Goal: Task Accomplishment & Management: Manage account settings

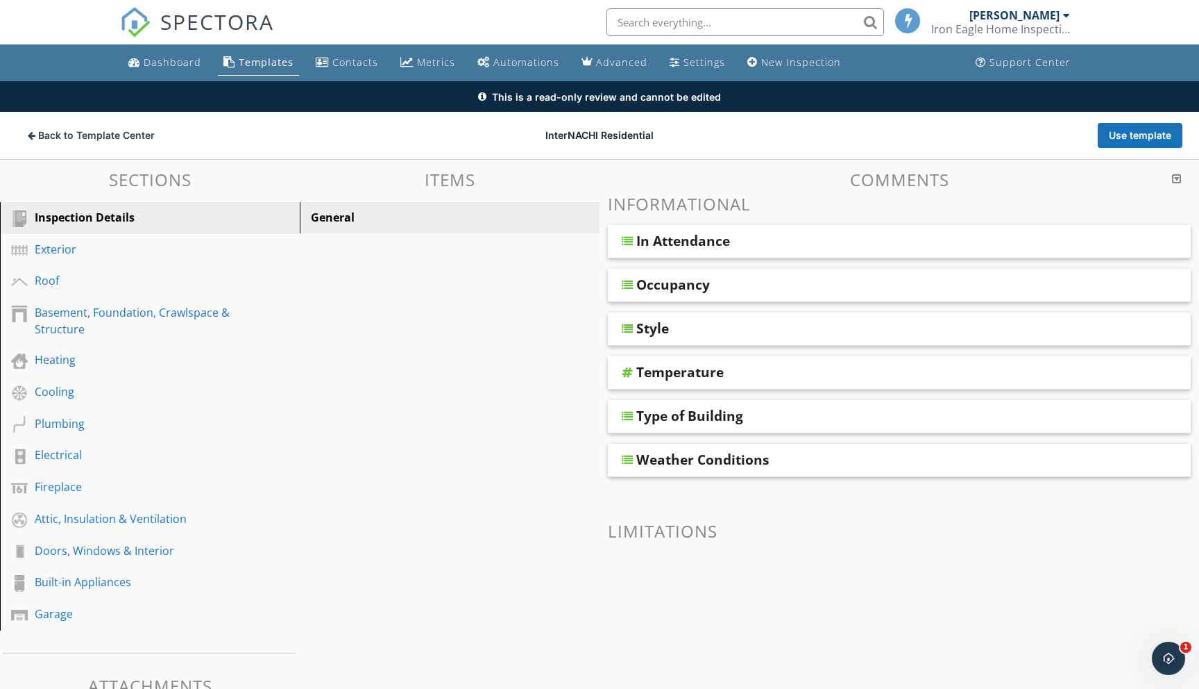
click at [263, 60] on div "Templates" at bounding box center [266, 62] width 55 height 13
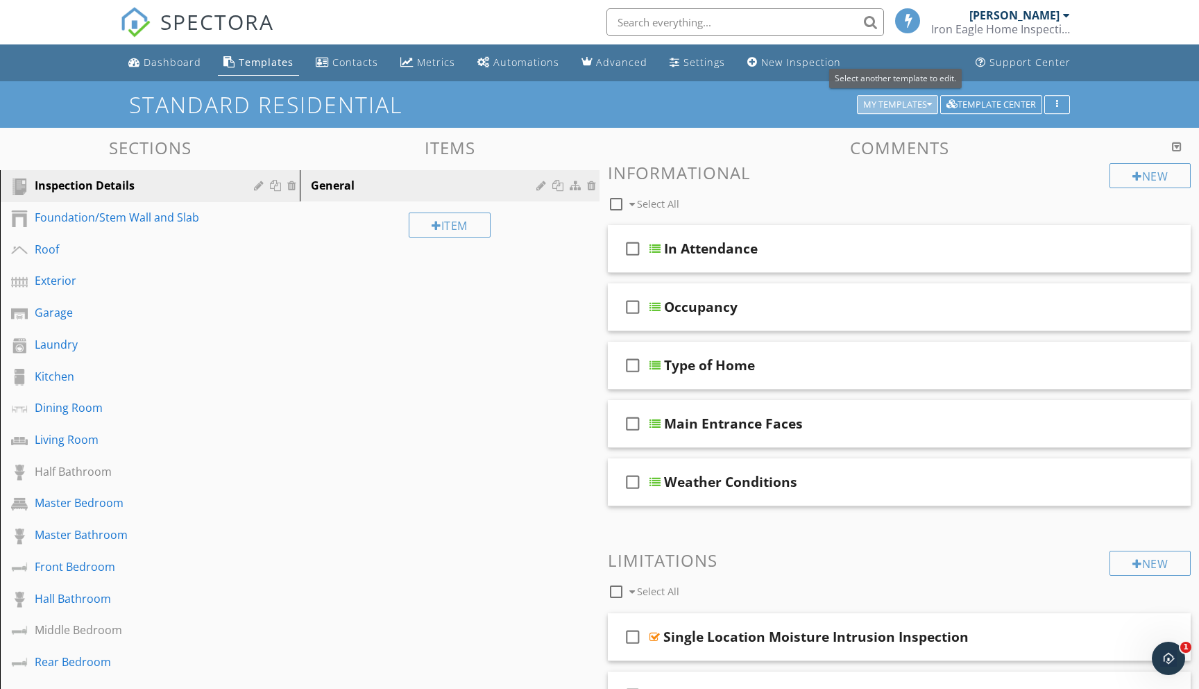
click at [927, 103] on icon "button" at bounding box center [929, 105] width 5 height 10
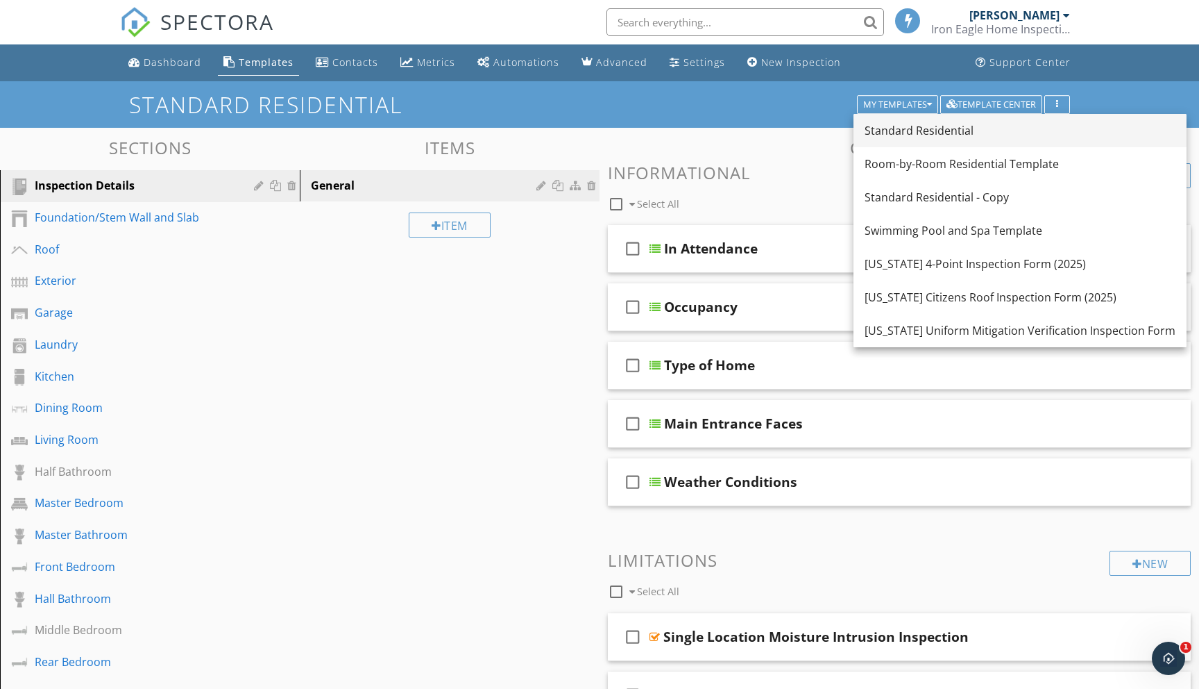
click at [902, 130] on div "Standard Residential" at bounding box center [1020, 130] width 311 height 17
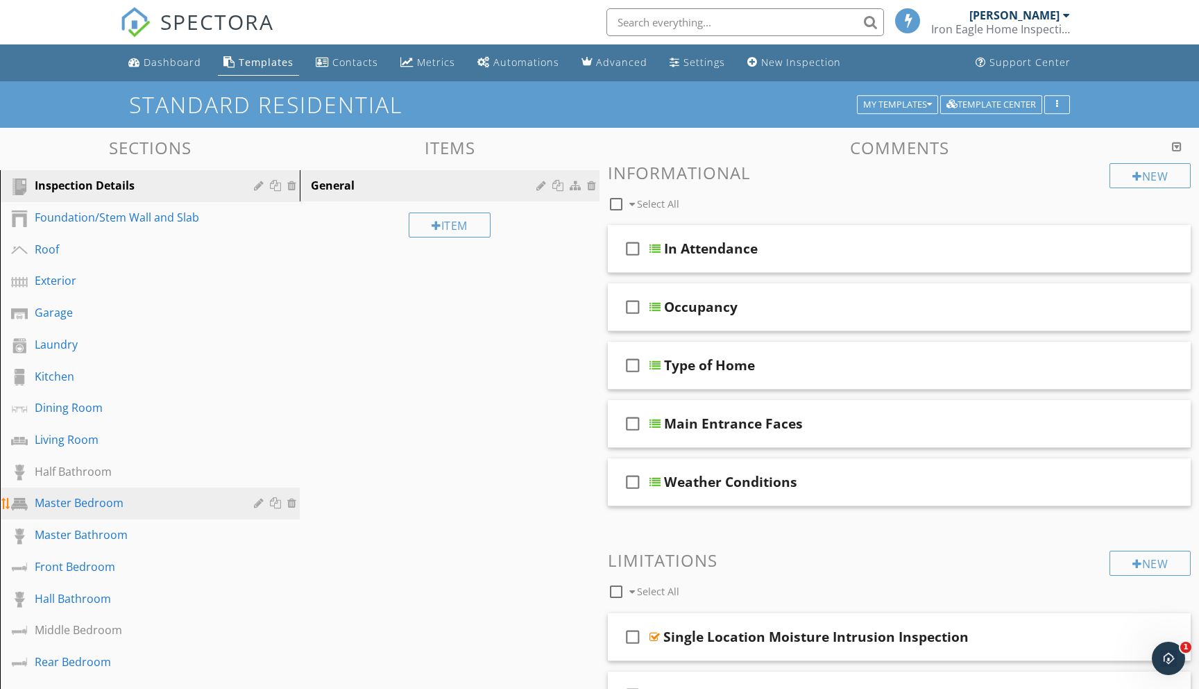
click at [90, 500] on div "Master Bedroom" at bounding box center [134, 502] width 199 height 17
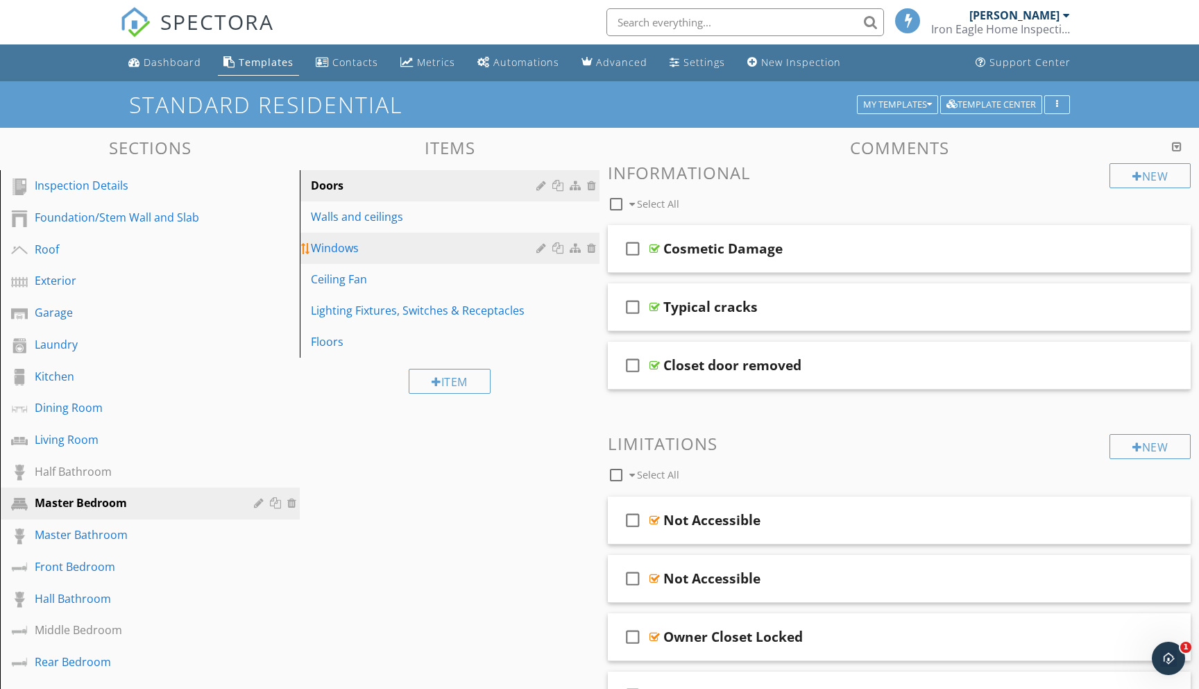
click at [333, 251] on div "Windows" at bounding box center [426, 247] width 230 height 17
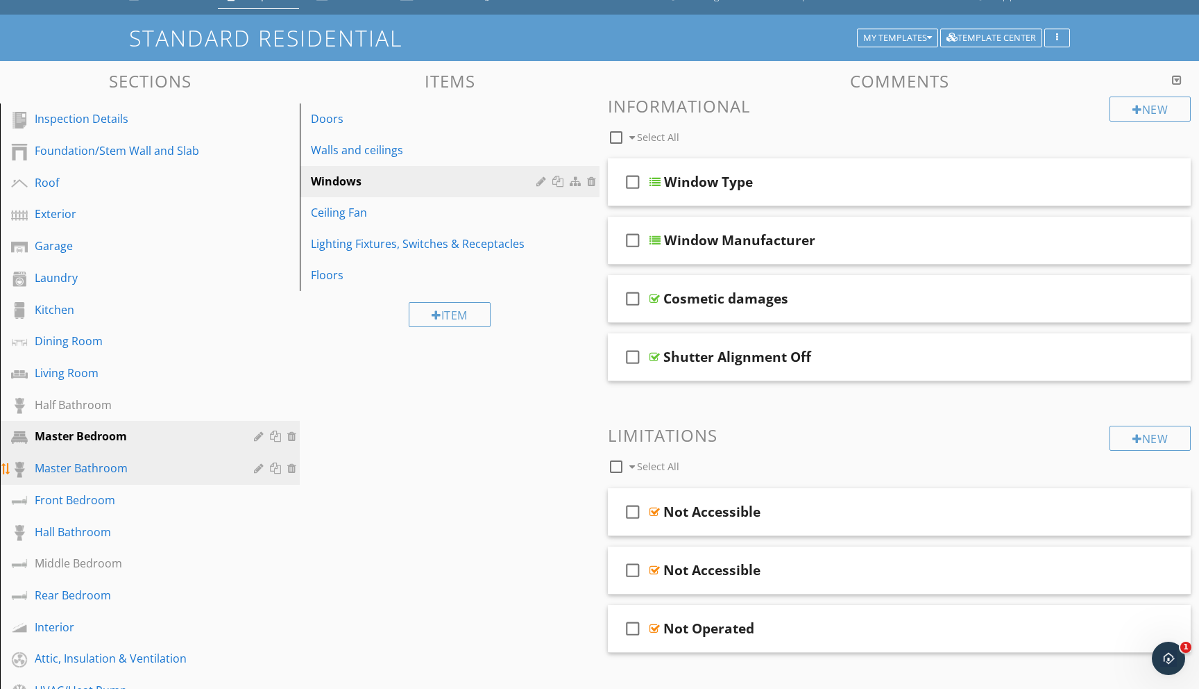
scroll to position [73, 0]
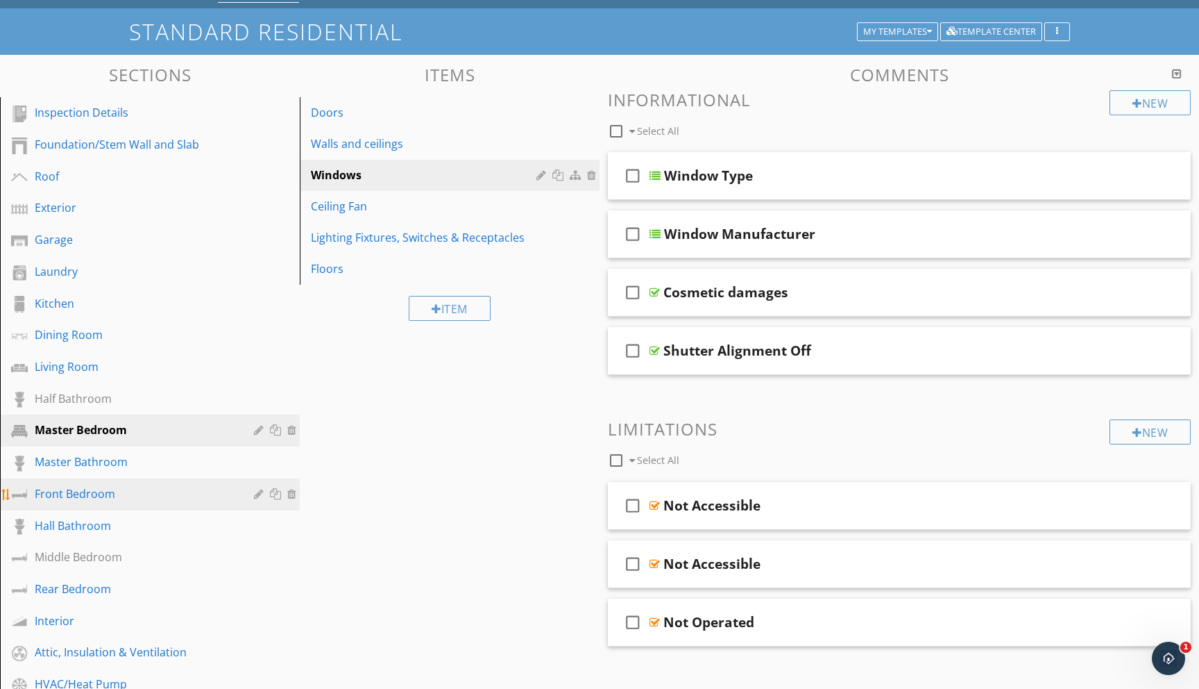
click at [81, 499] on div "Front Bedroom" at bounding box center [134, 493] width 199 height 17
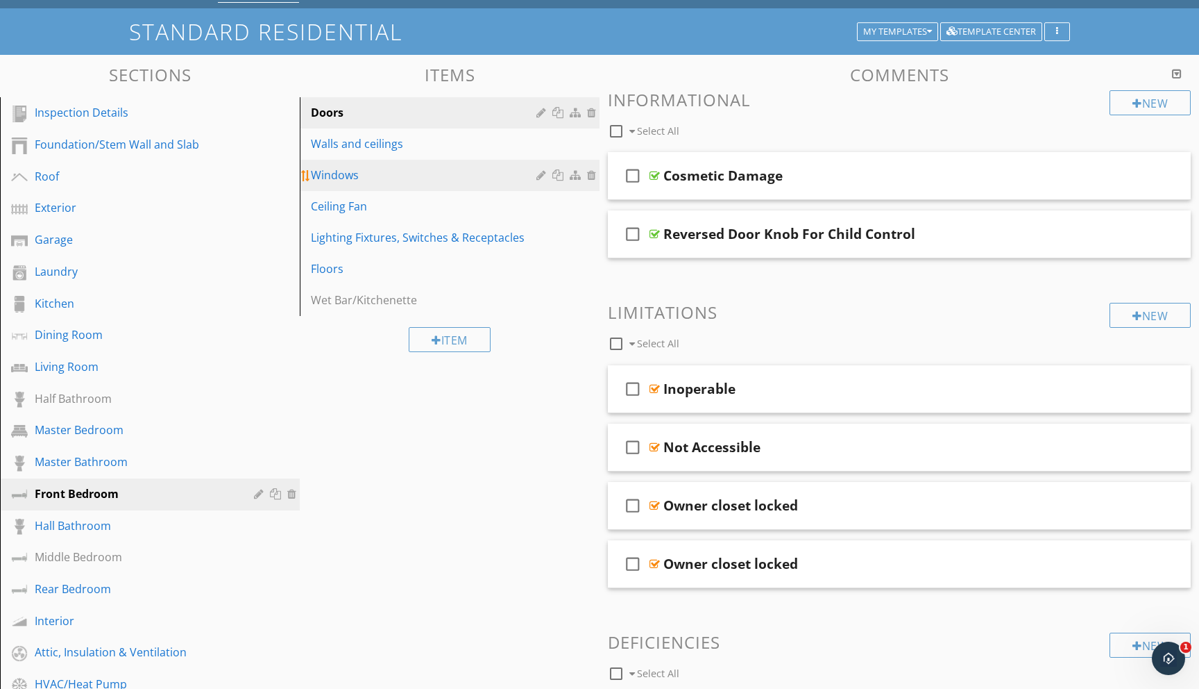
click at [360, 180] on div "Windows" at bounding box center [426, 175] width 230 height 17
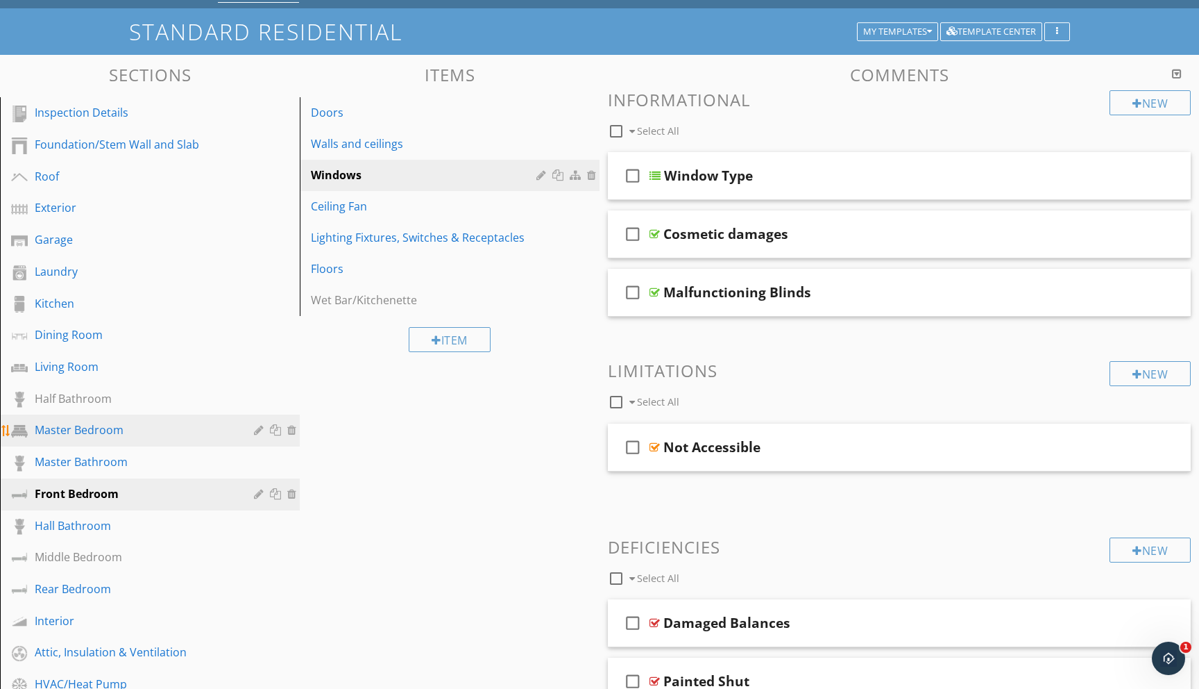
click at [88, 427] on div "Master Bedroom" at bounding box center [134, 429] width 199 height 17
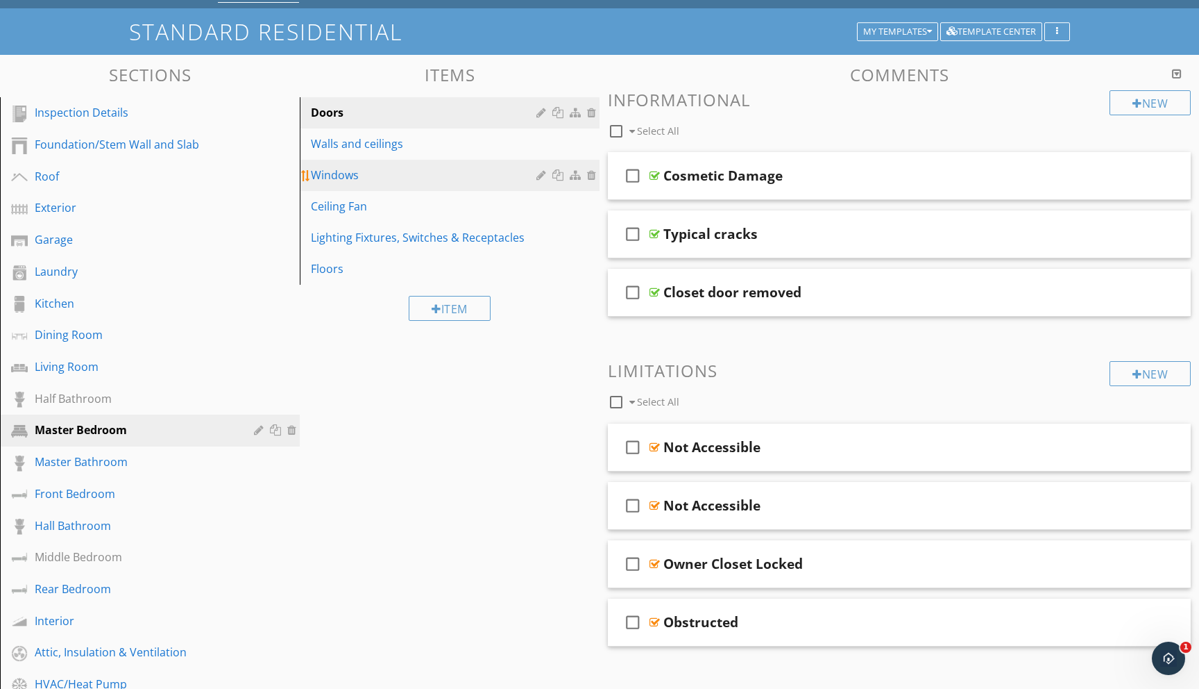
click at [317, 177] on div "Windows" at bounding box center [426, 175] width 230 height 17
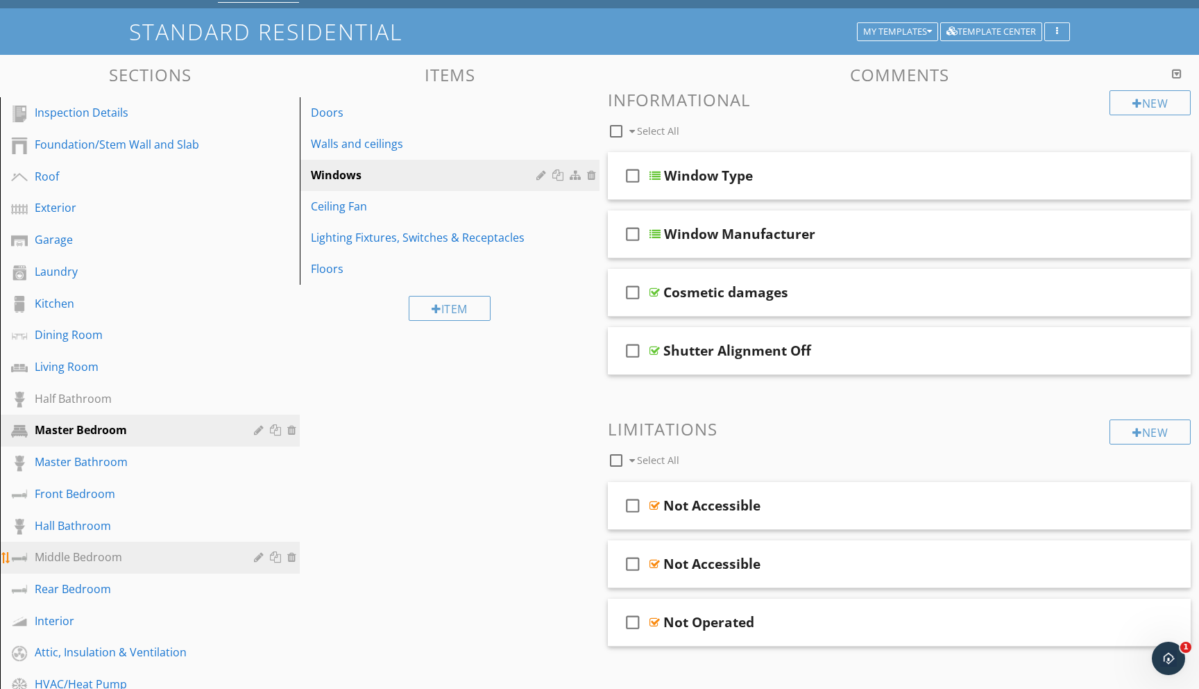
click at [80, 557] on div "Middle Bedroom" at bounding box center [134, 556] width 199 height 17
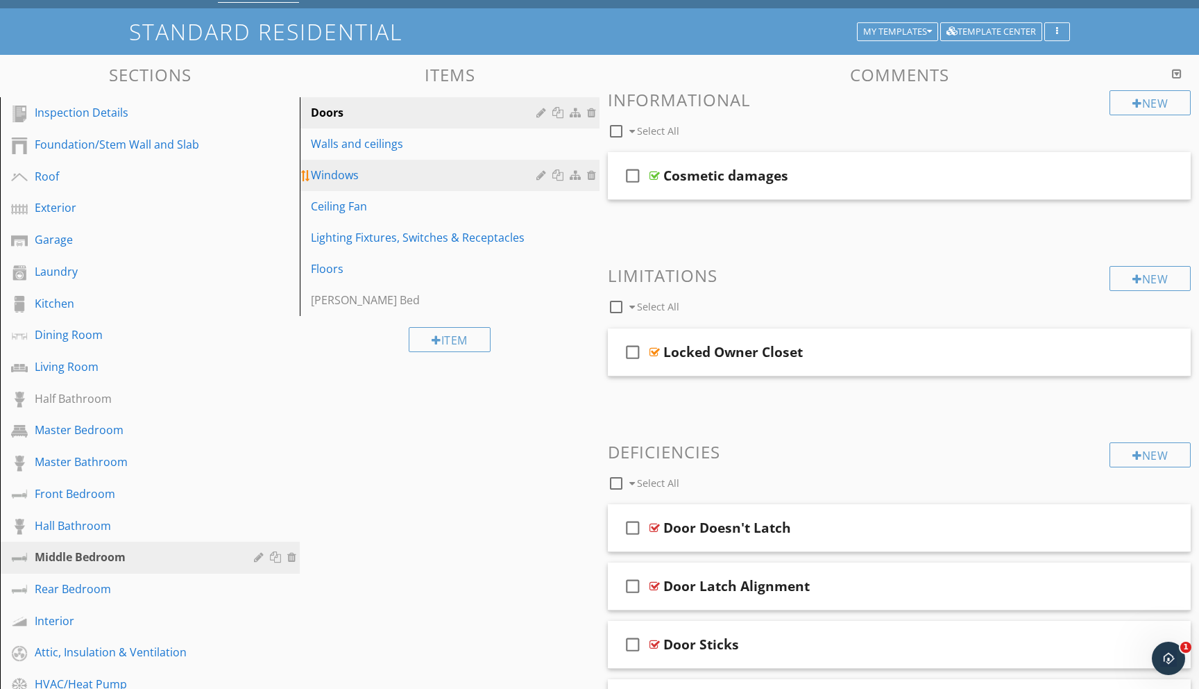
click at [326, 176] on div "Windows" at bounding box center [426, 175] width 230 height 17
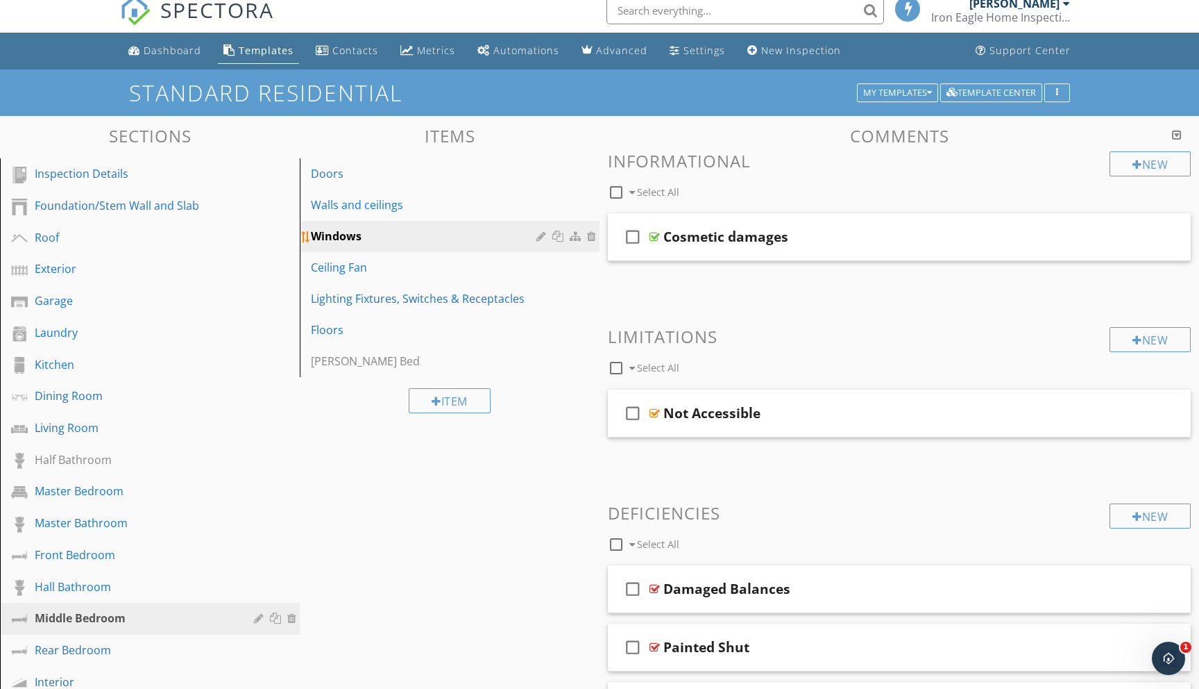
scroll to position [0, 0]
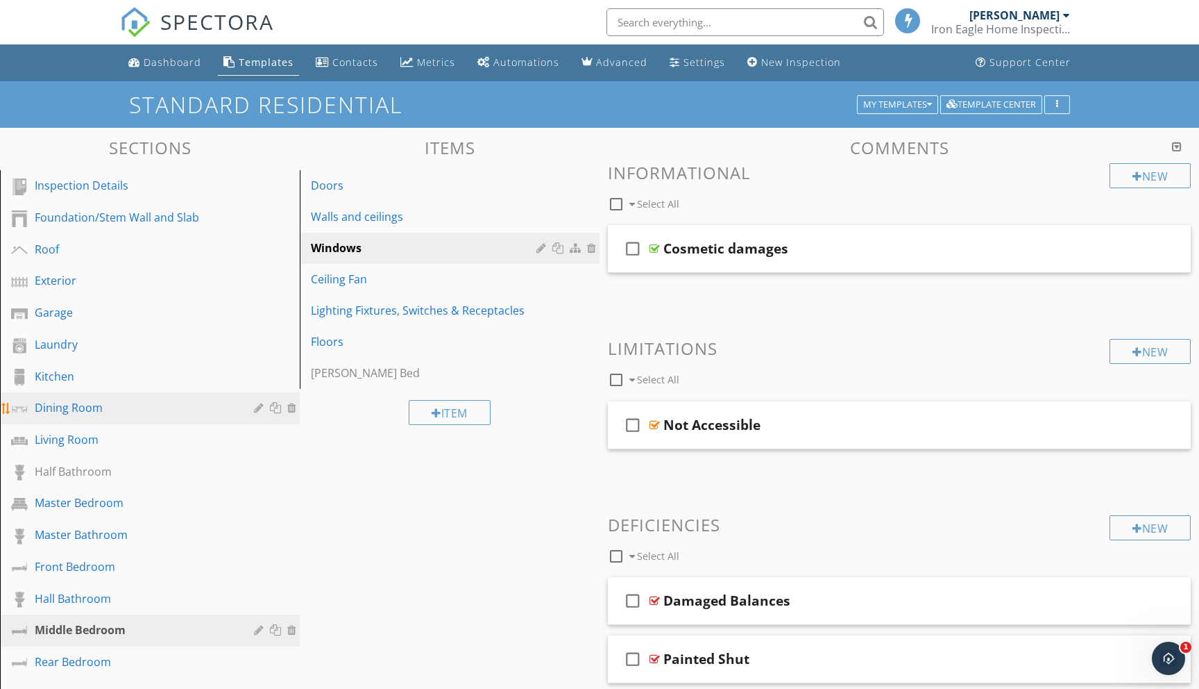
click at [62, 408] on div "Dining Room" at bounding box center [134, 407] width 199 height 17
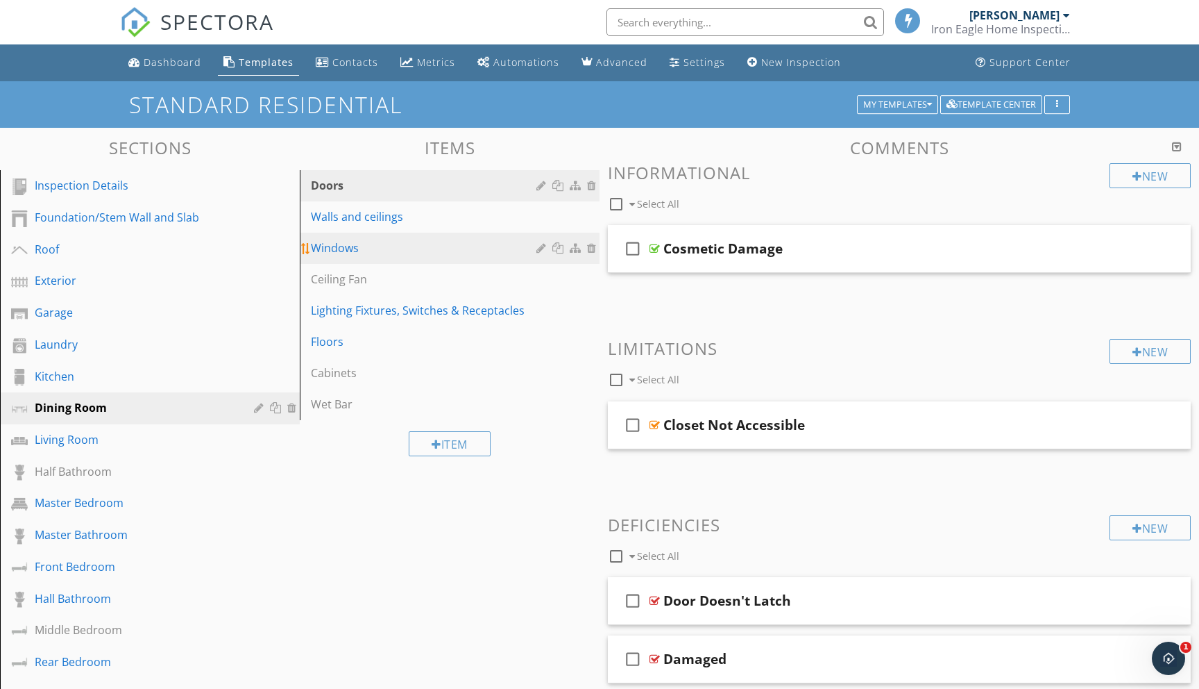
click at [335, 248] on div "Windows" at bounding box center [426, 247] width 230 height 17
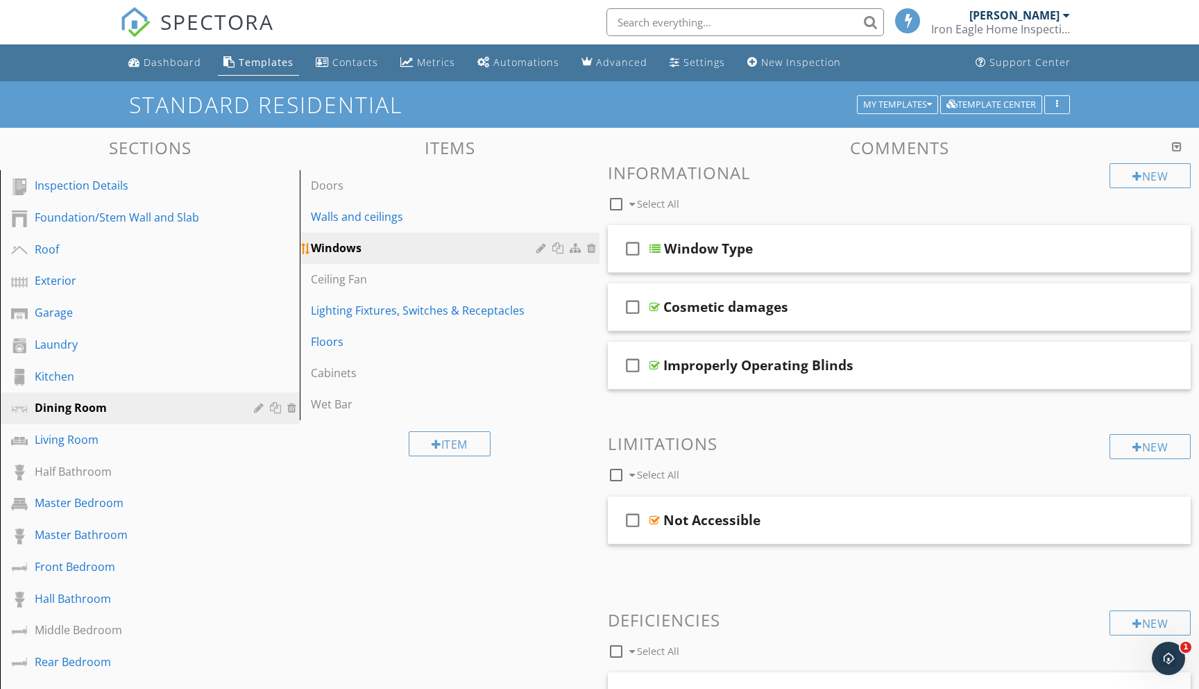
click at [560, 247] on div at bounding box center [560, 247] width 15 height 11
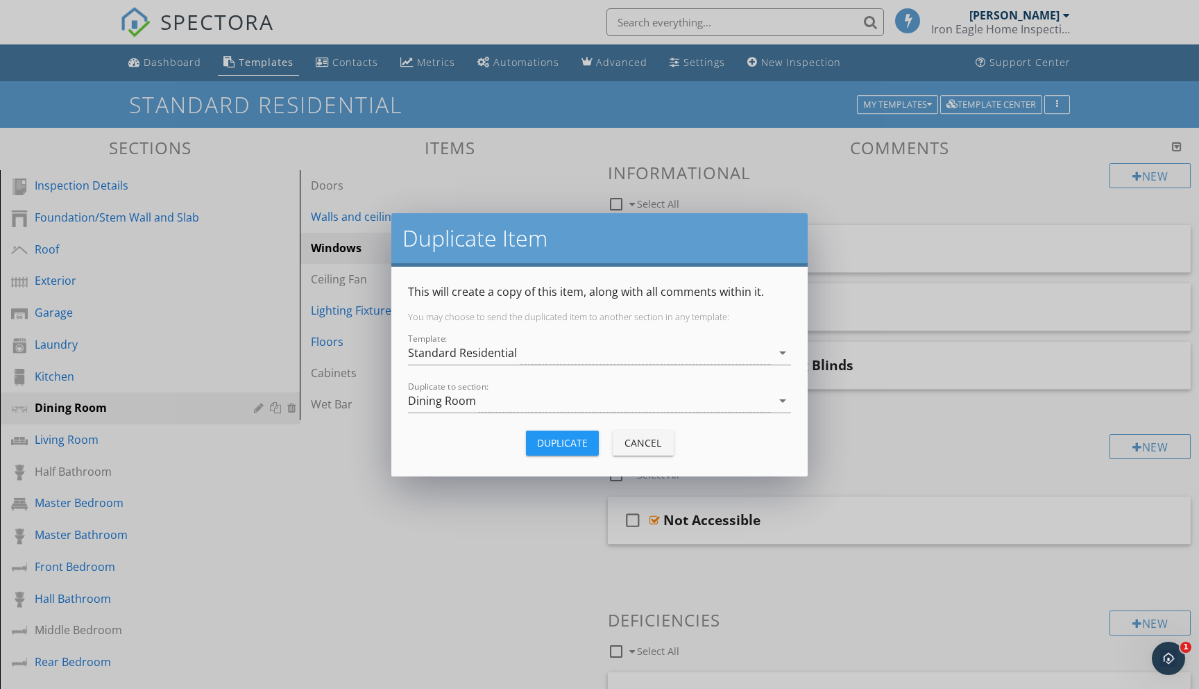
click at [655, 436] on div "Cancel" at bounding box center [643, 442] width 39 height 15
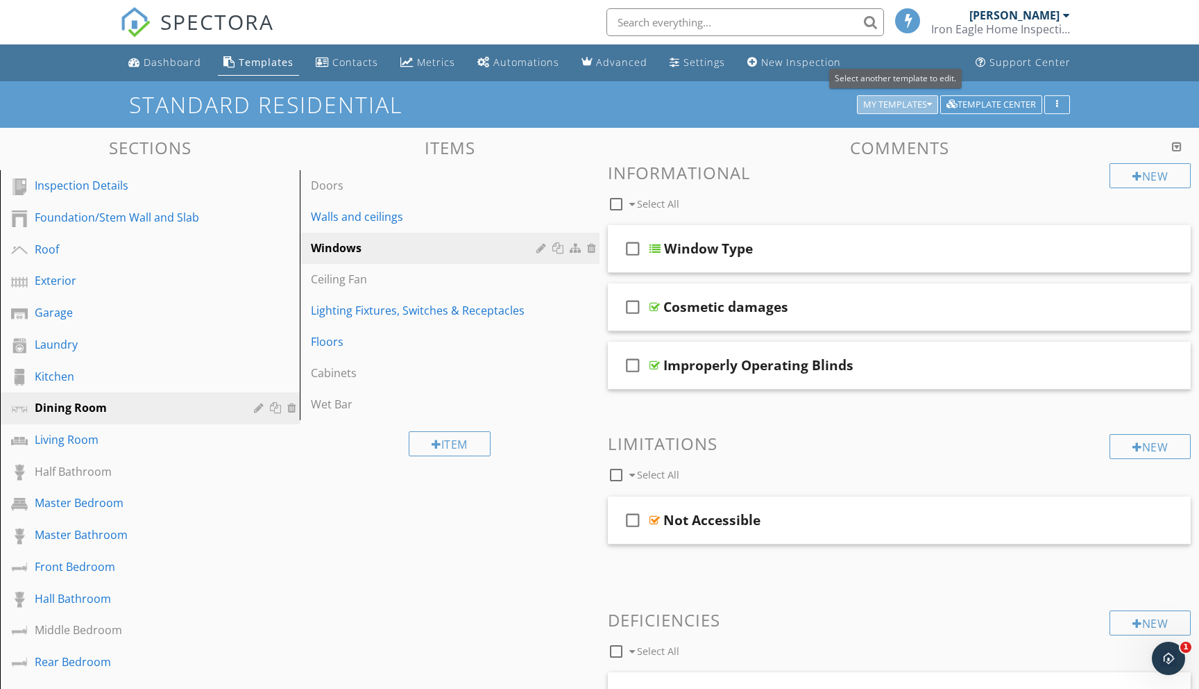
click at [913, 108] on div "My Templates" at bounding box center [897, 105] width 69 height 10
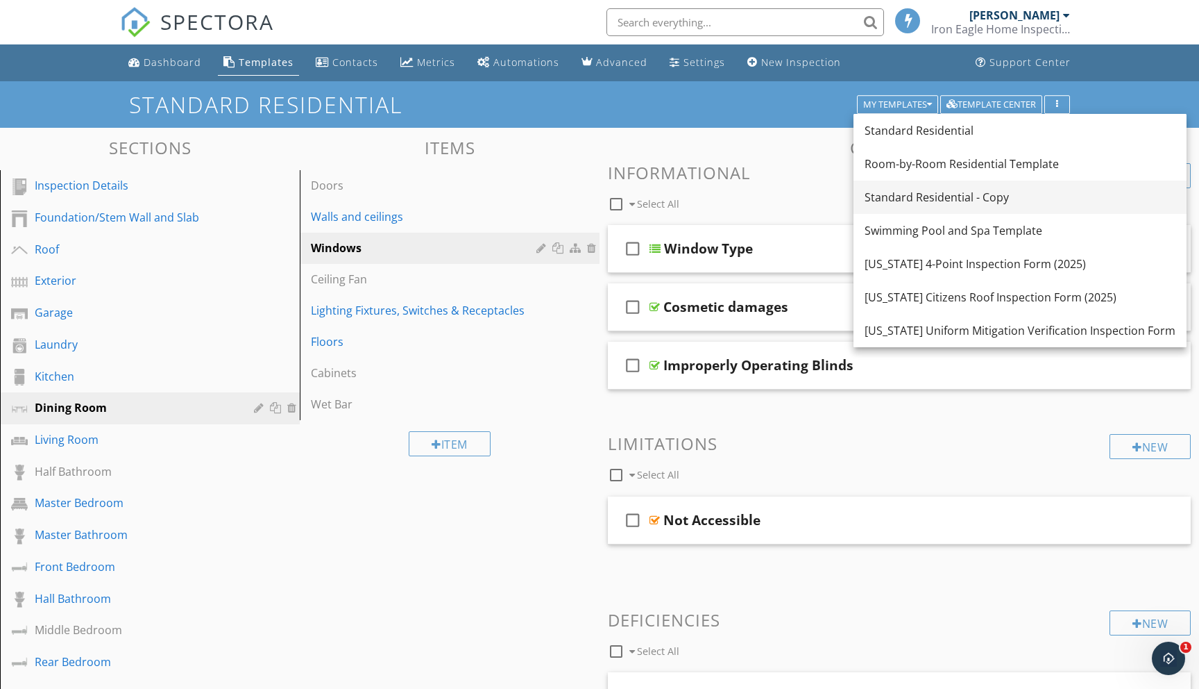
click at [907, 197] on div "Standard Residential - Copy" at bounding box center [1020, 197] width 311 height 17
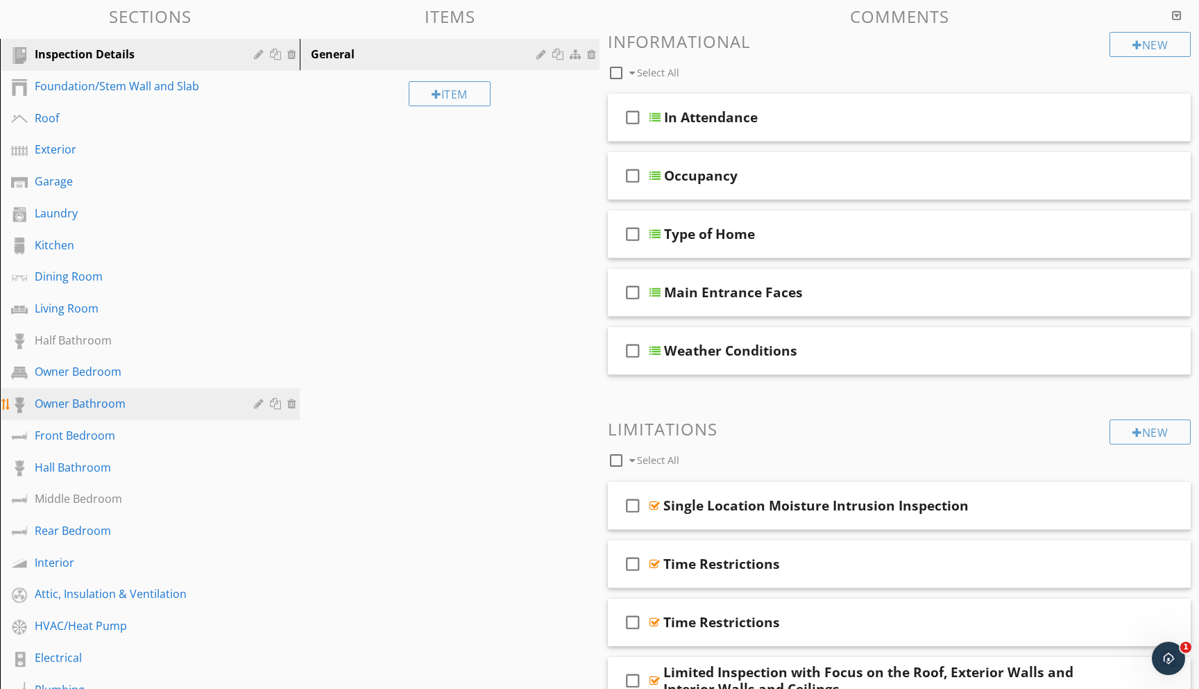
scroll to position [133, 0]
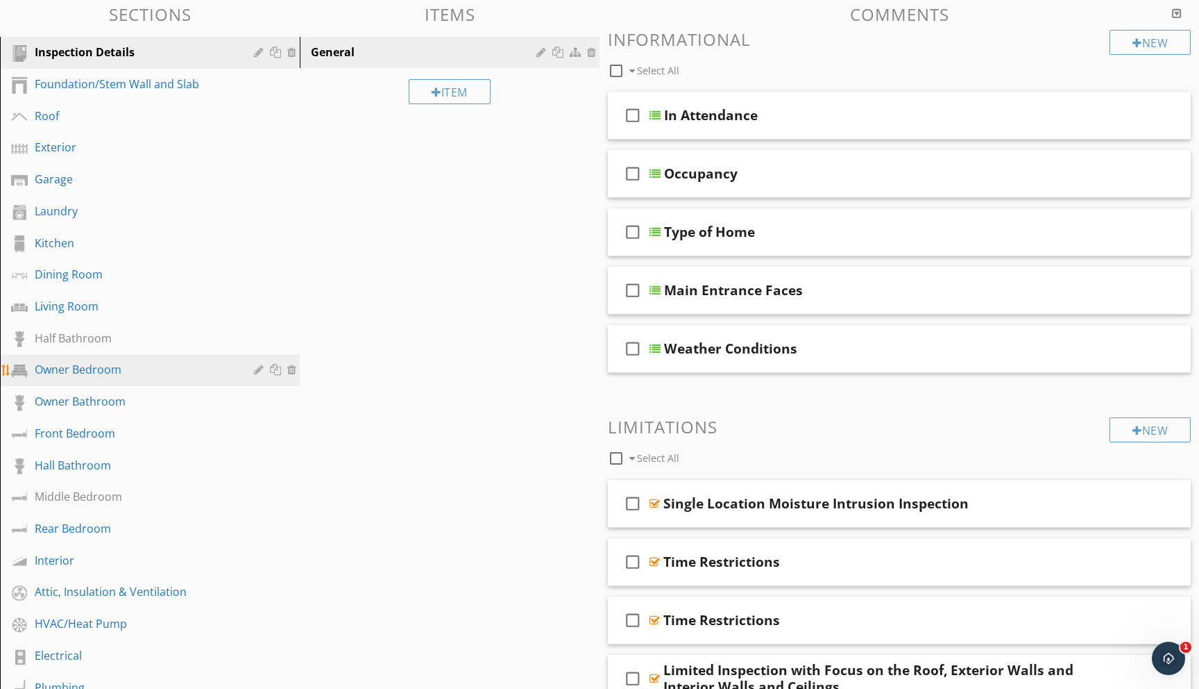
click at [90, 369] on div "Owner Bedroom" at bounding box center [134, 369] width 199 height 17
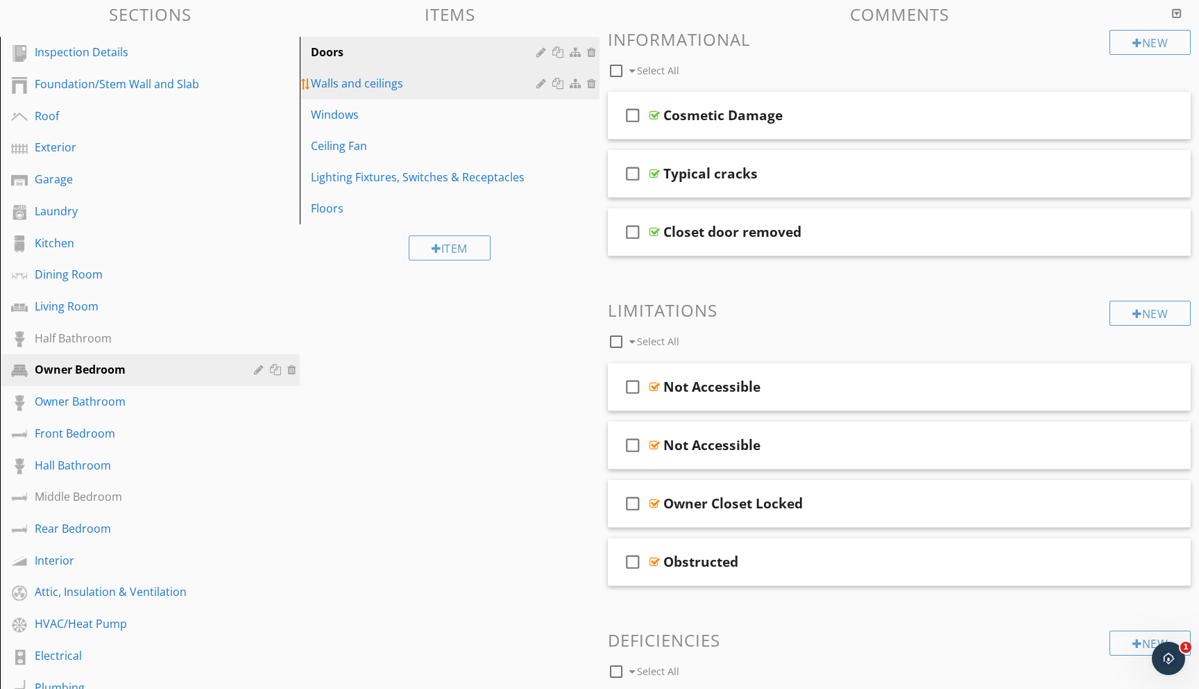
click at [355, 87] on div "Walls and ceilings" at bounding box center [426, 83] width 230 height 17
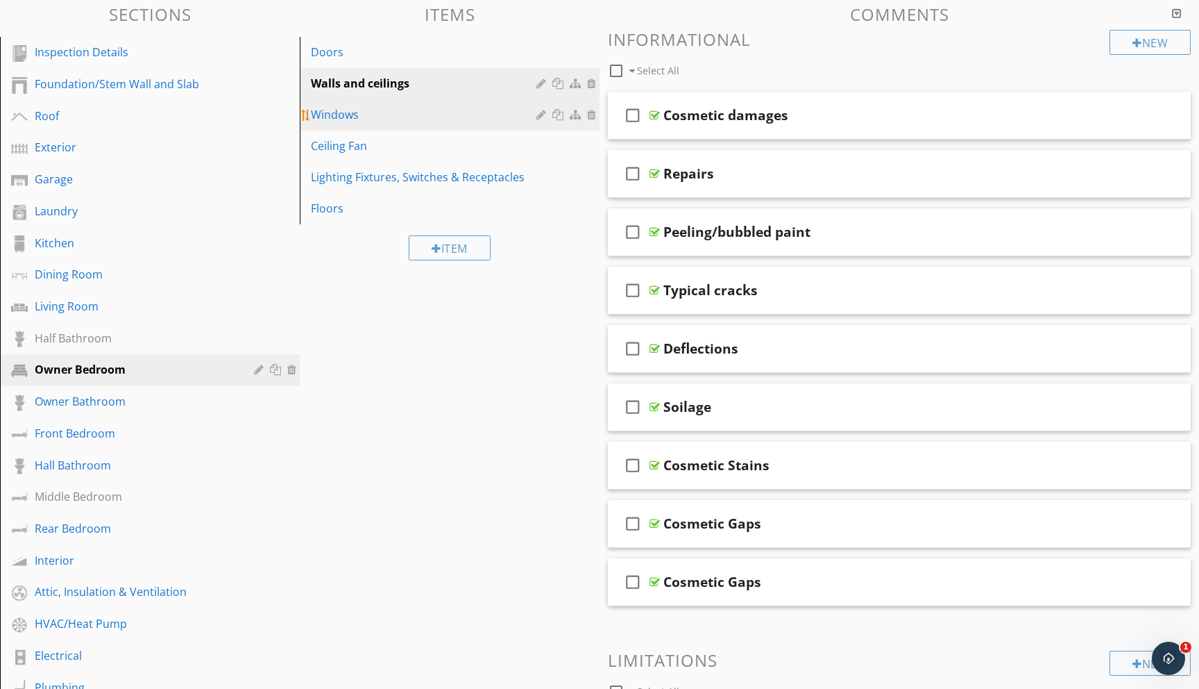
click at [348, 108] on div "Windows" at bounding box center [426, 114] width 230 height 17
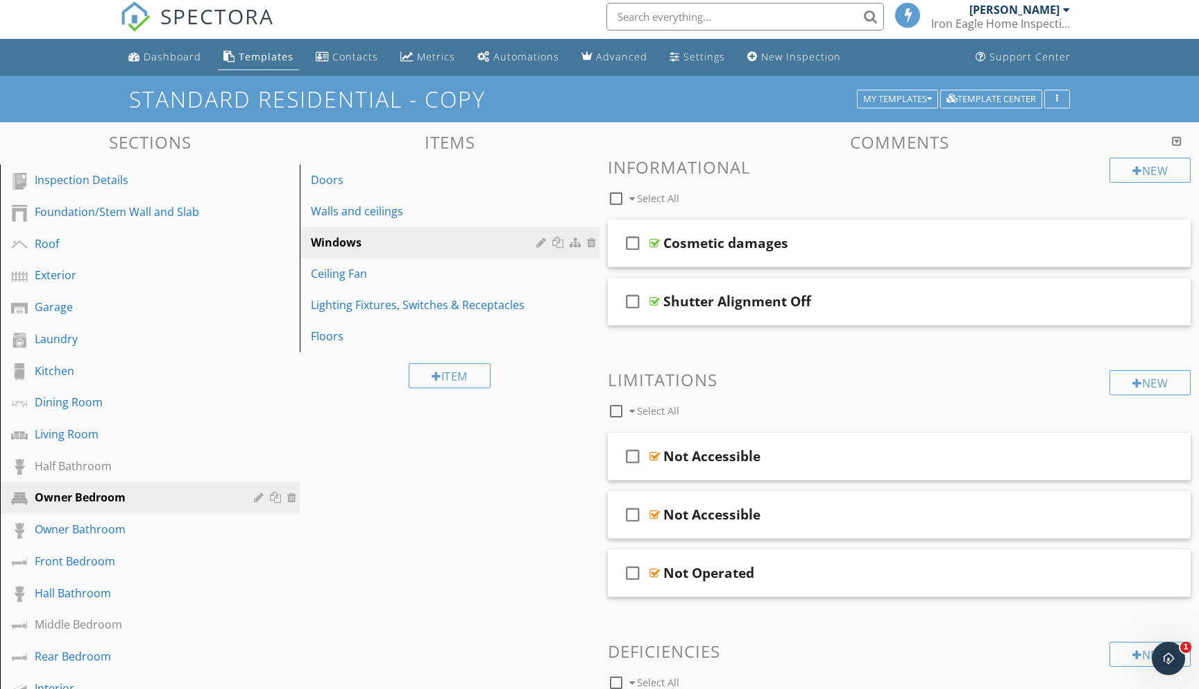
scroll to position [0, 0]
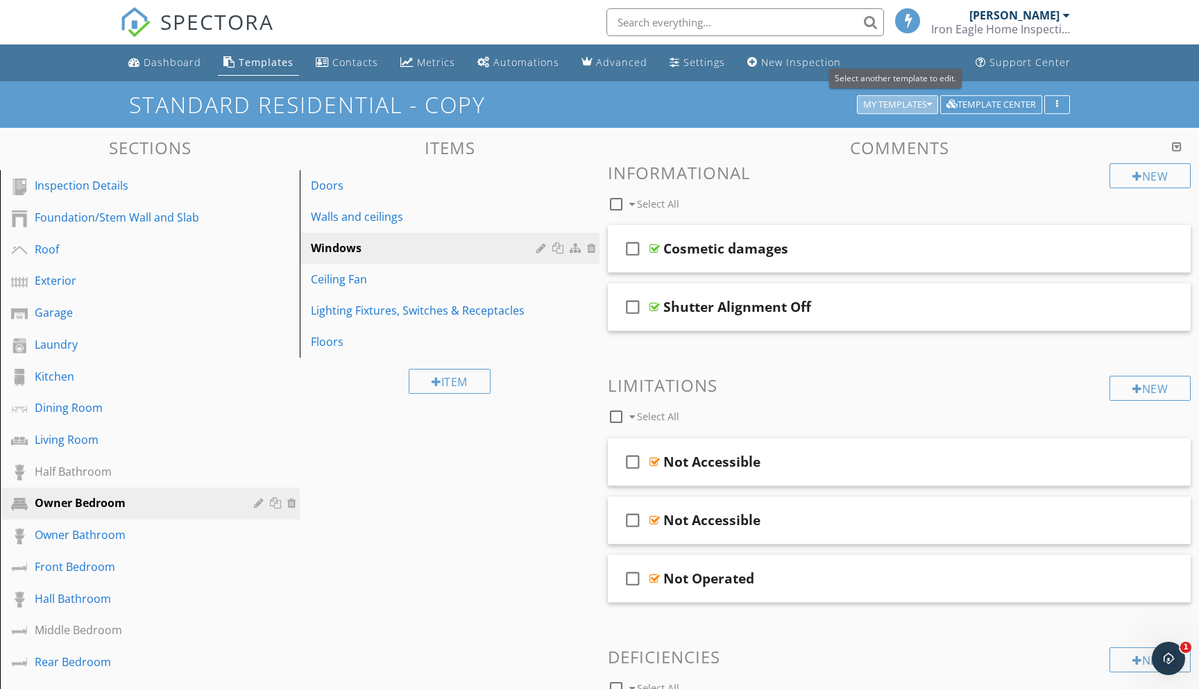
click at [927, 104] on icon "button" at bounding box center [929, 105] width 5 height 10
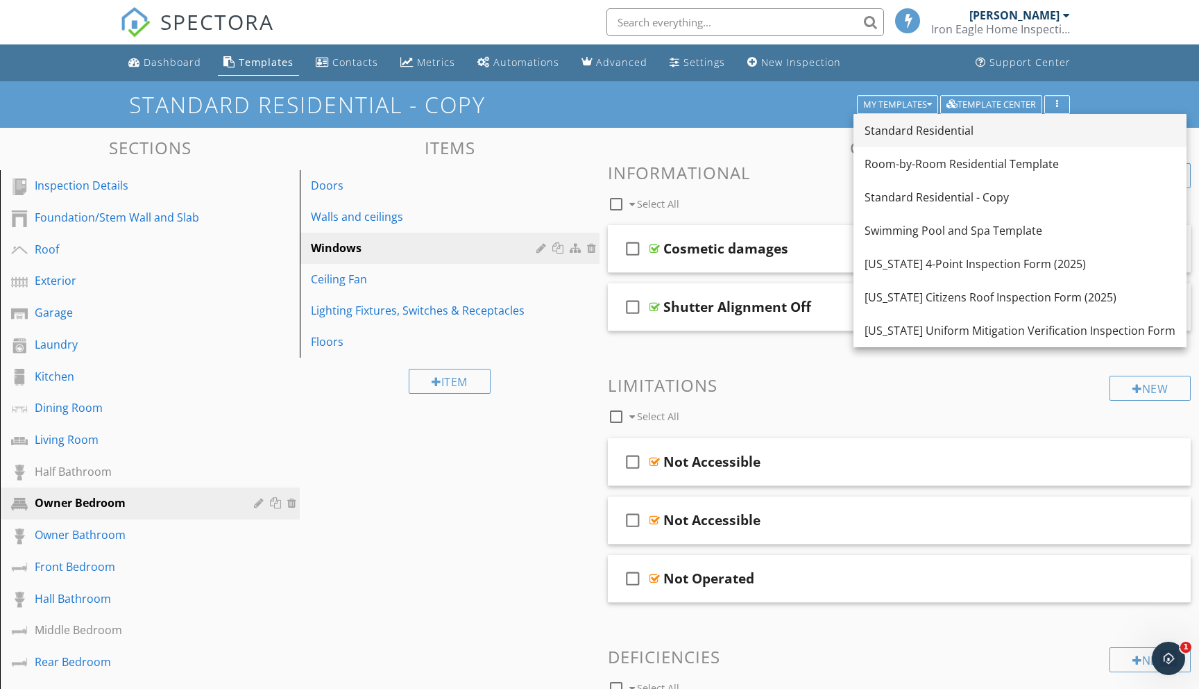
click at [885, 140] on link "Standard Residential" at bounding box center [1020, 130] width 333 height 33
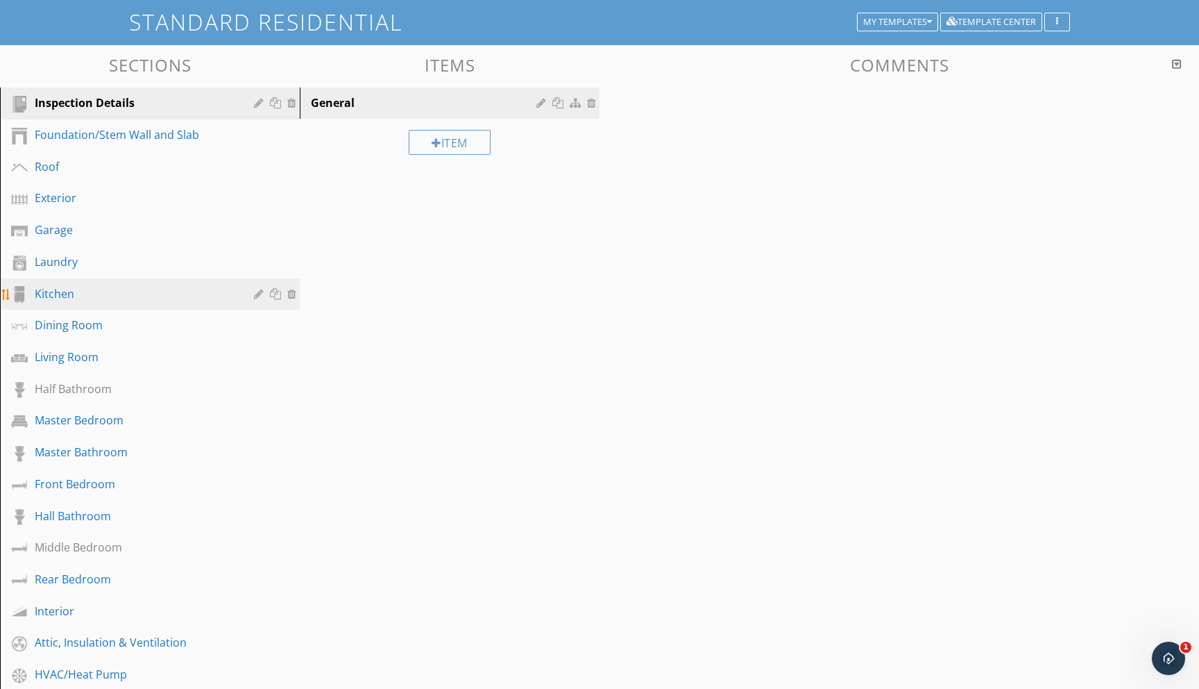
scroll to position [90, 0]
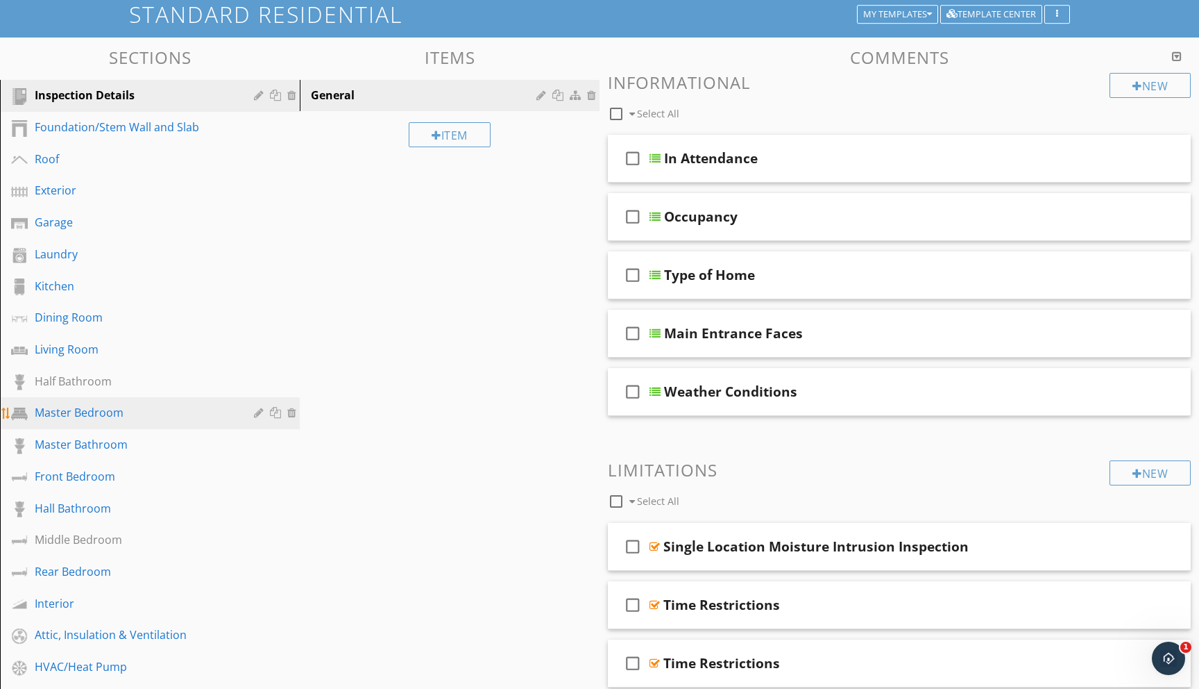
click at [92, 411] on div "Master Bedroom" at bounding box center [134, 412] width 199 height 17
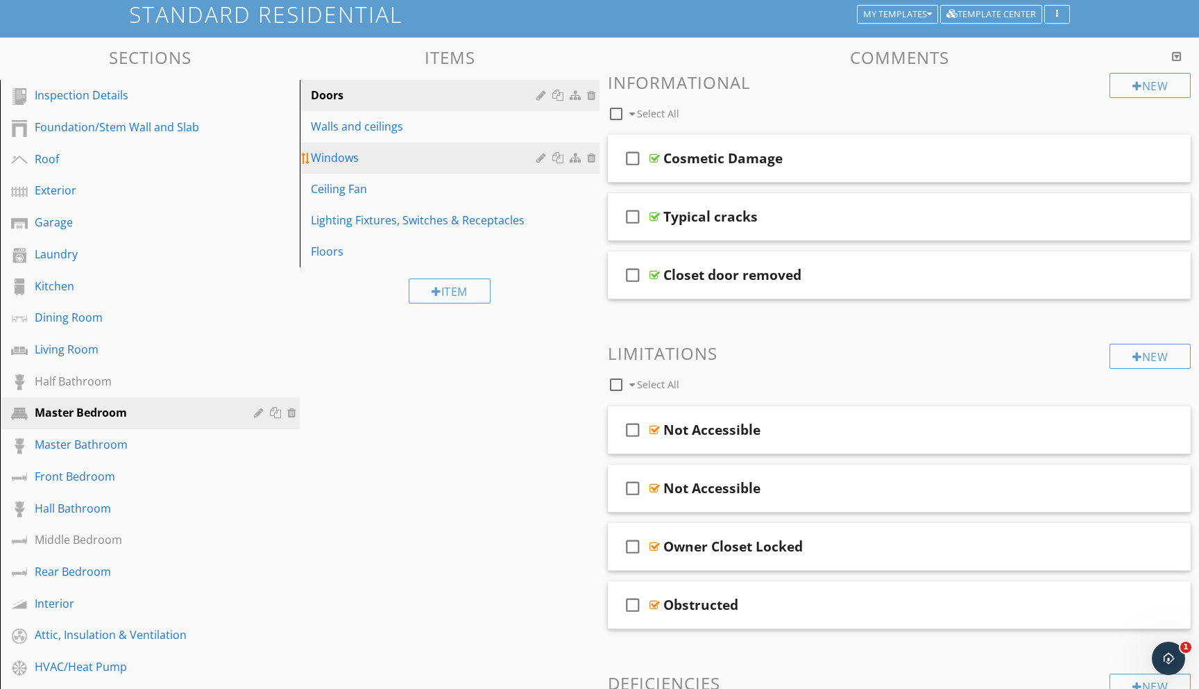
click at [345, 153] on div "Windows" at bounding box center [426, 157] width 230 height 17
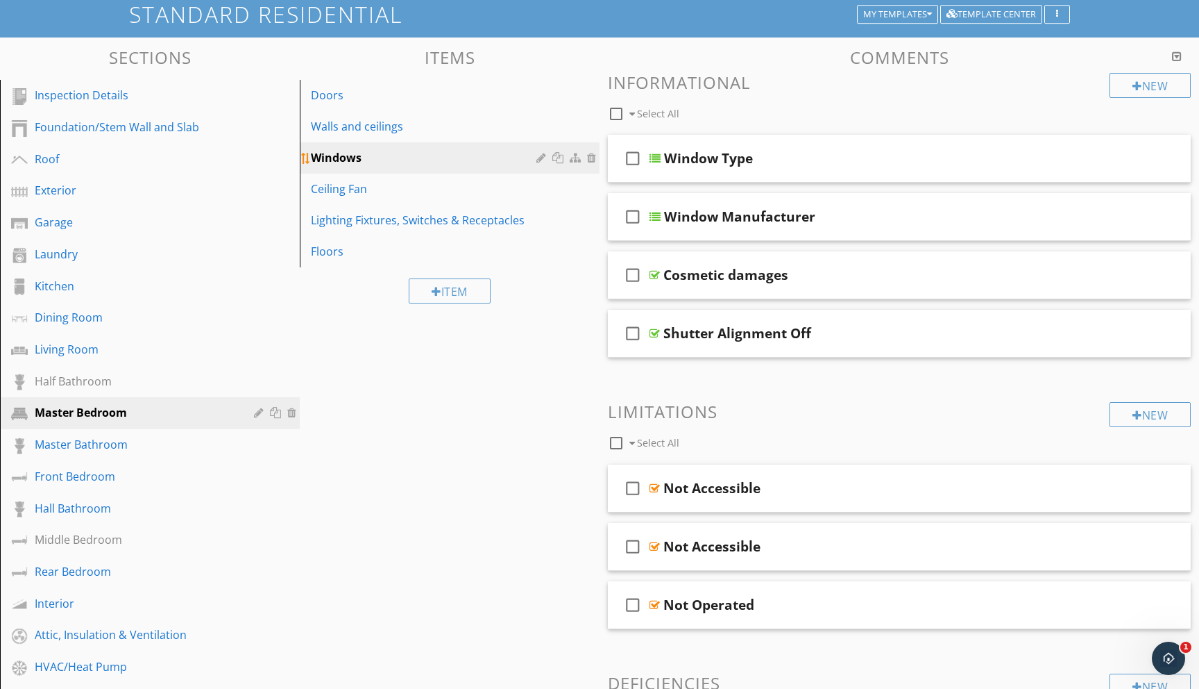
click at [557, 158] on div at bounding box center [560, 157] width 15 height 11
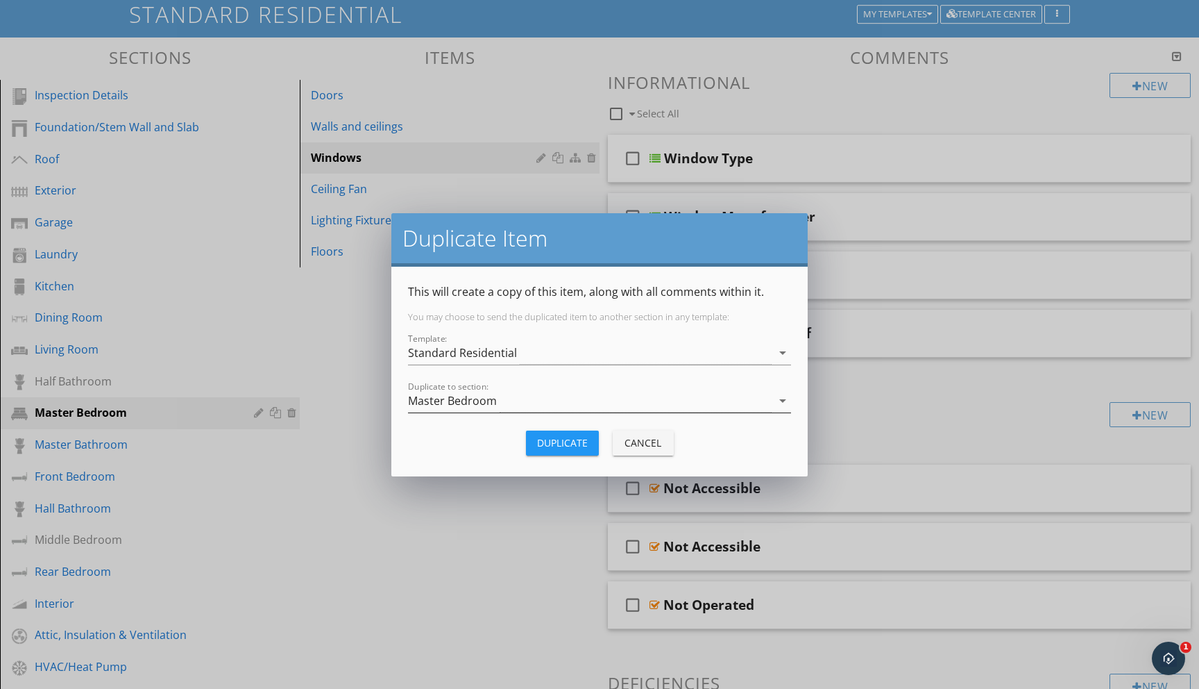
click at [784, 398] on icon "arrow_drop_down" at bounding box center [783, 400] width 17 height 17
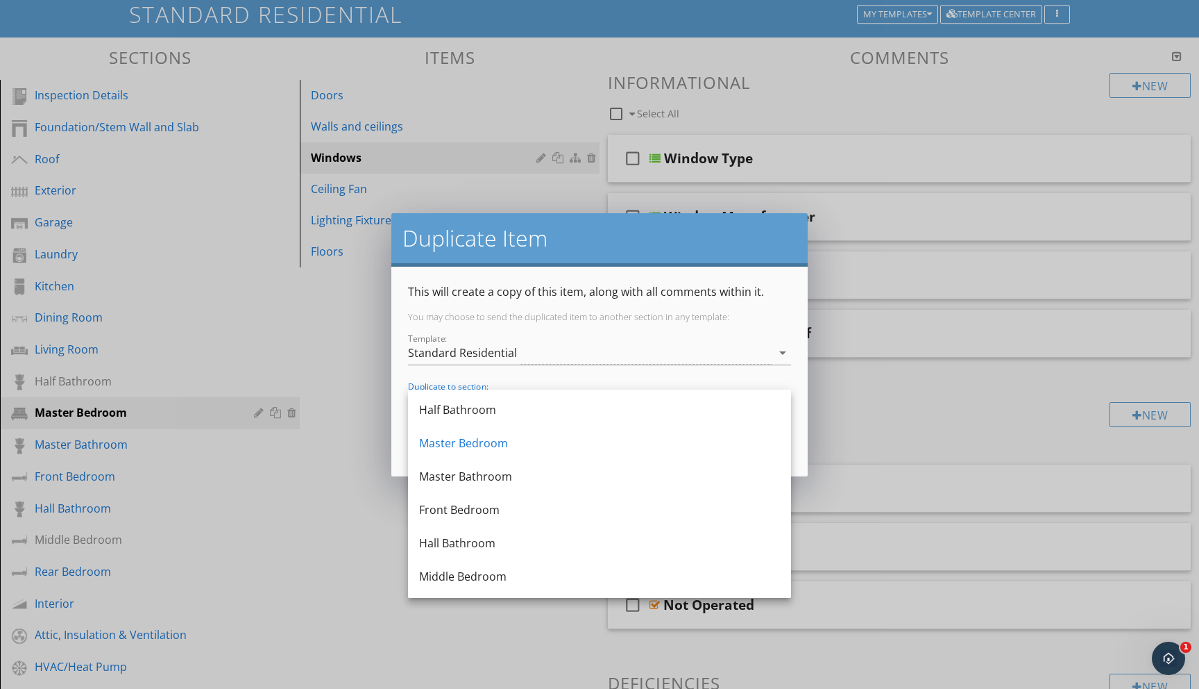
scroll to position [301, 0]
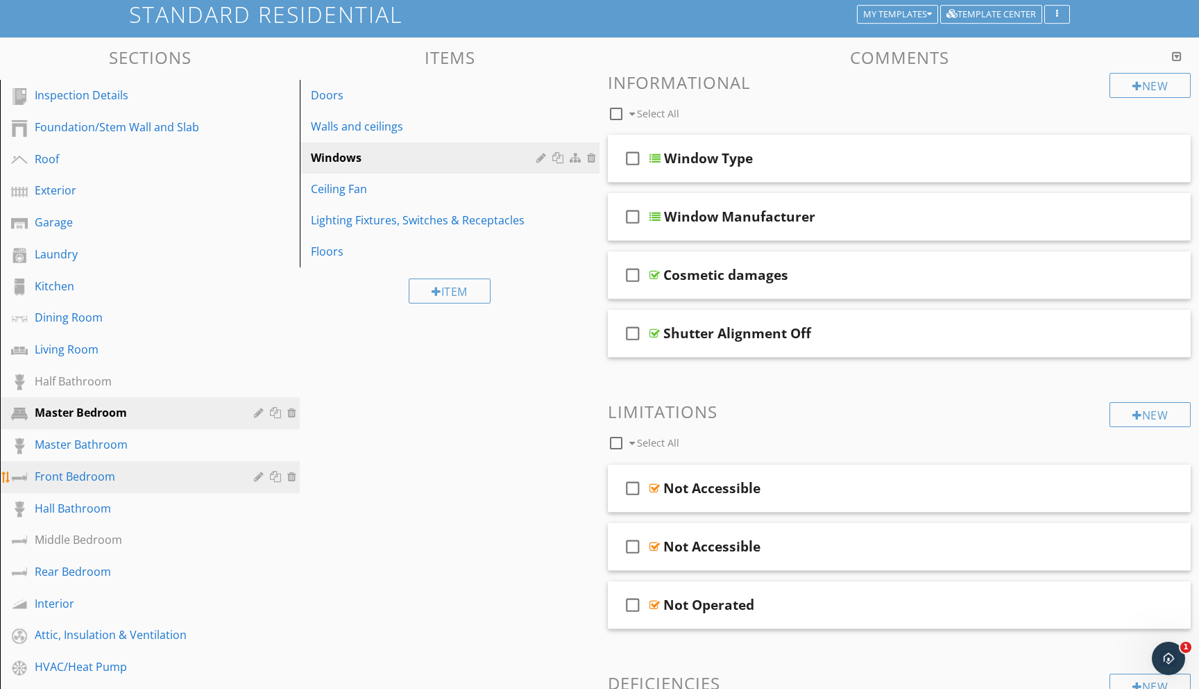
click at [93, 481] on div "Front Bedroom" at bounding box center [134, 476] width 199 height 17
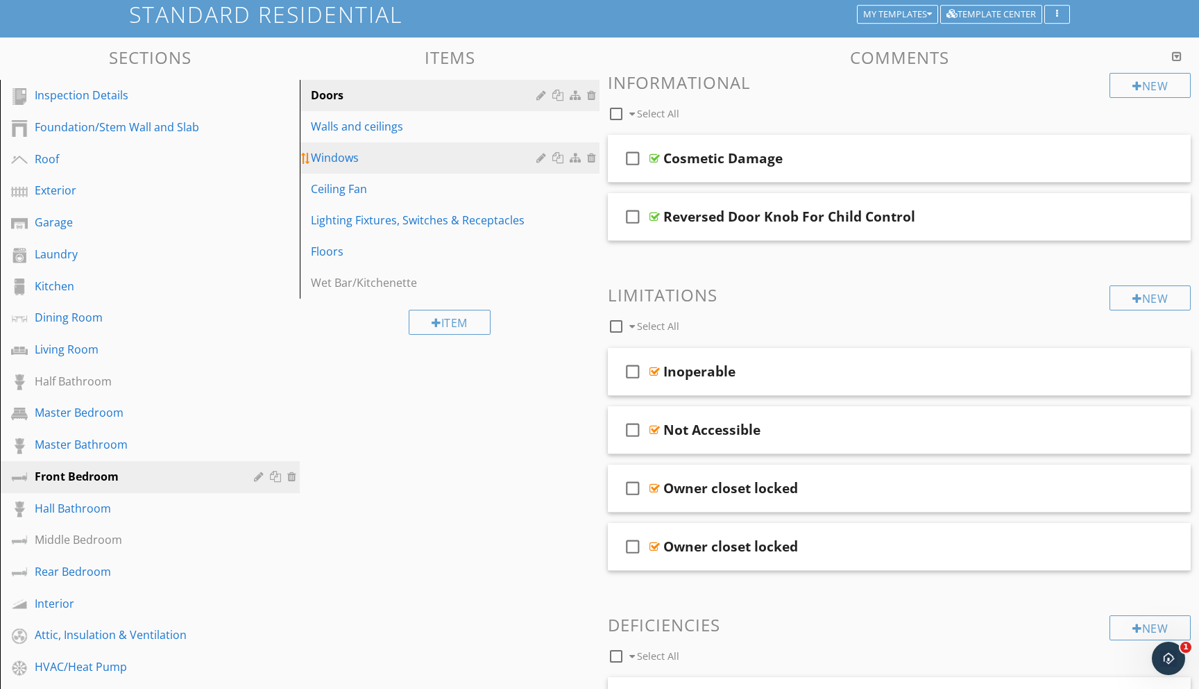
click at [334, 153] on div "Windows" at bounding box center [426, 157] width 230 height 17
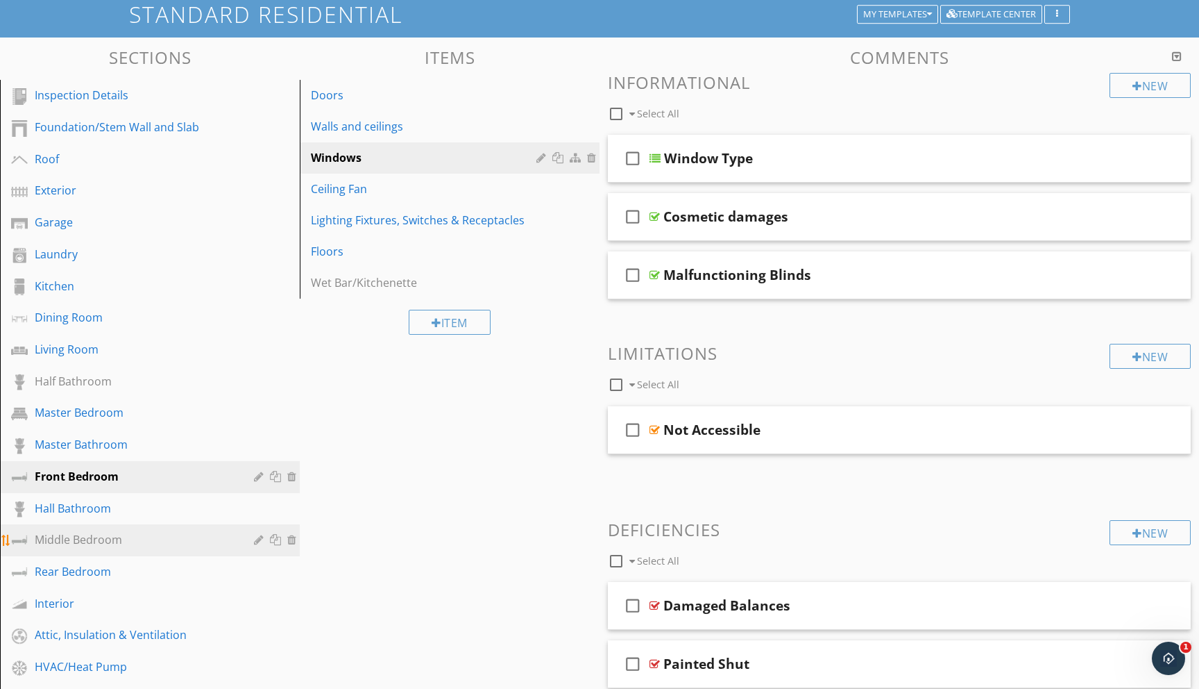
click at [76, 540] on div "Middle Bedroom" at bounding box center [134, 539] width 199 height 17
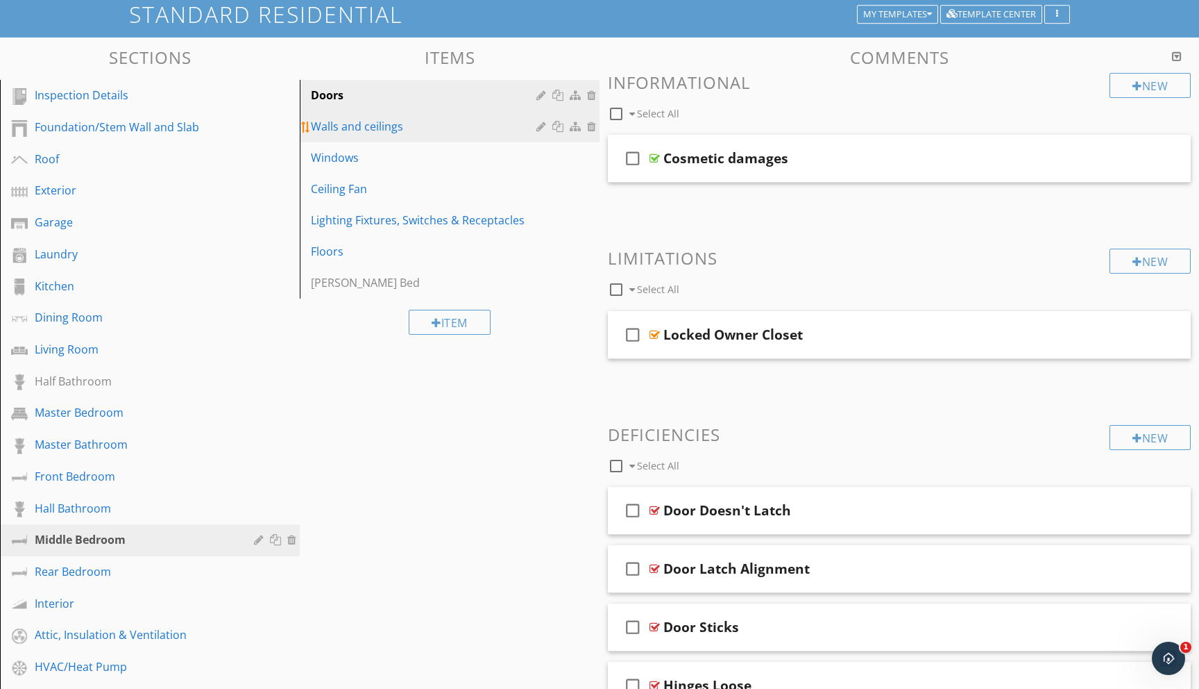
click at [341, 124] on div "Walls and ceilings" at bounding box center [426, 126] width 230 height 17
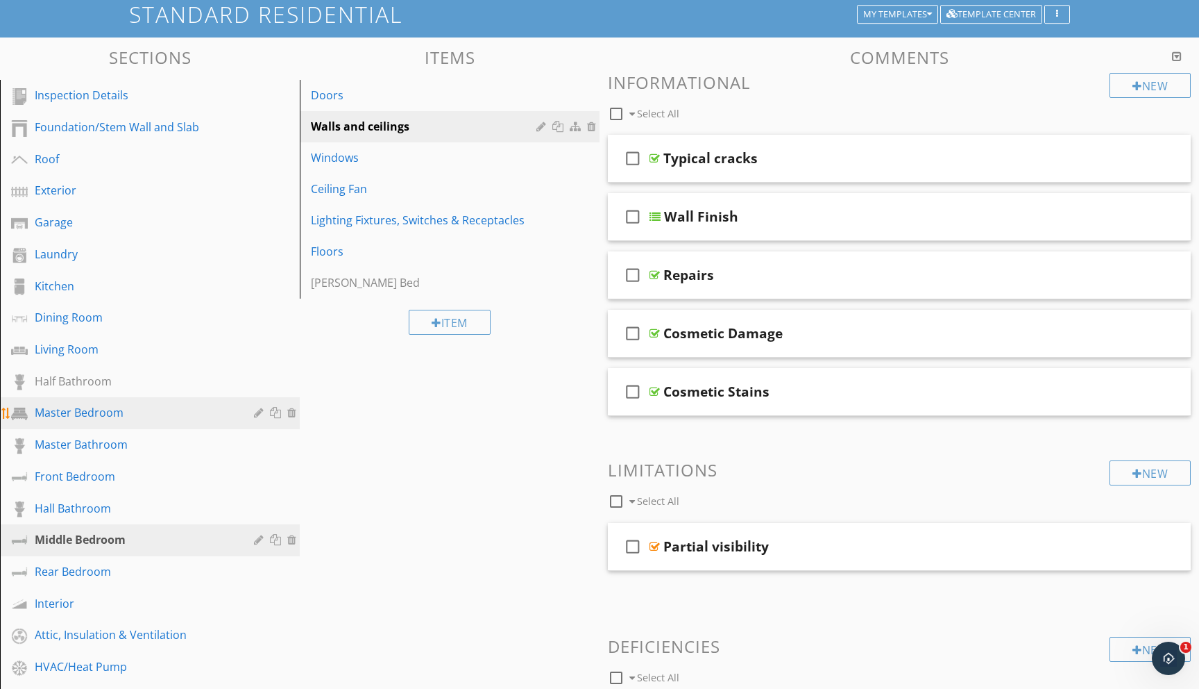
click at [93, 405] on div "Master Bedroom" at bounding box center [134, 412] width 199 height 17
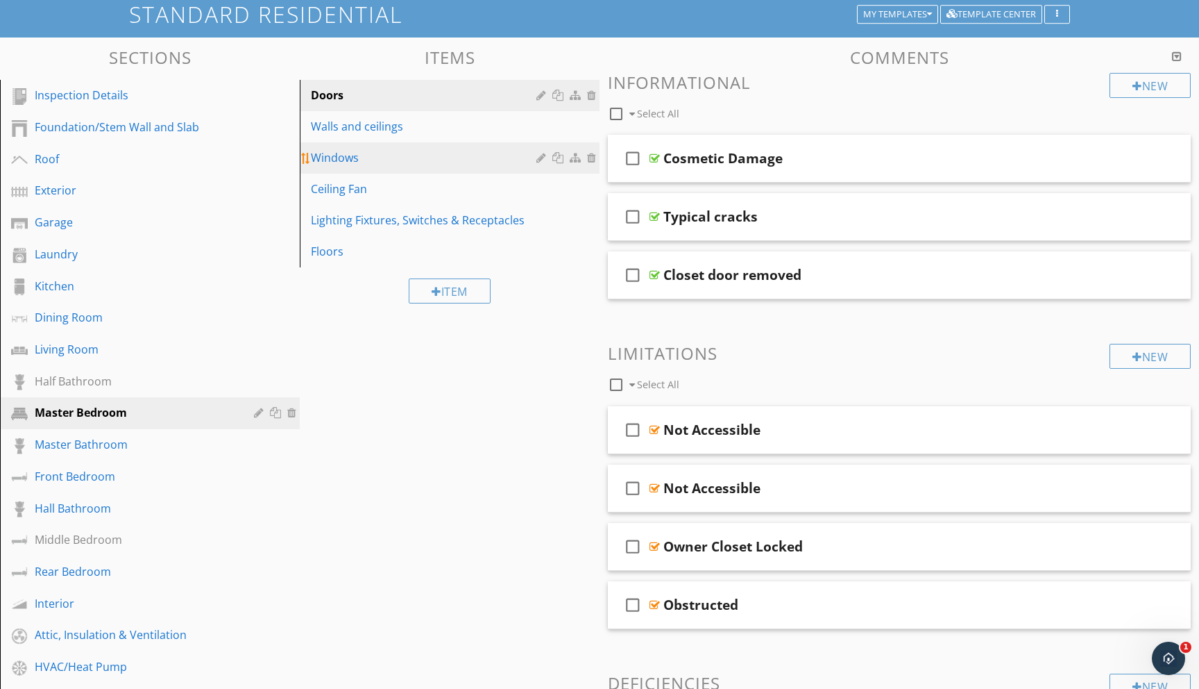
click at [371, 162] on div "Windows" at bounding box center [426, 157] width 230 height 17
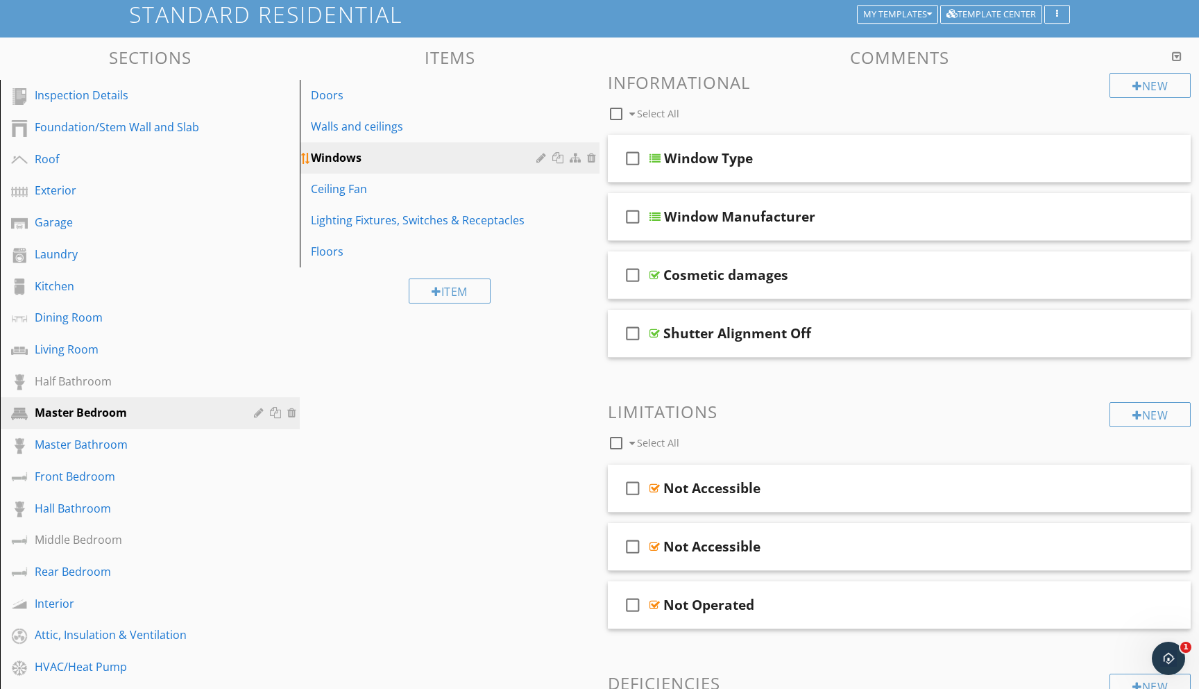
click at [555, 160] on div at bounding box center [560, 157] width 15 height 11
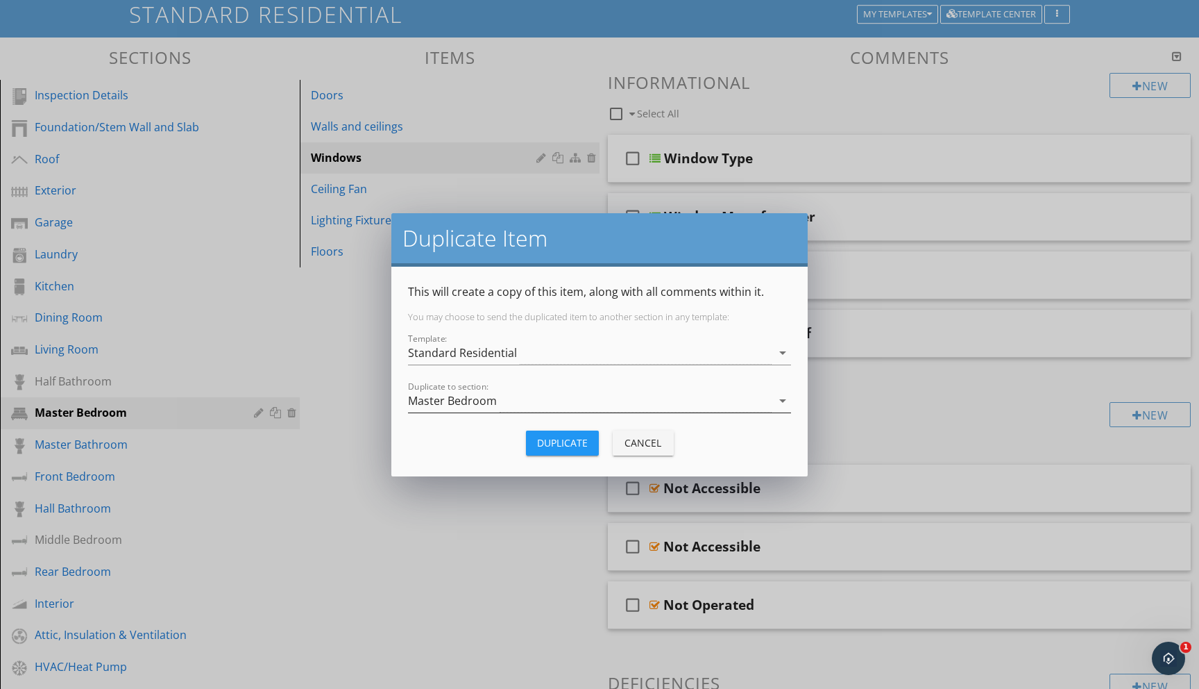
click at [782, 400] on icon "arrow_drop_down" at bounding box center [783, 400] width 17 height 17
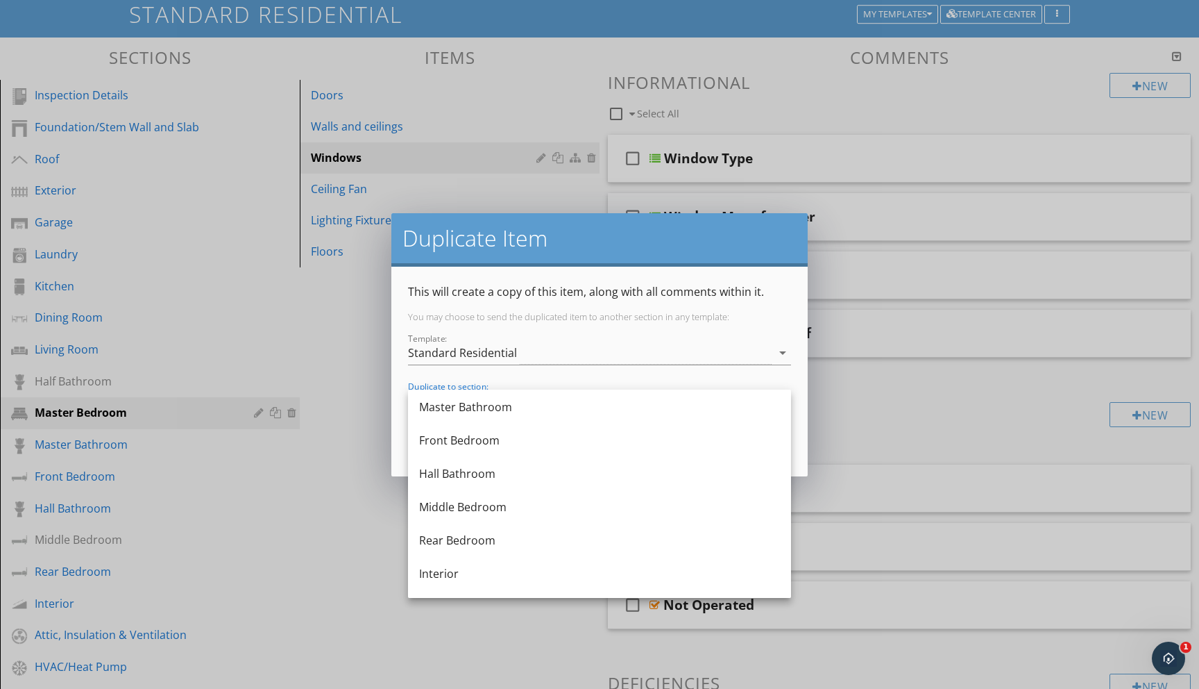
scroll to position [376, 0]
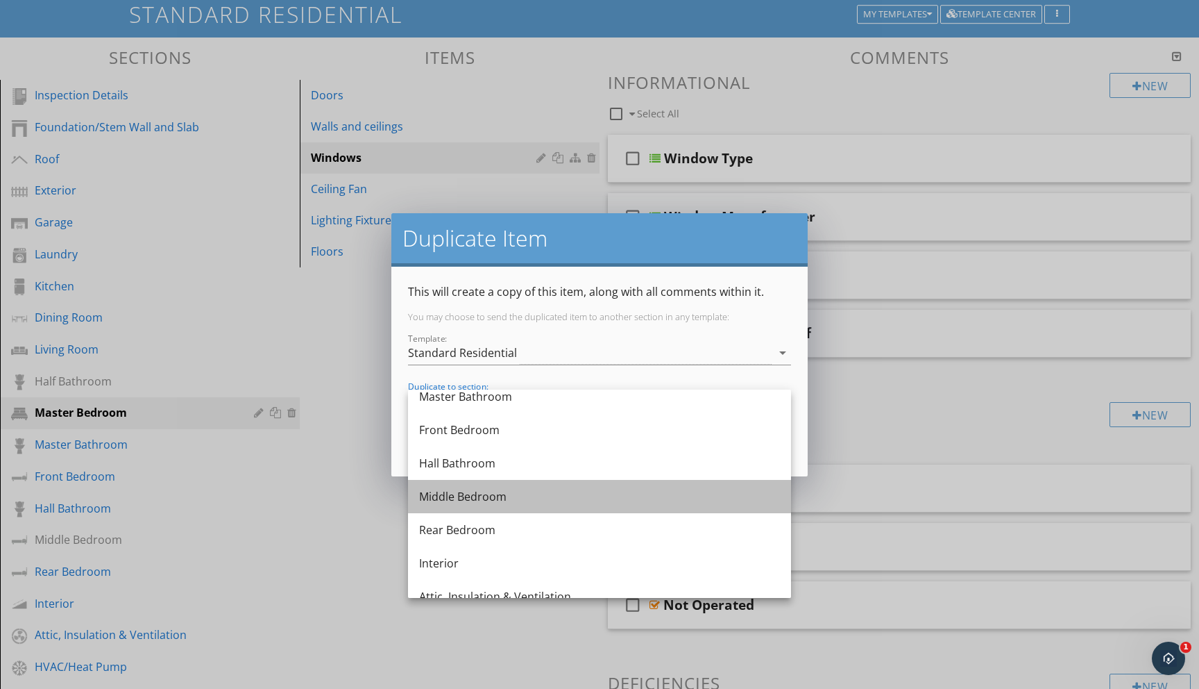
click at [482, 493] on div "Middle Bedroom" at bounding box center [599, 496] width 361 height 17
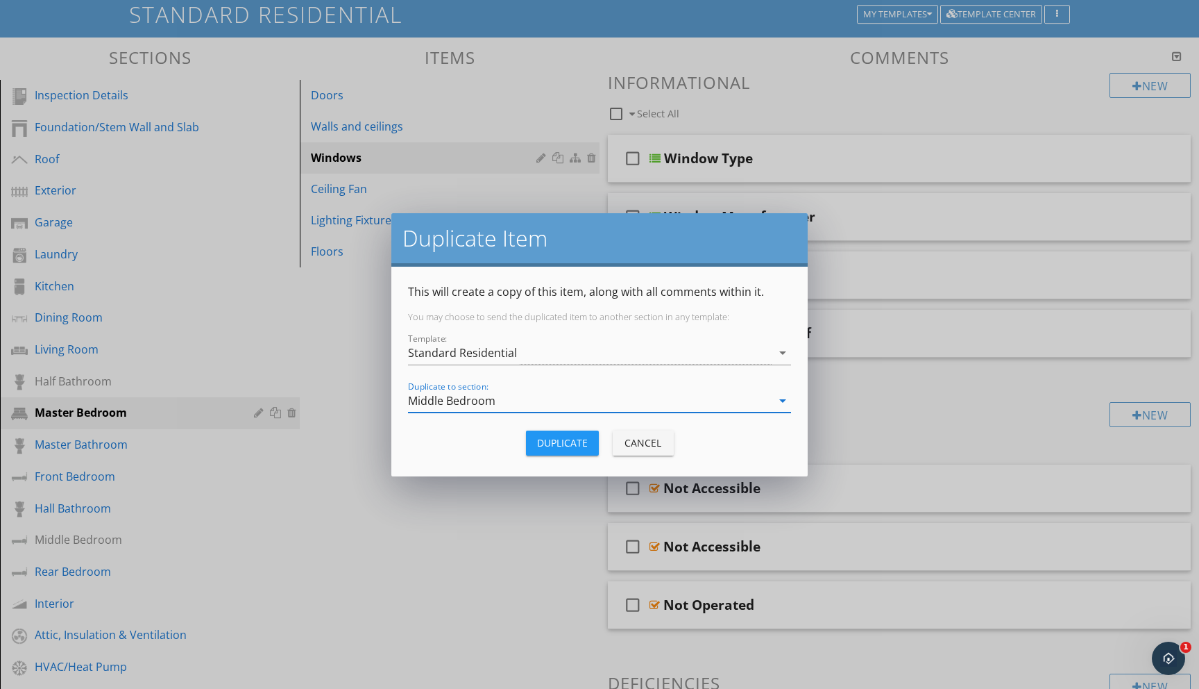
click at [573, 447] on div "Duplicate" at bounding box center [562, 442] width 51 height 15
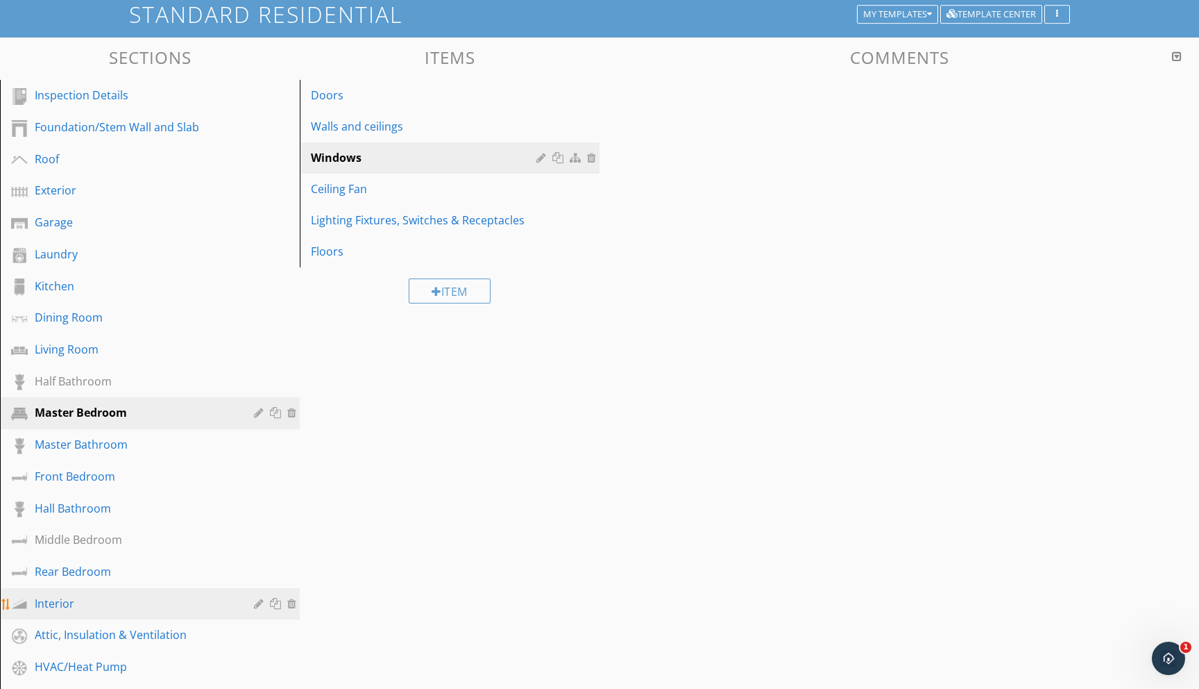
scroll to position [119, 0]
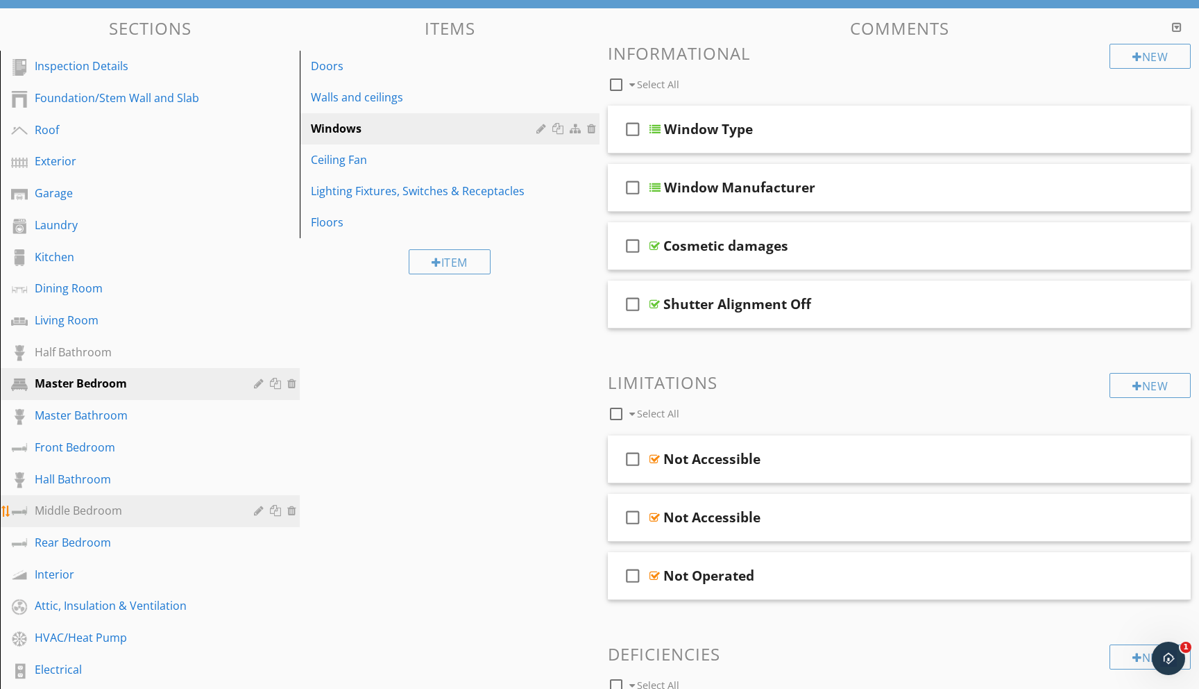
click at [81, 509] on div "Middle Bedroom" at bounding box center [134, 510] width 199 height 17
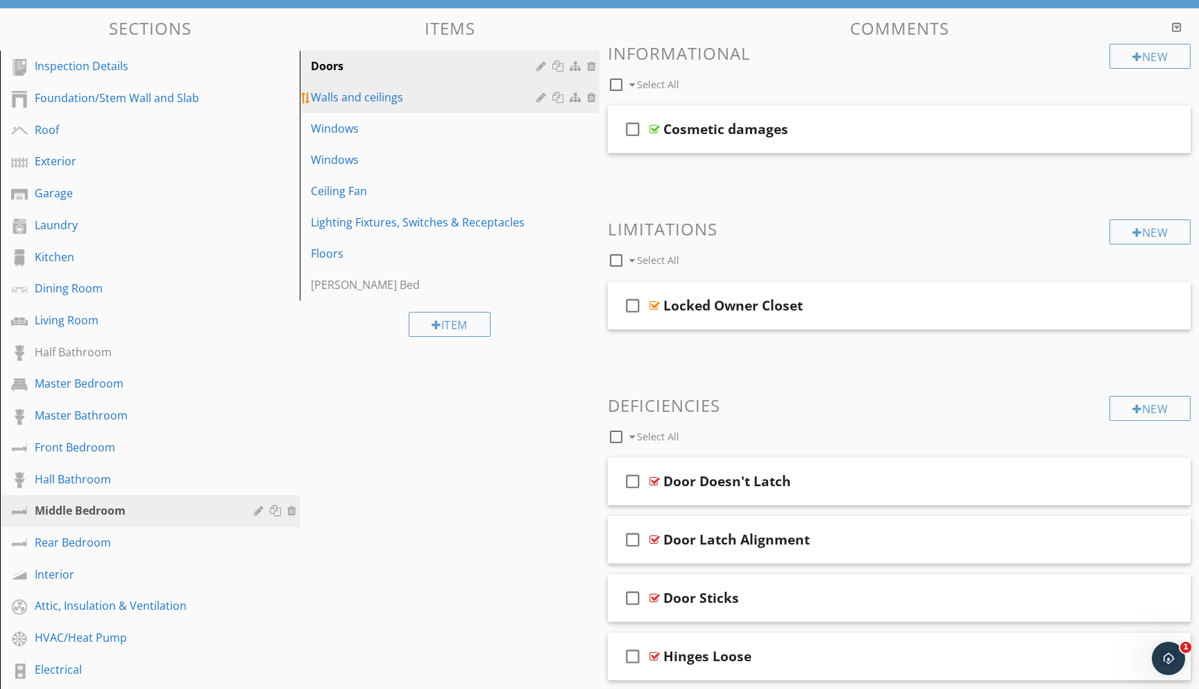
click at [375, 94] on div "Walls and ceilings" at bounding box center [426, 97] width 230 height 17
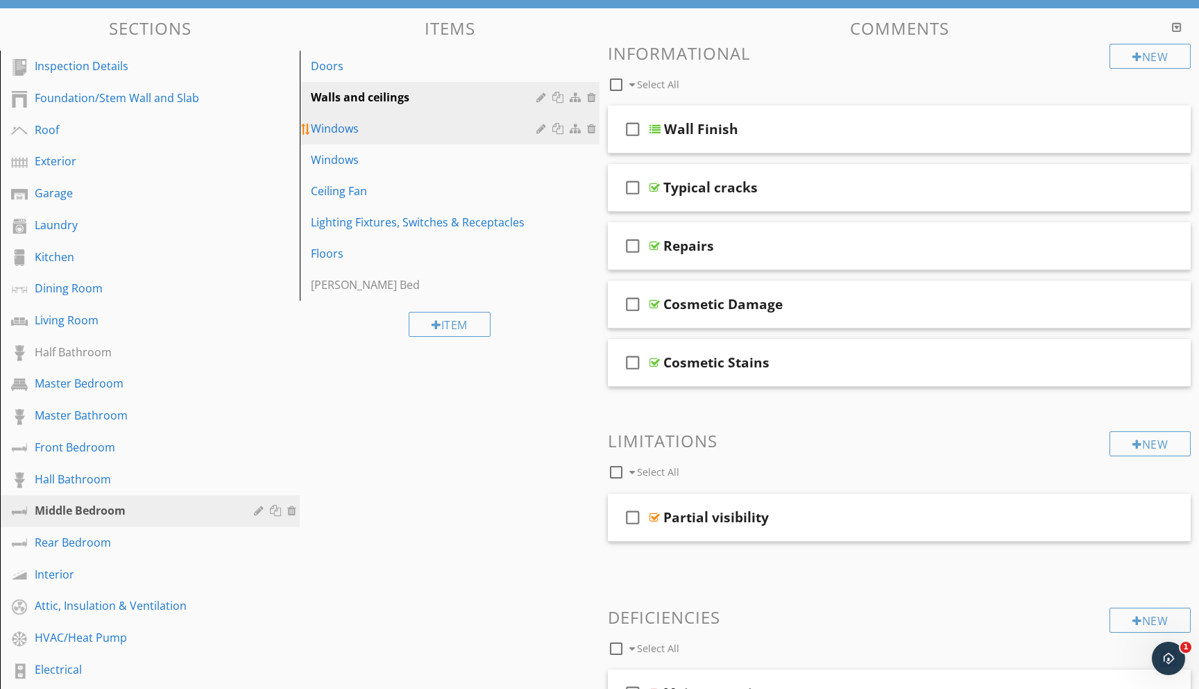
click at [348, 121] on div "Windows" at bounding box center [426, 128] width 230 height 17
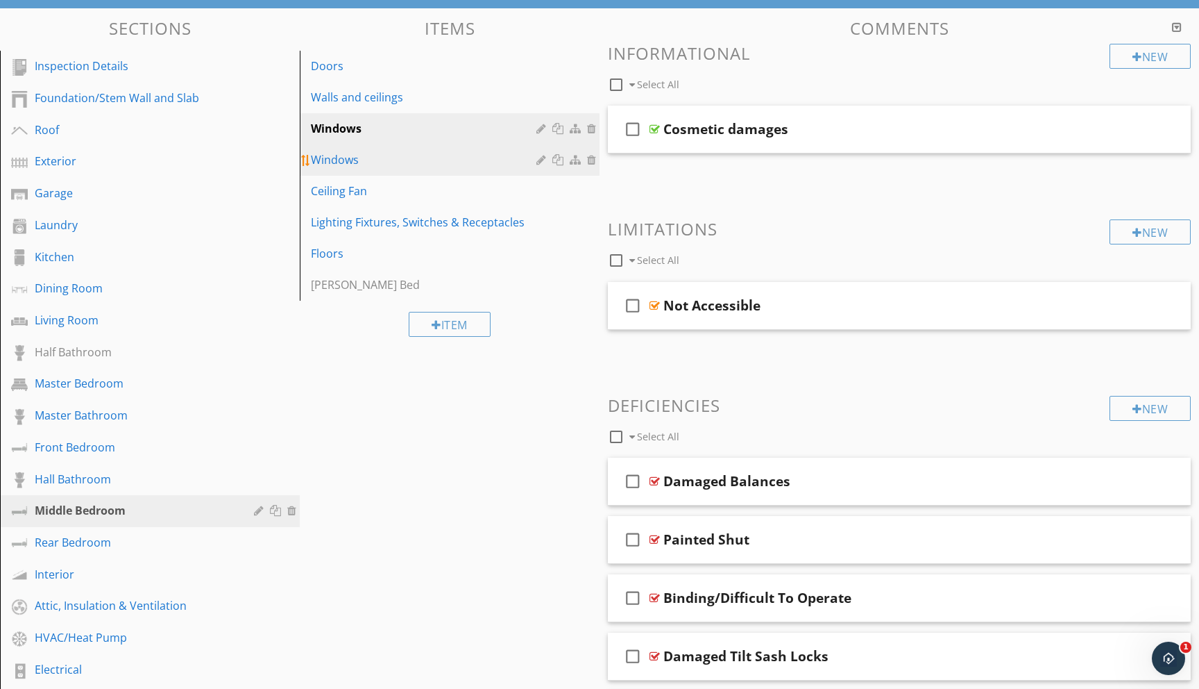
click at [370, 154] on div "Windows" at bounding box center [426, 159] width 230 height 17
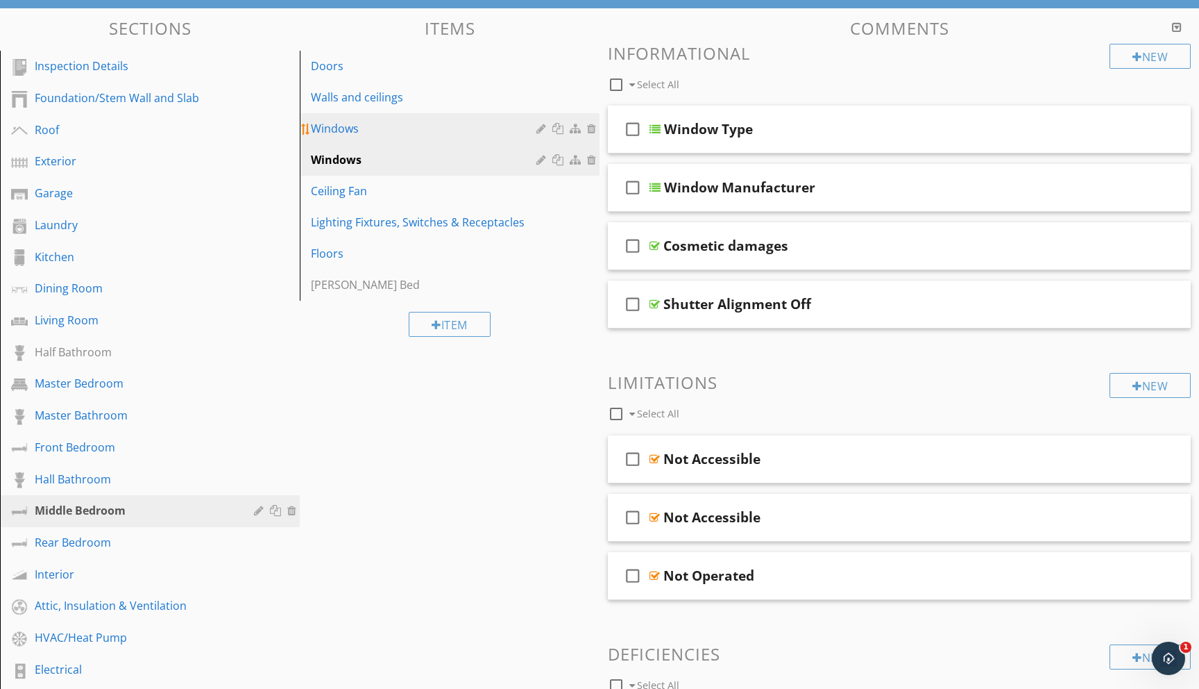
click at [418, 126] on div "Windows" at bounding box center [426, 128] width 230 height 17
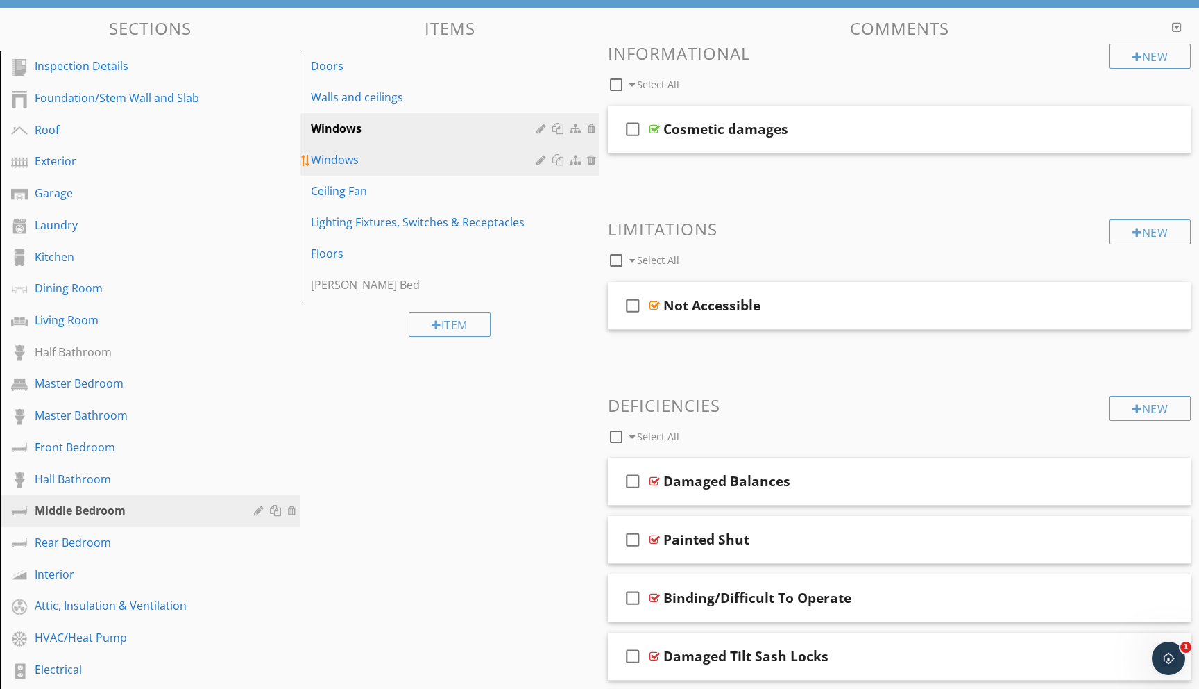
click at [388, 165] on div "Windows" at bounding box center [426, 159] width 230 height 17
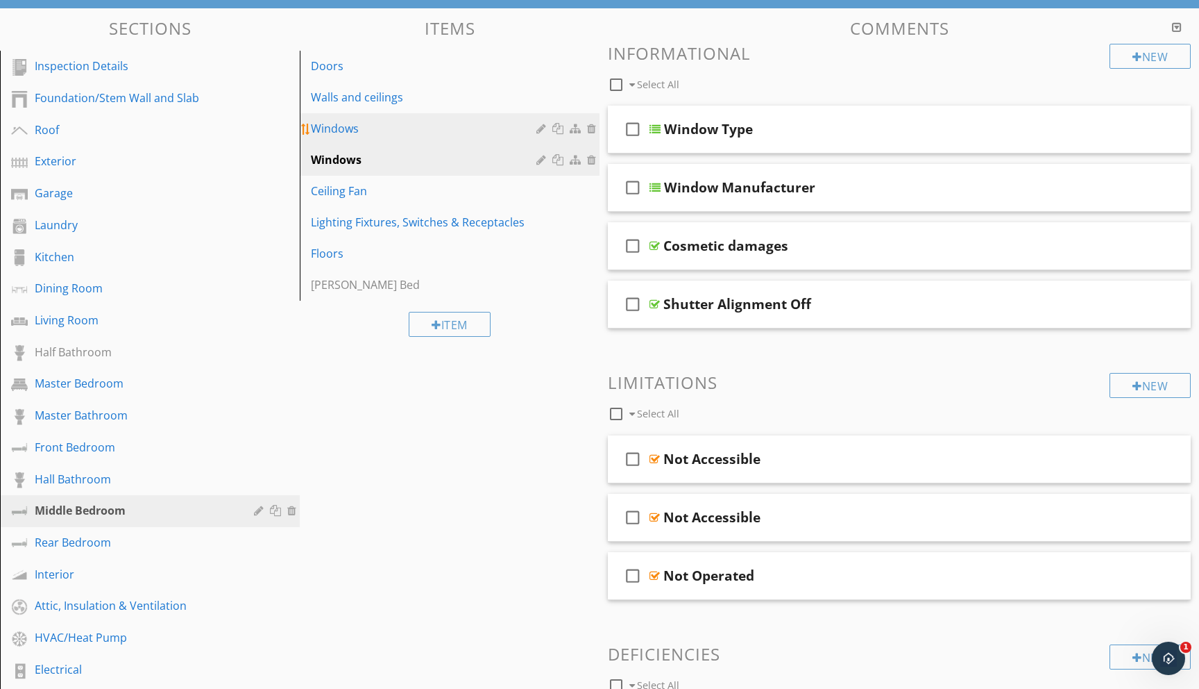
click at [382, 133] on div "Windows" at bounding box center [426, 128] width 230 height 17
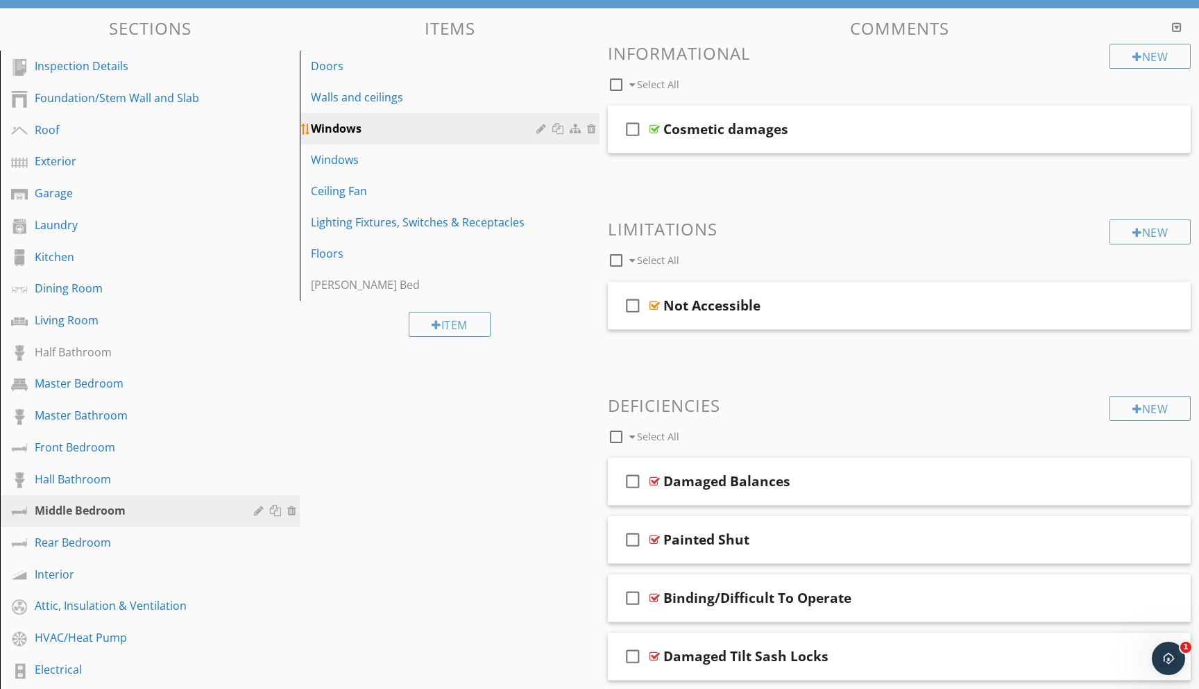
click at [591, 127] on div at bounding box center [593, 128] width 12 height 11
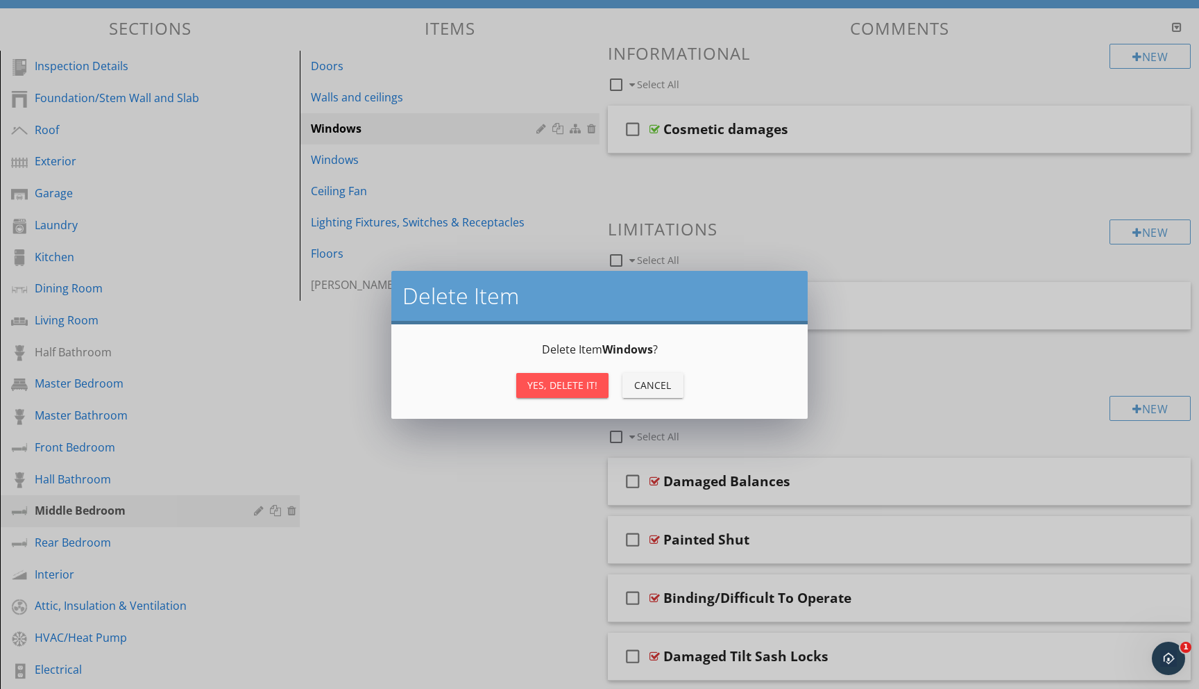
click at [584, 385] on div "Yes, Delete it!" at bounding box center [563, 385] width 70 height 15
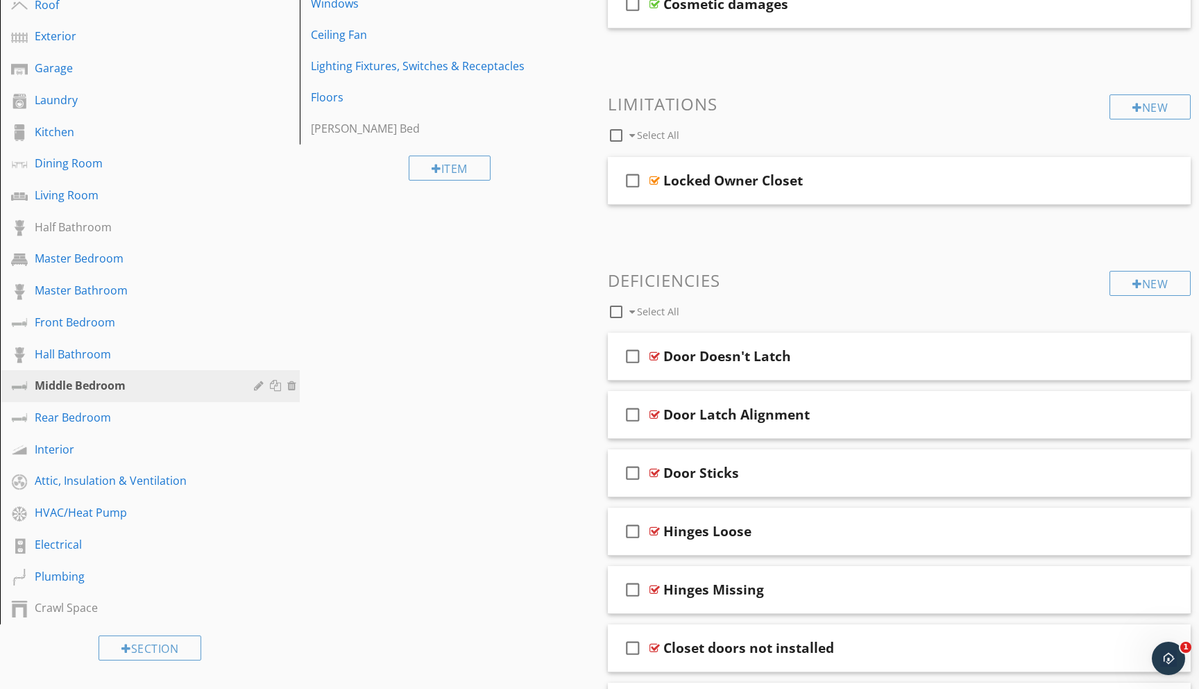
scroll to position [258, 0]
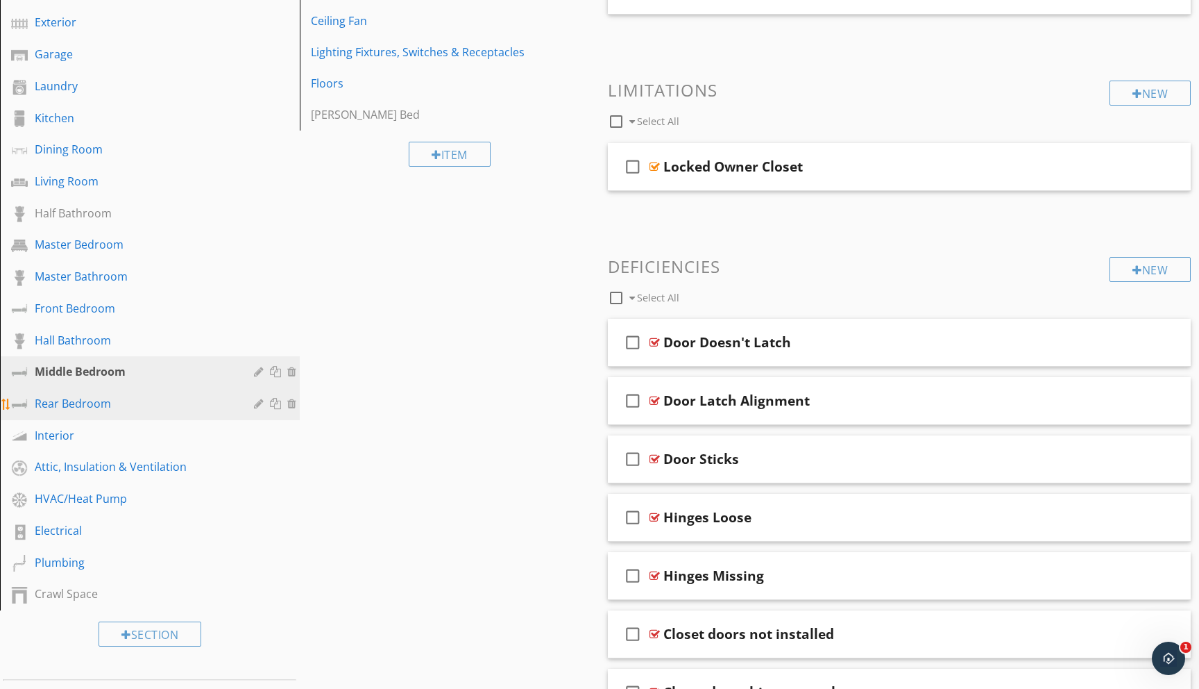
click at [100, 394] on link "Rear Bedroom" at bounding box center [152, 404] width 296 height 32
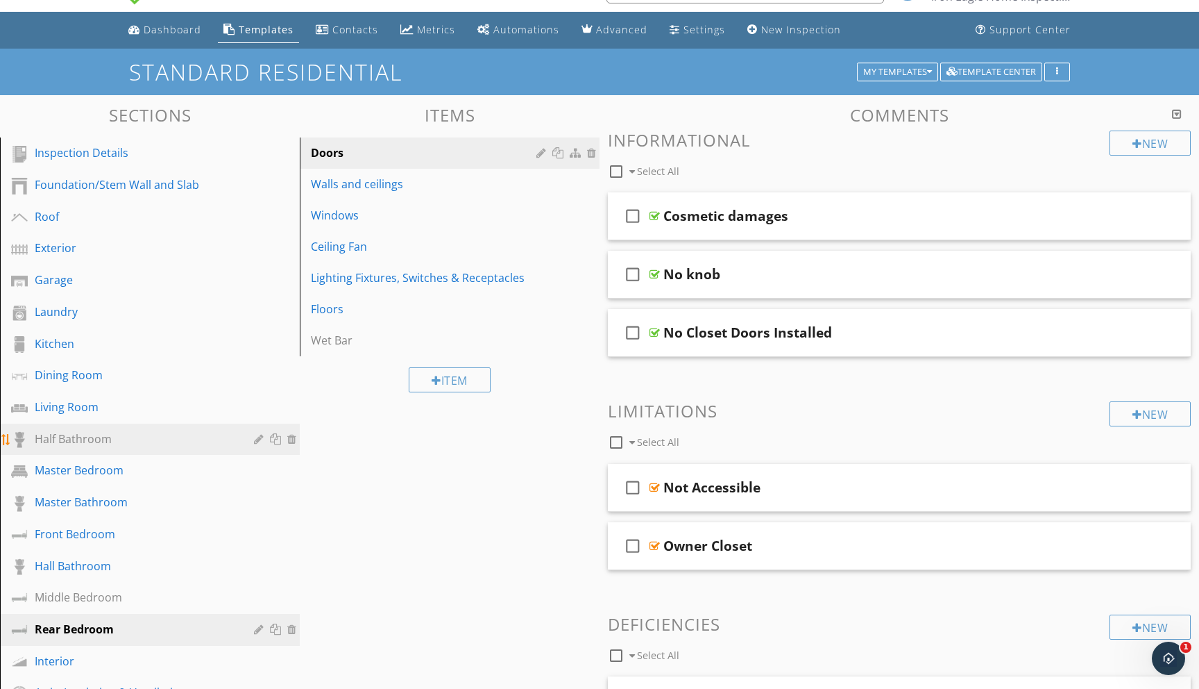
scroll to position [0, 0]
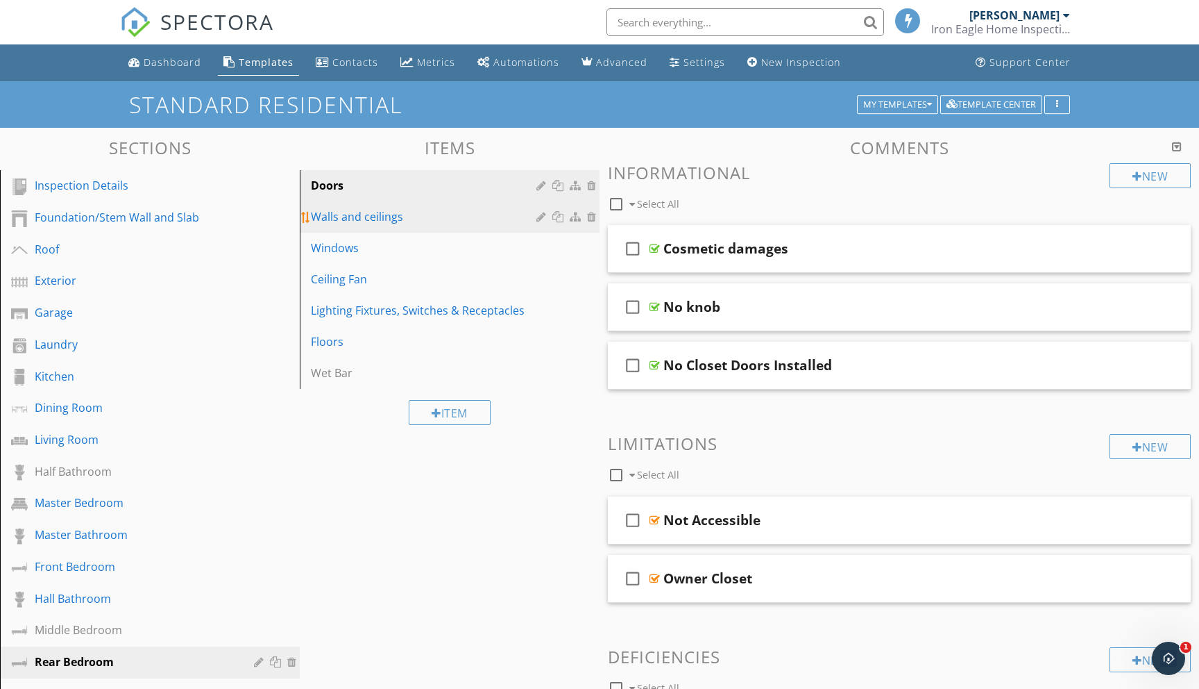
click at [360, 212] on div "Walls and ceilings" at bounding box center [426, 216] width 230 height 17
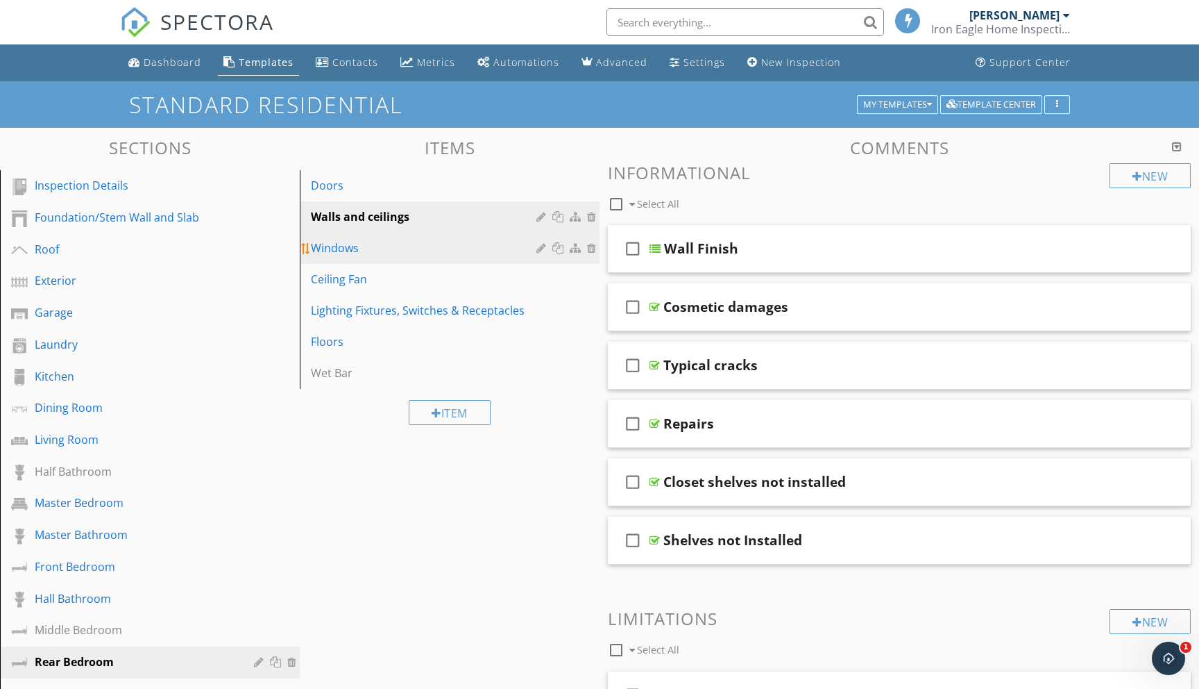
click at [346, 251] on div "Windows" at bounding box center [426, 247] width 230 height 17
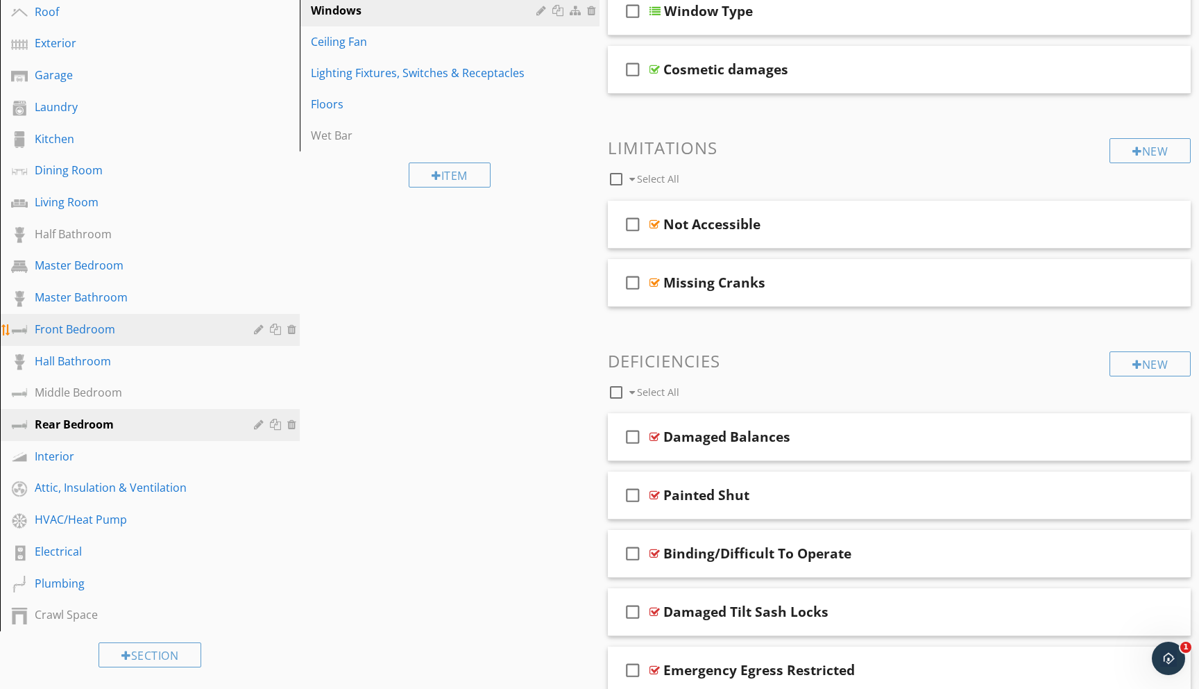
scroll to position [258, 0]
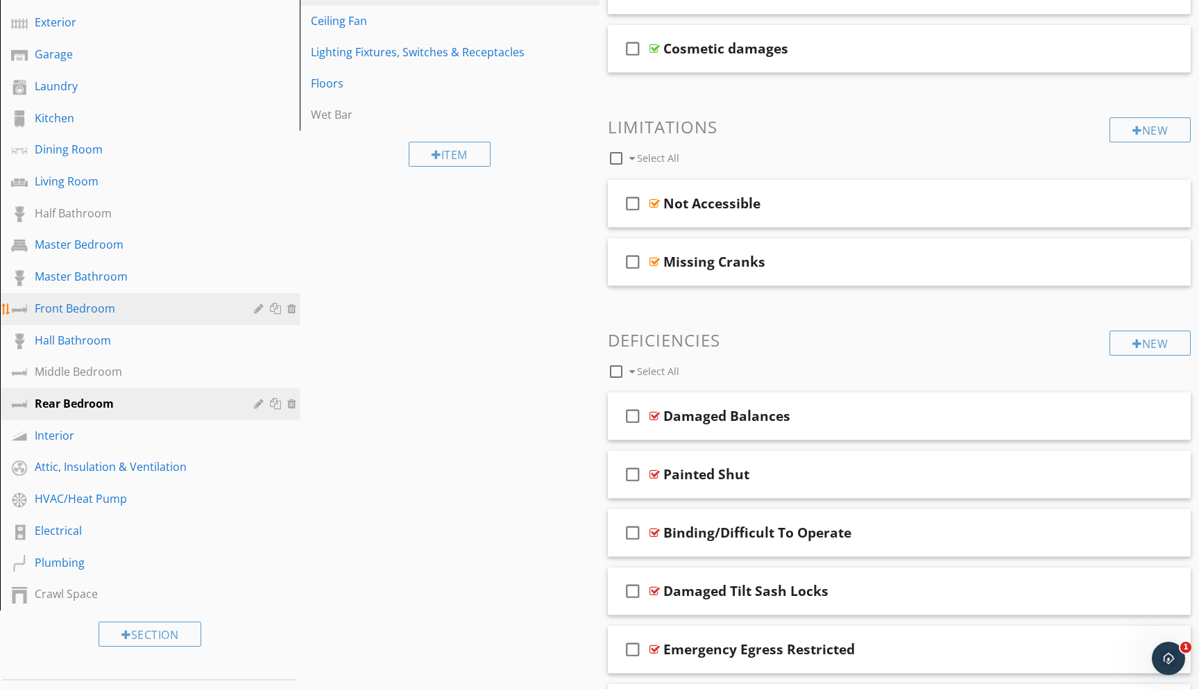
click at [258, 309] on div at bounding box center [260, 308] width 13 height 11
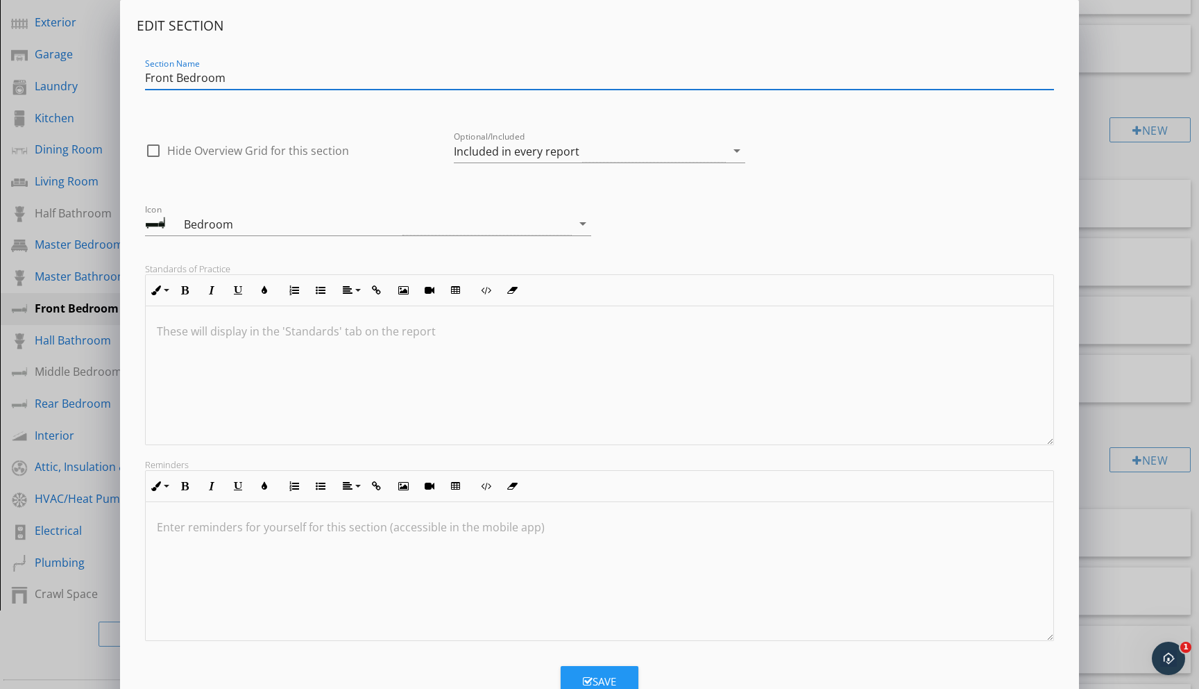
click at [172, 77] on input "Front Bedroom" at bounding box center [599, 78] width 909 height 23
click at [206, 81] on input "Bedroom" at bounding box center [599, 78] width 909 height 23
type input "Bedroom one"
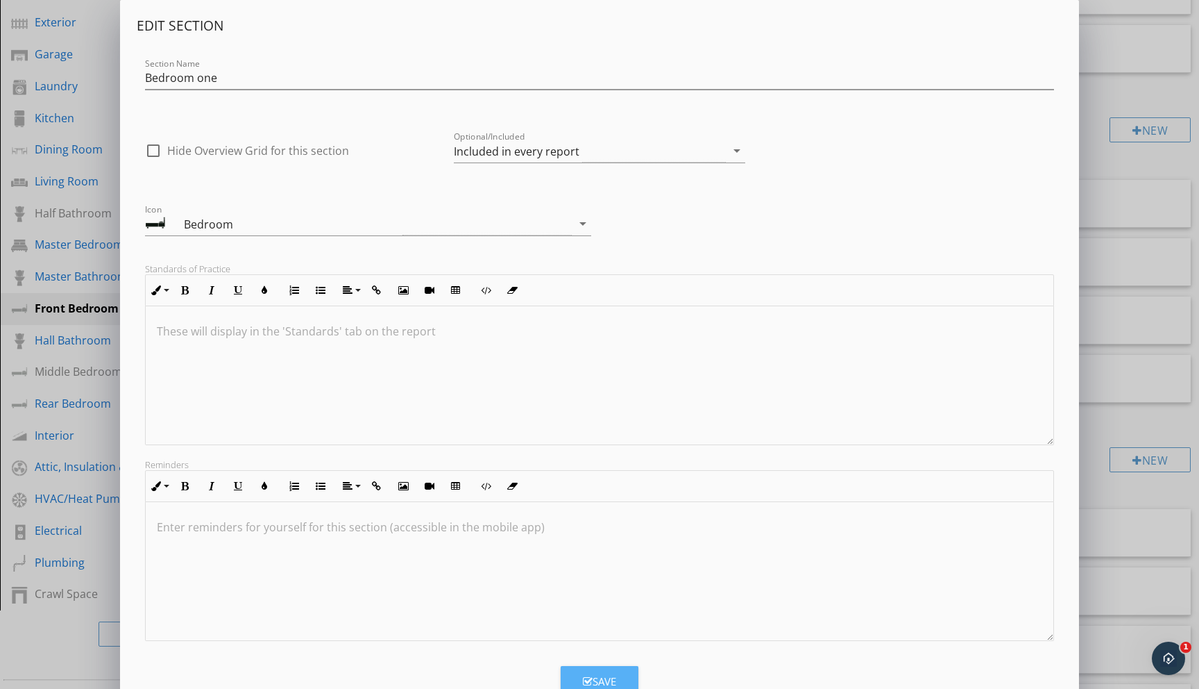
click at [593, 681] on div "Save" at bounding box center [599, 681] width 33 height 16
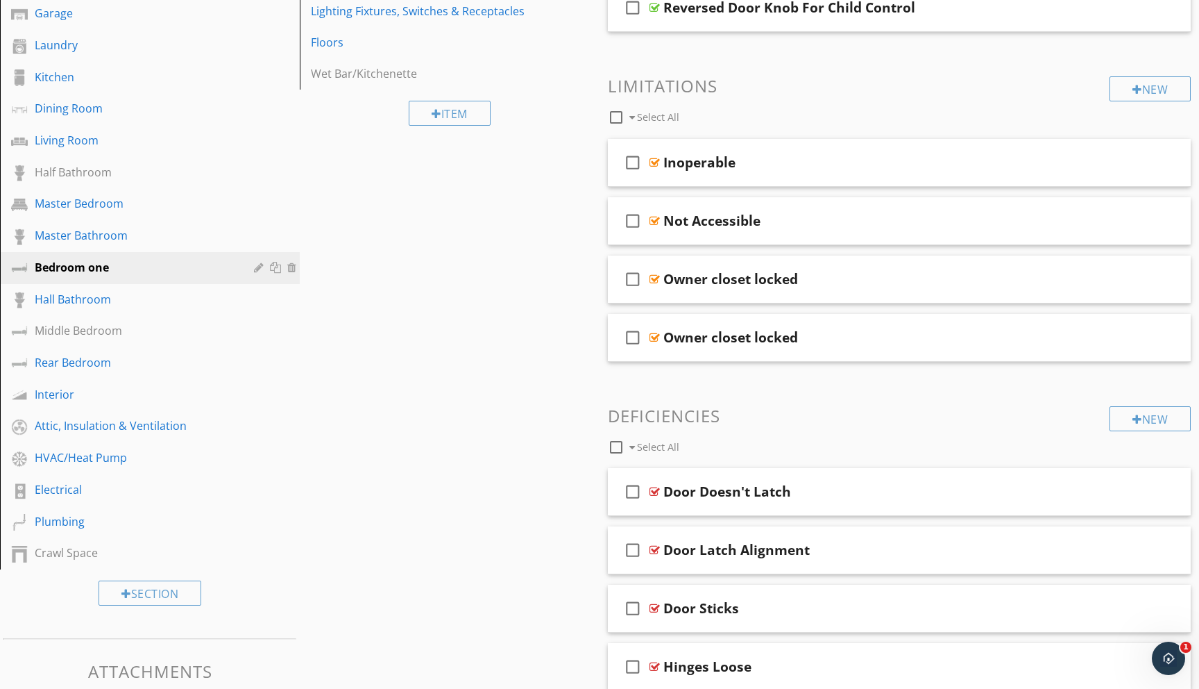
scroll to position [298, 0]
click at [259, 299] on div at bounding box center [260, 300] width 13 height 11
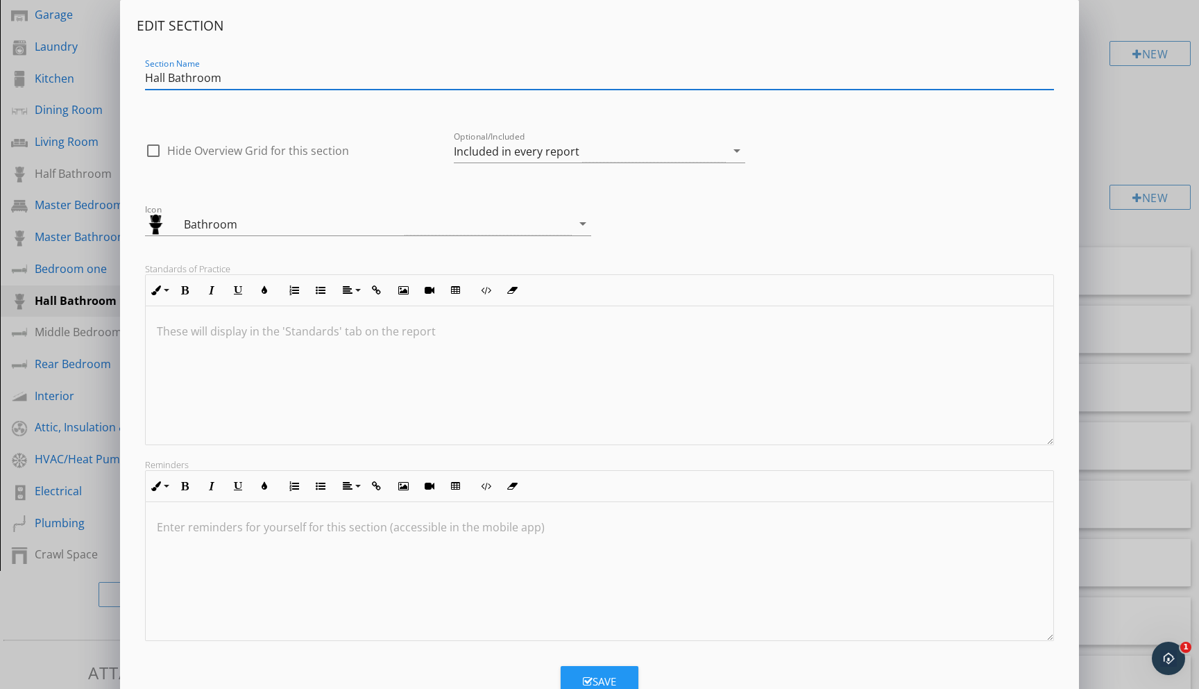
click at [167, 78] on input "Hall Bathroom" at bounding box center [599, 78] width 909 height 23
type input "Bathroom"
click at [590, 678] on icon "button" at bounding box center [588, 681] width 10 height 10
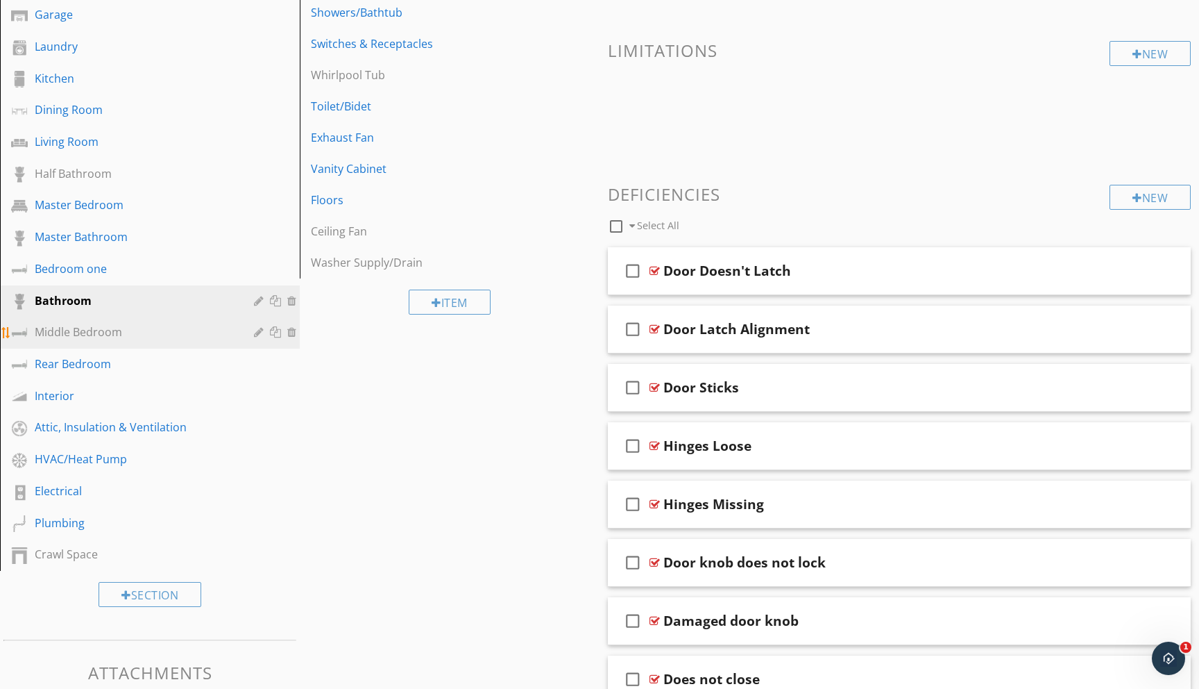
click at [83, 330] on div "Middle Bedroom" at bounding box center [134, 331] width 199 height 17
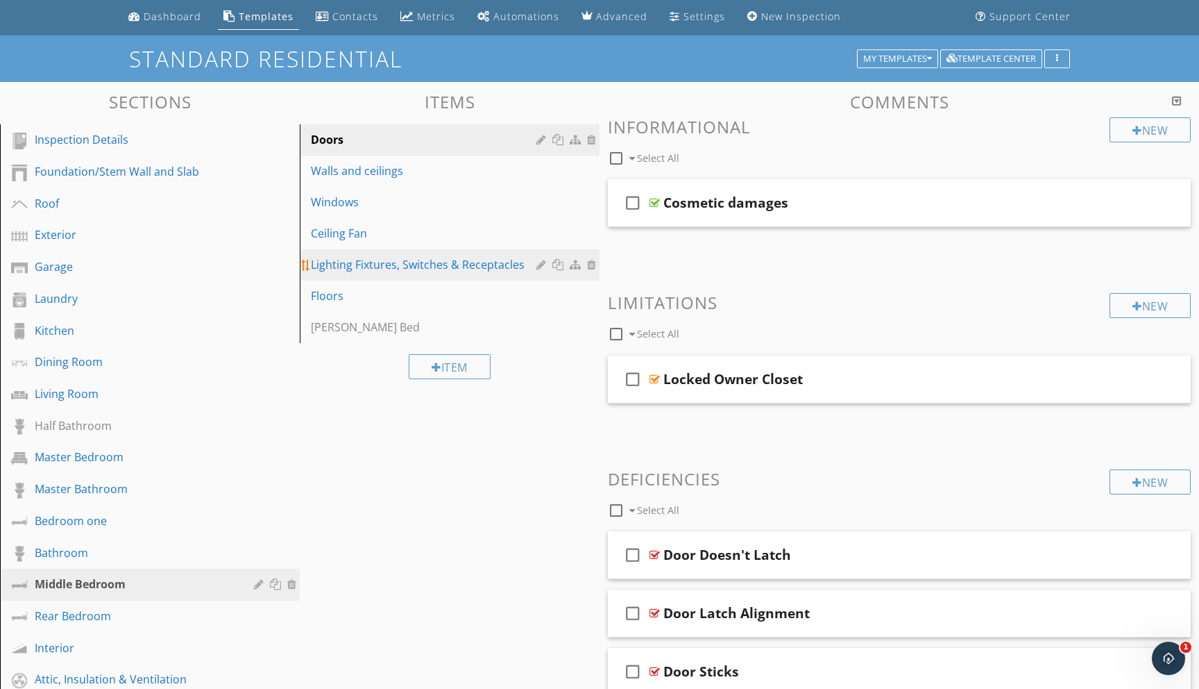
scroll to position [0, 0]
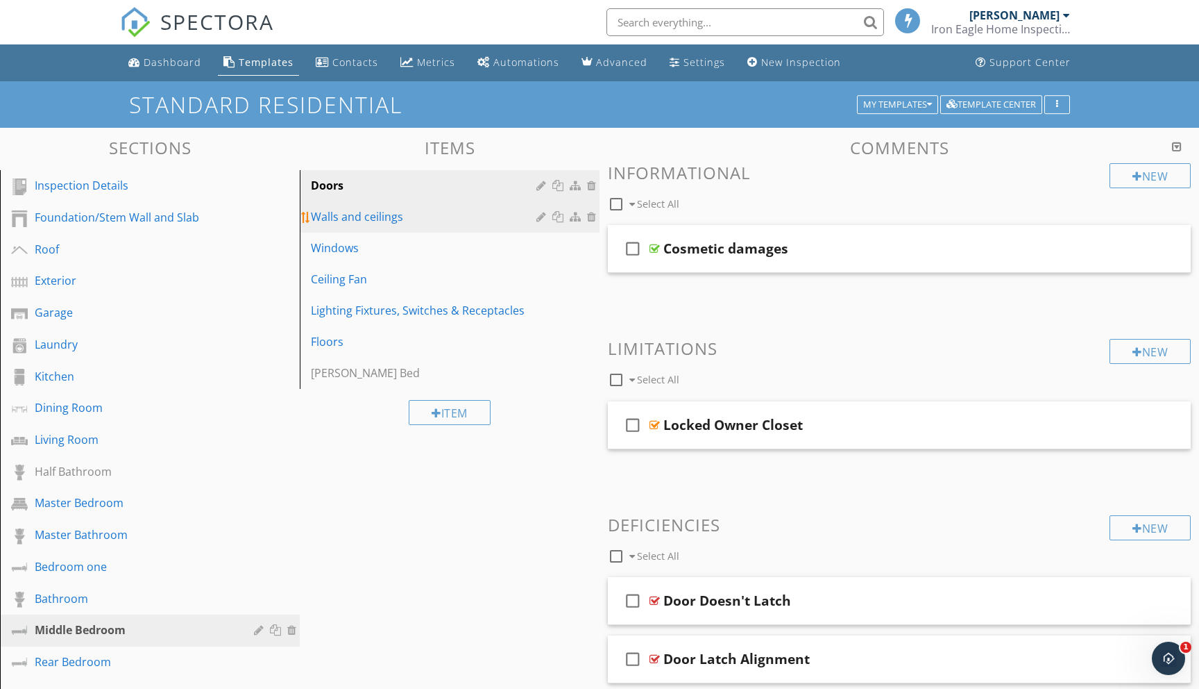
click at [366, 219] on div "Walls and ceilings" at bounding box center [426, 216] width 230 height 17
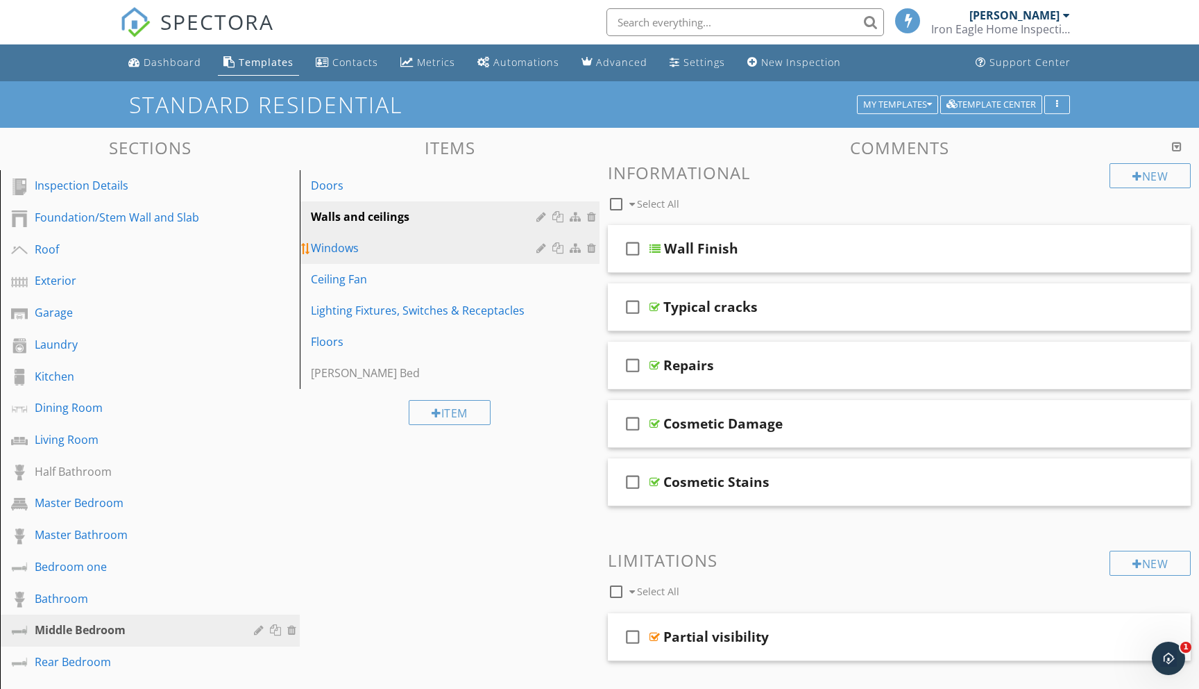
click at [349, 248] on div "Windows" at bounding box center [426, 247] width 230 height 17
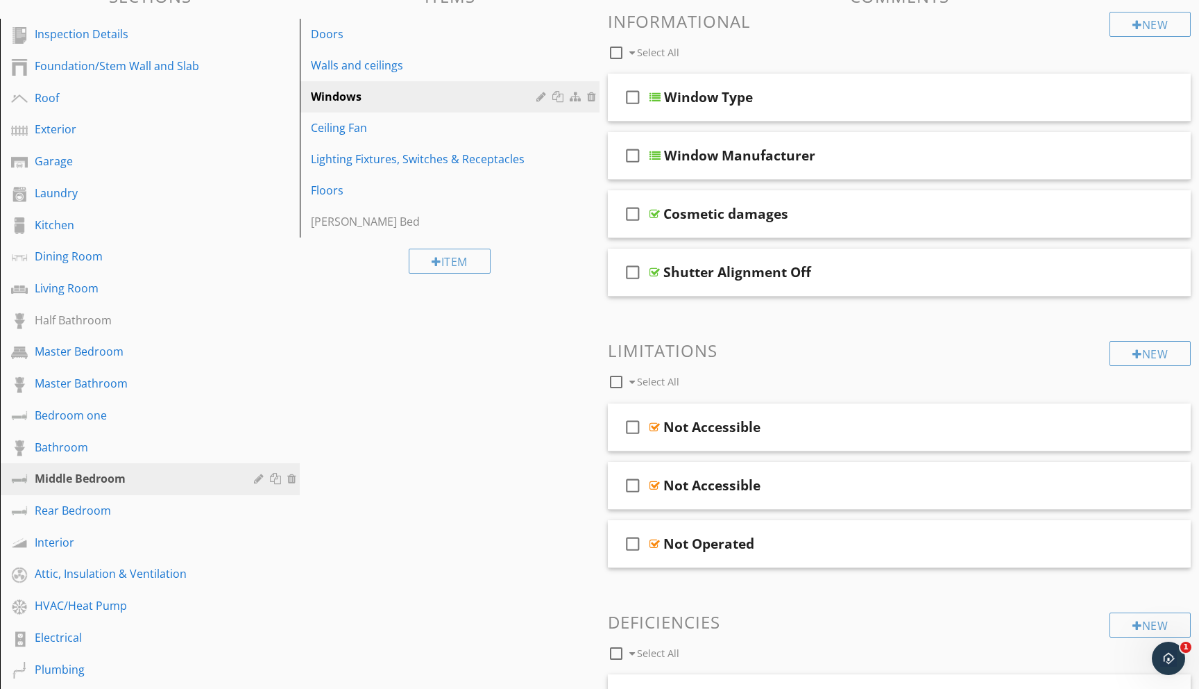
scroll to position [157, 0]
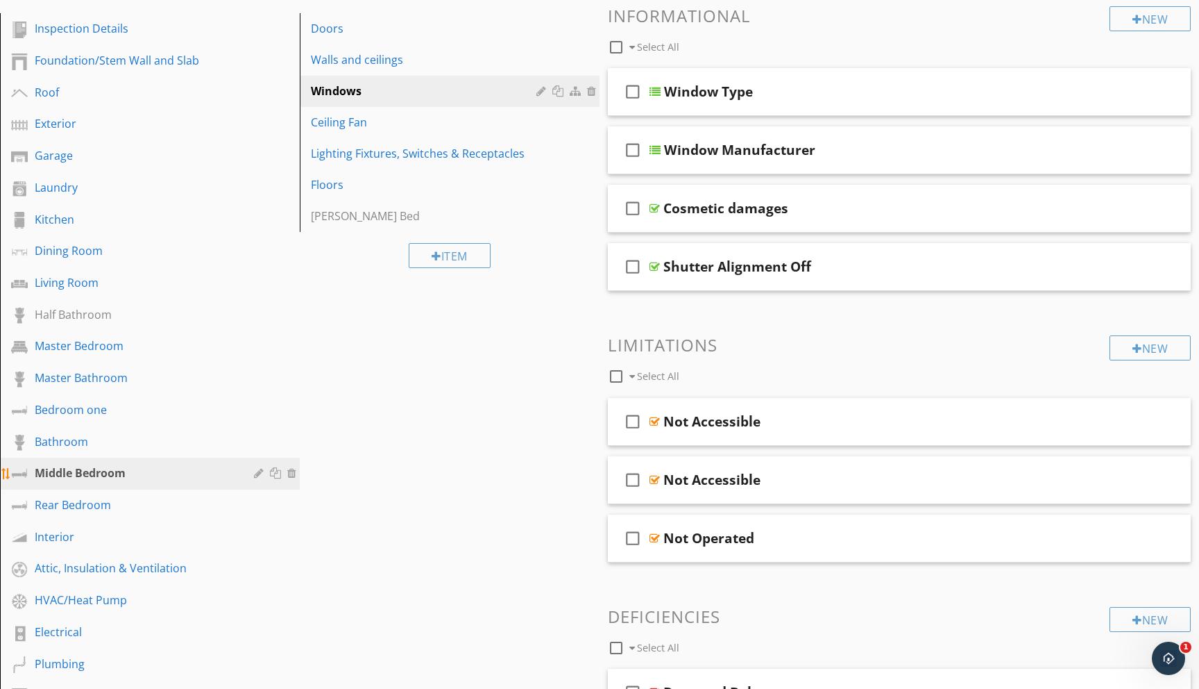
click at [261, 475] on div at bounding box center [260, 472] width 13 height 11
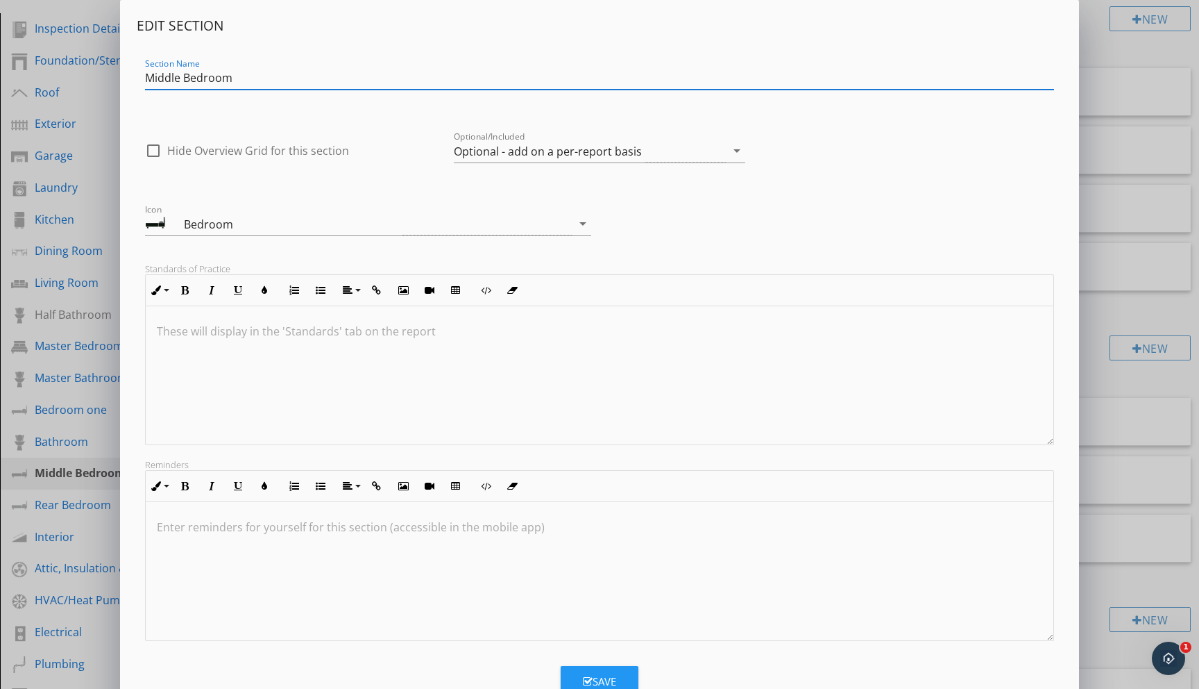
click at [180, 78] on input "Middle Bedroom" at bounding box center [599, 78] width 909 height 23
click at [210, 81] on input "Bedroom" at bounding box center [599, 78] width 909 height 23
type input "Bedroom Two"
click at [591, 674] on div "Save" at bounding box center [599, 681] width 33 height 16
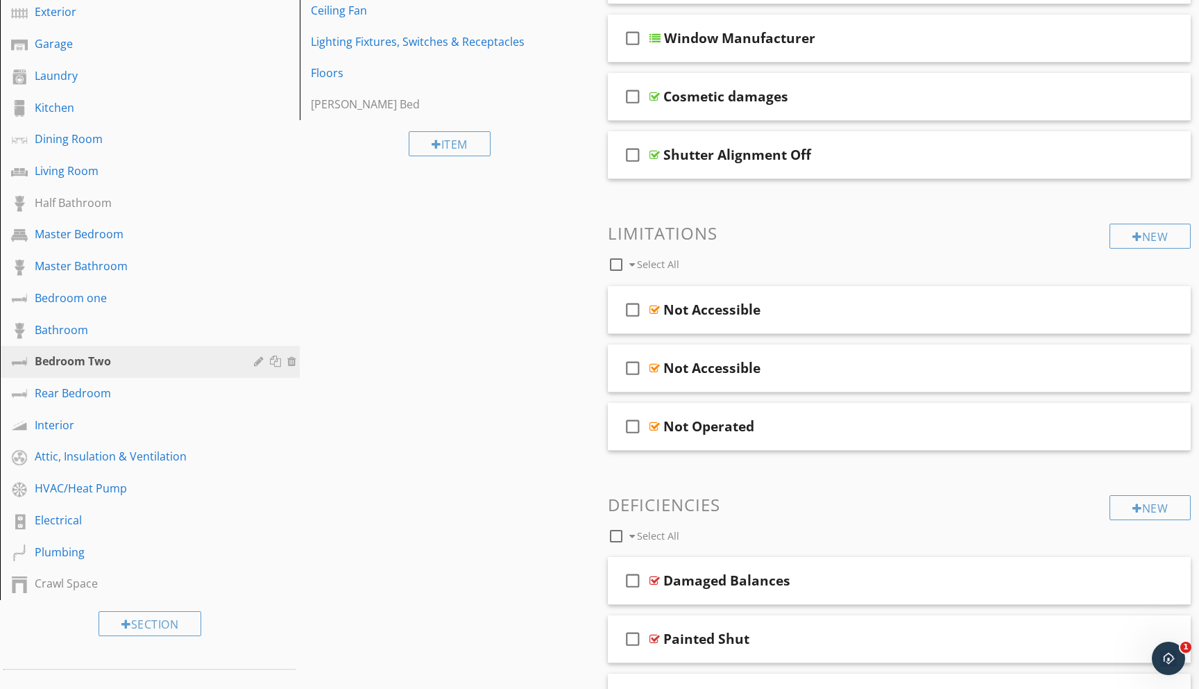
scroll to position [291, 0]
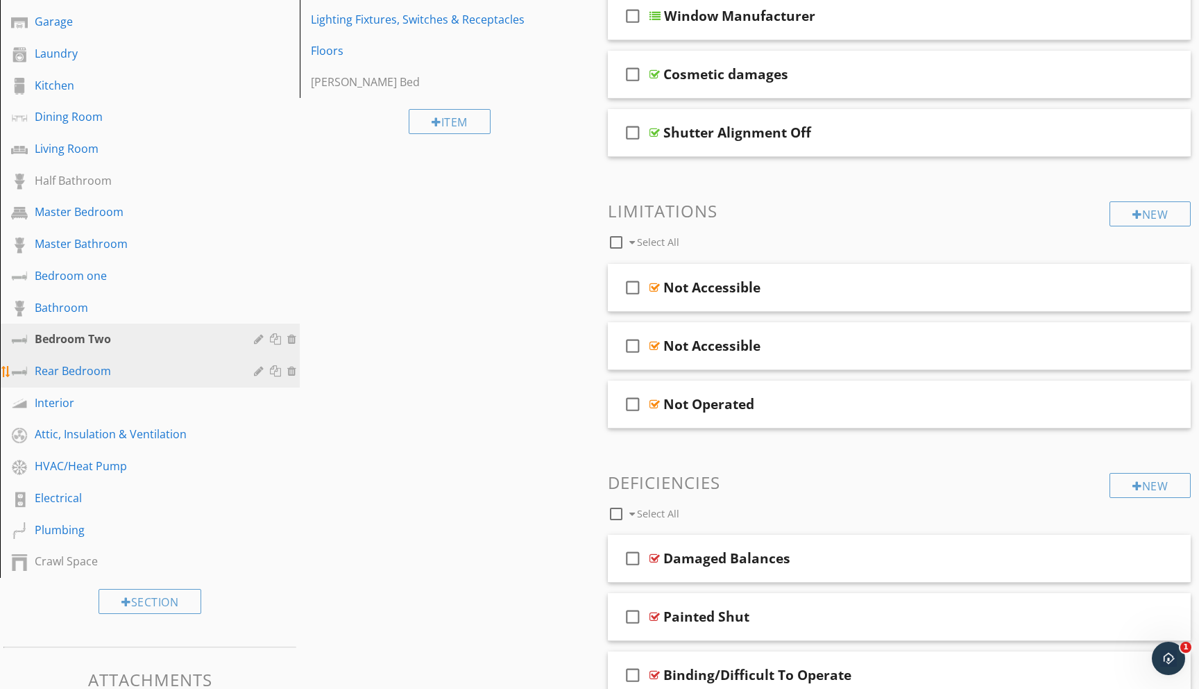
click at [109, 371] on div "Rear Bedroom" at bounding box center [134, 370] width 199 height 17
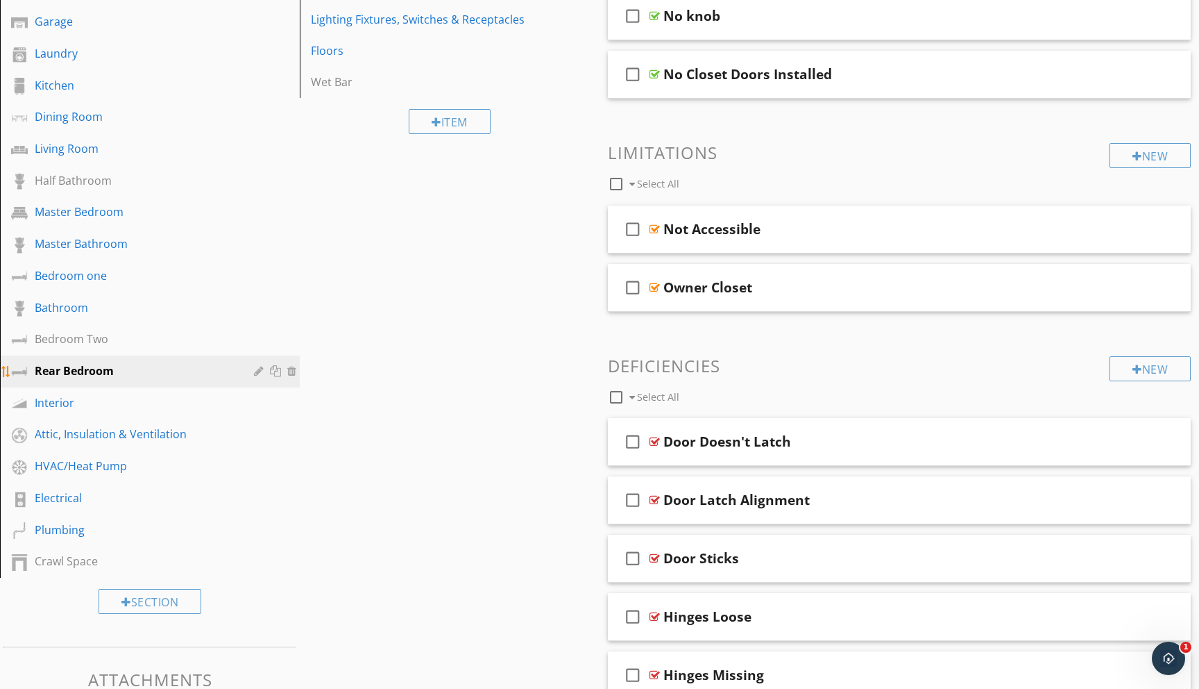
click at [263, 367] on div at bounding box center [260, 370] width 13 height 11
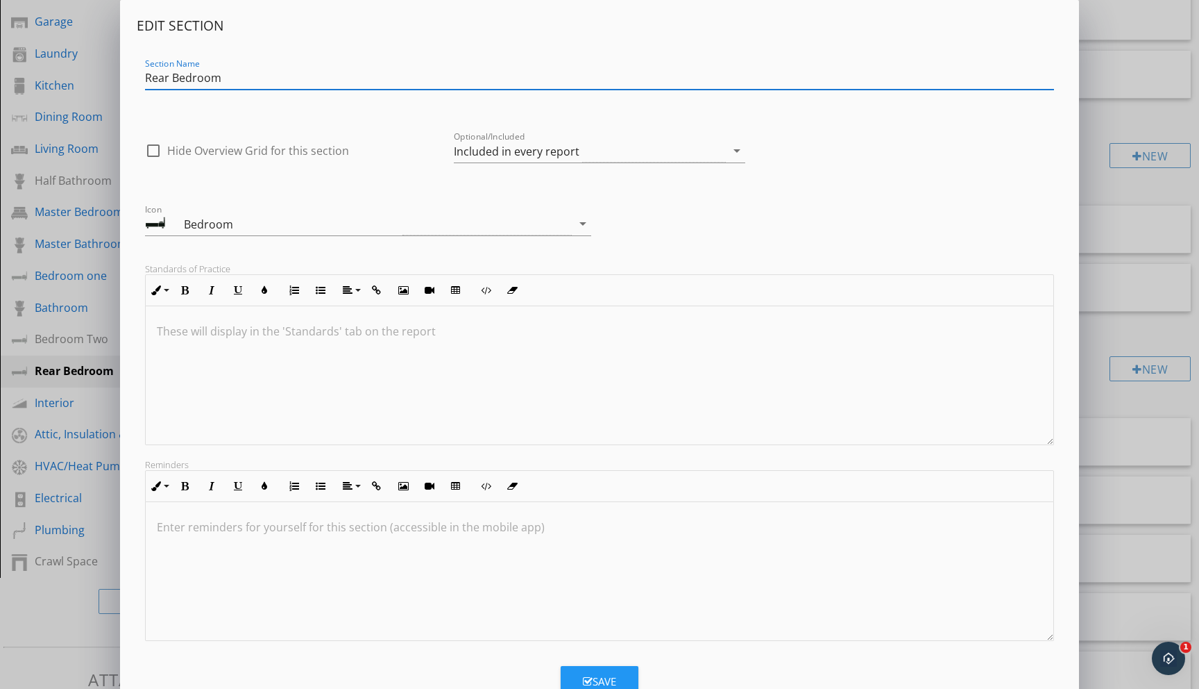
click at [167, 78] on input "Rear Bedroom" at bounding box center [599, 78] width 909 height 23
click at [213, 78] on input "Bedroom" at bounding box center [599, 78] width 909 height 23
type input "Bedroom Three"
click at [585, 669] on button "Save" at bounding box center [600, 681] width 78 height 31
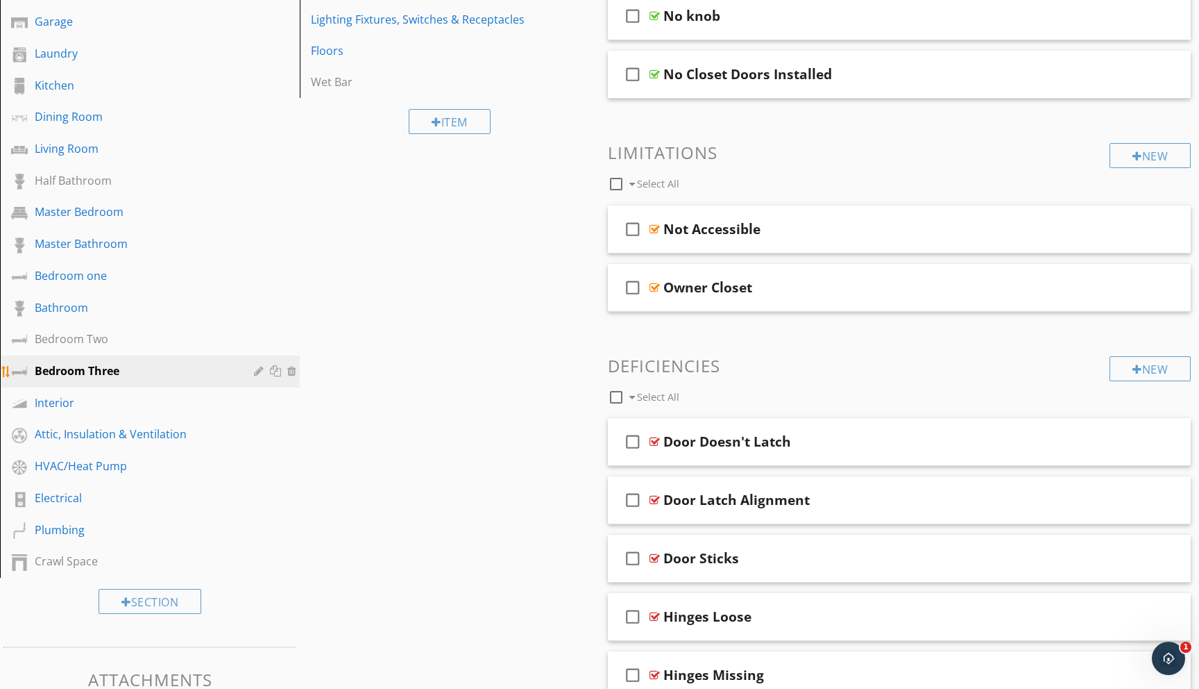
click at [276, 374] on div at bounding box center [277, 370] width 15 height 11
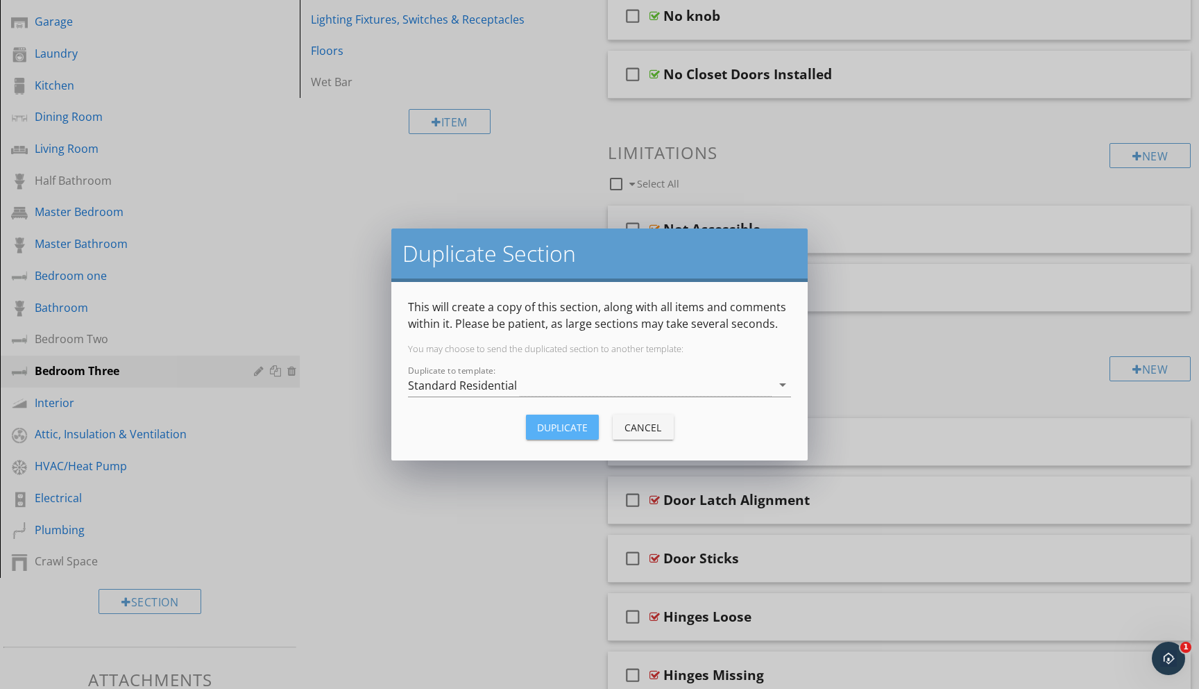
click at [567, 423] on div "Duplicate" at bounding box center [562, 427] width 51 height 15
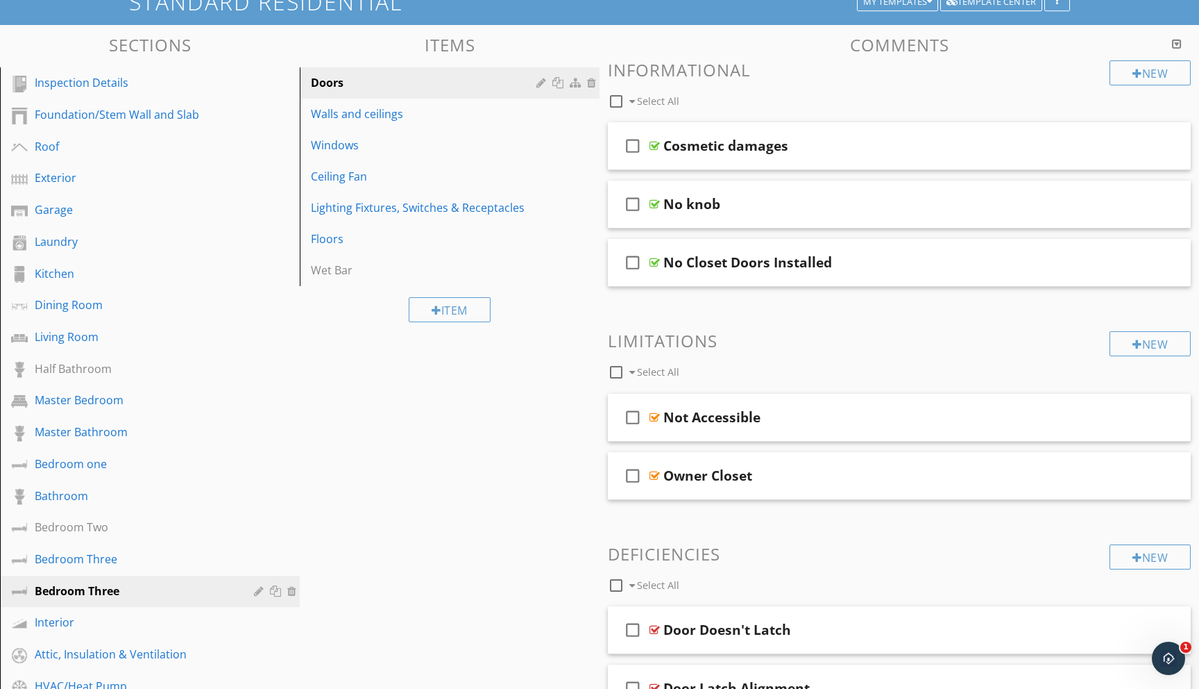
scroll to position [0, 0]
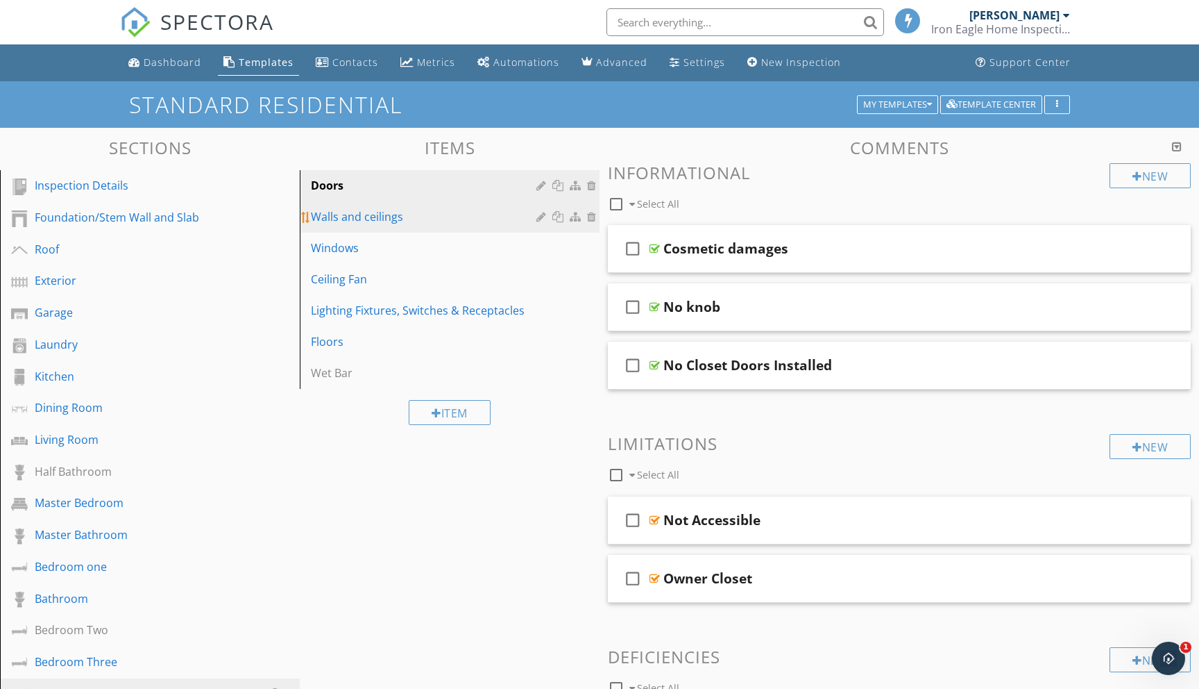
click at [333, 210] on div "Walls and ceilings" at bounding box center [426, 216] width 230 height 17
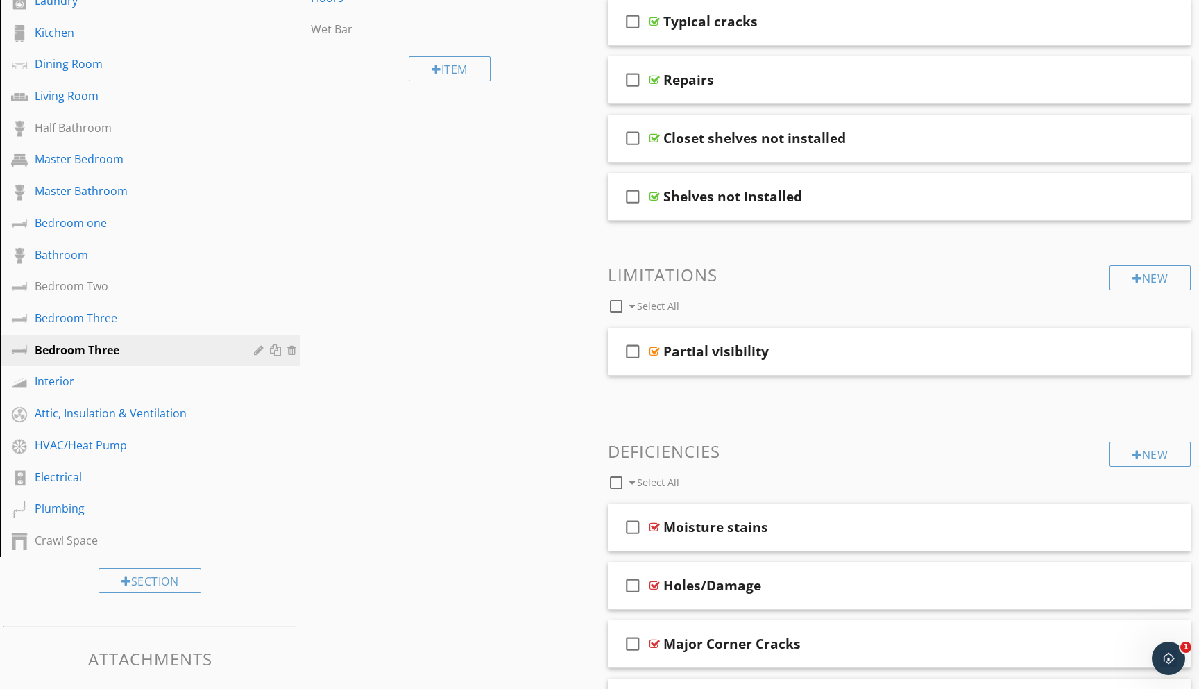
scroll to position [369, 0]
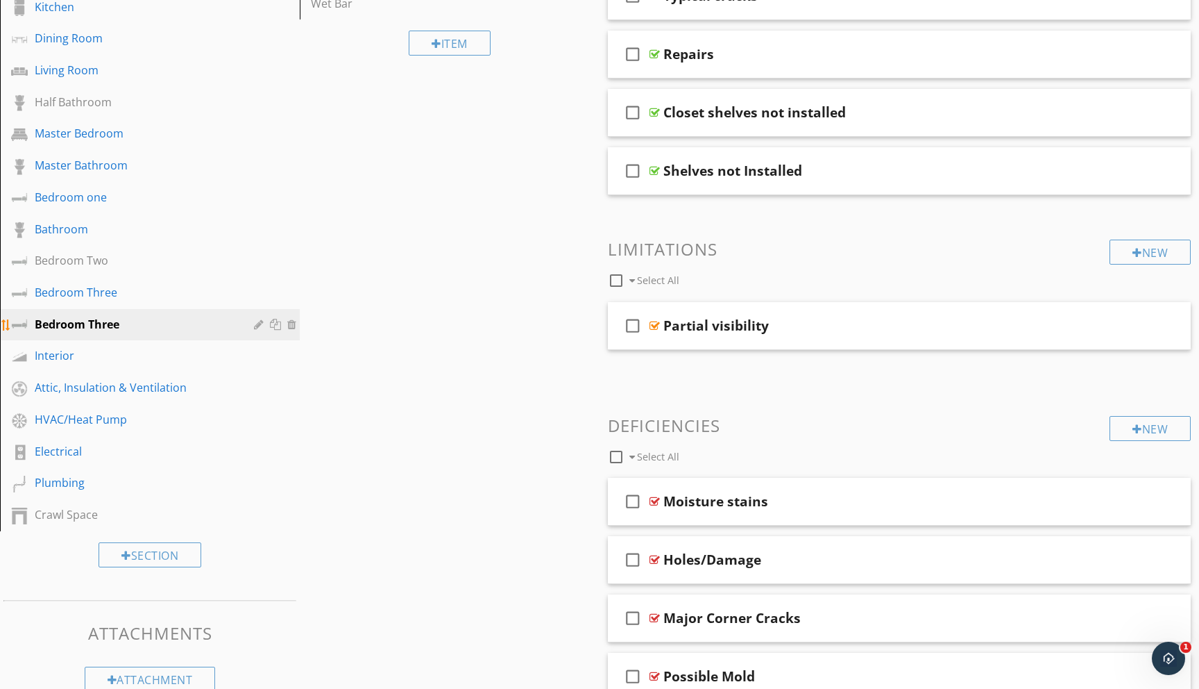
click at [258, 319] on div at bounding box center [260, 324] width 13 height 11
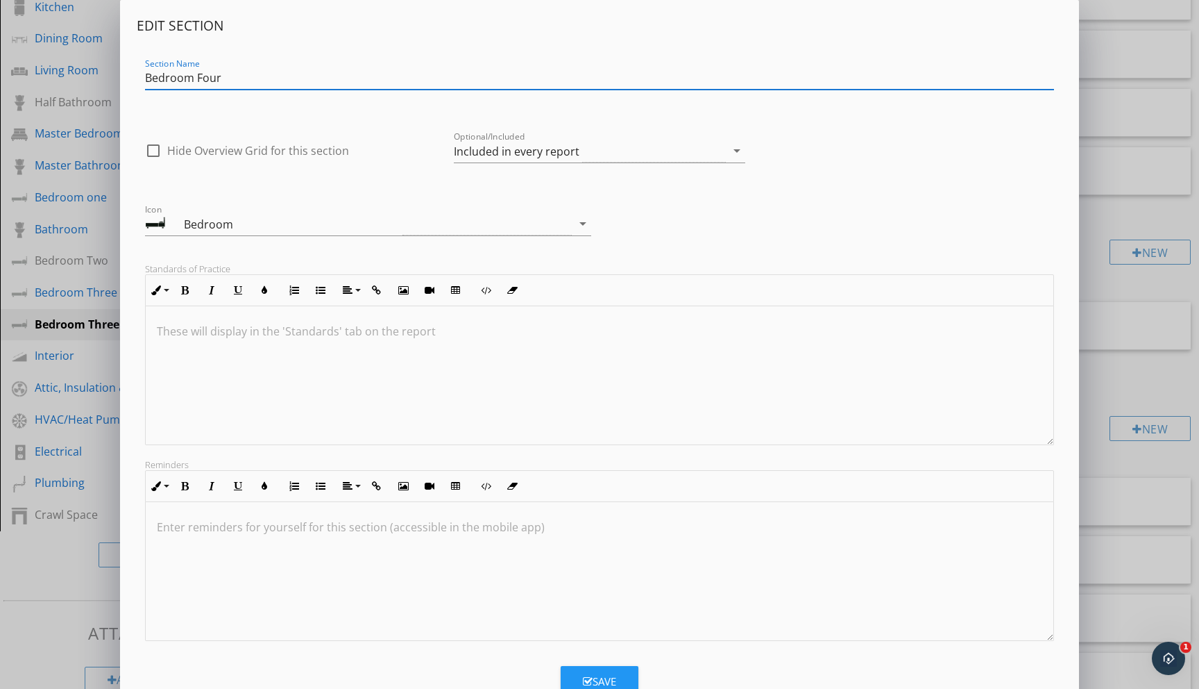
type input "Bedroom Four"
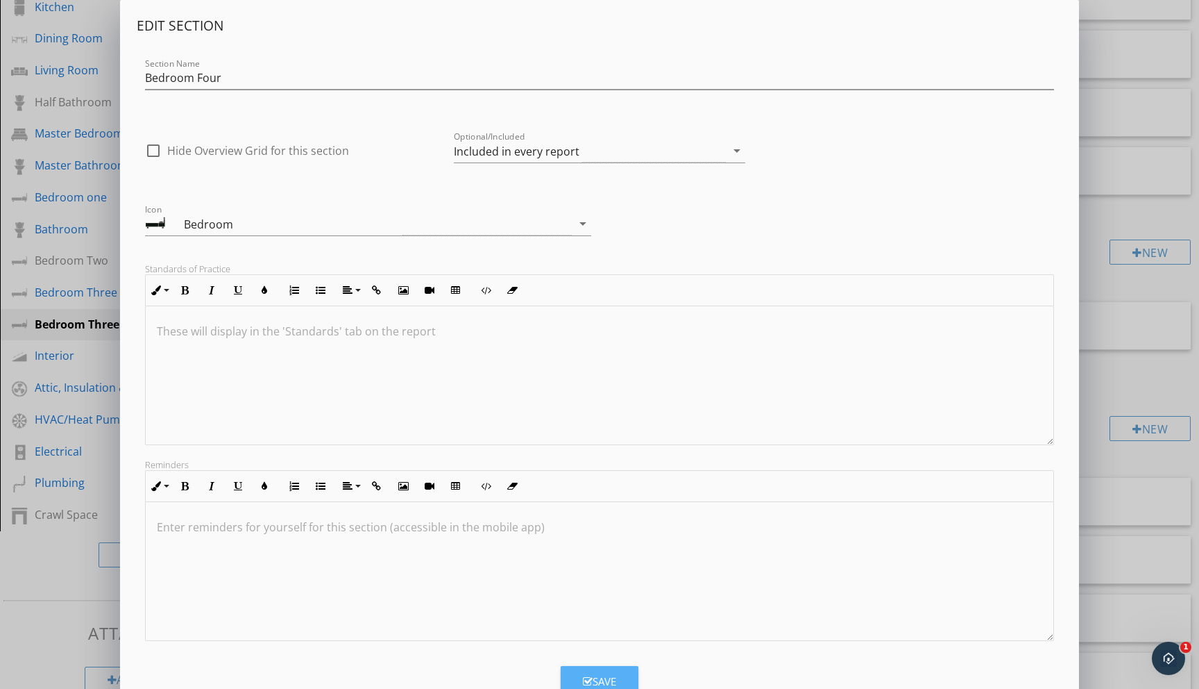
click at [590, 667] on button "Save" at bounding box center [600, 681] width 78 height 31
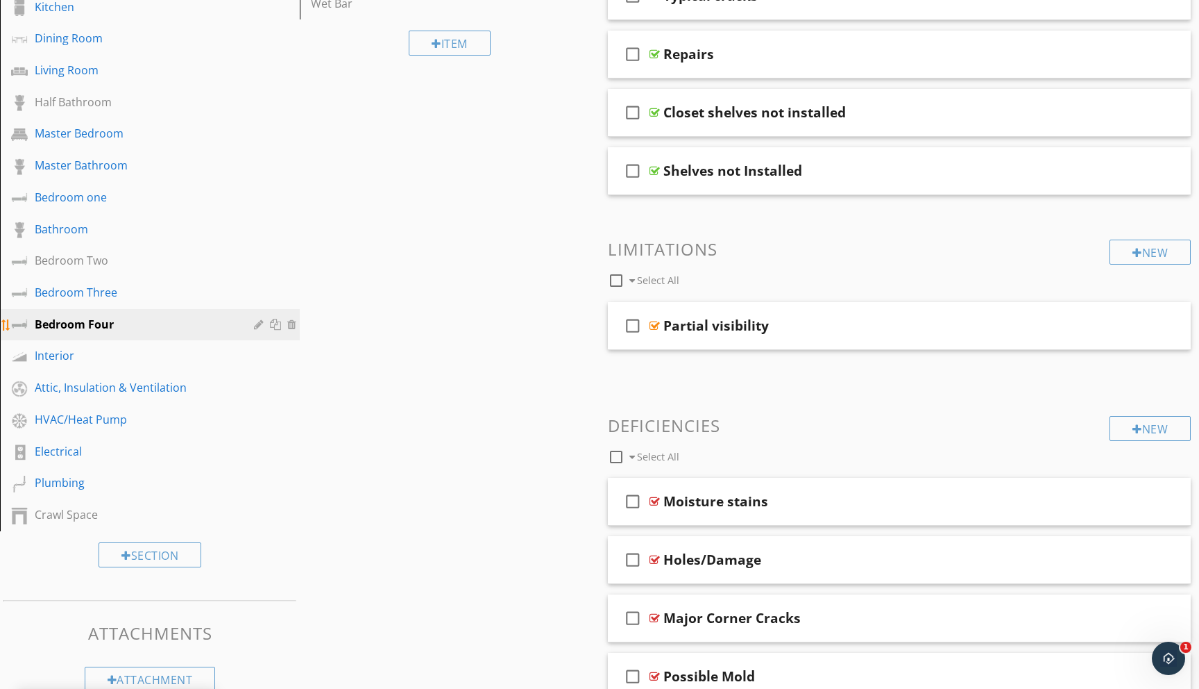
click at [278, 325] on div at bounding box center [277, 324] width 15 height 11
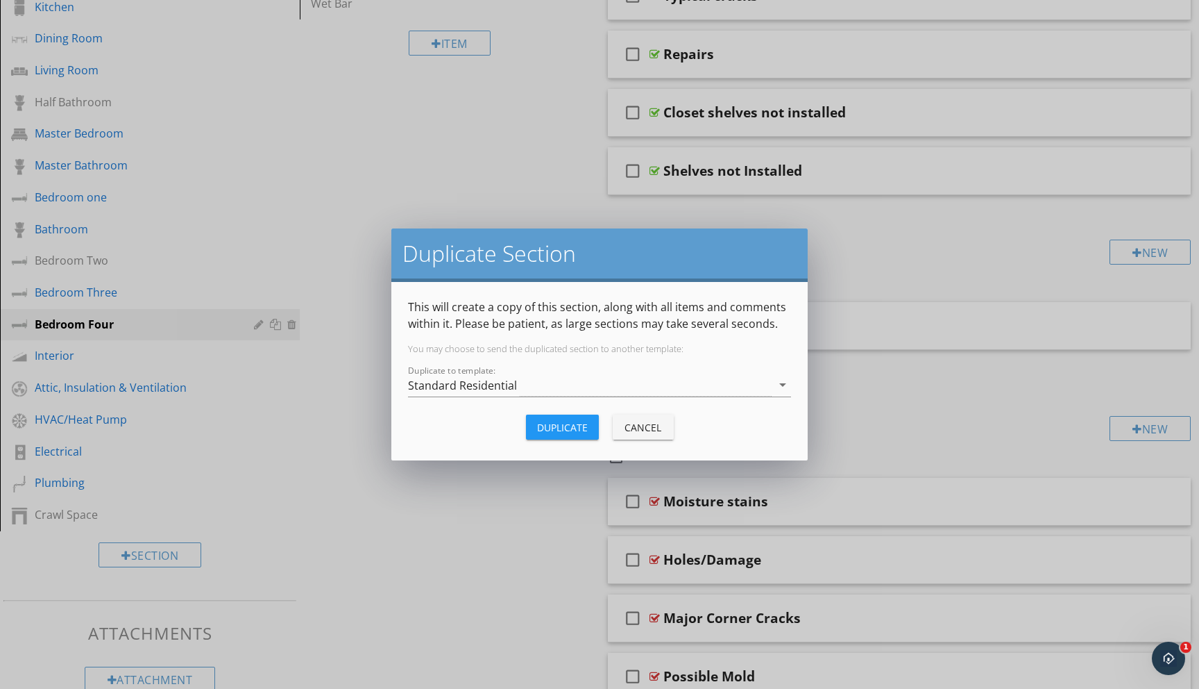
click at [552, 428] on div "Duplicate" at bounding box center [562, 427] width 51 height 15
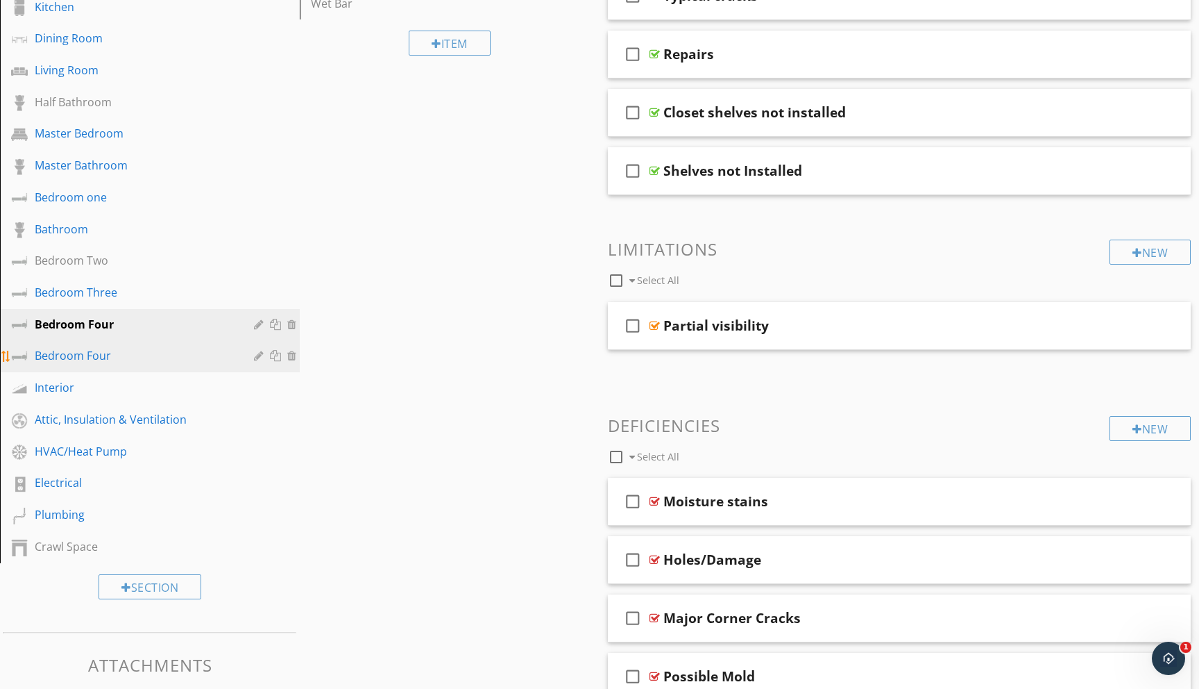
click at [155, 360] on div "Bedroom Four" at bounding box center [134, 355] width 199 height 17
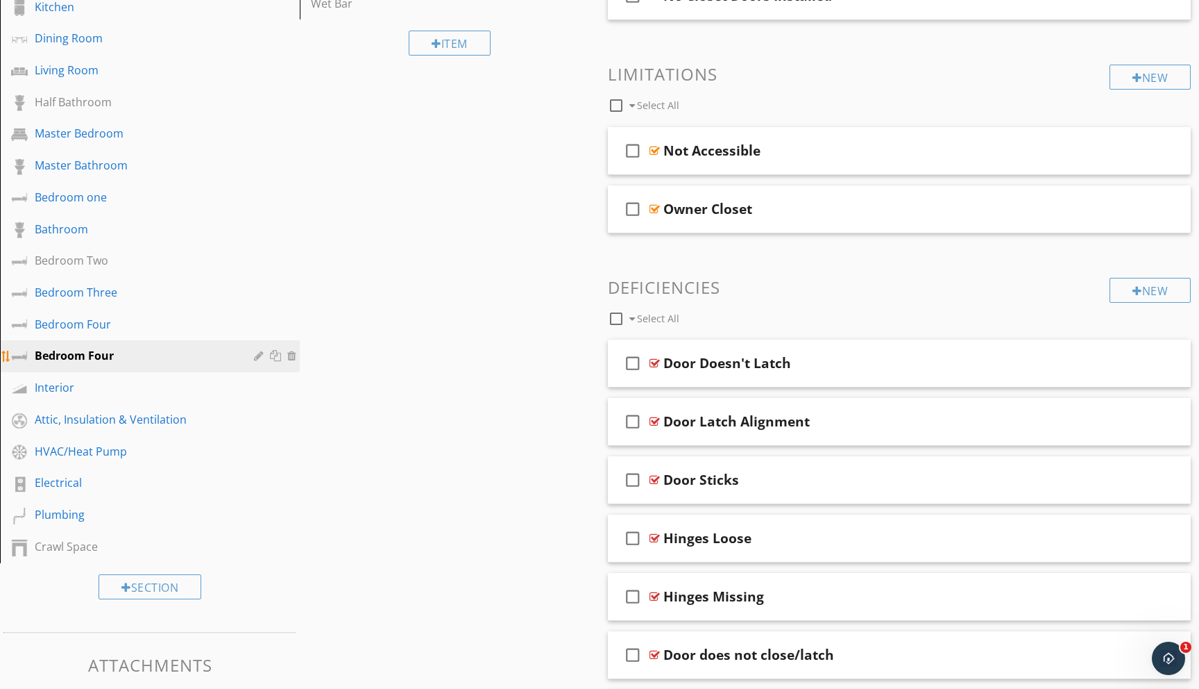
click at [263, 356] on div at bounding box center [260, 355] width 13 height 11
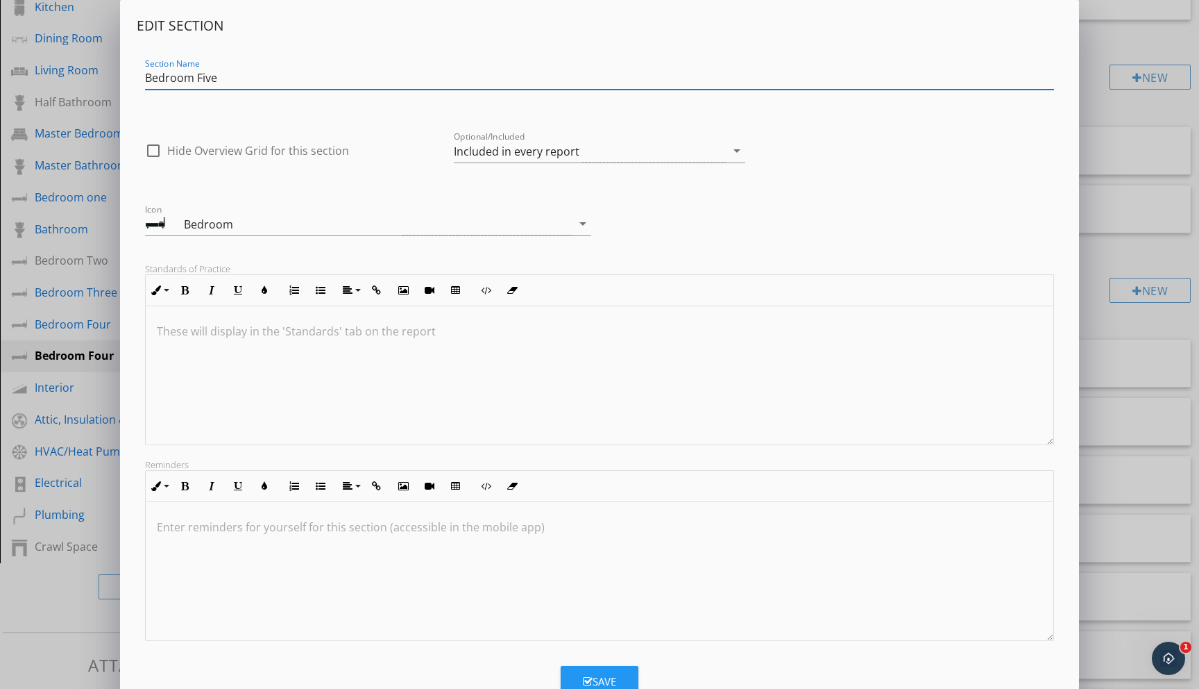
type input "Bedroom Five"
click at [590, 670] on button "Save" at bounding box center [600, 681] width 78 height 31
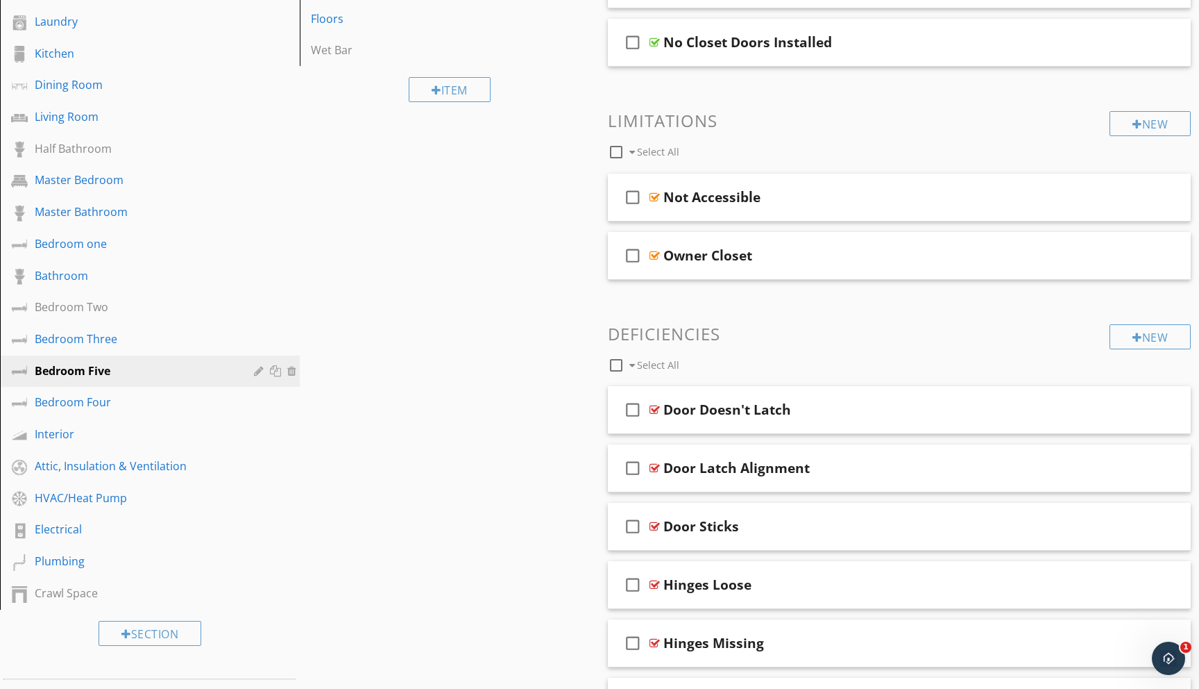
scroll to position [332, 0]
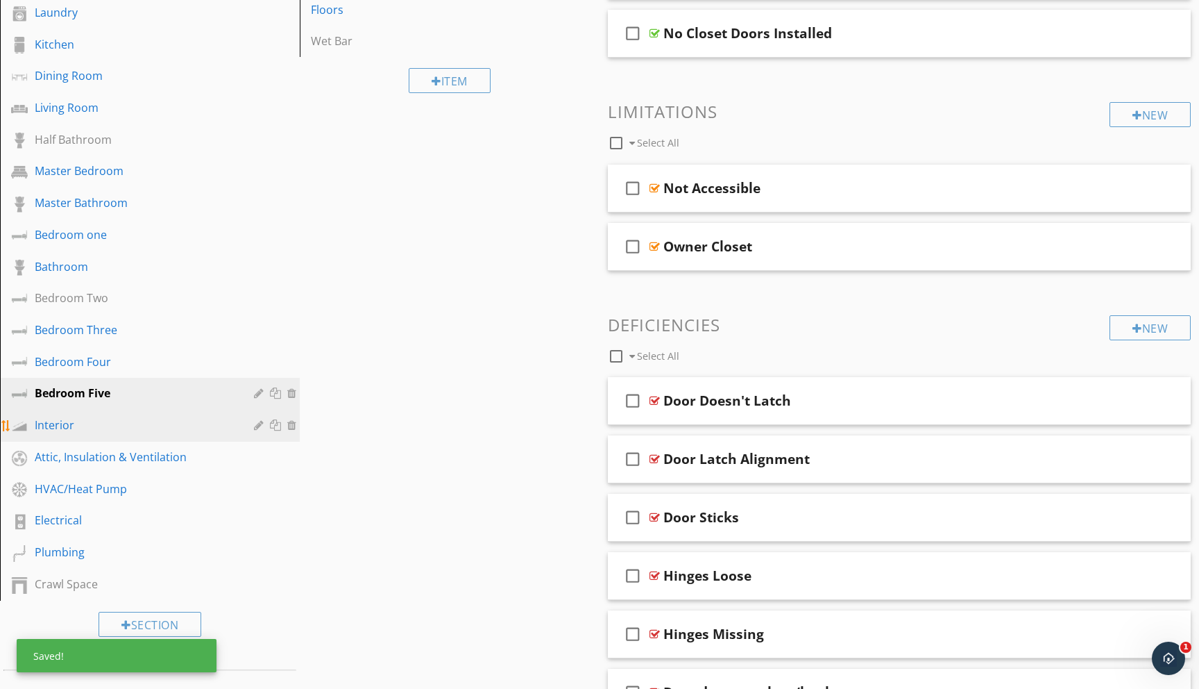
click at [71, 427] on div "Interior" at bounding box center [134, 424] width 199 height 17
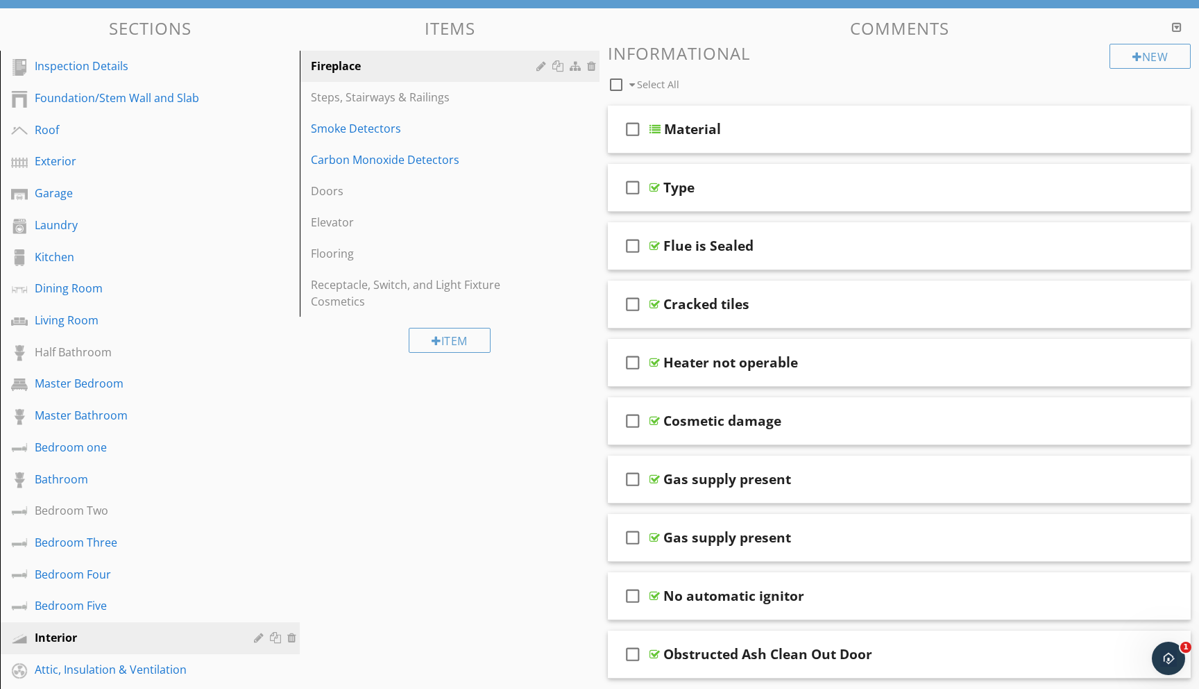
scroll to position [106, 0]
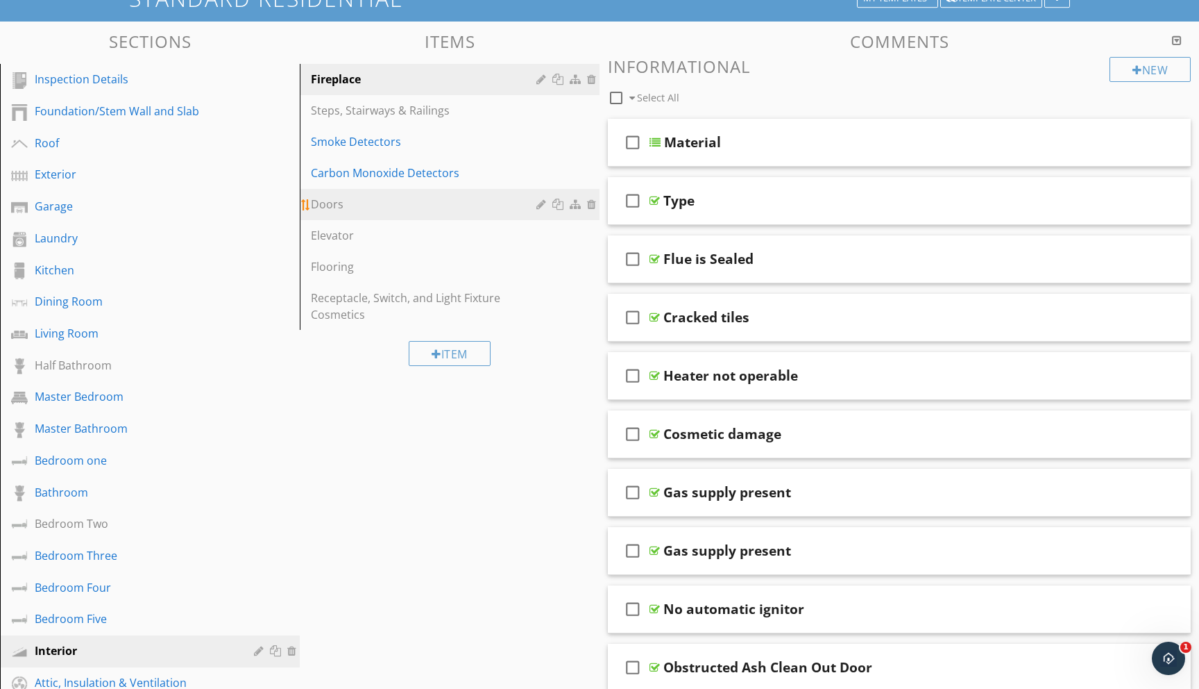
click at [348, 206] on div "Doors" at bounding box center [426, 204] width 230 height 17
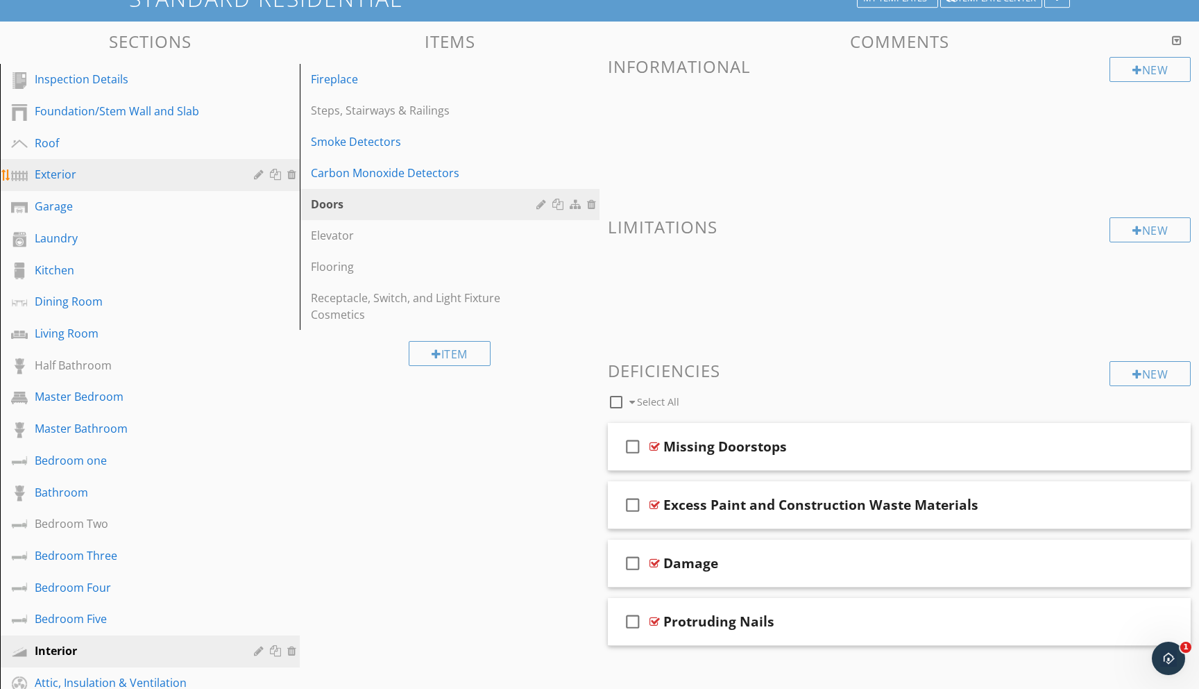
click at [52, 178] on div "Exterior" at bounding box center [134, 174] width 199 height 17
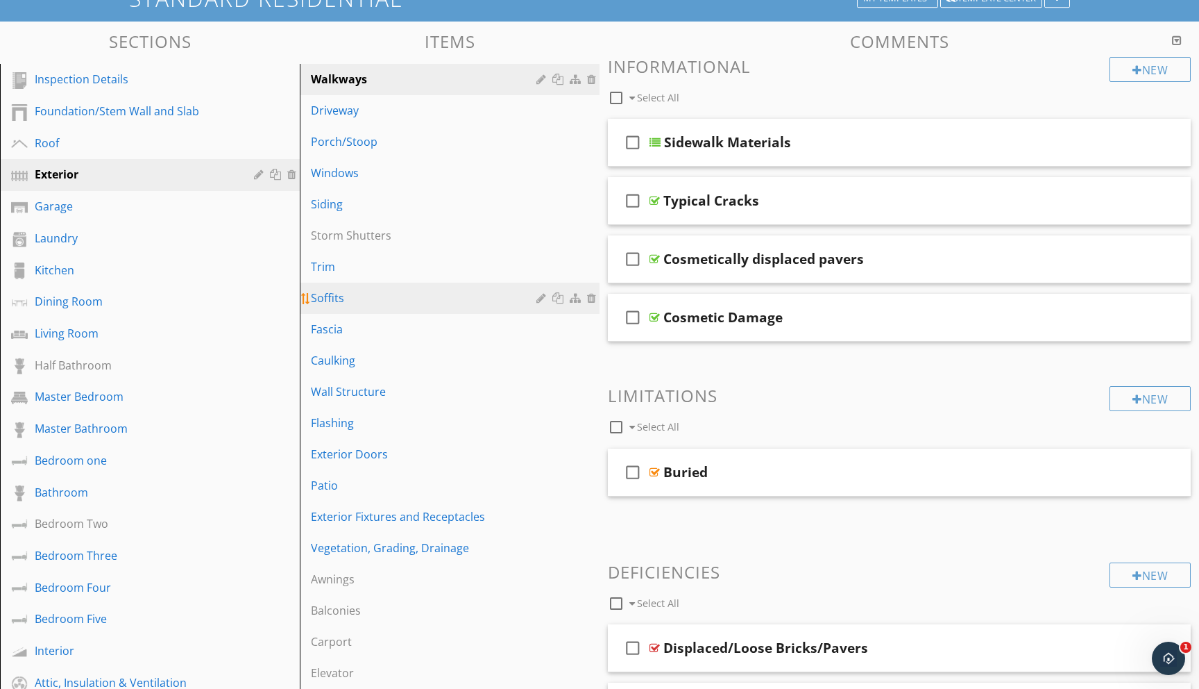
click at [387, 297] on div "Soffits" at bounding box center [426, 297] width 230 height 17
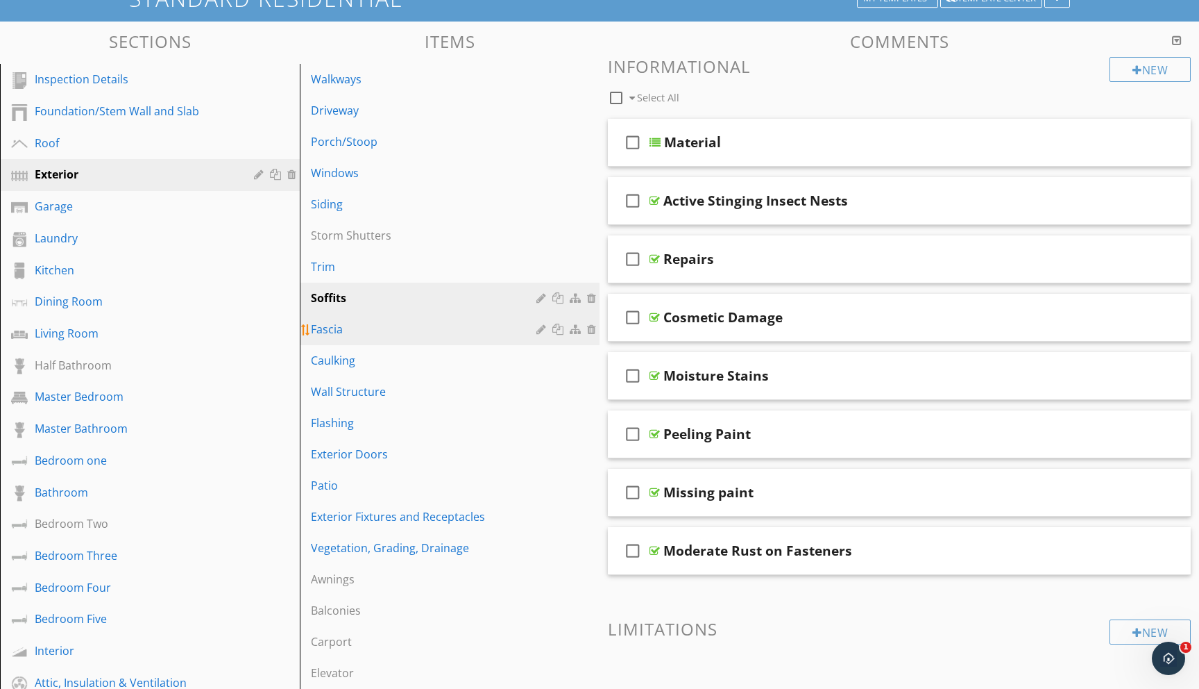
click at [374, 338] on link "Fascia" at bounding box center [452, 329] width 296 height 31
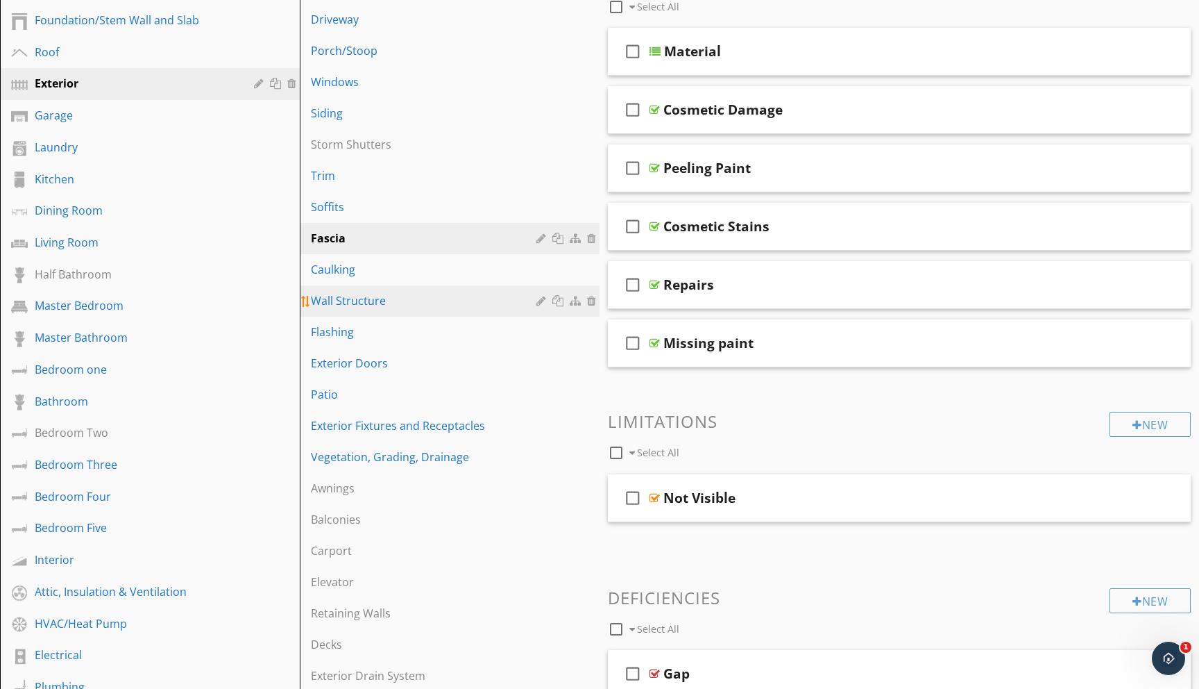
scroll to position [206, 0]
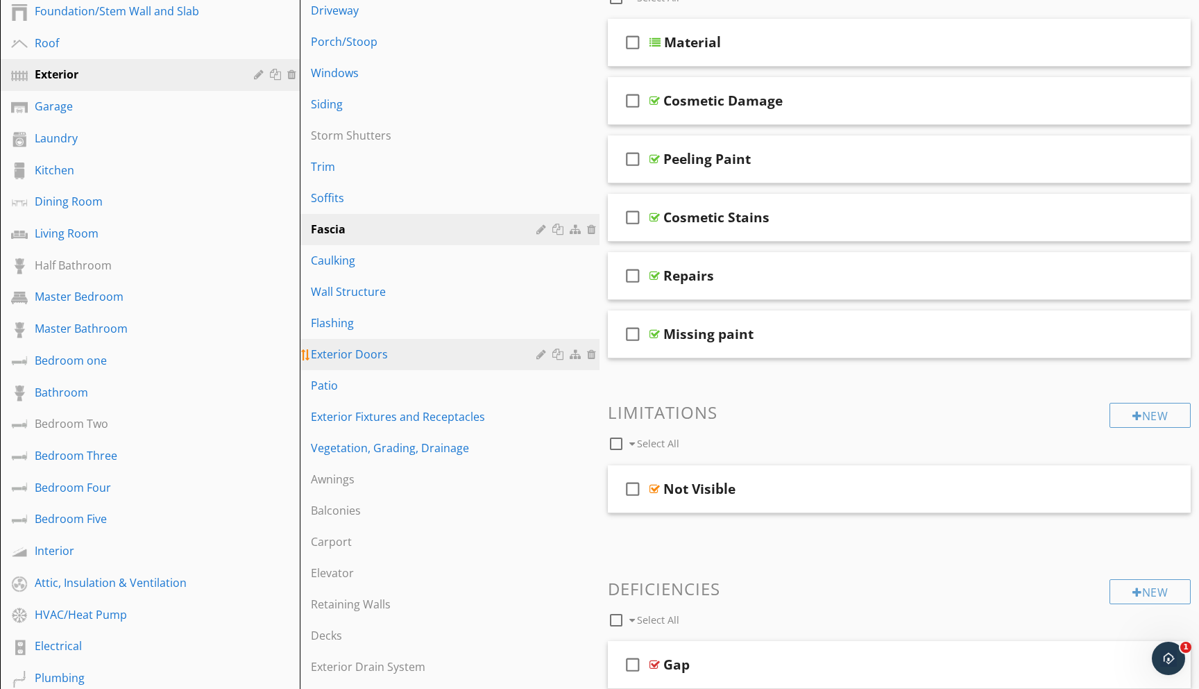
click at [377, 354] on div "Exterior Doors" at bounding box center [426, 354] width 230 height 17
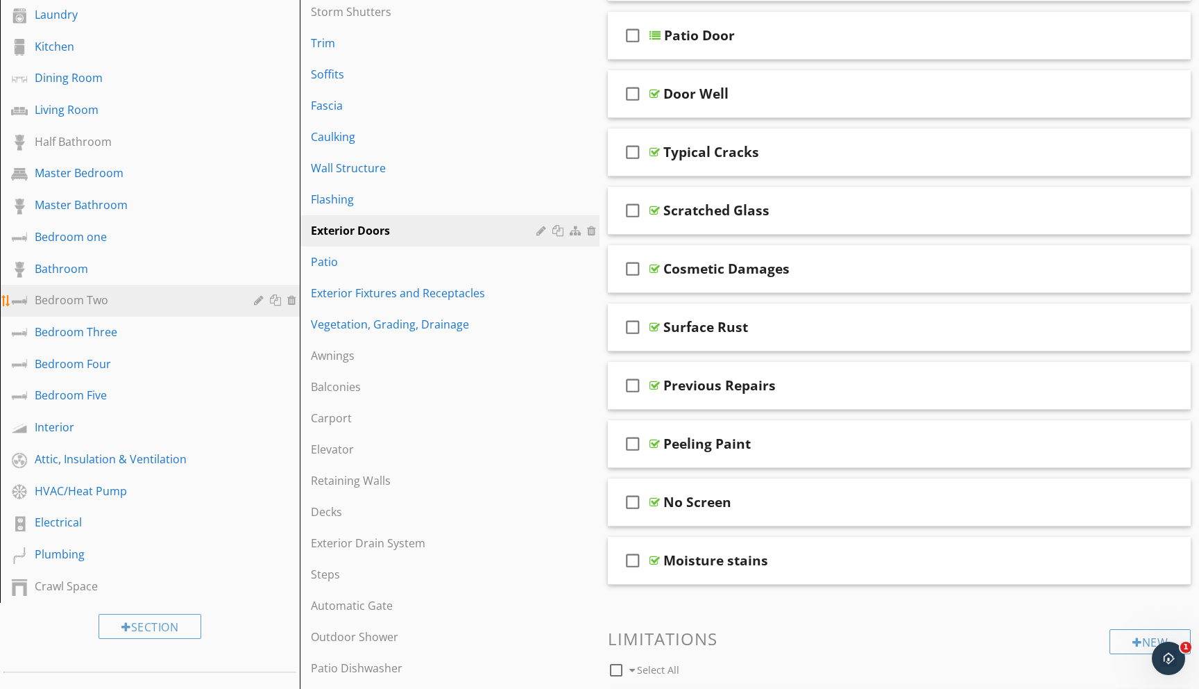
scroll to position [328, 0]
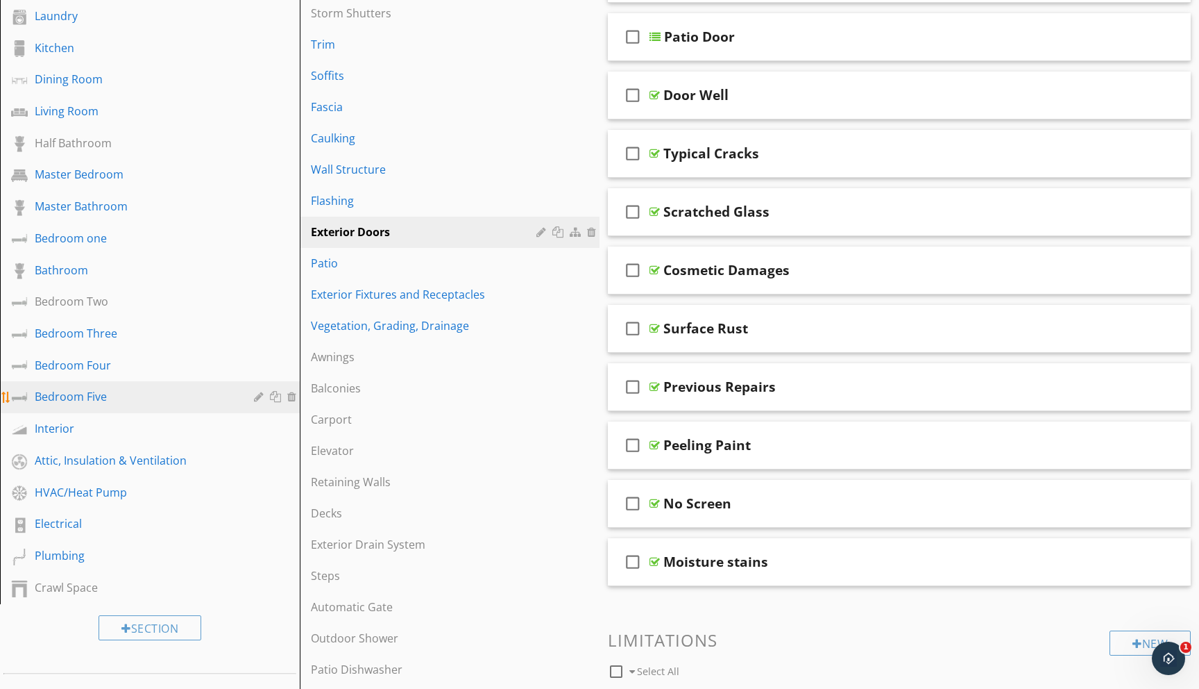
click at [260, 399] on div at bounding box center [260, 396] width 13 height 11
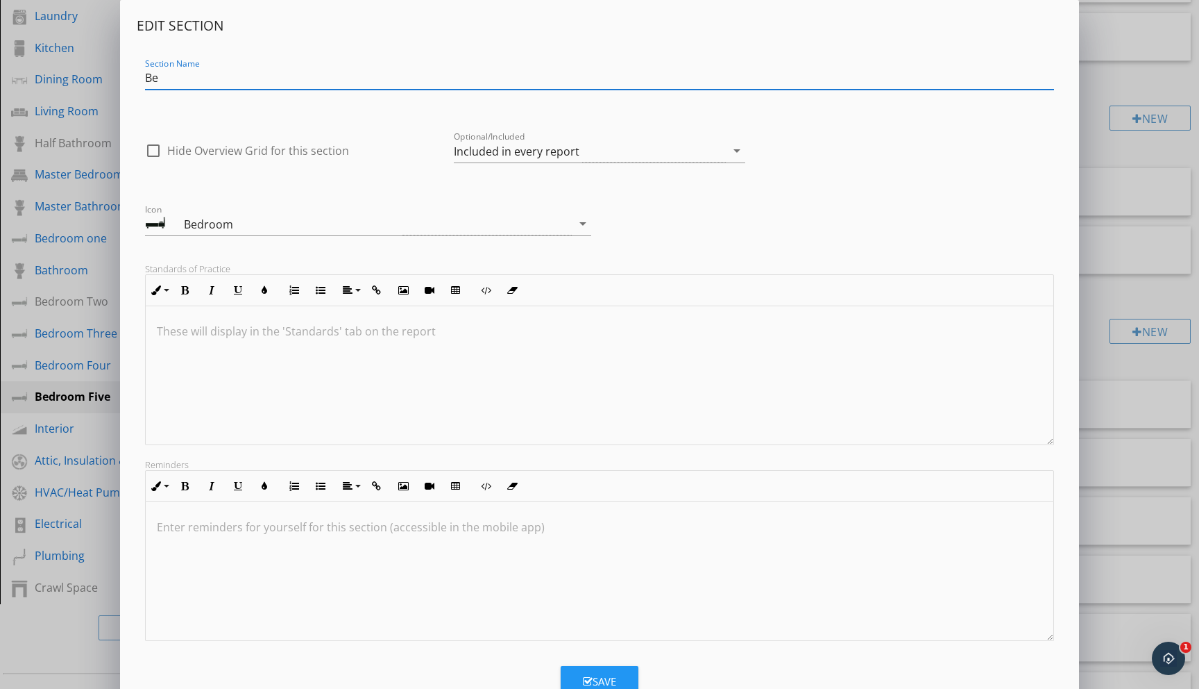
type input "B"
type input "Den/Office"
click at [589, 677] on icon "button" at bounding box center [588, 681] width 10 height 10
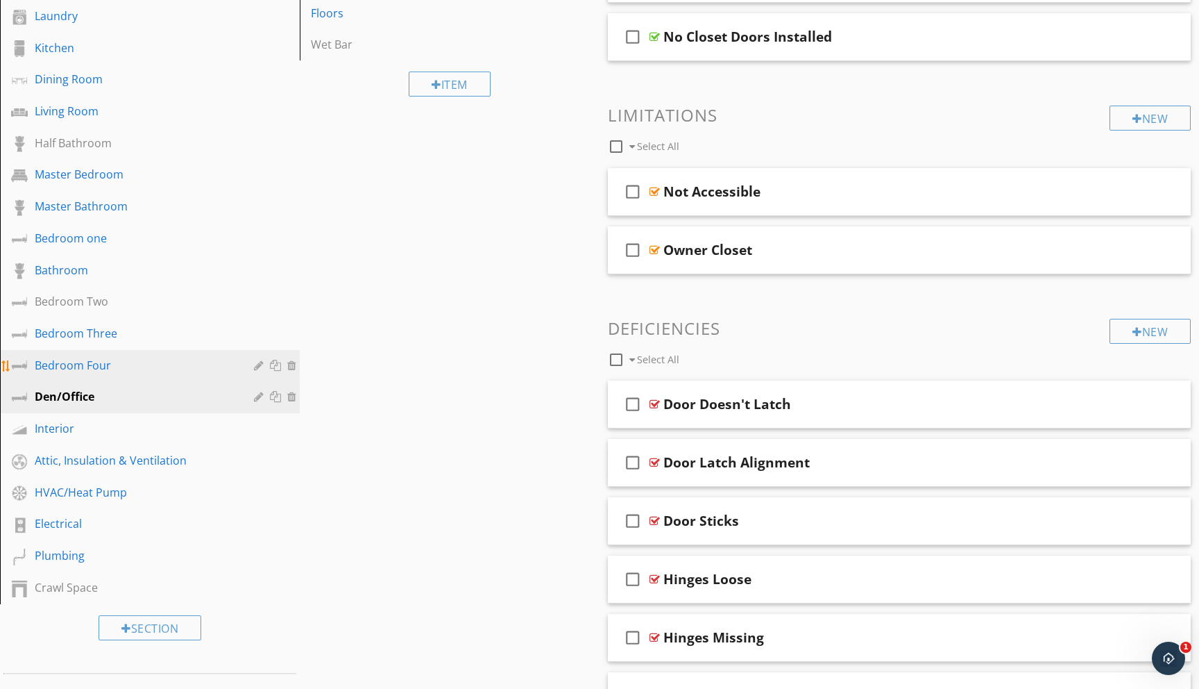
click at [255, 364] on div at bounding box center [260, 365] width 13 height 11
click at [1133, 41] on div at bounding box center [599, 344] width 1199 height 689
click at [277, 365] on div at bounding box center [277, 365] width 15 height 11
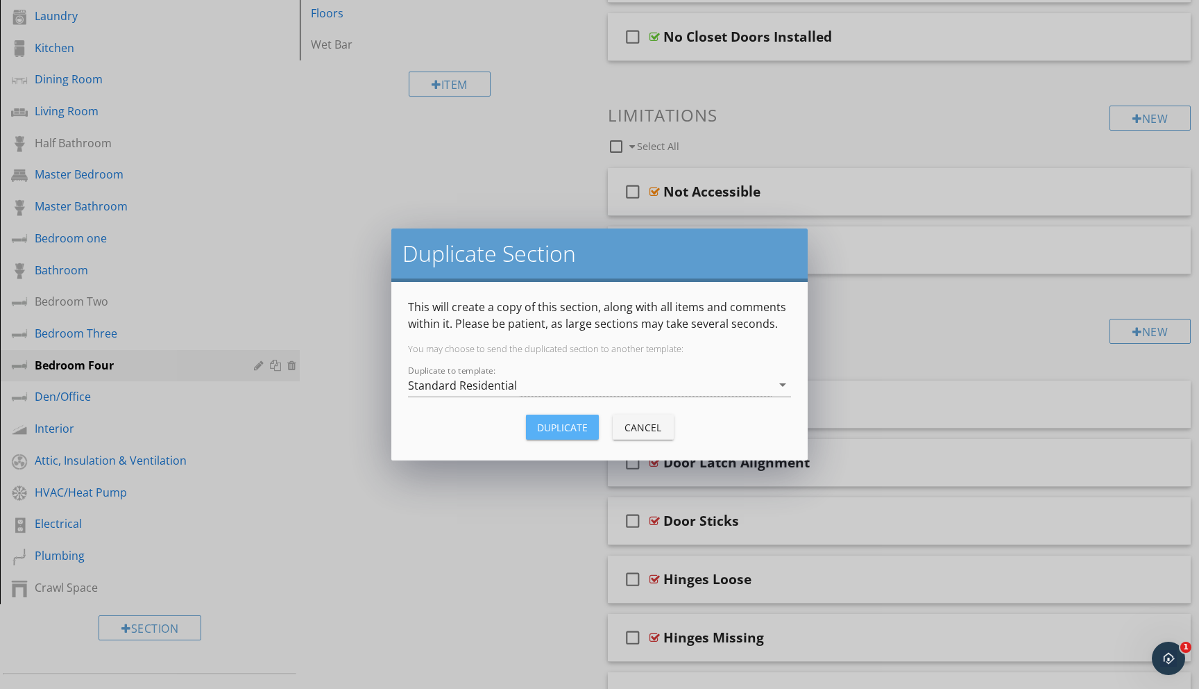
click at [549, 423] on div "Duplicate" at bounding box center [562, 427] width 51 height 15
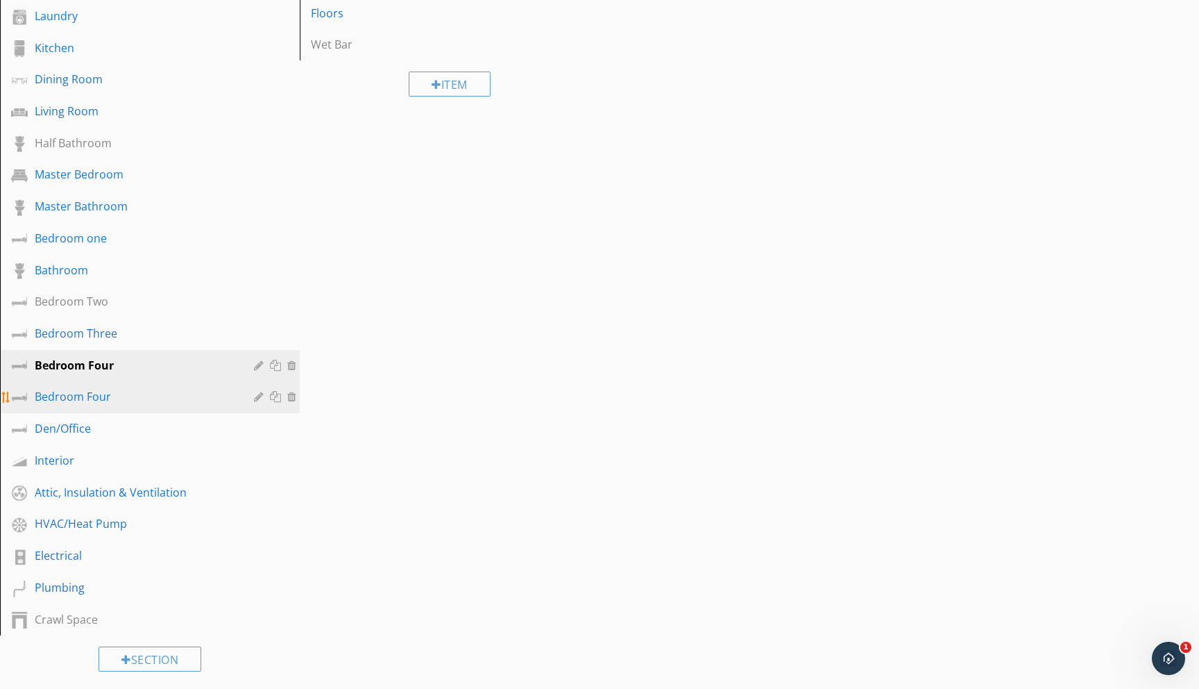
click at [117, 399] on div "Bedroom Four" at bounding box center [134, 396] width 199 height 17
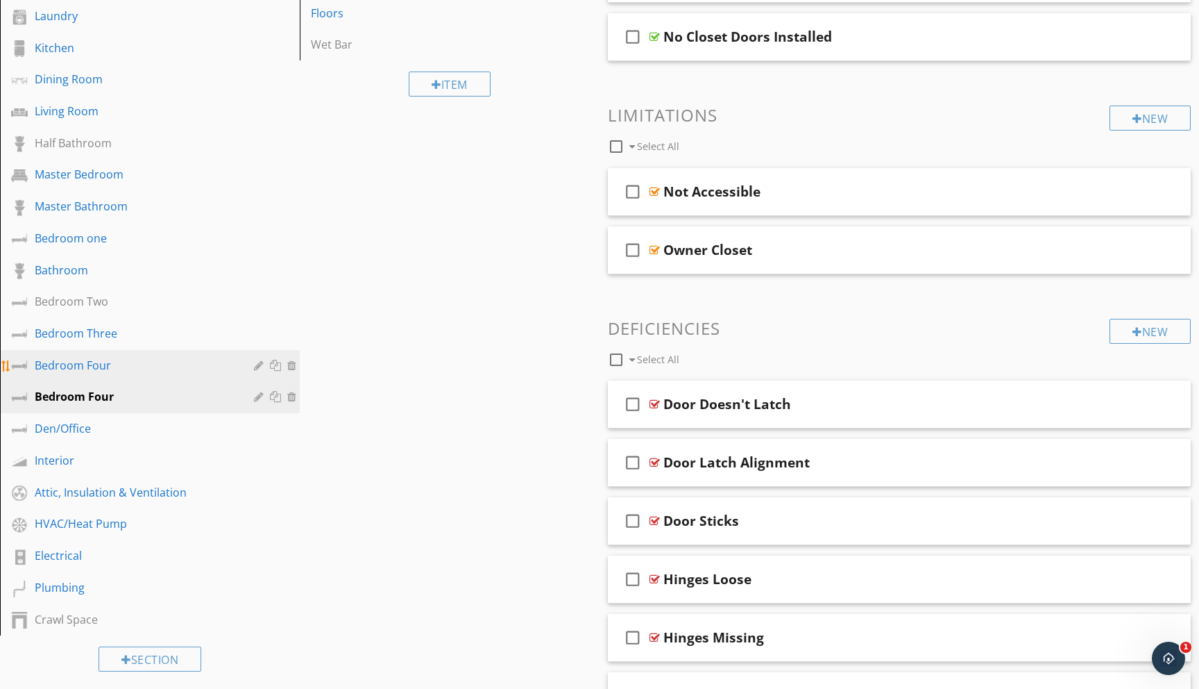
click at [258, 364] on div at bounding box center [260, 365] width 13 height 11
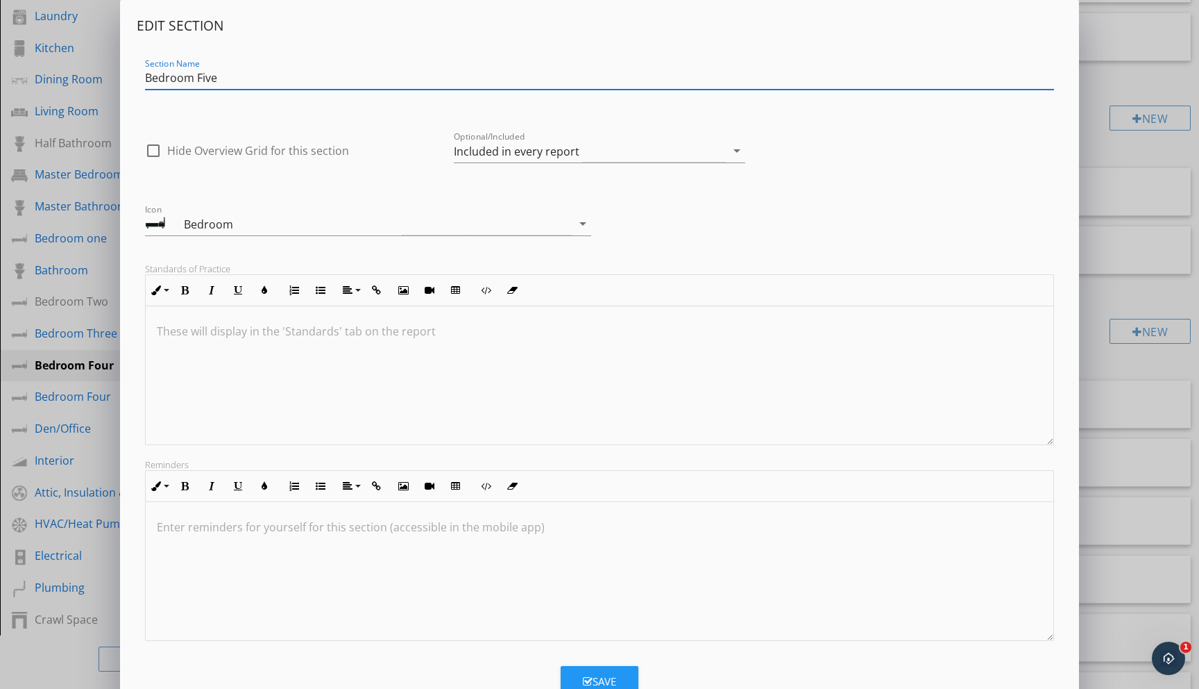
type input "Bedroom Five"
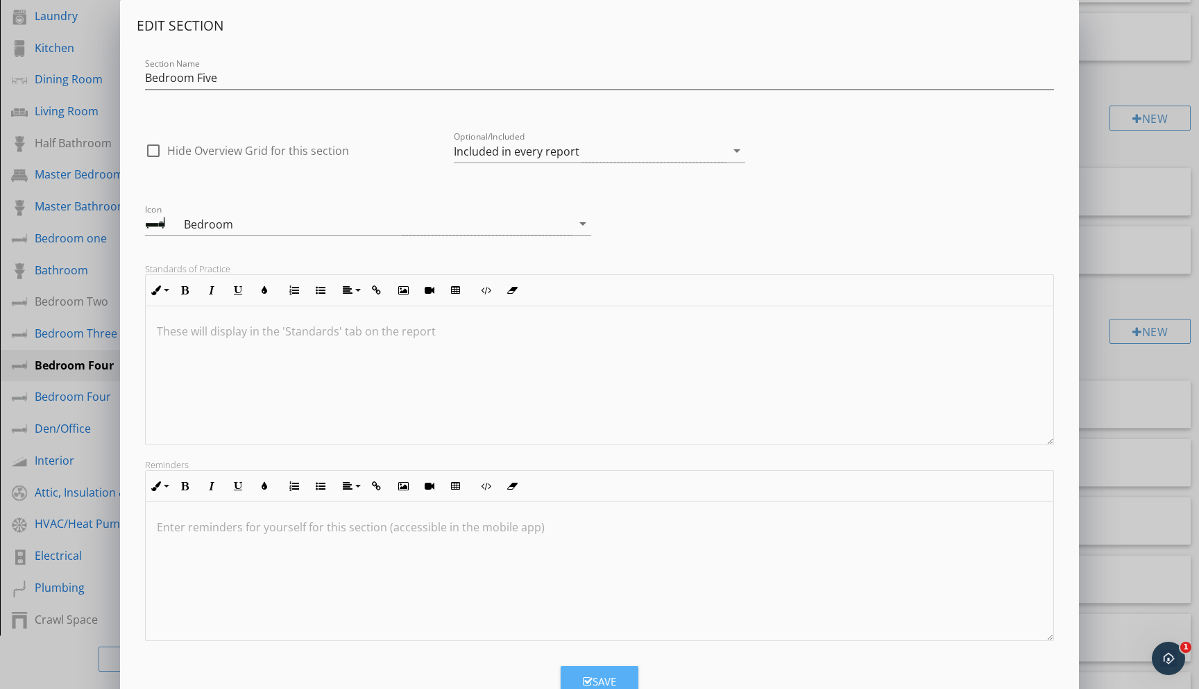
click at [582, 668] on button "Save" at bounding box center [600, 681] width 78 height 31
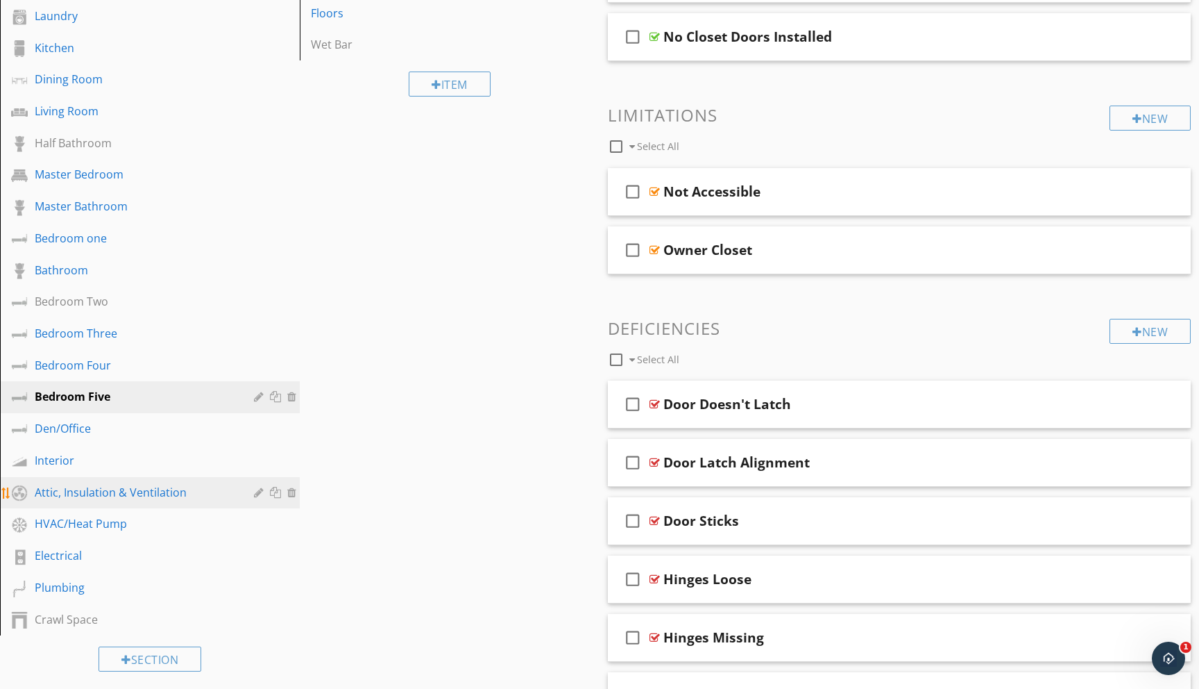
click at [145, 492] on div "Attic, Insulation & Ventilation" at bounding box center [134, 492] width 199 height 17
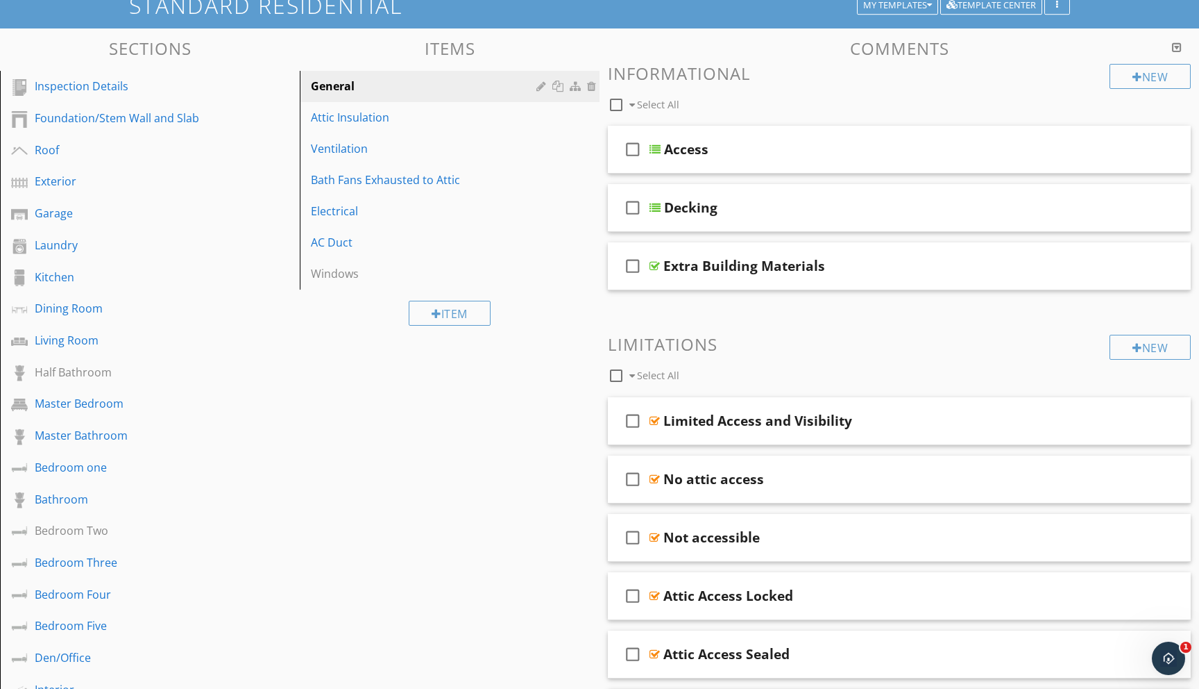
scroll to position [0, 0]
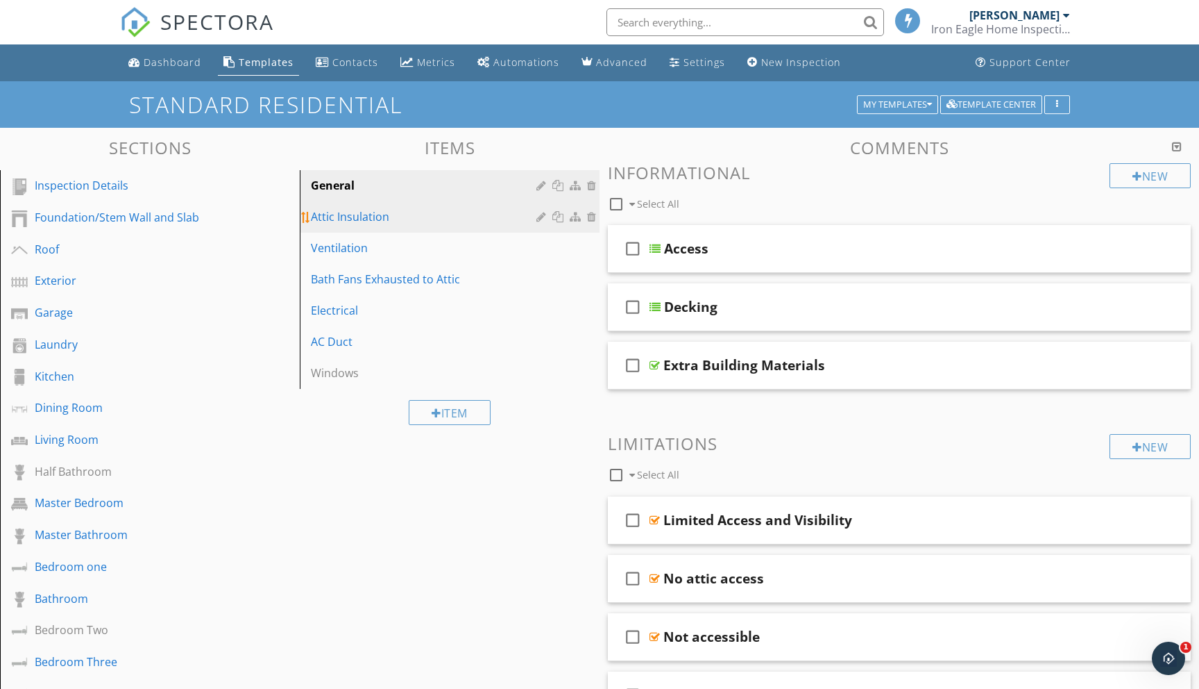
click at [360, 209] on div "Attic Insulation" at bounding box center [426, 216] width 230 height 17
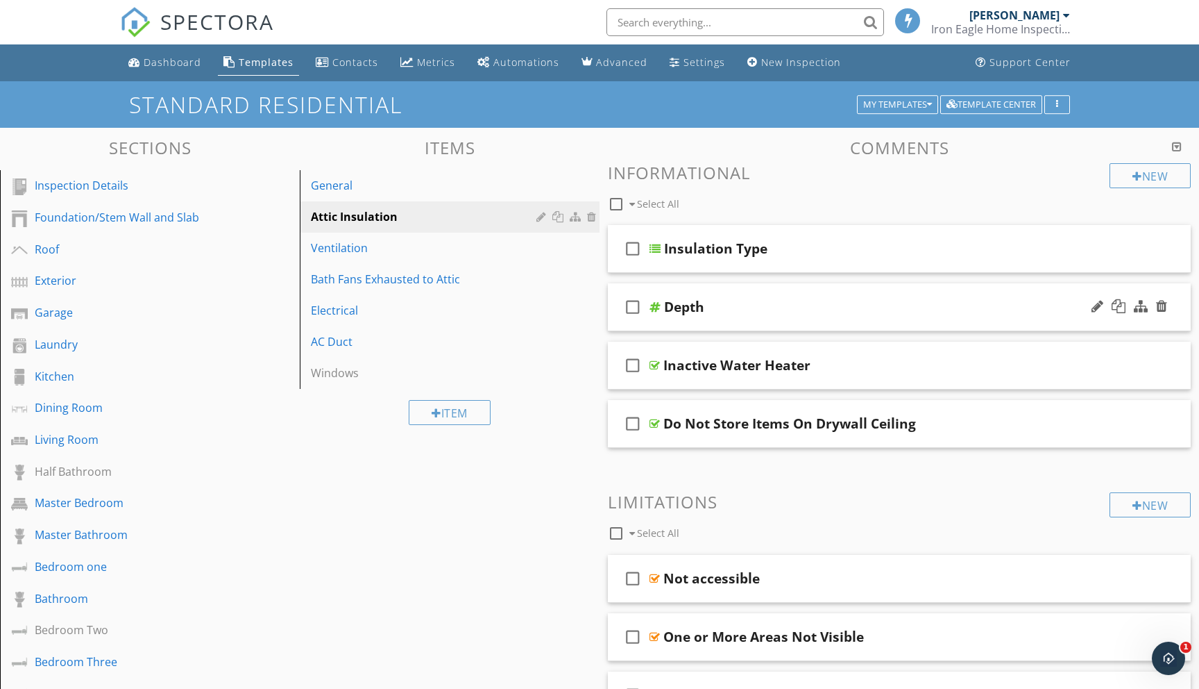
click at [689, 310] on div "Depth" at bounding box center [684, 306] width 40 height 17
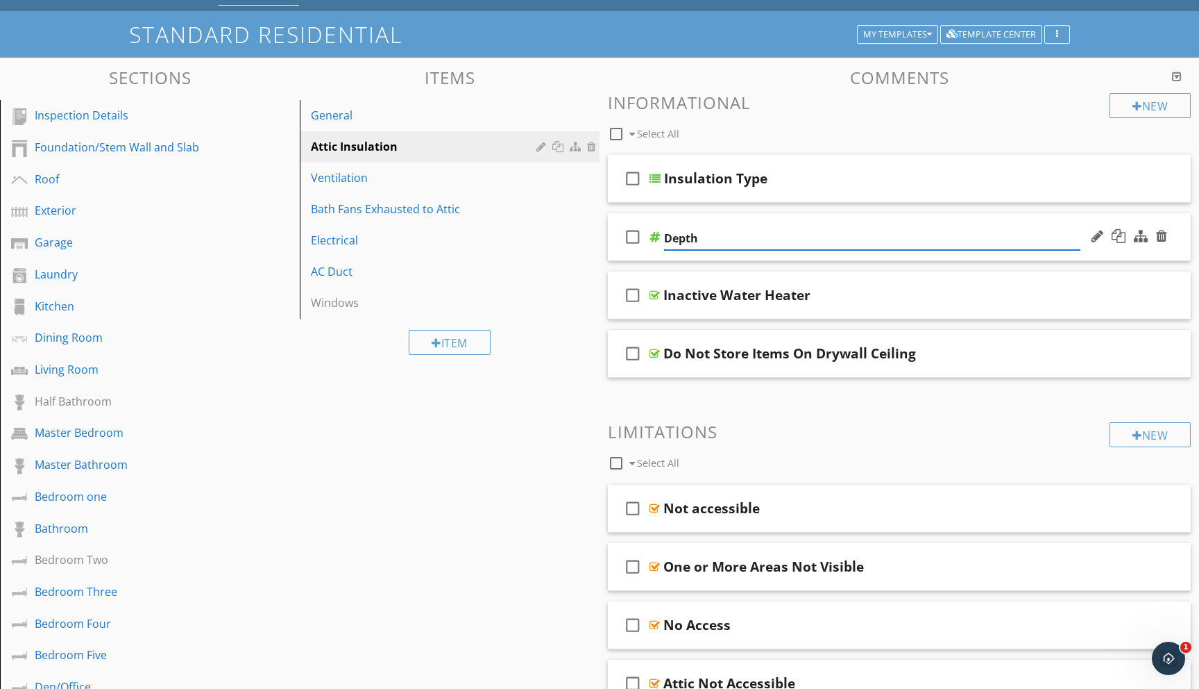
scroll to position [87, 0]
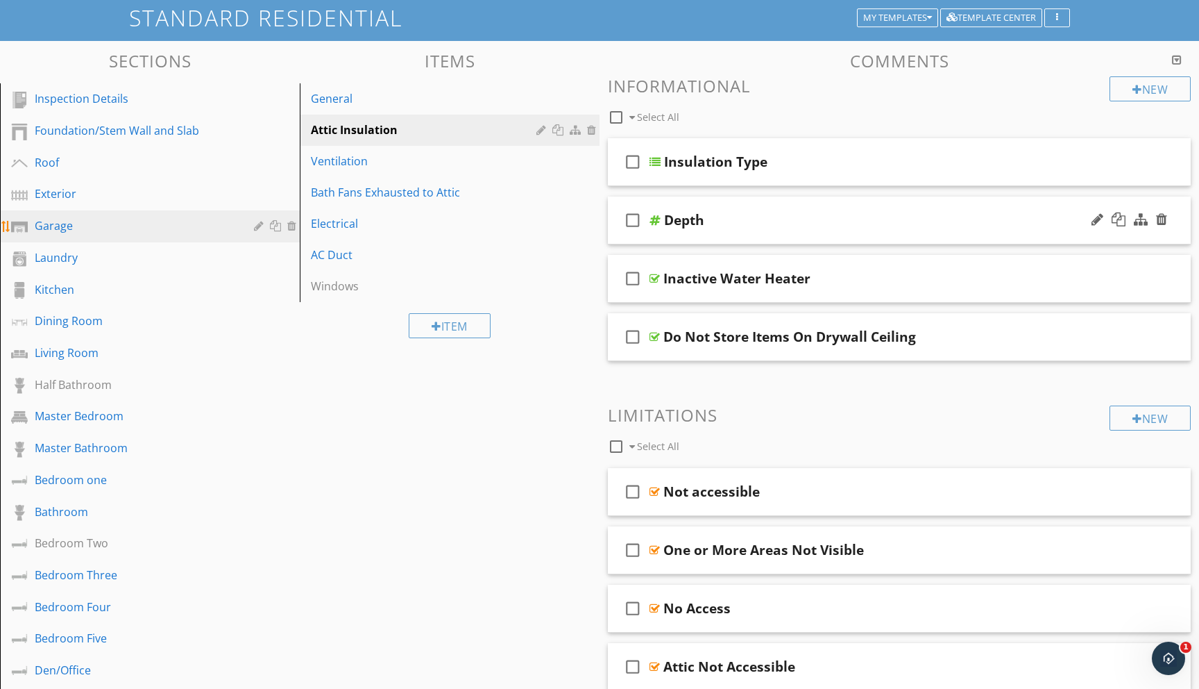
click at [55, 224] on div "Garage" at bounding box center [134, 225] width 199 height 17
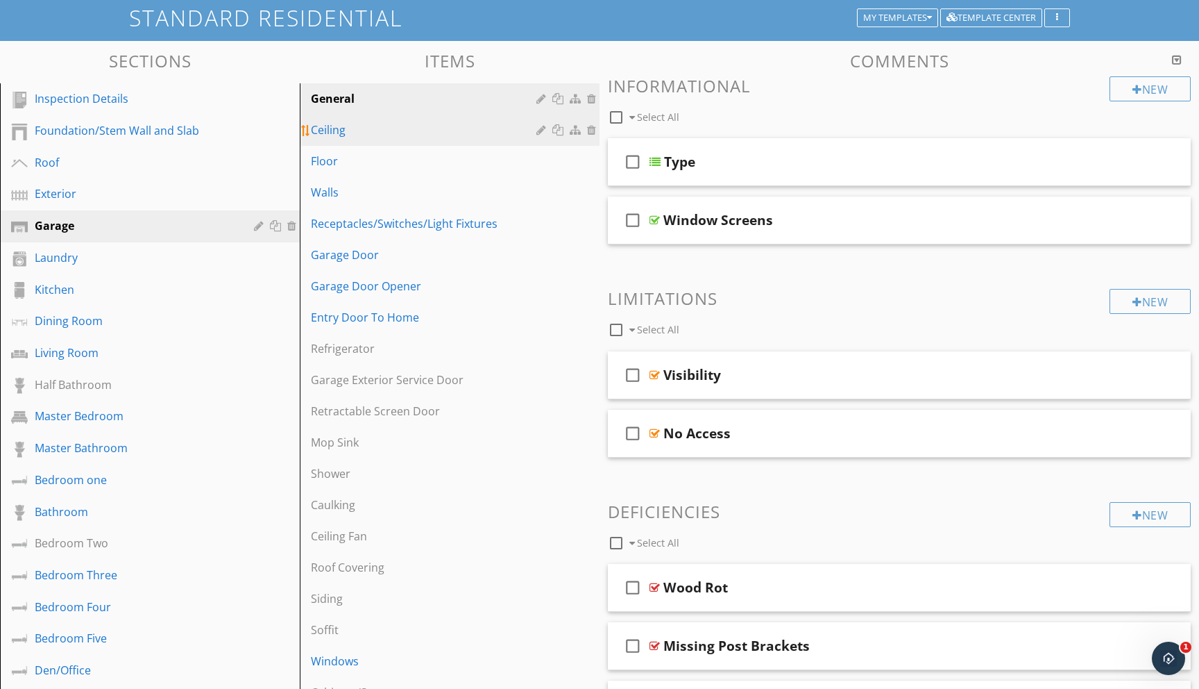
click at [323, 132] on div "Ceiling" at bounding box center [426, 129] width 230 height 17
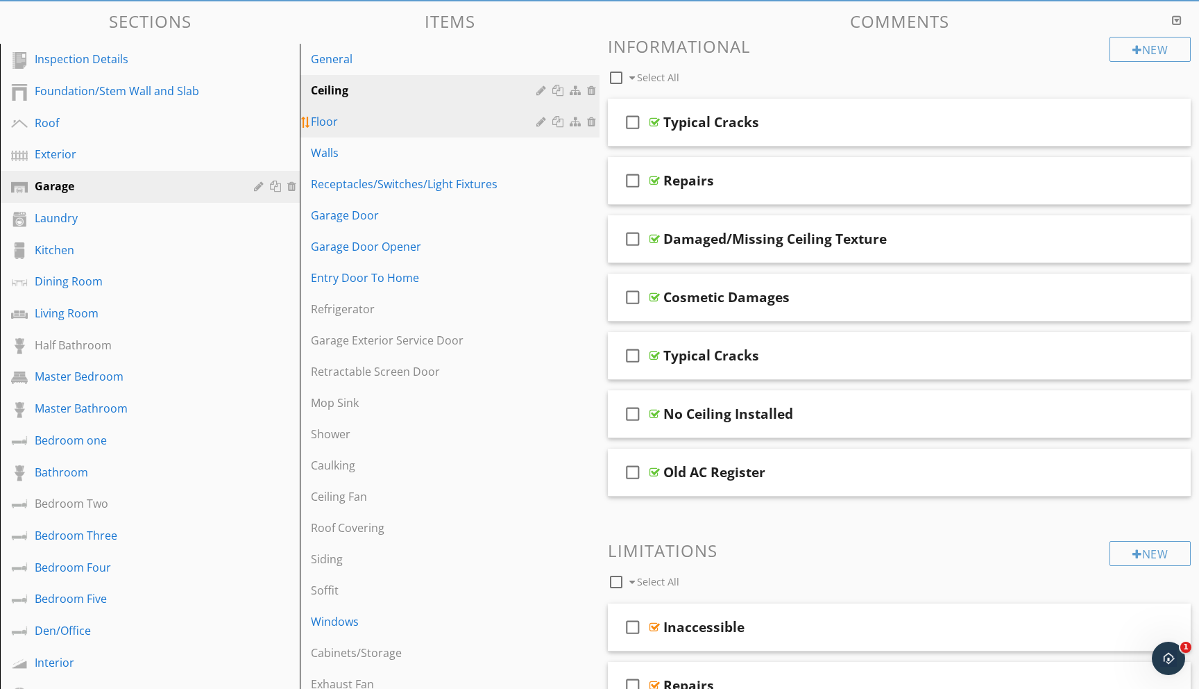
scroll to position [124, 0]
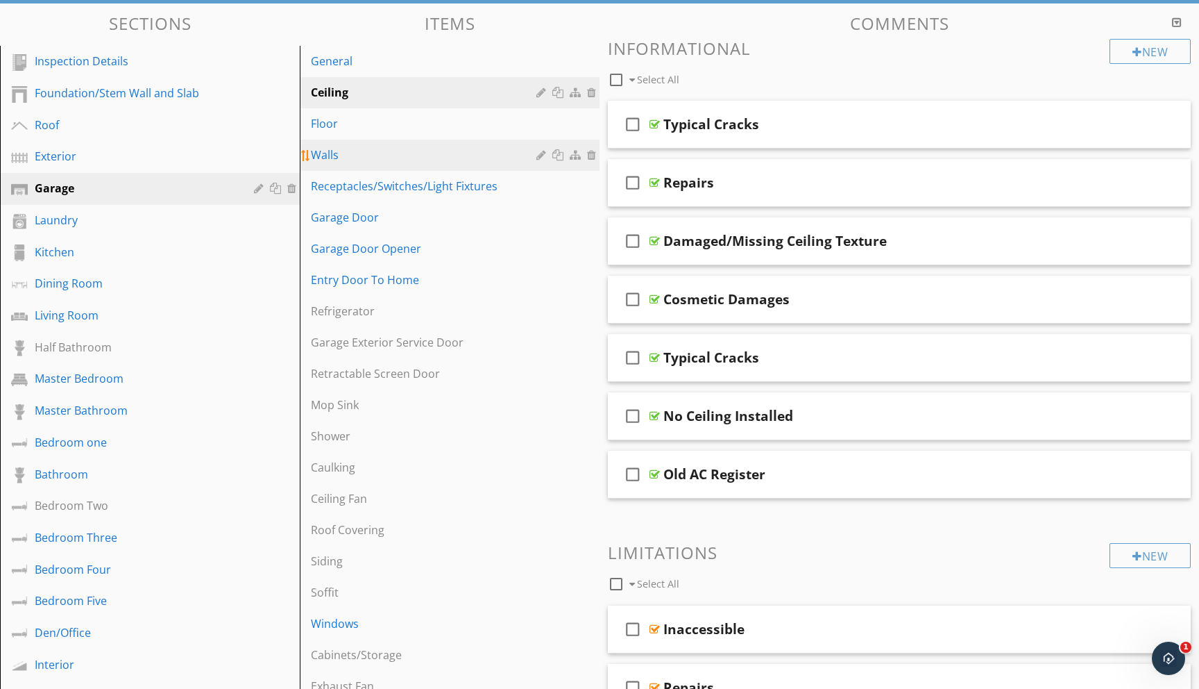
click at [335, 157] on div "Walls" at bounding box center [426, 154] width 230 height 17
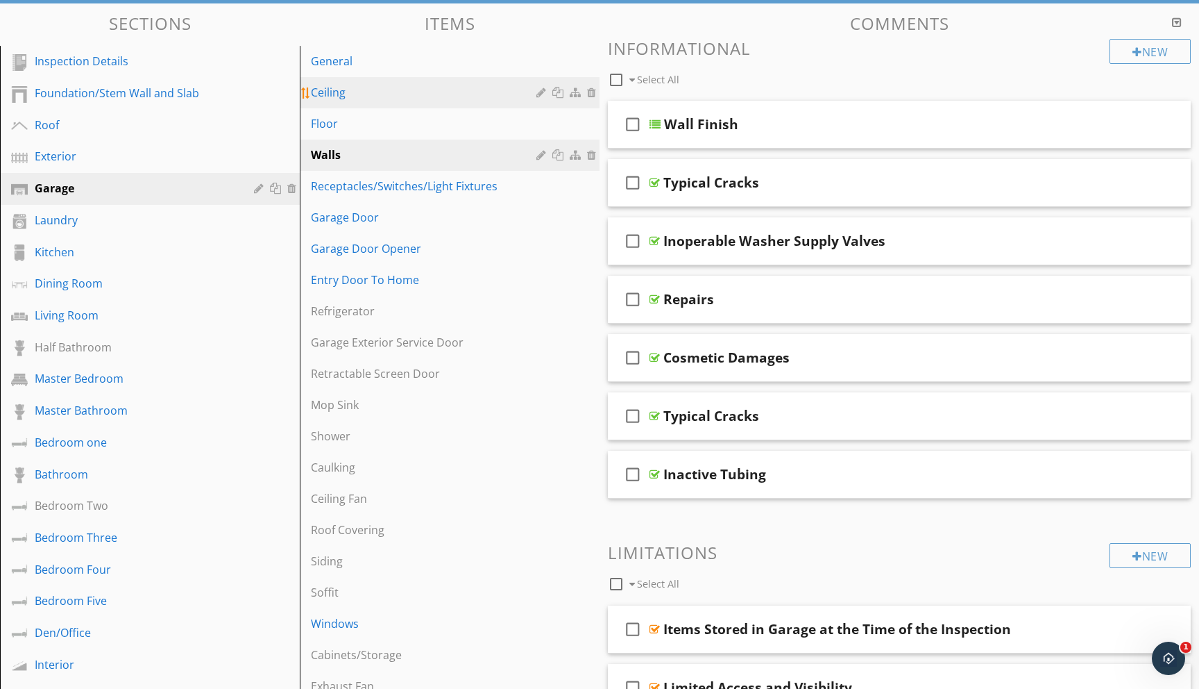
click at [354, 95] on div "Ceiling" at bounding box center [426, 92] width 230 height 17
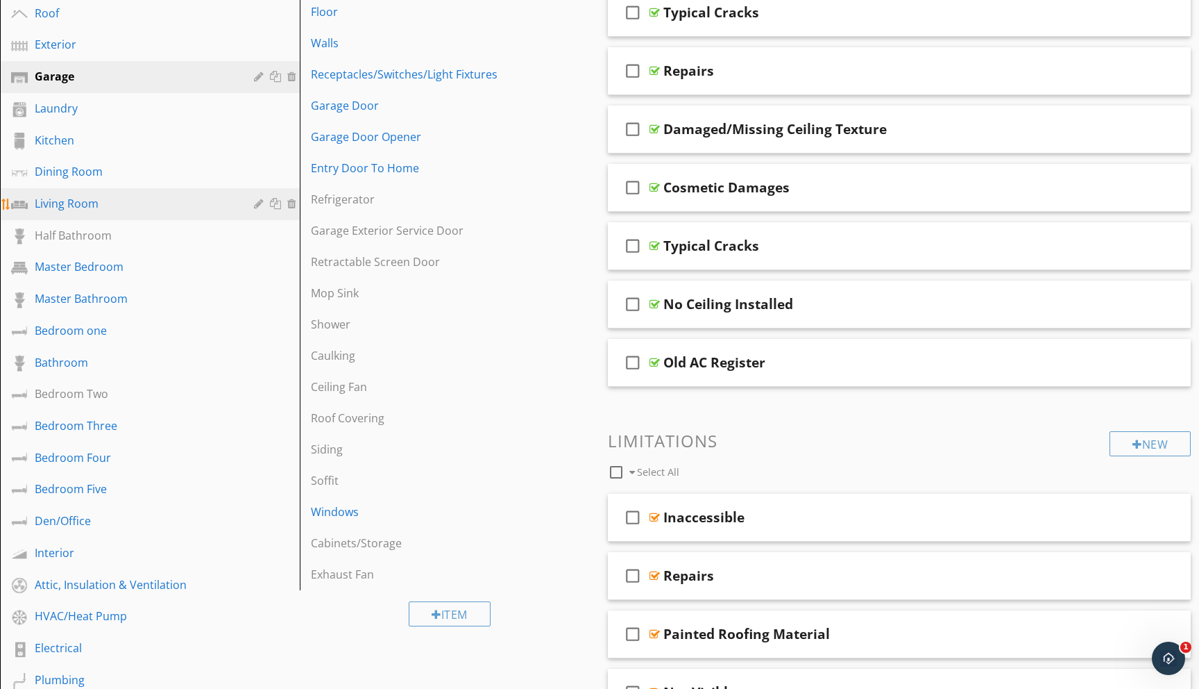
scroll to position [260, 0]
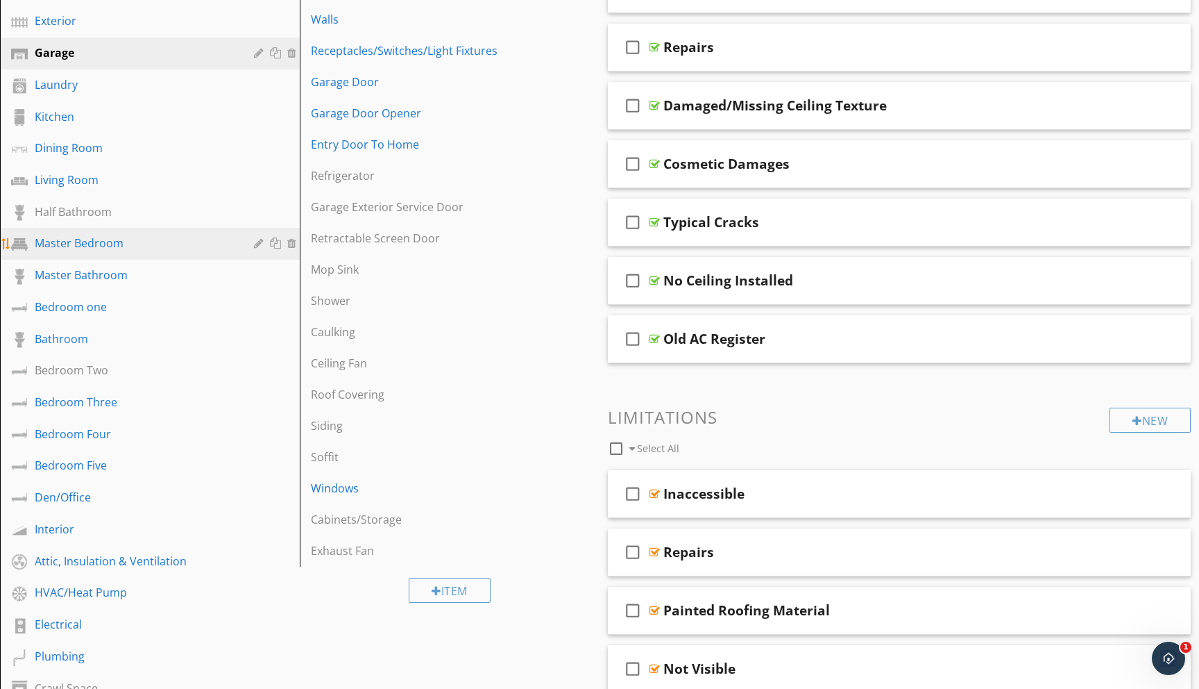
click at [115, 246] on div "Master Bedroom" at bounding box center [134, 243] width 199 height 17
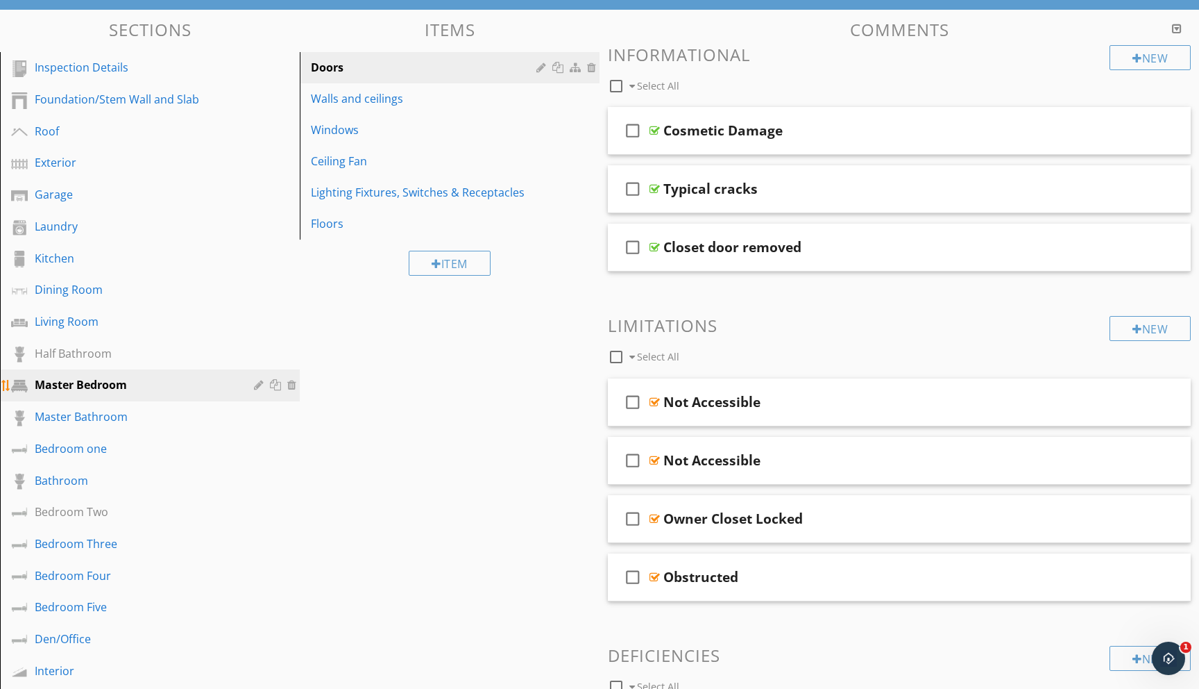
scroll to position [113, 0]
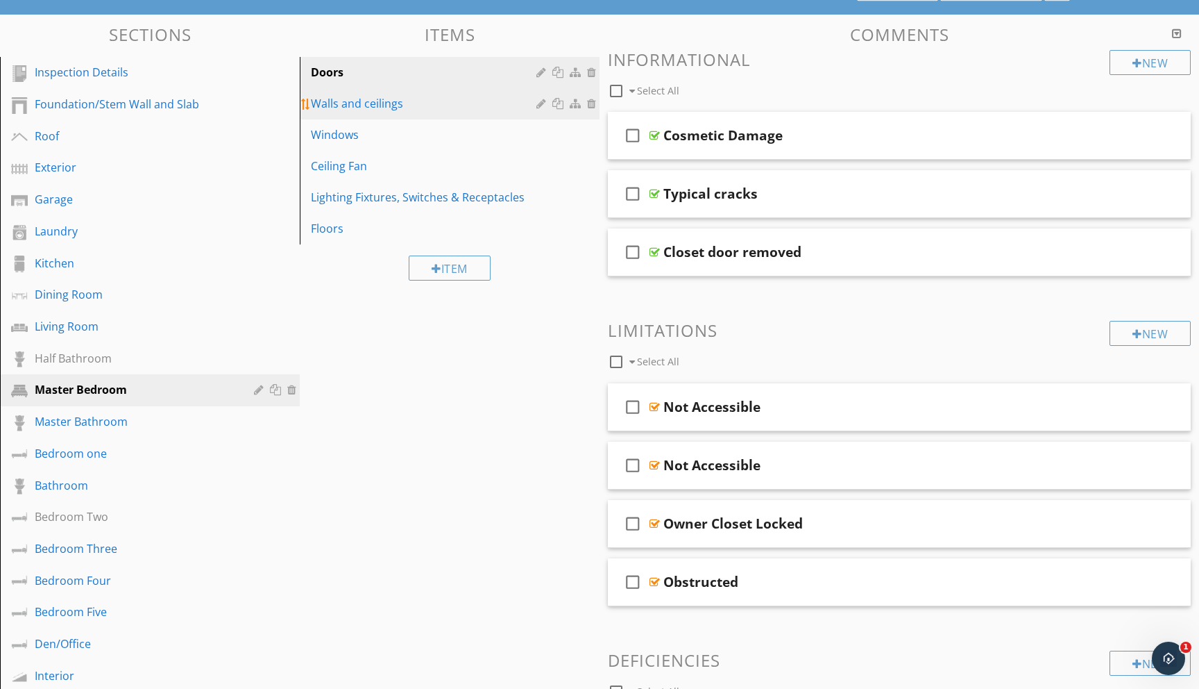
click at [355, 95] on div "Walls and ceilings" at bounding box center [426, 103] width 230 height 17
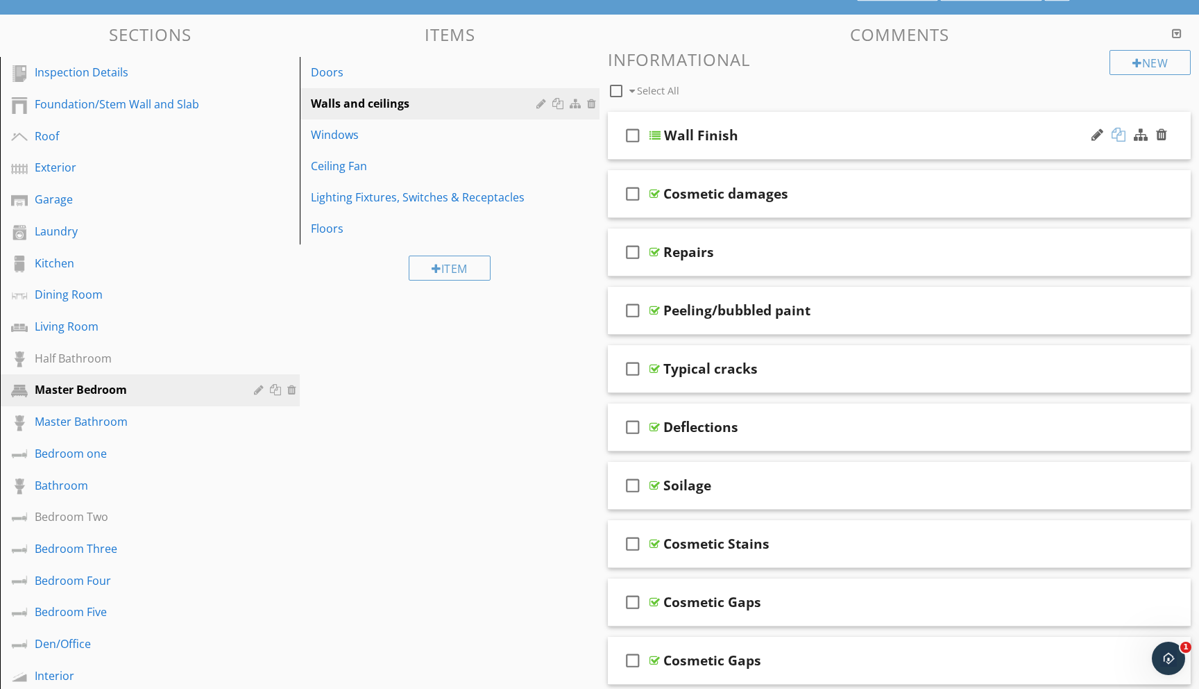
click at [1122, 134] on div at bounding box center [1119, 135] width 14 height 14
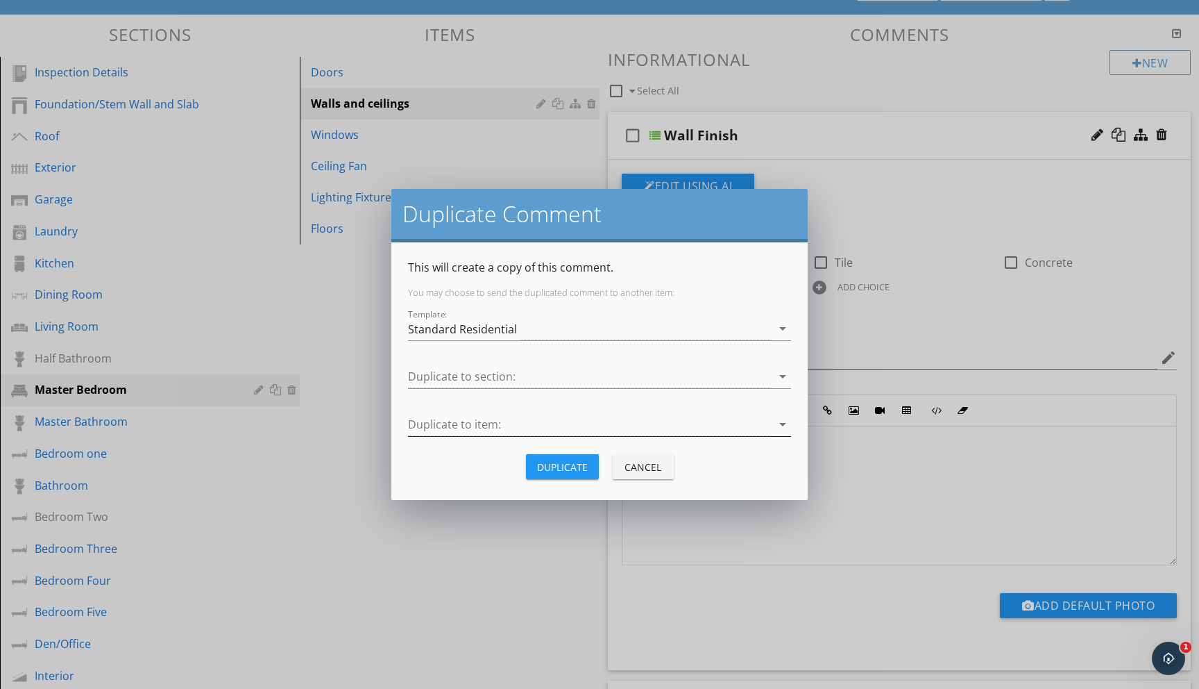
click at [785, 426] on icon "arrow_drop_down" at bounding box center [783, 424] width 17 height 17
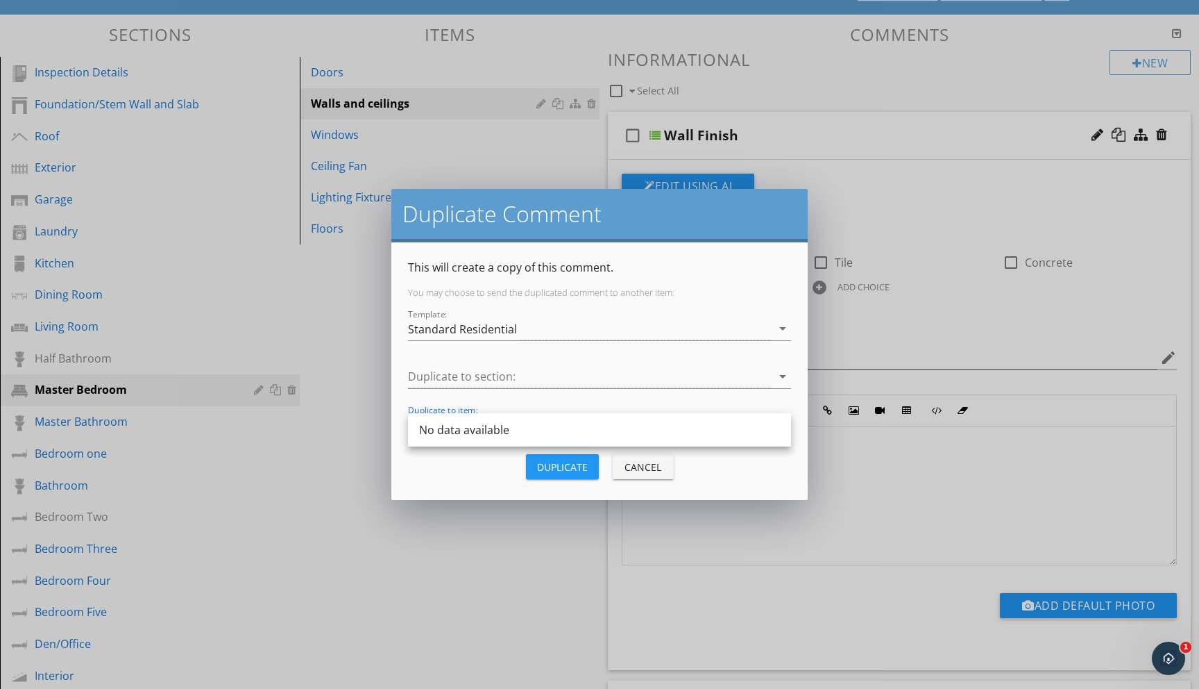
click at [785, 428] on div "No data available" at bounding box center [599, 429] width 383 height 33
click at [782, 371] on icon "arrow_drop_down" at bounding box center [783, 376] width 17 height 17
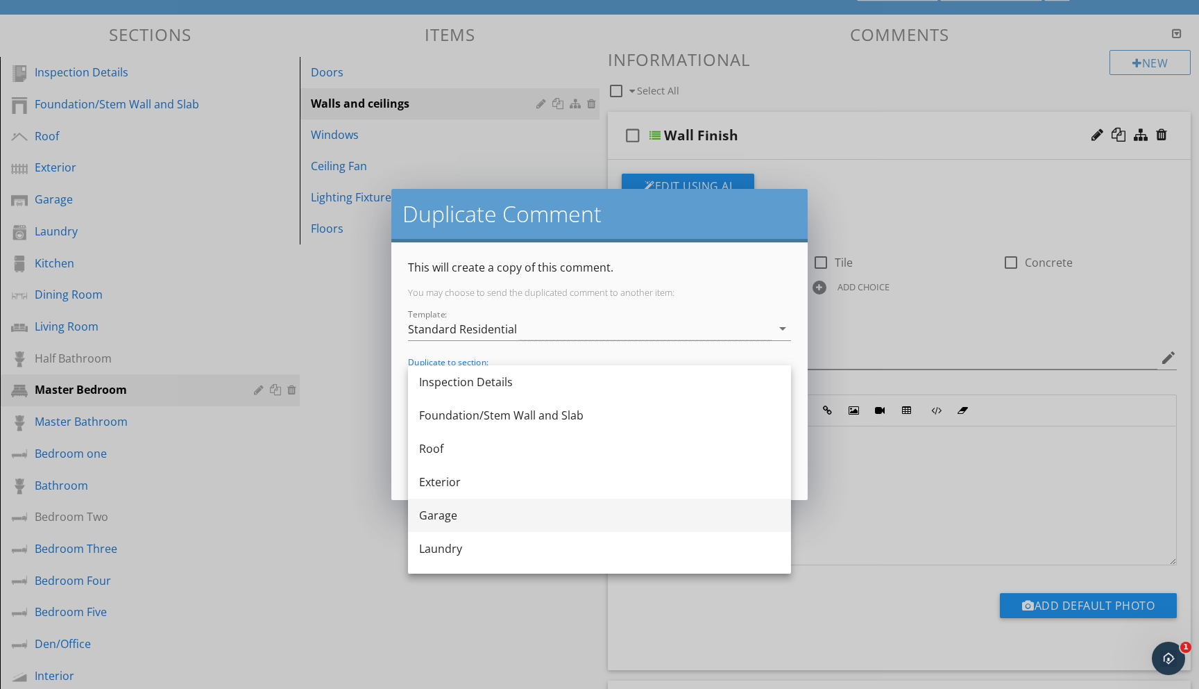
click at [471, 514] on div "Garage" at bounding box center [599, 515] width 361 height 17
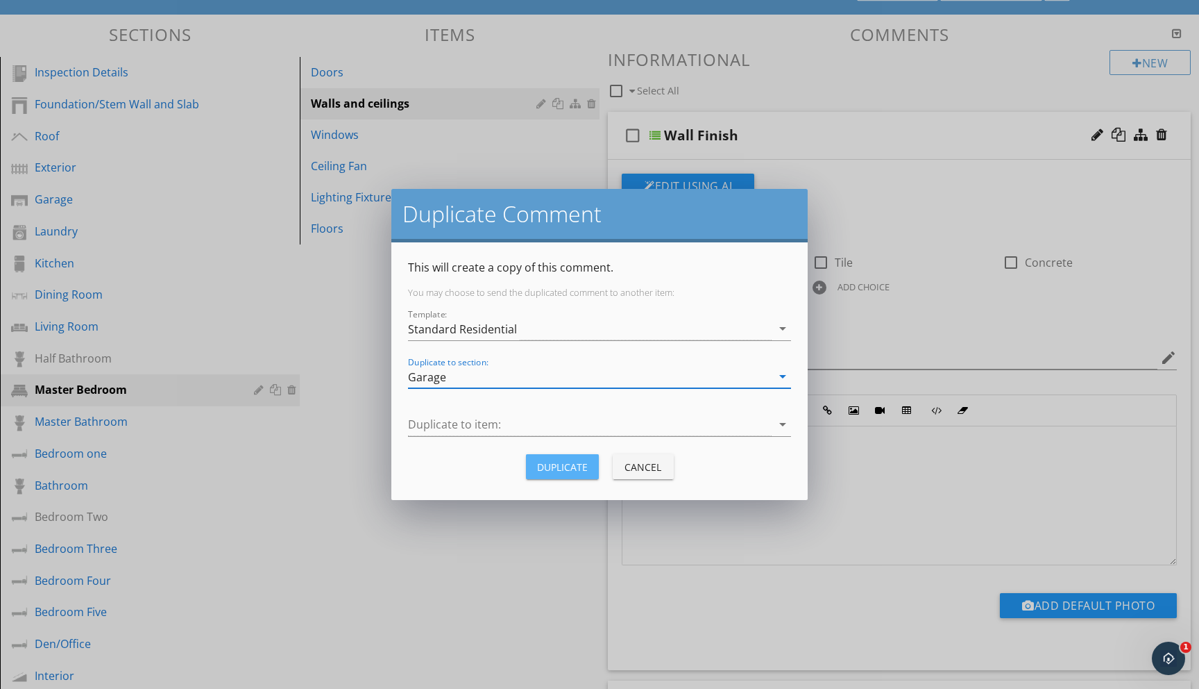
click at [556, 455] on button "Duplicate" at bounding box center [562, 466] width 73 height 25
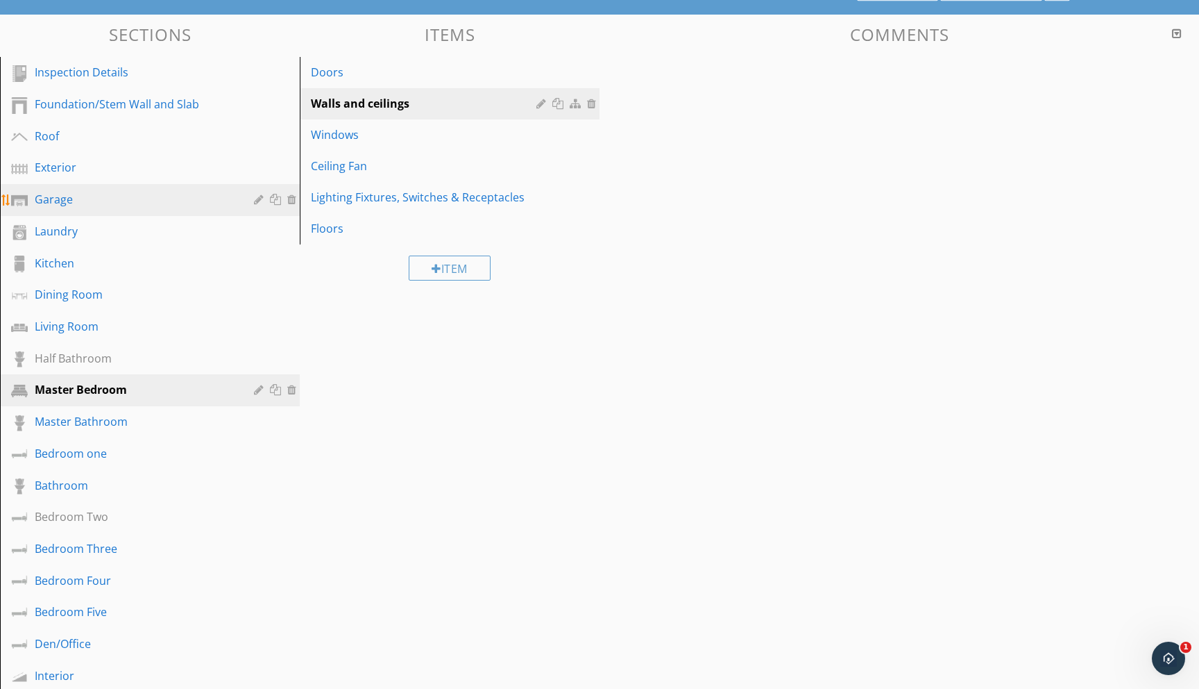
click at [66, 197] on div "Garage" at bounding box center [134, 199] width 199 height 17
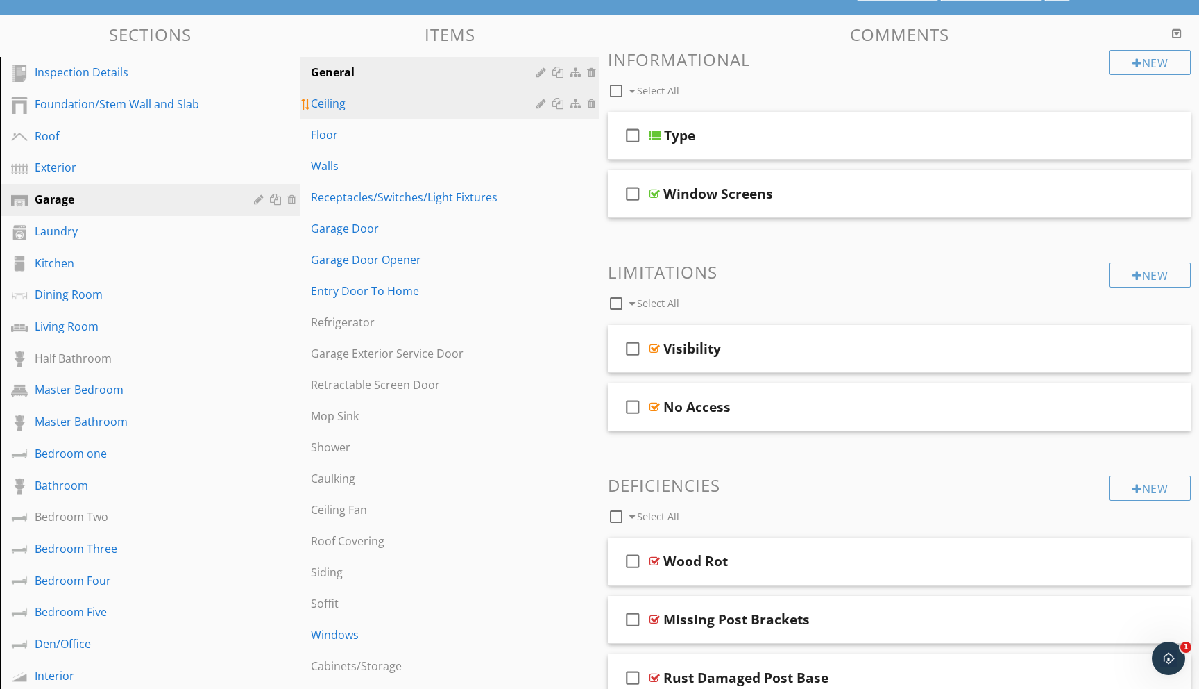
click at [364, 97] on div "Ceiling" at bounding box center [426, 103] width 230 height 17
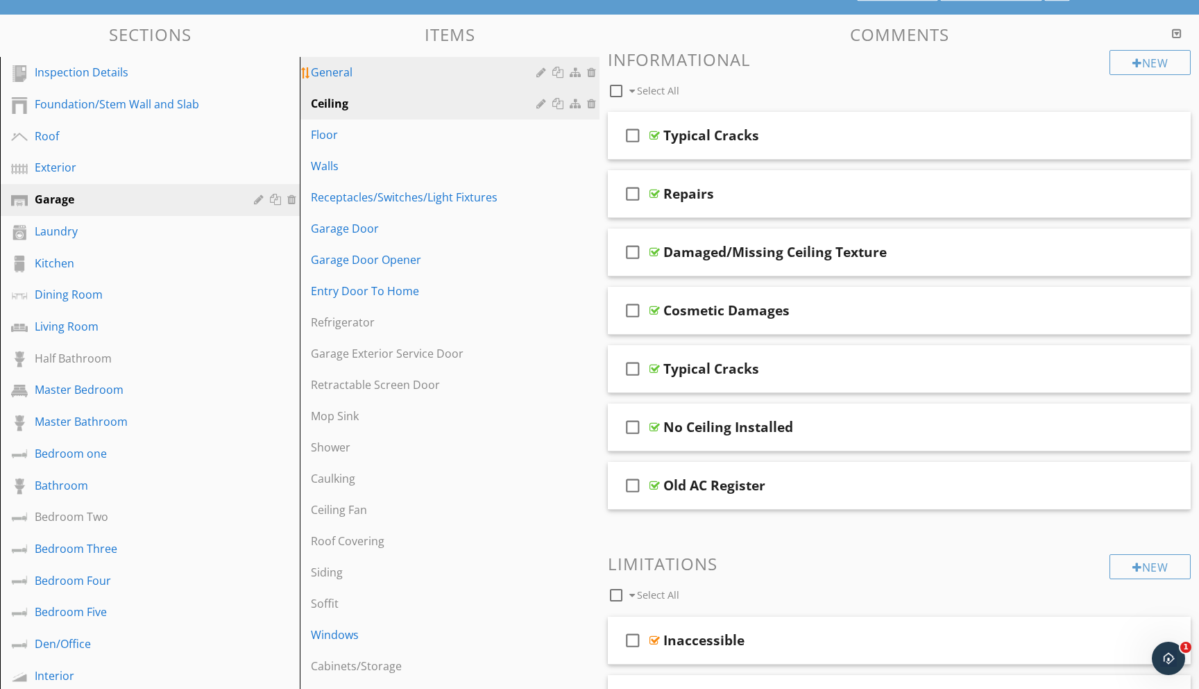
click at [364, 76] on div "General" at bounding box center [426, 72] width 230 height 17
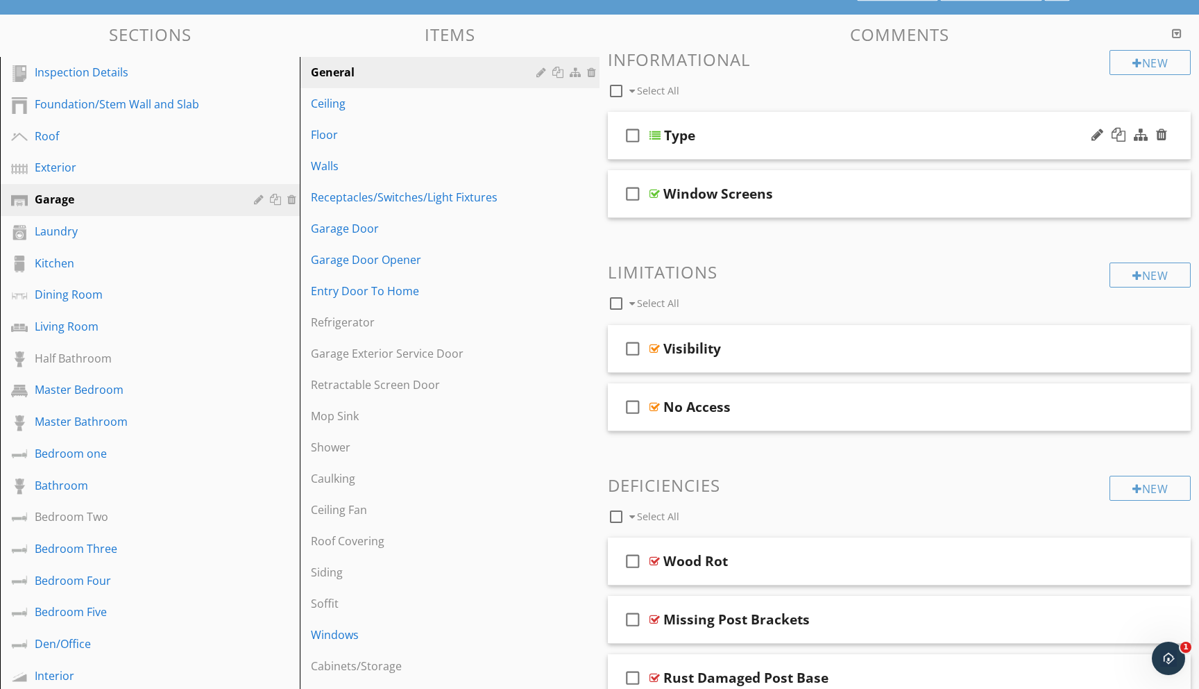
click at [674, 137] on div "Type" at bounding box center [679, 135] width 31 height 17
click at [656, 133] on div at bounding box center [655, 135] width 11 height 11
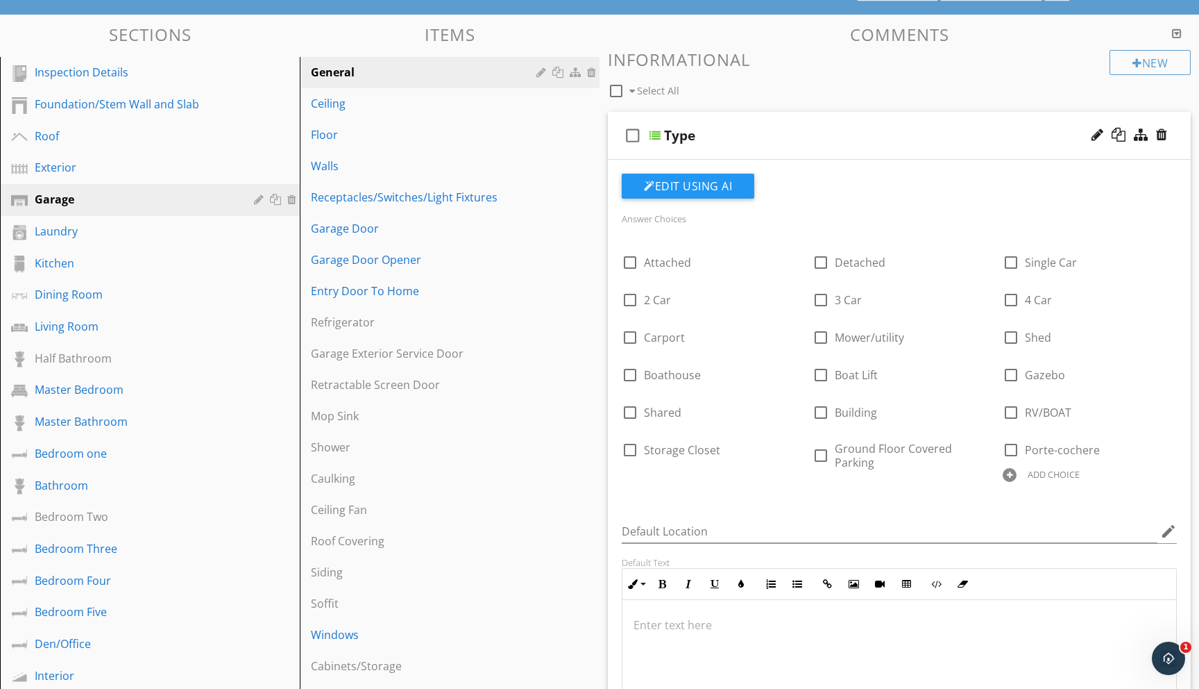
click at [656, 133] on div at bounding box center [655, 135] width 11 height 11
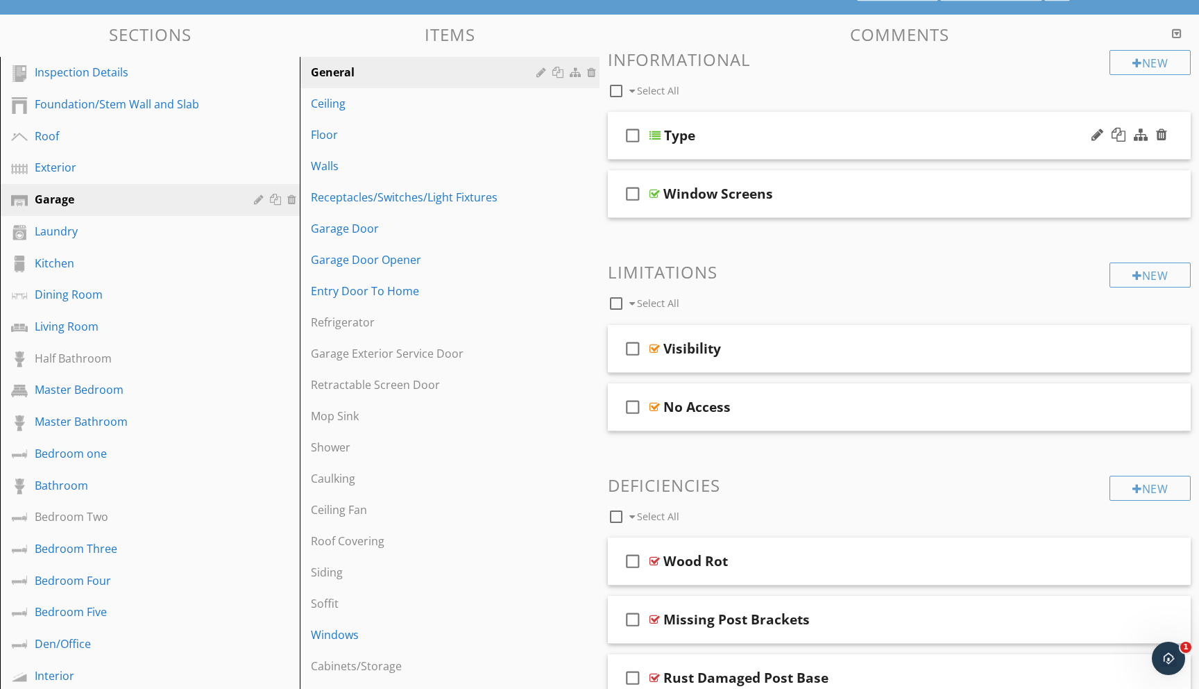
click at [656, 133] on div at bounding box center [655, 135] width 11 height 11
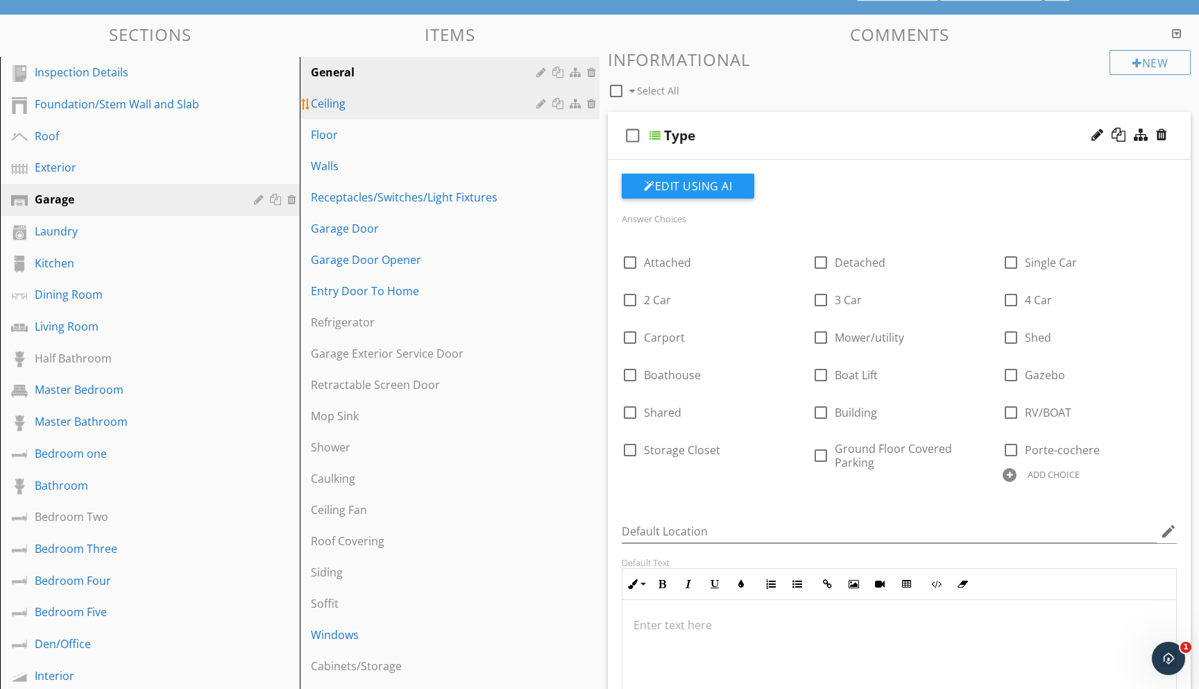
click at [345, 110] on div "Ceiling" at bounding box center [426, 103] width 230 height 17
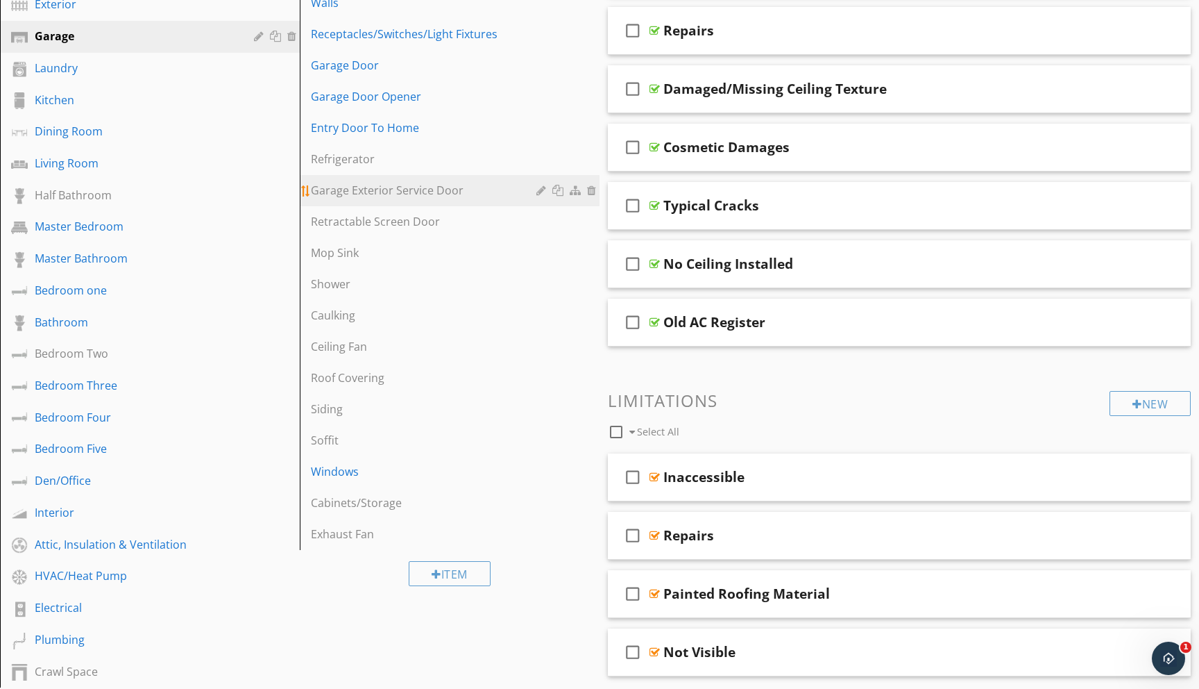
scroll to position [289, 0]
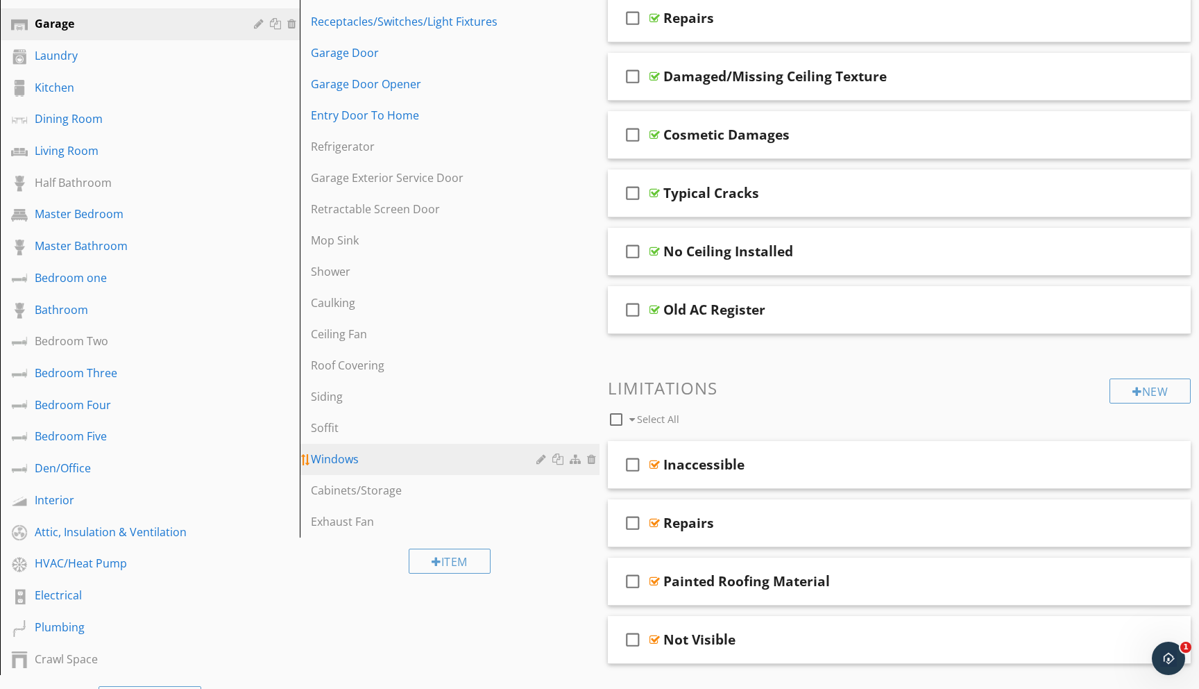
click at [335, 454] on div "Windows" at bounding box center [426, 458] width 230 height 17
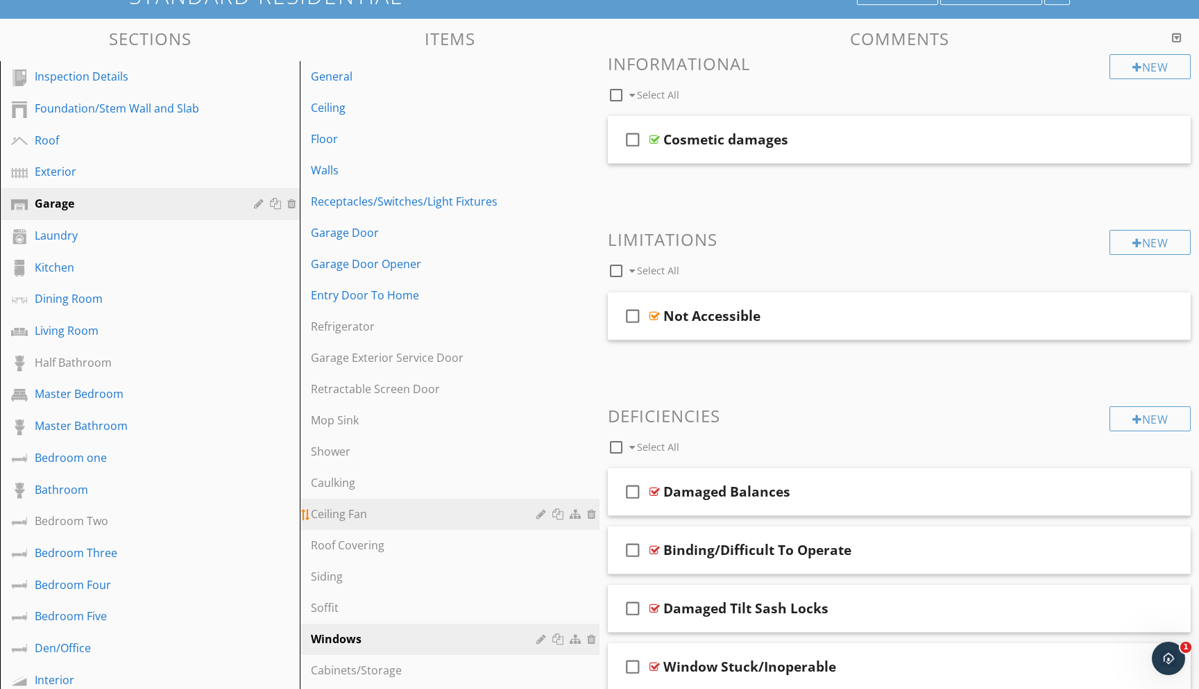
scroll to position [90, 0]
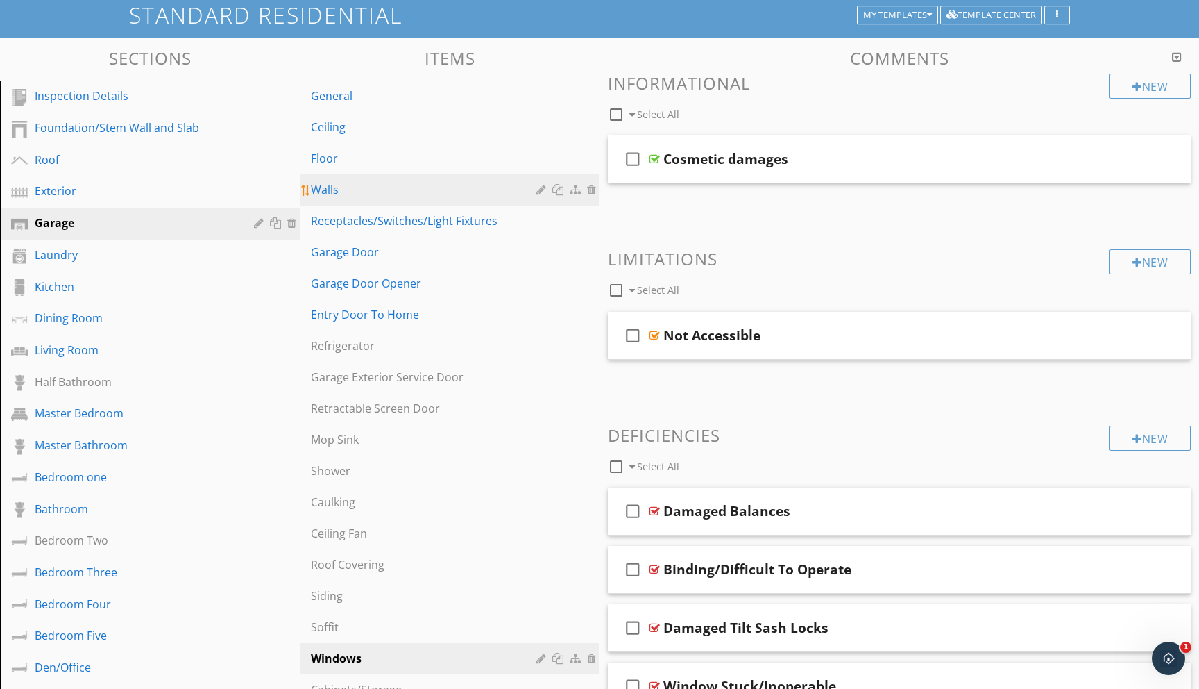
click at [323, 189] on div "Walls" at bounding box center [426, 189] width 230 height 17
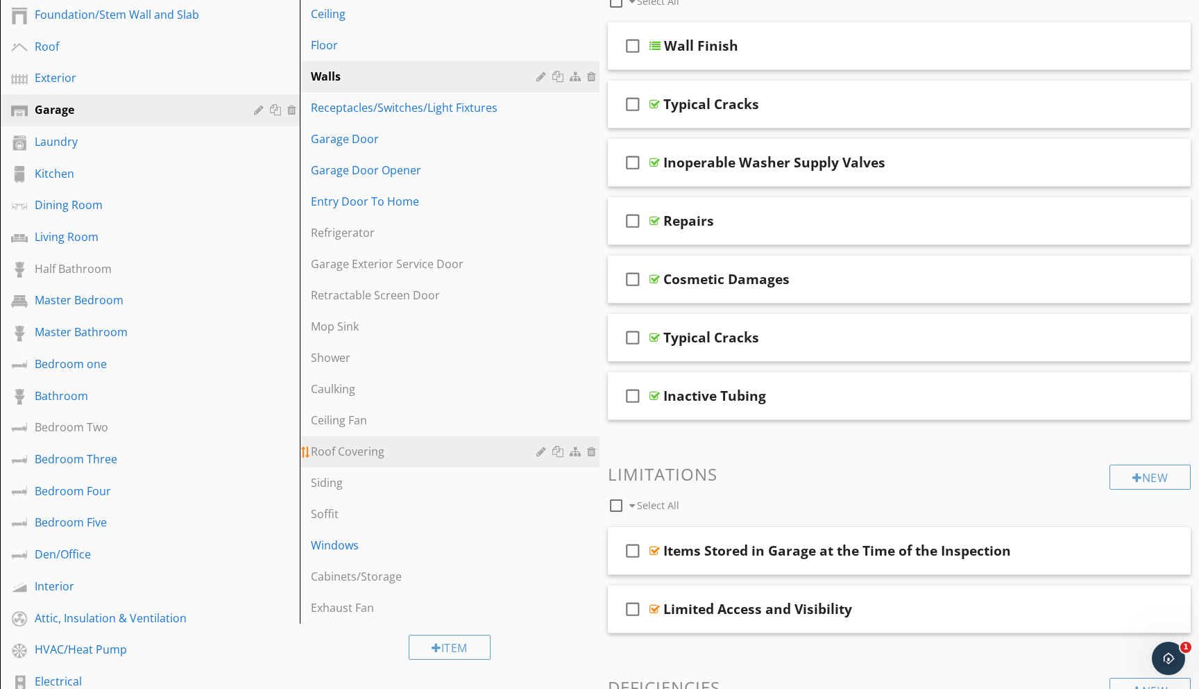
scroll to position [212, 0]
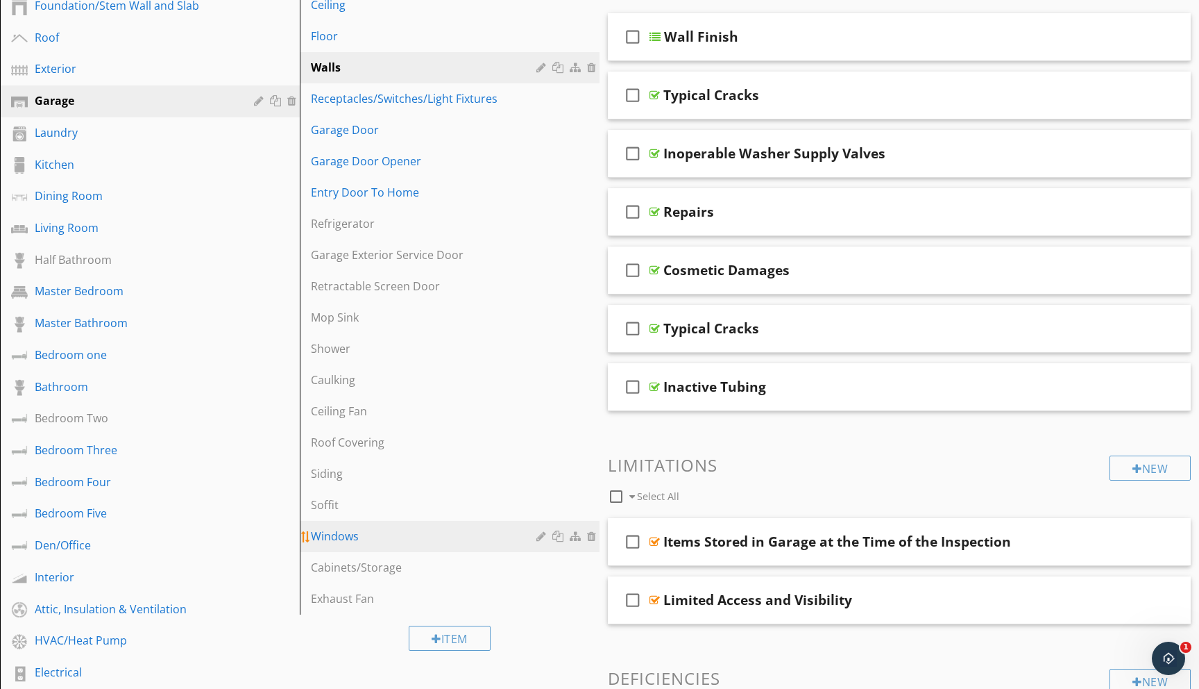
click at [351, 535] on div "Windows" at bounding box center [426, 536] width 230 height 17
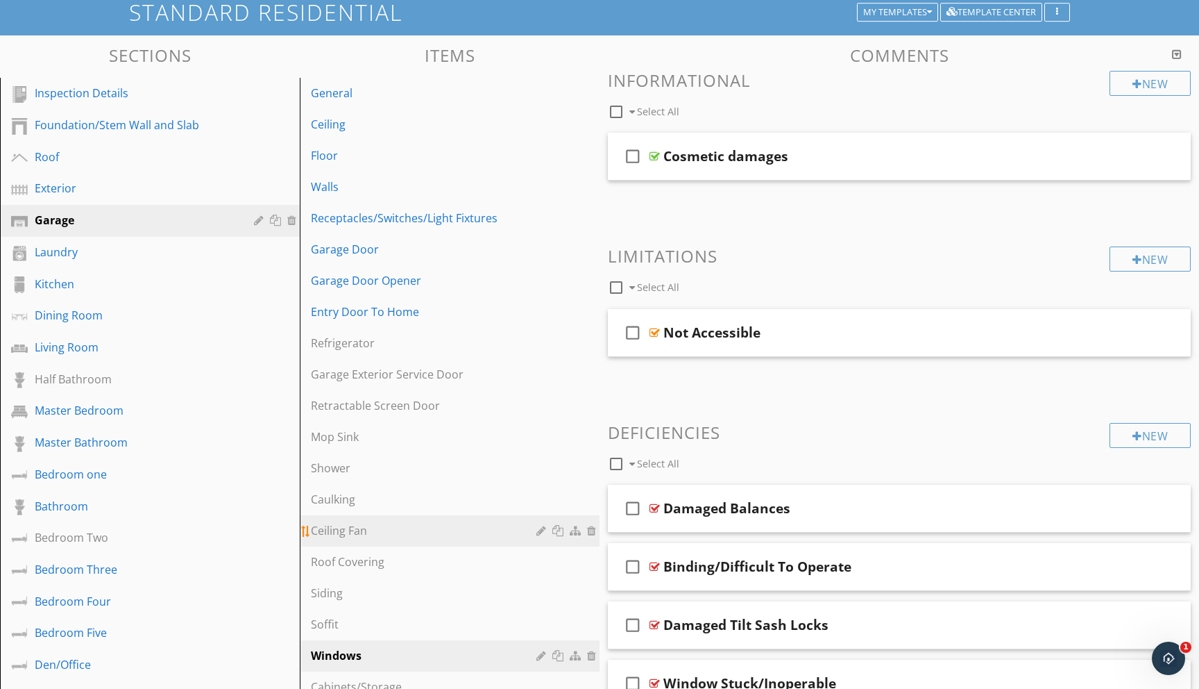
scroll to position [0, 0]
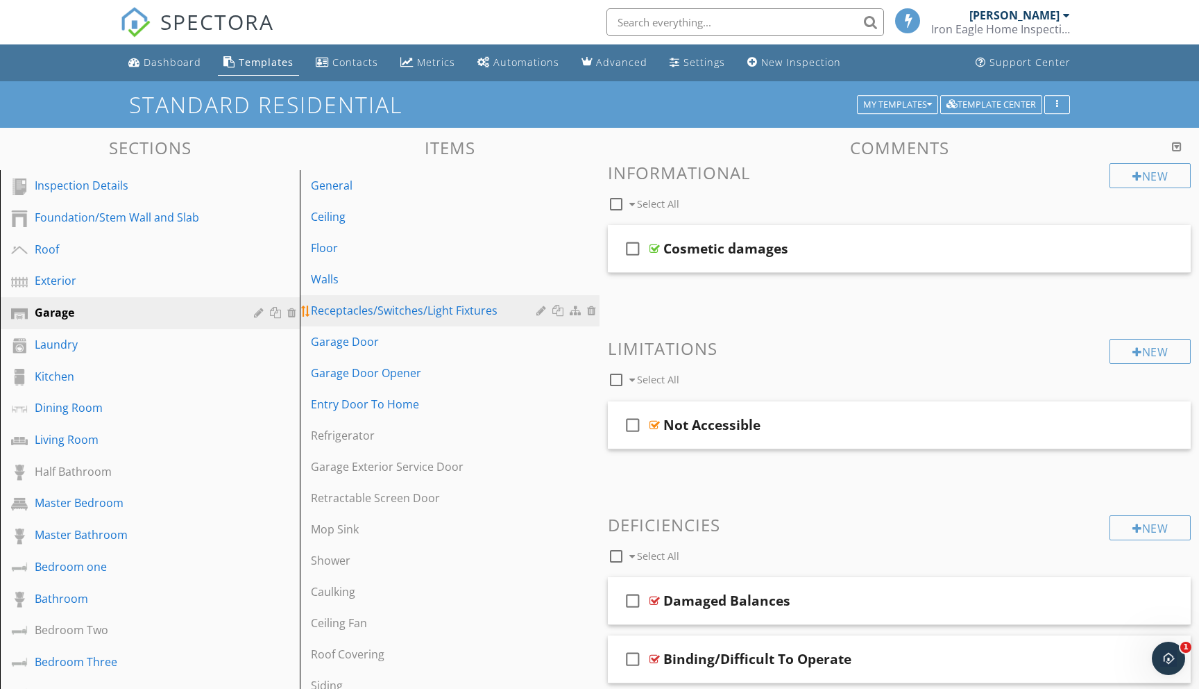
click at [414, 310] on div "Receptacles/Switches/Light Fixtures" at bounding box center [426, 310] width 230 height 17
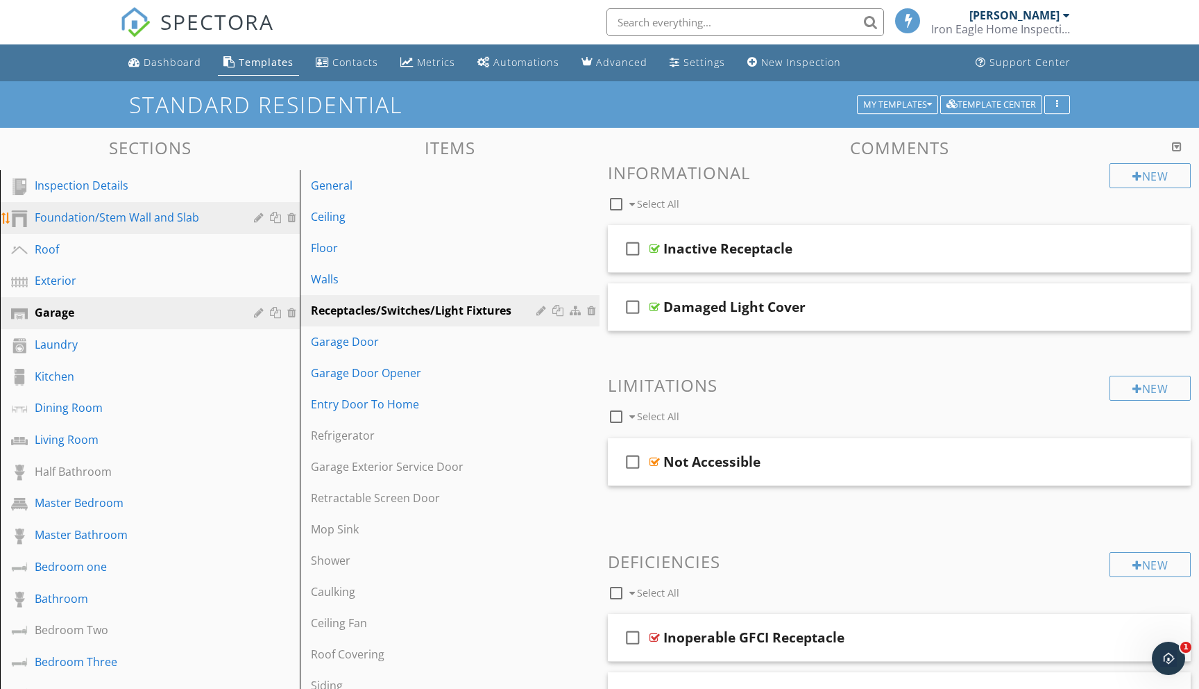
click at [115, 218] on div "Foundation/Stem Wall and Slab" at bounding box center [134, 217] width 199 height 17
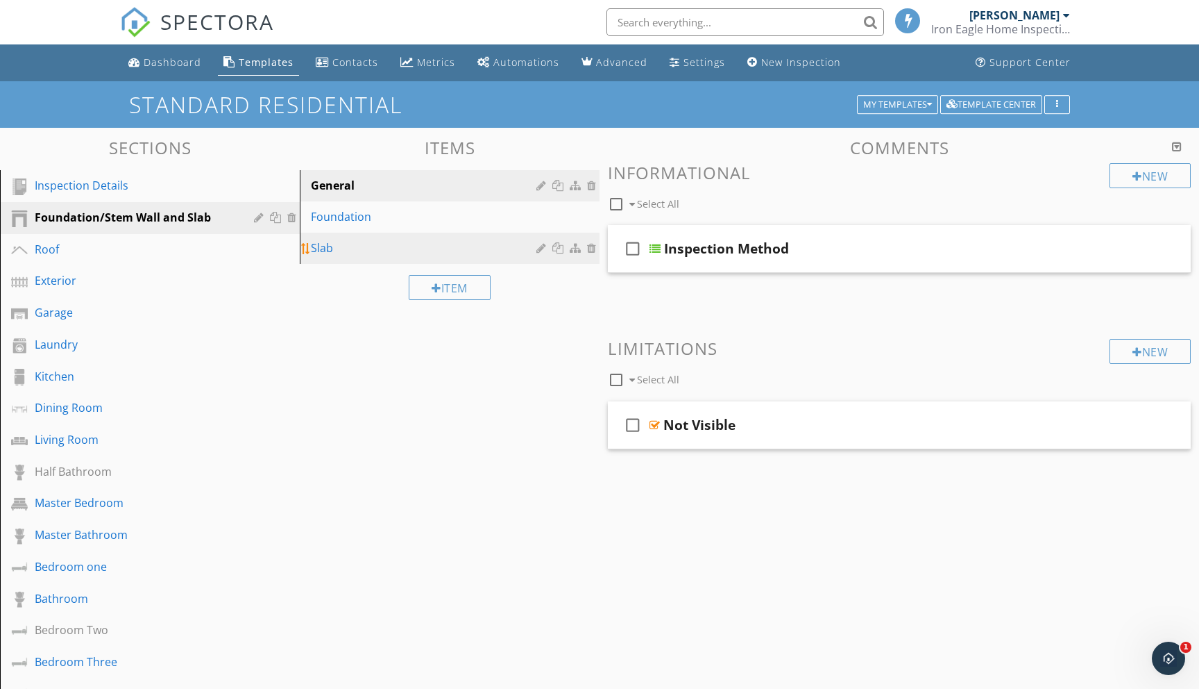
click at [320, 246] on div "Slab" at bounding box center [426, 247] width 230 height 17
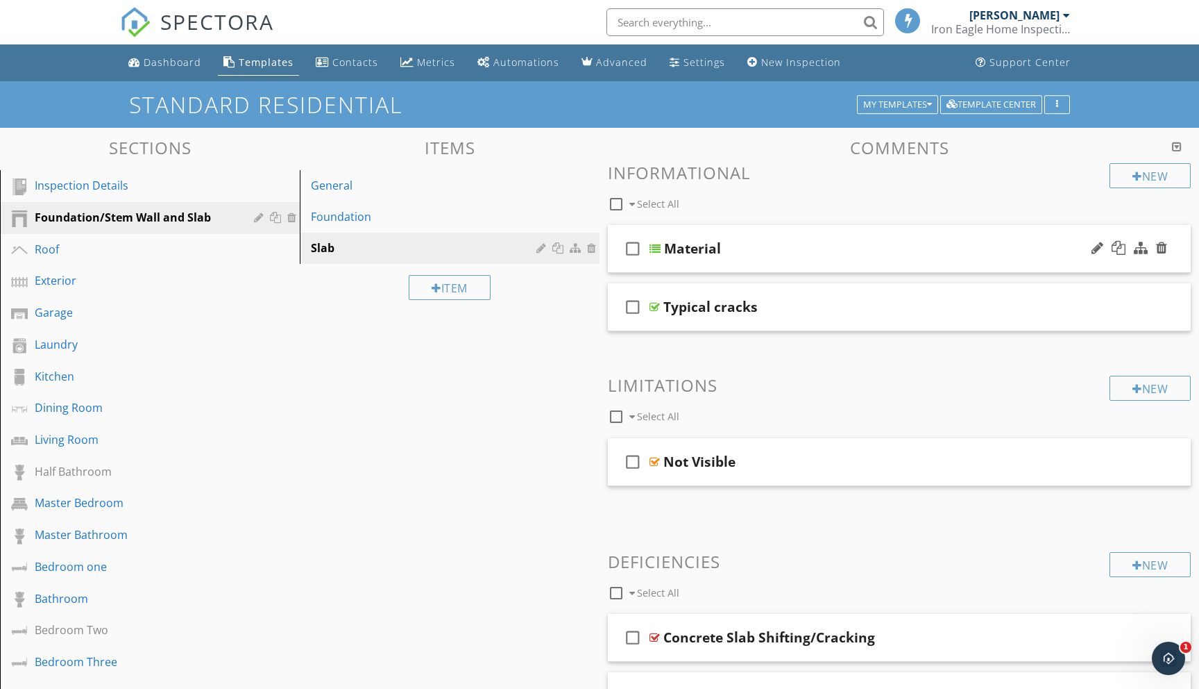
click at [686, 250] on div "Material" at bounding box center [692, 248] width 57 height 17
click at [659, 248] on div at bounding box center [655, 248] width 11 height 11
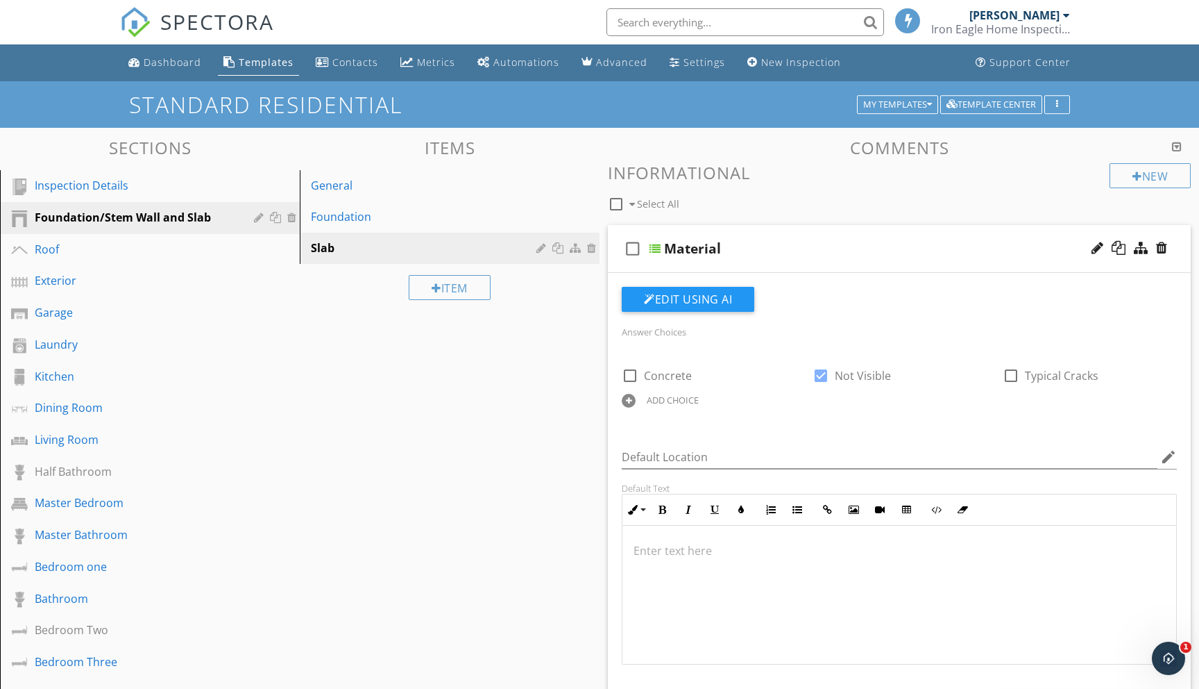
click at [659, 248] on div at bounding box center [655, 248] width 11 height 11
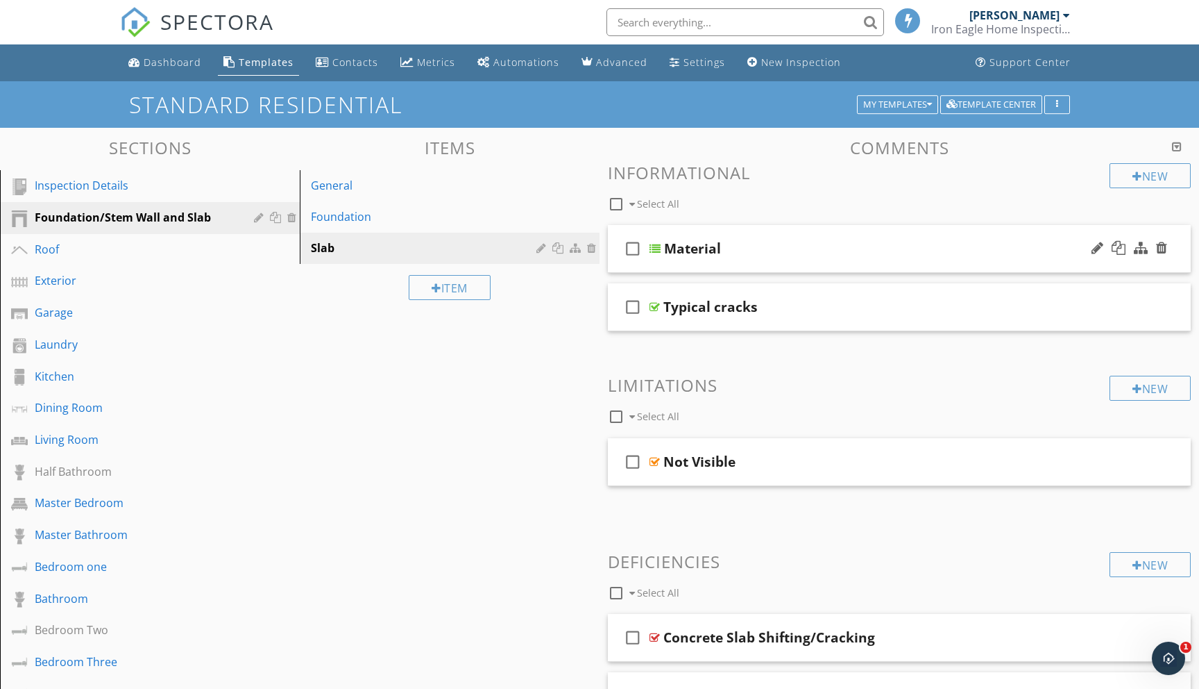
click at [659, 248] on div at bounding box center [655, 248] width 11 height 11
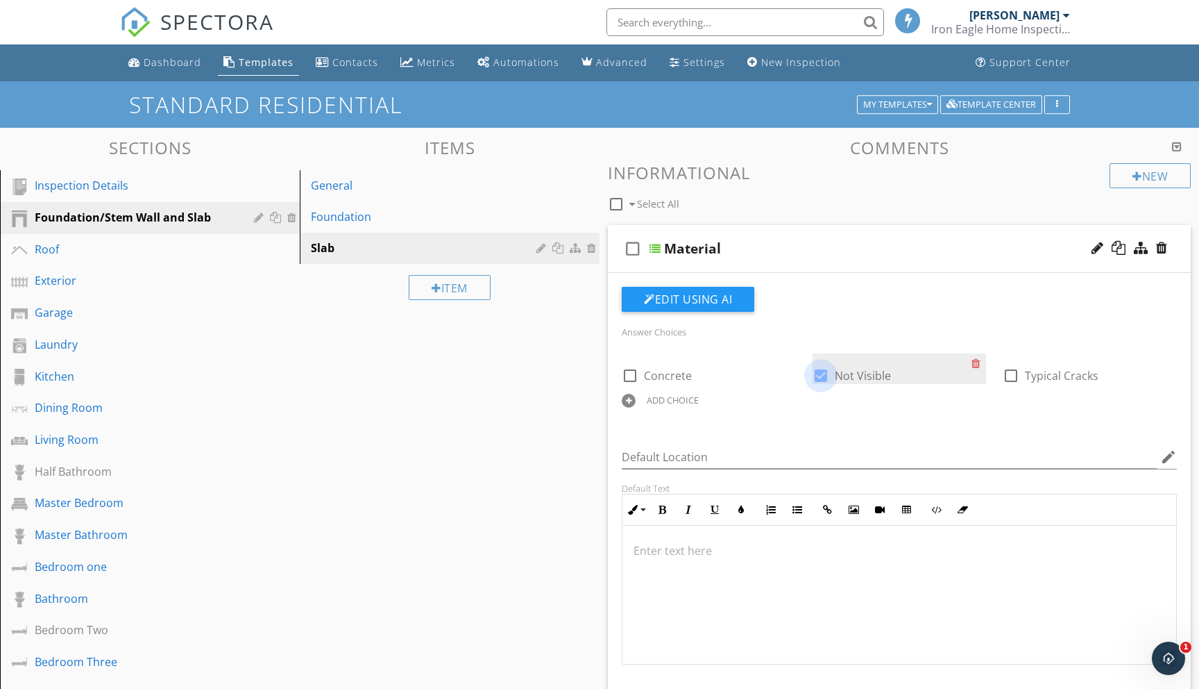
click at [820, 380] on div at bounding box center [821, 376] width 24 height 24
checkbox input "false"
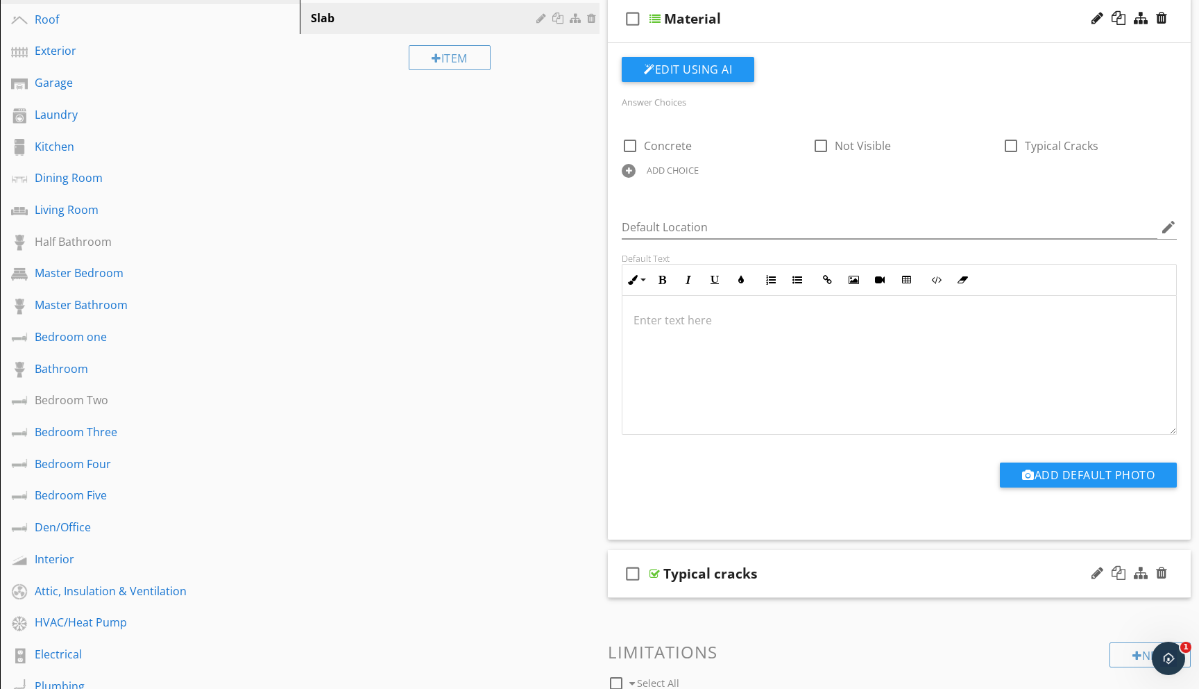
scroll to position [223, 0]
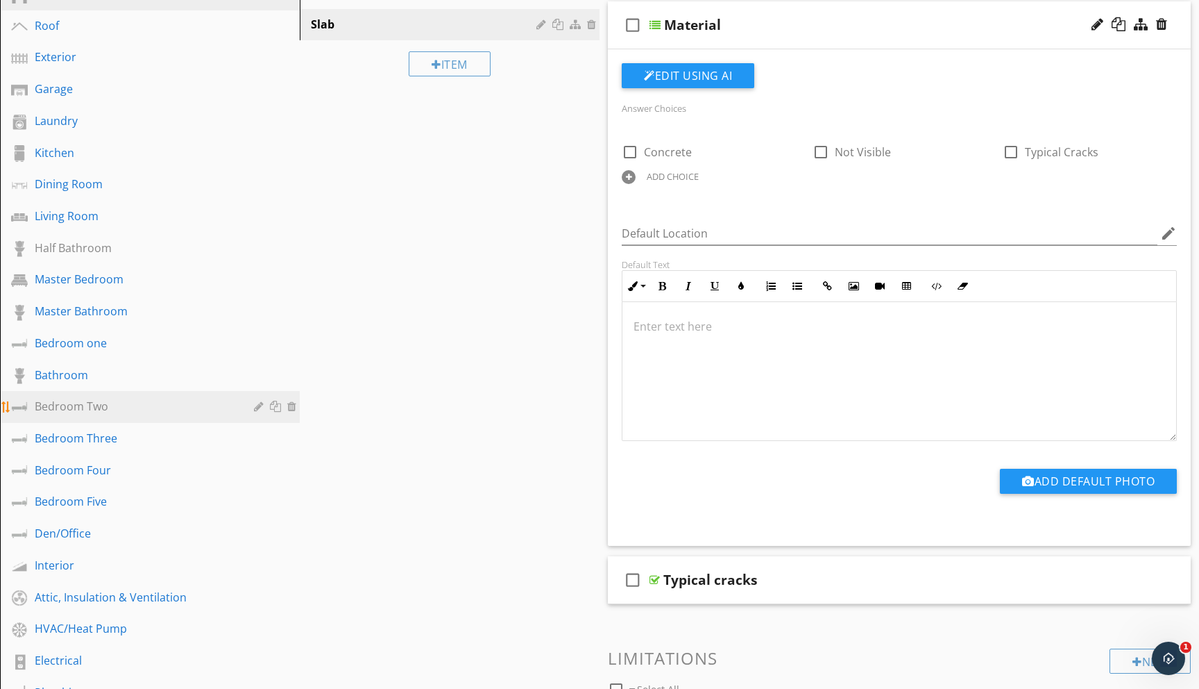
click at [75, 405] on div "Bedroom Two" at bounding box center [134, 406] width 199 height 17
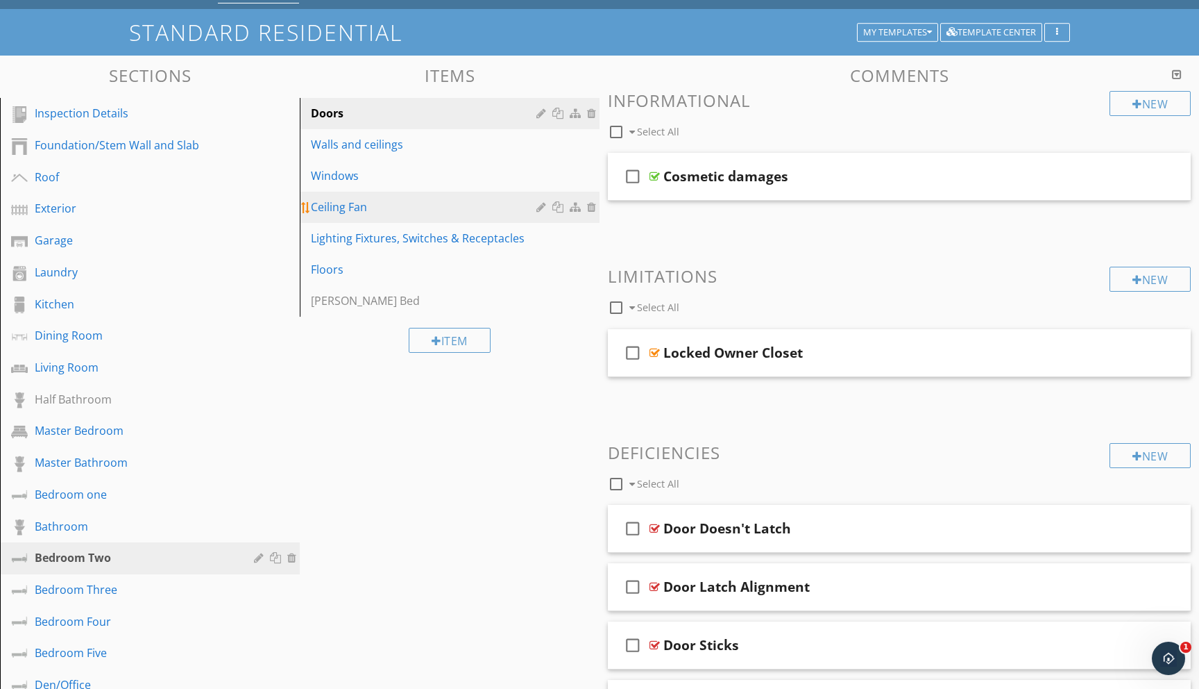
scroll to position [66, 0]
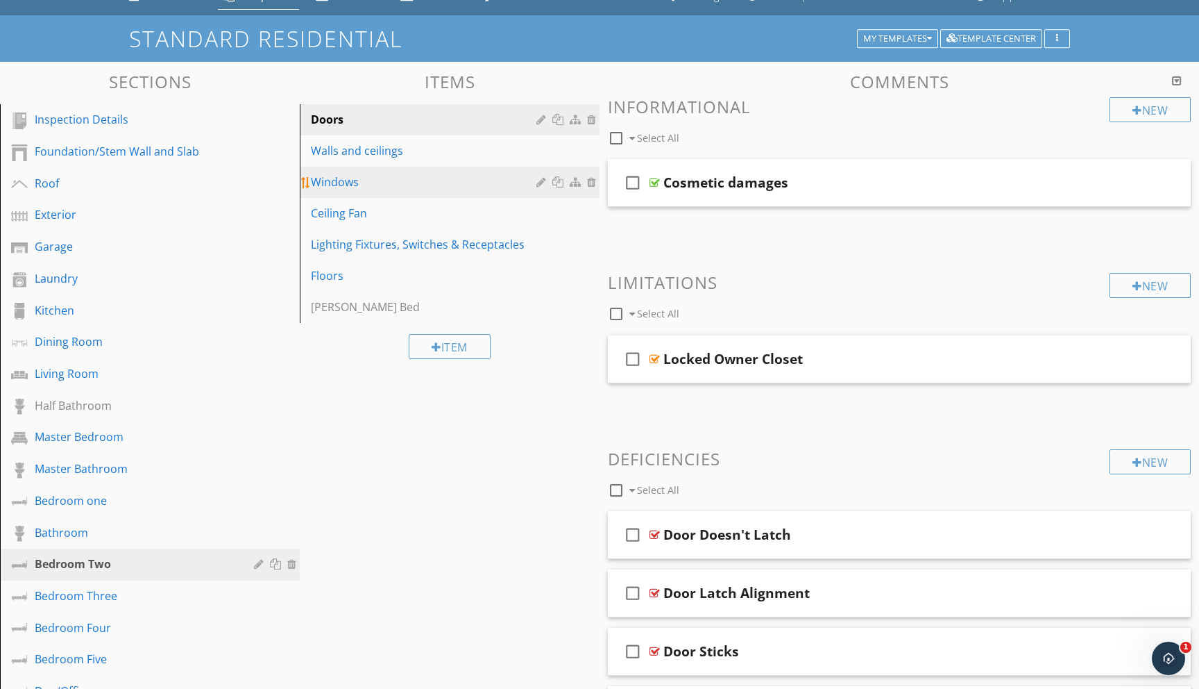
click at [358, 185] on div "Windows" at bounding box center [426, 182] width 230 height 17
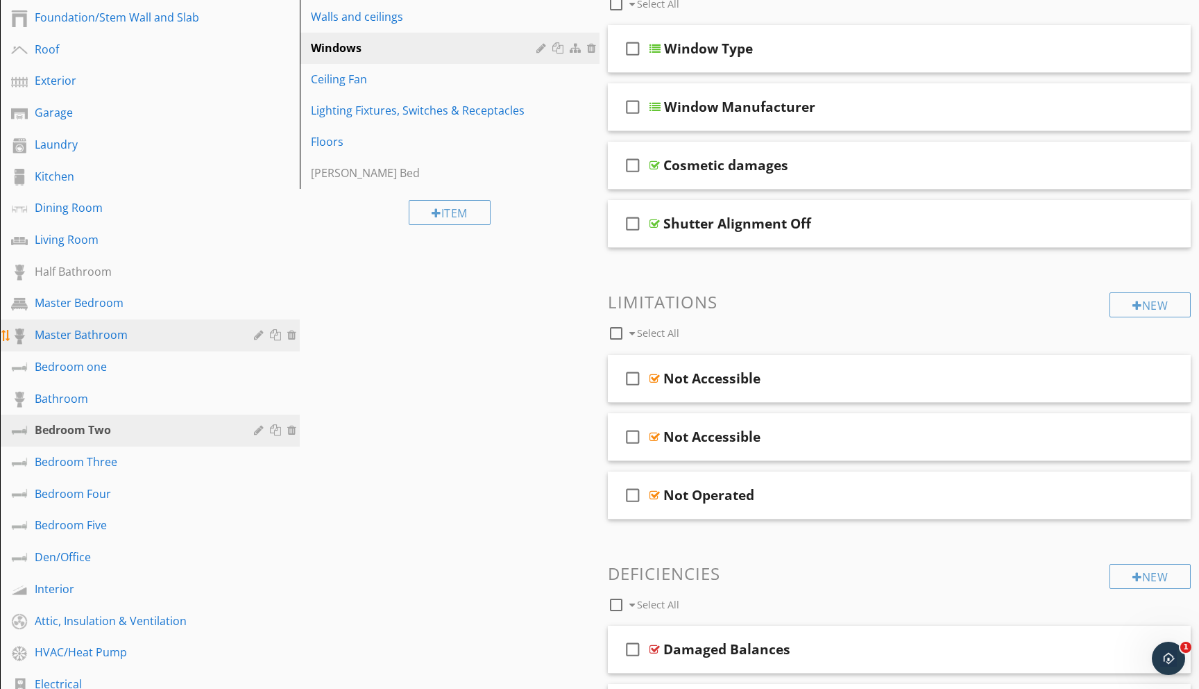
scroll to position [205, 0]
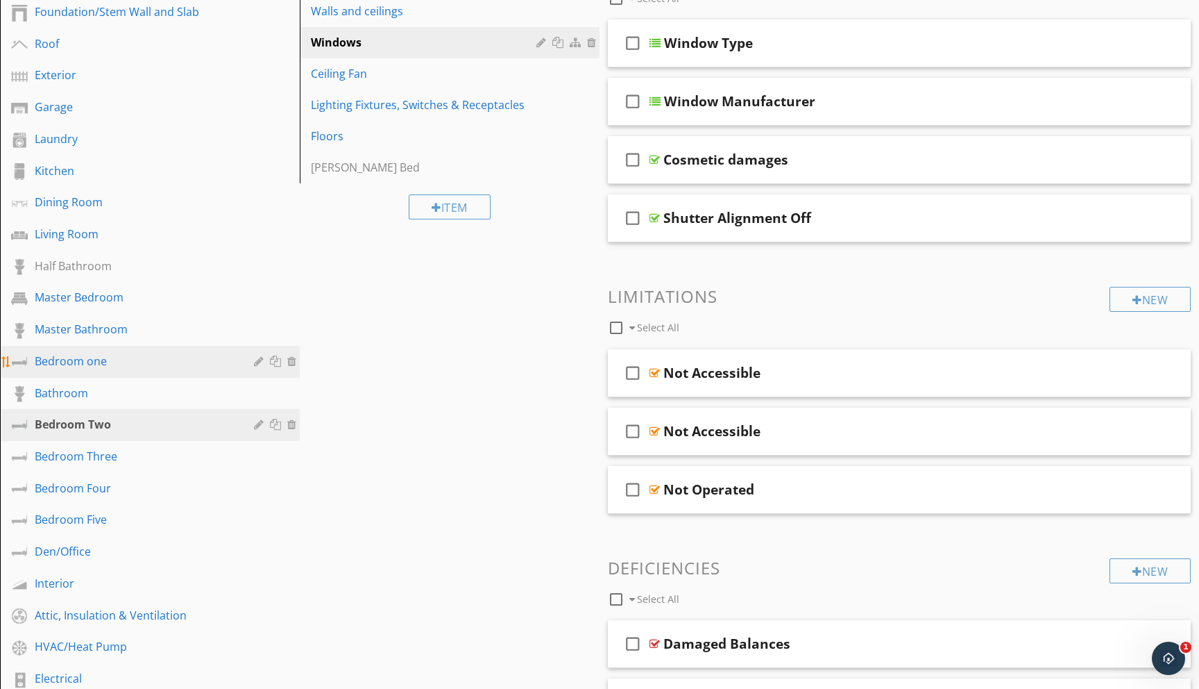
click at [95, 362] on div "Bedroom one" at bounding box center [134, 361] width 199 height 17
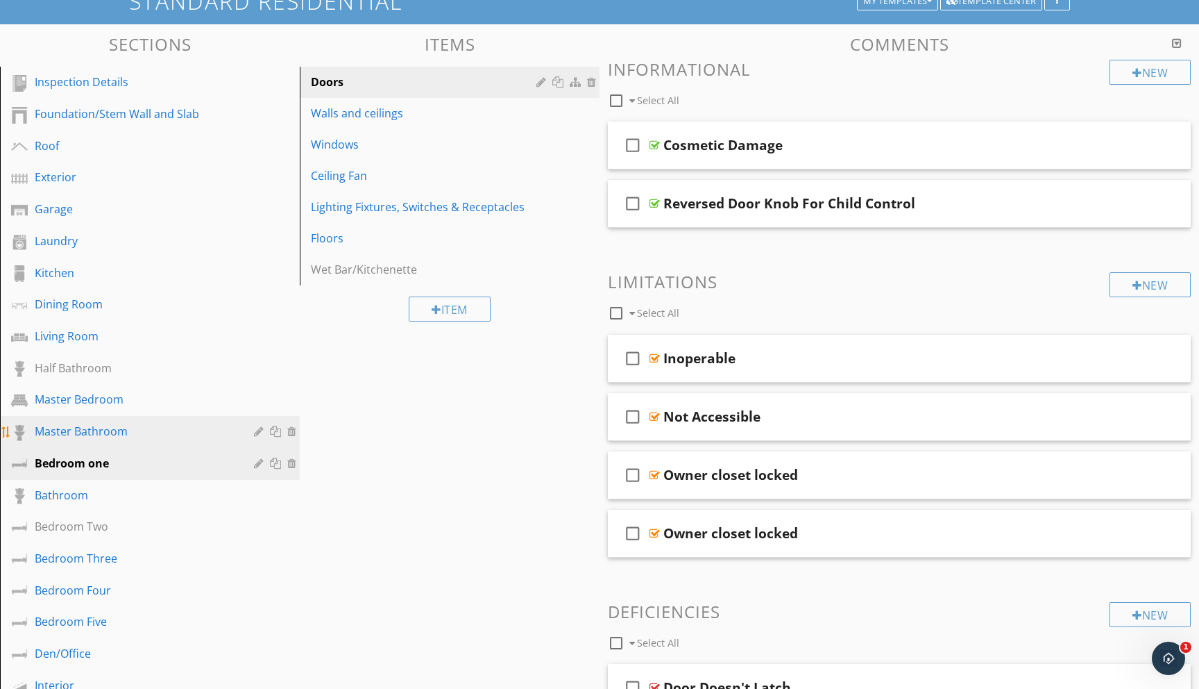
scroll to position [103, 0]
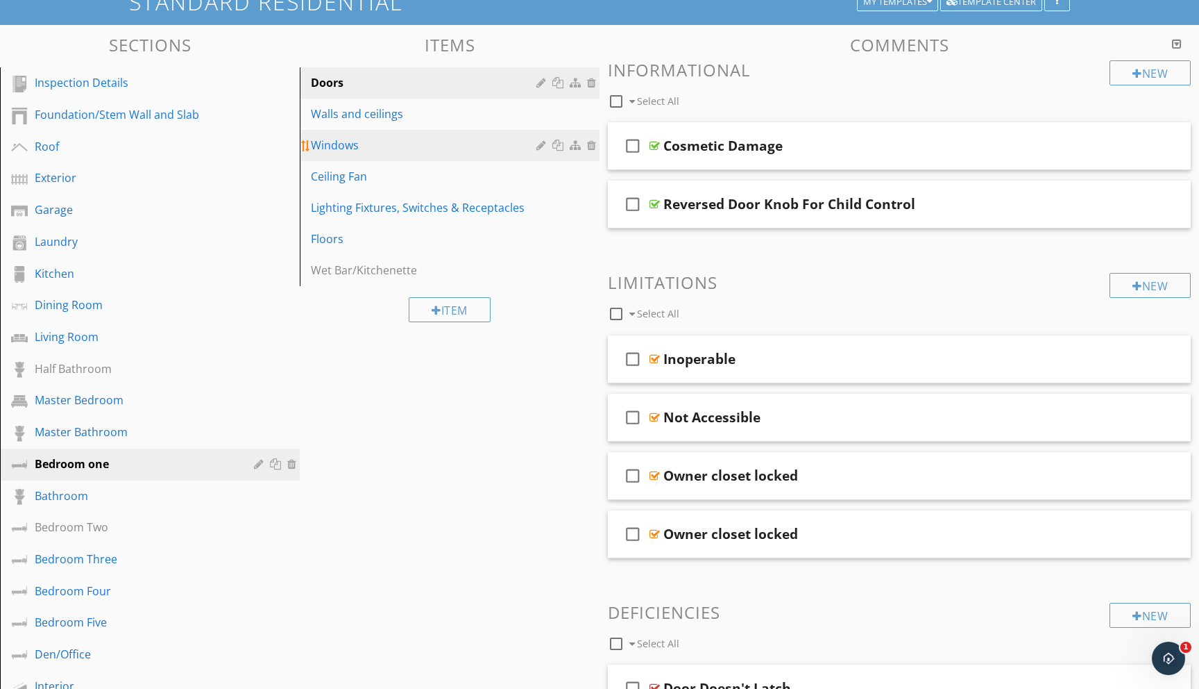
click at [339, 145] on div "Windows" at bounding box center [426, 145] width 230 height 17
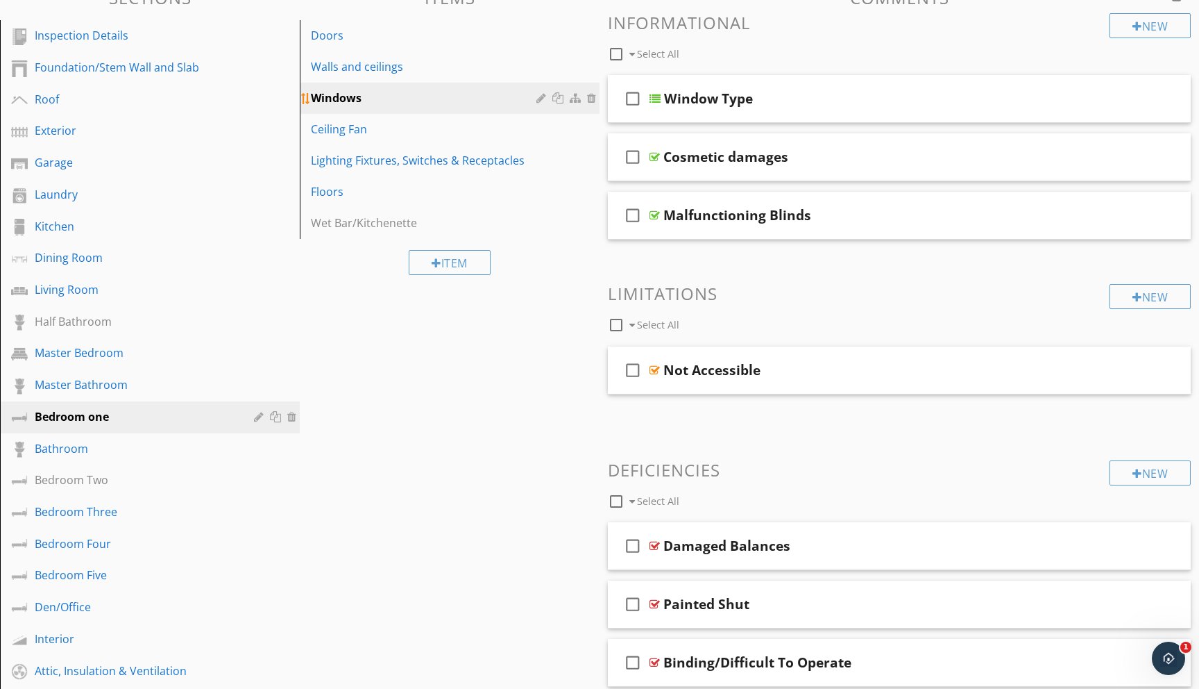
scroll to position [155, 0]
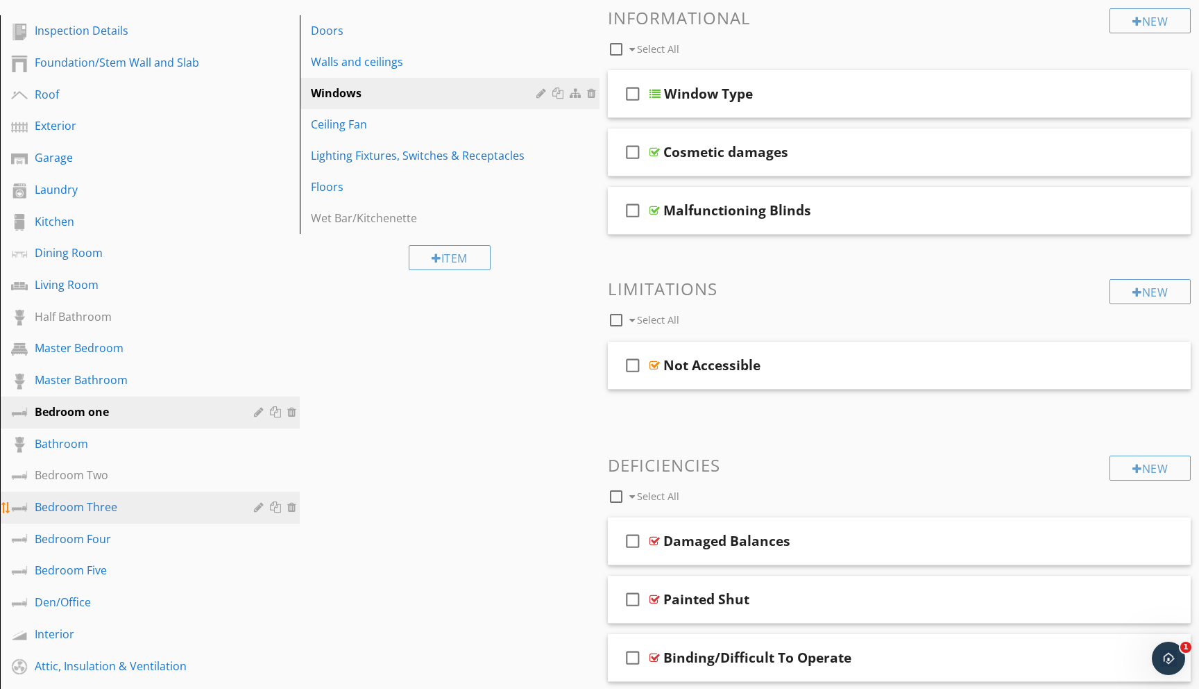
click at [85, 505] on div "Bedroom Three" at bounding box center [134, 506] width 199 height 17
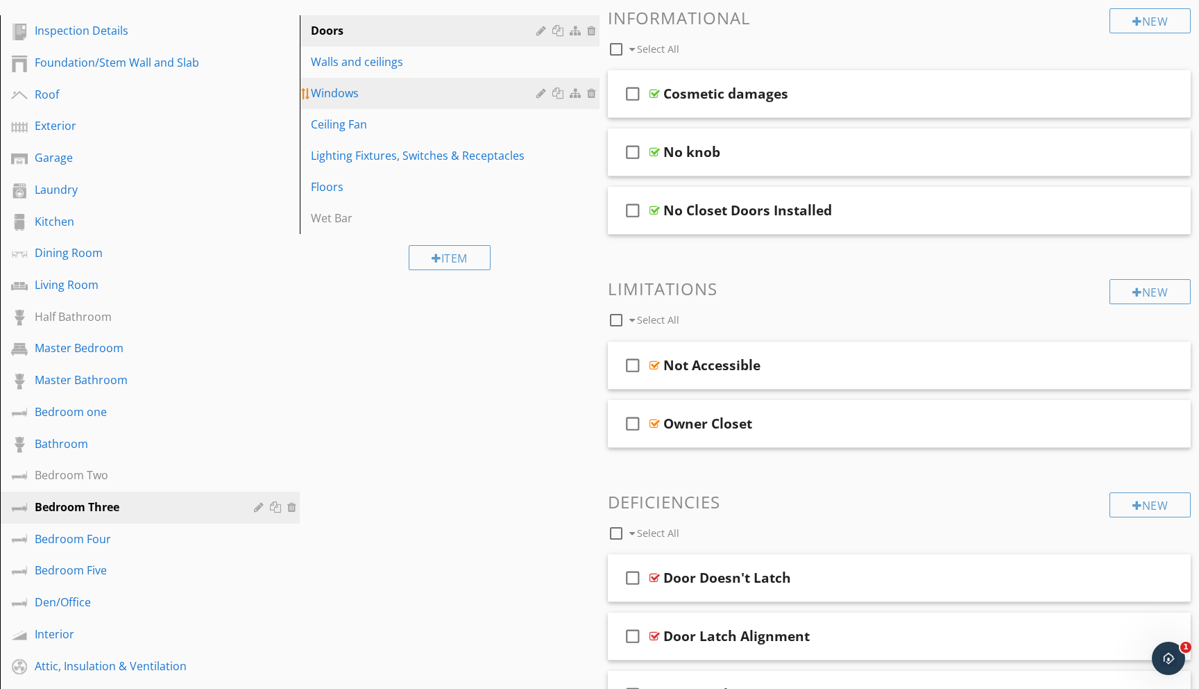
click at [407, 100] on div "Windows" at bounding box center [426, 93] width 230 height 17
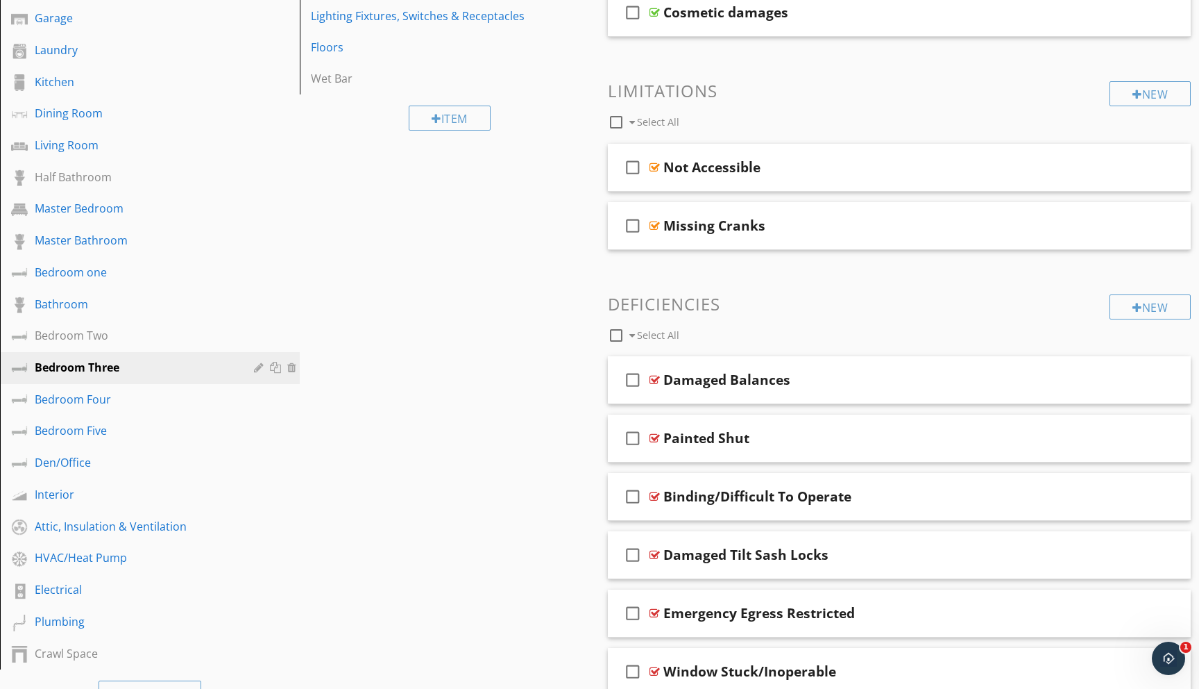
scroll to position [307, 0]
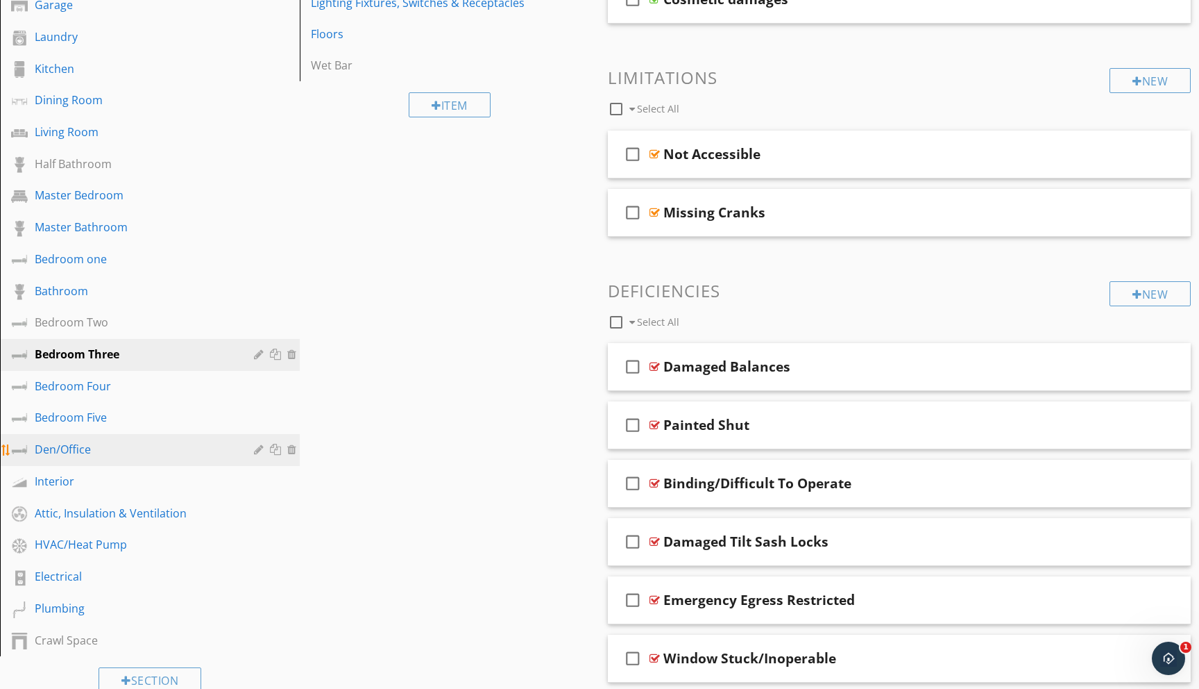
click at [67, 452] on div "Den/Office" at bounding box center [134, 449] width 199 height 17
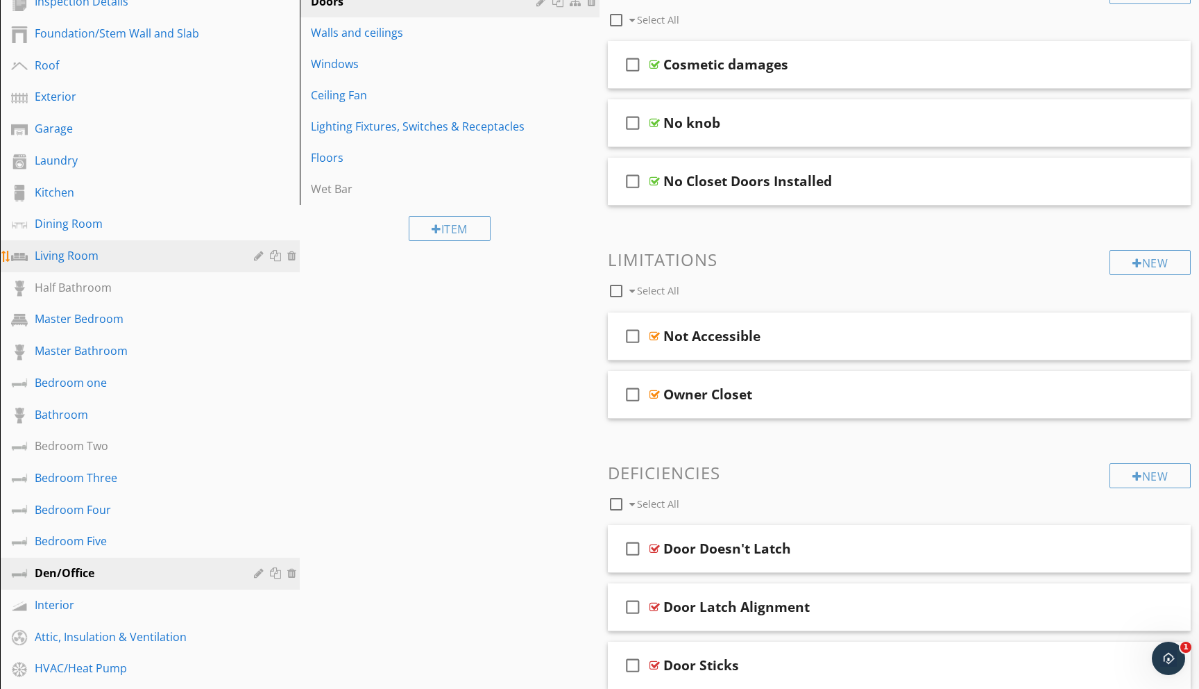
scroll to position [196, 0]
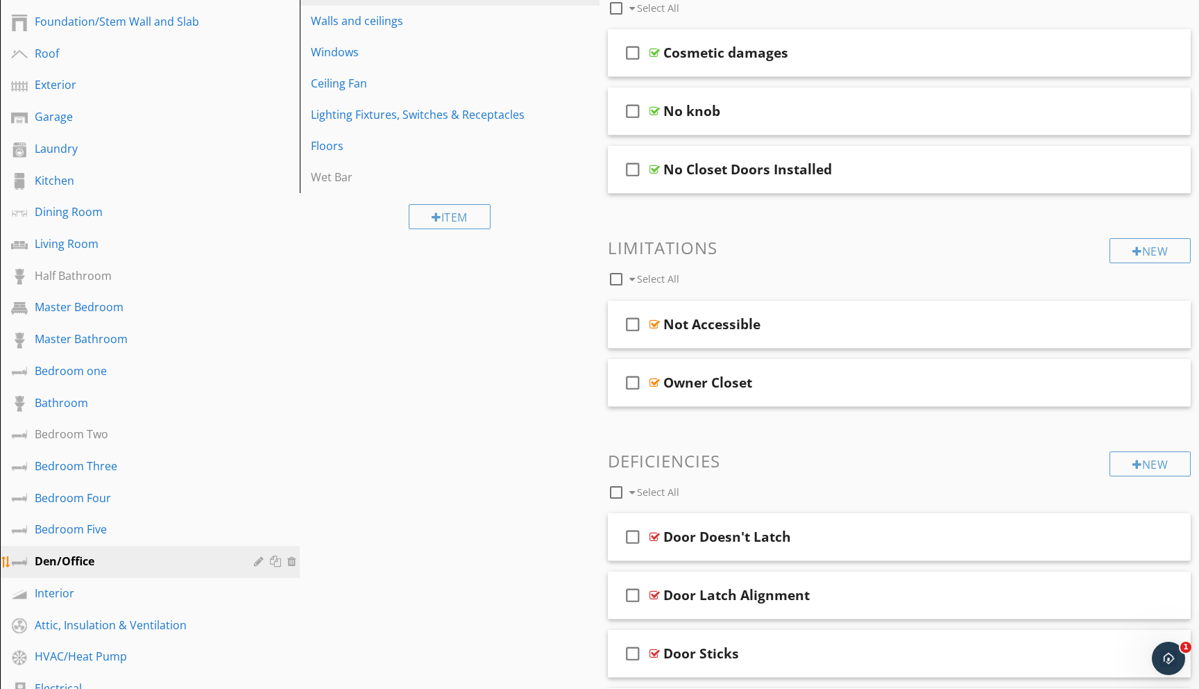
click at [274, 560] on div at bounding box center [277, 560] width 15 height 11
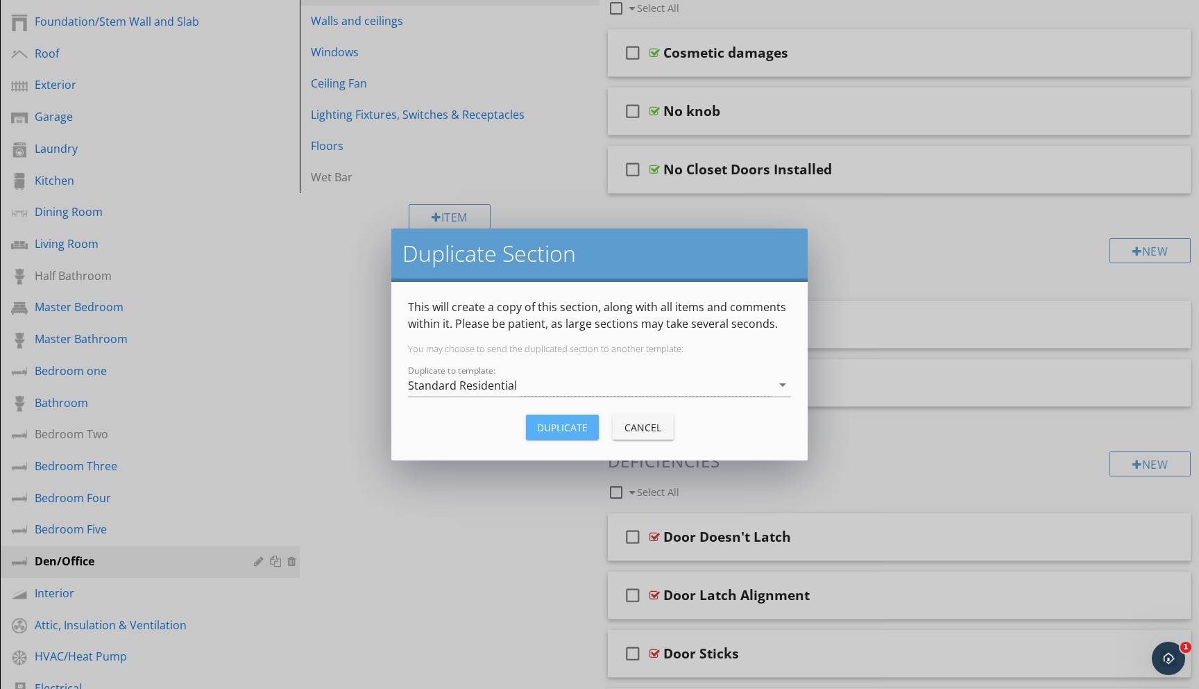
click at [559, 425] on div "Duplicate" at bounding box center [562, 427] width 51 height 15
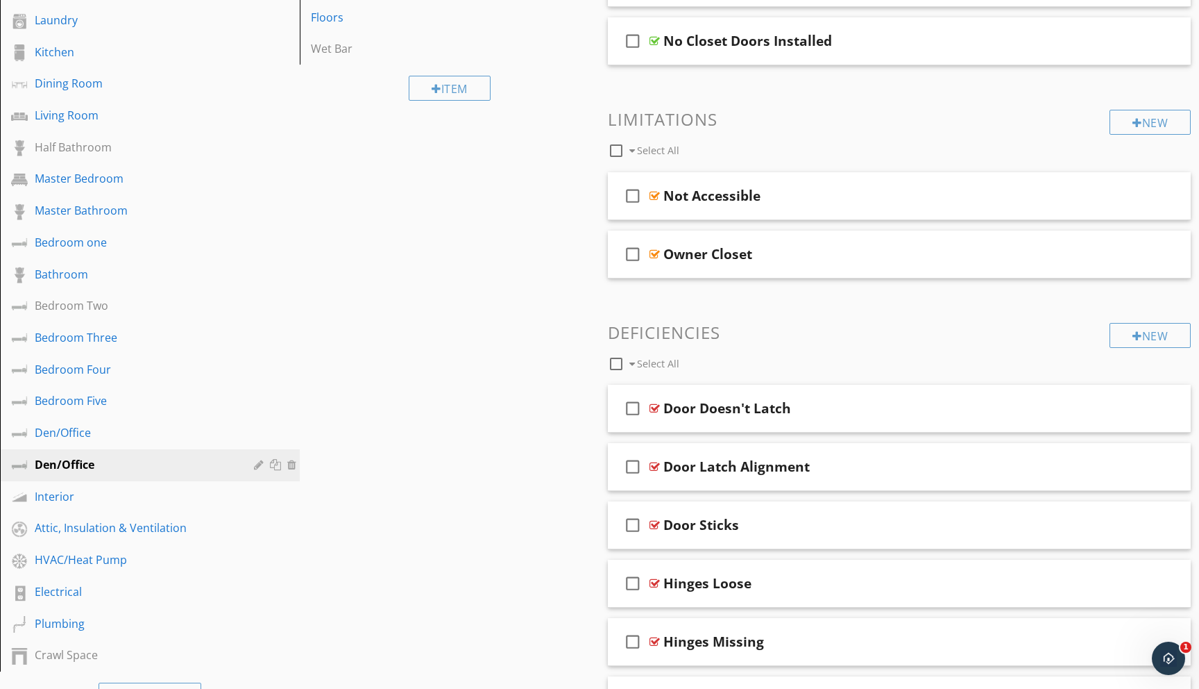
scroll to position [332, 0]
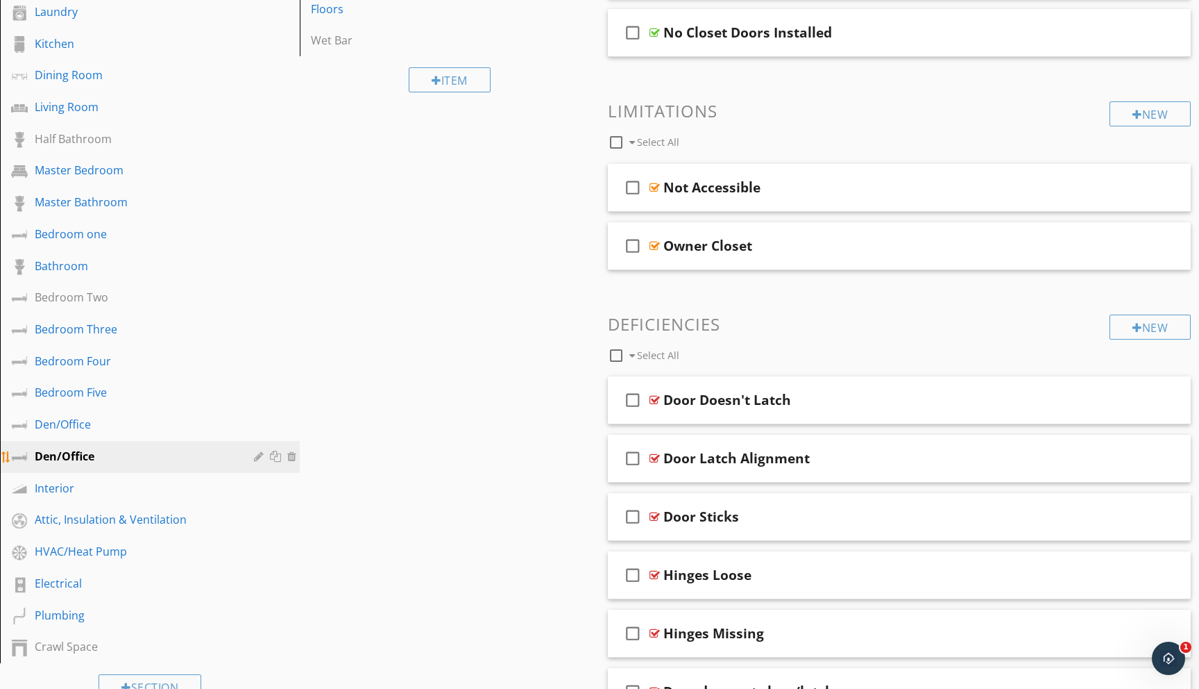
click at [258, 457] on div at bounding box center [260, 455] width 13 height 11
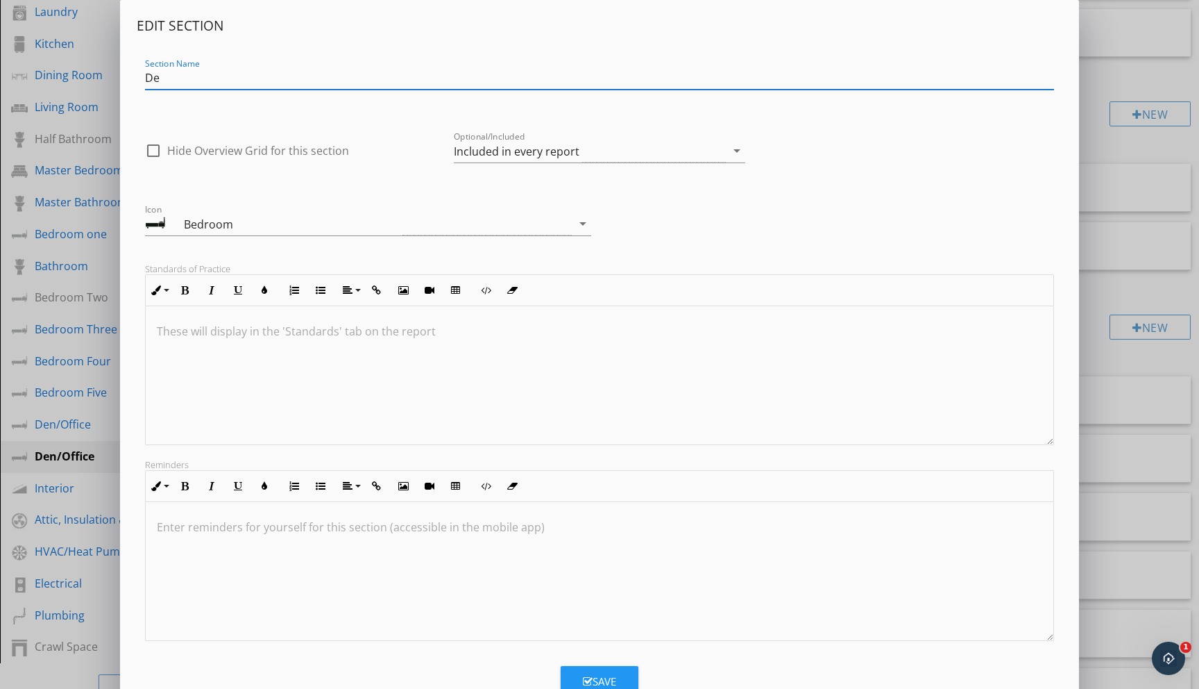
type input "D"
type input "Bonus Room"
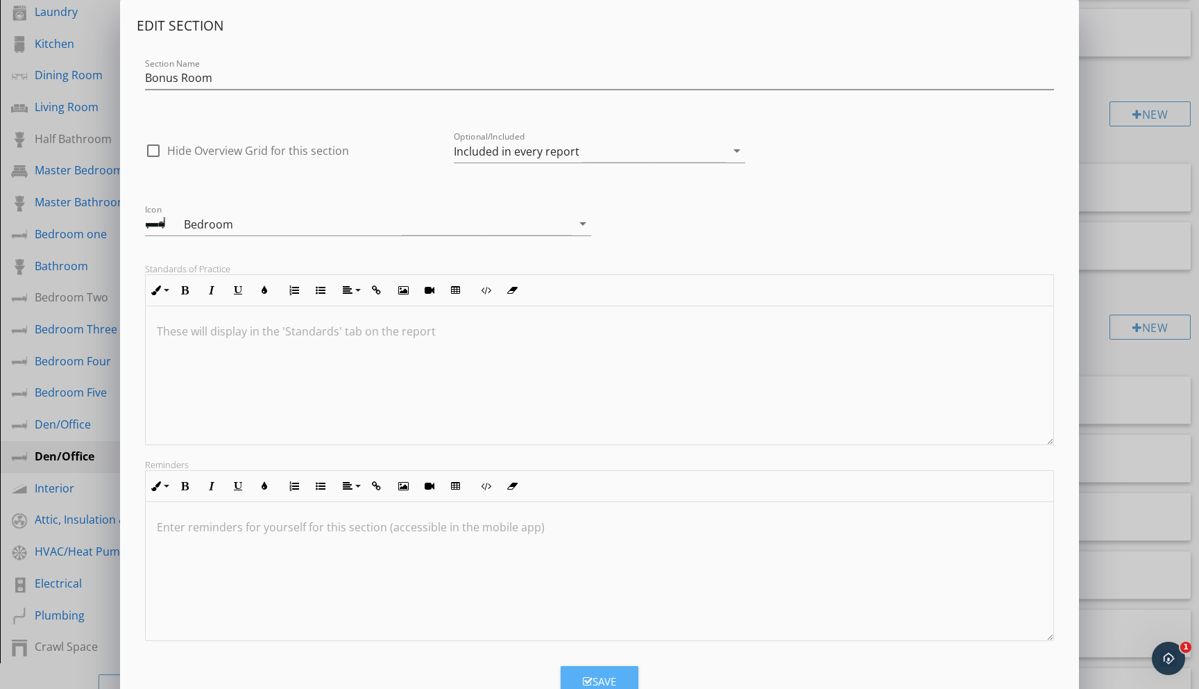
click at [585, 676] on icon "button" at bounding box center [588, 681] width 10 height 10
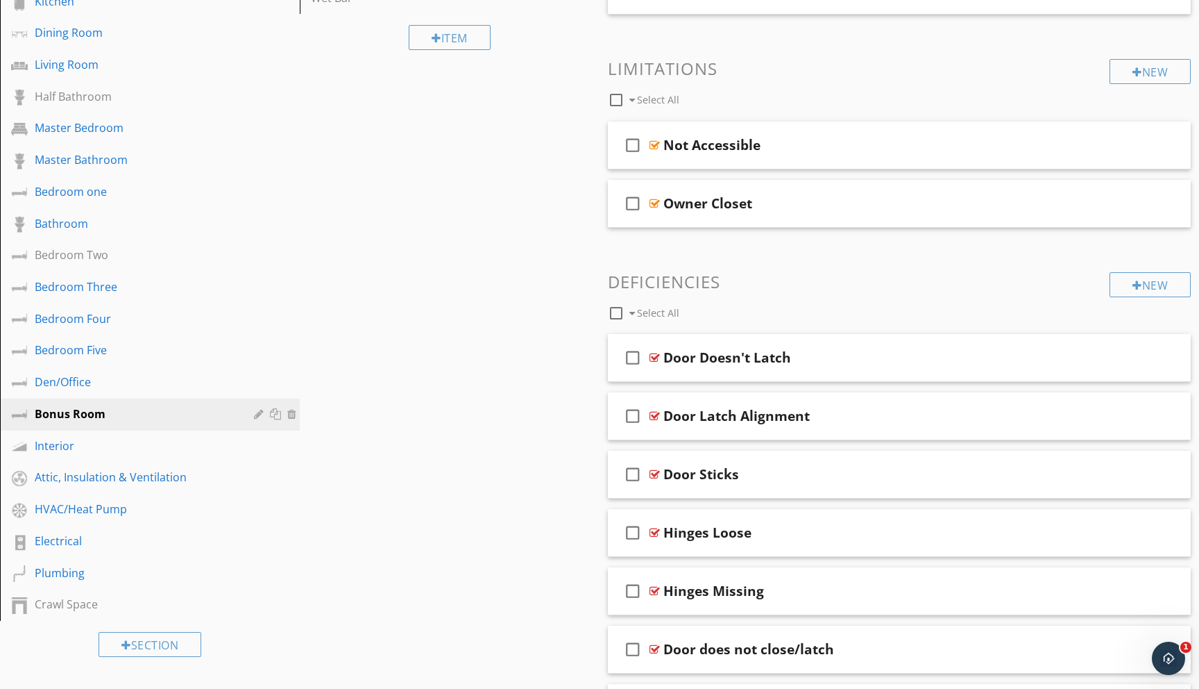
scroll to position [387, 0]
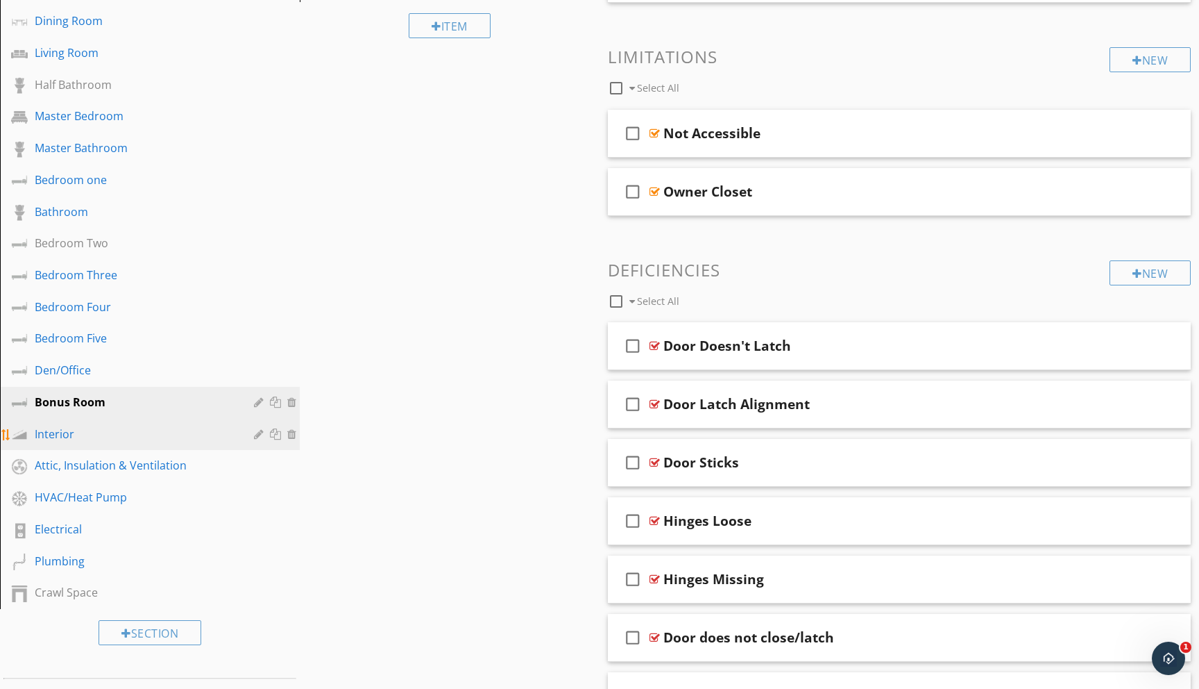
click at [47, 437] on div "Interior" at bounding box center [134, 433] width 199 height 17
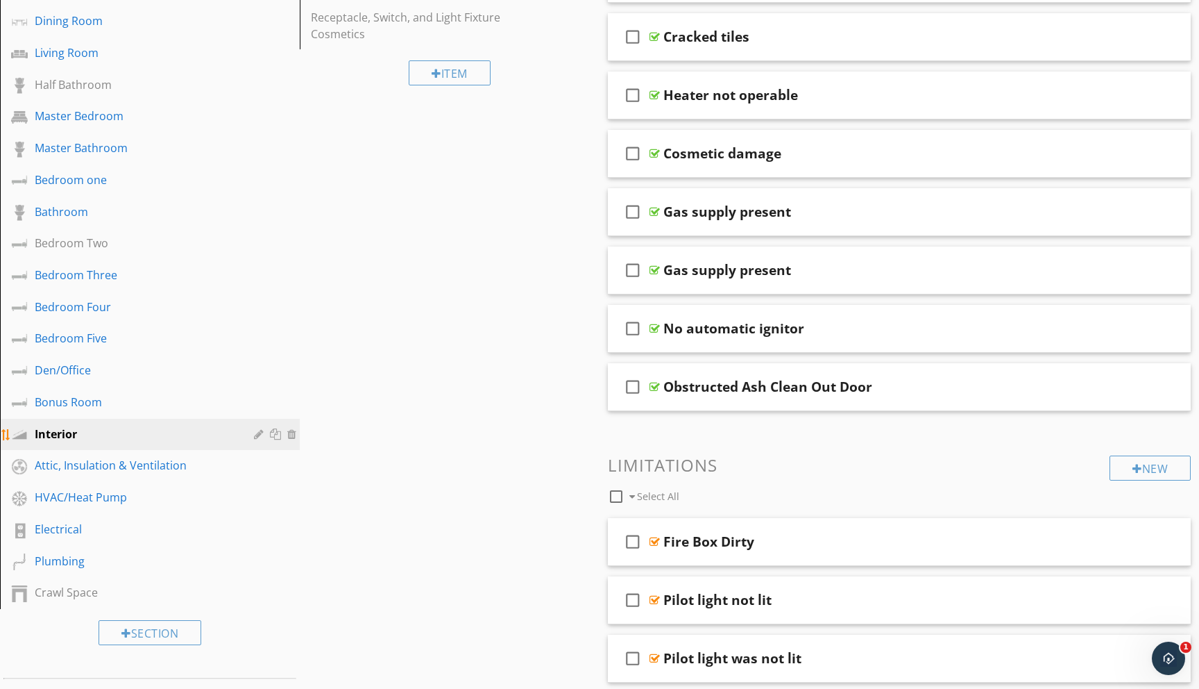
scroll to position [0, 0]
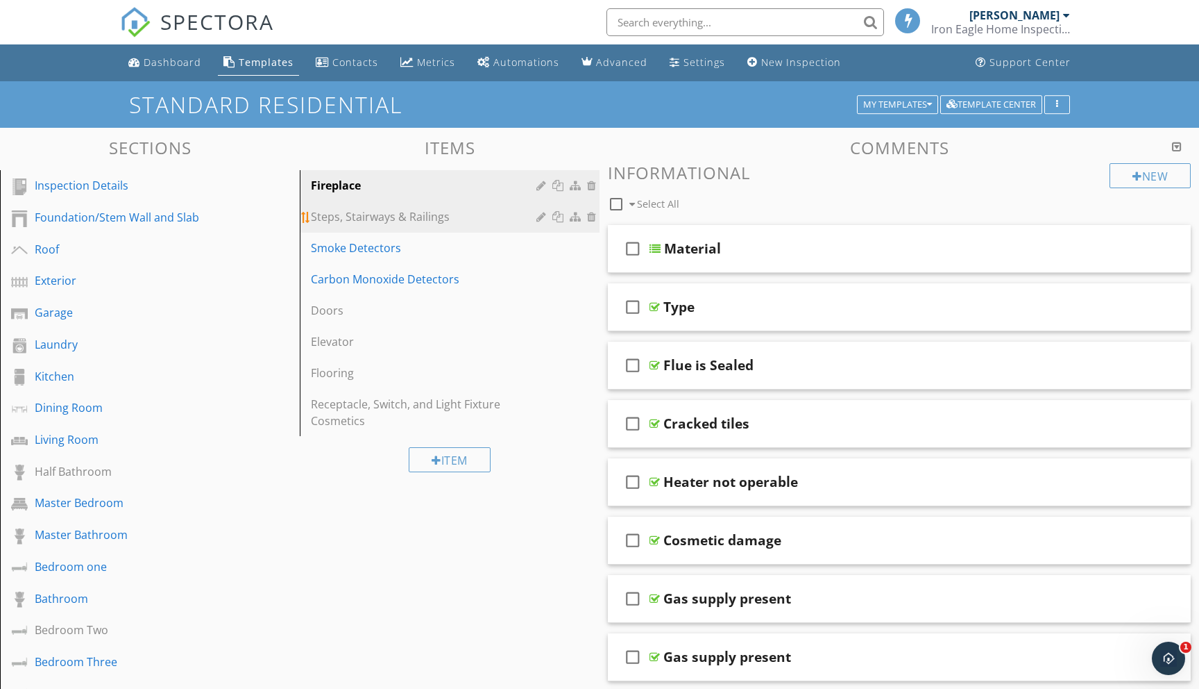
click at [382, 218] on div "Steps, Stairways & Railings" at bounding box center [426, 216] width 230 height 17
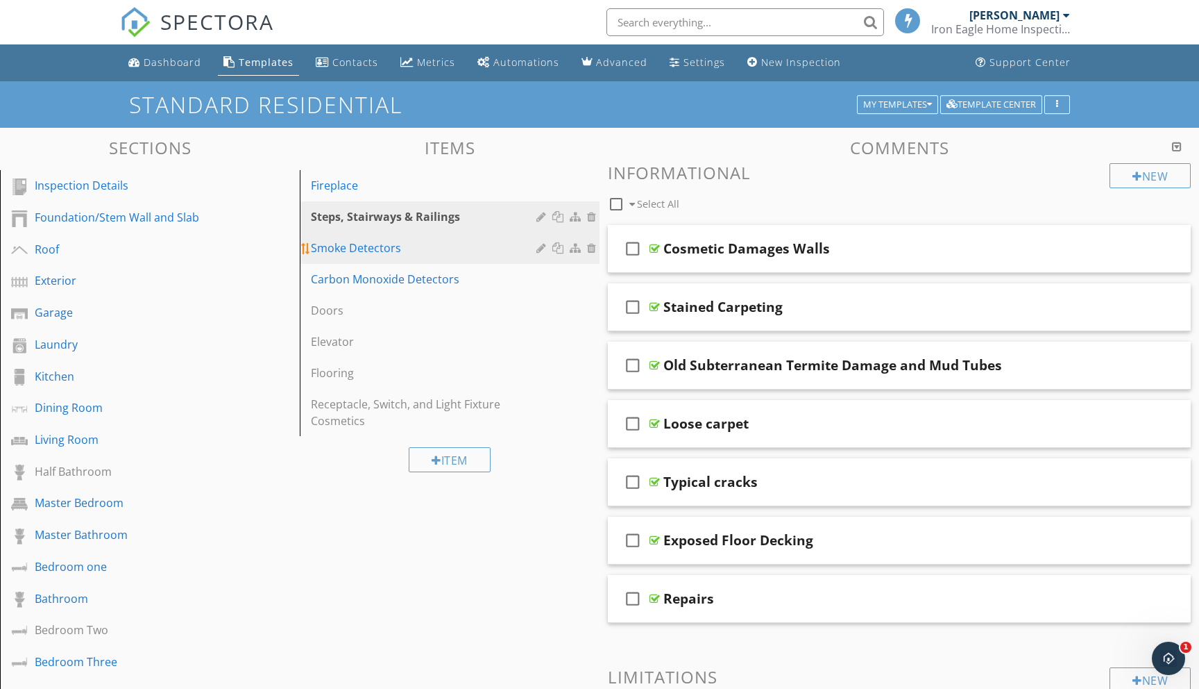
click at [366, 251] on div "Smoke Detectors" at bounding box center [426, 247] width 230 height 17
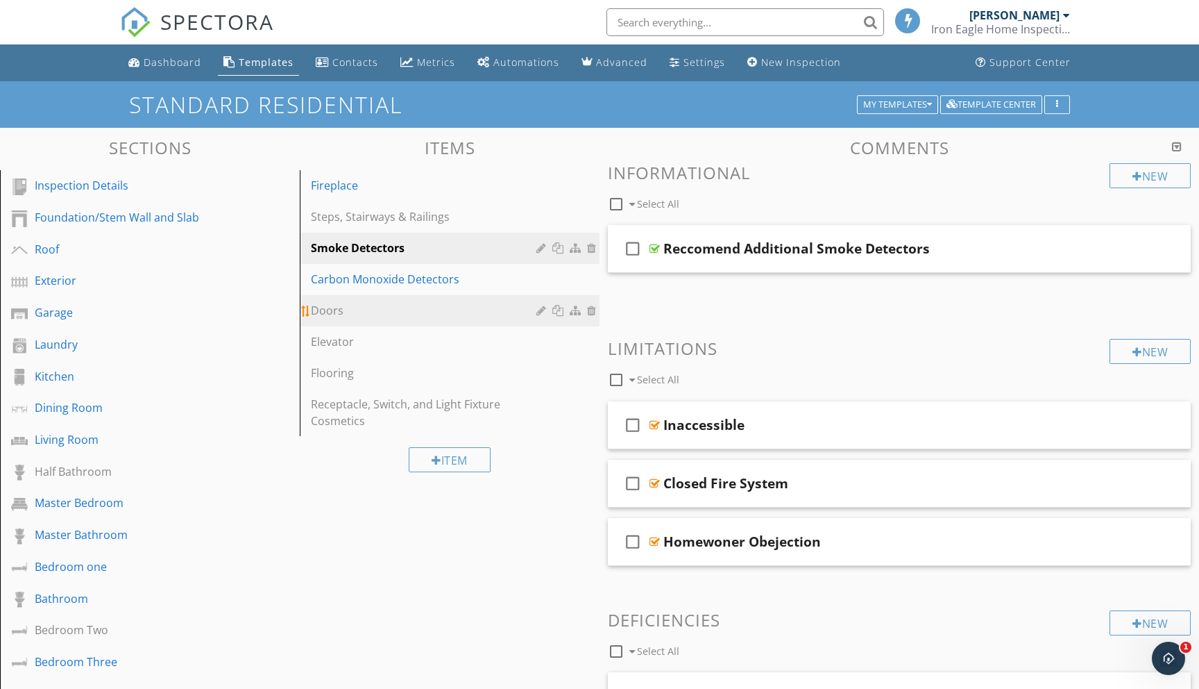
click at [338, 306] on div "Doors" at bounding box center [426, 310] width 230 height 17
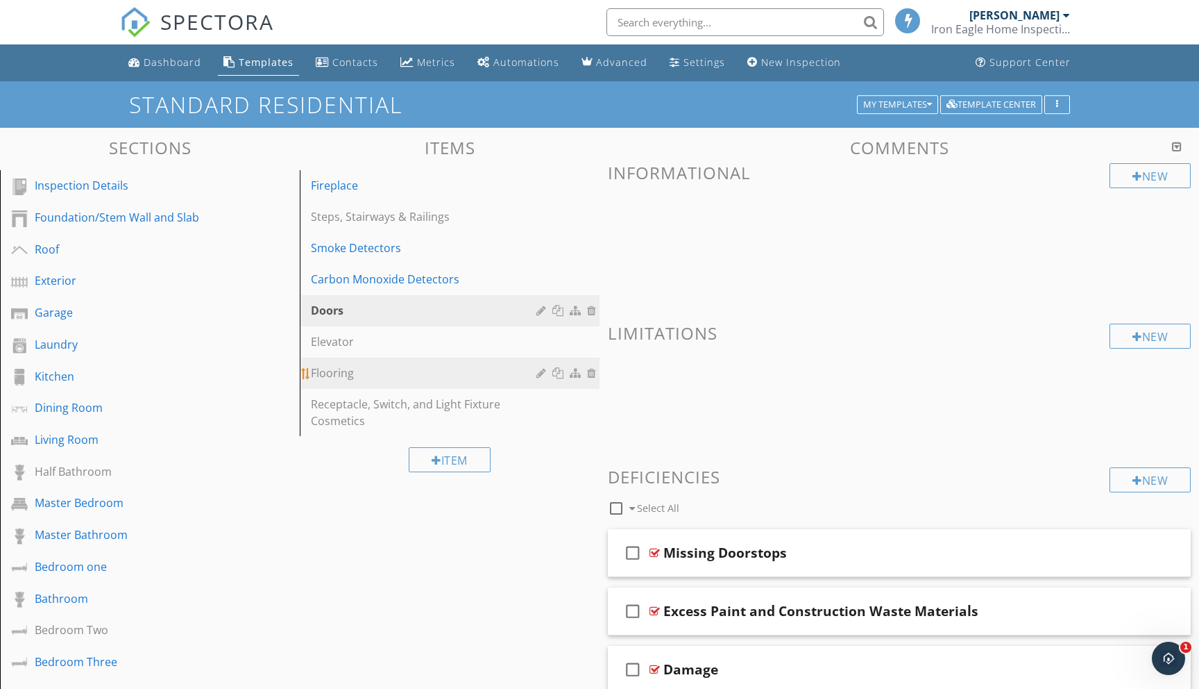
click at [343, 374] on div "Flooring" at bounding box center [426, 372] width 230 height 17
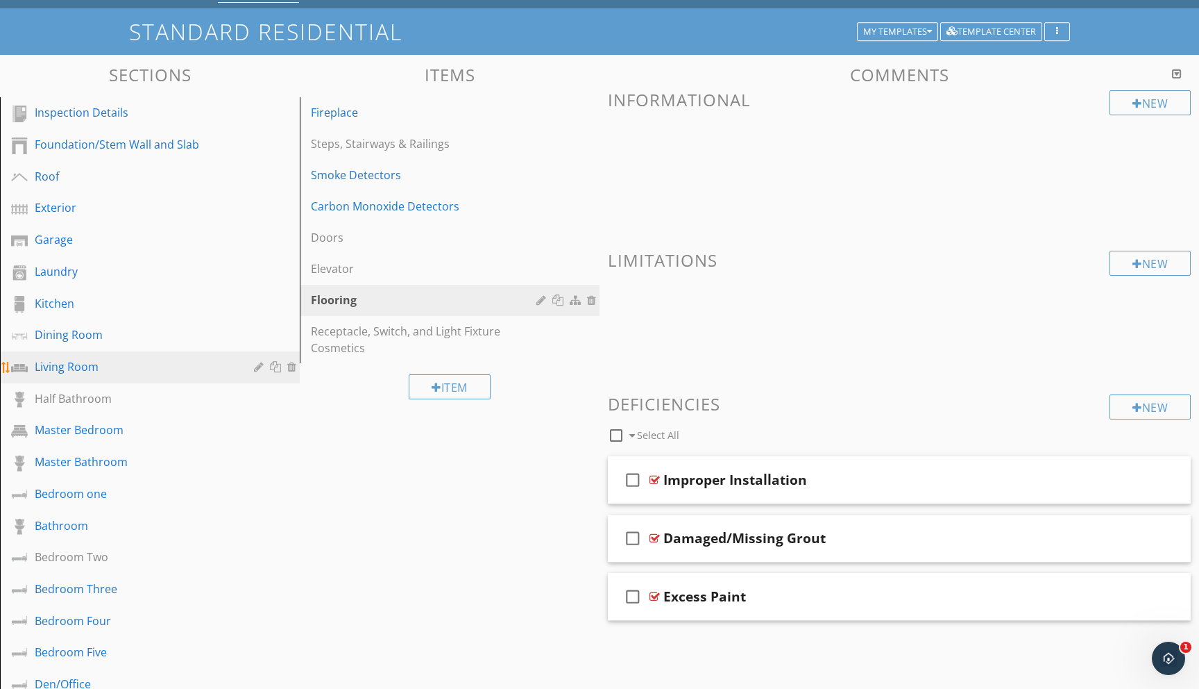
scroll to position [71, 0]
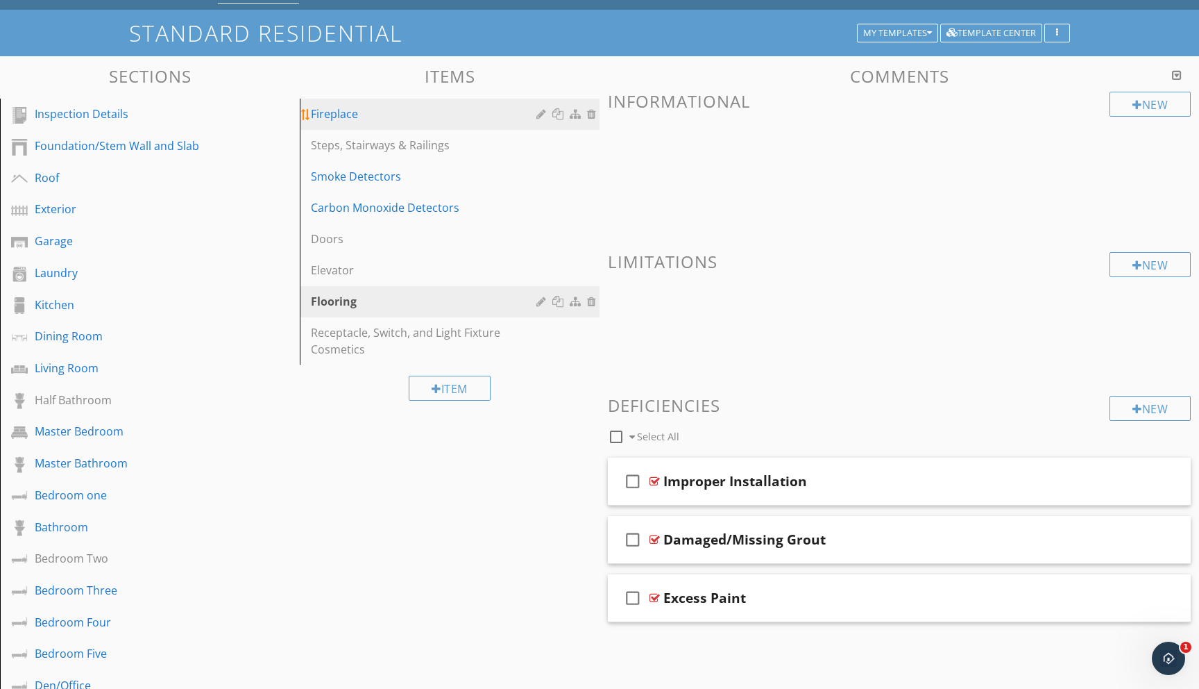
click at [339, 116] on div "Fireplace" at bounding box center [426, 114] width 230 height 17
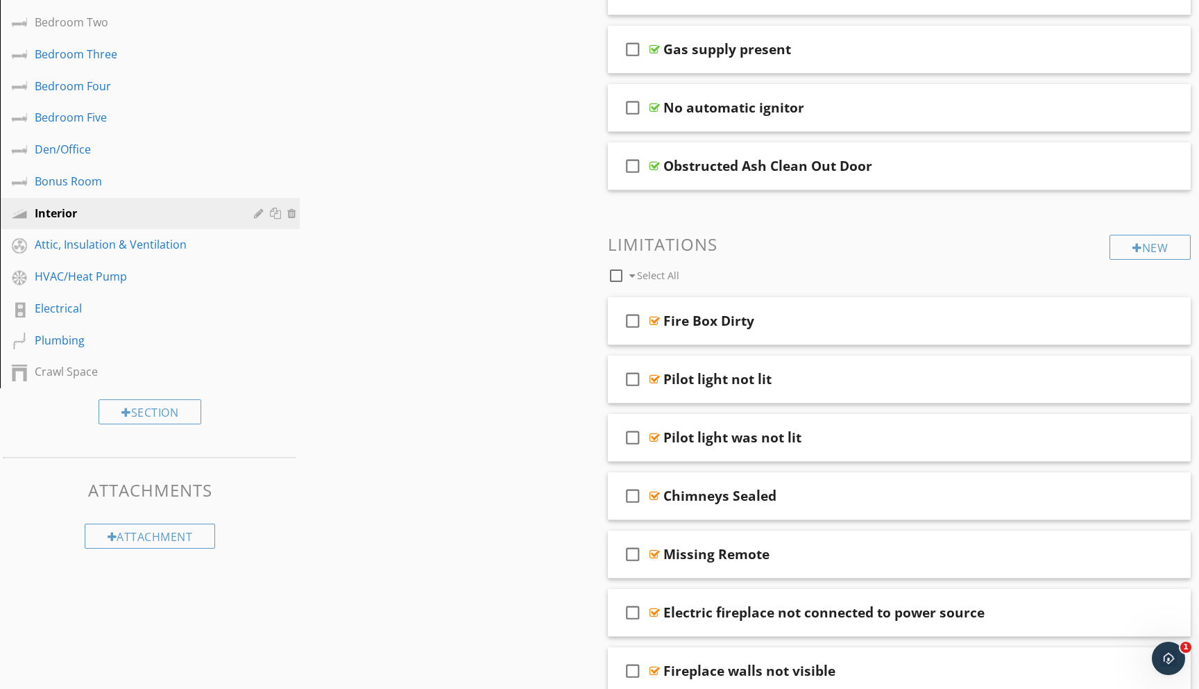
scroll to position [0, 0]
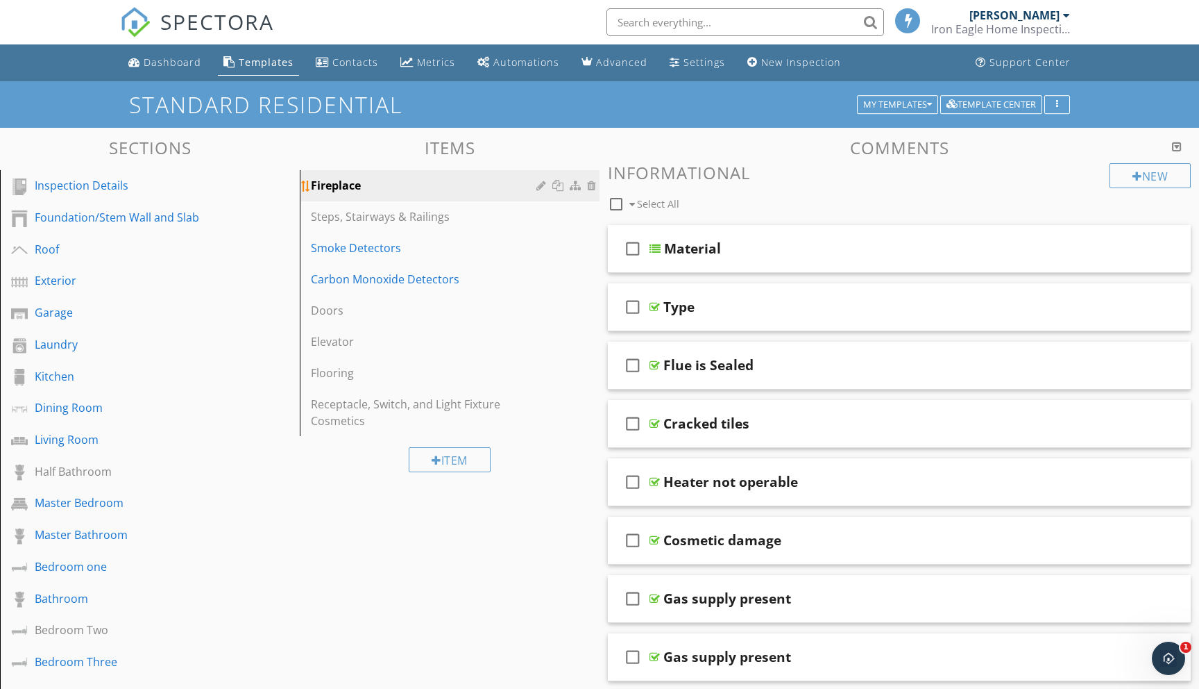
click at [553, 183] on div at bounding box center [560, 185] width 15 height 11
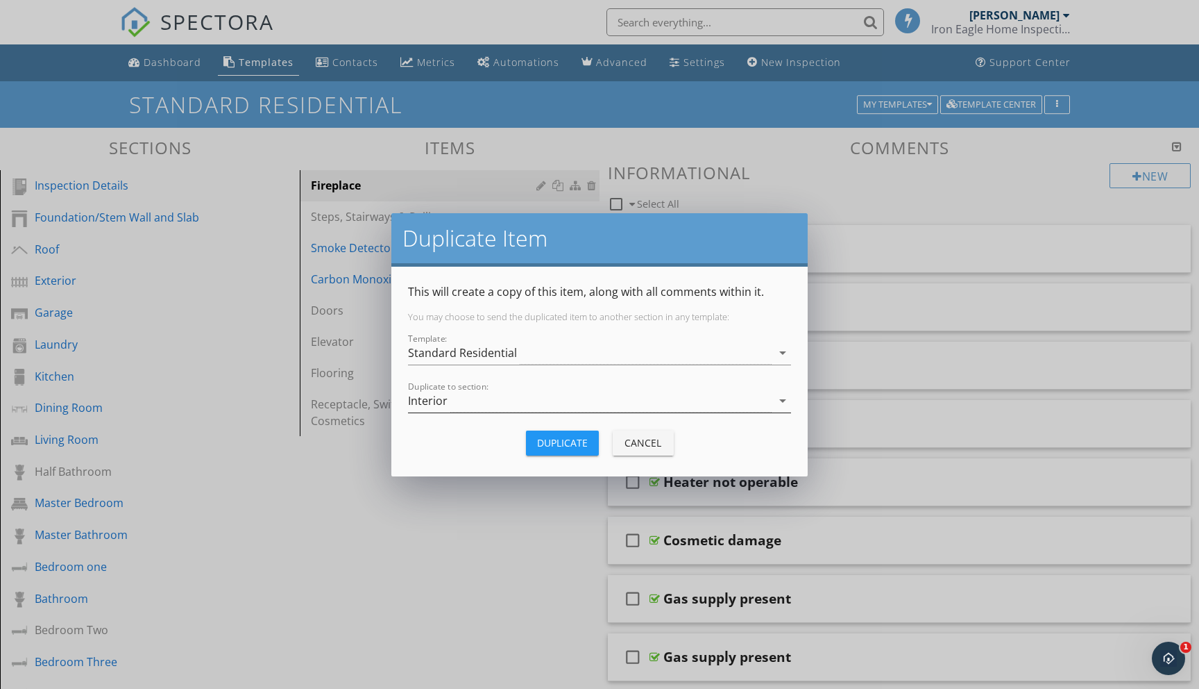
click at [784, 400] on icon "arrow_drop_down" at bounding box center [783, 400] width 17 height 17
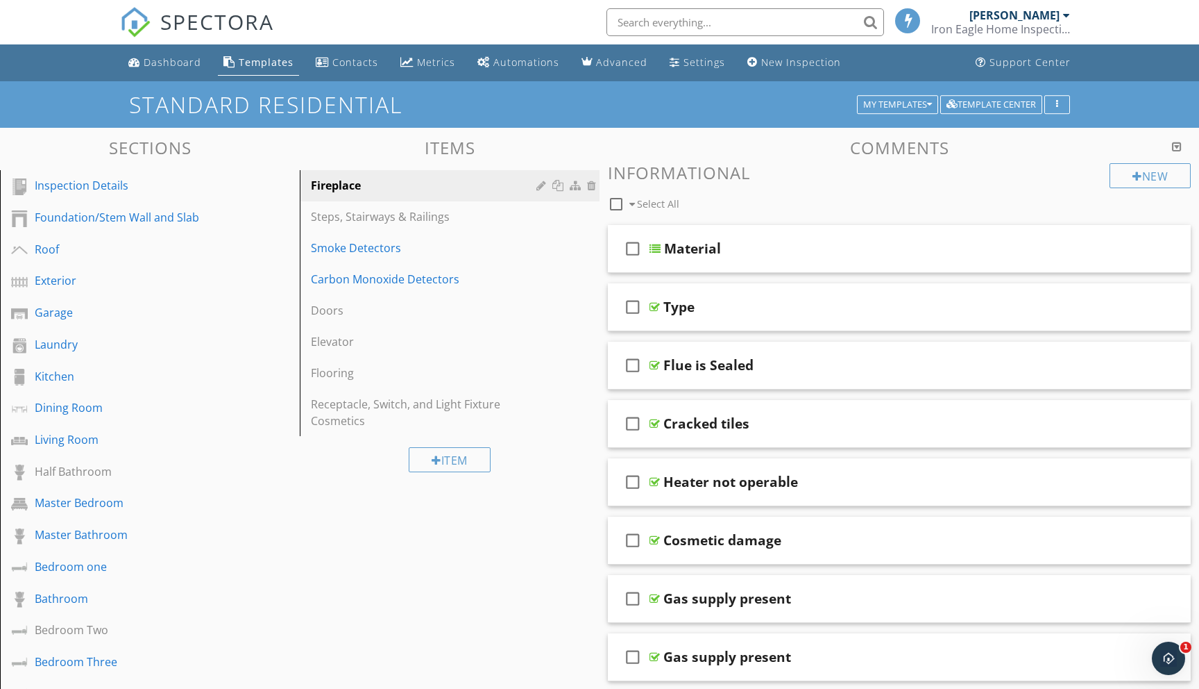
click at [246, 648] on div at bounding box center [599, 344] width 1199 height 689
click at [554, 179] on div at bounding box center [568, 185] width 63 height 17
click at [310, 188] on div at bounding box center [306, 185] width 11 height 11
click at [559, 187] on div at bounding box center [560, 185] width 15 height 11
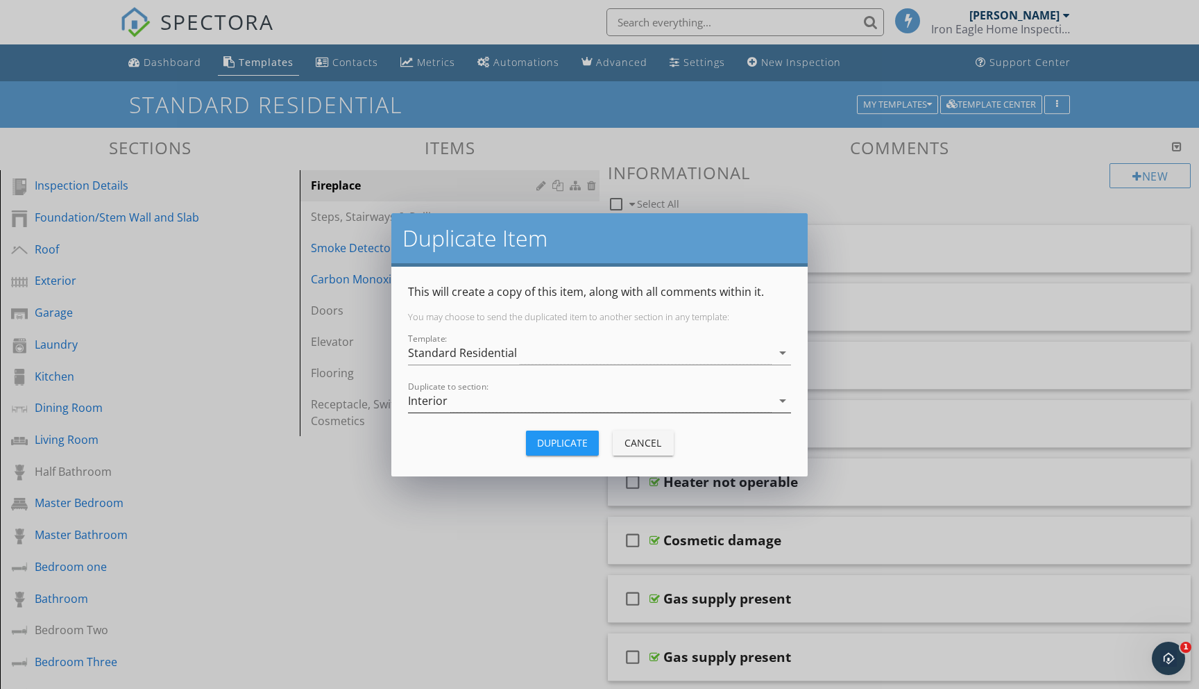
click at [466, 400] on div "Interior" at bounding box center [590, 400] width 364 height 23
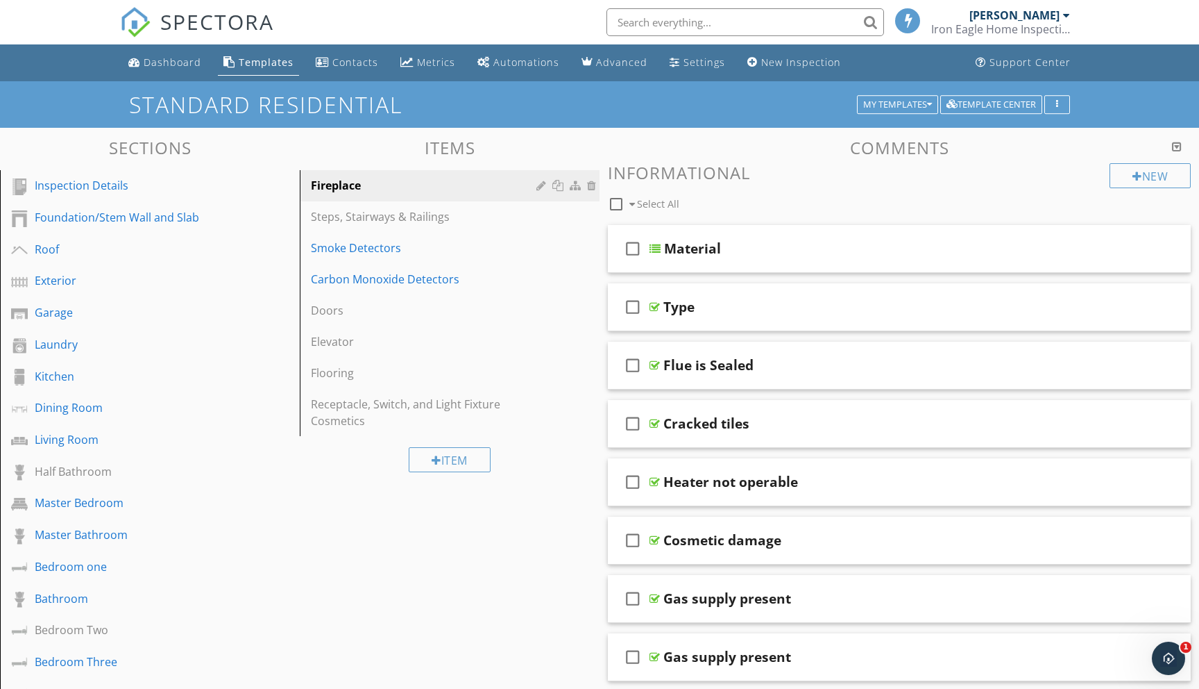
click at [255, 564] on div at bounding box center [599, 344] width 1199 height 689
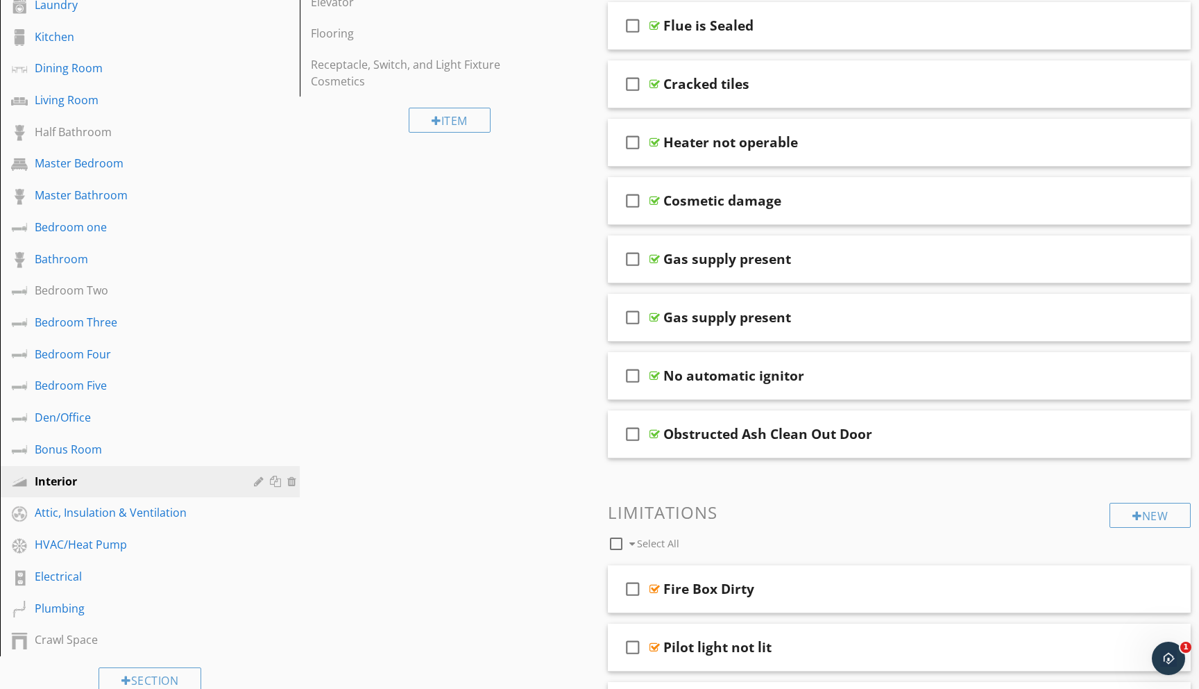
scroll to position [351, 0]
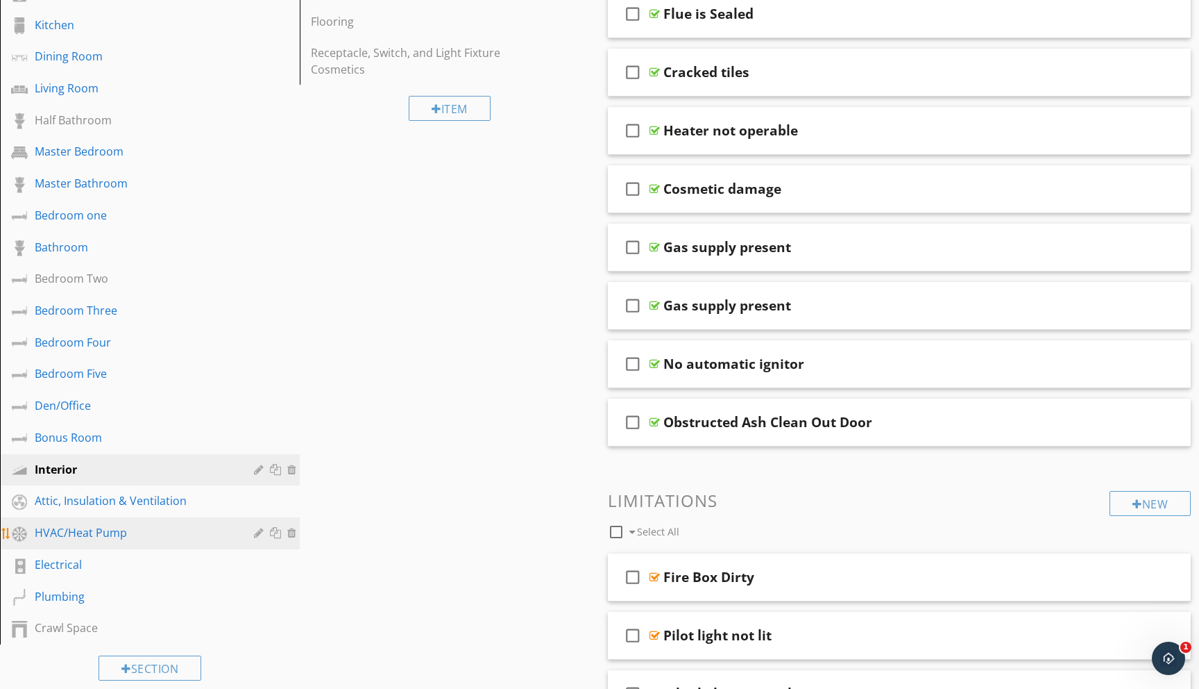
click at [102, 535] on div "HVAC/Heat Pump" at bounding box center [134, 532] width 199 height 17
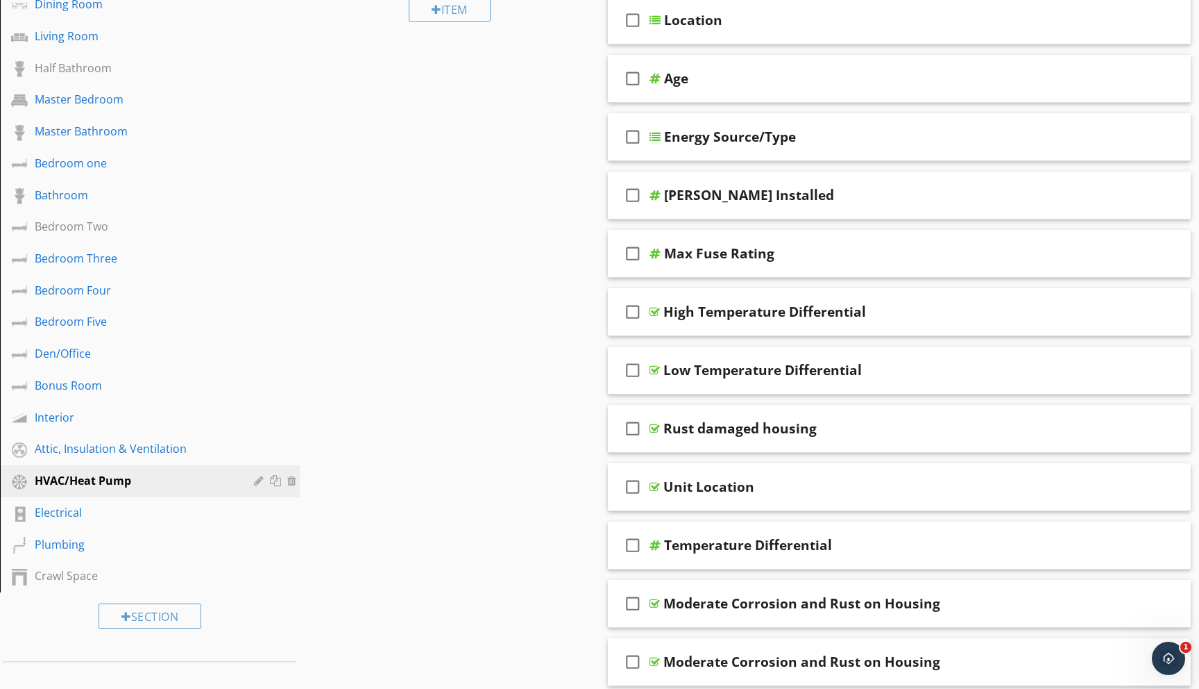
scroll to position [405, 0]
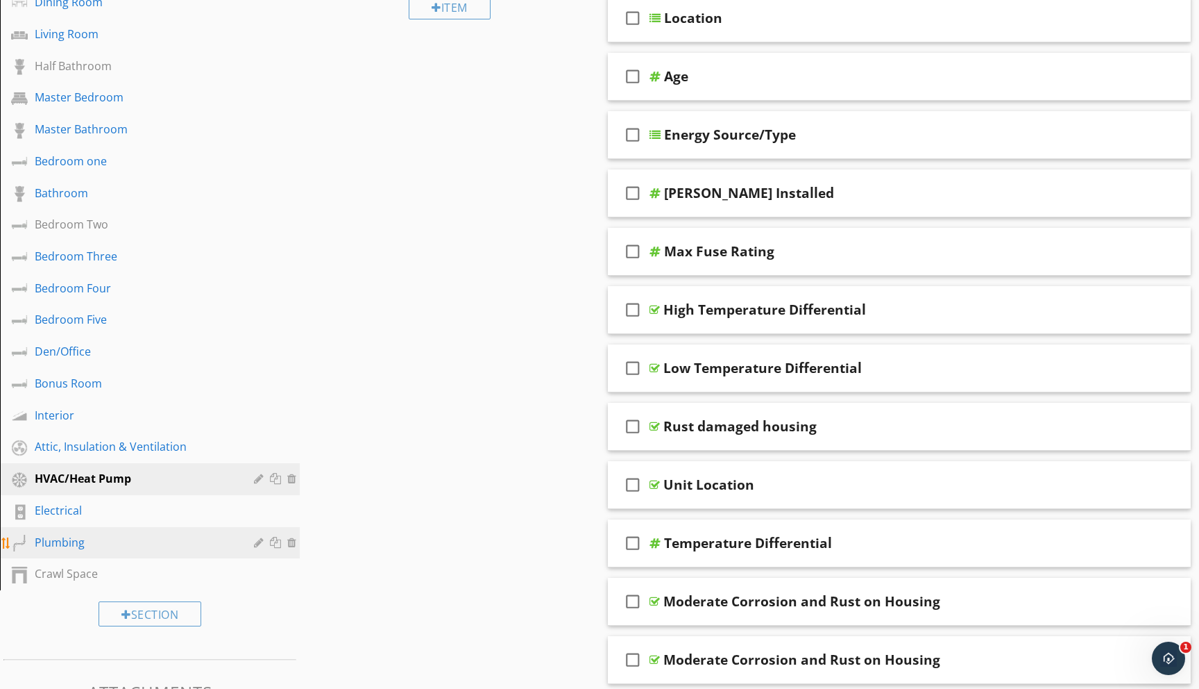
click at [58, 544] on div "Plumbing" at bounding box center [134, 542] width 199 height 17
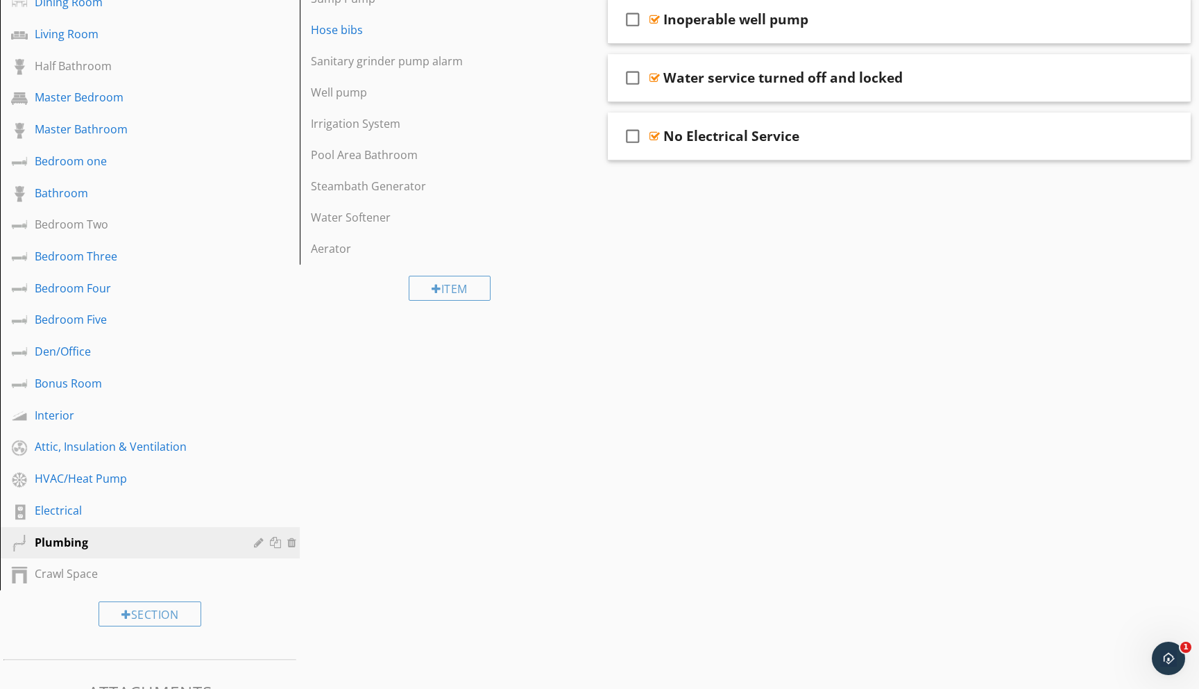
scroll to position [0, 0]
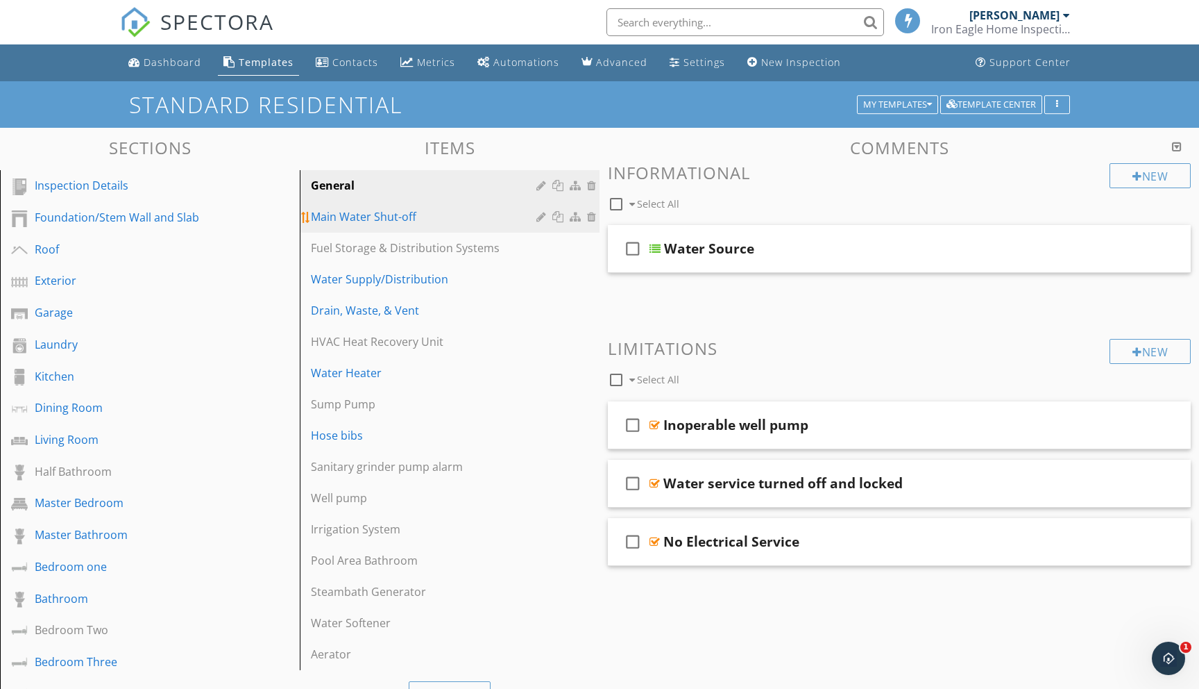
click at [401, 214] on div "Main Water Shut-off" at bounding box center [426, 216] width 230 height 17
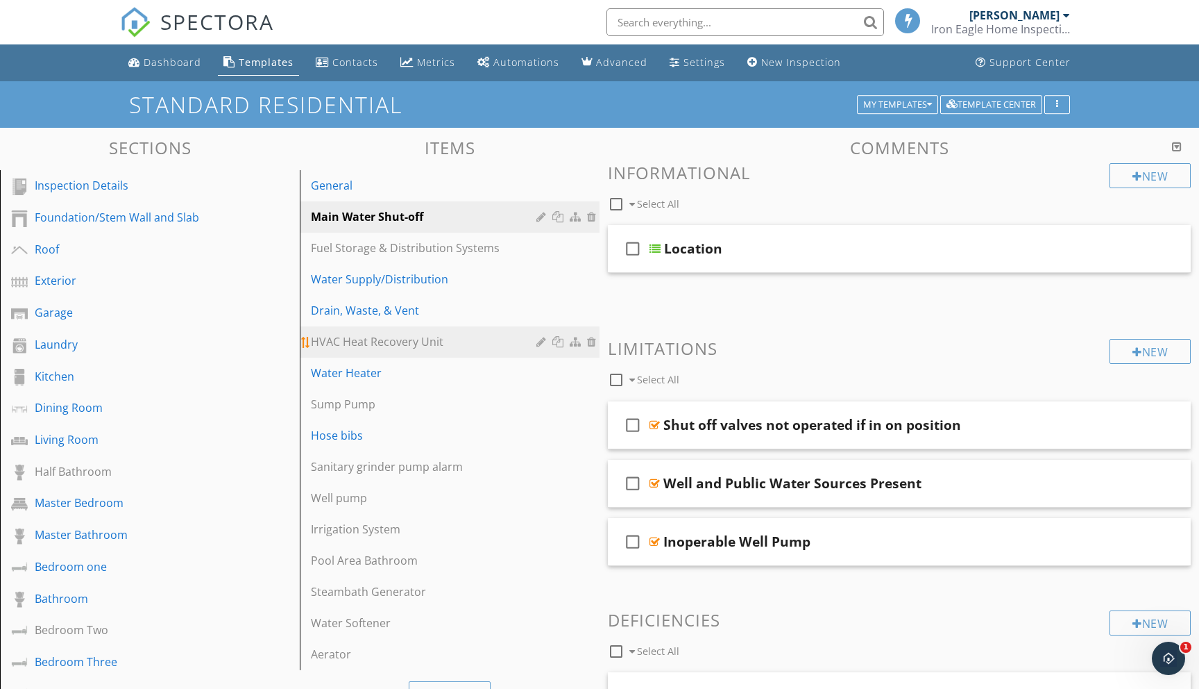
click at [355, 345] on div "HVAC Heat Recovery Unit" at bounding box center [426, 341] width 230 height 17
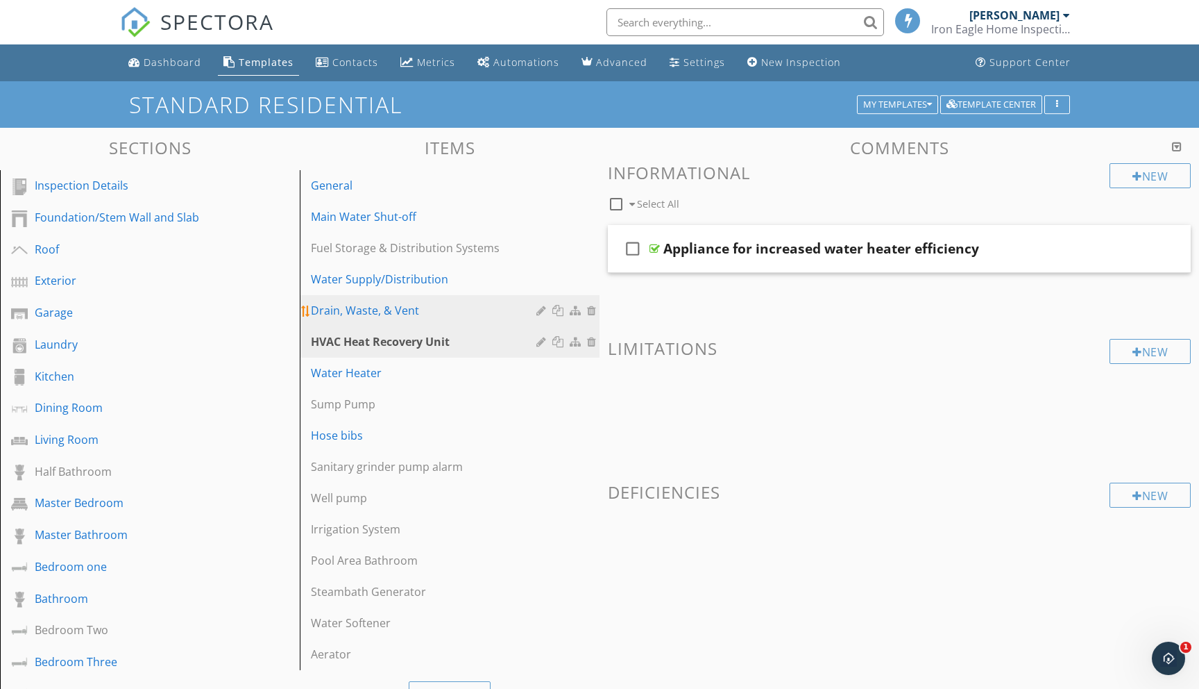
click at [372, 311] on div "Drain, Waste, & Vent" at bounding box center [426, 310] width 230 height 17
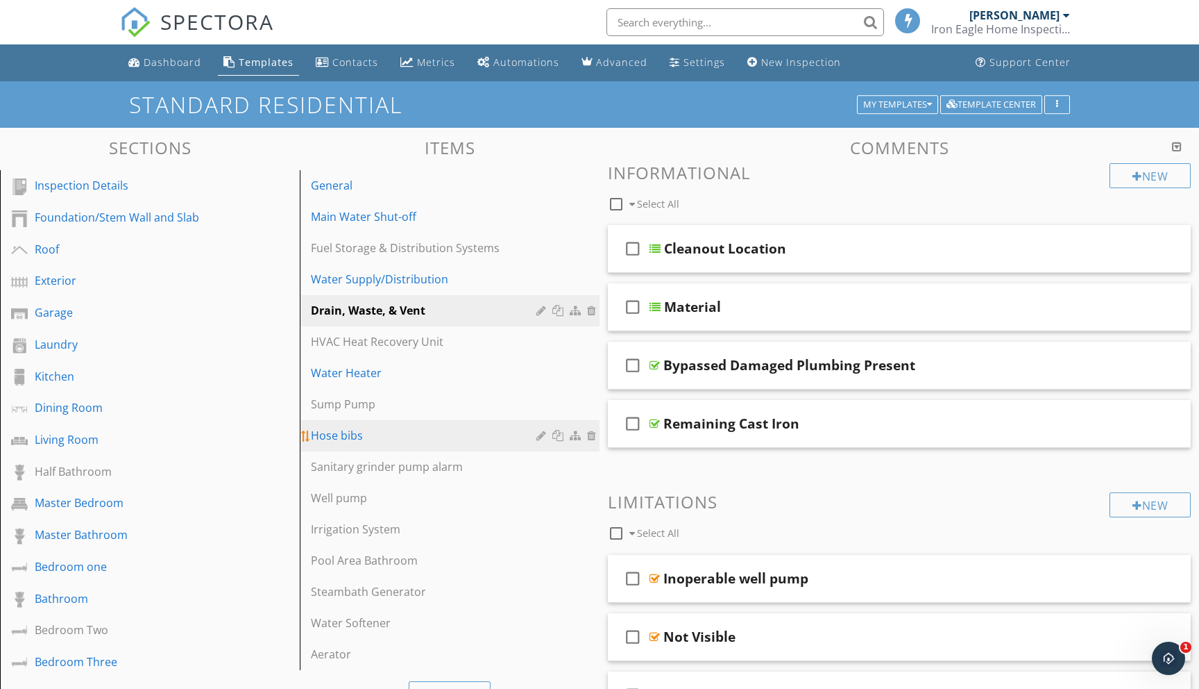
click at [332, 440] on div "Hose bibs" at bounding box center [426, 435] width 230 height 17
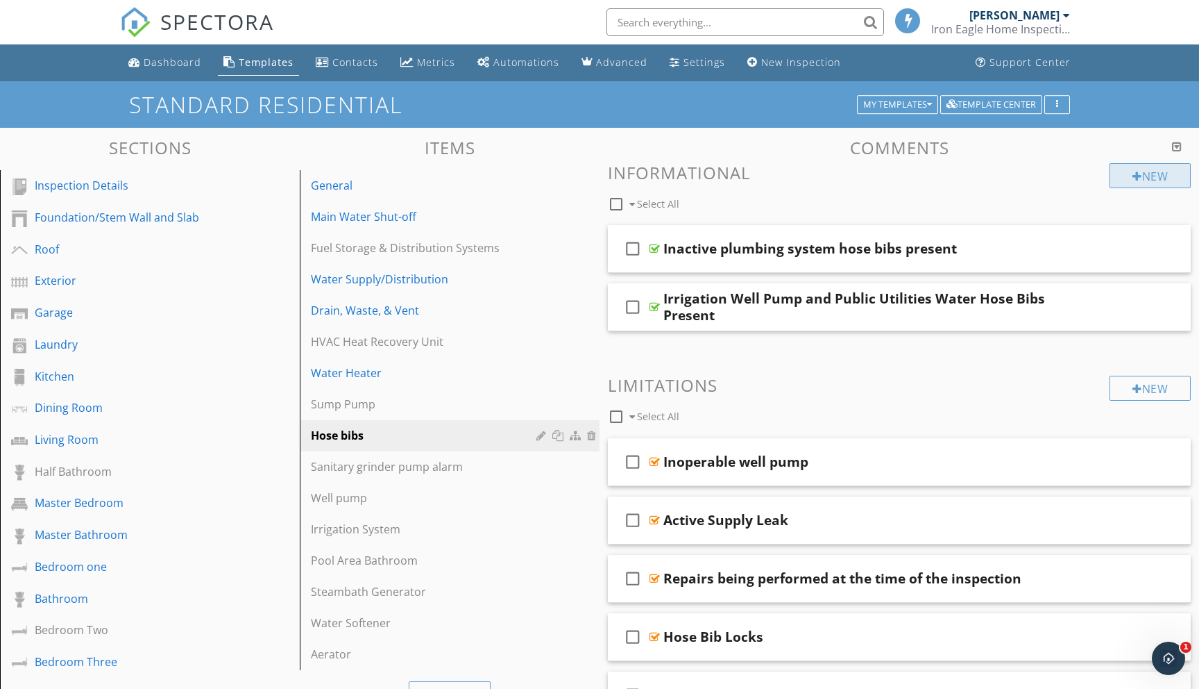
click at [1141, 176] on div "New" at bounding box center [1150, 175] width 81 height 25
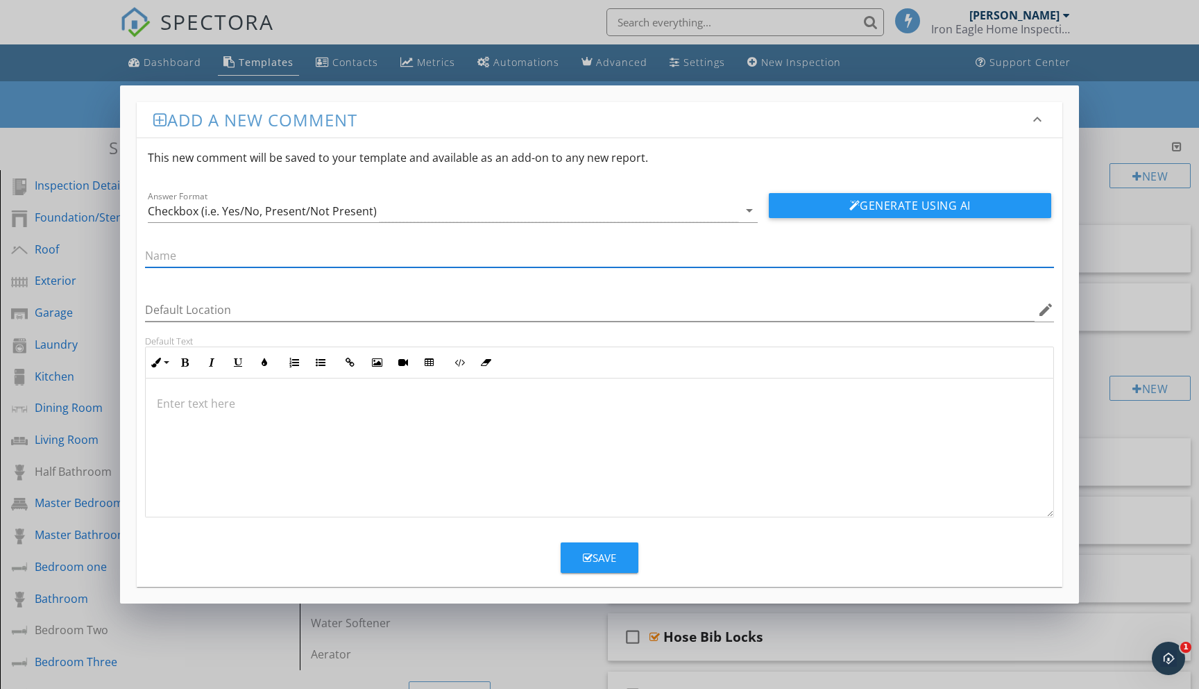
click at [32, 146] on div "Add a new comment keyboard_arrow_down This new comment will be saved to your te…" at bounding box center [599, 344] width 1199 height 689
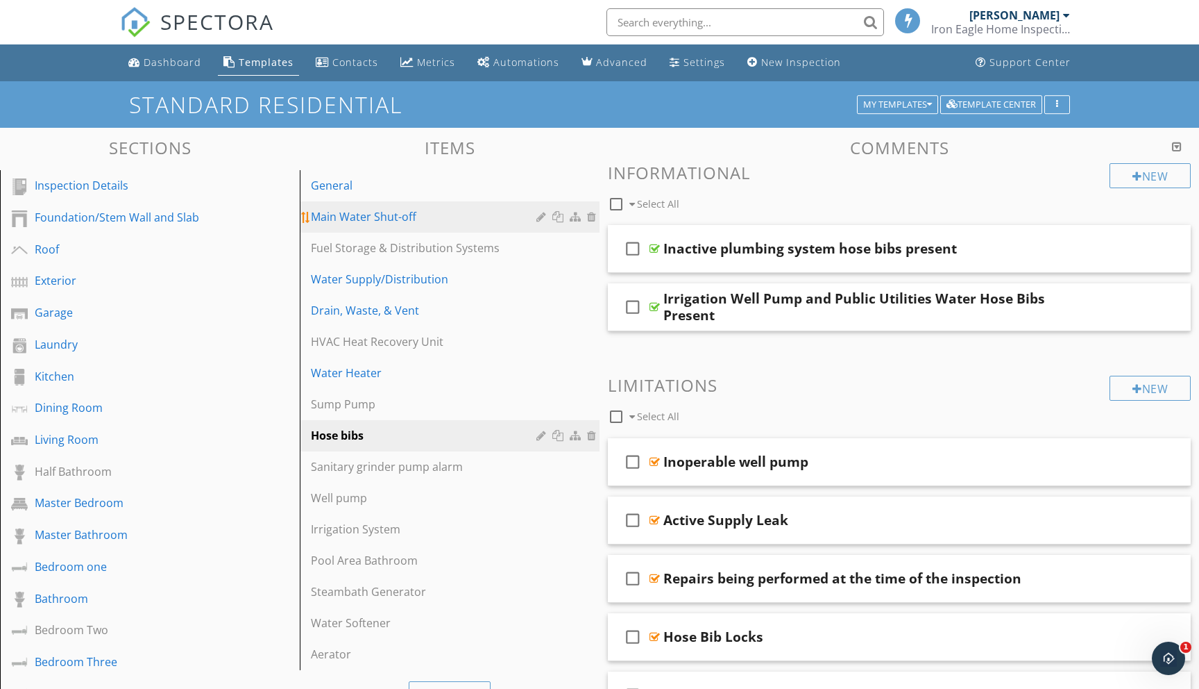
click at [374, 218] on div "Main Water Shut-off" at bounding box center [426, 216] width 230 height 17
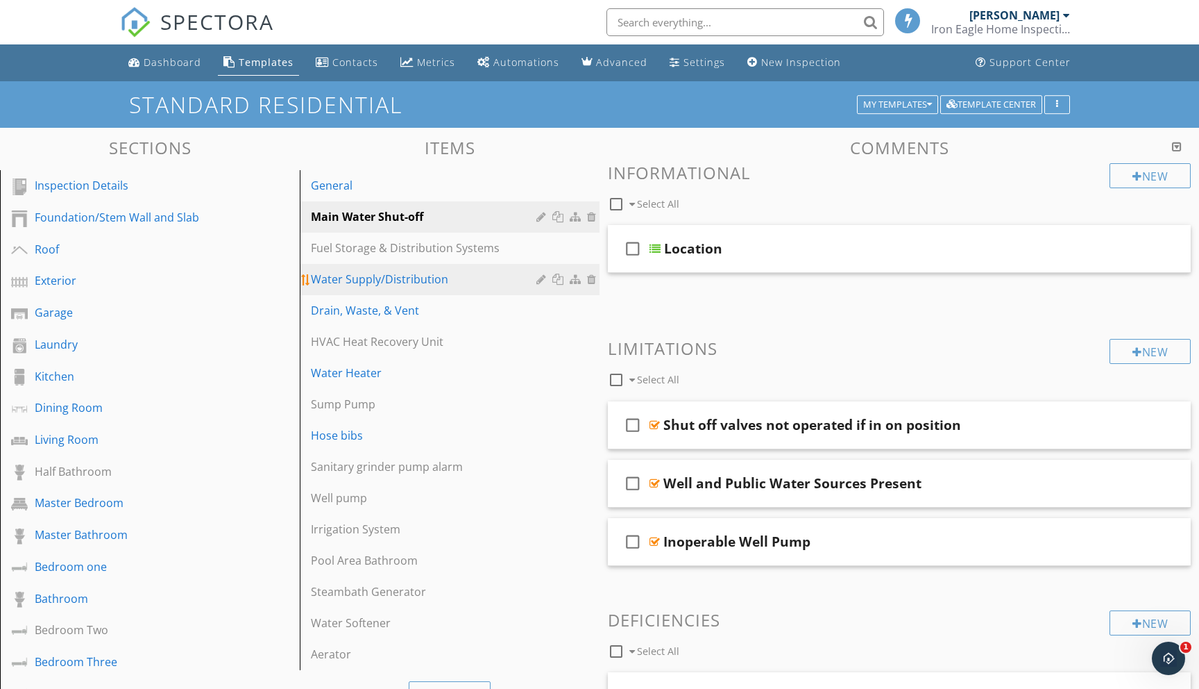
click at [388, 284] on div "Water Supply/Distribution" at bounding box center [426, 279] width 230 height 17
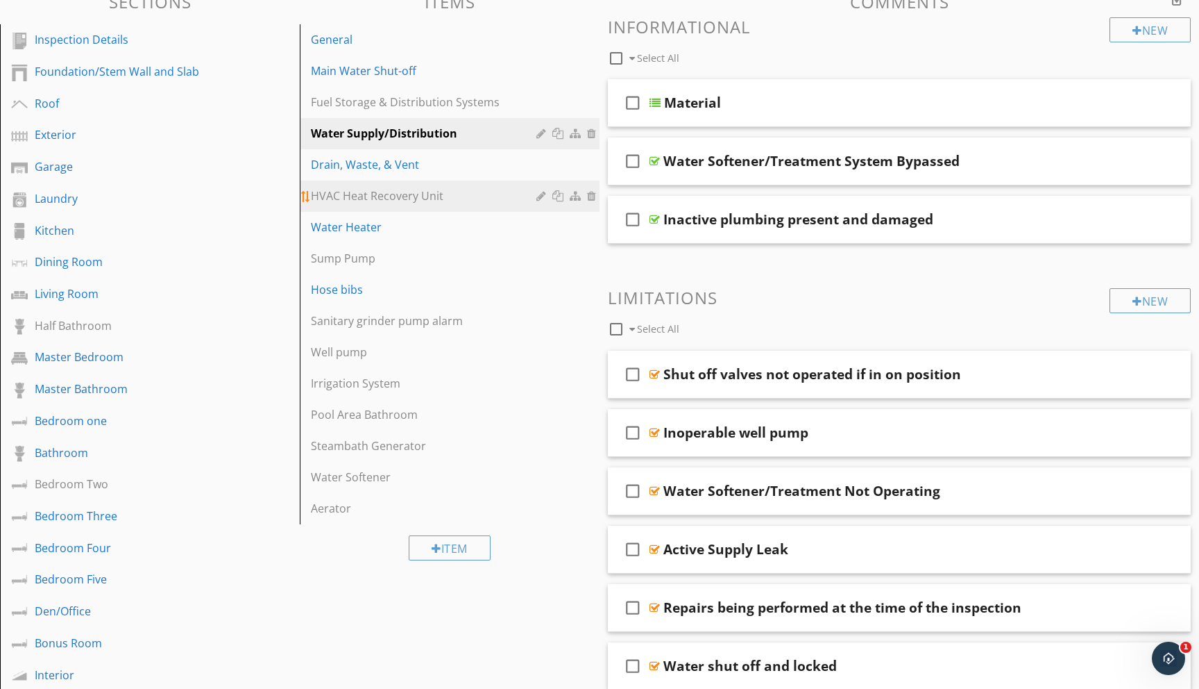
scroll to position [149, 0]
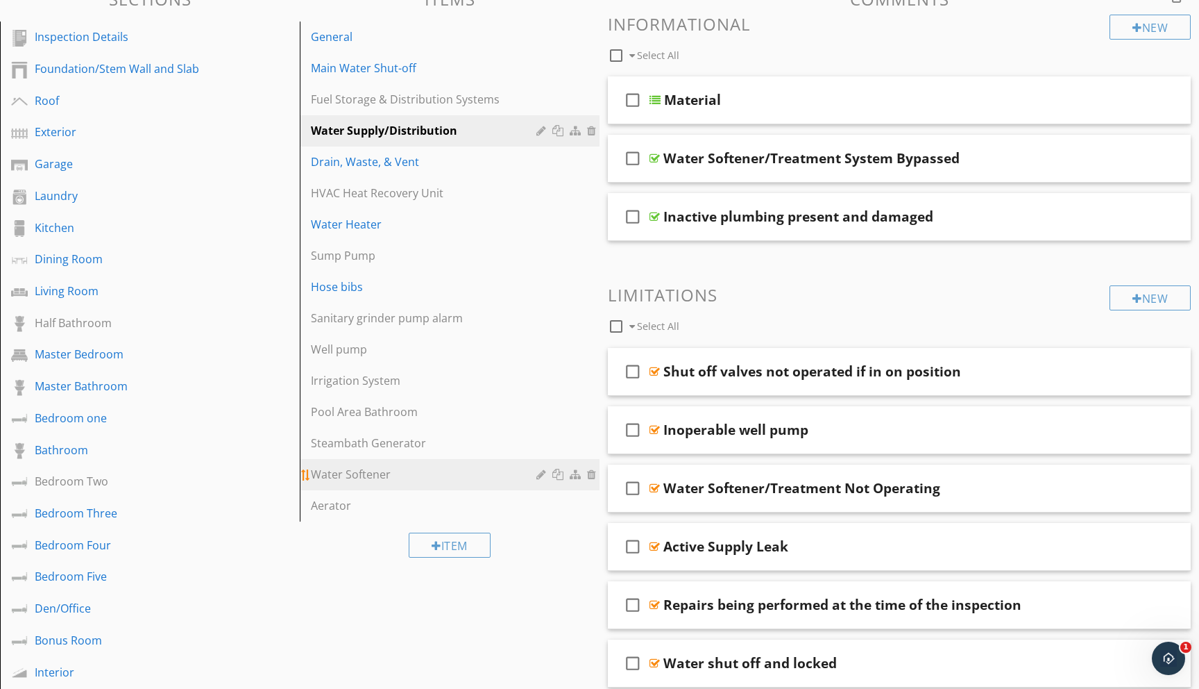
click at [341, 473] on div "Water Softener" at bounding box center [426, 474] width 230 height 17
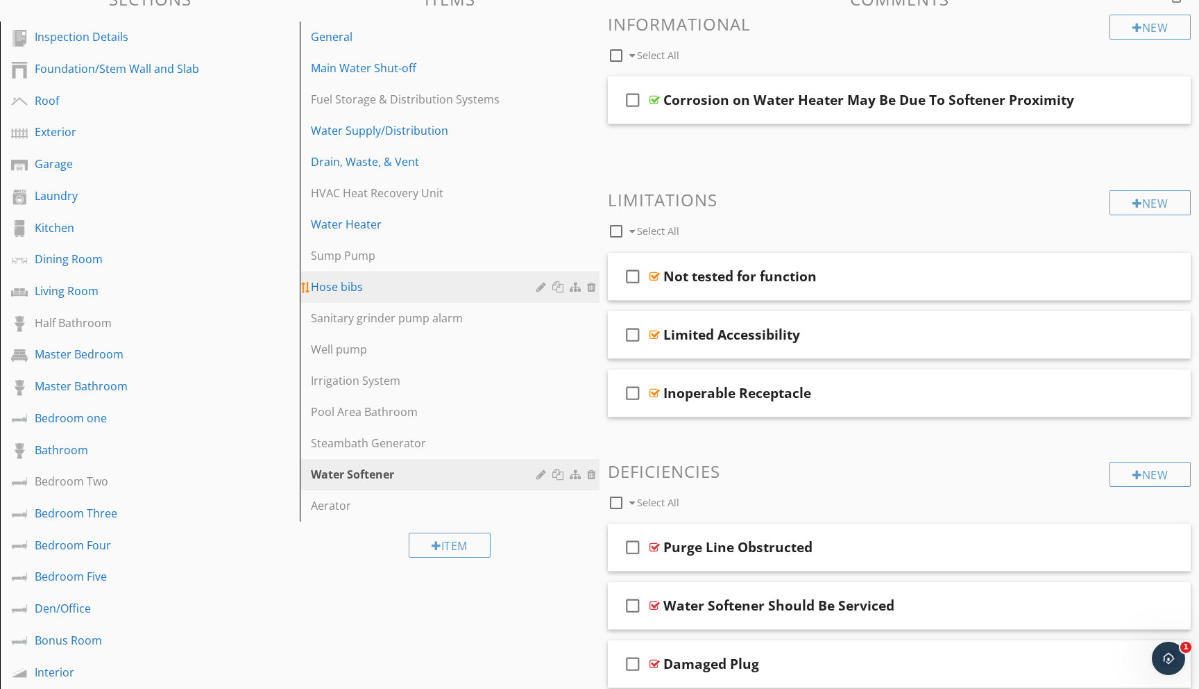
click at [329, 287] on div "Hose bibs" at bounding box center [426, 286] width 230 height 17
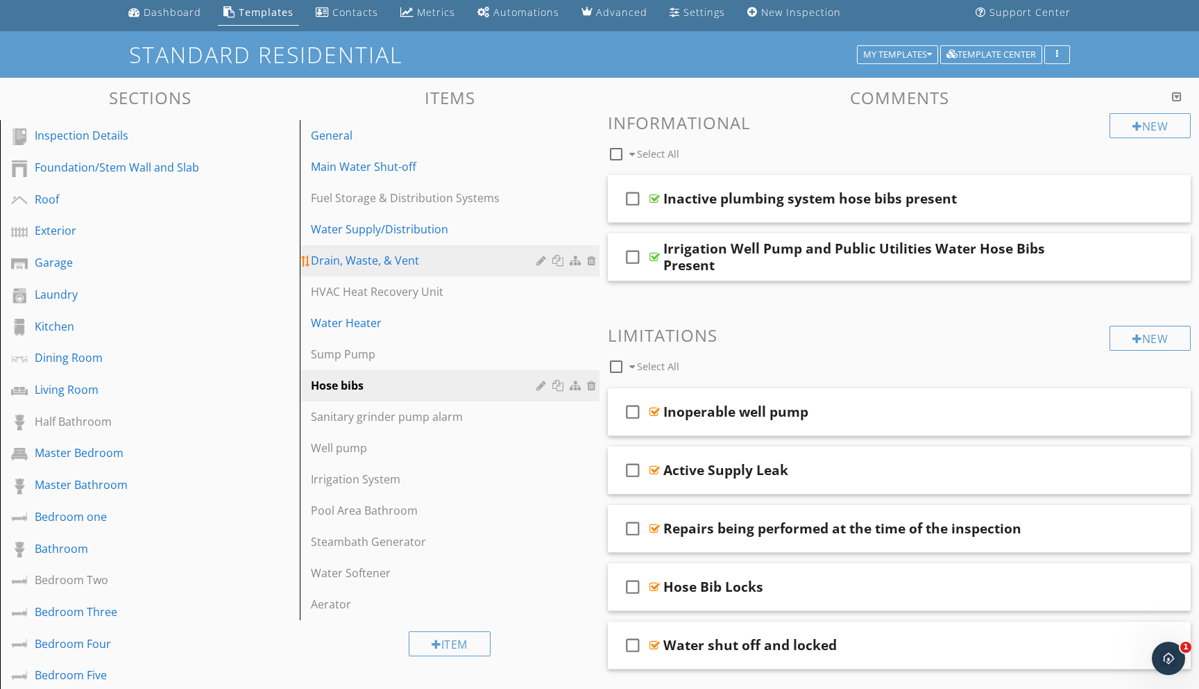
scroll to position [51, 0]
click at [1149, 127] on div "New" at bounding box center [1150, 124] width 81 height 25
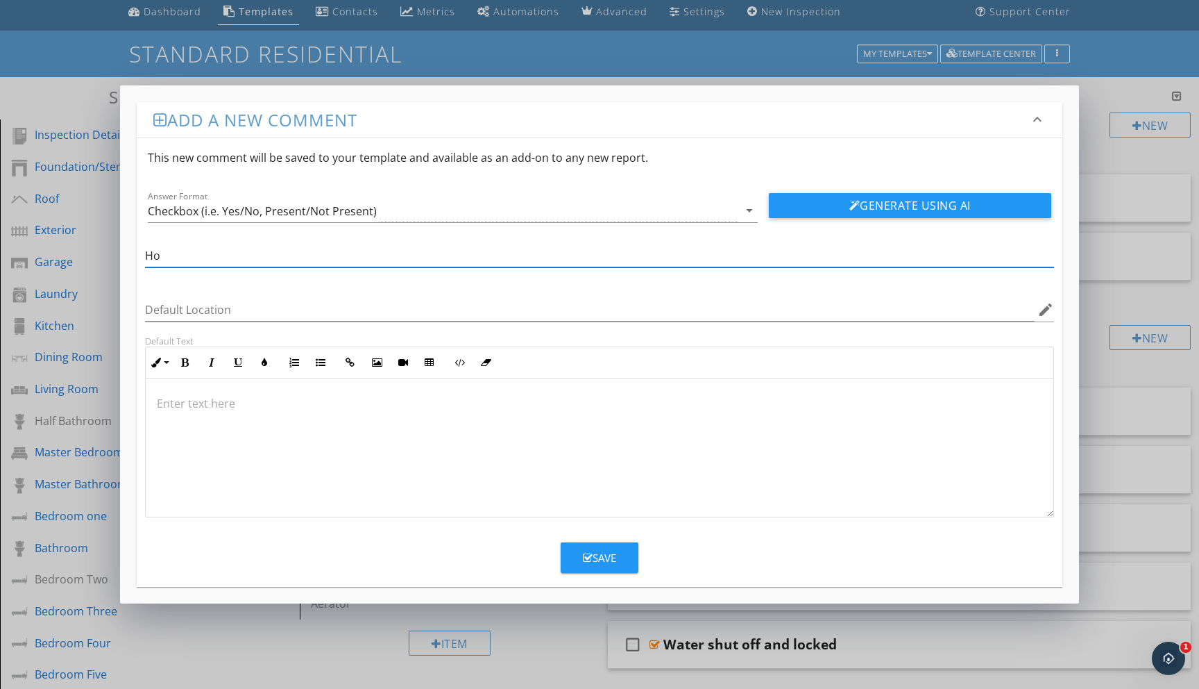
type input "H"
type input "w"
type input "Water Pressure"
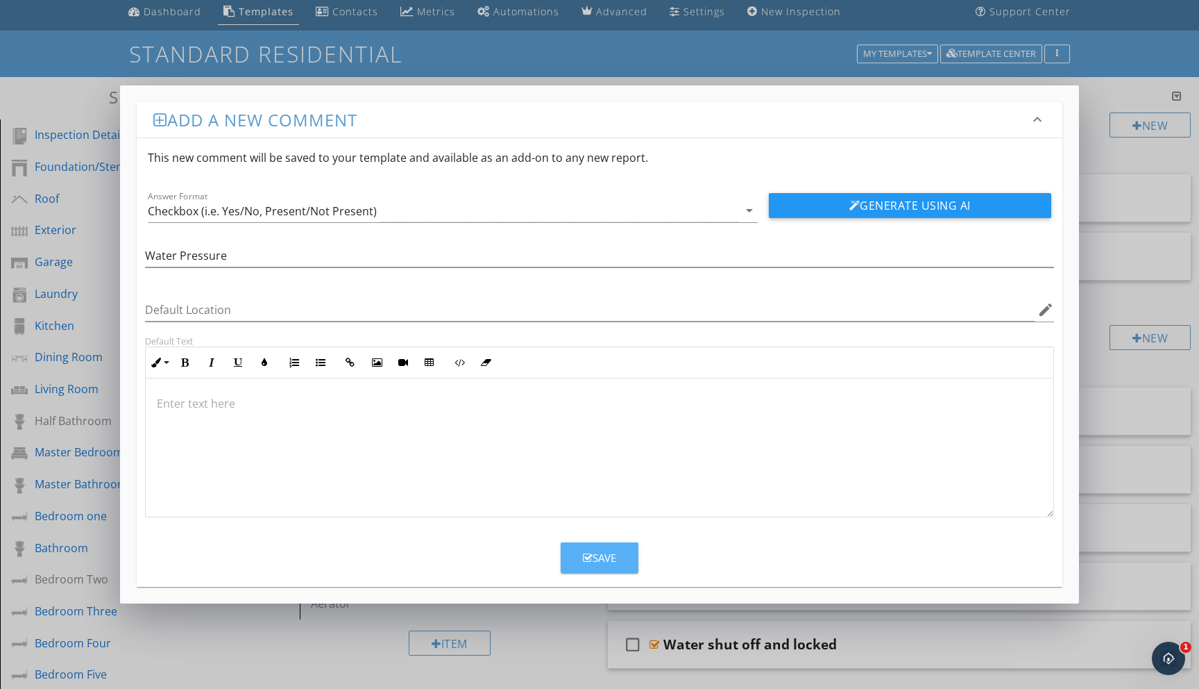
click at [588, 566] on button "Save" at bounding box center [600, 557] width 78 height 31
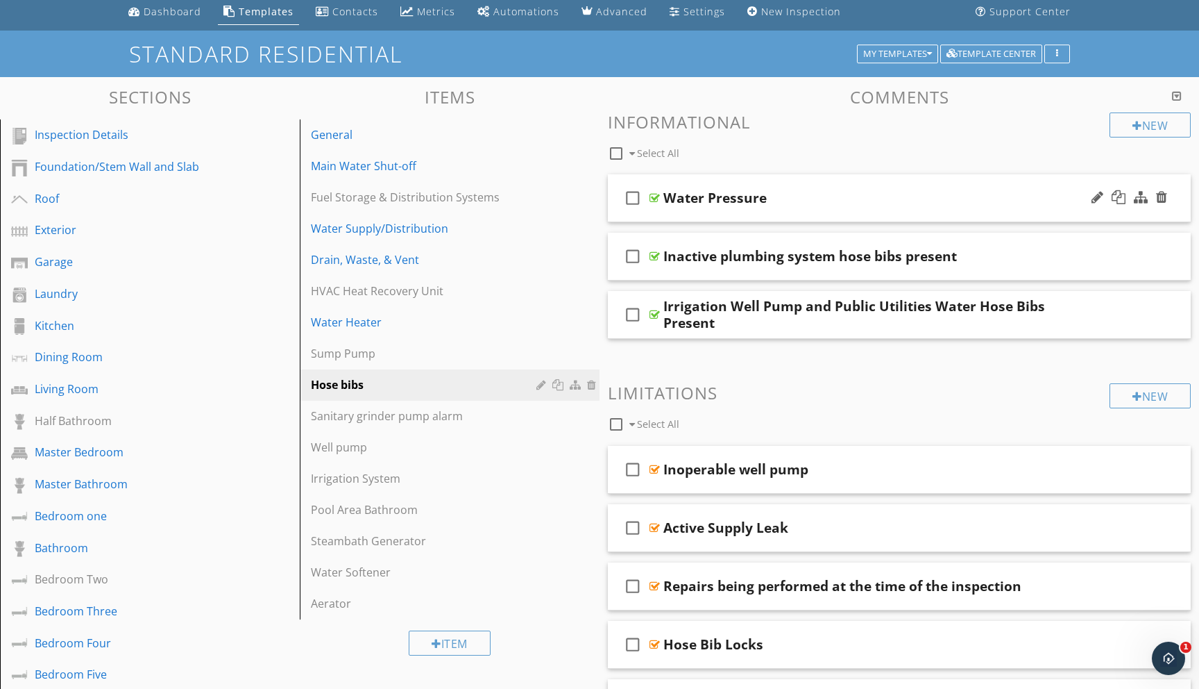
click at [800, 188] on div "check_box_outline_blank Water Pressure" at bounding box center [899, 198] width 583 height 48
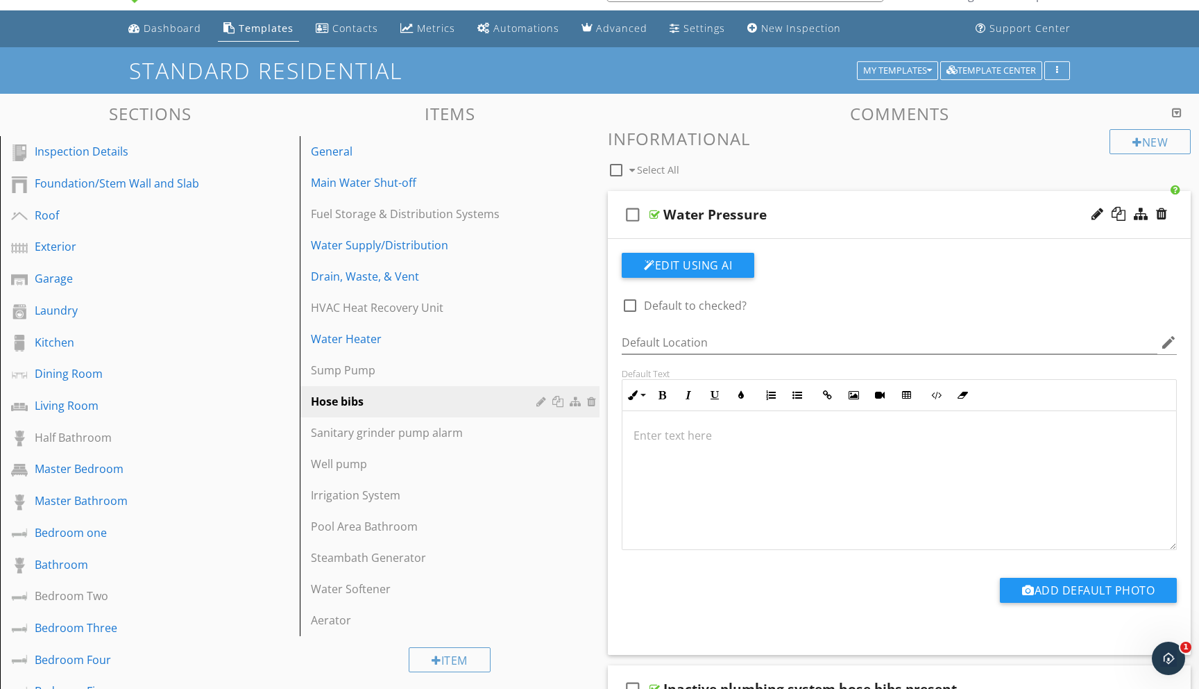
scroll to position [0, 0]
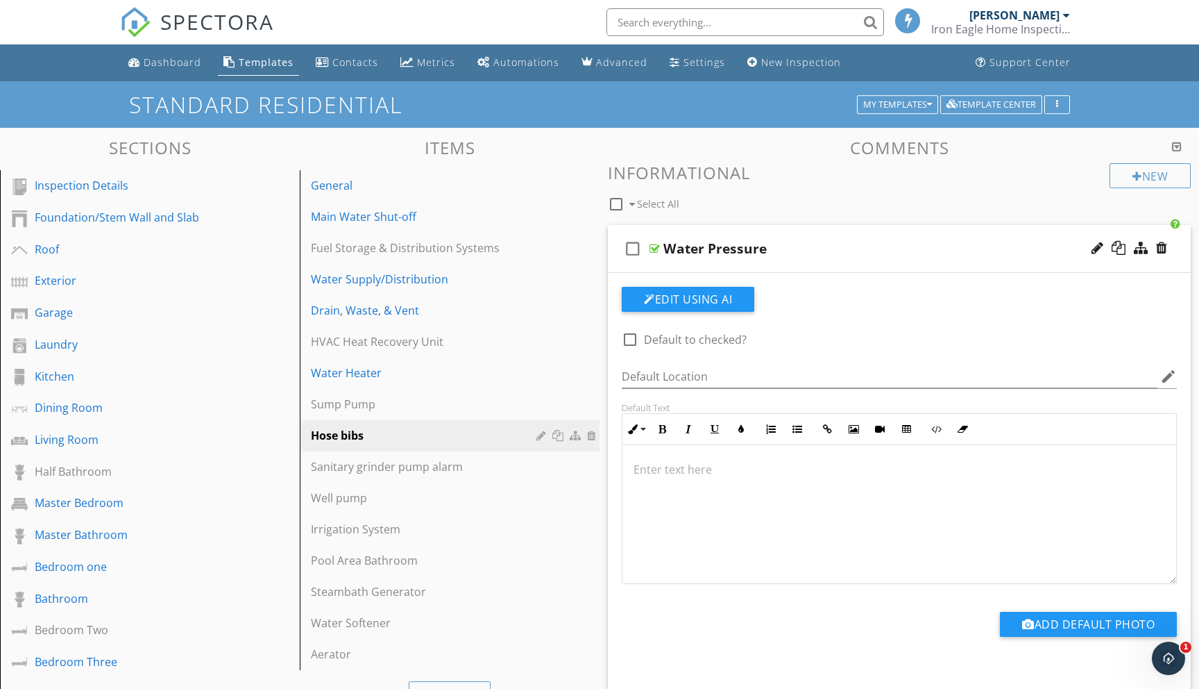
click at [700, 496] on div at bounding box center [900, 513] width 554 height 139
click at [344, 369] on div "Water Heater" at bounding box center [426, 372] width 230 height 17
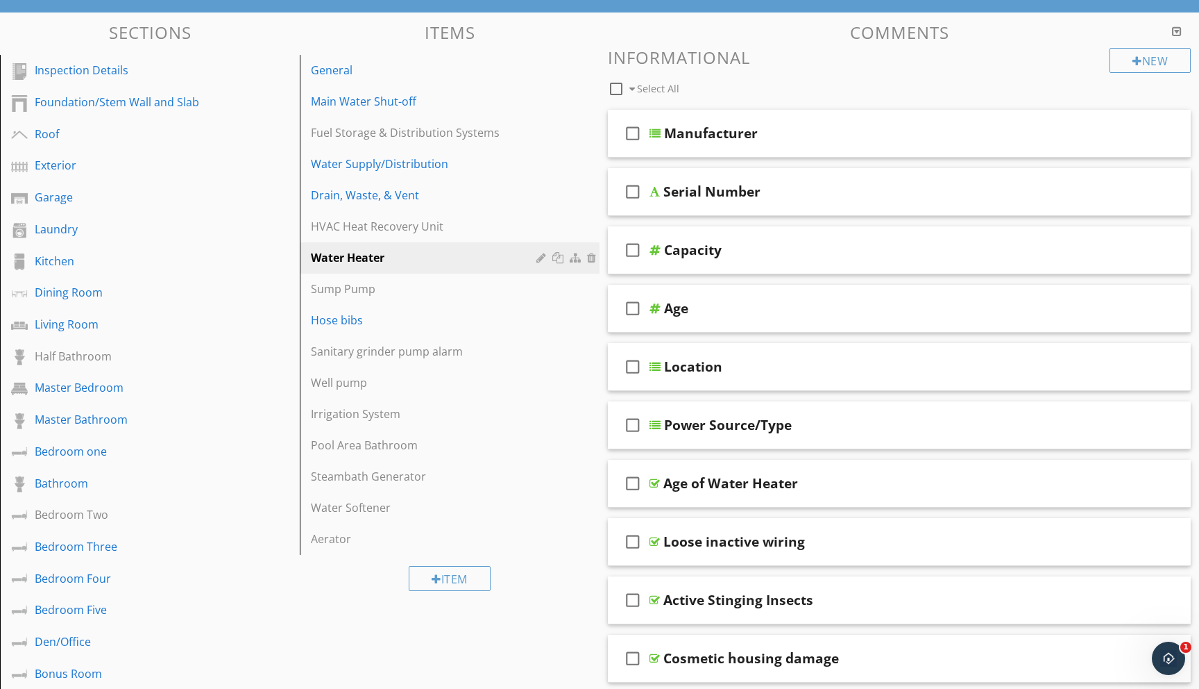
scroll to position [113, 0]
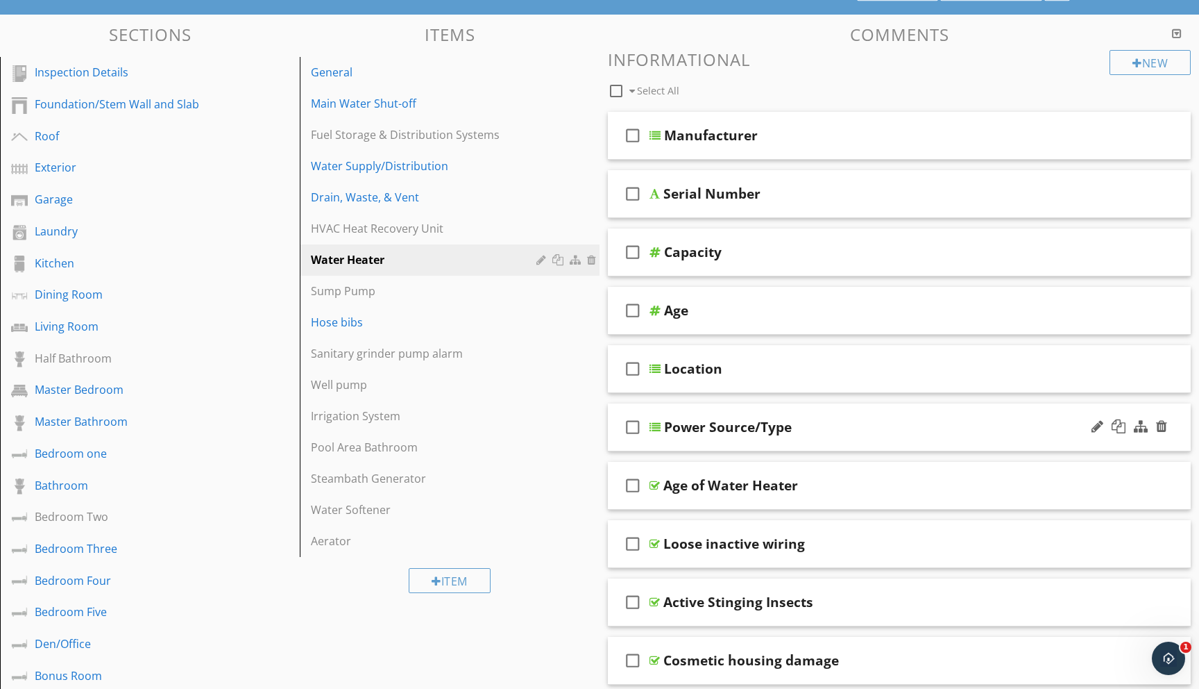
click at [657, 419] on div "check_box_outline_blank Power Source/Type" at bounding box center [899, 427] width 583 height 48
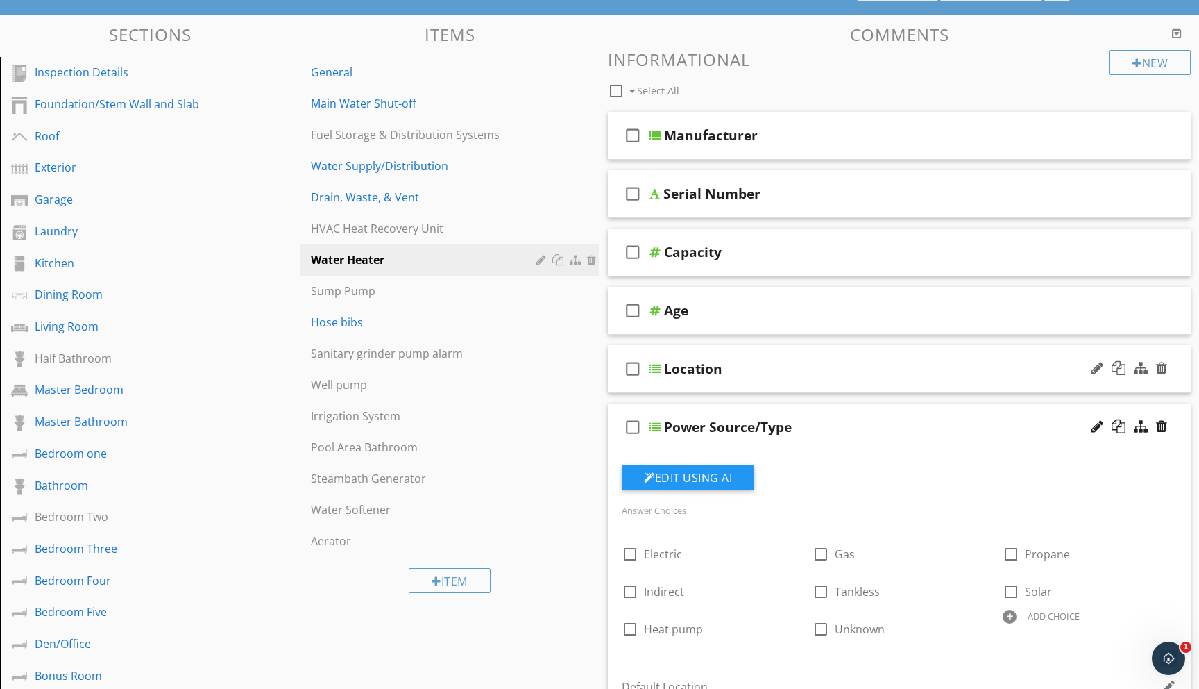
click at [656, 362] on div "check_box_outline_blank Location" at bounding box center [899, 369] width 583 height 48
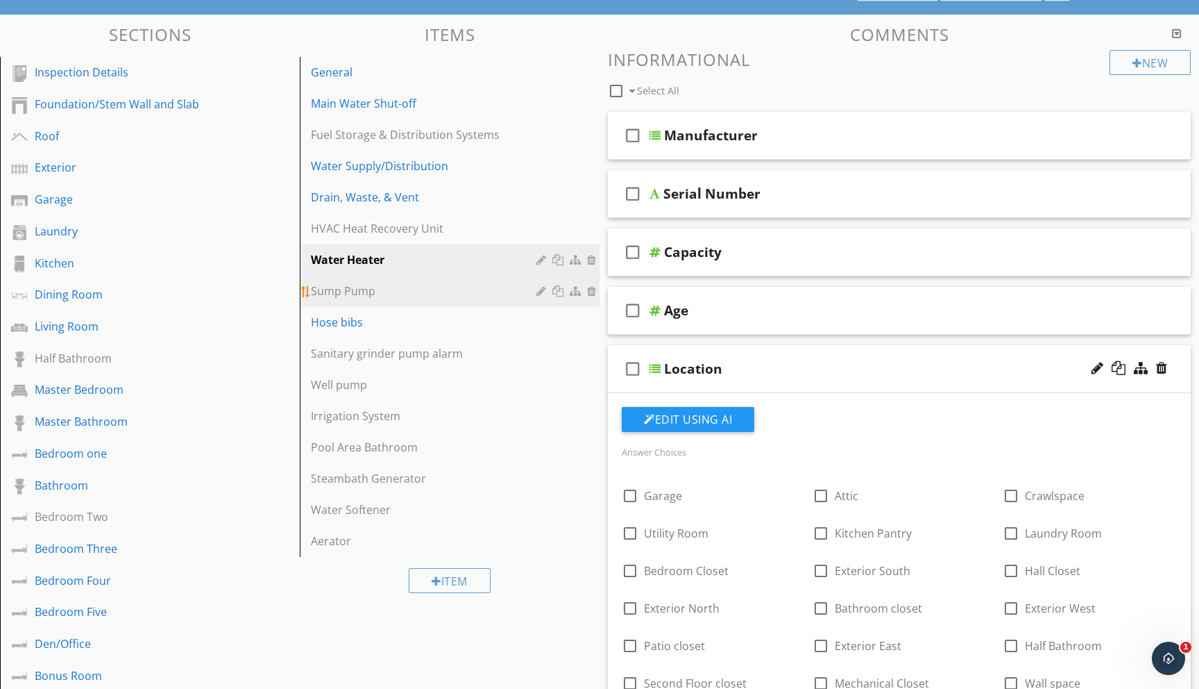
click at [359, 290] on div "Sump Pump" at bounding box center [426, 290] width 230 height 17
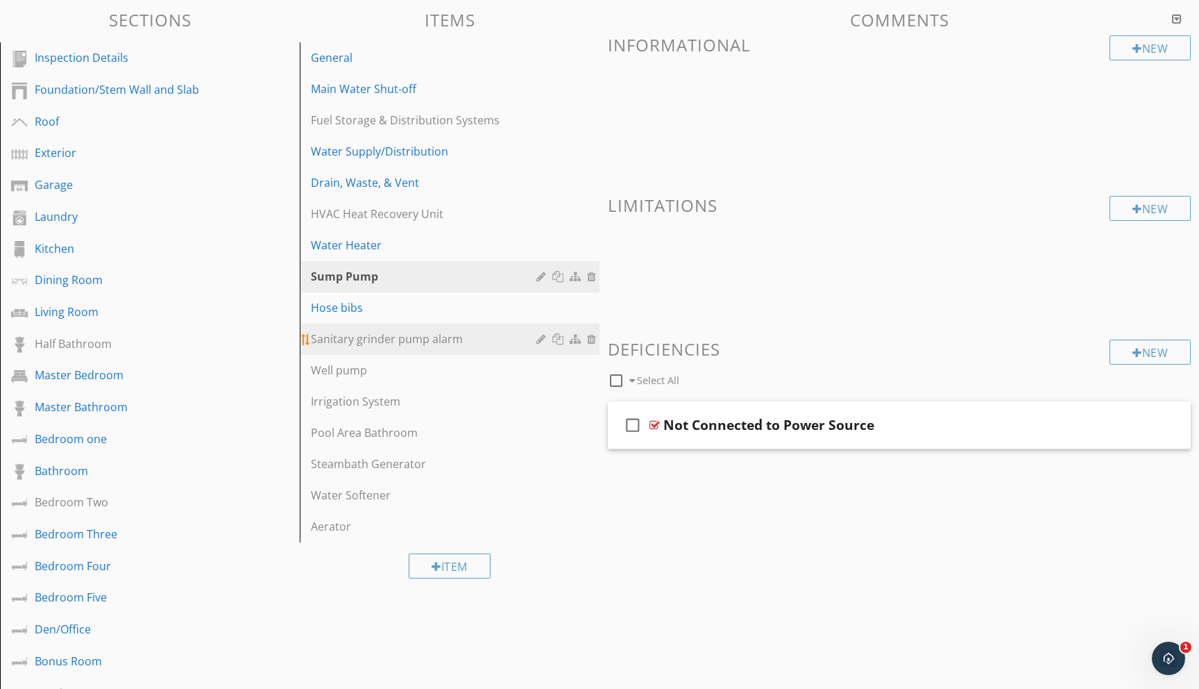
scroll to position [109, 0]
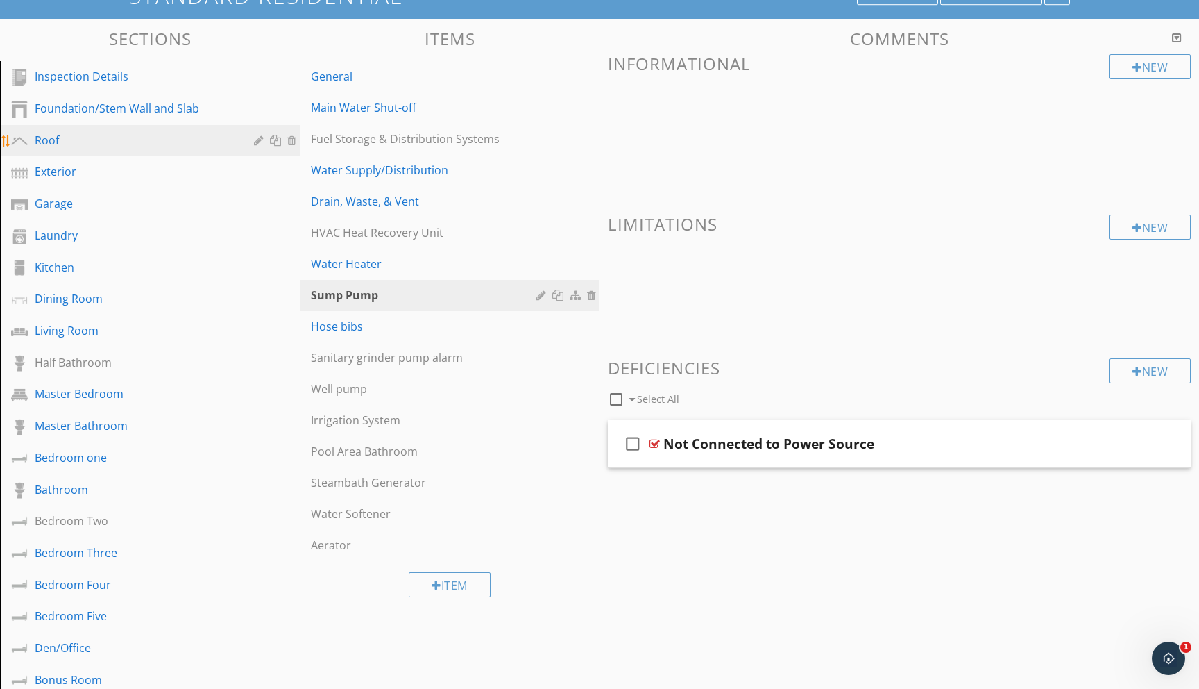
click at [59, 141] on div "Roof" at bounding box center [134, 140] width 199 height 17
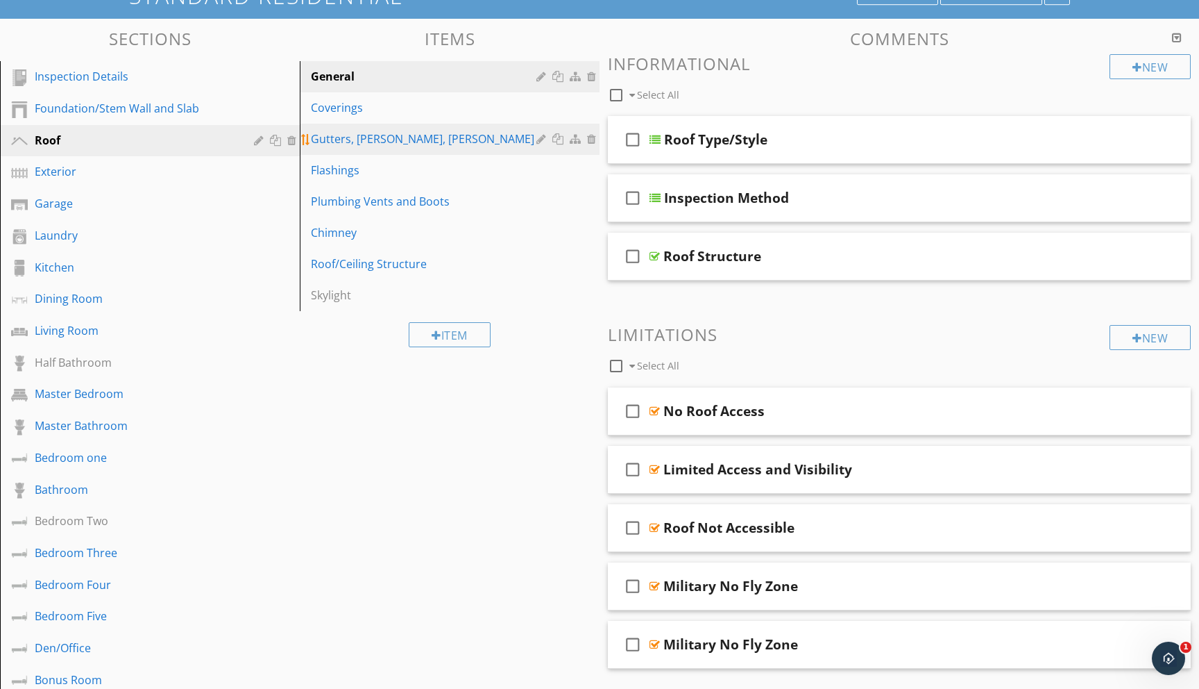
click at [338, 137] on div "Gutters, [PERSON_NAME], [PERSON_NAME]" at bounding box center [426, 138] width 230 height 17
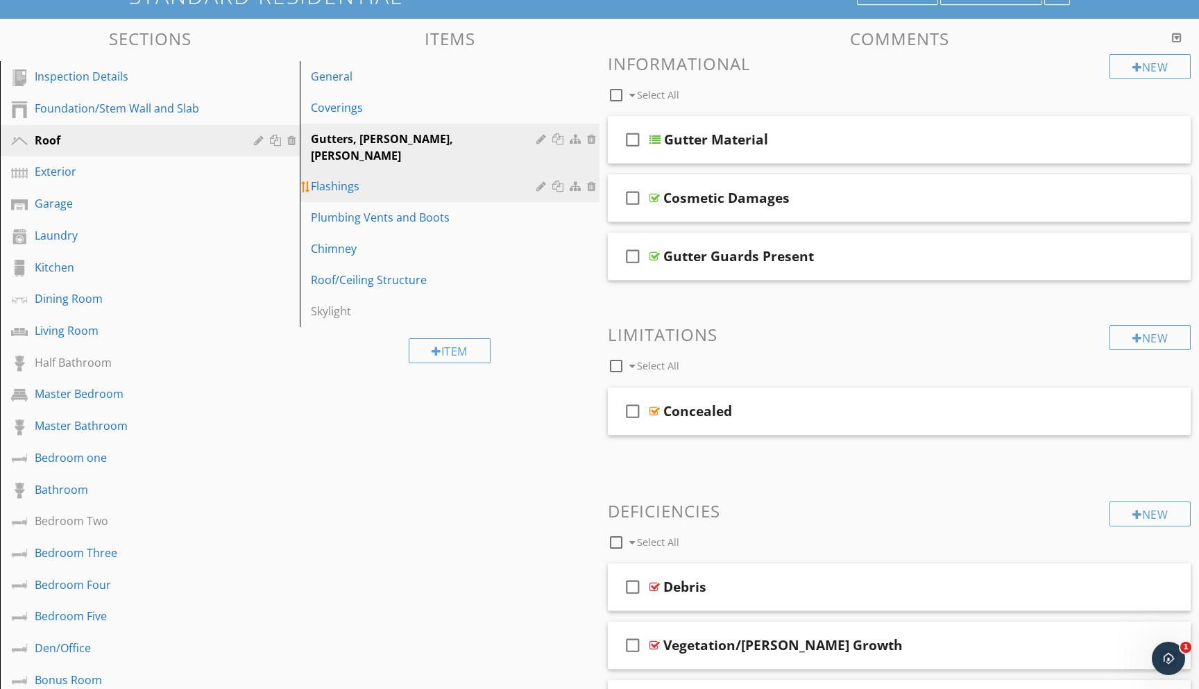
click at [332, 178] on div "Flashings" at bounding box center [426, 186] width 230 height 17
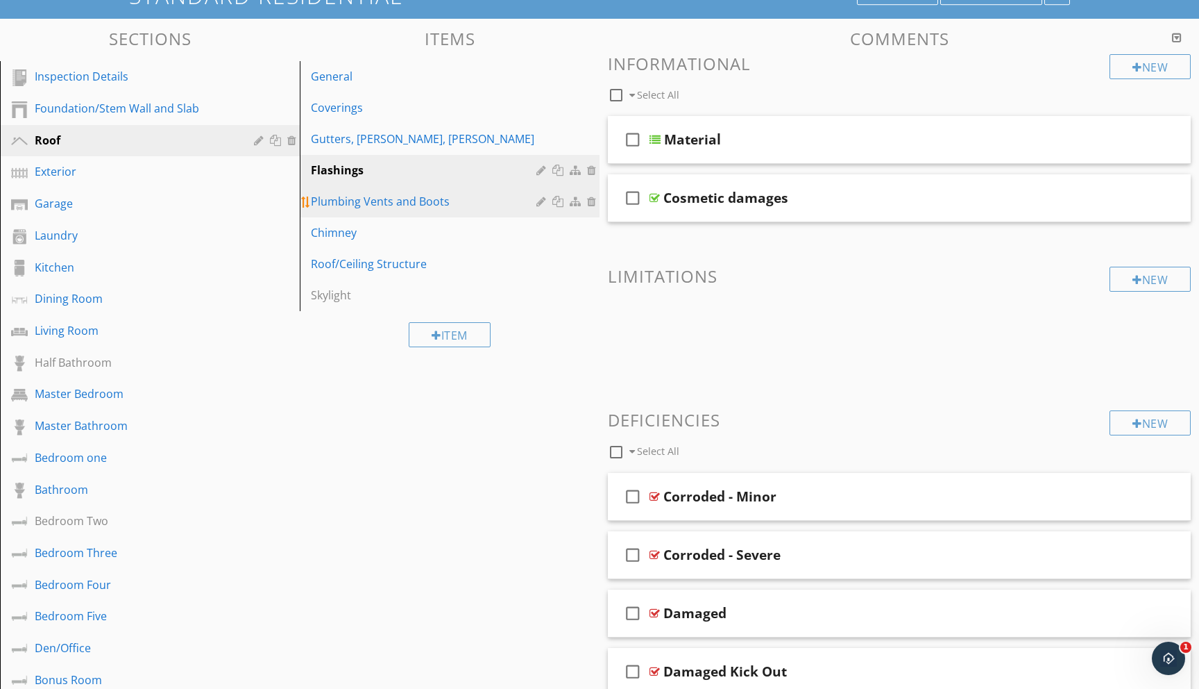
click at [332, 195] on div "Plumbing Vents and Boots" at bounding box center [426, 201] width 230 height 17
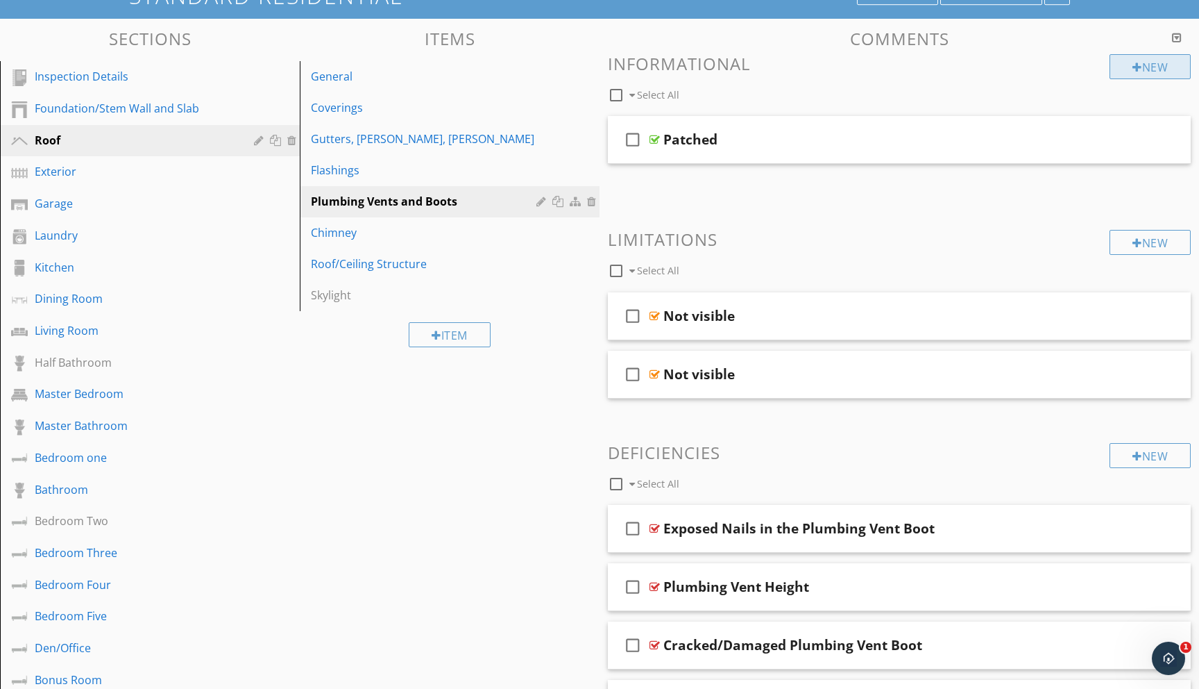
click at [1133, 69] on div at bounding box center [1138, 67] width 10 height 11
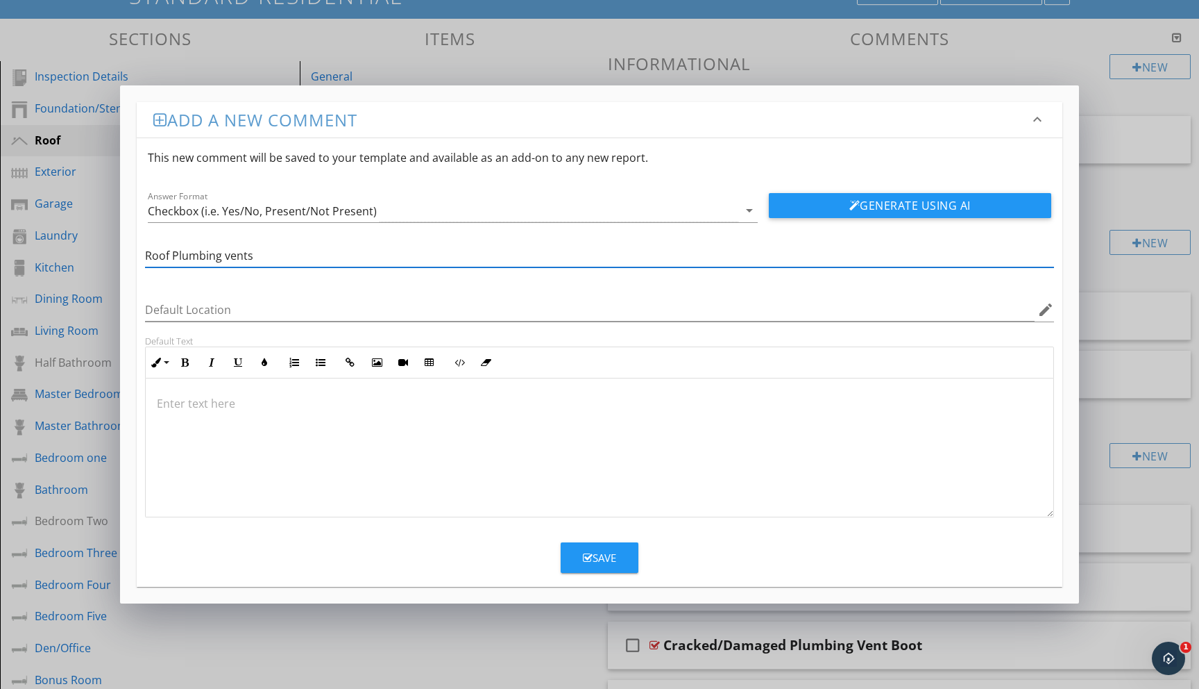
type input "Roof Plumbing vents"
click at [599, 557] on div "Save" at bounding box center [599, 558] width 33 height 16
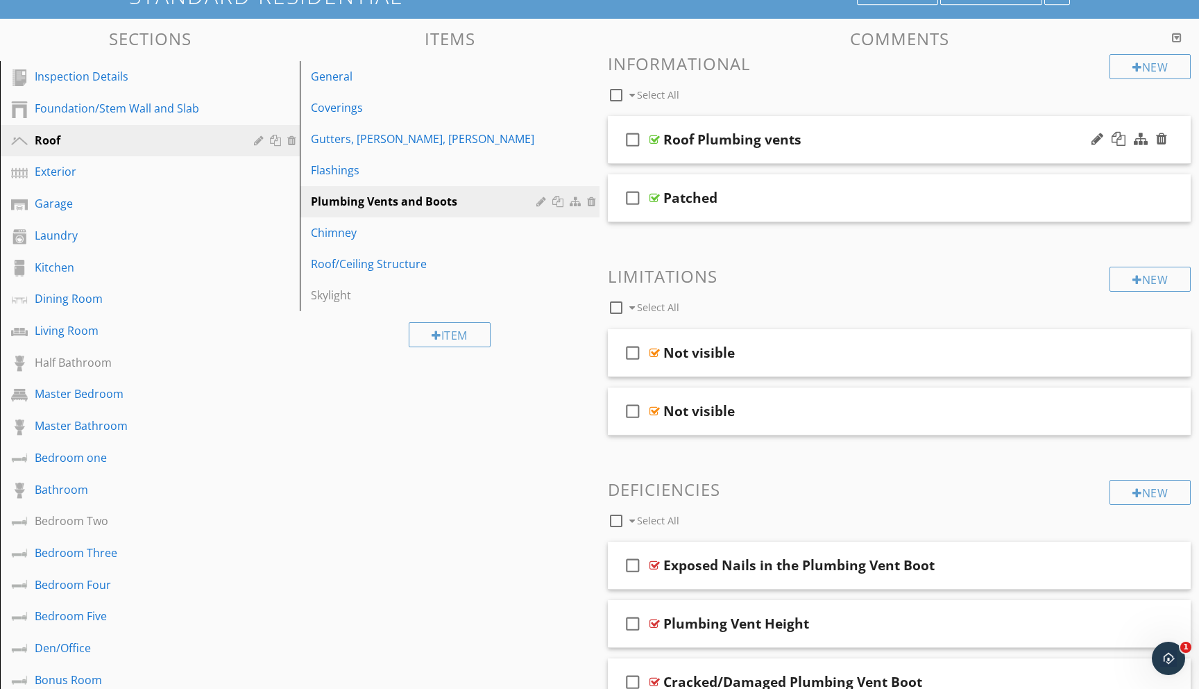
click at [636, 137] on icon "check_box_outline_blank" at bounding box center [633, 139] width 22 height 33
click at [636, 137] on icon "check_box" at bounding box center [633, 139] width 22 height 33
click at [705, 134] on div "Roof Plumbing vents" at bounding box center [733, 139] width 138 height 17
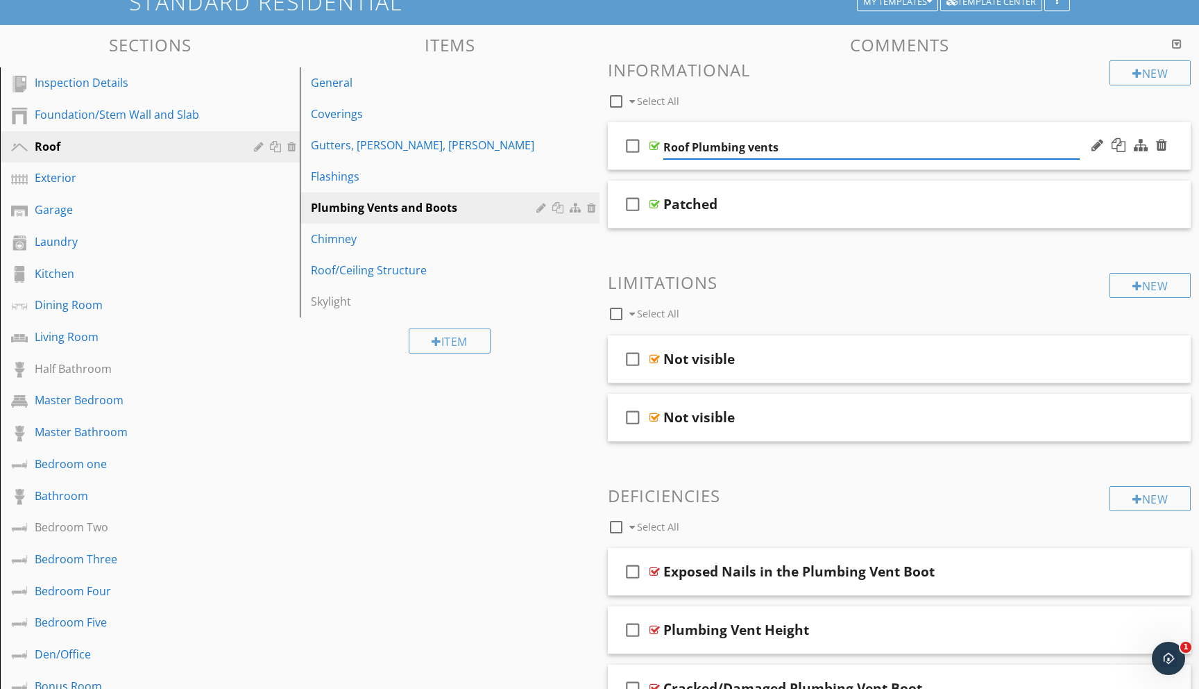
scroll to position [0, 0]
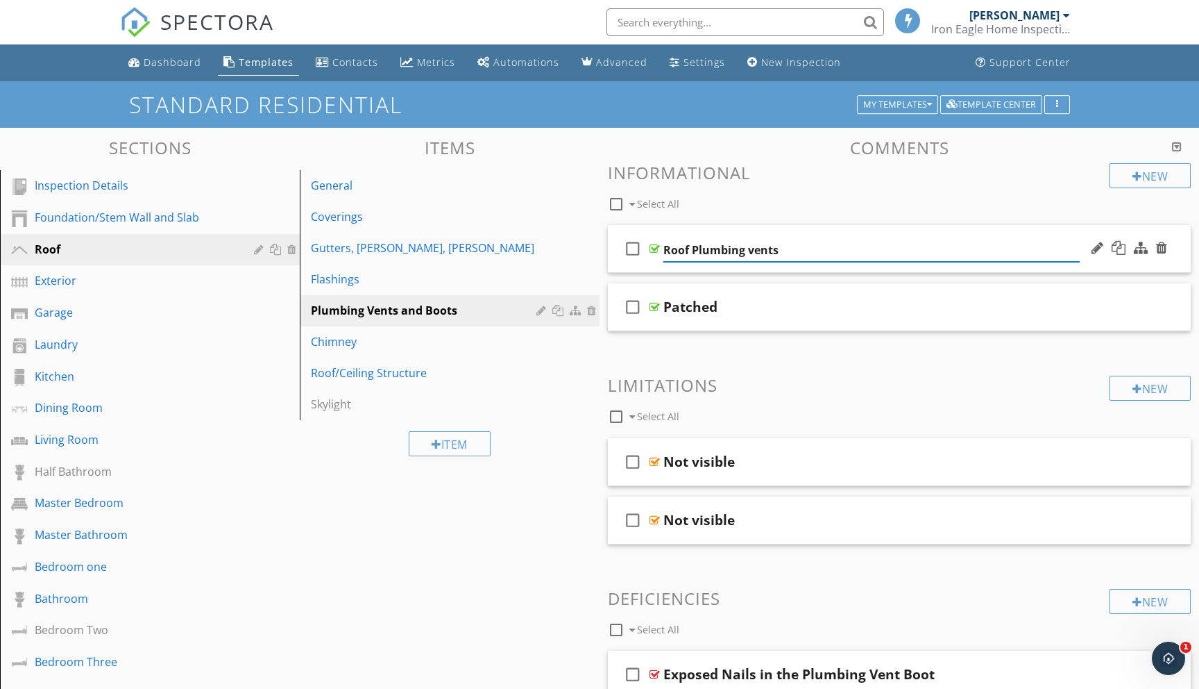
click at [633, 248] on icon "check_box_outline_blank" at bounding box center [633, 248] width 22 height 33
click at [633, 248] on icon "check_box" at bounding box center [633, 248] width 22 height 33
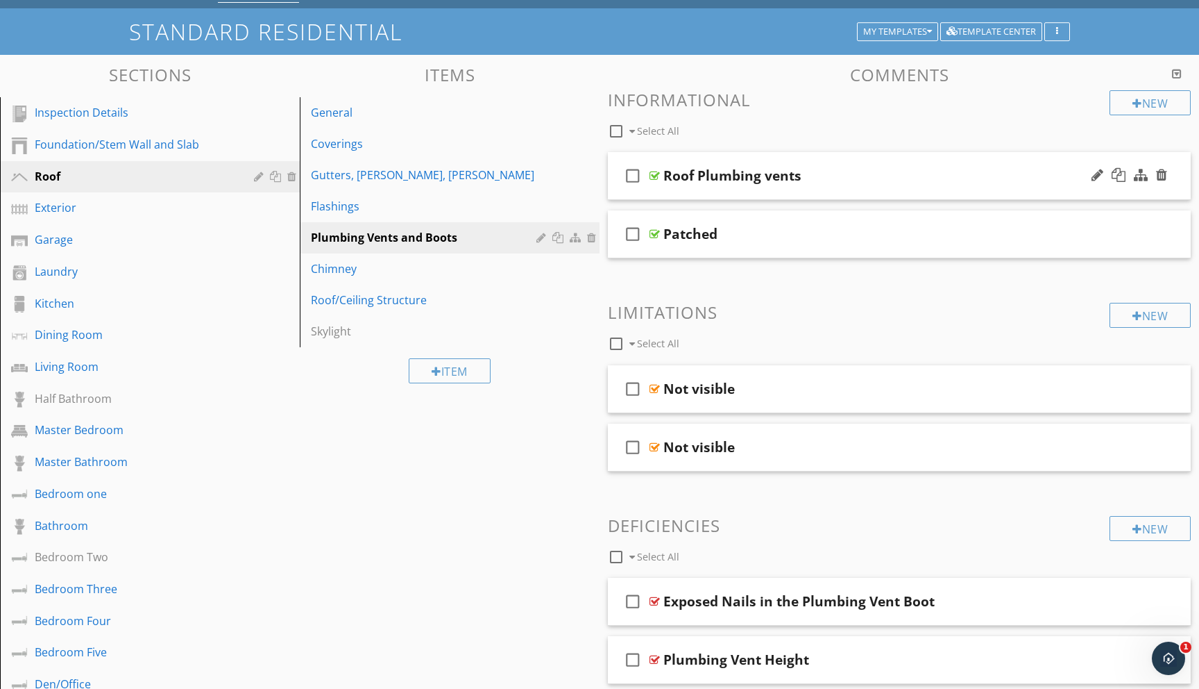
scroll to position [90, 0]
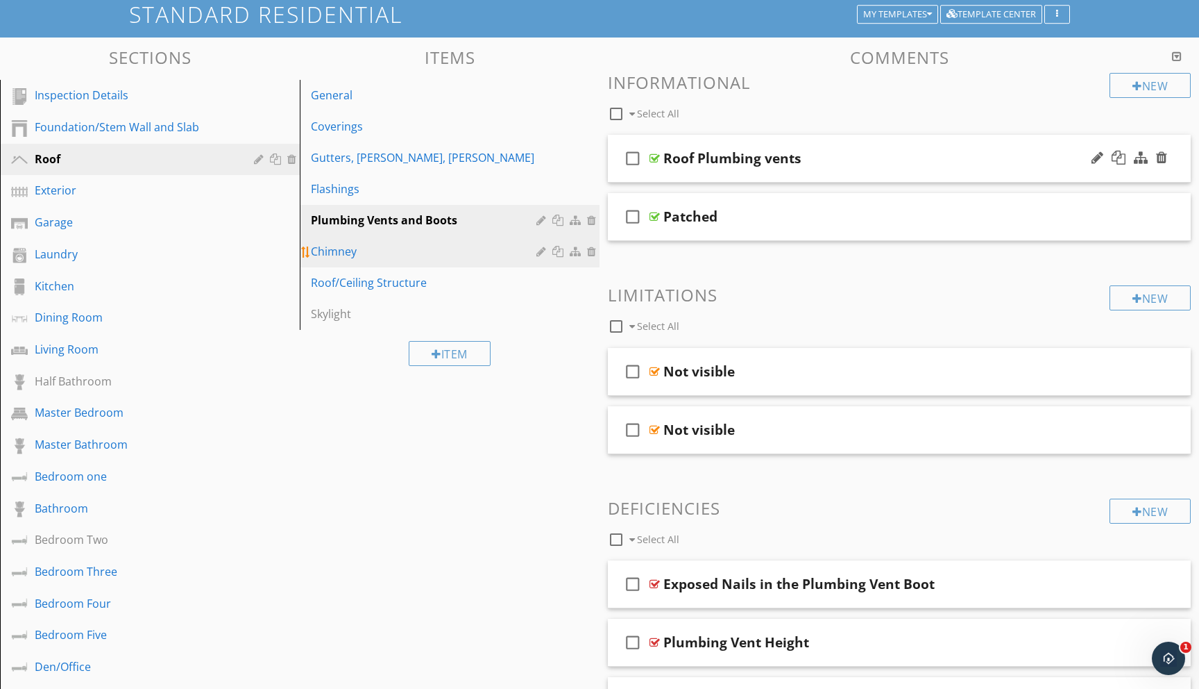
click at [339, 255] on div "Chimney" at bounding box center [426, 251] width 230 height 17
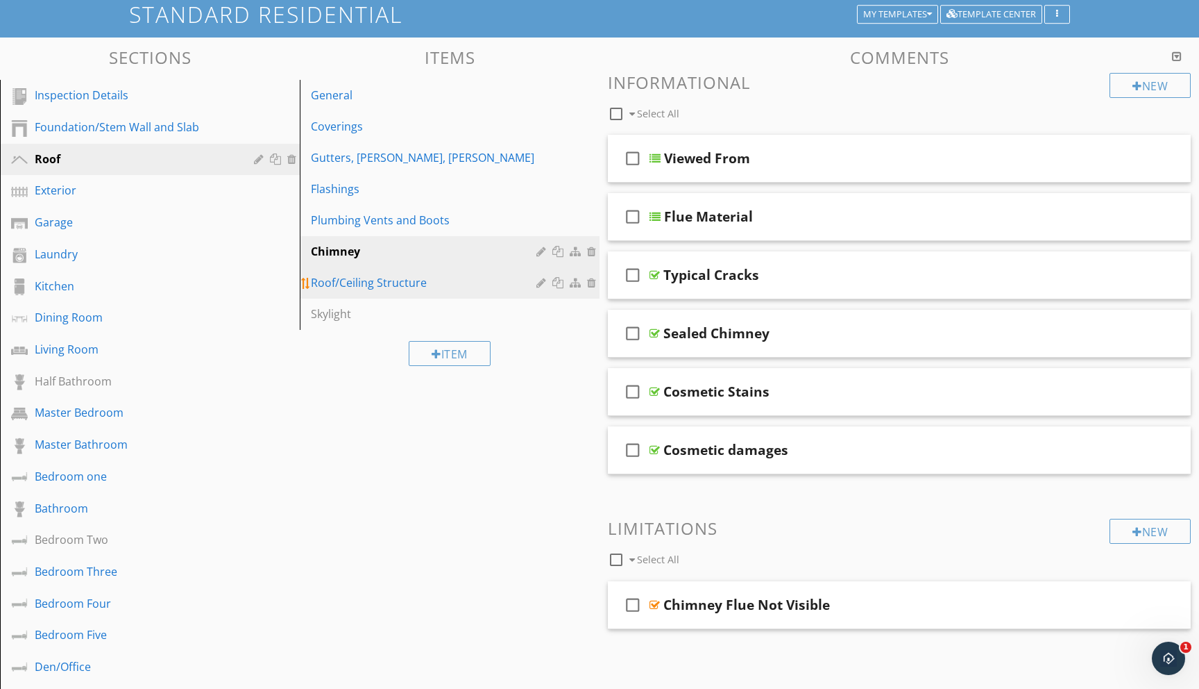
click at [336, 280] on div "Roof/Ceiling Structure" at bounding box center [426, 282] width 230 height 17
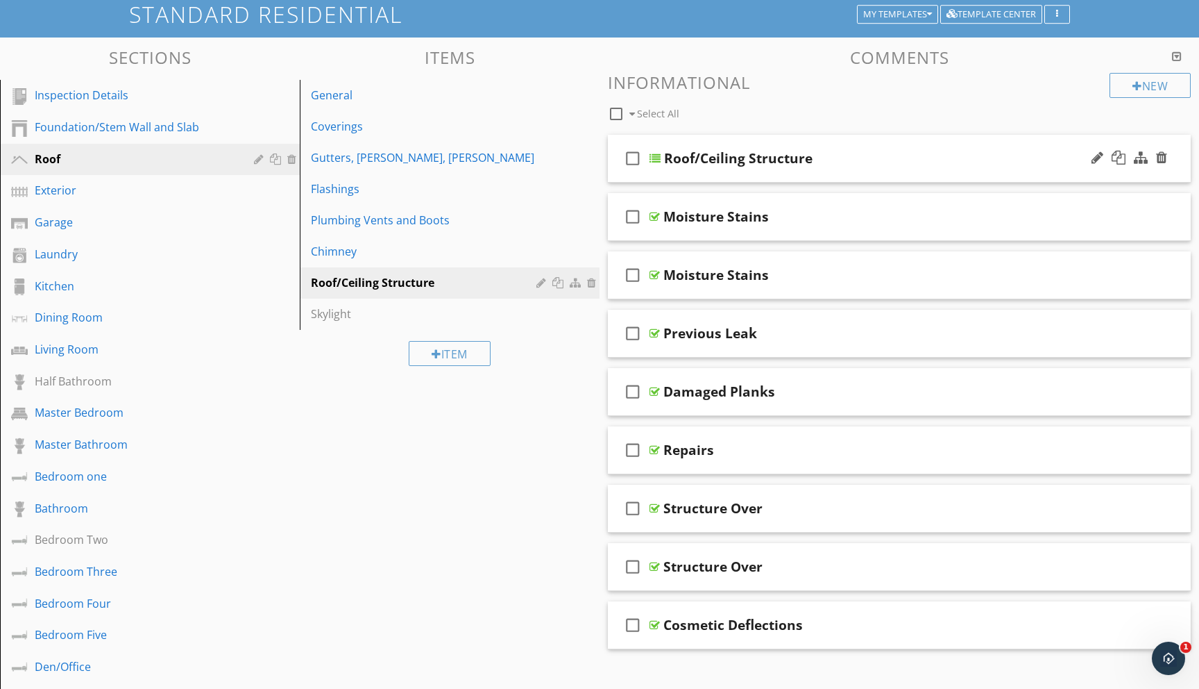
click at [661, 157] on div "check_box_outline_blank Roof/Ceiling Structure" at bounding box center [899, 159] width 583 height 48
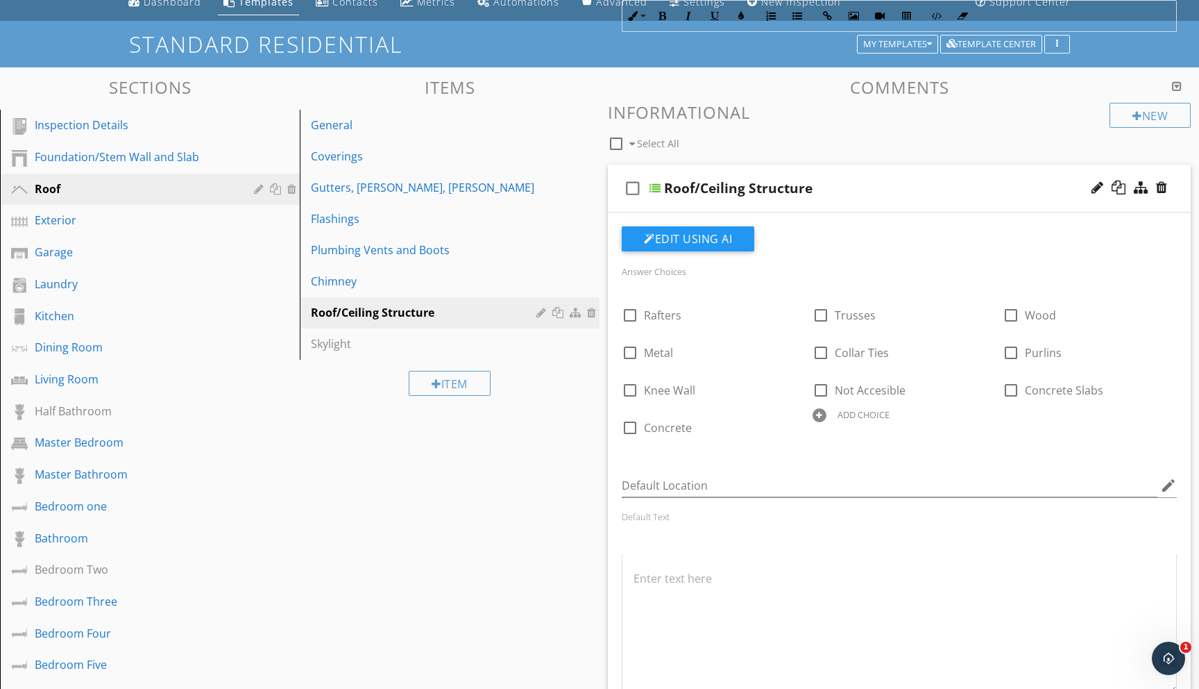
scroll to position [0, 0]
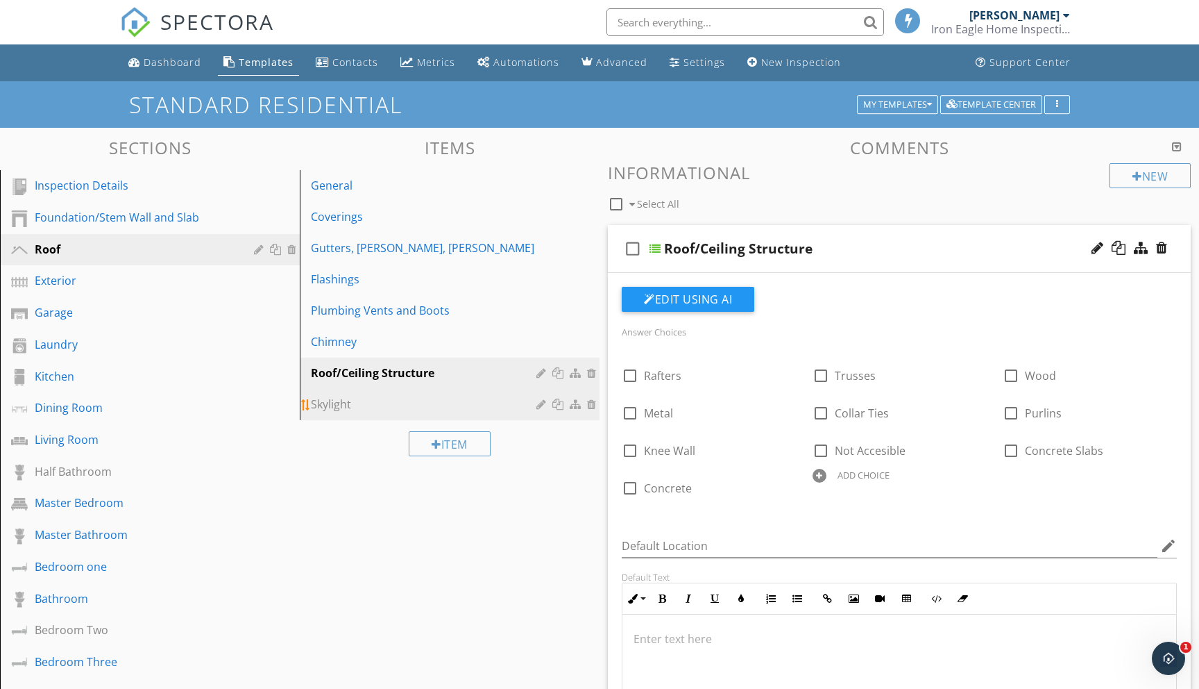
click at [335, 403] on div "Skylight" at bounding box center [426, 404] width 230 height 17
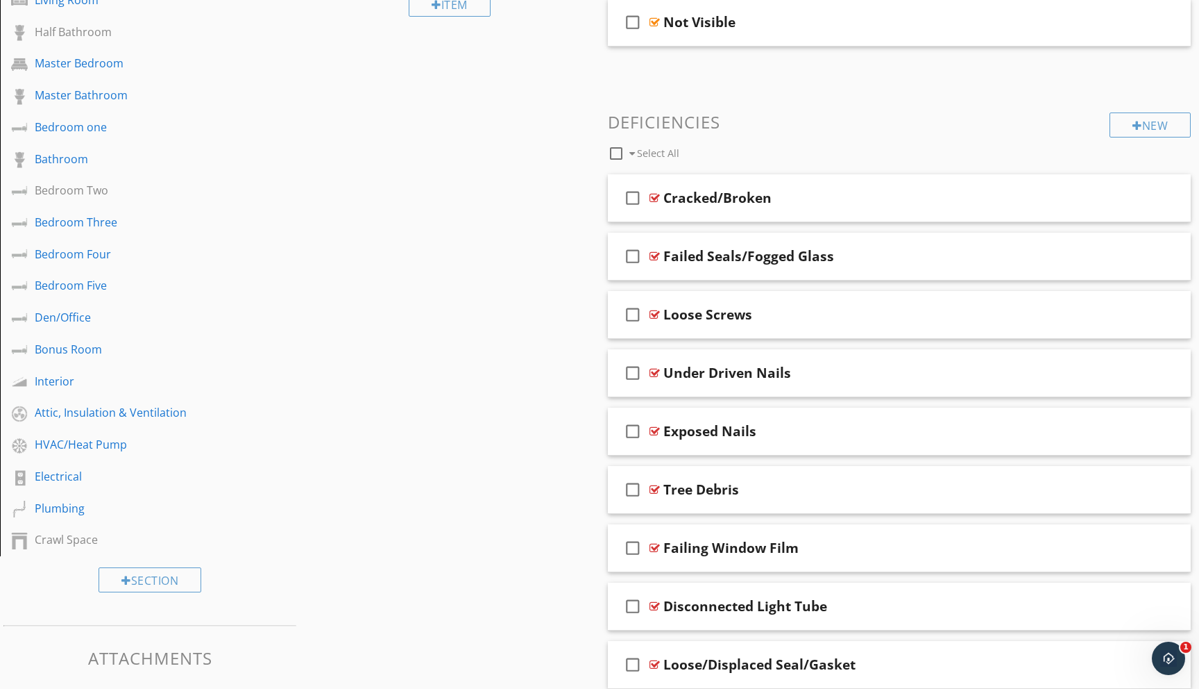
scroll to position [439, 0]
click at [49, 539] on div "Crawl Space" at bounding box center [134, 540] width 199 height 17
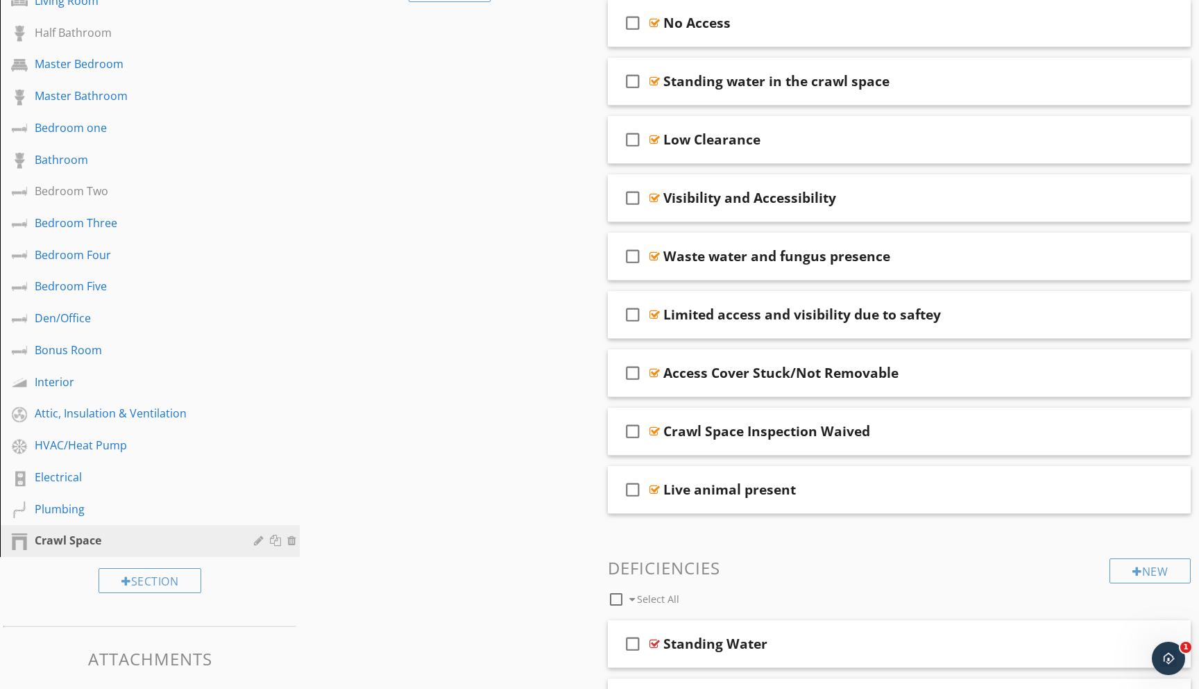
scroll to position [0, 0]
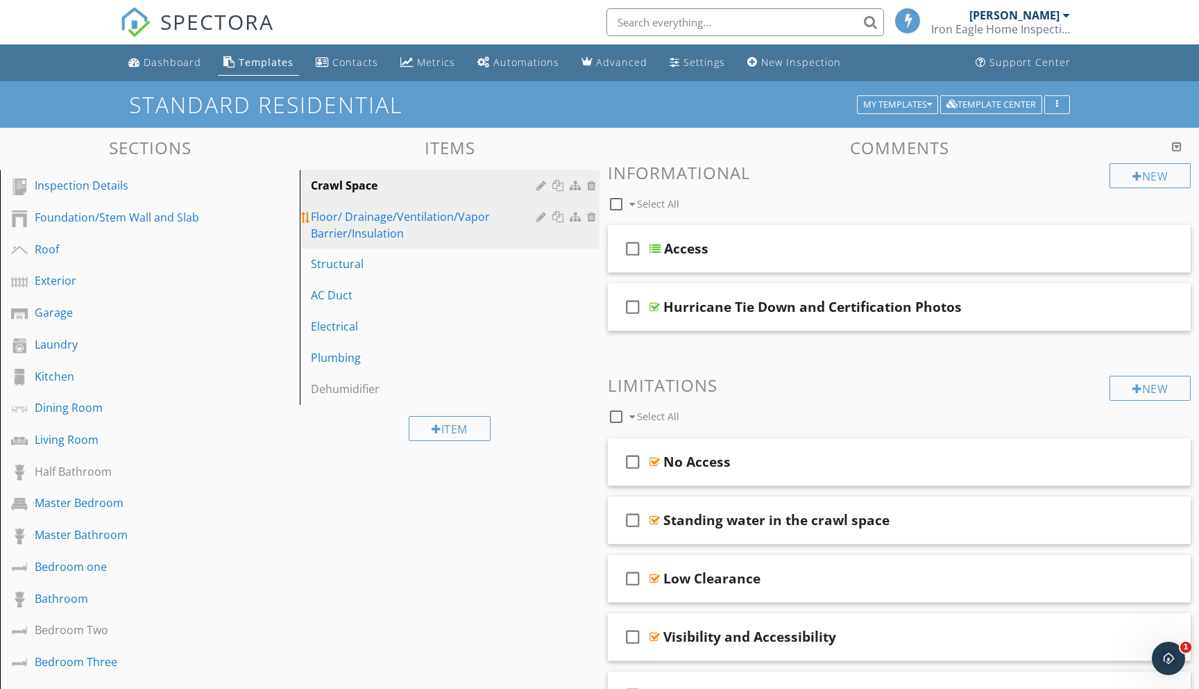
click at [356, 221] on div "Floor/ Drainage/Ventilation/Vapor Barrier/Insulation" at bounding box center [426, 224] width 230 height 33
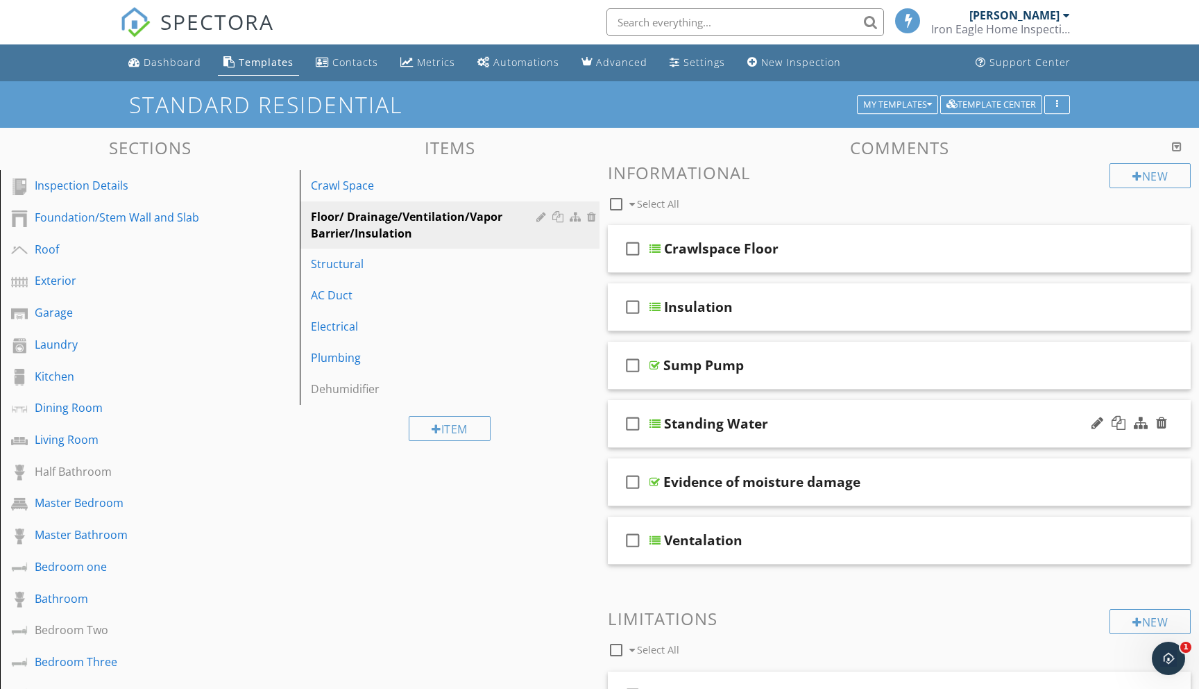
click at [655, 422] on div at bounding box center [655, 423] width 11 height 11
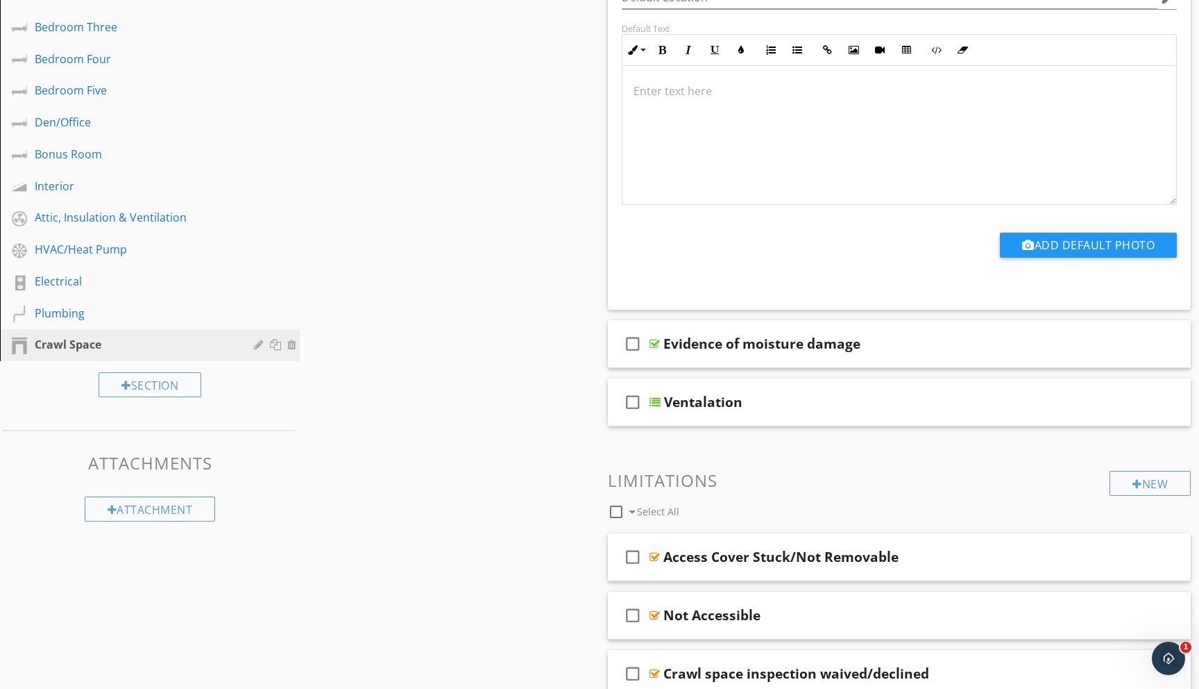
scroll to position [642, 0]
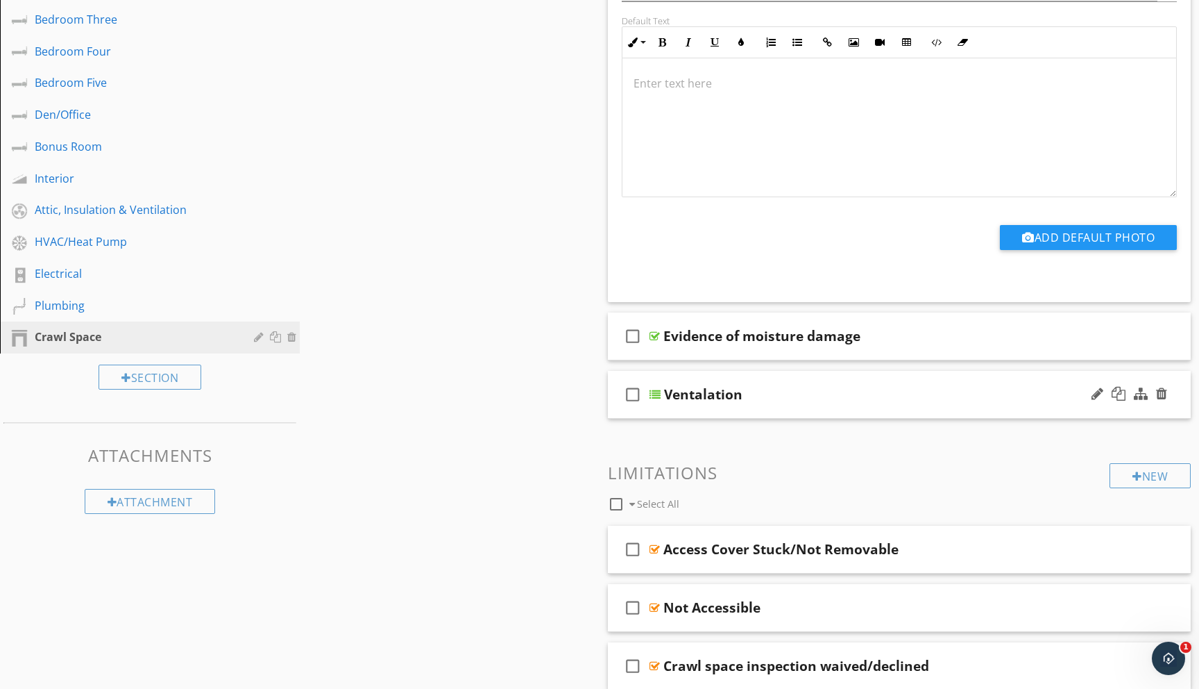
click at [657, 394] on div at bounding box center [655, 394] width 11 height 11
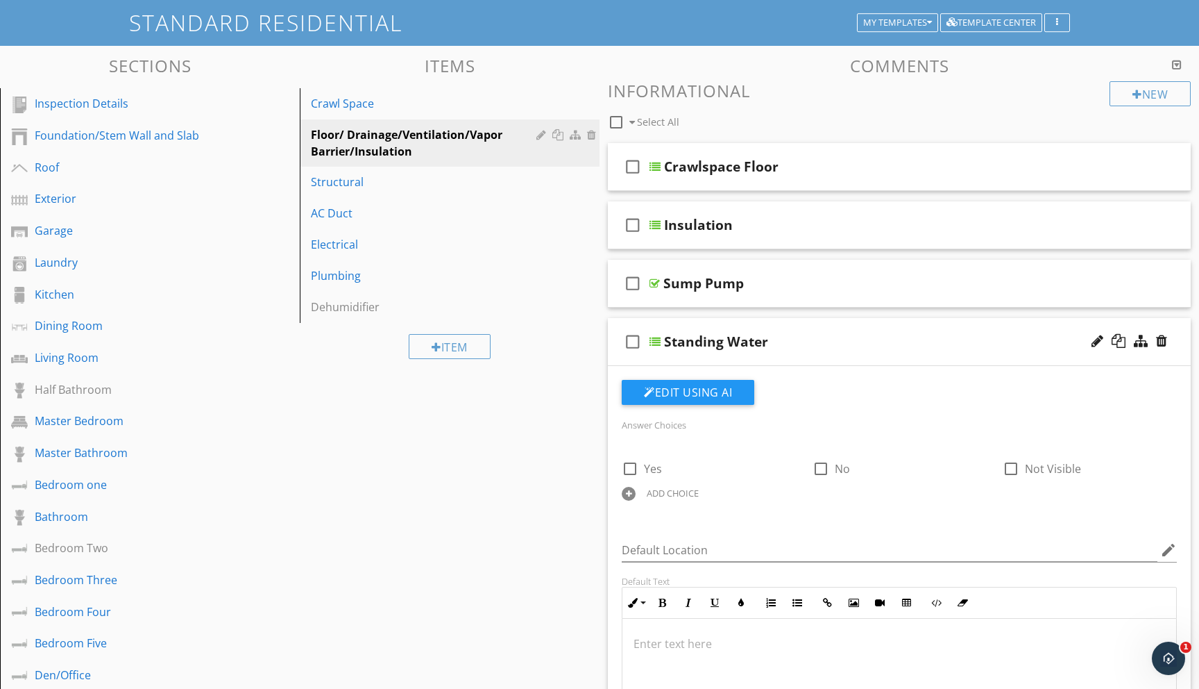
scroll to position [0, 0]
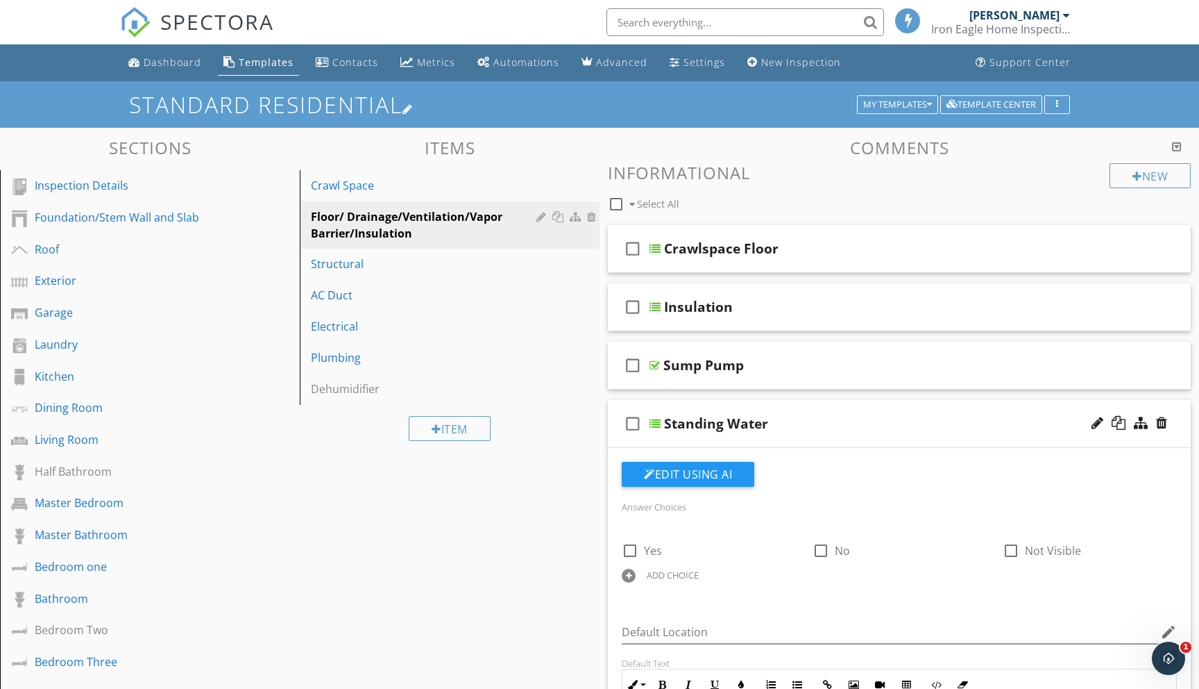
click at [929, 94] on h1 "Standard Residential" at bounding box center [600, 104] width 942 height 24
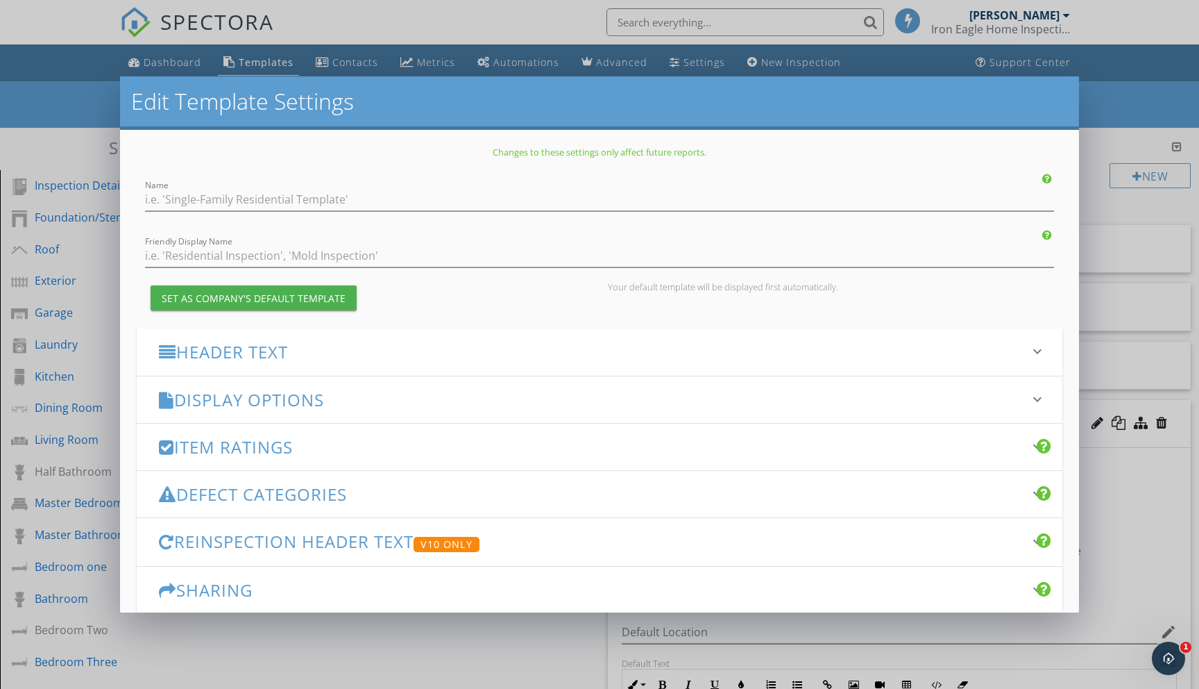
type input "Standard Residential"
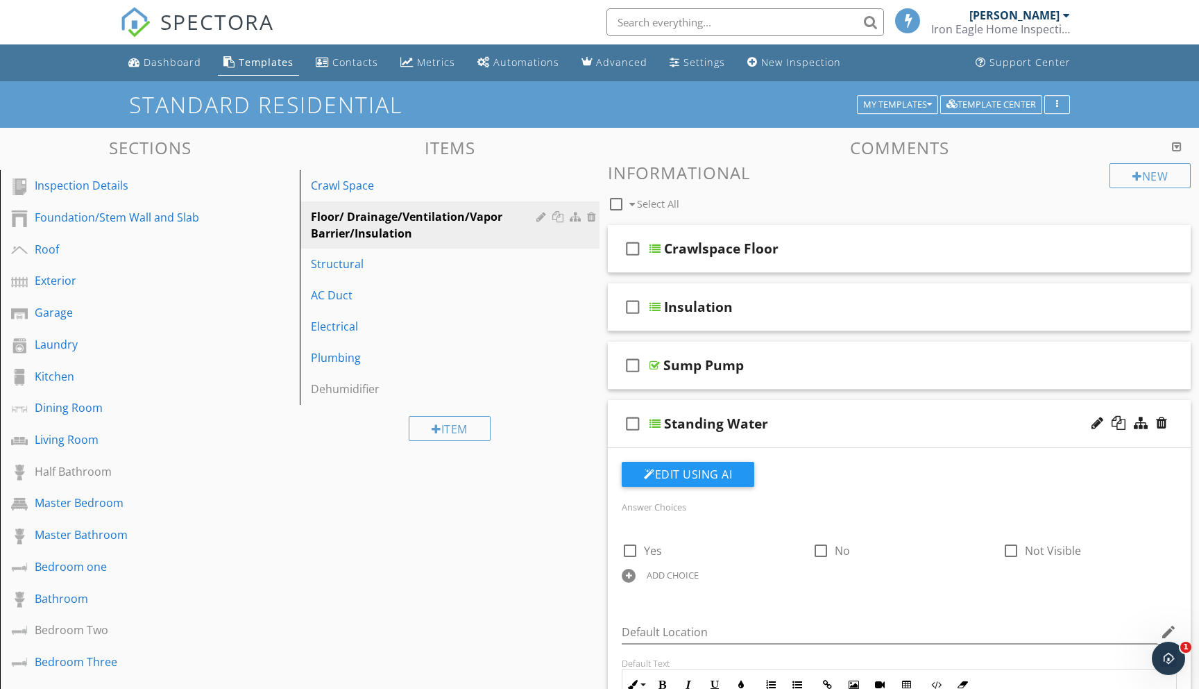
click at [1151, 20] on div at bounding box center [599, 344] width 1199 height 689
click at [903, 102] on div "My Templates" at bounding box center [897, 105] width 69 height 10
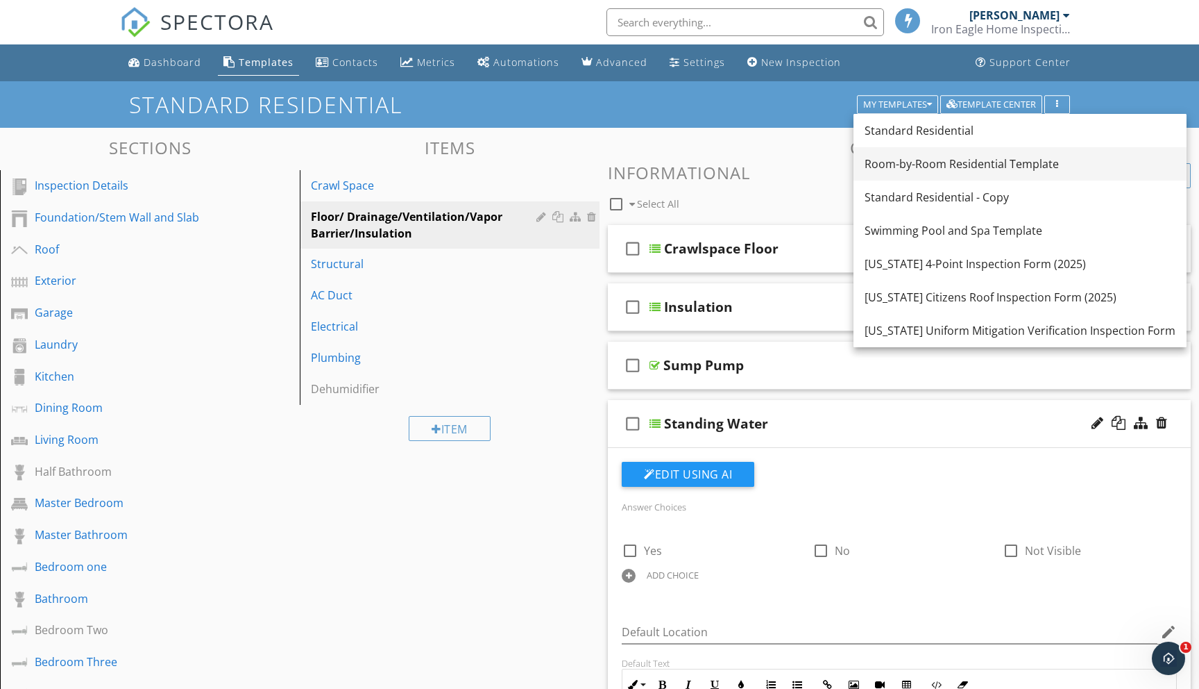
click at [910, 162] on div "Room-by-Room Residential Template" at bounding box center [1020, 163] width 311 height 17
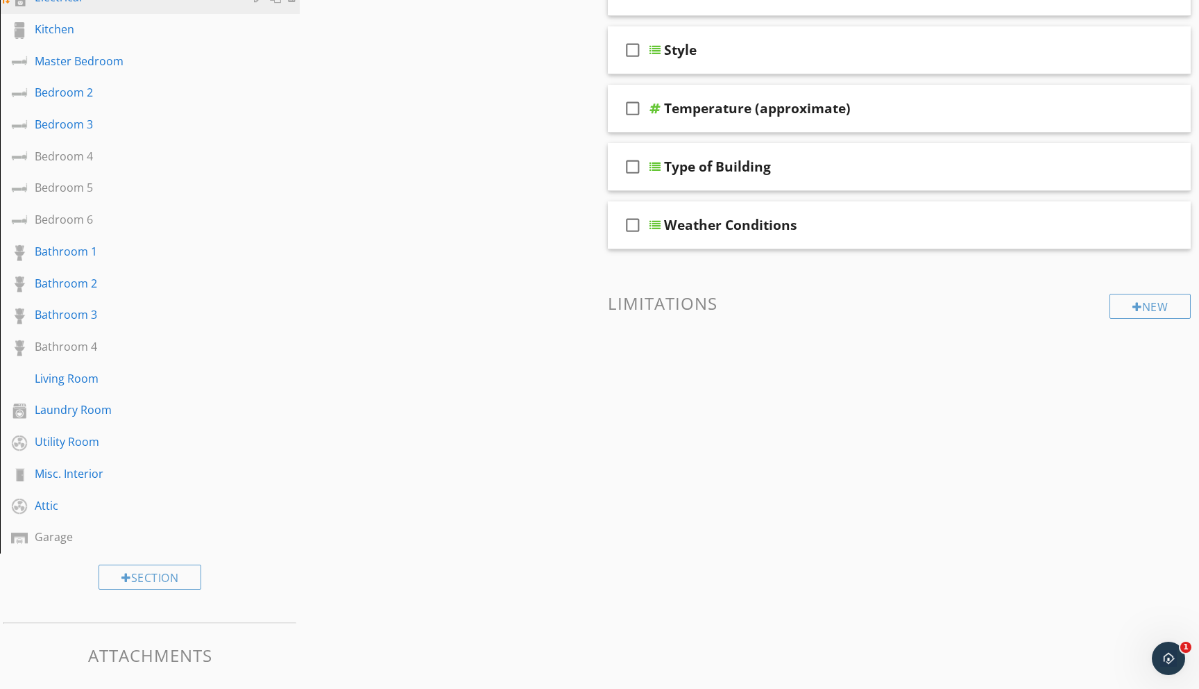
scroll to position [317, 0]
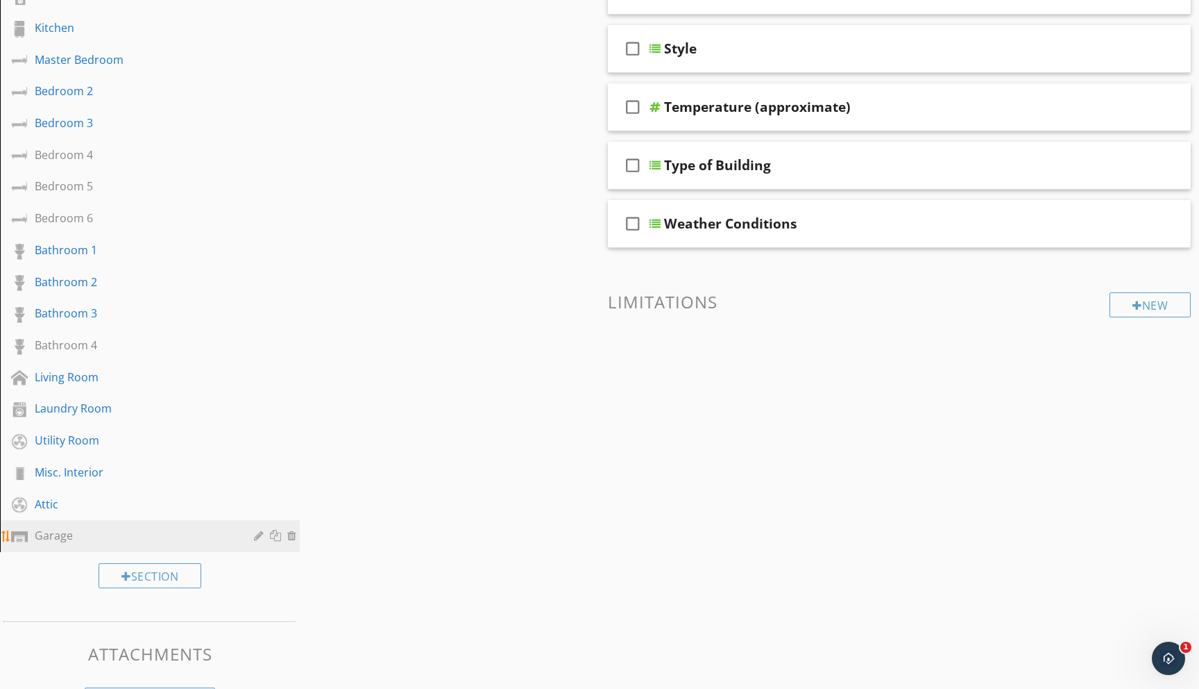
click at [52, 533] on div "Garage" at bounding box center [134, 535] width 199 height 17
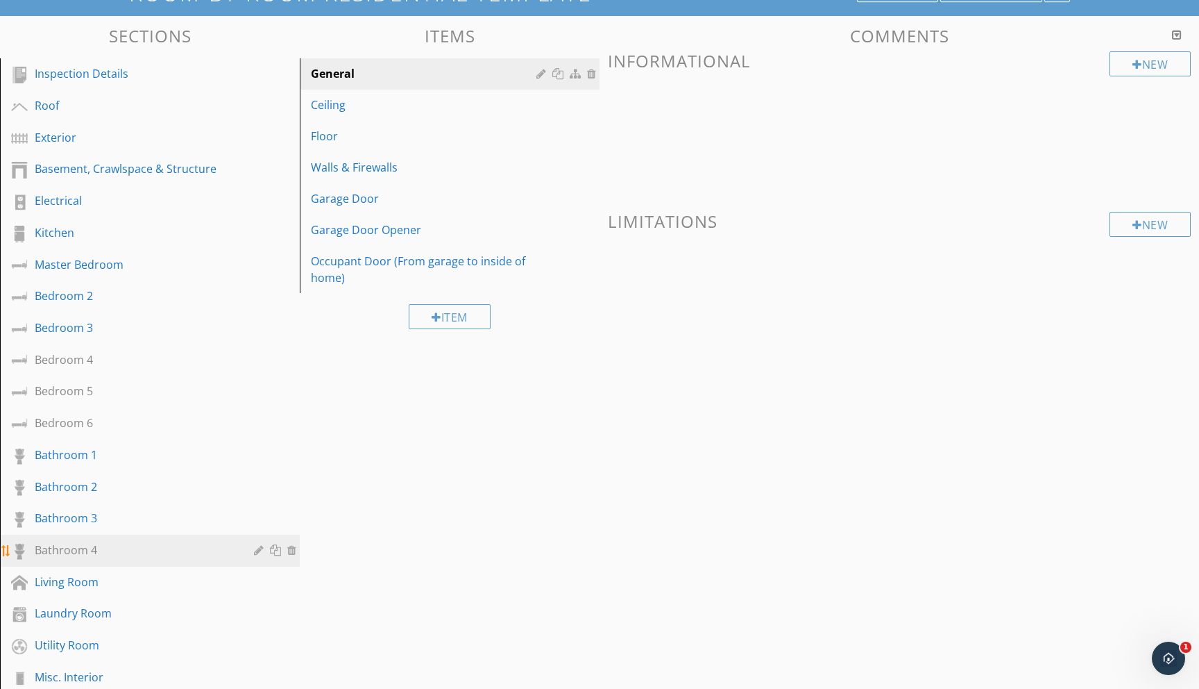
scroll to position [110, 0]
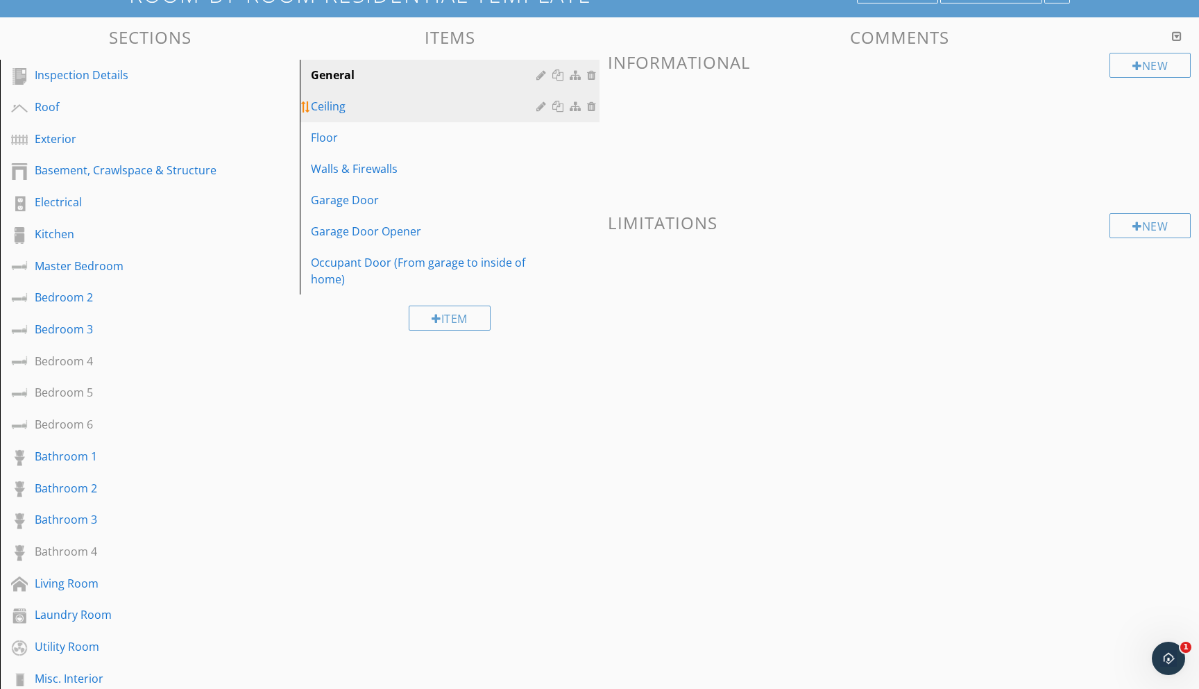
click at [348, 106] on div "Ceiling" at bounding box center [426, 106] width 230 height 17
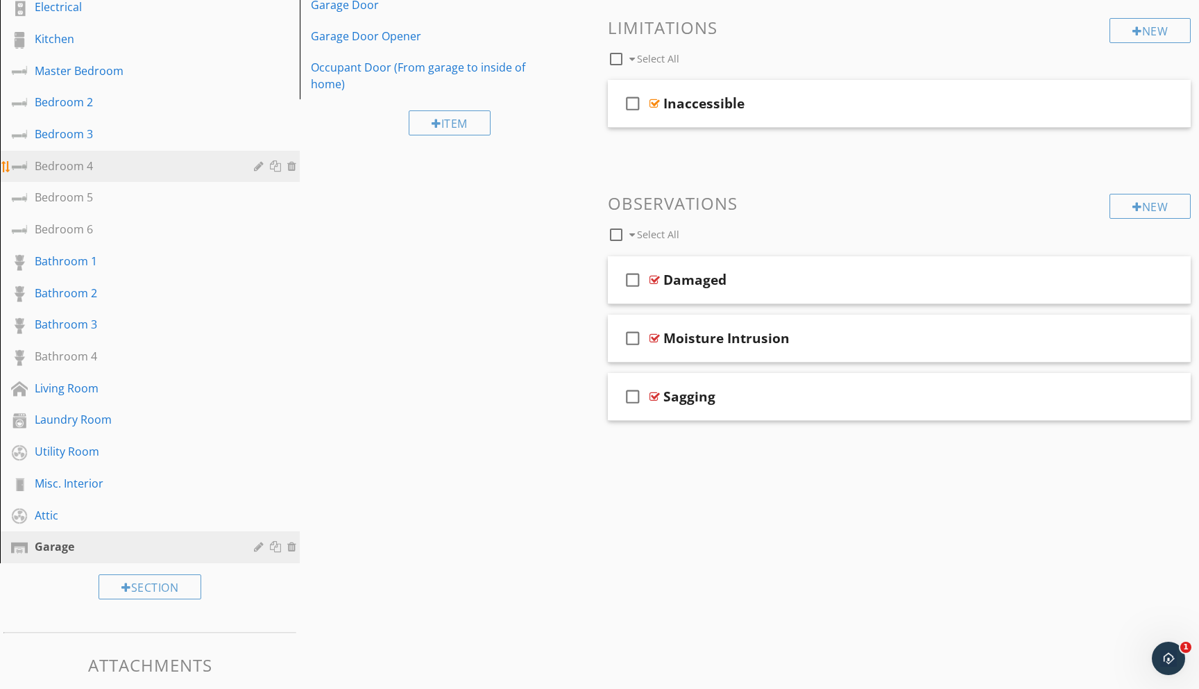
scroll to position [302, 0]
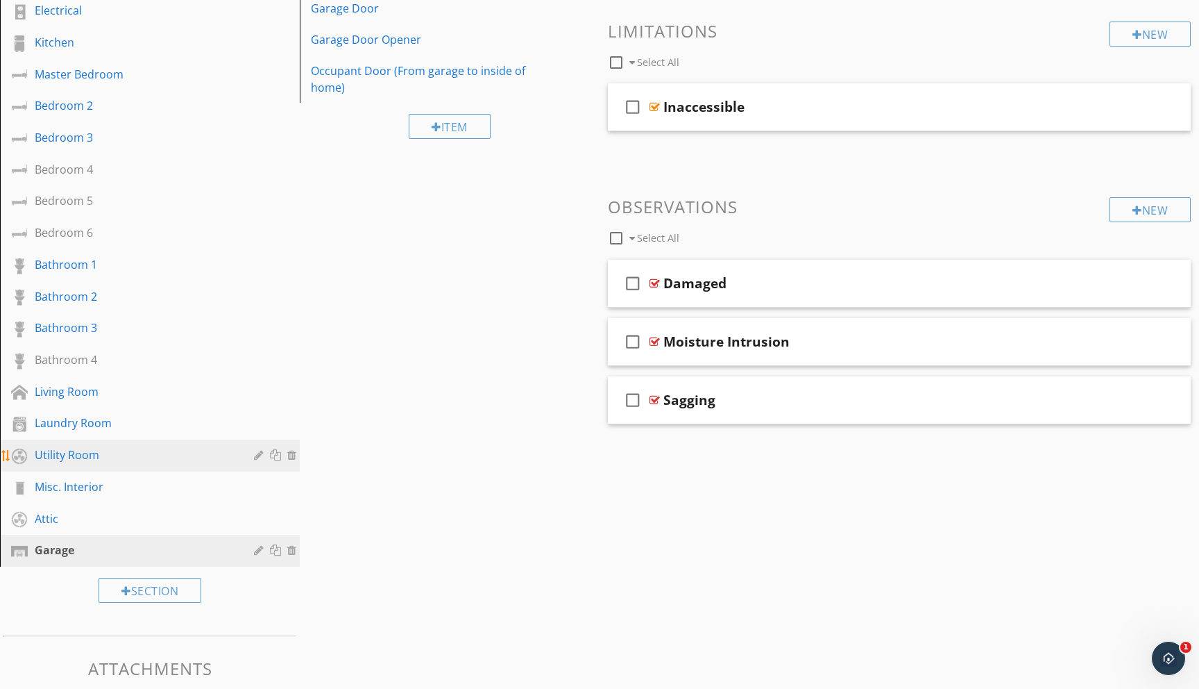
click at [79, 450] on div "Utility Room" at bounding box center [134, 454] width 199 height 17
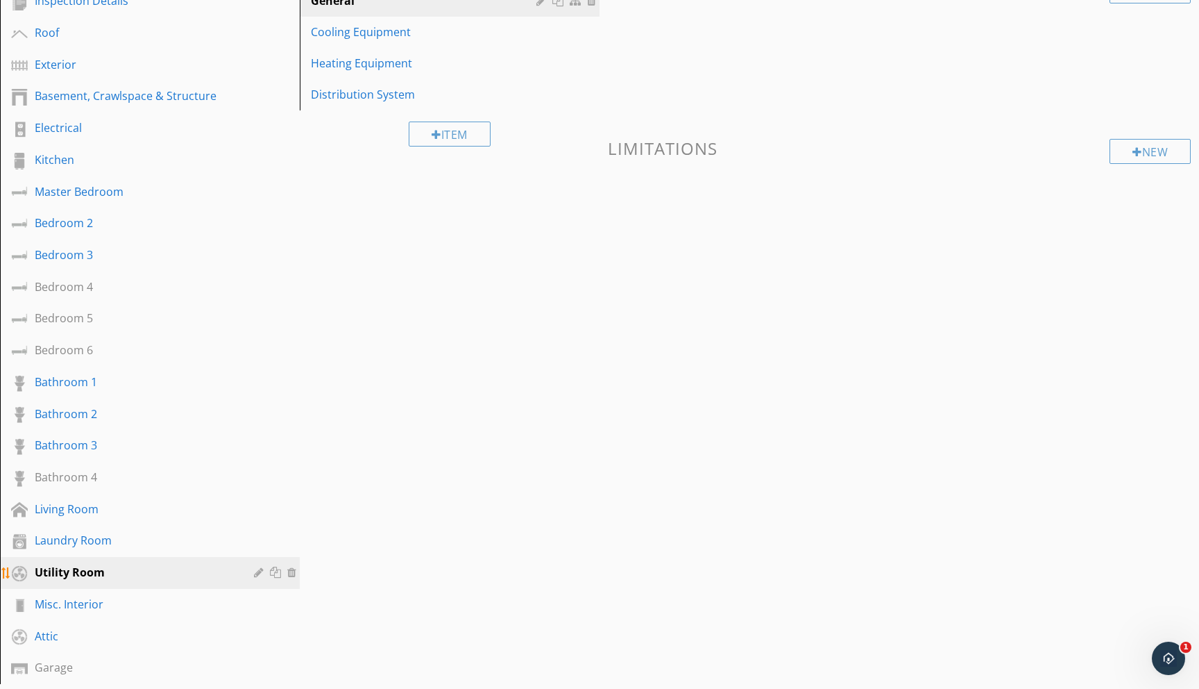
scroll to position [0, 0]
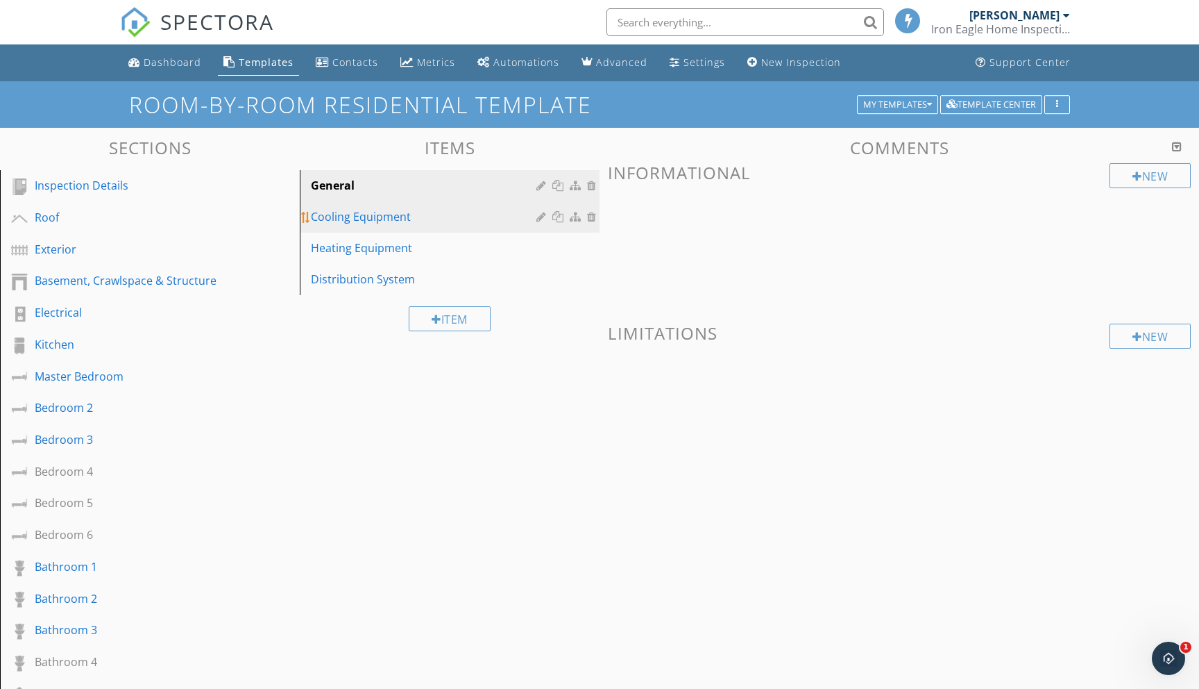
click at [342, 218] on div "Cooling Equipment" at bounding box center [426, 216] width 230 height 17
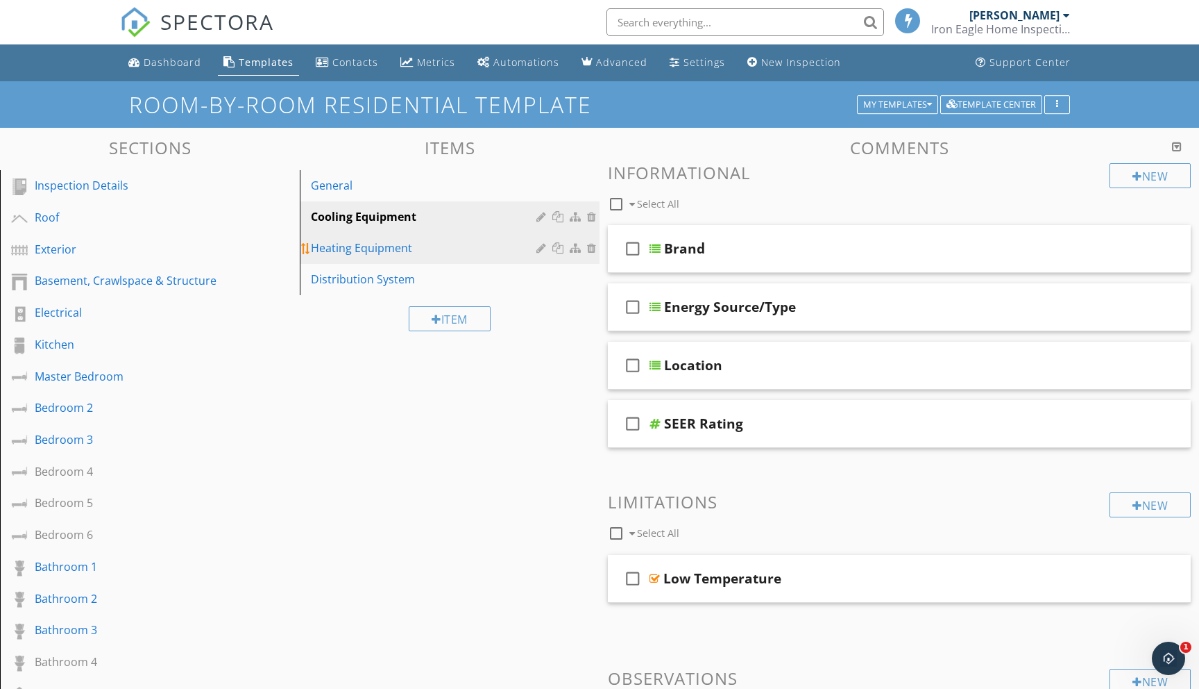
click at [335, 244] on div "Heating Equipment" at bounding box center [426, 247] width 230 height 17
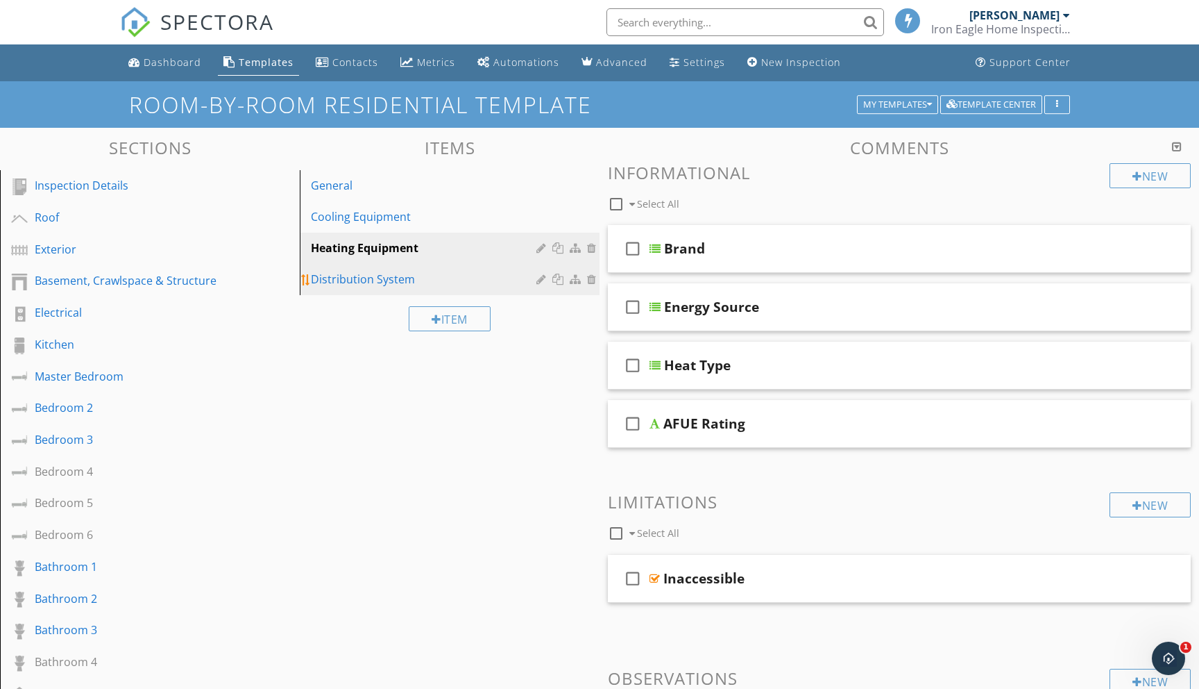
click at [335, 287] on div "Distribution System" at bounding box center [426, 279] width 230 height 17
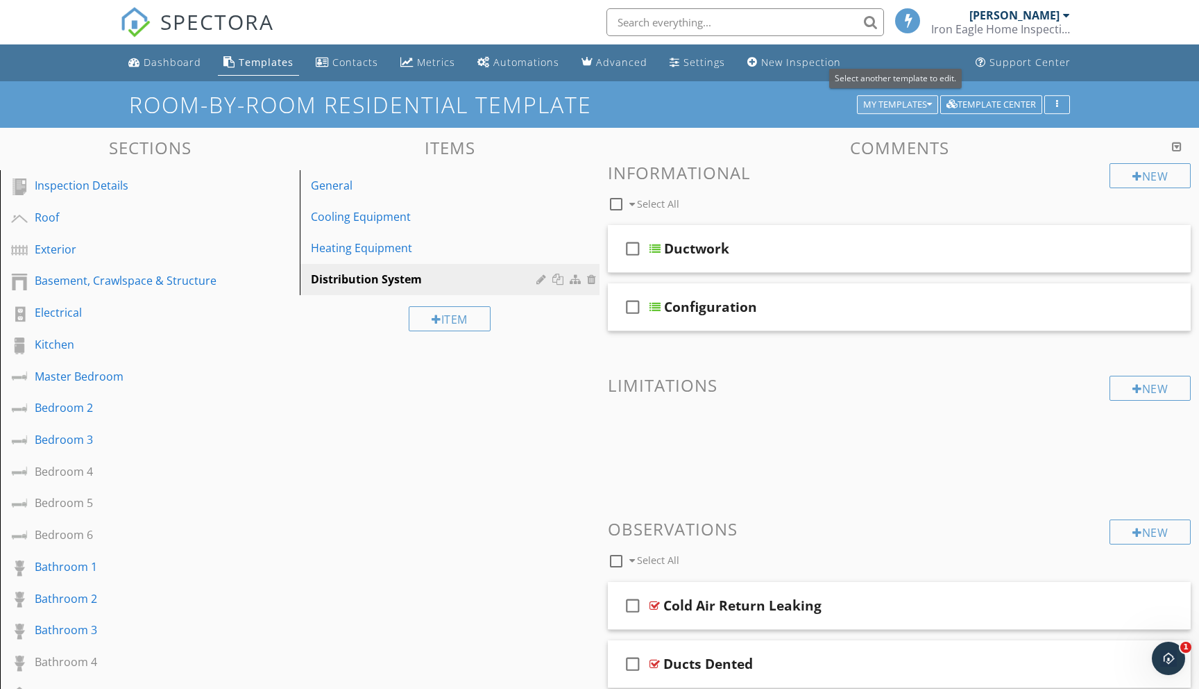
click at [913, 101] on div "My Templates" at bounding box center [897, 105] width 69 height 10
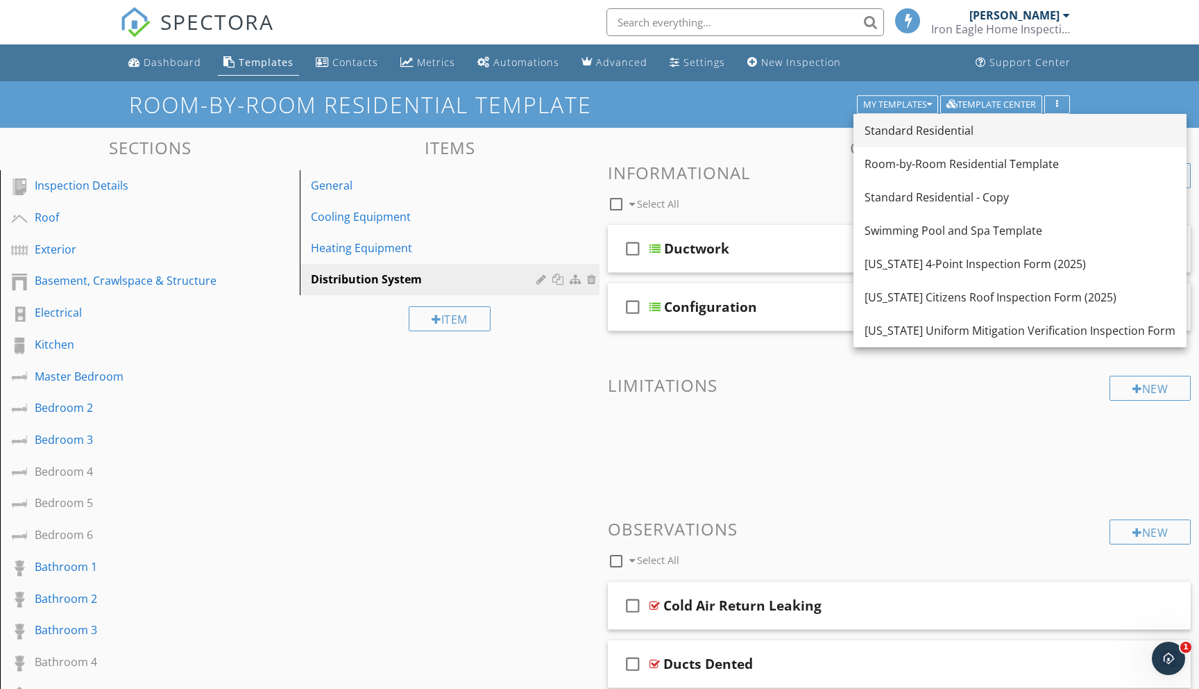
click at [906, 135] on div "Standard Residential" at bounding box center [1020, 130] width 311 height 17
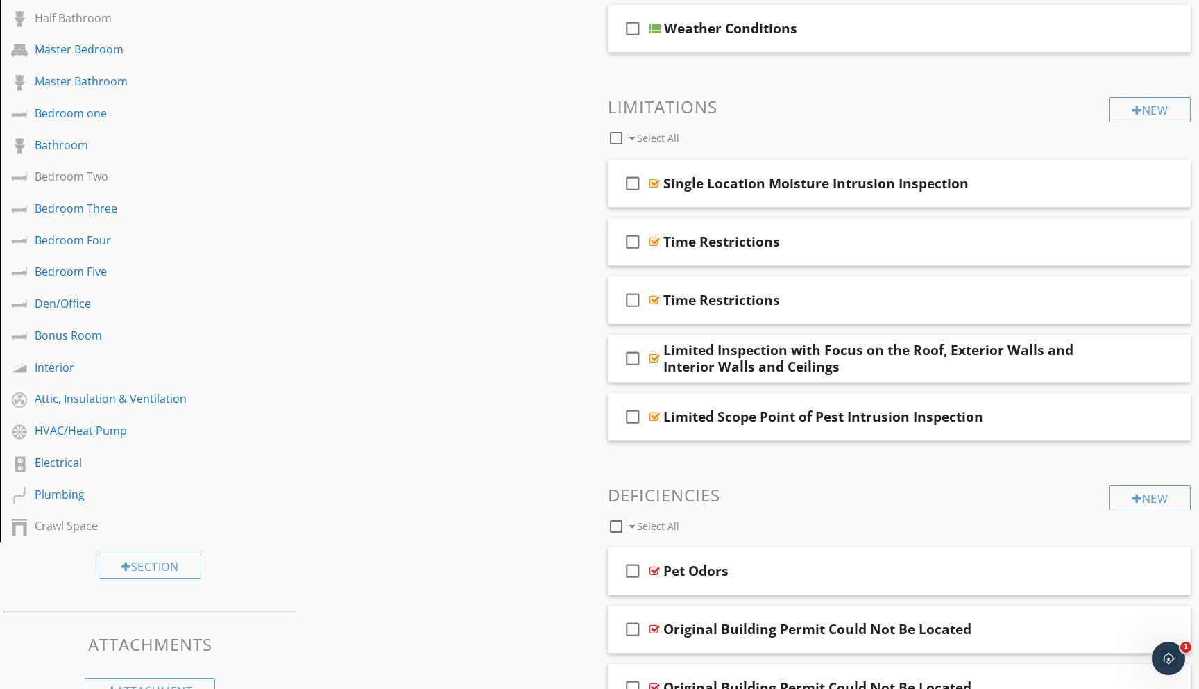
scroll to position [463, 0]
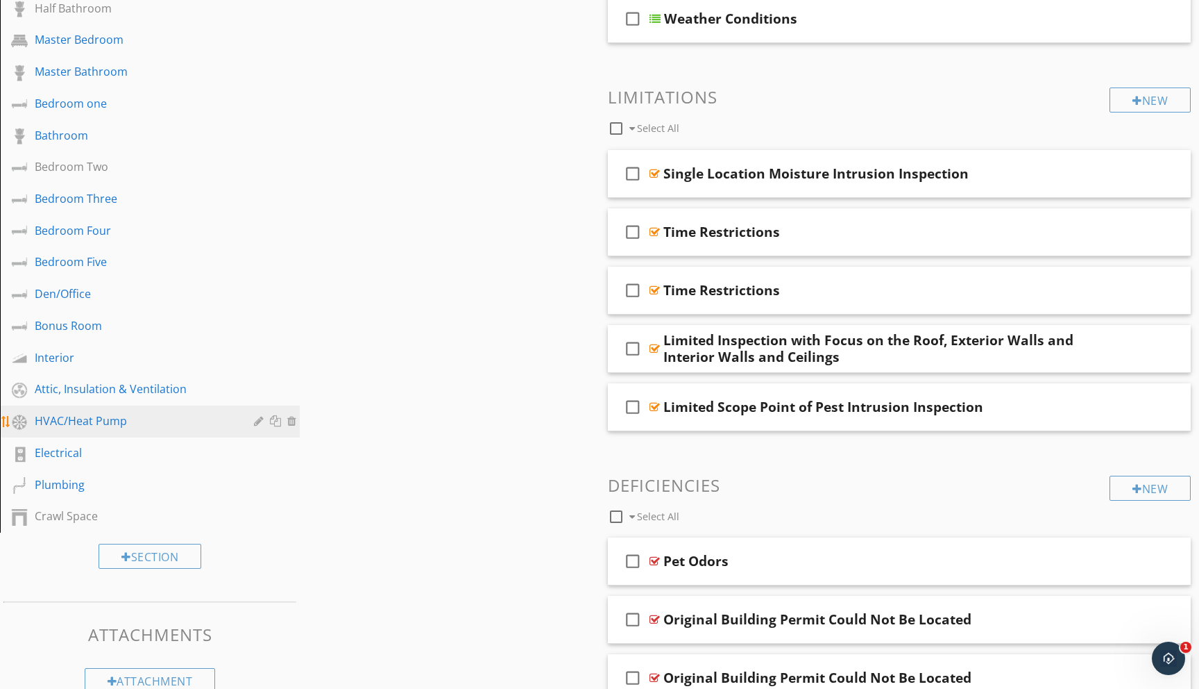
click at [70, 423] on div "HVAC/Heat Pump" at bounding box center [134, 420] width 199 height 17
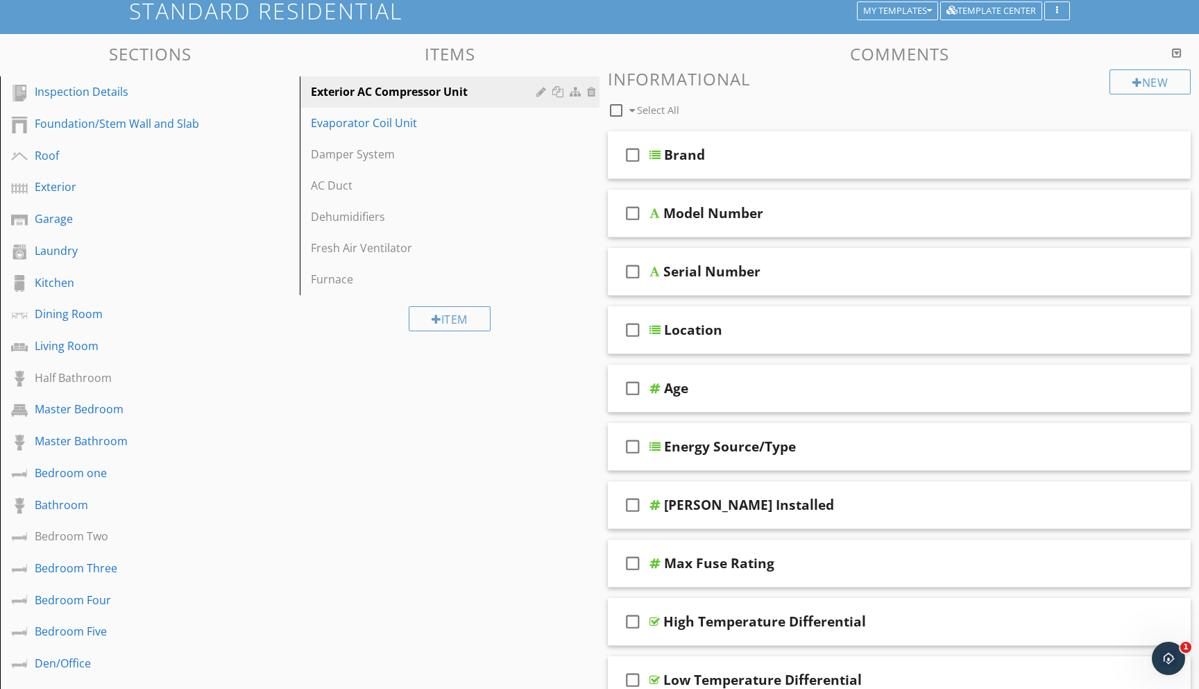
scroll to position [81, 0]
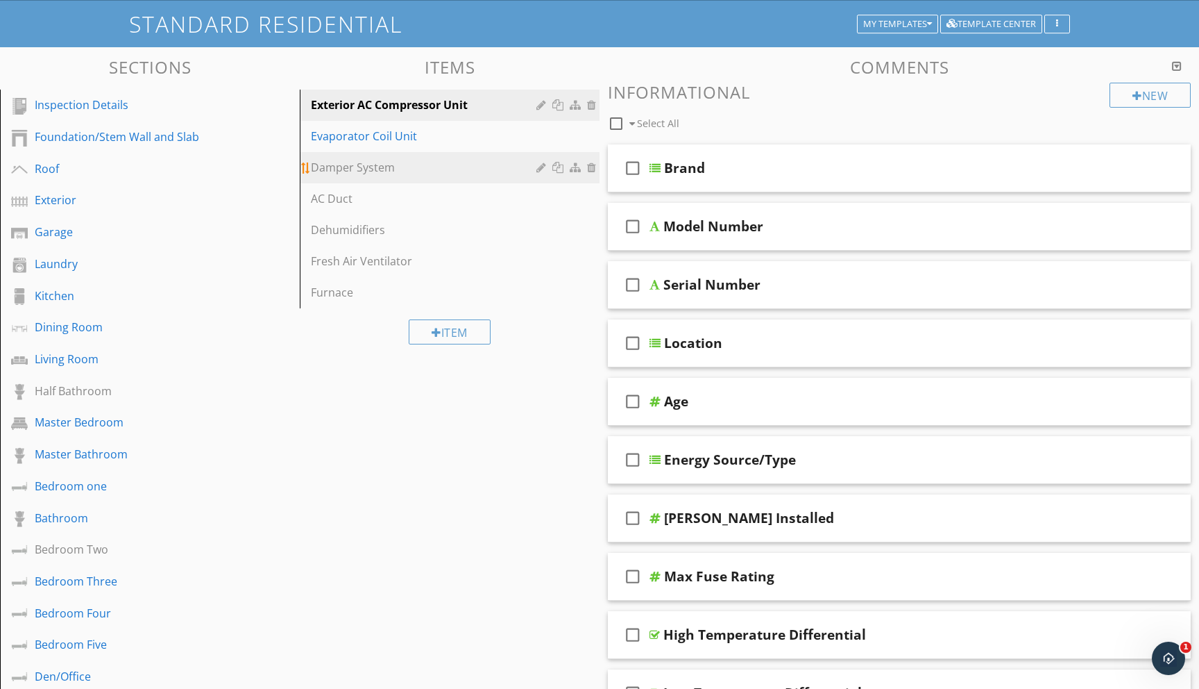
click at [379, 170] on div "Damper System" at bounding box center [426, 167] width 230 height 17
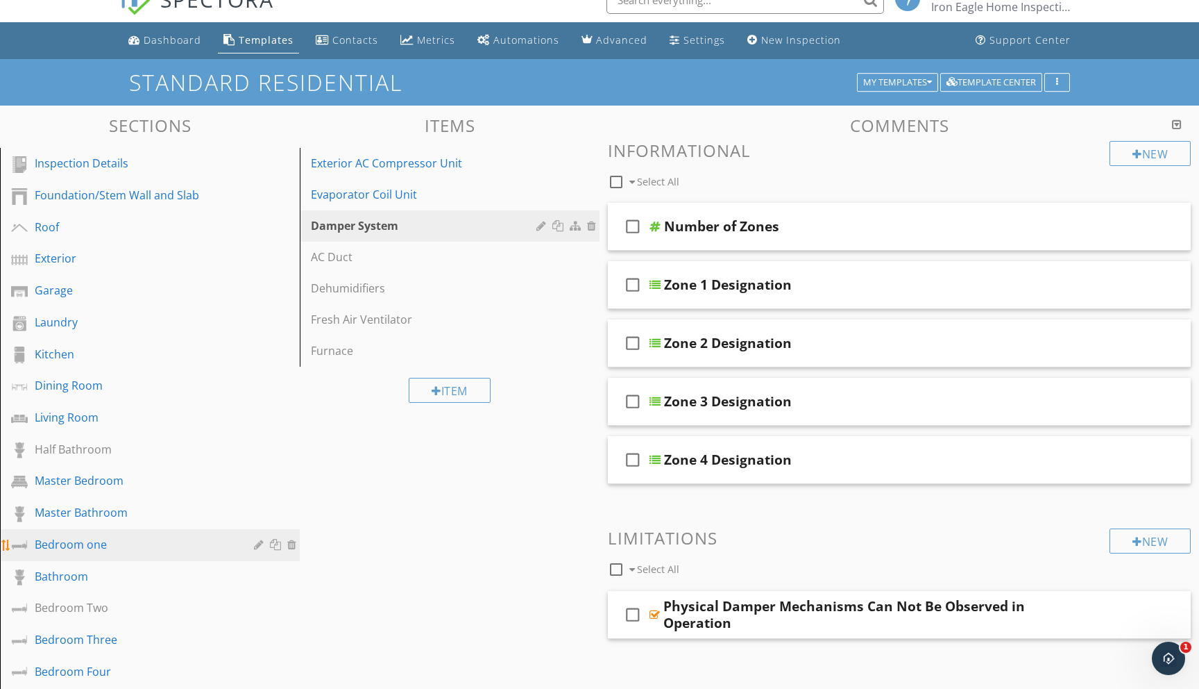
scroll to position [24, 0]
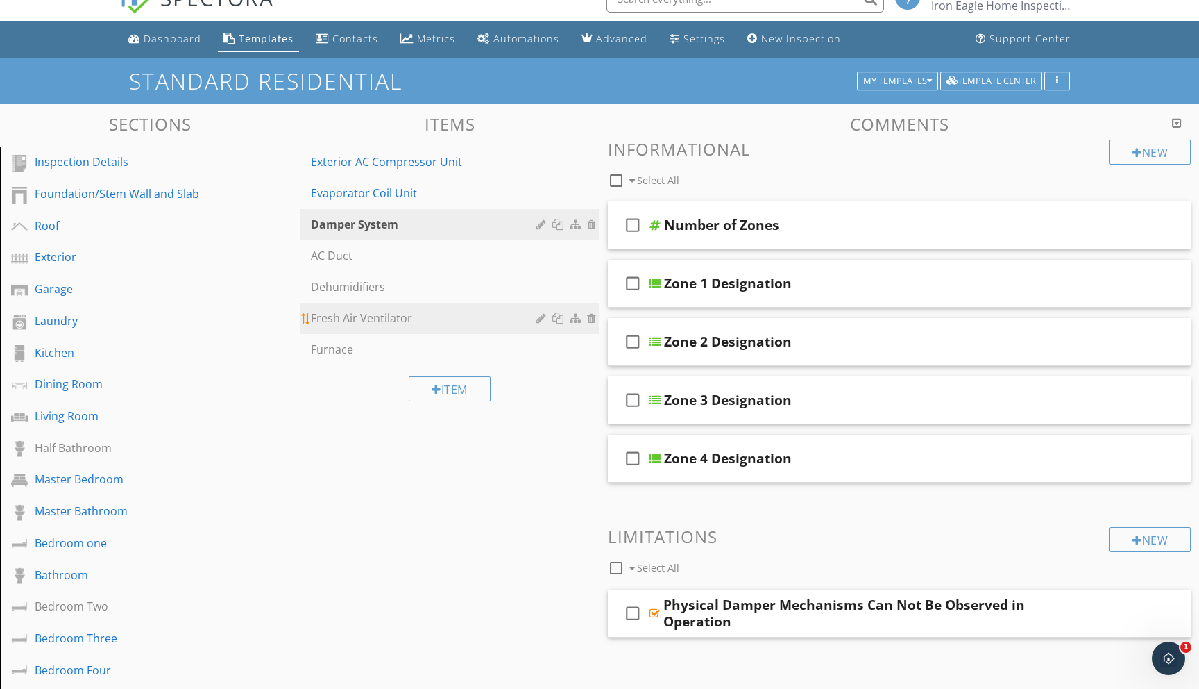
click at [346, 323] on div "Fresh Air Ventilator" at bounding box center [426, 318] width 230 height 17
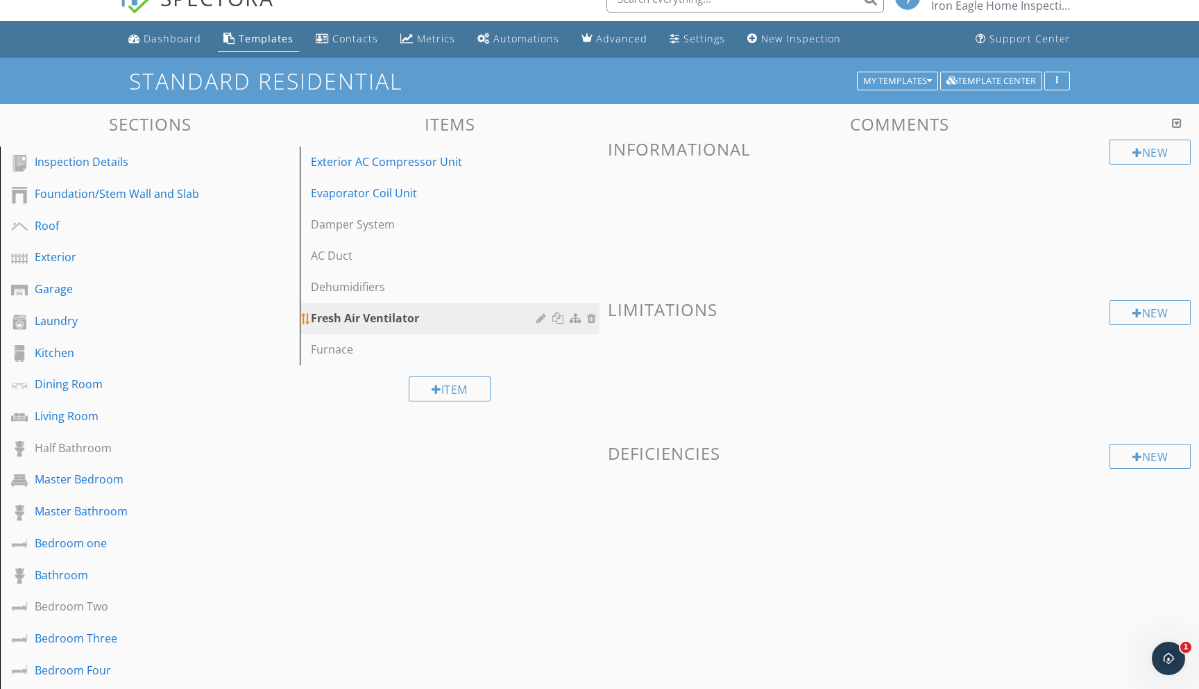
scroll to position [0, 0]
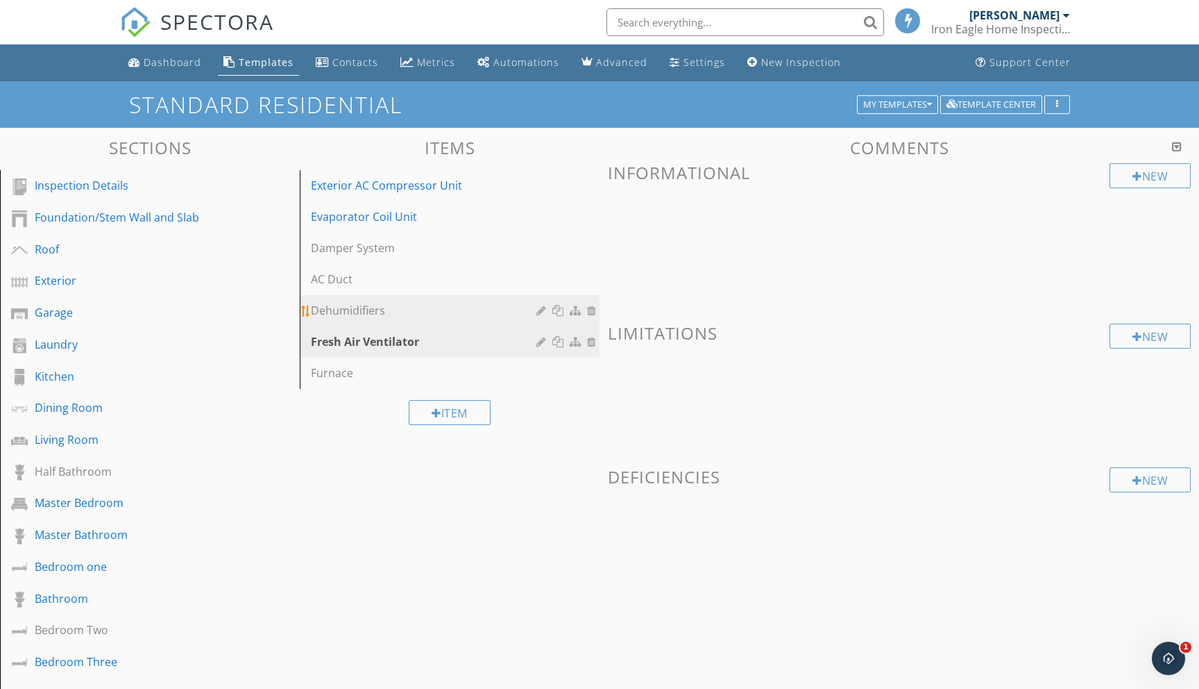
click at [349, 301] on link "Dehumidifiers" at bounding box center [452, 310] width 296 height 31
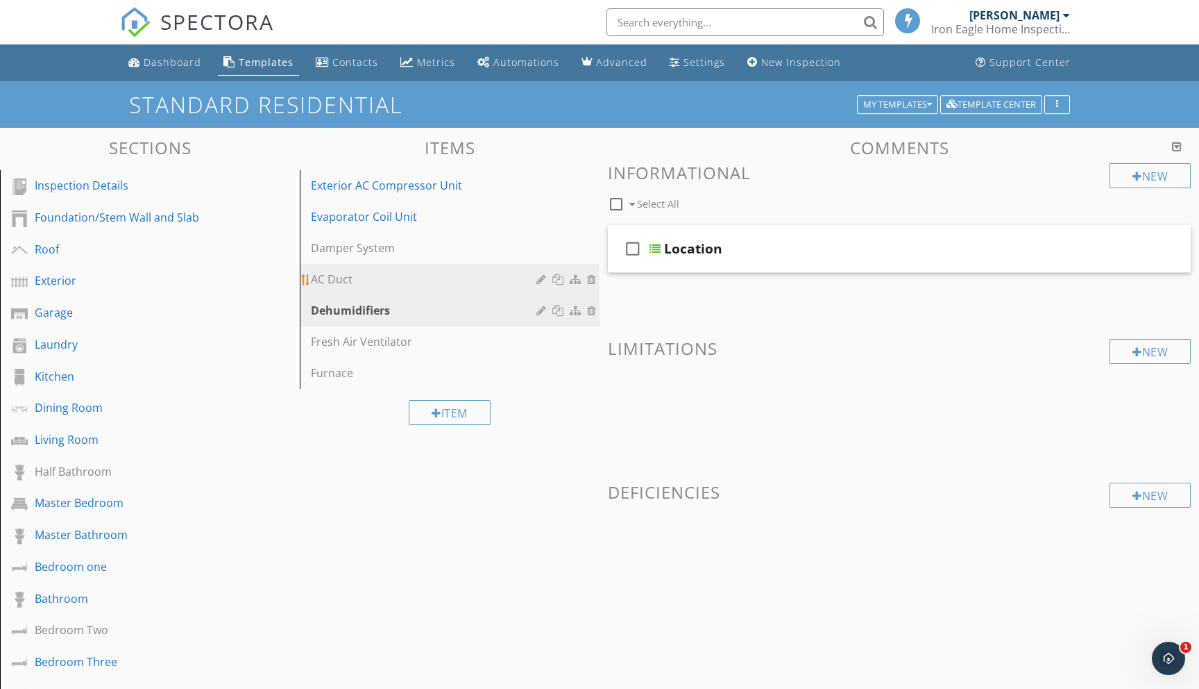
click at [352, 276] on div "AC Duct" at bounding box center [426, 279] width 230 height 17
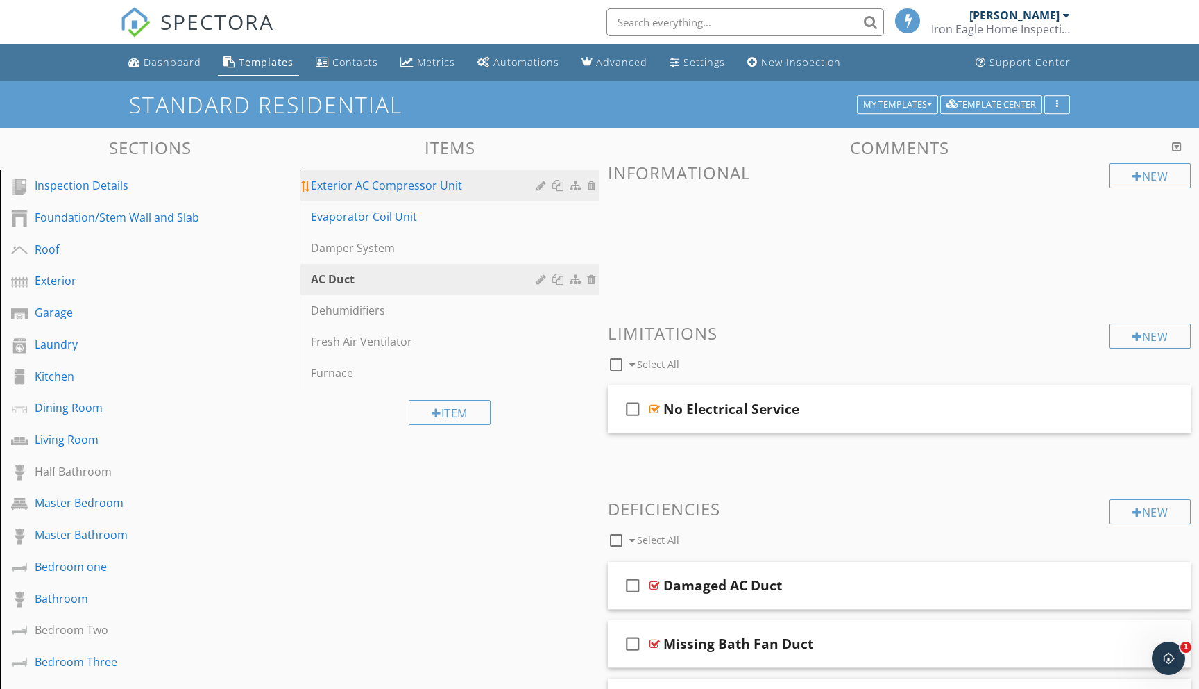
click at [353, 185] on div "Exterior AC Compressor Unit" at bounding box center [426, 185] width 230 height 17
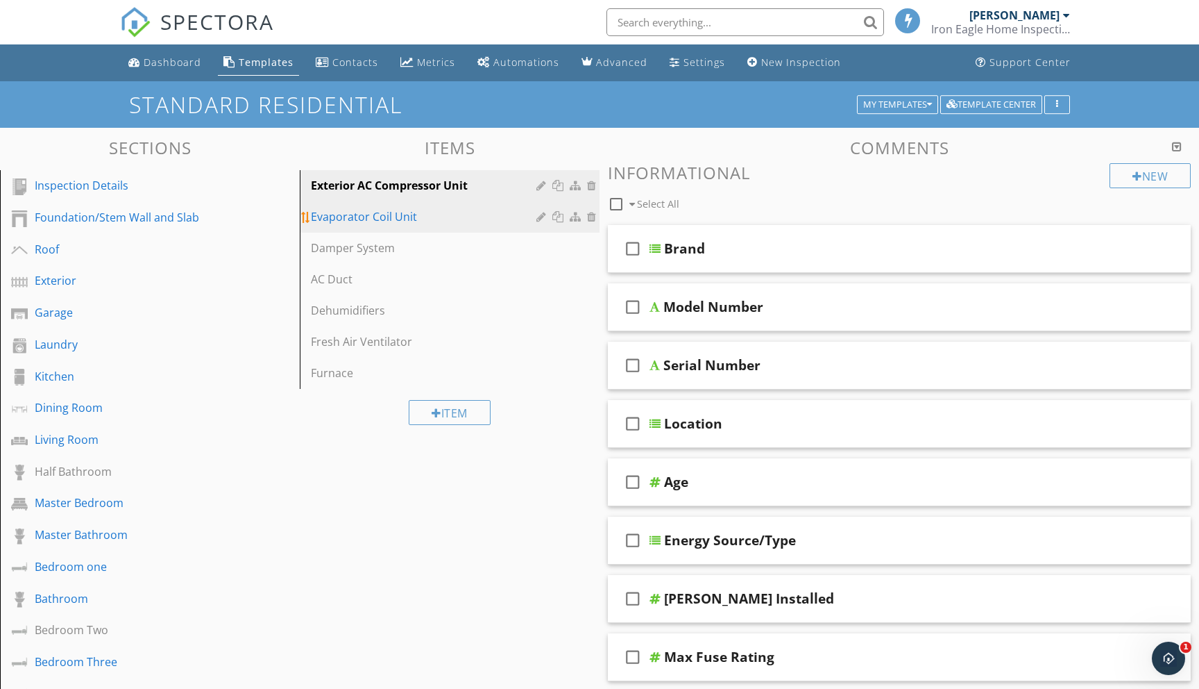
click at [399, 221] on div "Evaporator Coil Unit" at bounding box center [426, 216] width 230 height 17
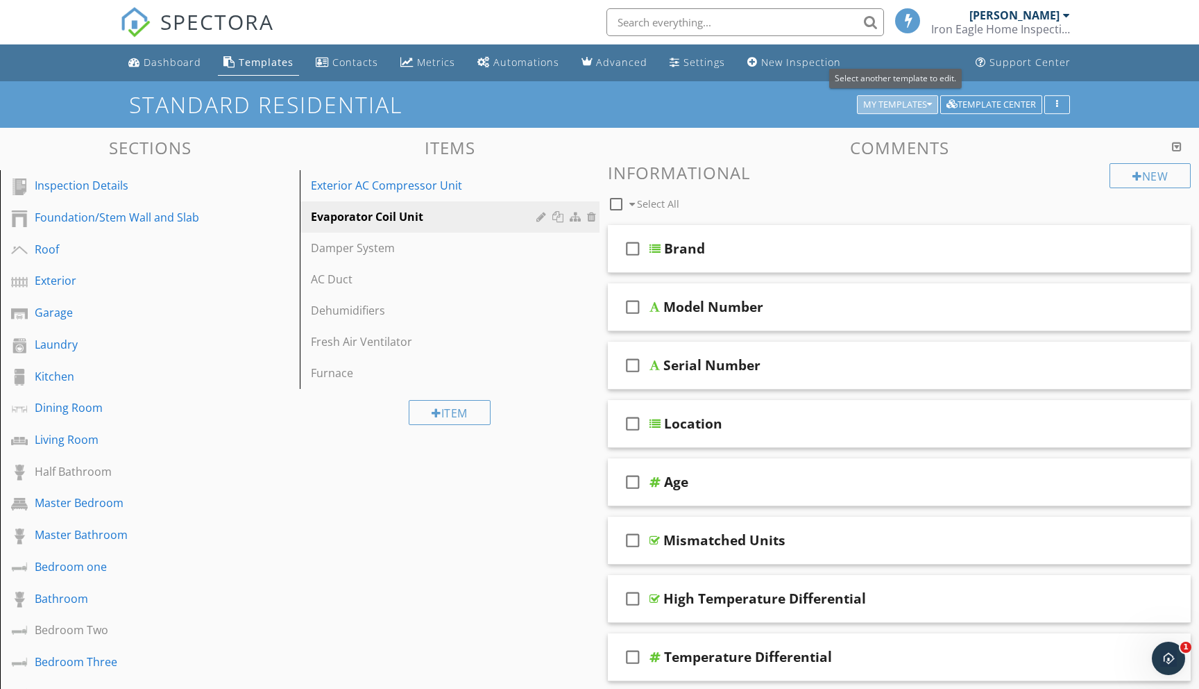
click at [928, 103] on icon "button" at bounding box center [929, 105] width 5 height 10
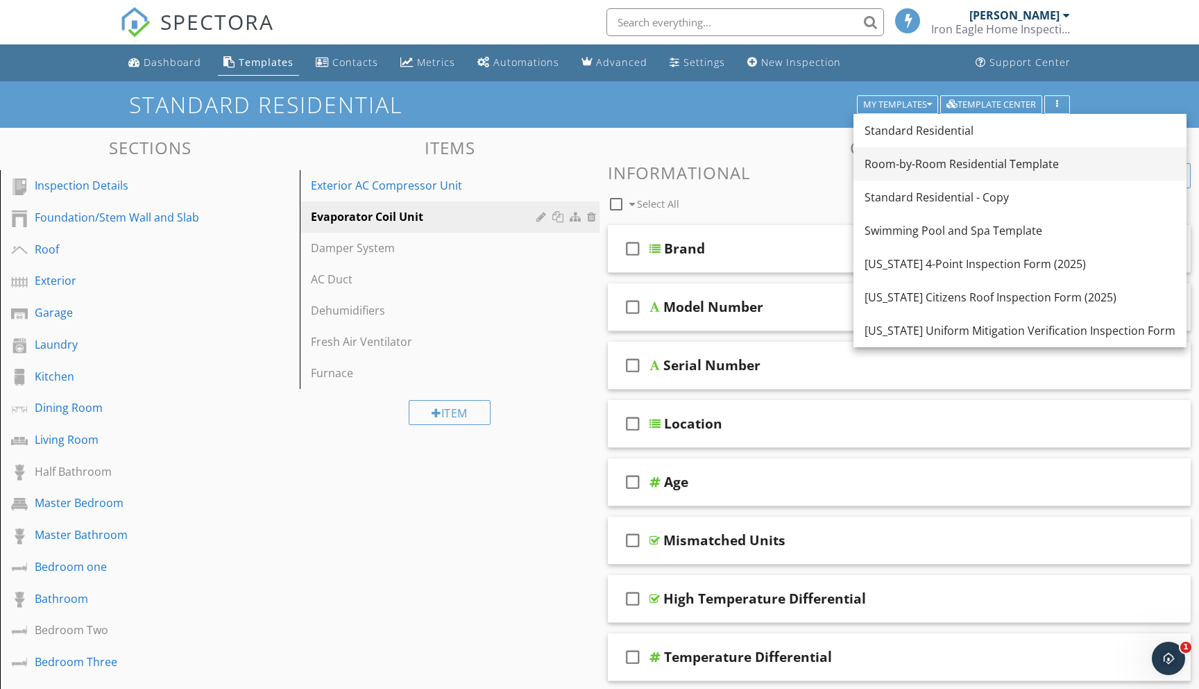
click at [911, 157] on div "Room-by-Room Residential Template" at bounding box center [1020, 163] width 311 height 17
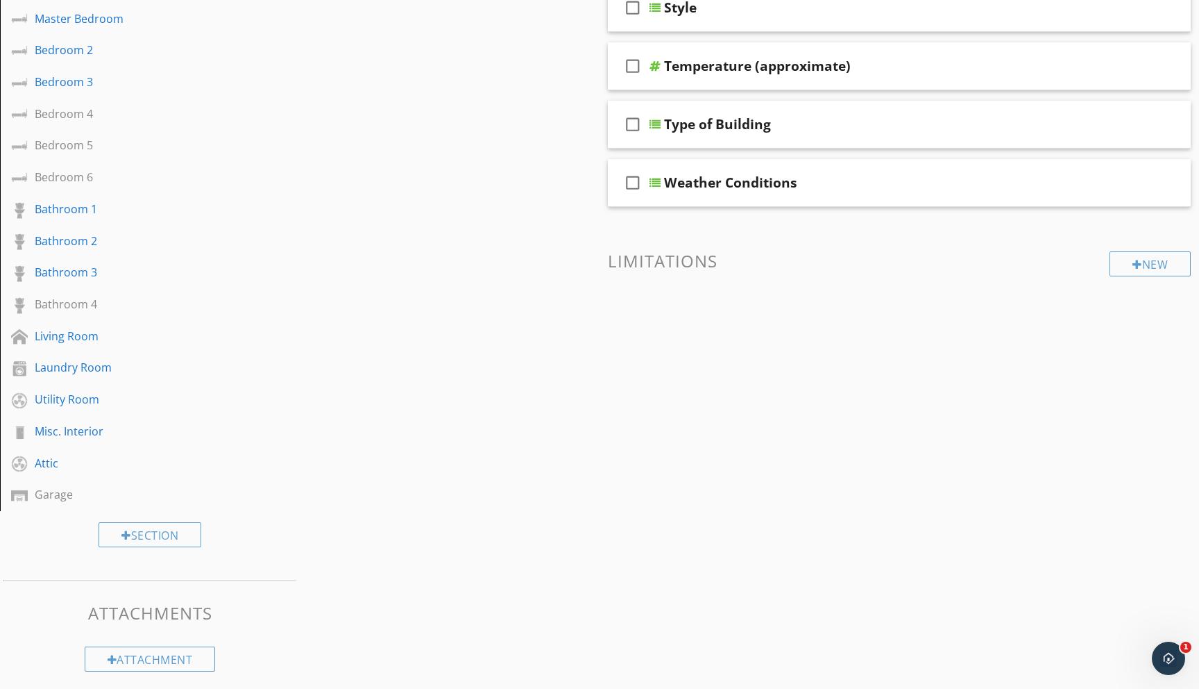
scroll to position [364, 0]
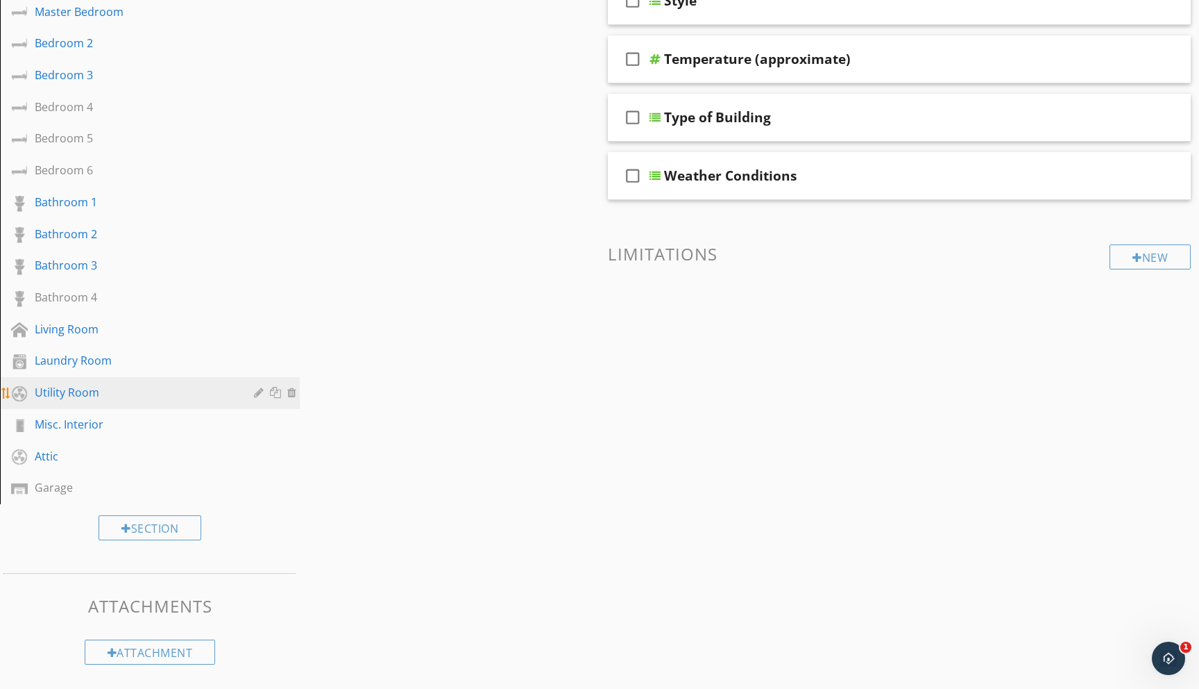
click at [273, 392] on div at bounding box center [277, 392] width 15 height 11
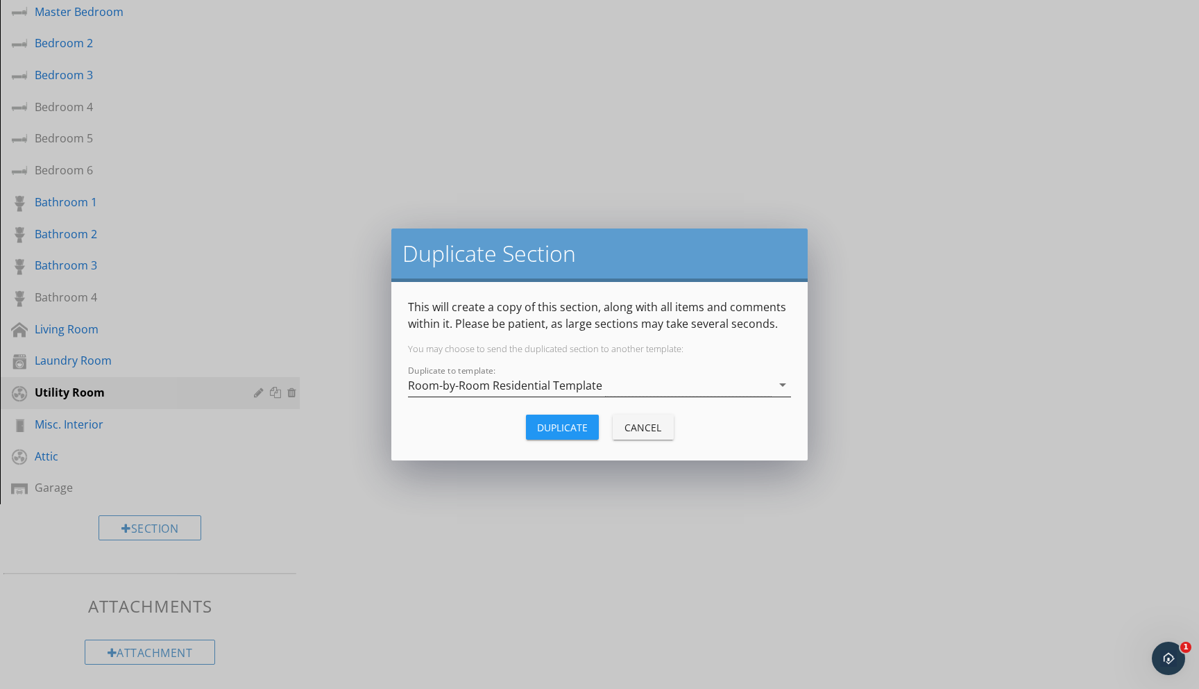
click at [784, 384] on icon "arrow_drop_down" at bounding box center [783, 384] width 17 height 17
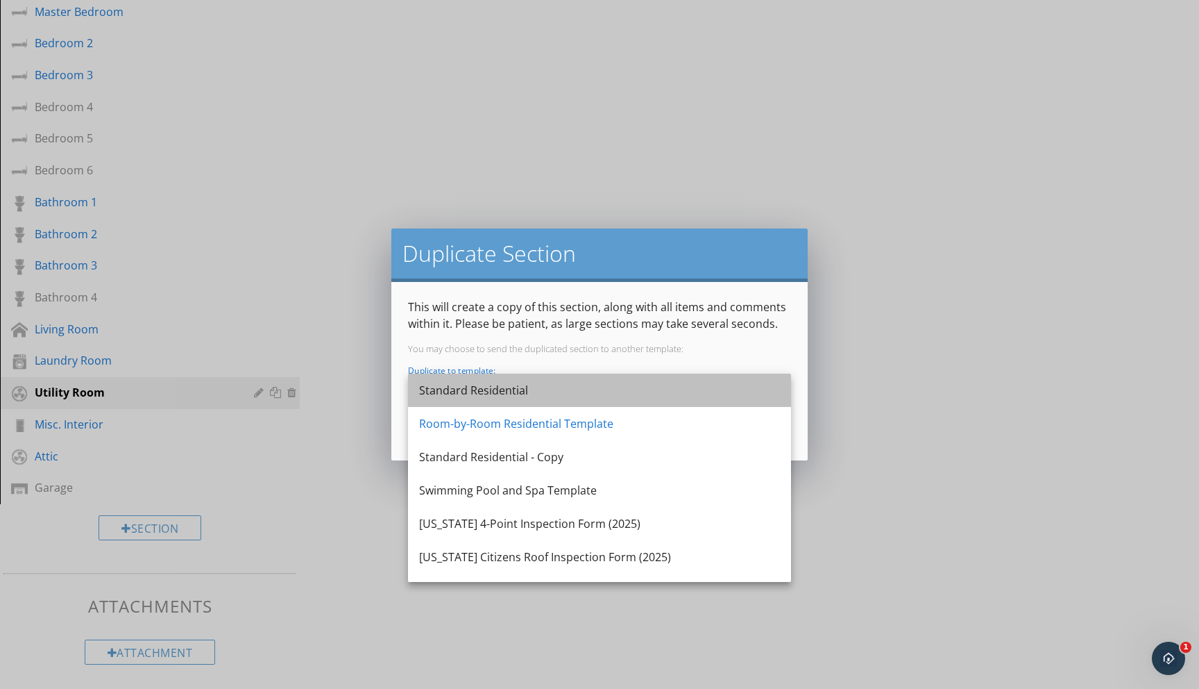
click at [546, 389] on div "Standard Residential" at bounding box center [599, 390] width 361 height 17
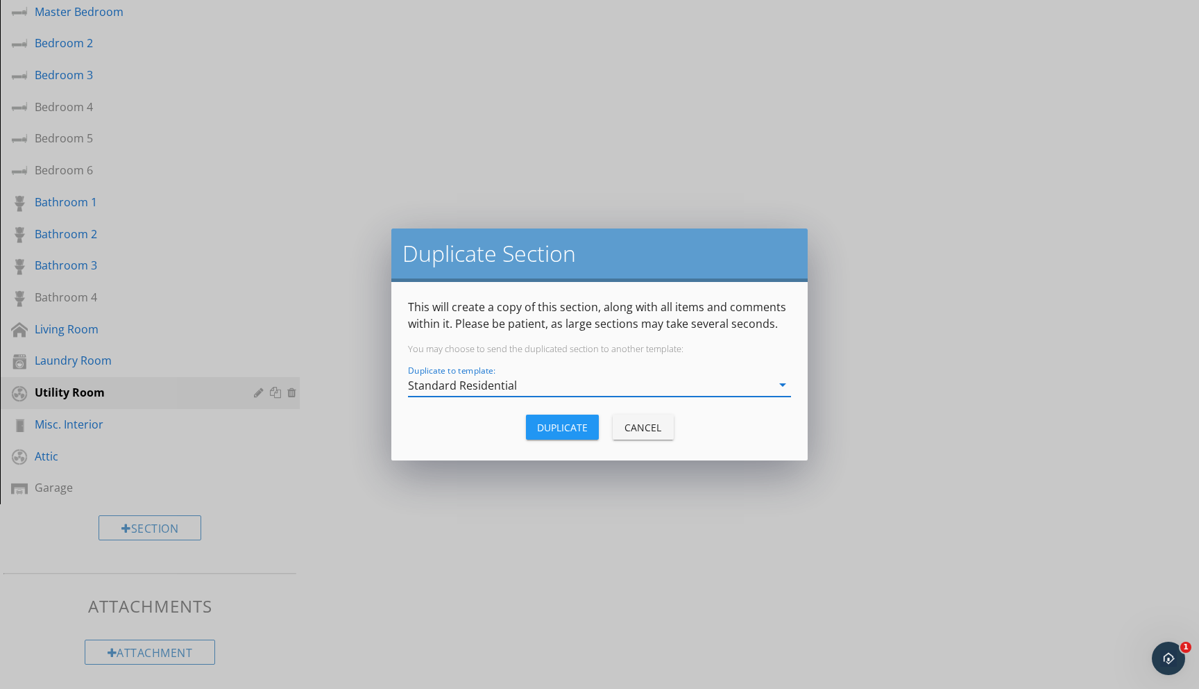
click at [567, 424] on div "Duplicate" at bounding box center [562, 427] width 51 height 15
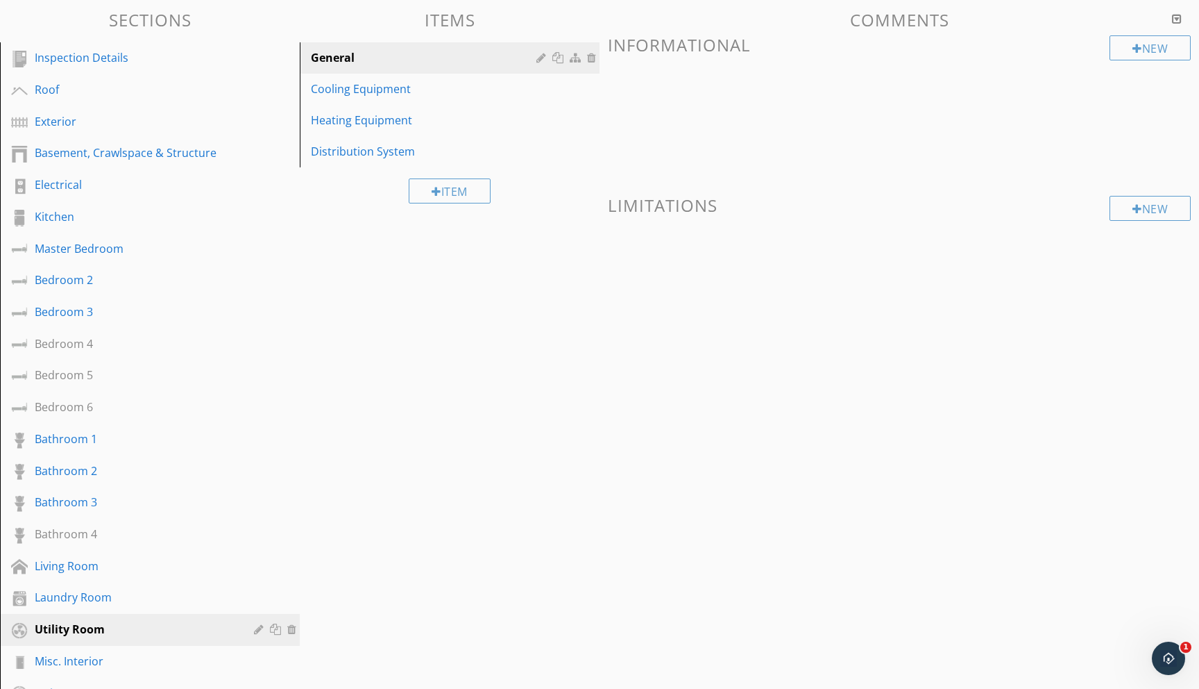
scroll to position [119, 0]
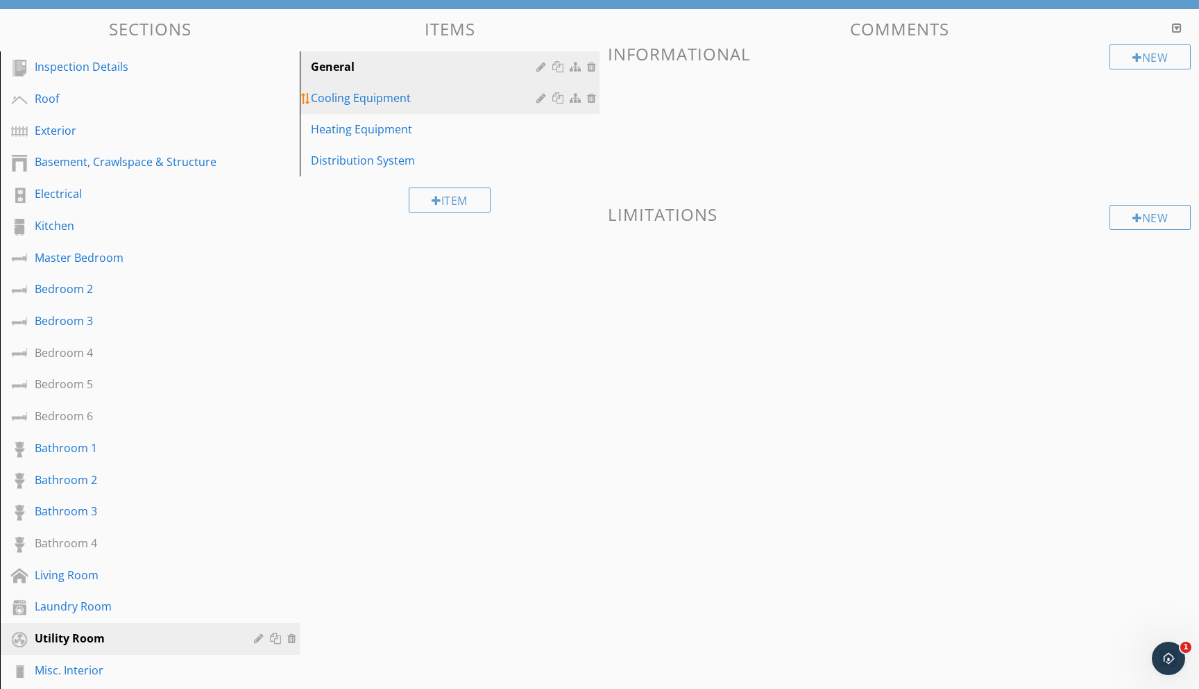
click at [358, 96] on div "Cooling Equipment" at bounding box center [426, 98] width 230 height 17
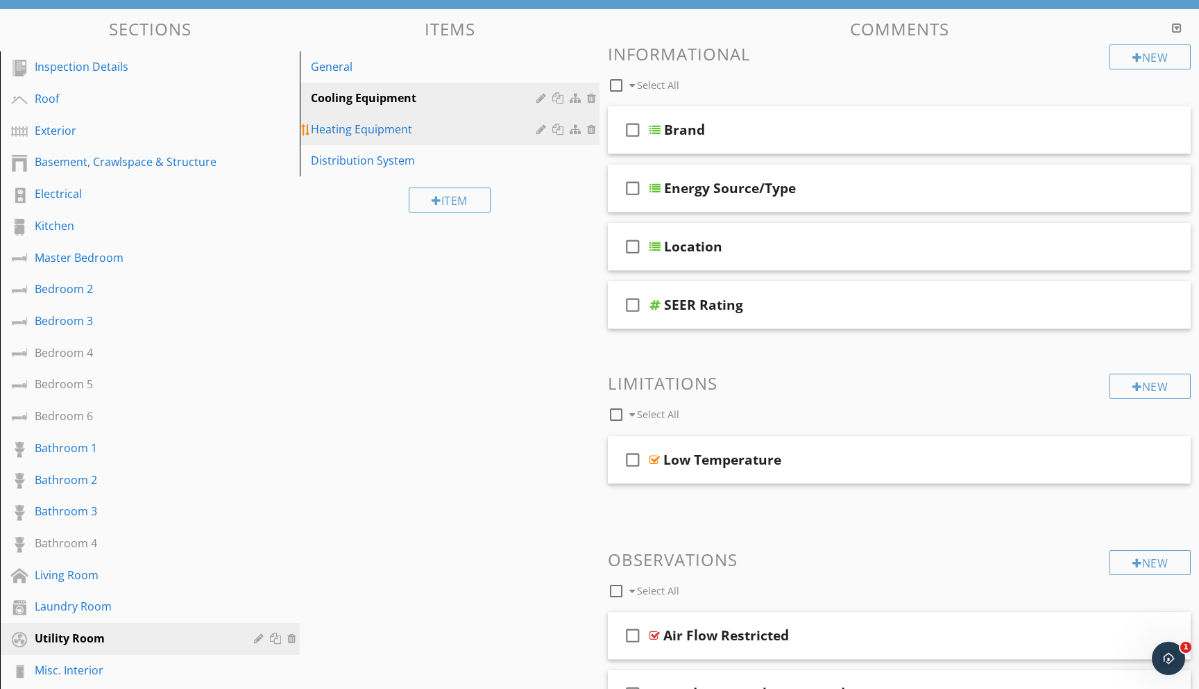
click at [364, 126] on div "Heating Equipment" at bounding box center [426, 129] width 230 height 17
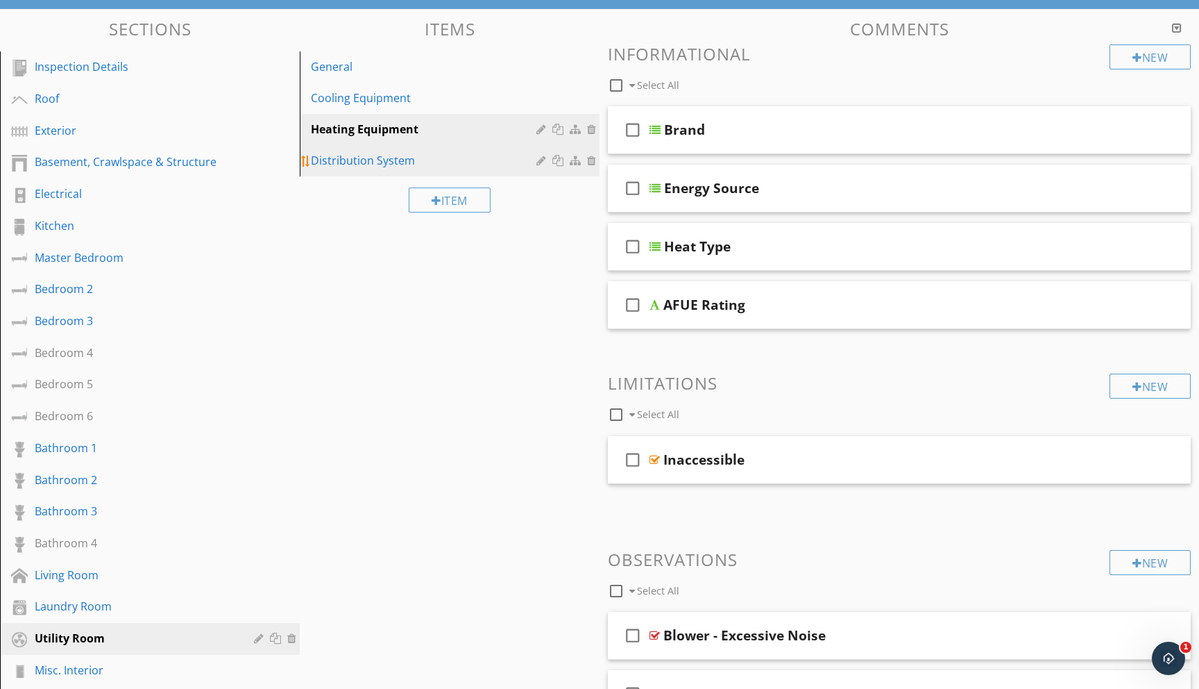
click at [366, 163] on div "Distribution System" at bounding box center [426, 160] width 230 height 17
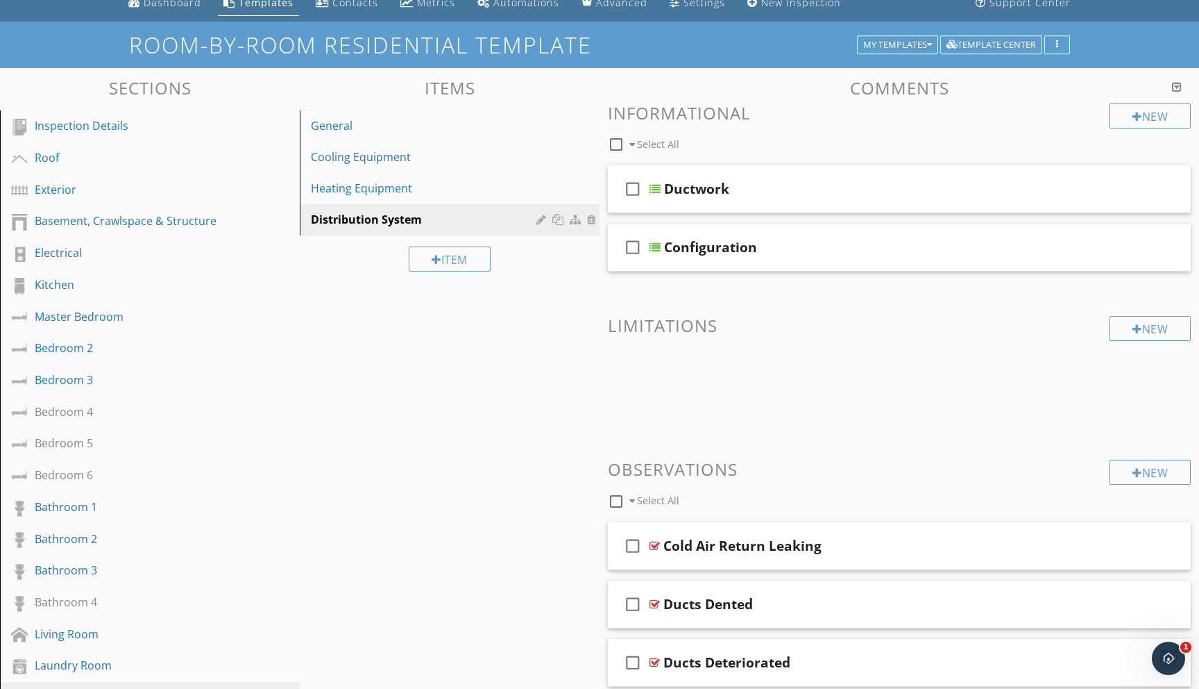
scroll to position [0, 0]
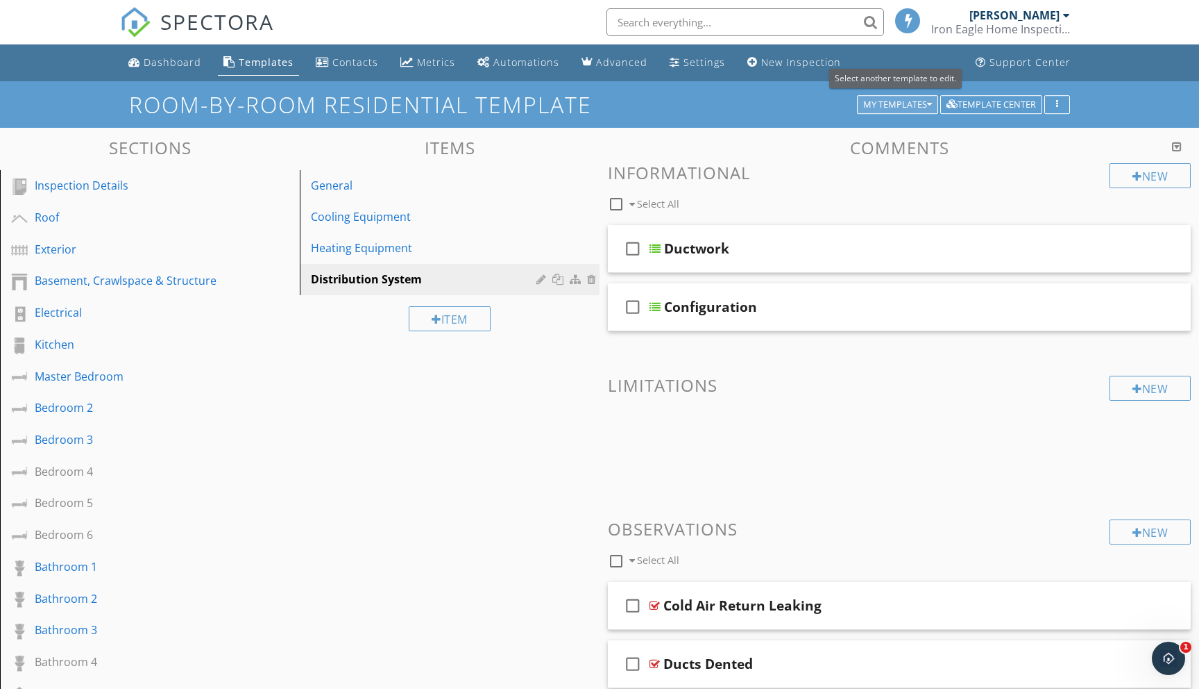
click at [921, 106] on div "My Templates" at bounding box center [897, 105] width 69 height 10
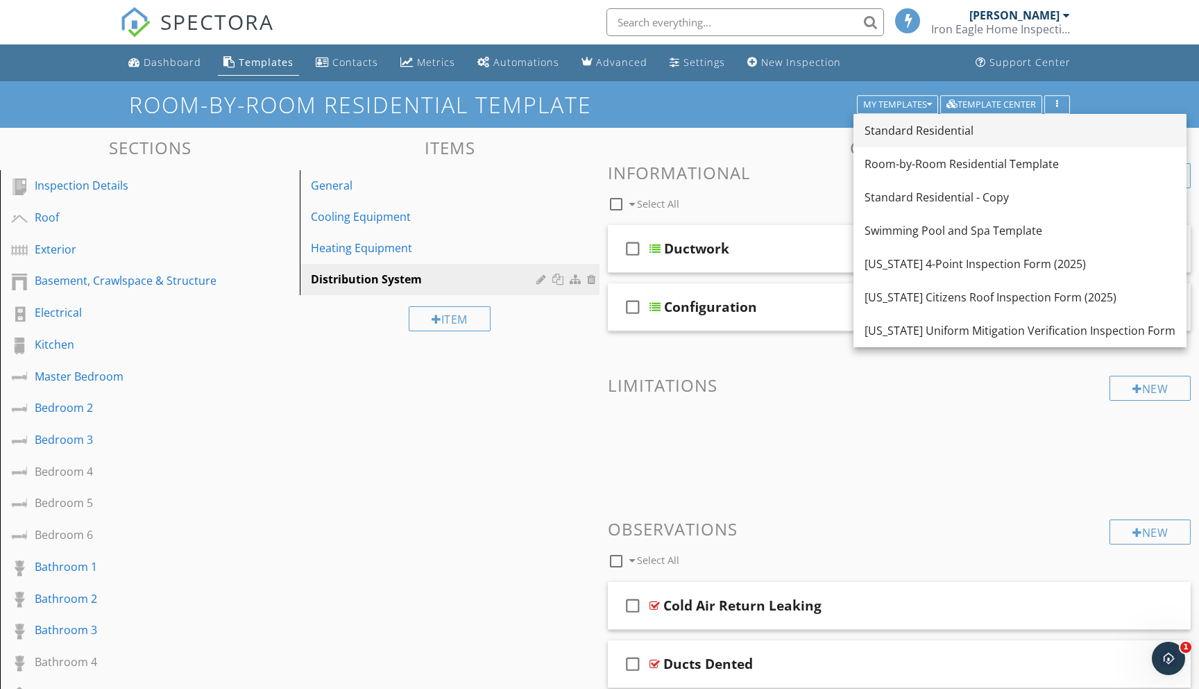
click at [899, 133] on div "Standard Residential" at bounding box center [1020, 130] width 311 height 17
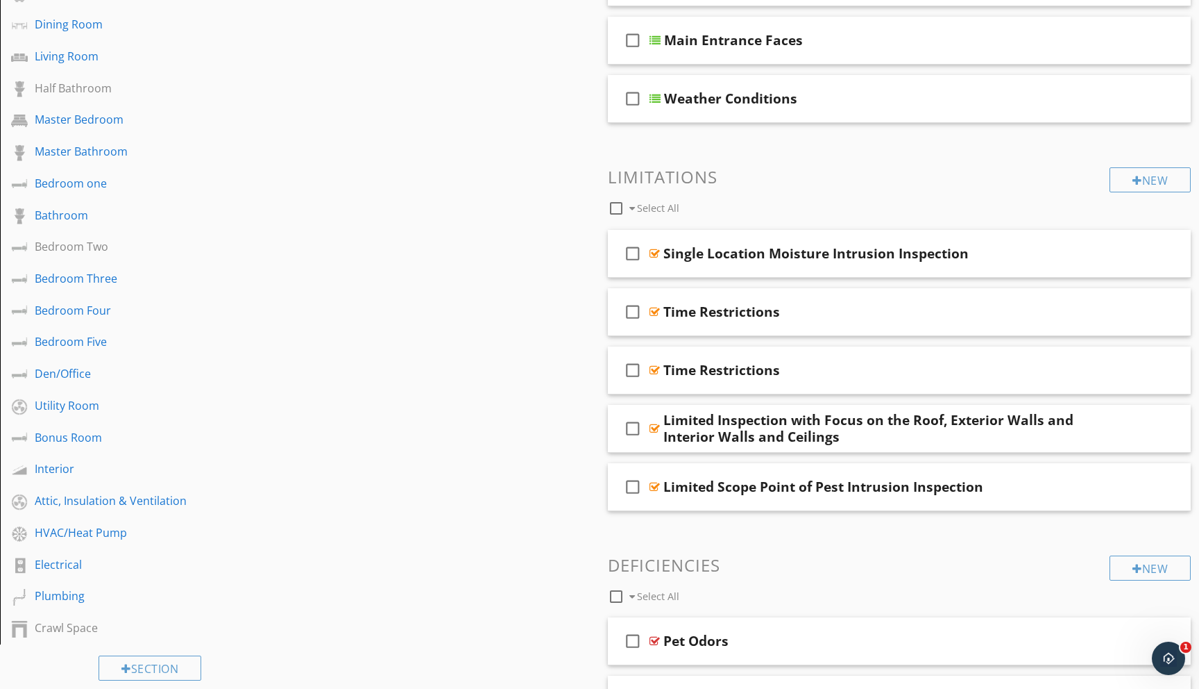
scroll to position [387, 0]
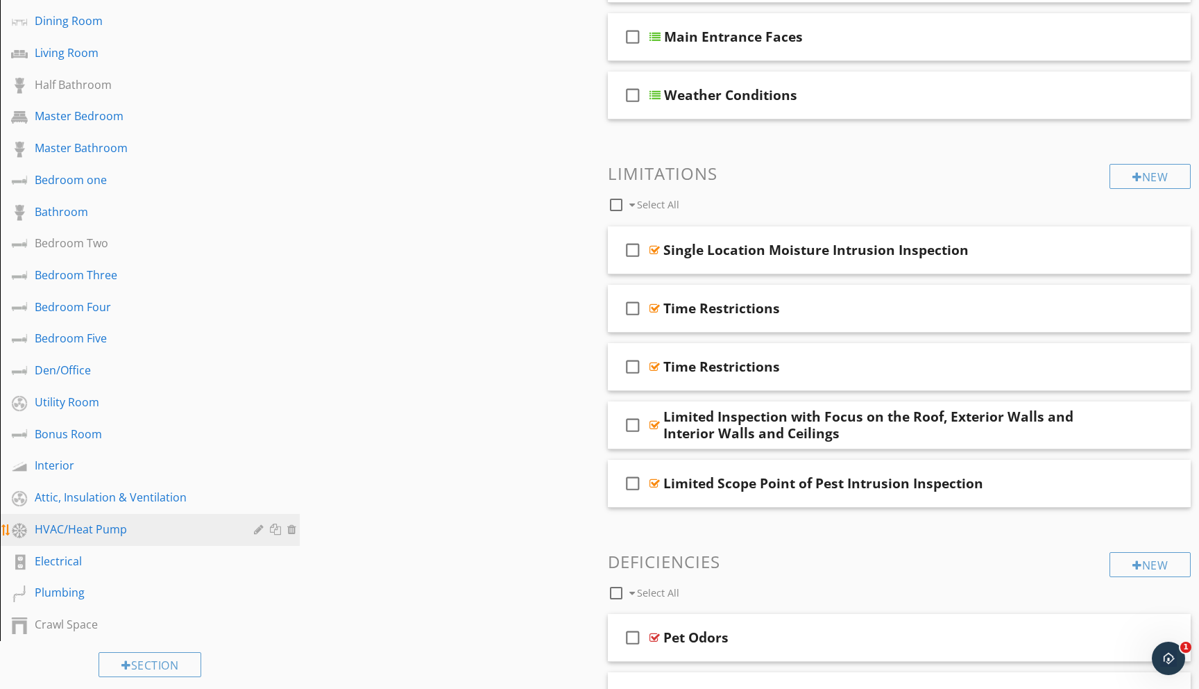
click at [65, 530] on div "HVAC/Heat Pump" at bounding box center [134, 529] width 199 height 17
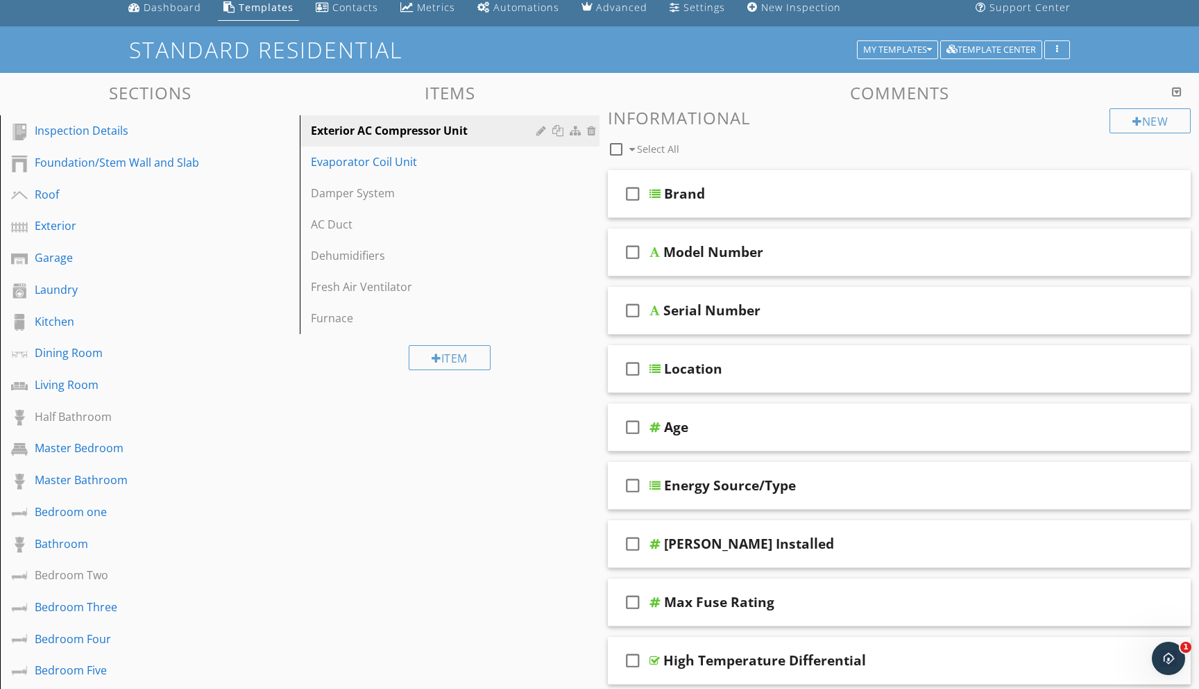
scroll to position [57, 0]
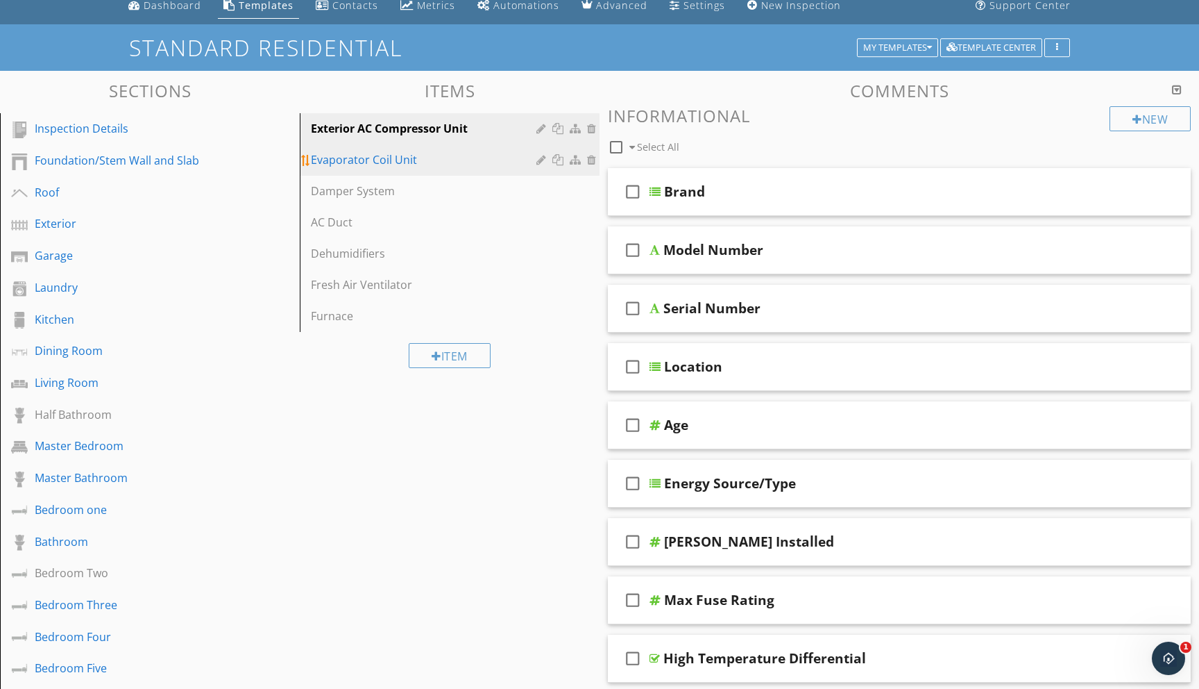
click at [412, 164] on div "Evaporator Coil Unit" at bounding box center [426, 159] width 230 height 17
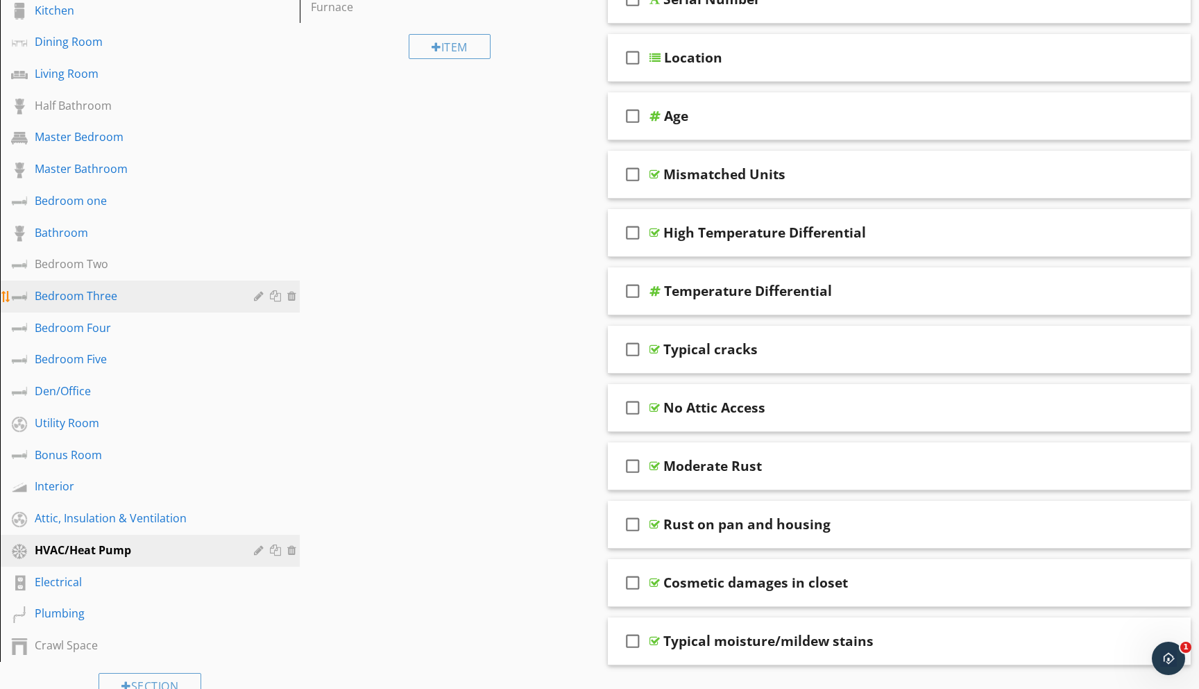
scroll to position [369, 0]
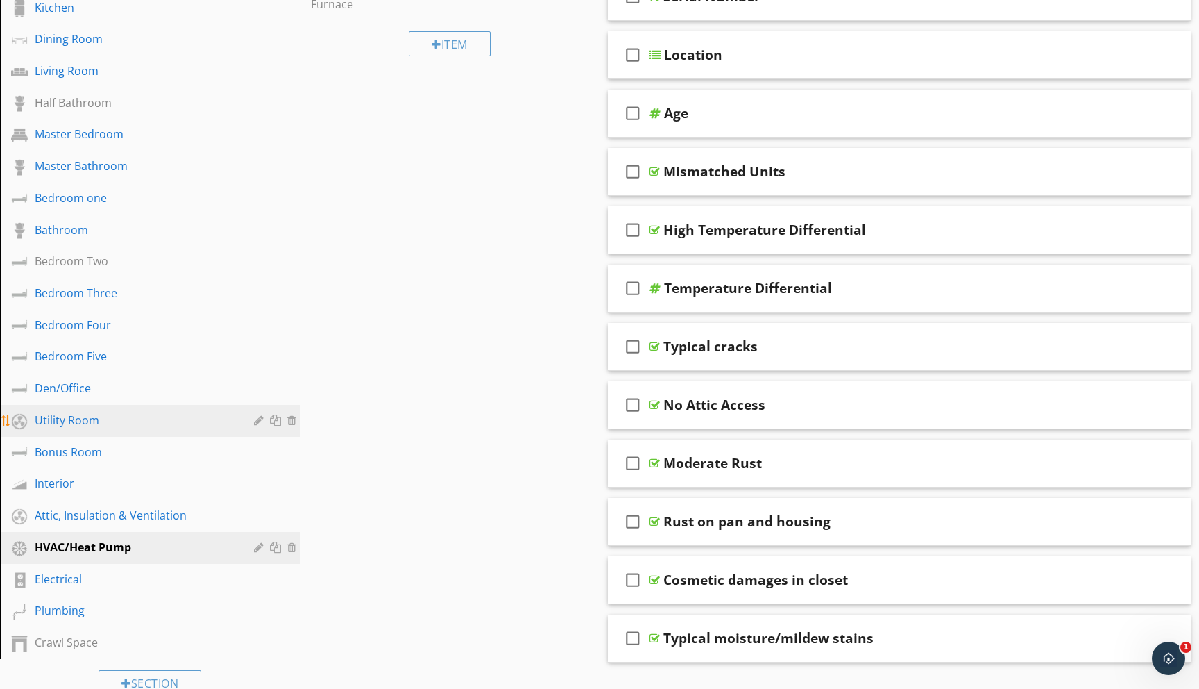
click at [50, 422] on div "Utility Room" at bounding box center [134, 420] width 199 height 17
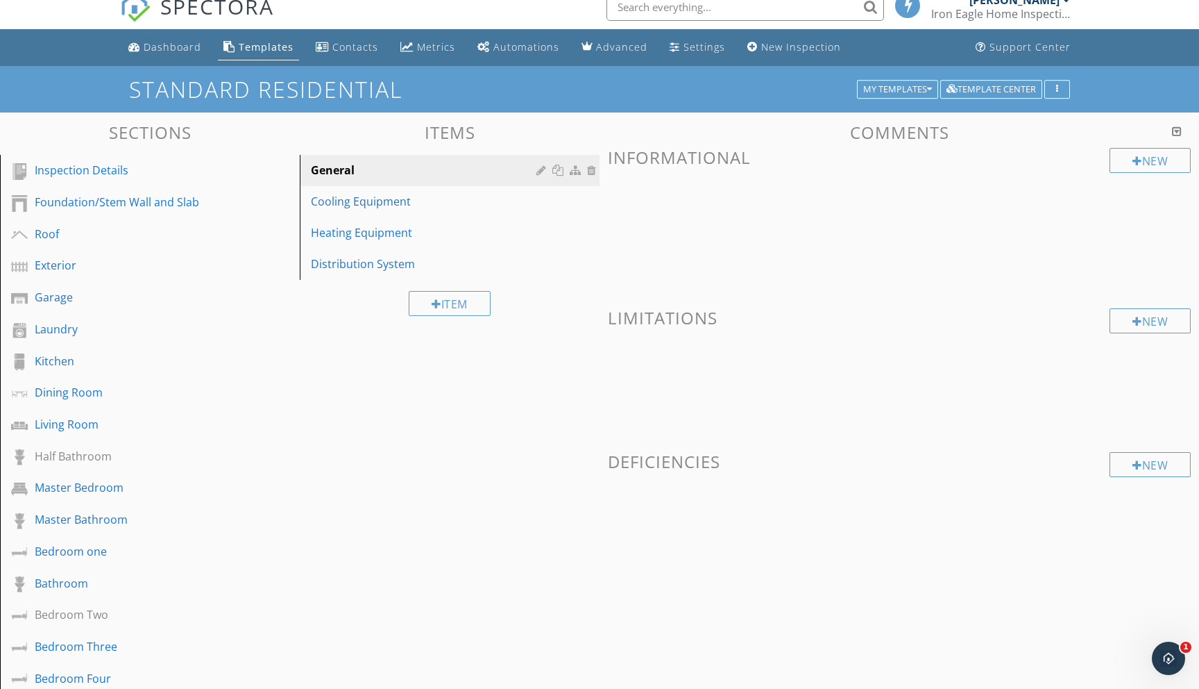
scroll to position [0, 0]
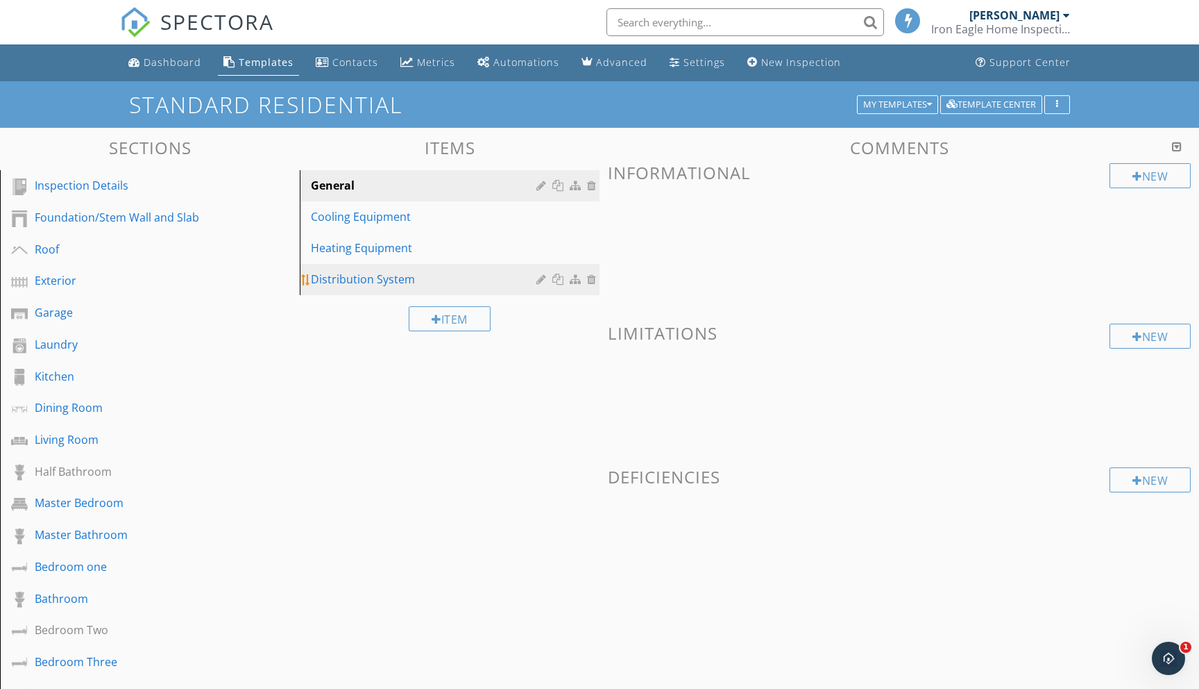
click at [339, 277] on div "Distribution System" at bounding box center [426, 279] width 230 height 17
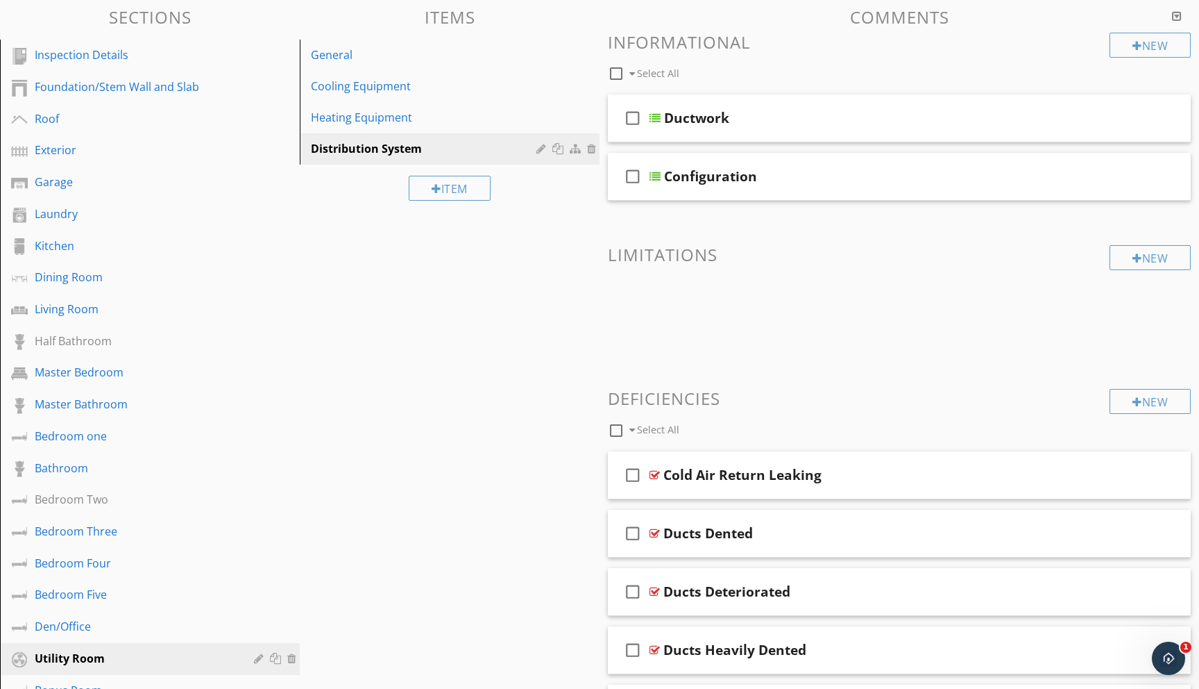
scroll to position [110, 0]
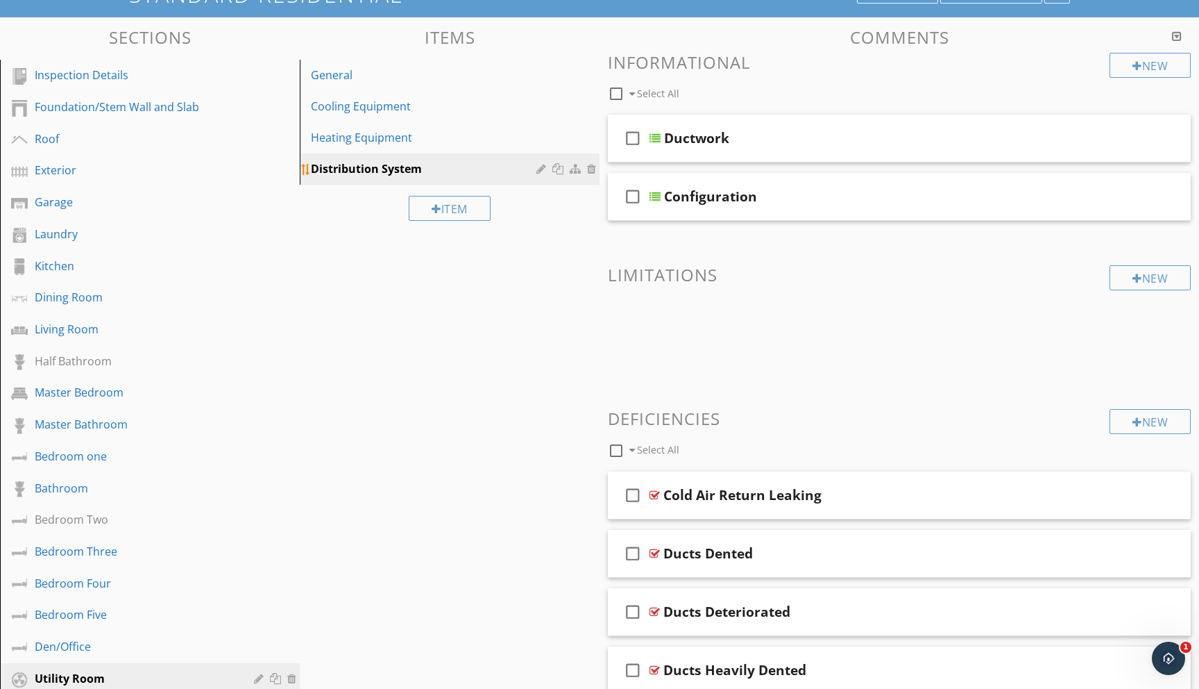
click at [557, 169] on div at bounding box center [560, 168] width 15 height 11
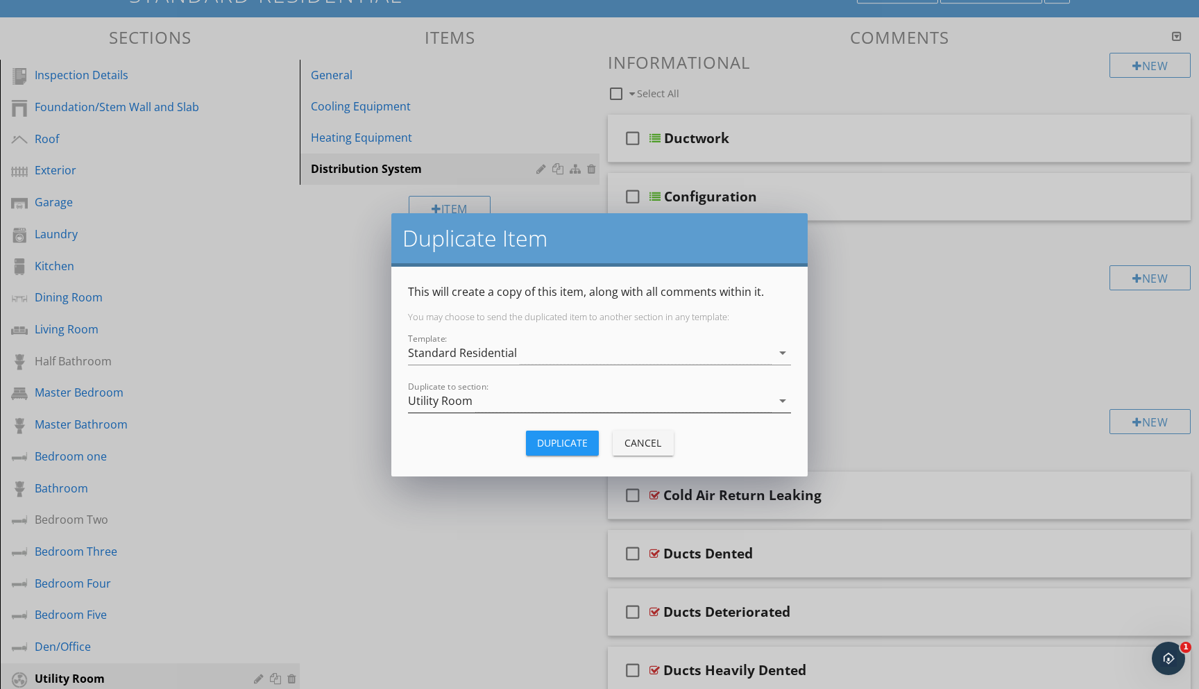
click at [780, 400] on icon "arrow_drop_down" at bounding box center [783, 400] width 17 height 17
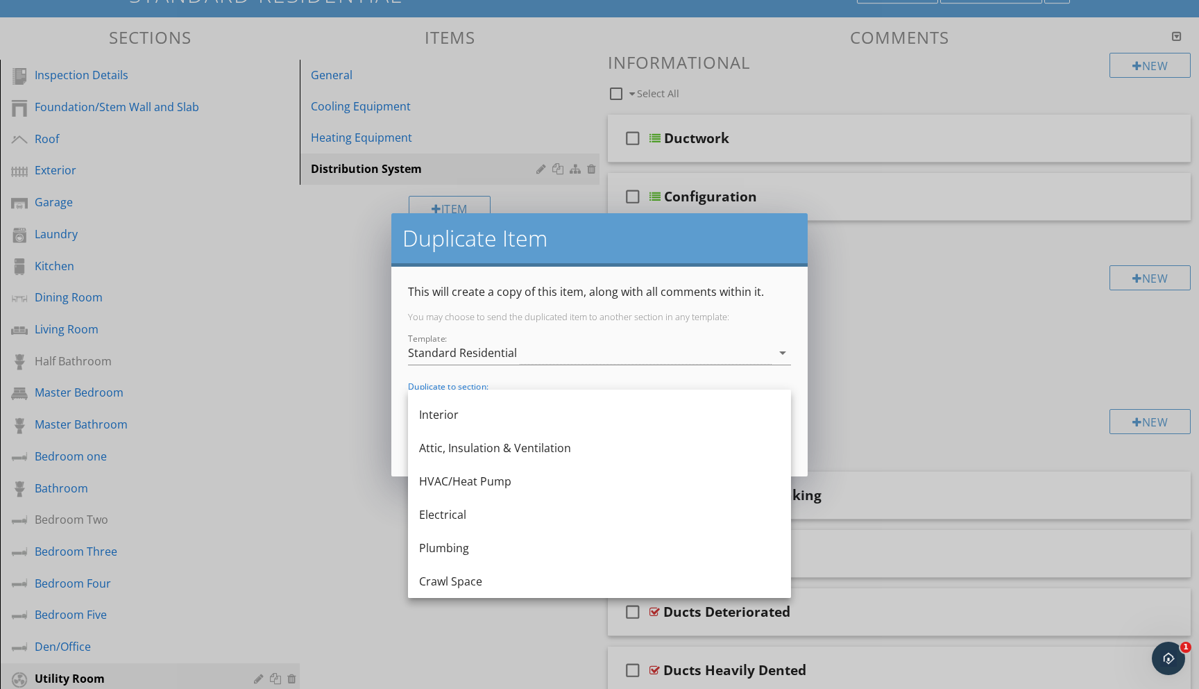
scroll to position [691, 0]
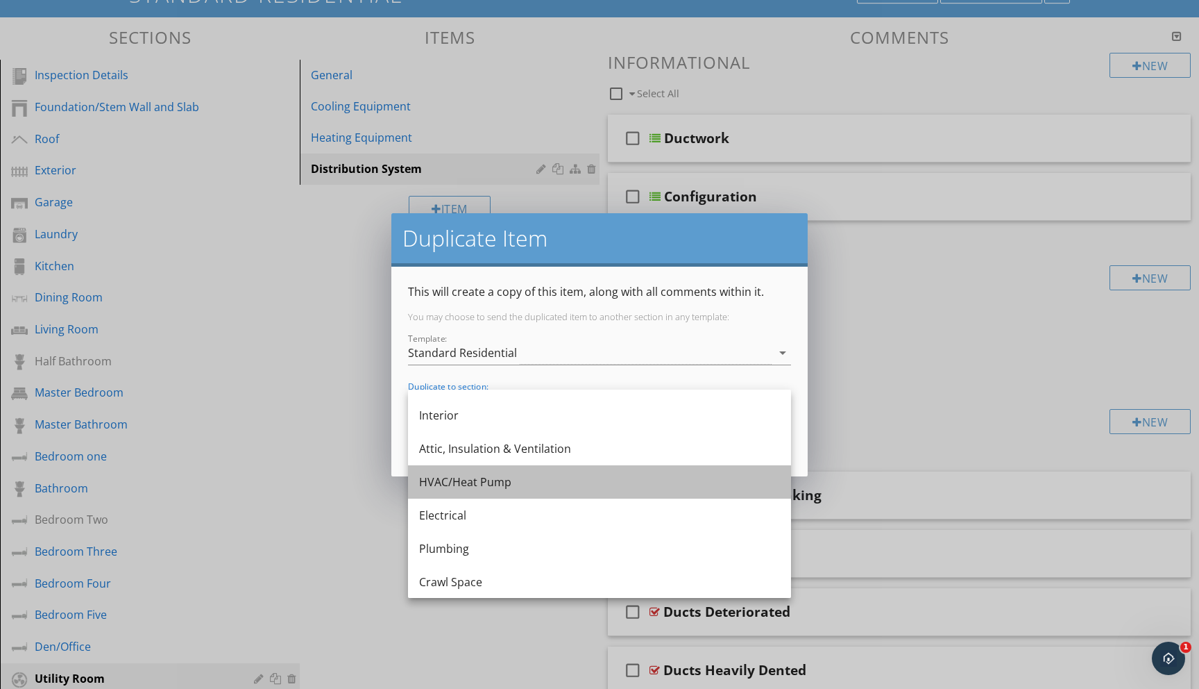
click at [515, 482] on div "HVAC/Heat Pump" at bounding box center [599, 481] width 361 height 17
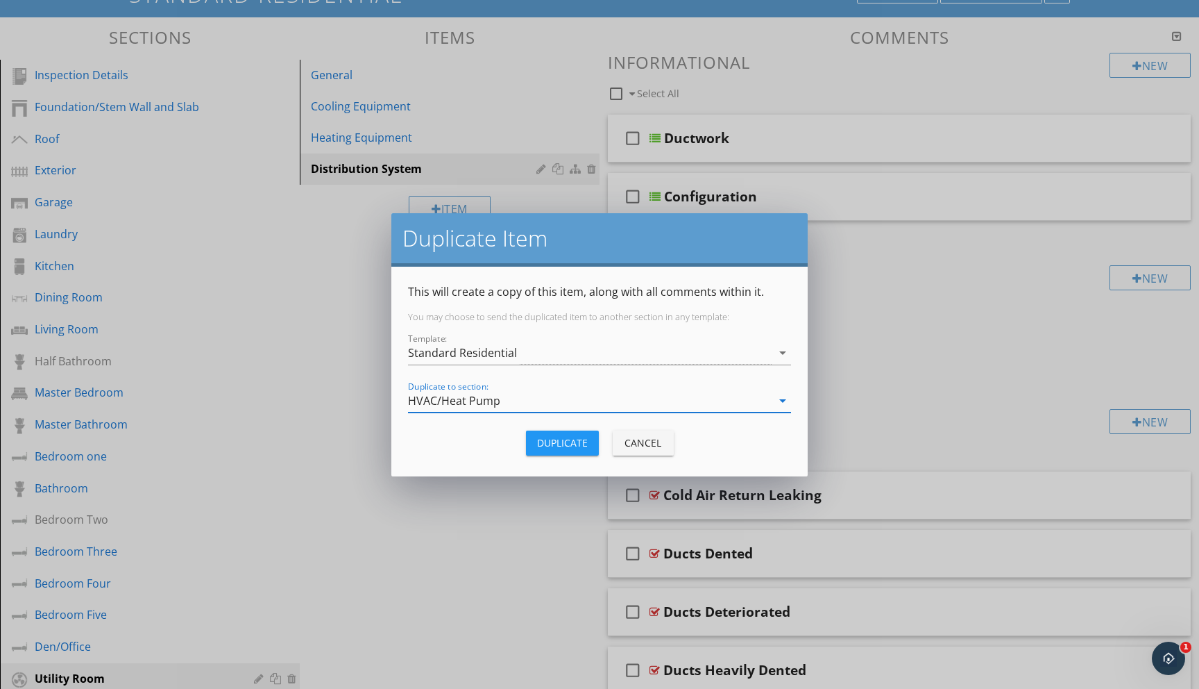
click at [568, 444] on div "Duplicate" at bounding box center [562, 442] width 51 height 15
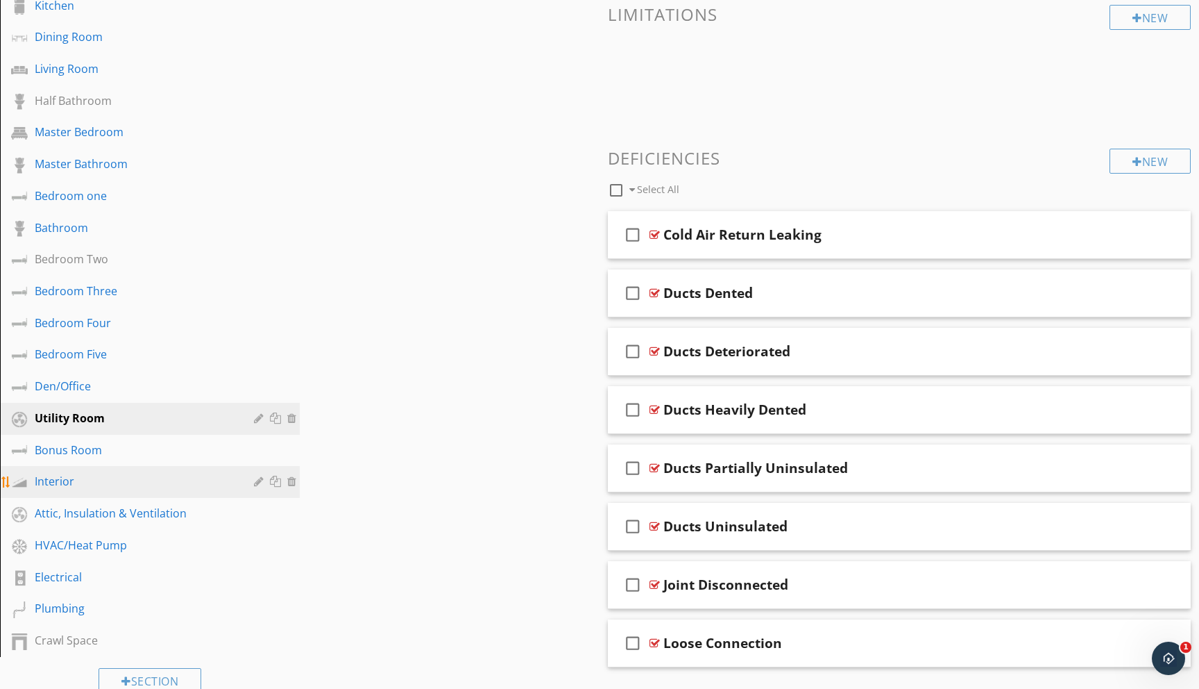
scroll to position [394, 0]
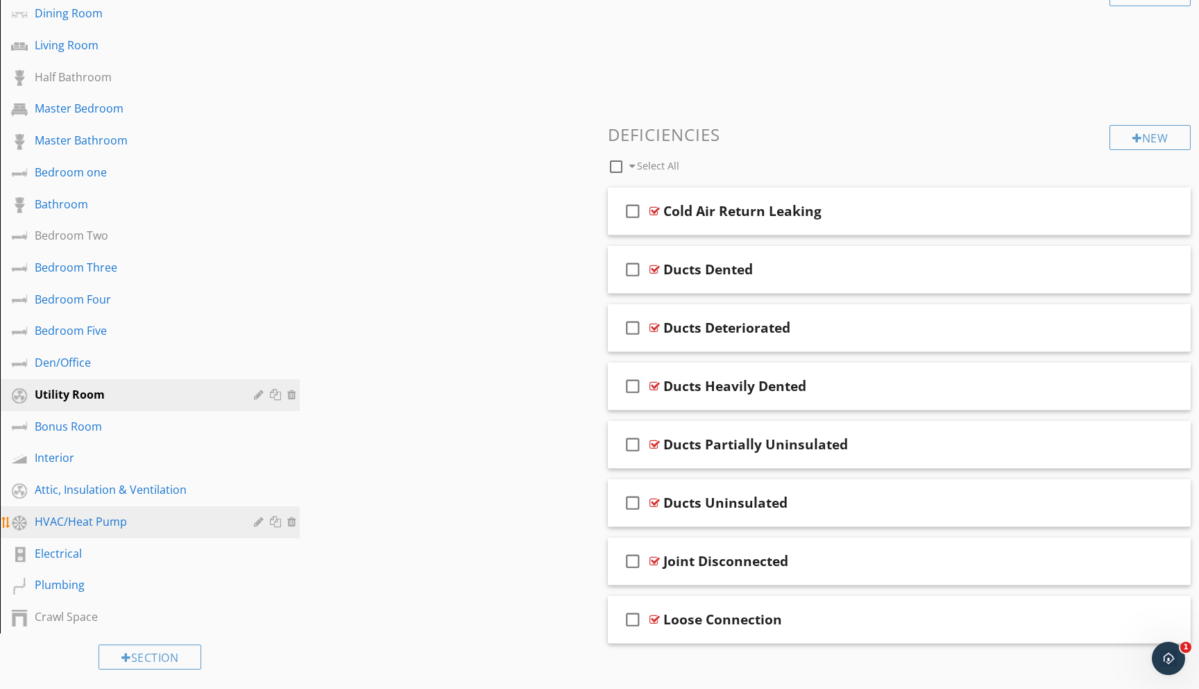
click at [91, 523] on div "HVAC/Heat Pump" at bounding box center [134, 521] width 199 height 17
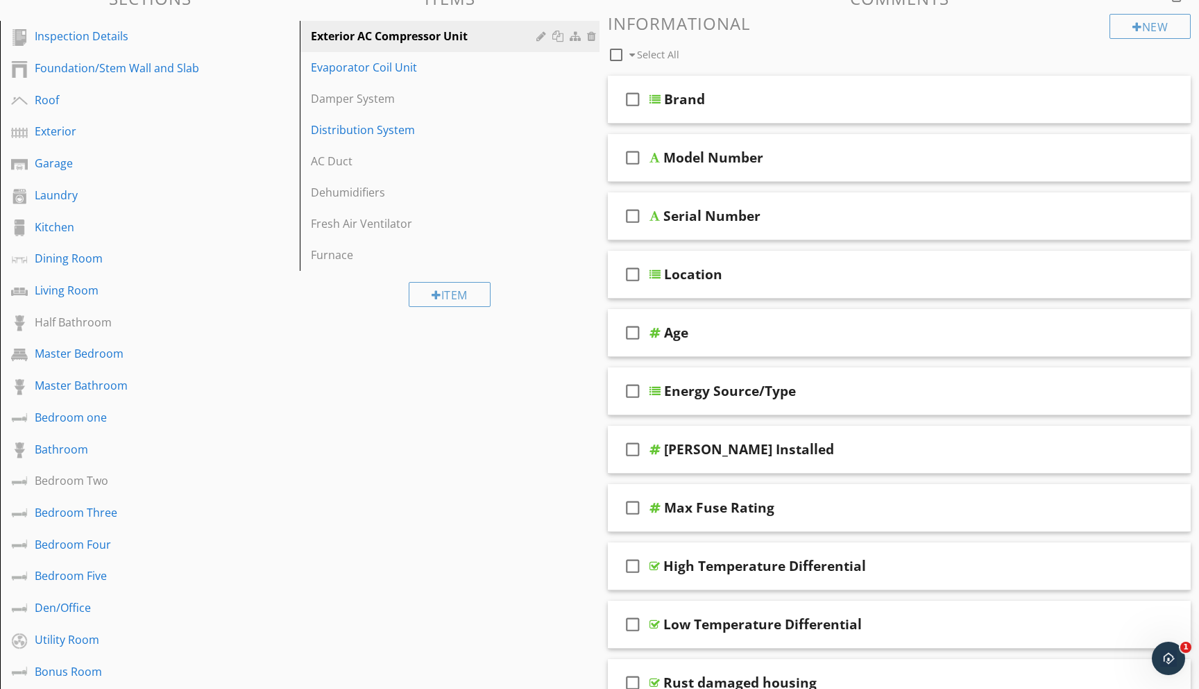
scroll to position [0, 0]
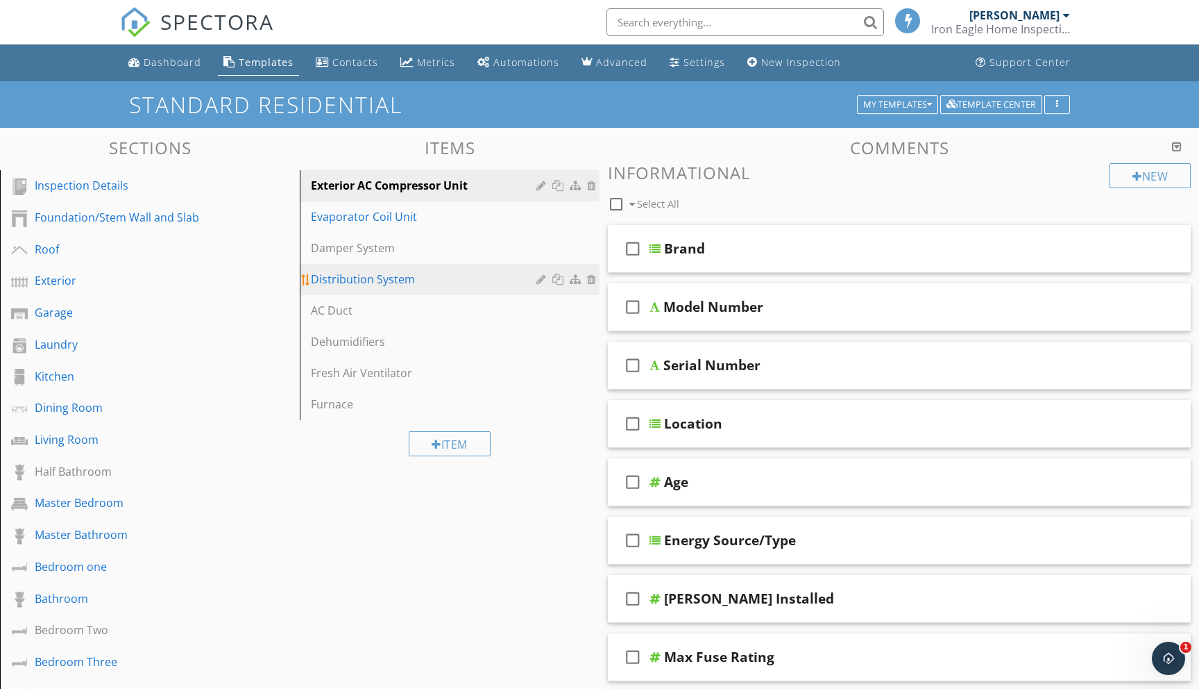
click at [405, 277] on div "Distribution System" at bounding box center [426, 279] width 230 height 17
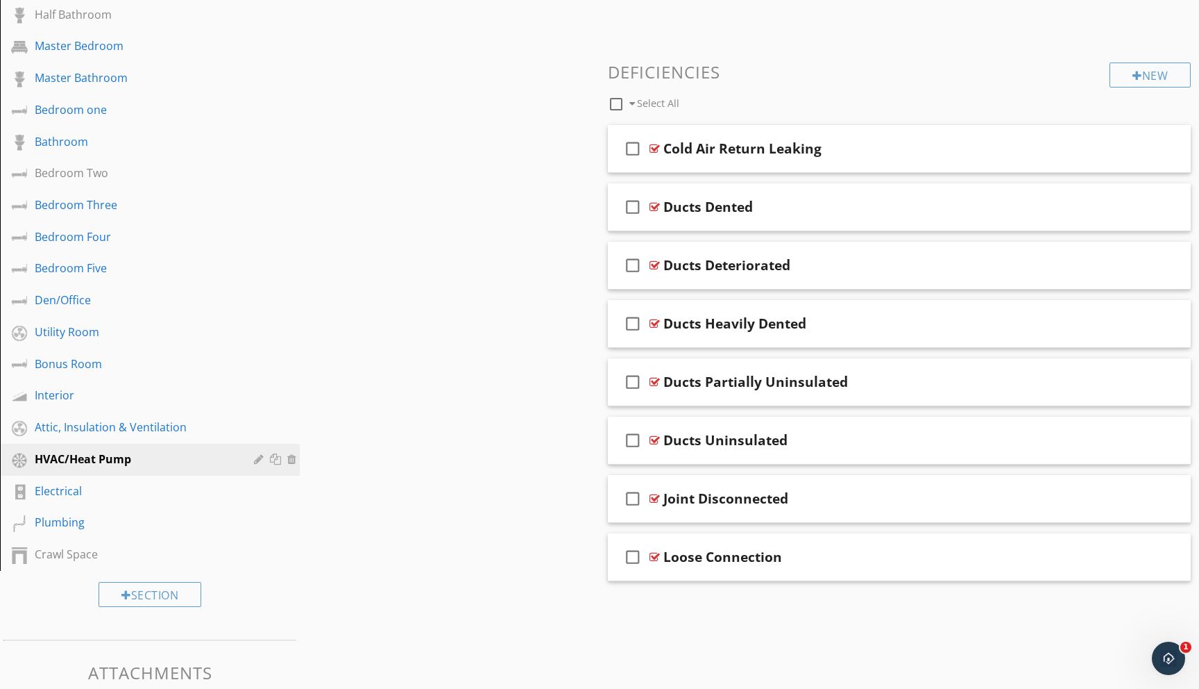
scroll to position [470, 0]
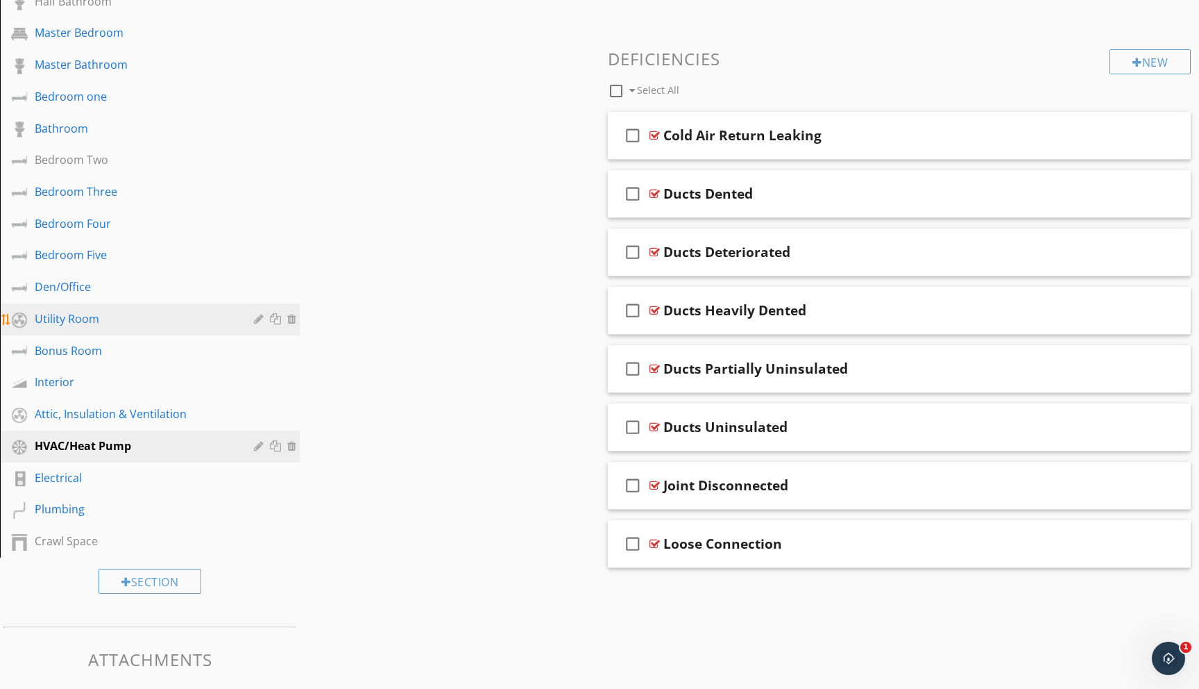
click at [257, 320] on div at bounding box center [260, 318] width 13 height 11
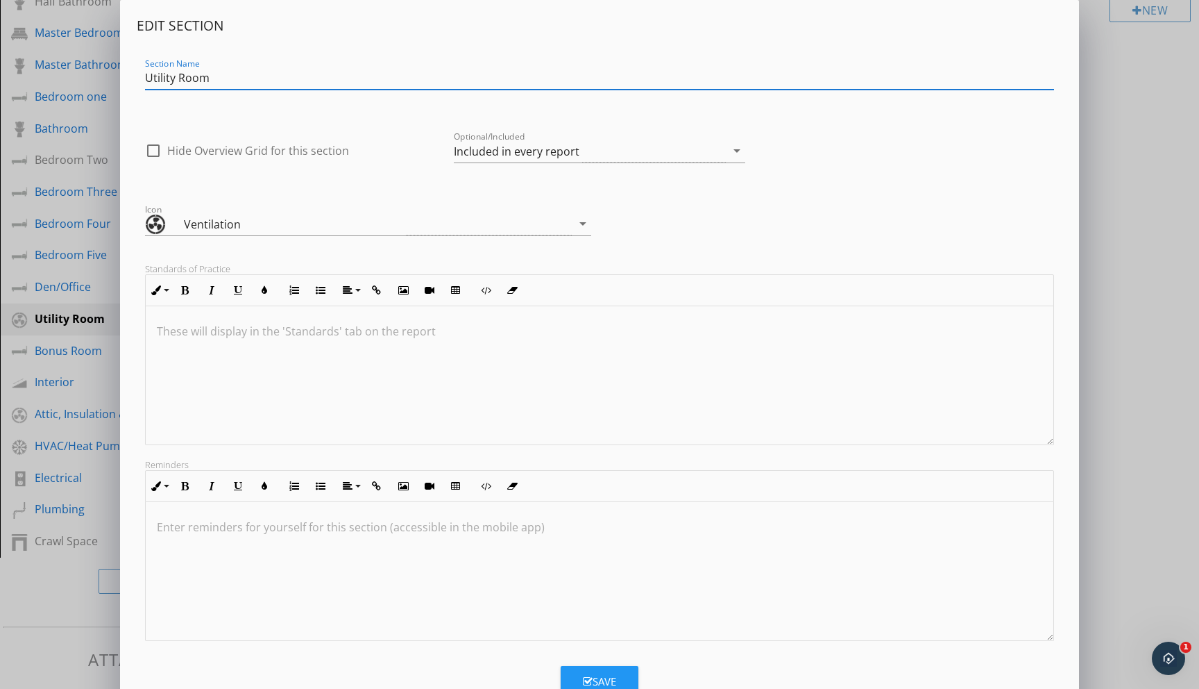
click at [15, 639] on div "Edit Section Section Name Utility Room check_box_outline_blank Hide Overview Gr…" at bounding box center [599, 367] width 1199 height 735
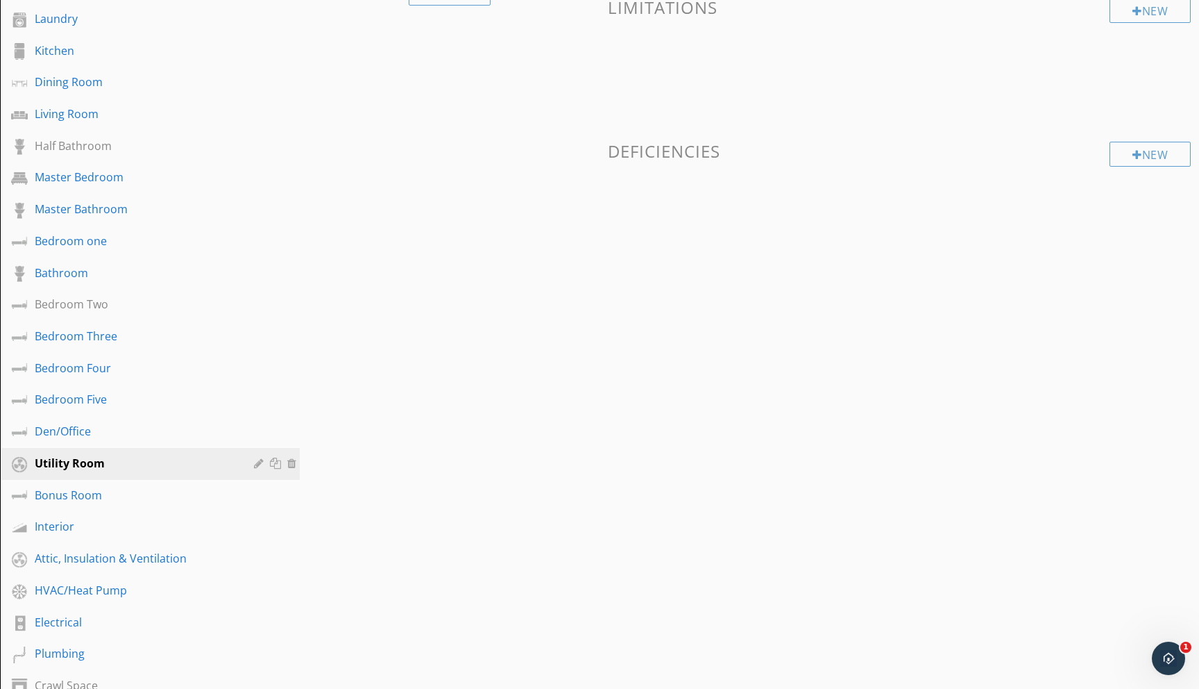
scroll to position [0, 0]
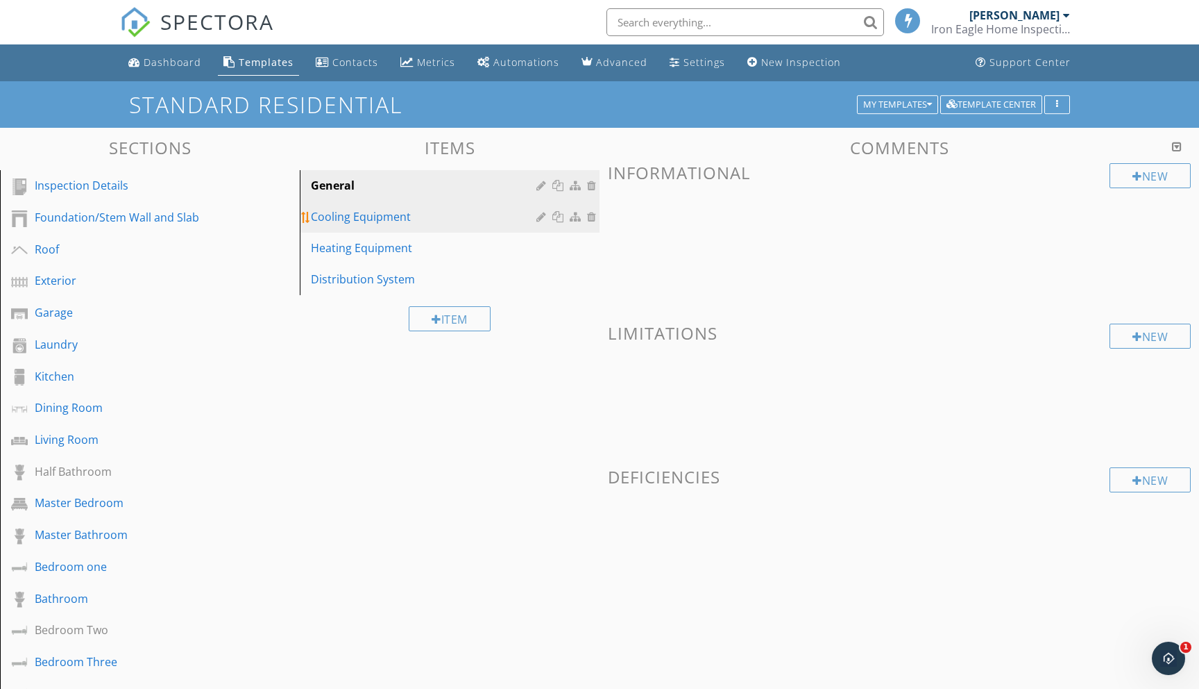
click at [369, 216] on div "Cooling Equipment" at bounding box center [426, 216] width 230 height 17
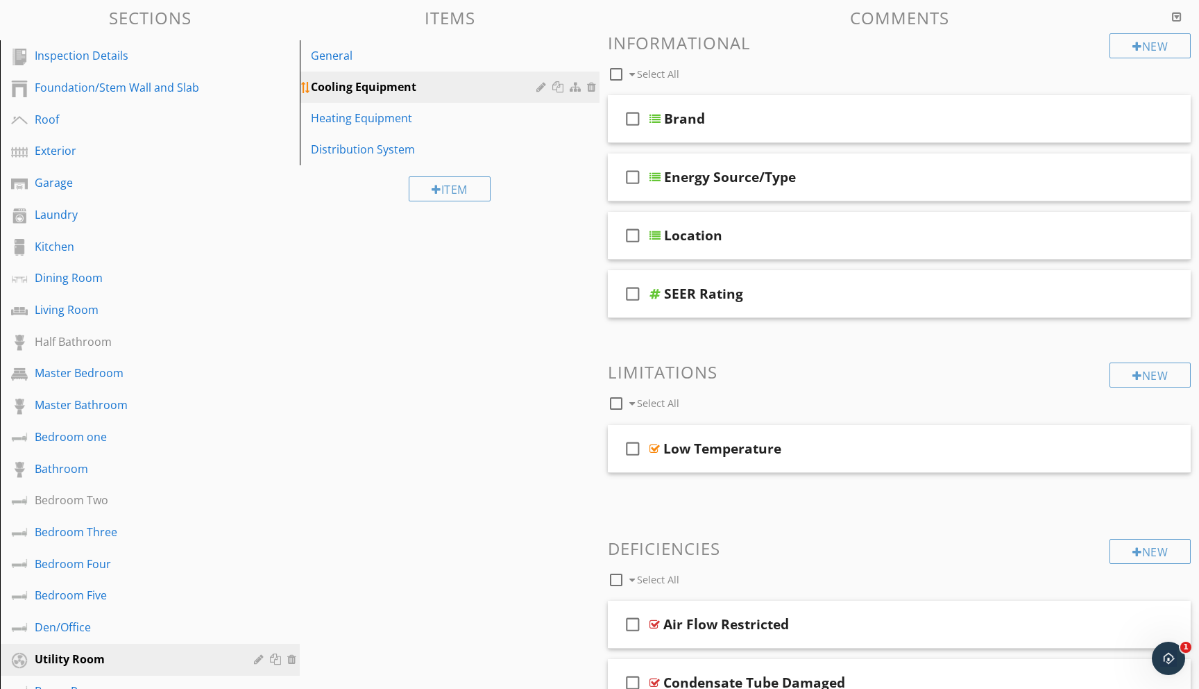
scroll to position [117, 0]
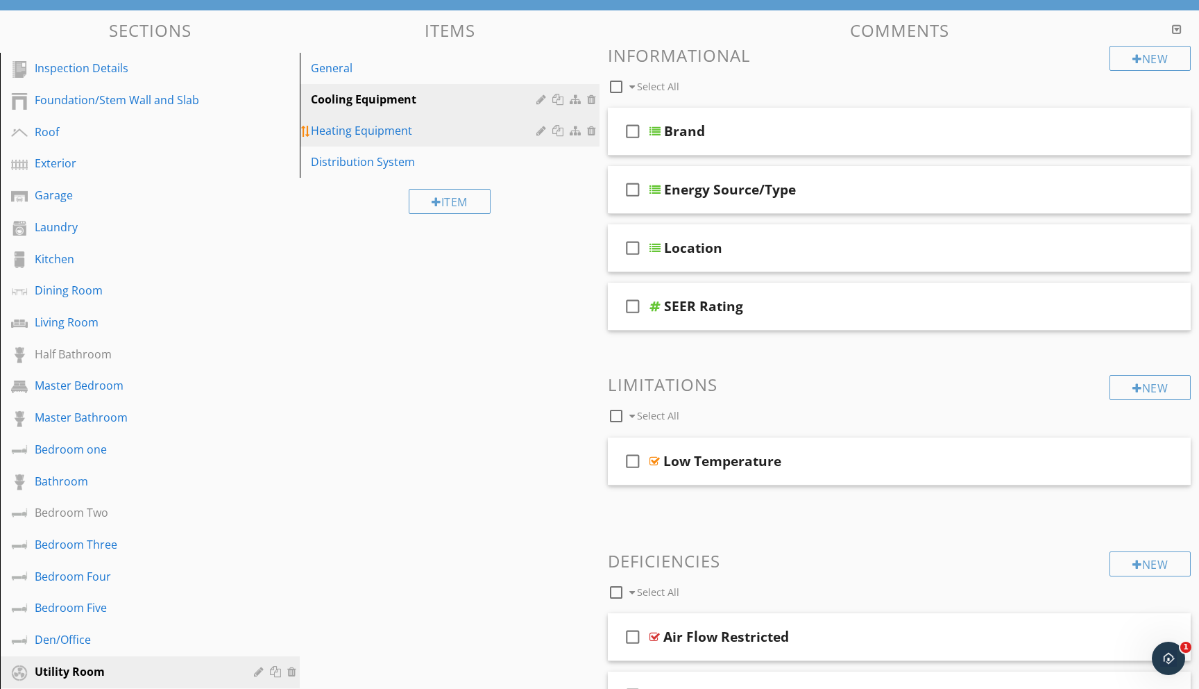
click at [364, 126] on div "Heating Equipment" at bounding box center [426, 130] width 230 height 17
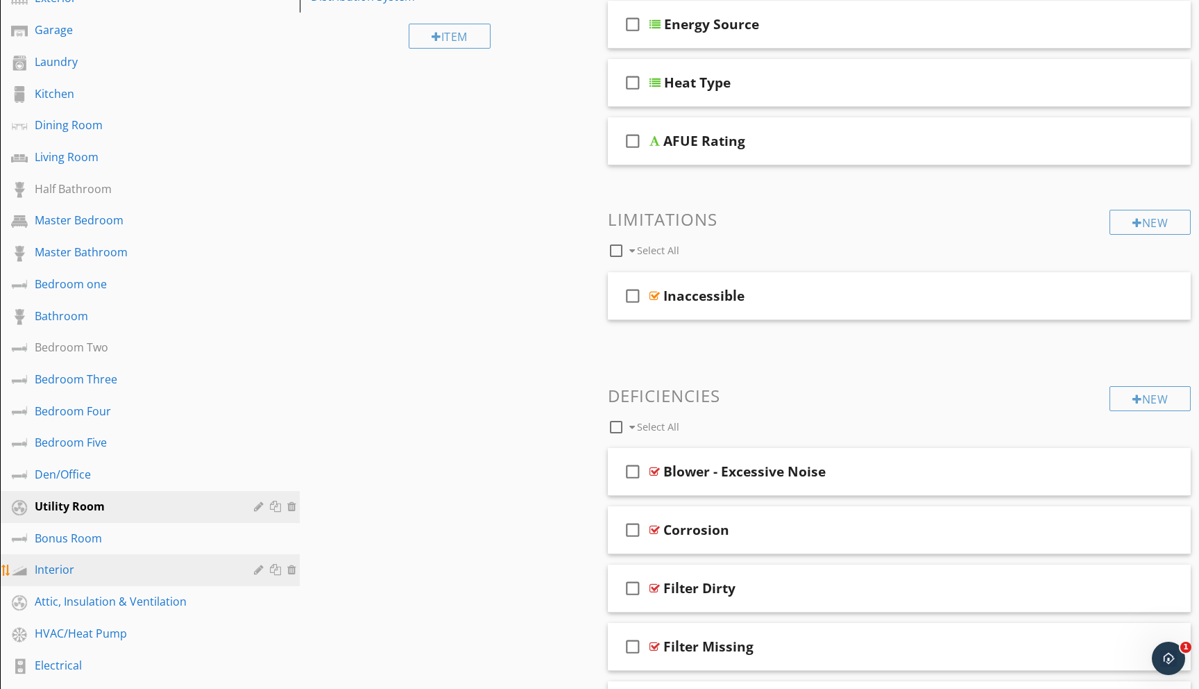
scroll to position [280, 0]
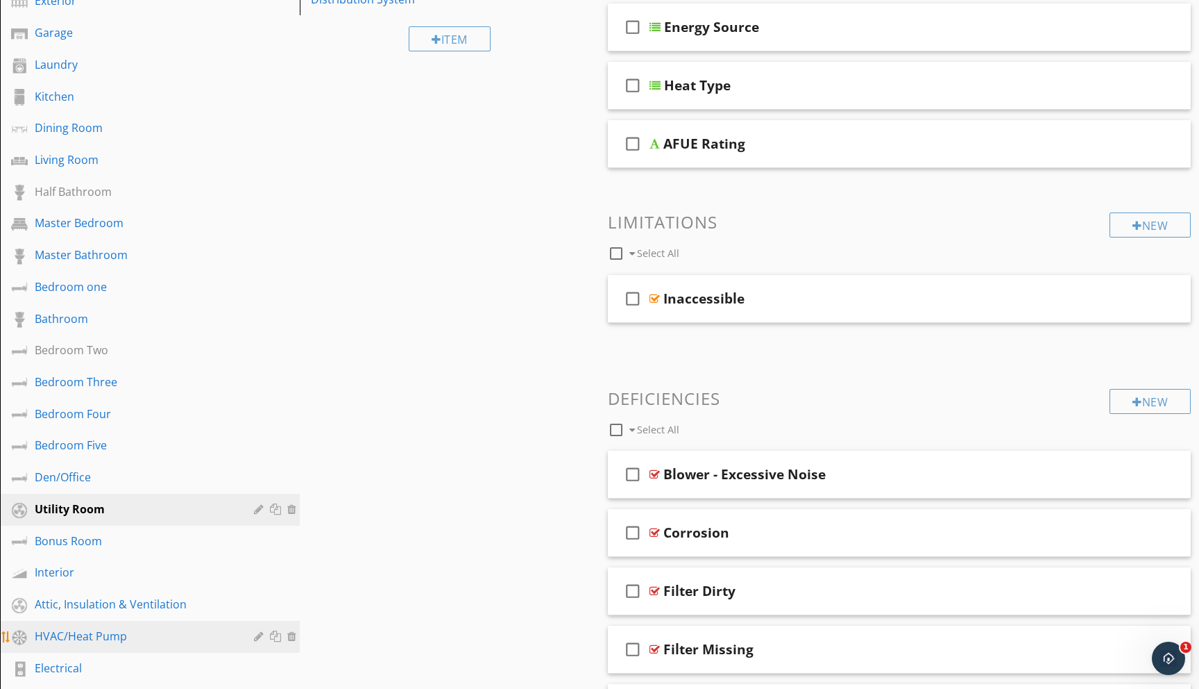
click at [65, 634] on div "HVAC/Heat Pump" at bounding box center [134, 635] width 199 height 17
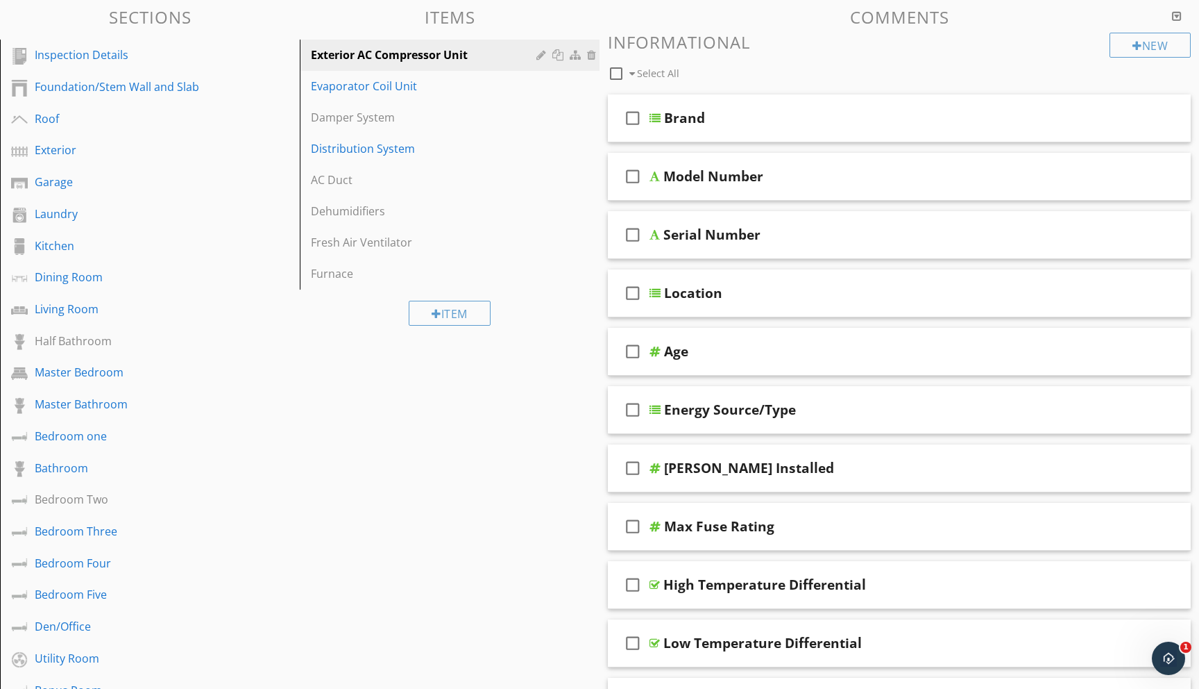
scroll to position [129, 0]
click at [367, 116] on div "Damper System" at bounding box center [426, 118] width 230 height 17
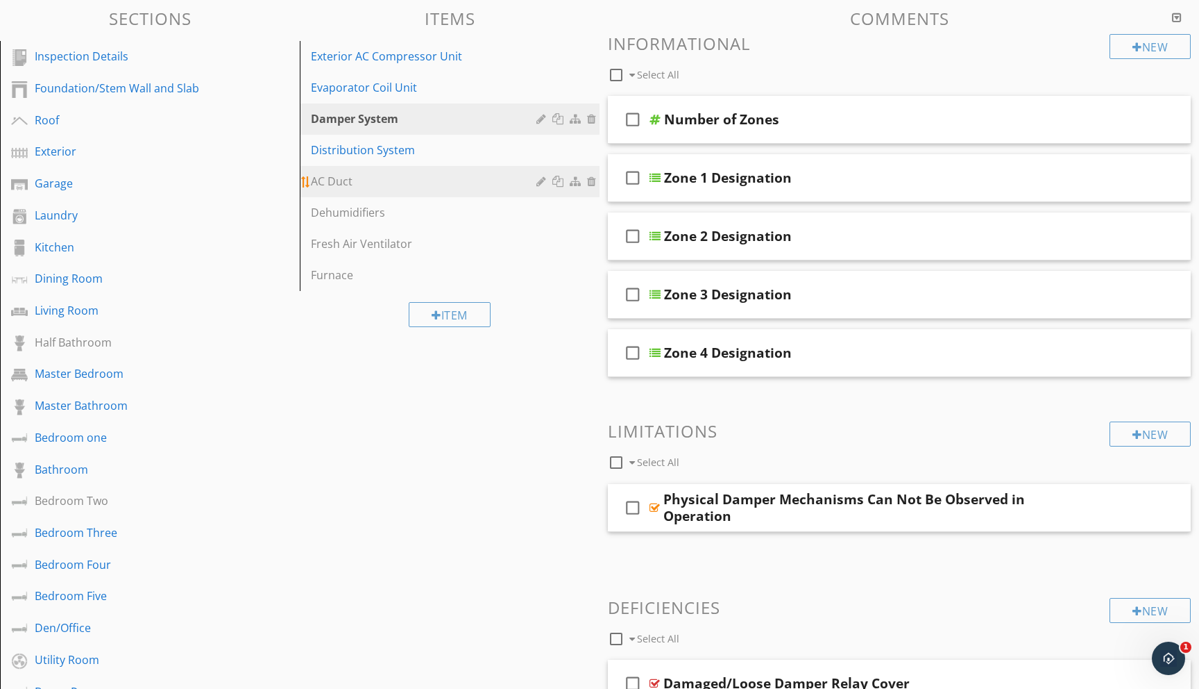
click at [333, 180] on div "AC Duct" at bounding box center [426, 181] width 230 height 17
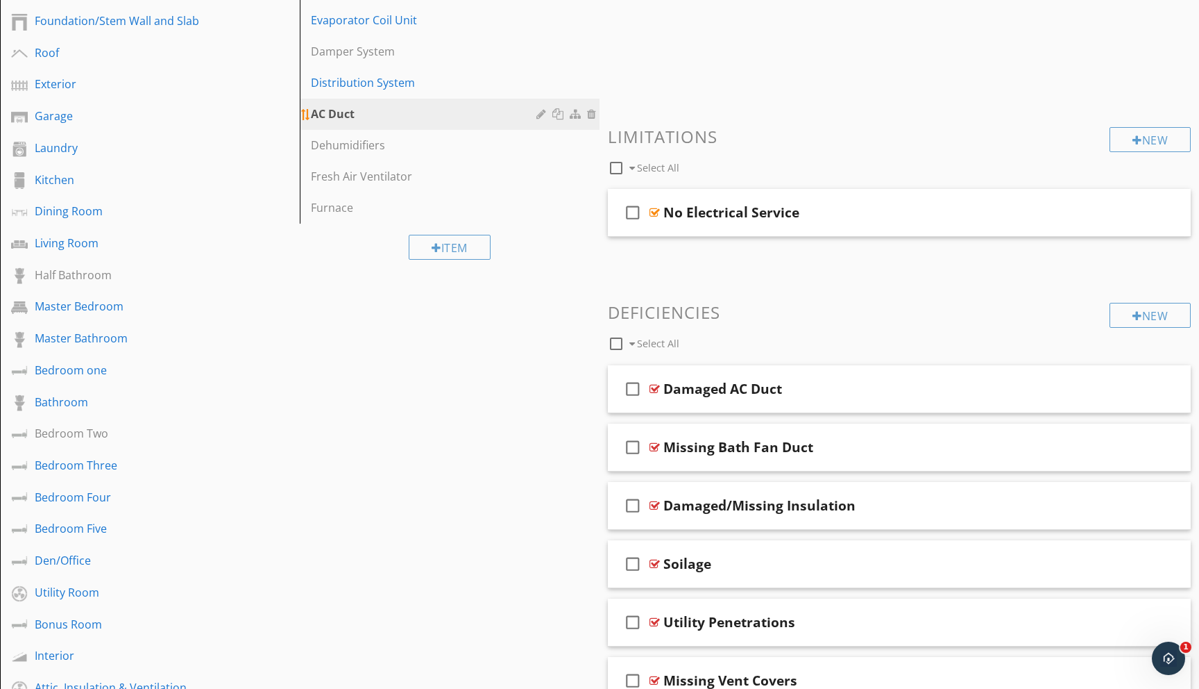
scroll to position [192, 0]
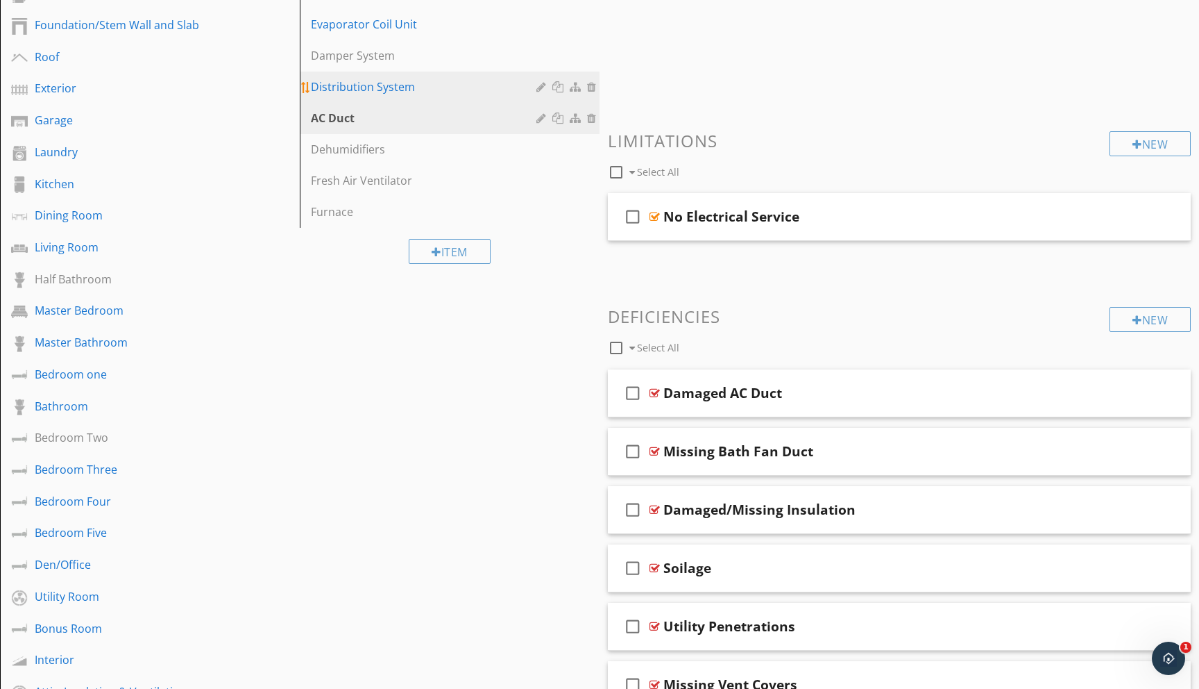
click at [377, 84] on div "Distribution System" at bounding box center [426, 86] width 230 height 17
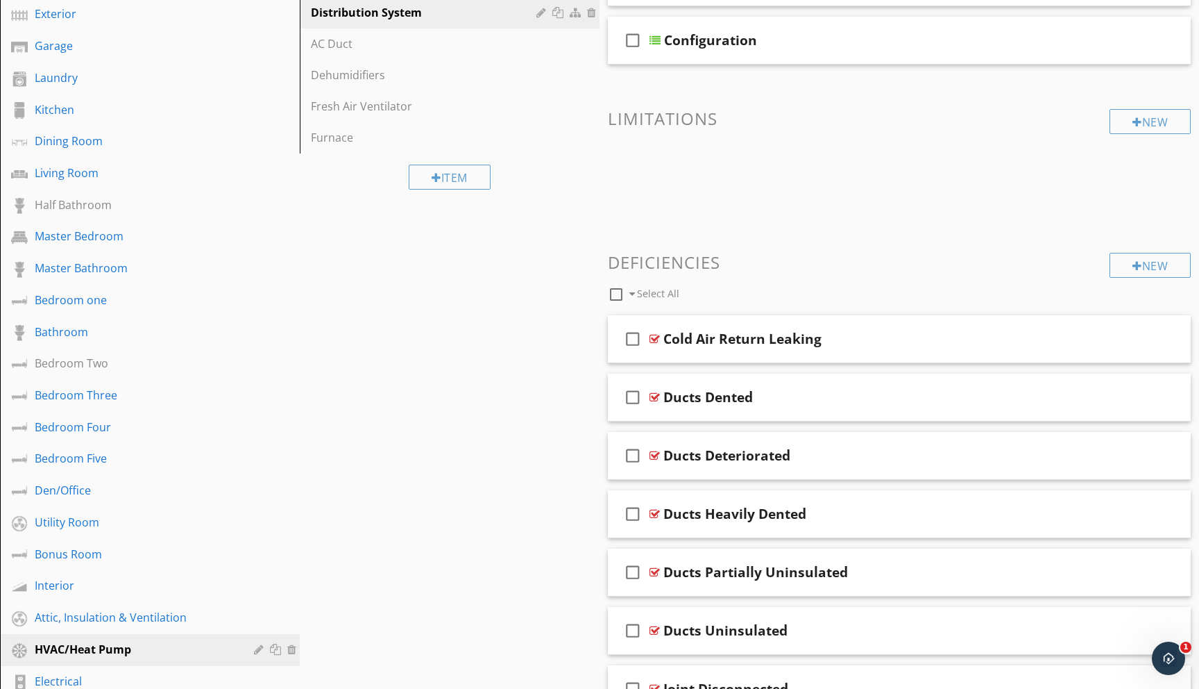
scroll to position [0, 0]
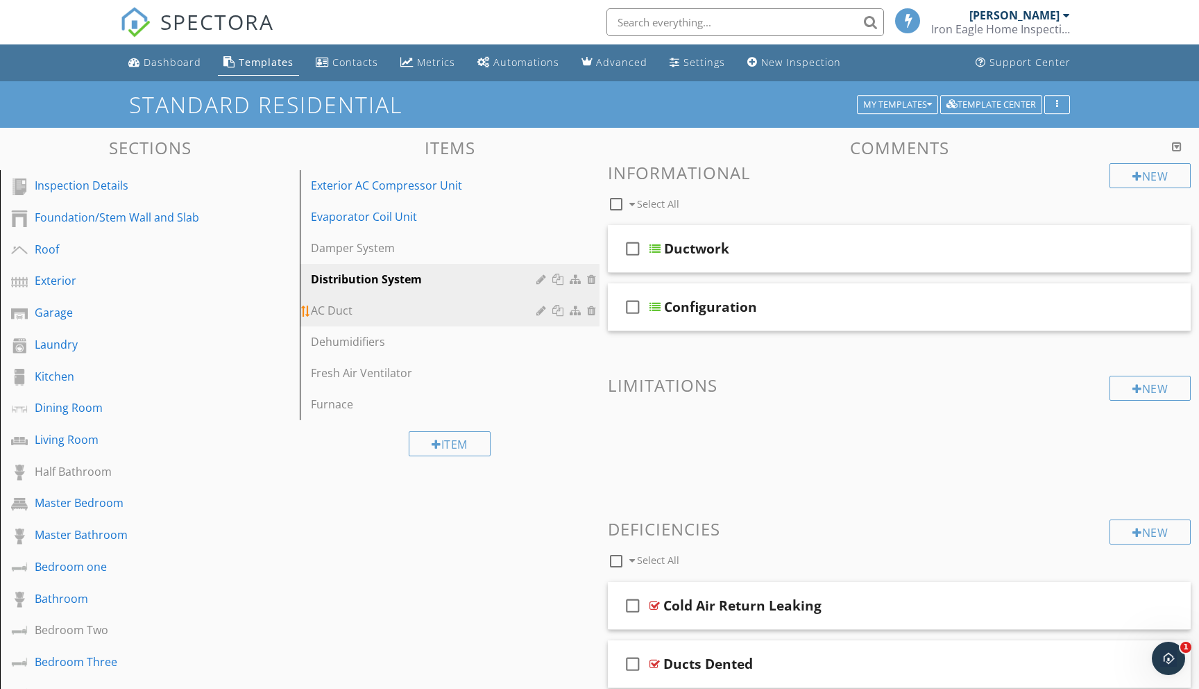
click at [361, 308] on div "AC Duct" at bounding box center [426, 310] width 230 height 17
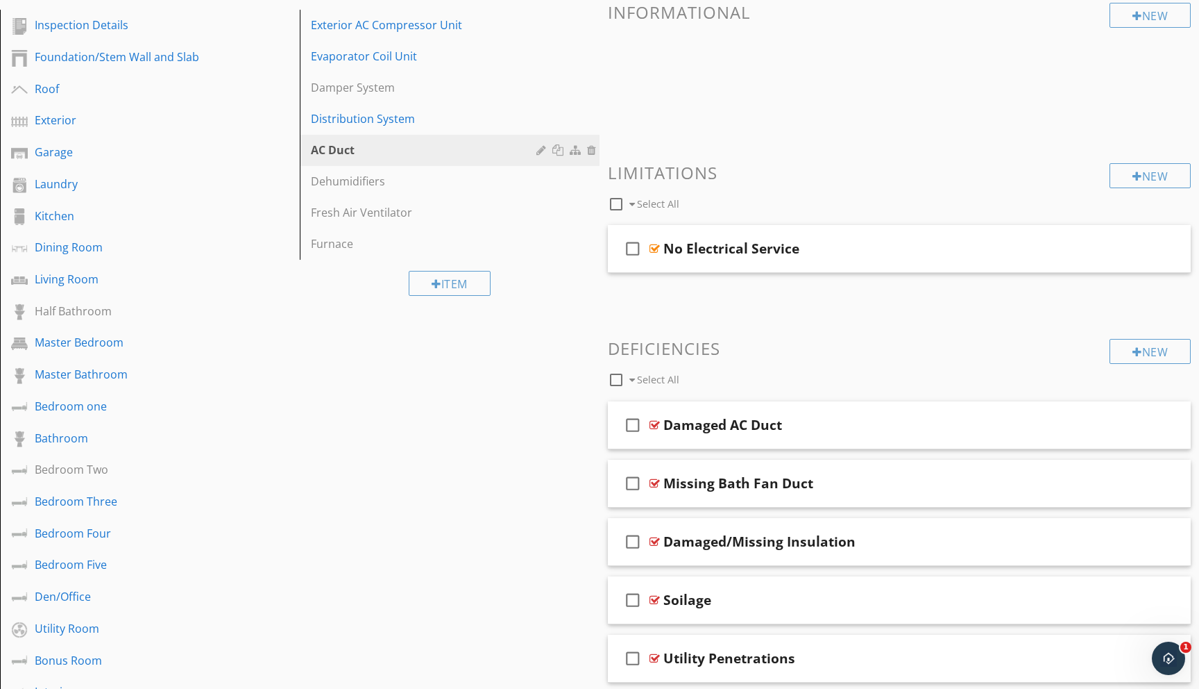
scroll to position [178, 0]
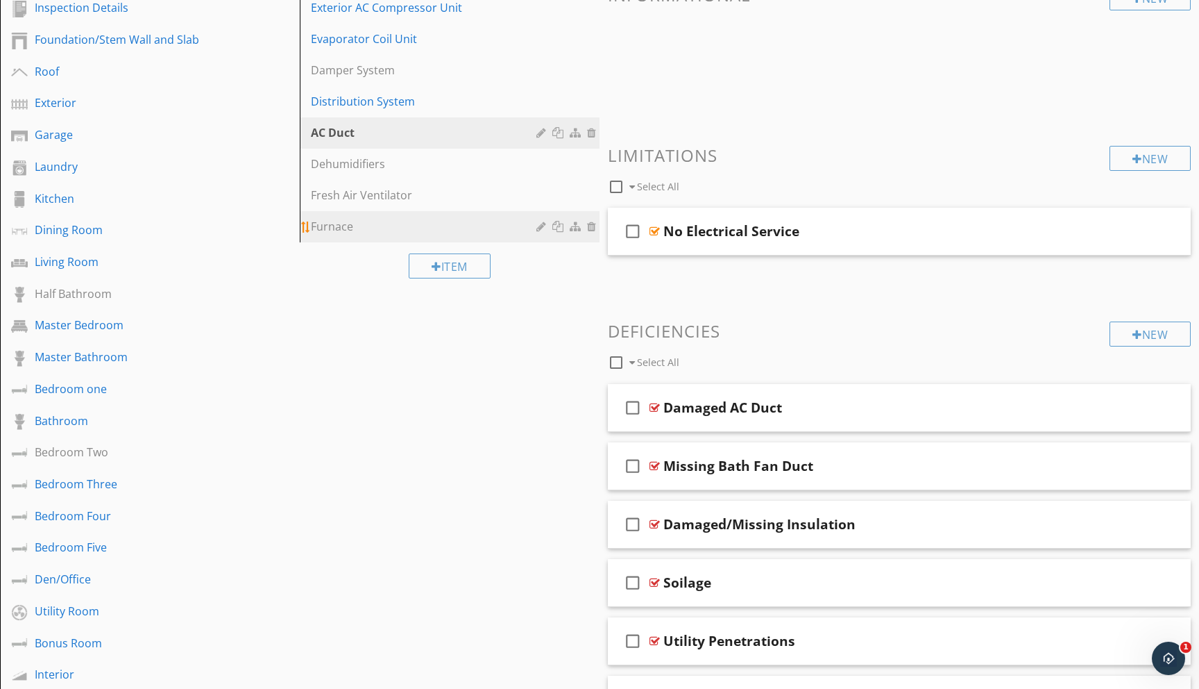
click at [342, 228] on div "Furnace" at bounding box center [426, 226] width 230 height 17
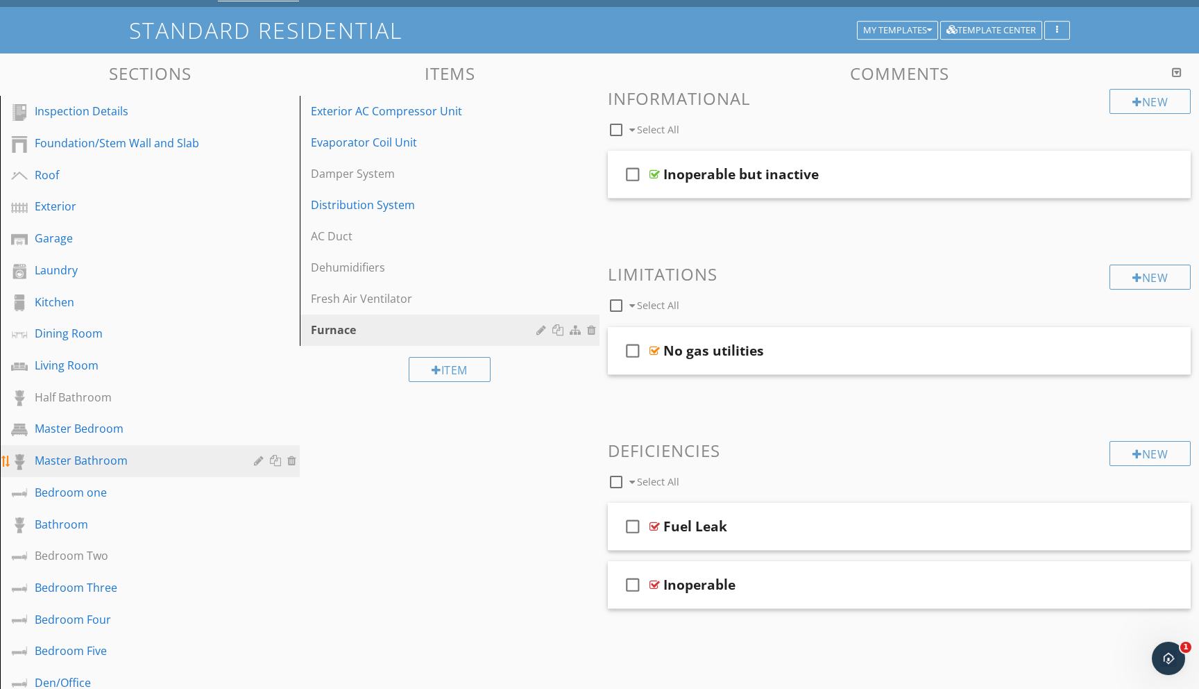
scroll to position [77, 0]
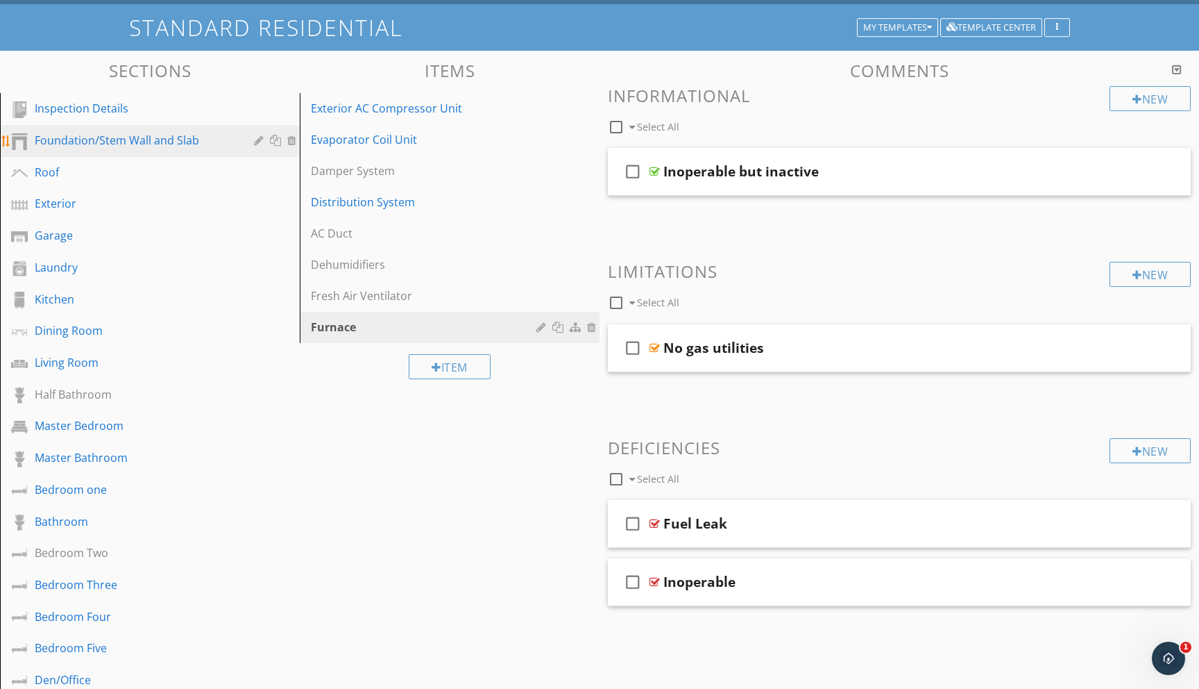
click at [103, 138] on div "Foundation/Stem Wall and Slab" at bounding box center [134, 140] width 199 height 17
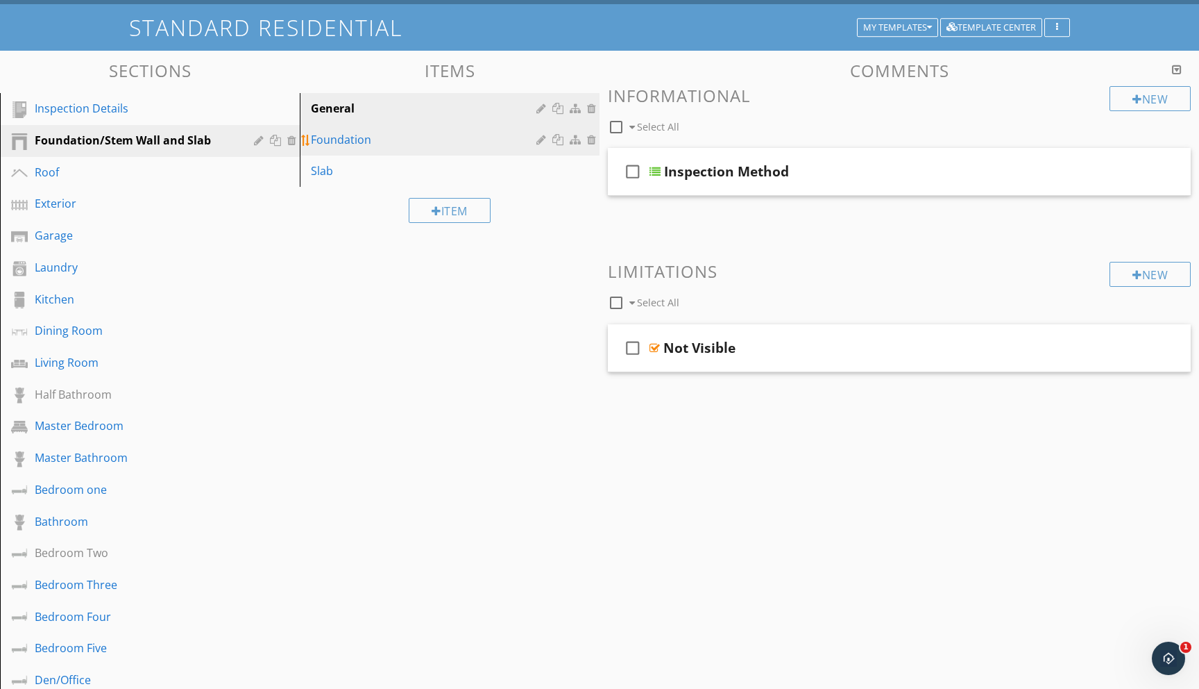
click at [352, 138] on div "Foundation" at bounding box center [426, 139] width 230 height 17
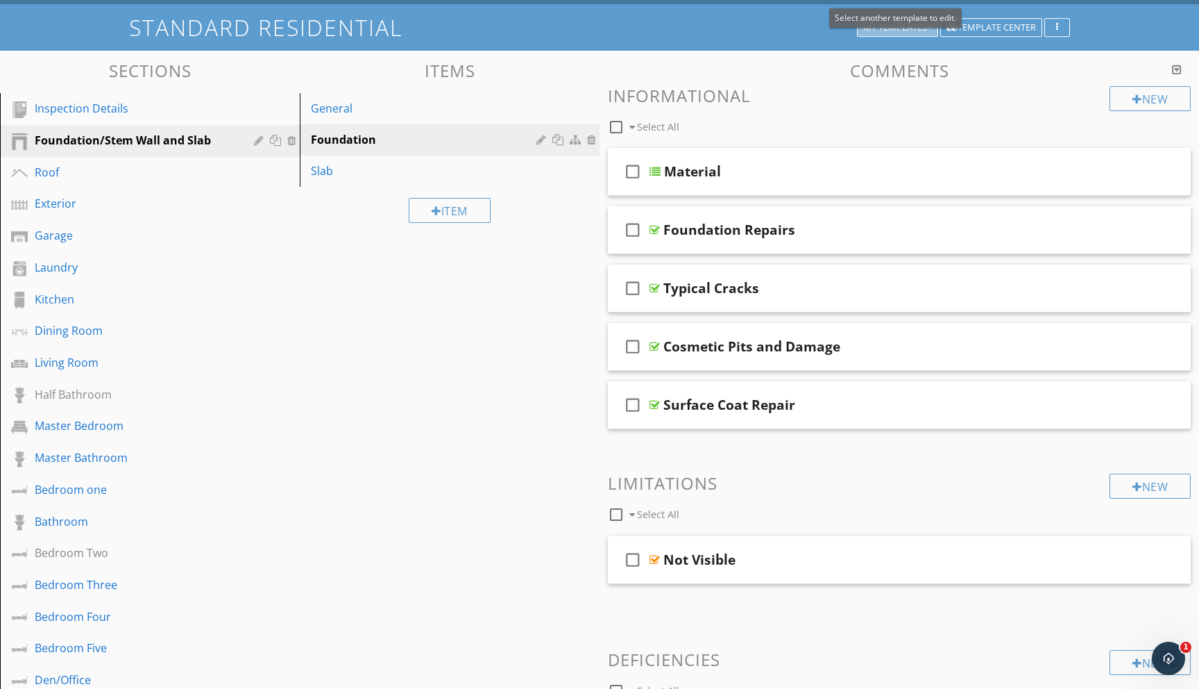
click at [922, 32] on div "My Templates" at bounding box center [897, 28] width 69 height 10
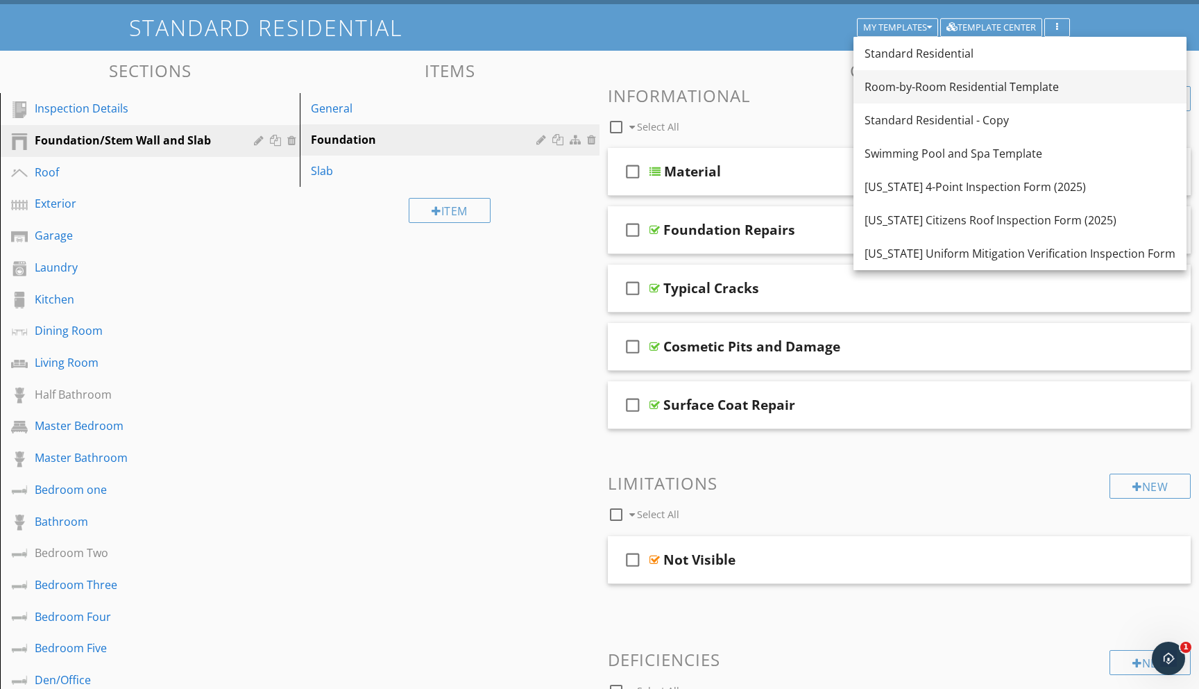
click at [912, 78] on div "Room-by-Room Residential Template" at bounding box center [1020, 86] width 311 height 17
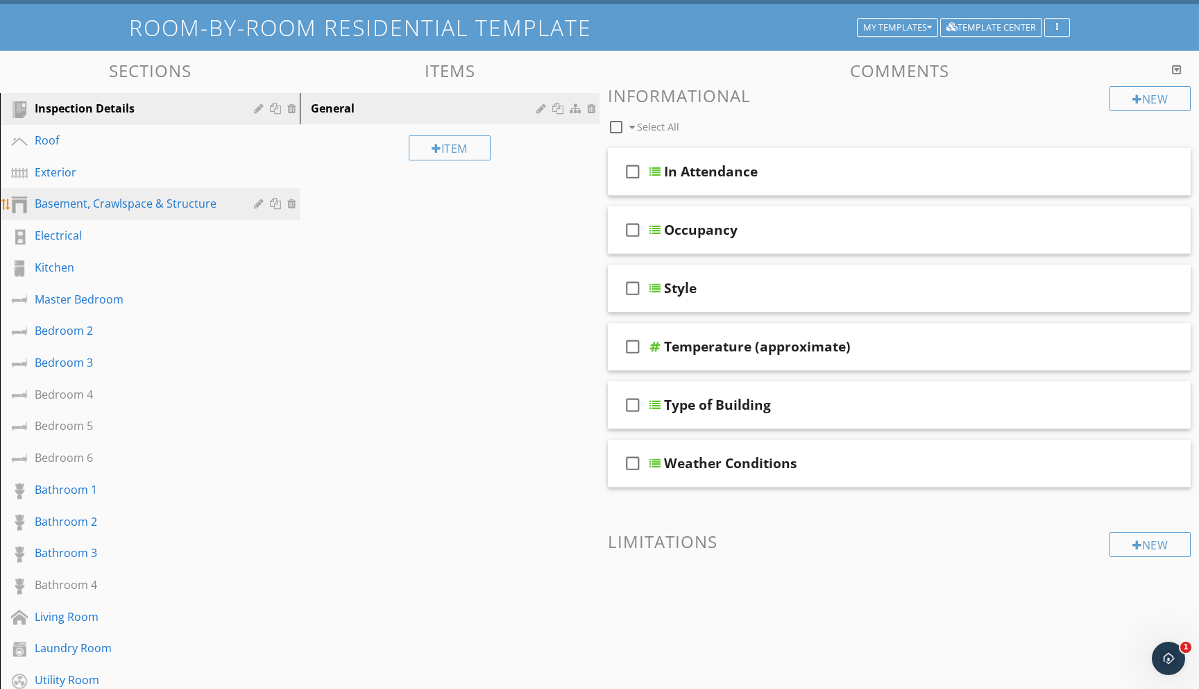
click at [87, 208] on div "Basement, Crawlspace & Structure" at bounding box center [134, 203] width 199 height 17
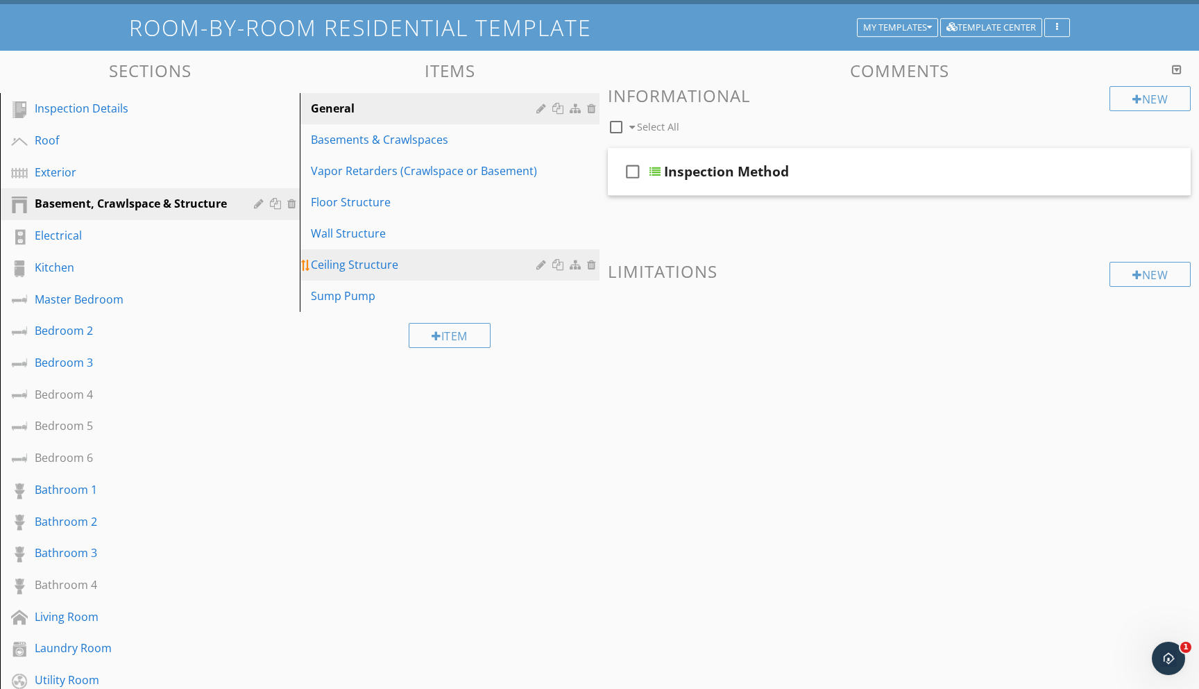
click at [356, 262] on div "Ceiling Structure" at bounding box center [426, 264] width 230 height 17
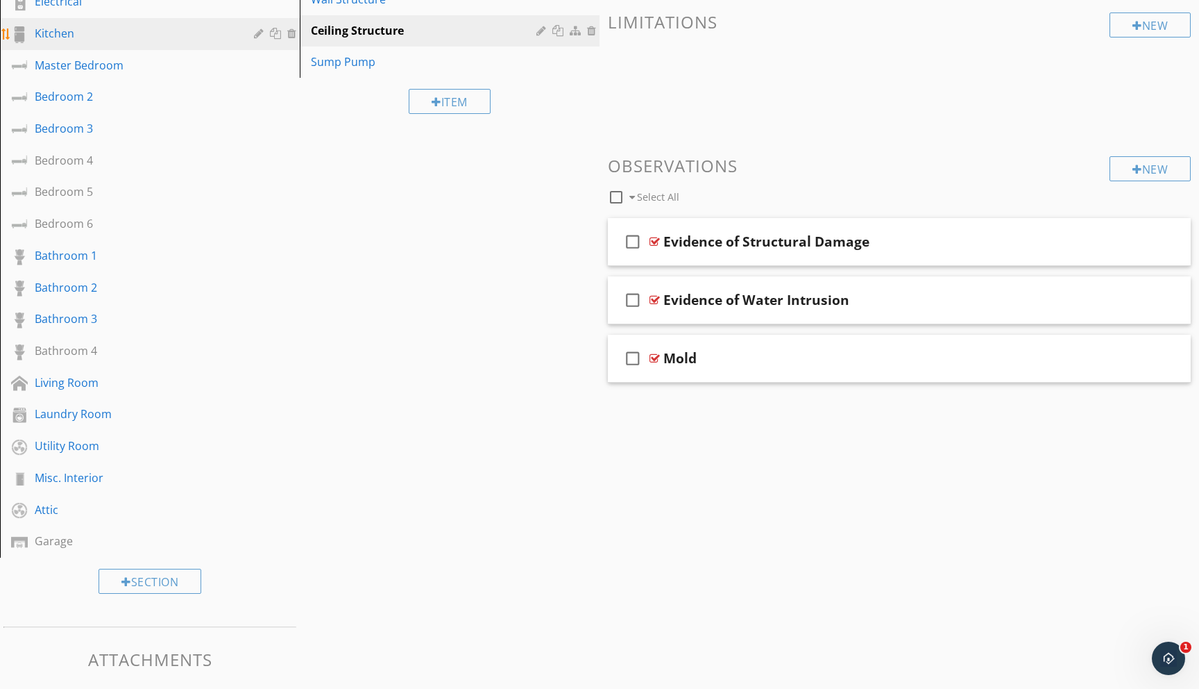
scroll to position [323, 0]
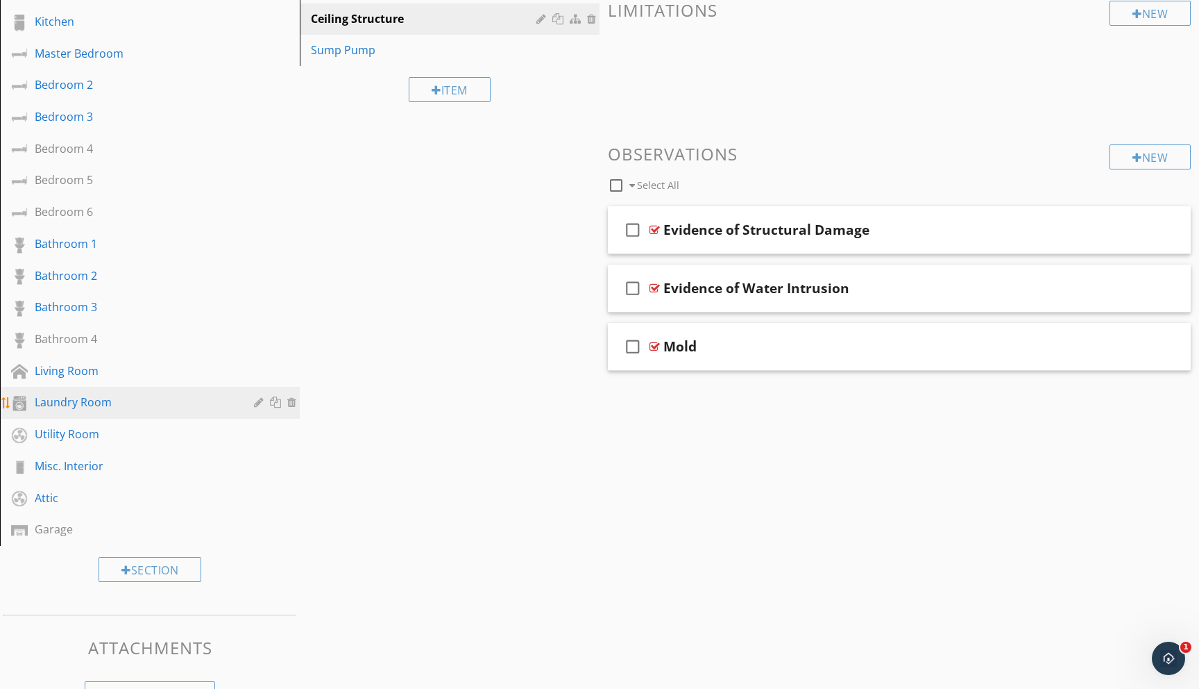
click at [61, 401] on div "Laundry Room" at bounding box center [134, 402] width 199 height 17
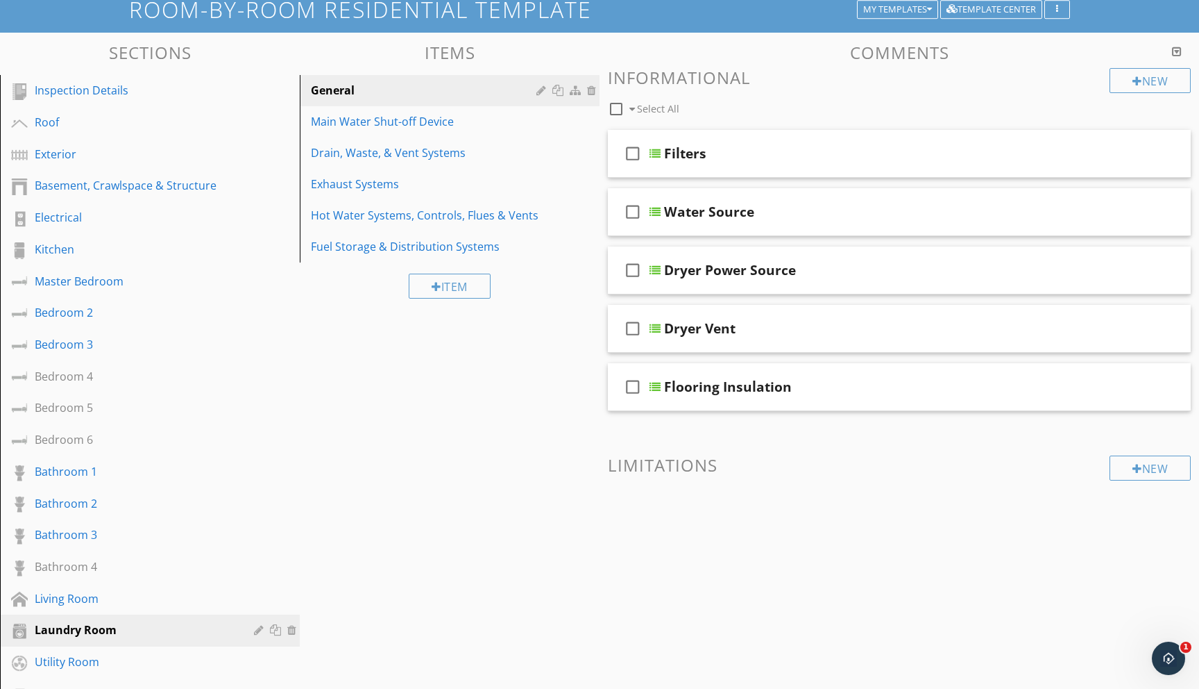
scroll to position [87, 0]
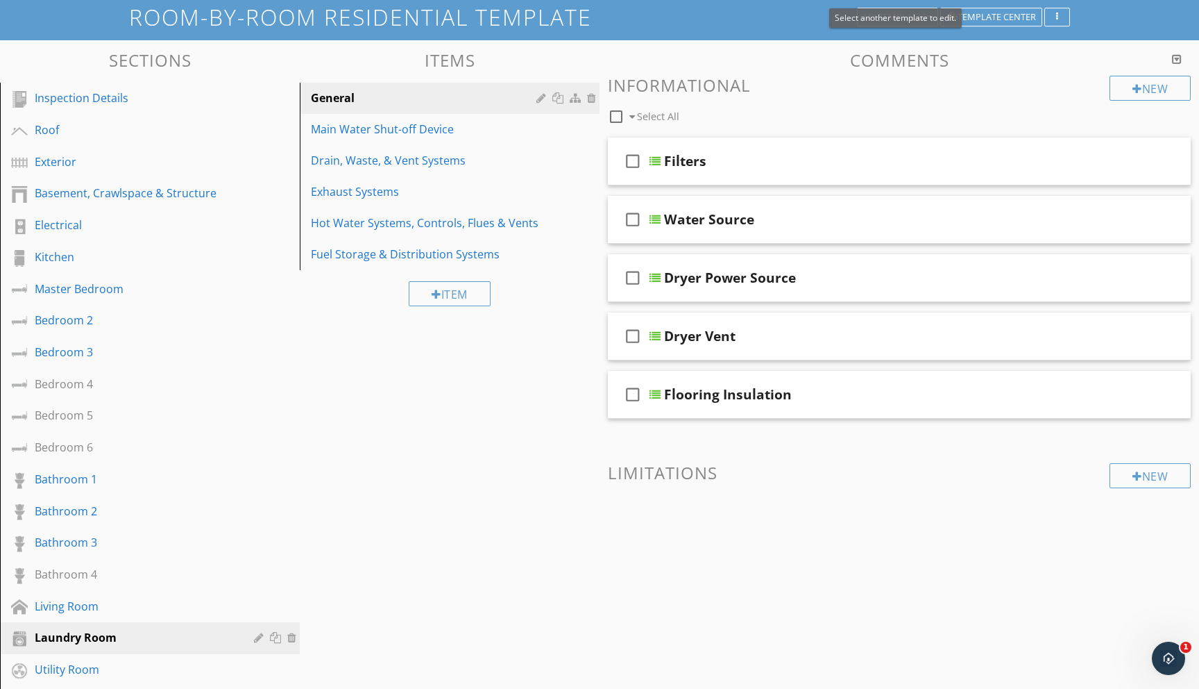
click at [927, 22] on span "Select another template to edit." at bounding box center [895, 18] width 121 height 12
click at [917, 15] on div "My Templates" at bounding box center [897, 17] width 69 height 10
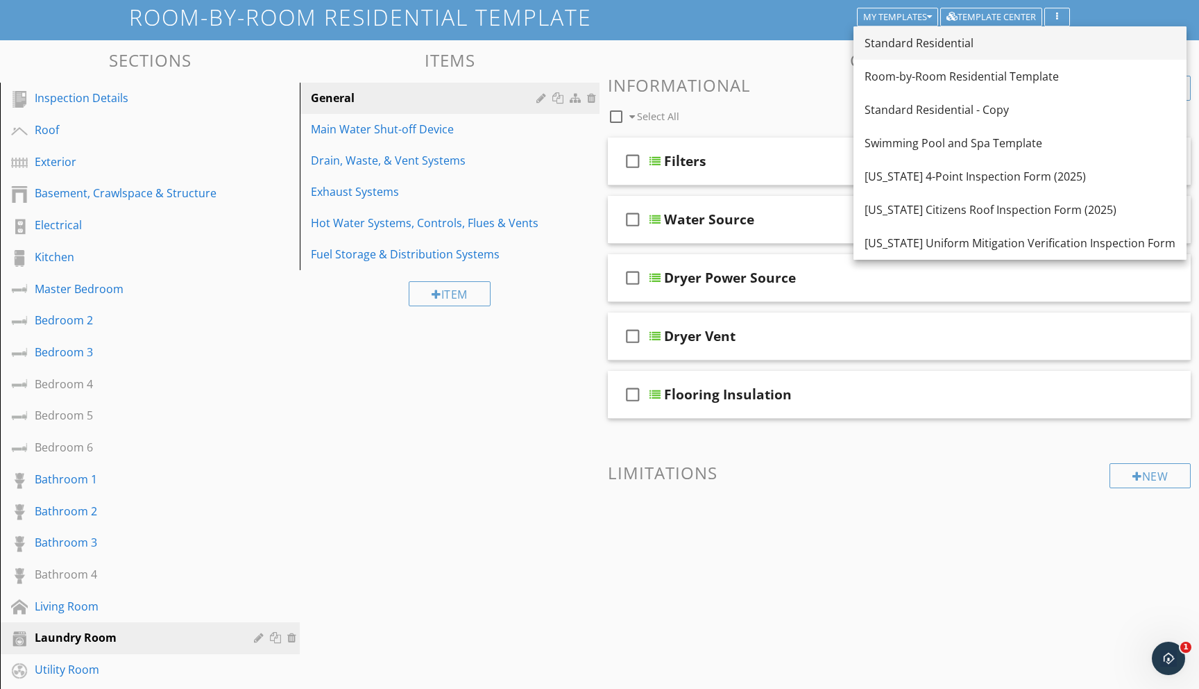
click at [904, 43] on div "Standard Residential" at bounding box center [1020, 43] width 311 height 17
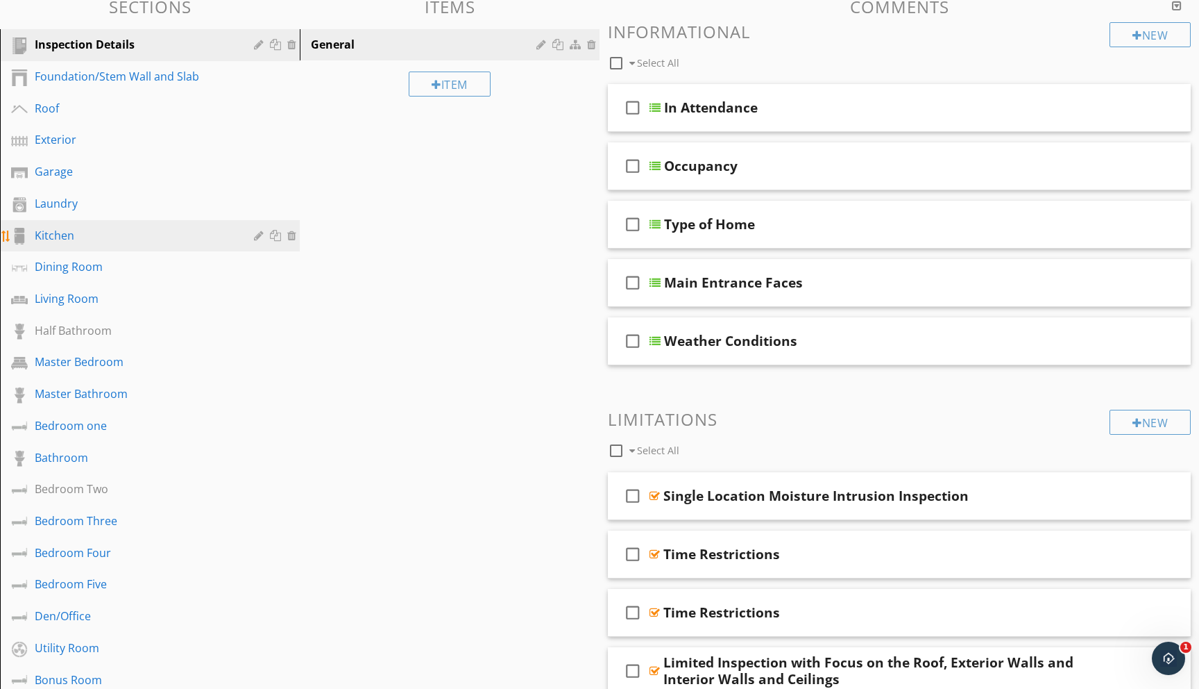
scroll to position [144, 0]
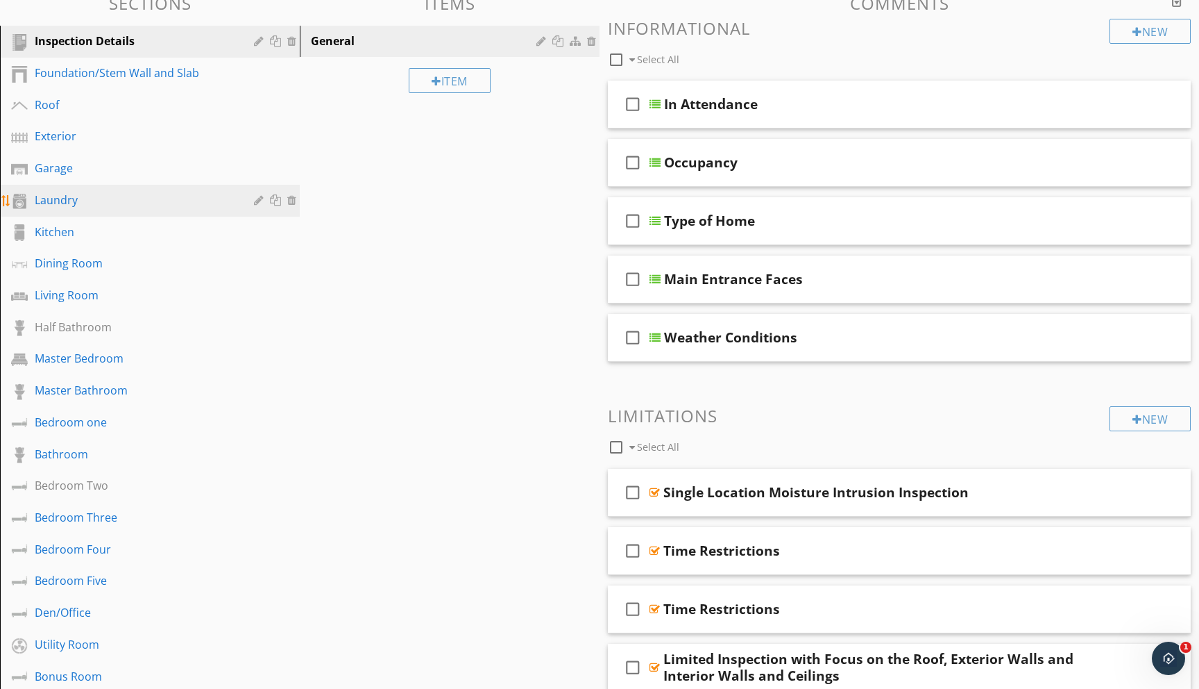
click at [49, 199] on div "Laundry" at bounding box center [134, 200] width 199 height 17
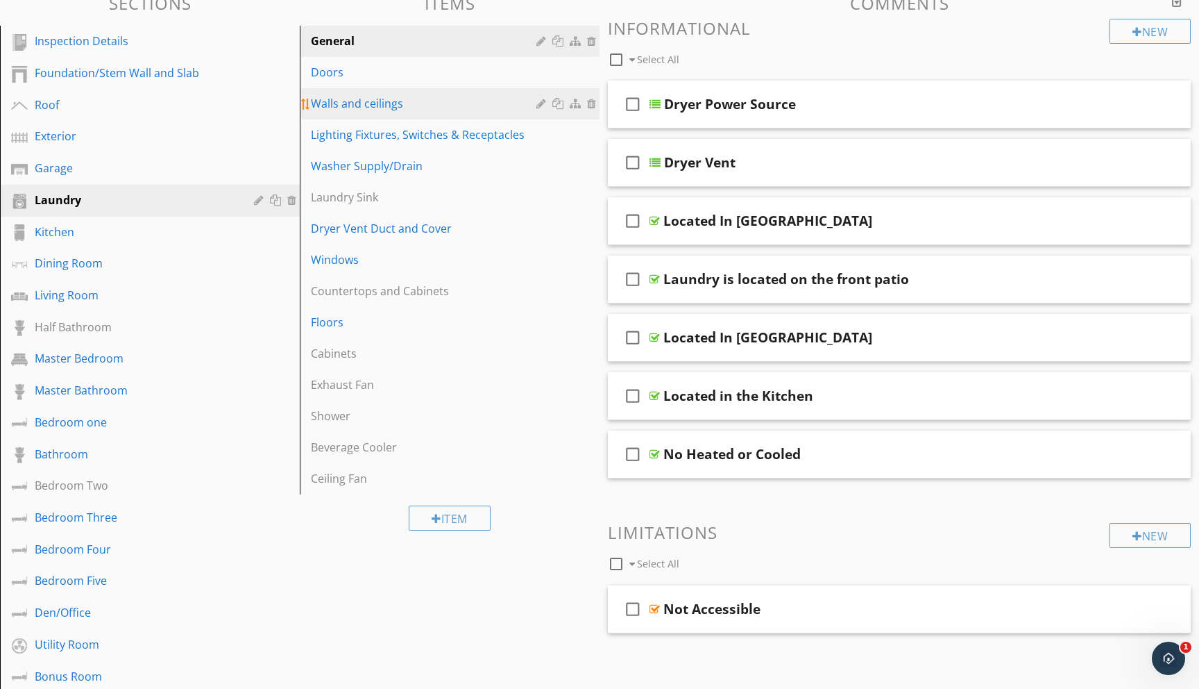
click at [358, 103] on div "Walls and ceilings" at bounding box center [426, 103] width 230 height 17
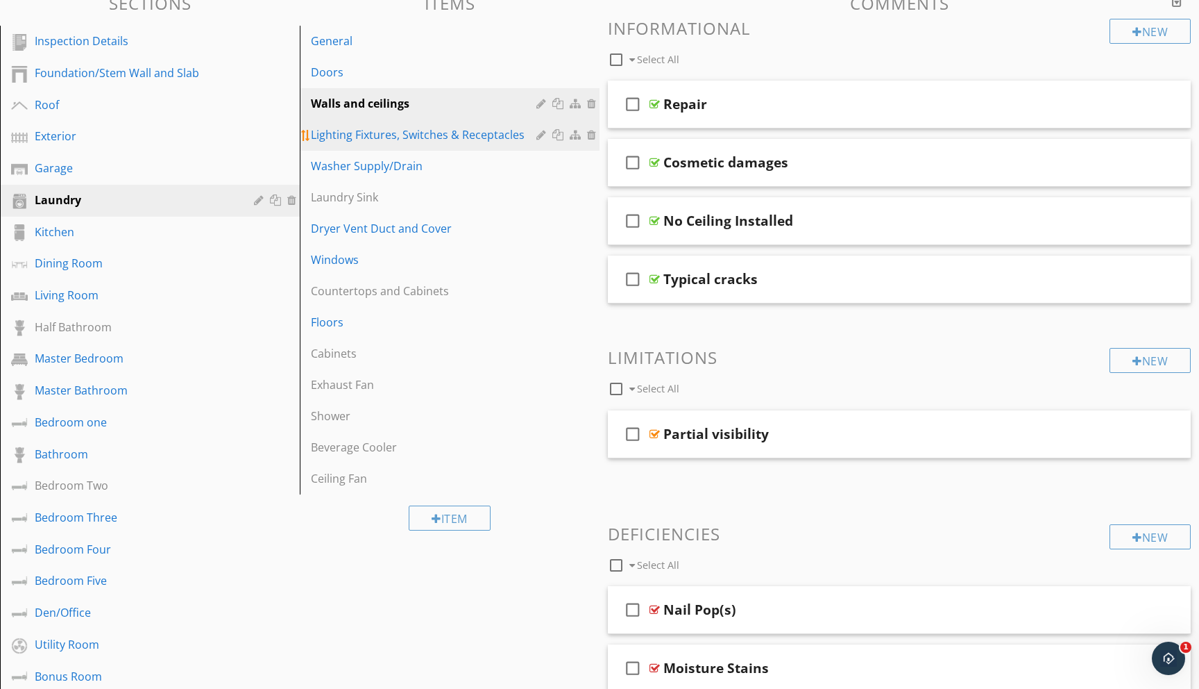
click at [408, 135] on div "Lighting Fixtures, Switches & Receptacles" at bounding box center [426, 134] width 230 height 17
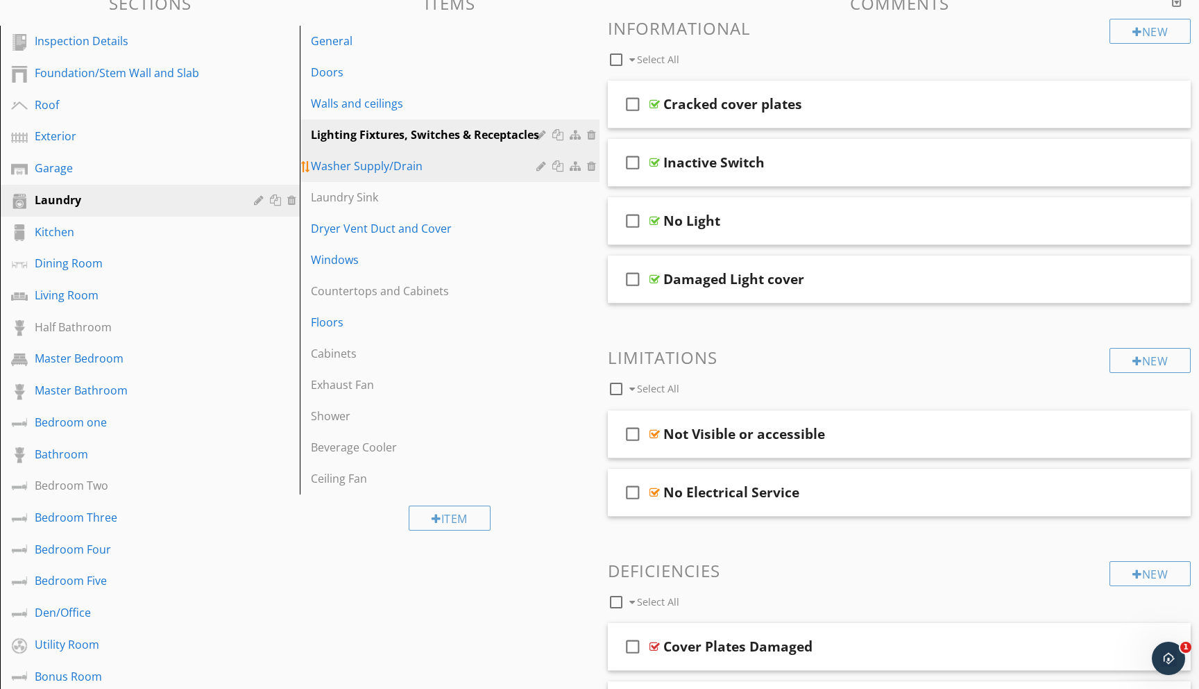
click at [389, 165] on div "Washer Supply/Drain" at bounding box center [426, 166] width 230 height 17
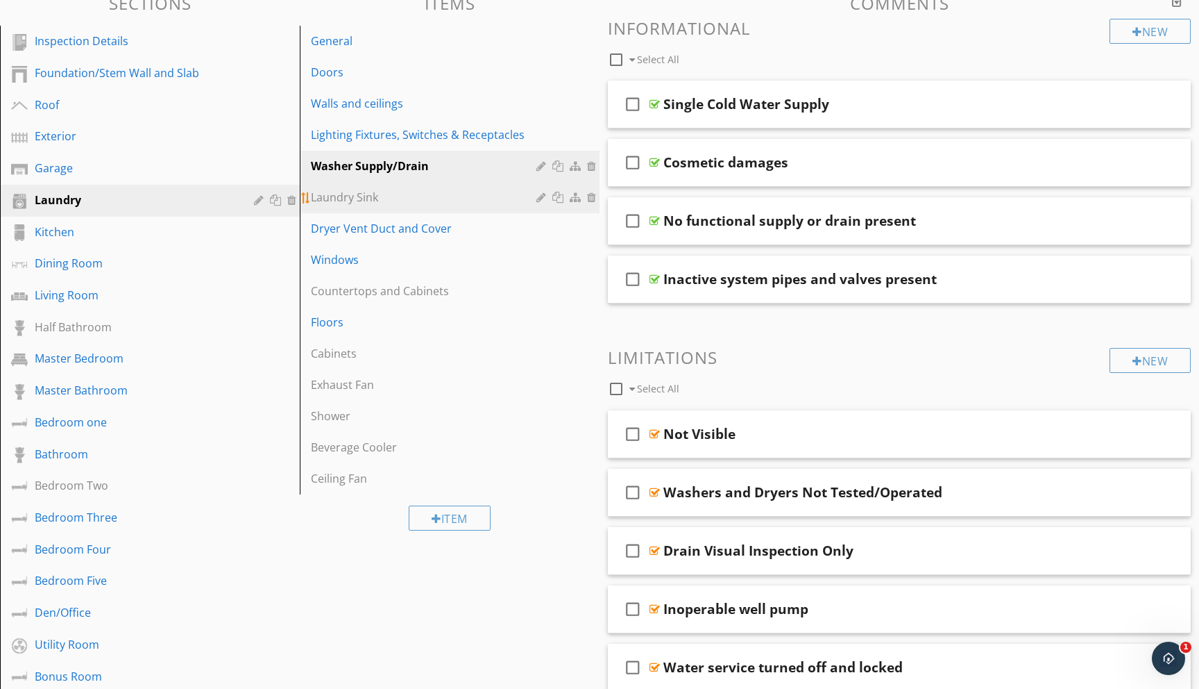
click at [396, 196] on div "Laundry Sink" at bounding box center [426, 197] width 230 height 17
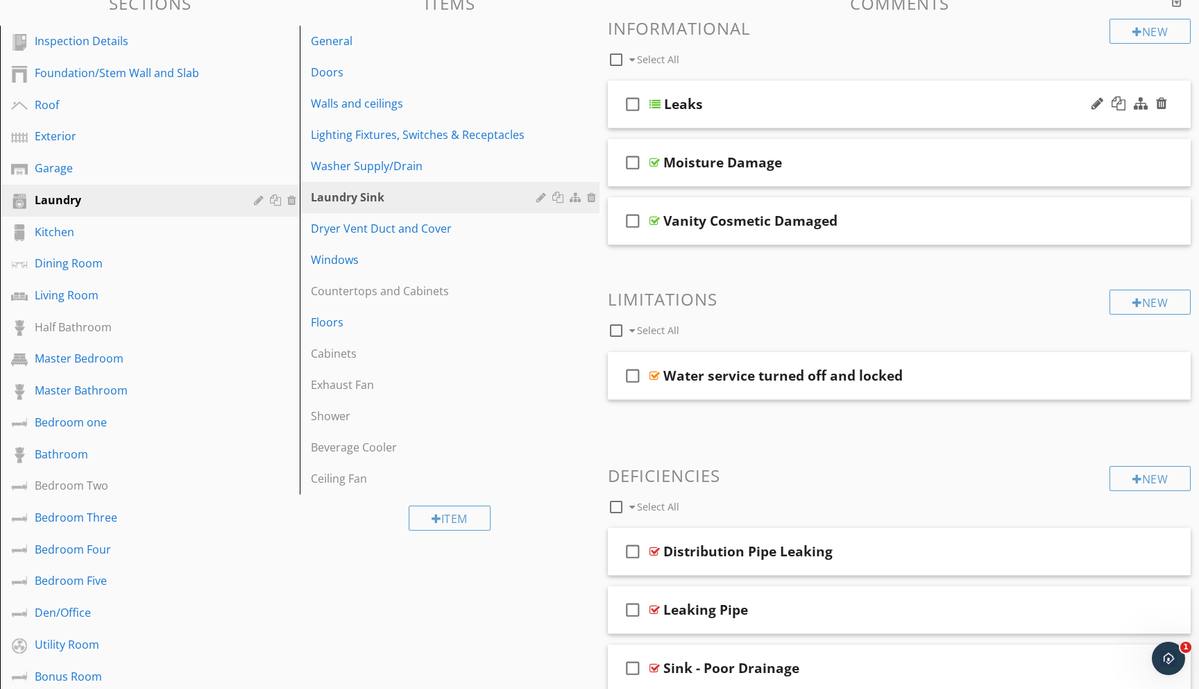
click at [654, 101] on div at bounding box center [655, 104] width 11 height 11
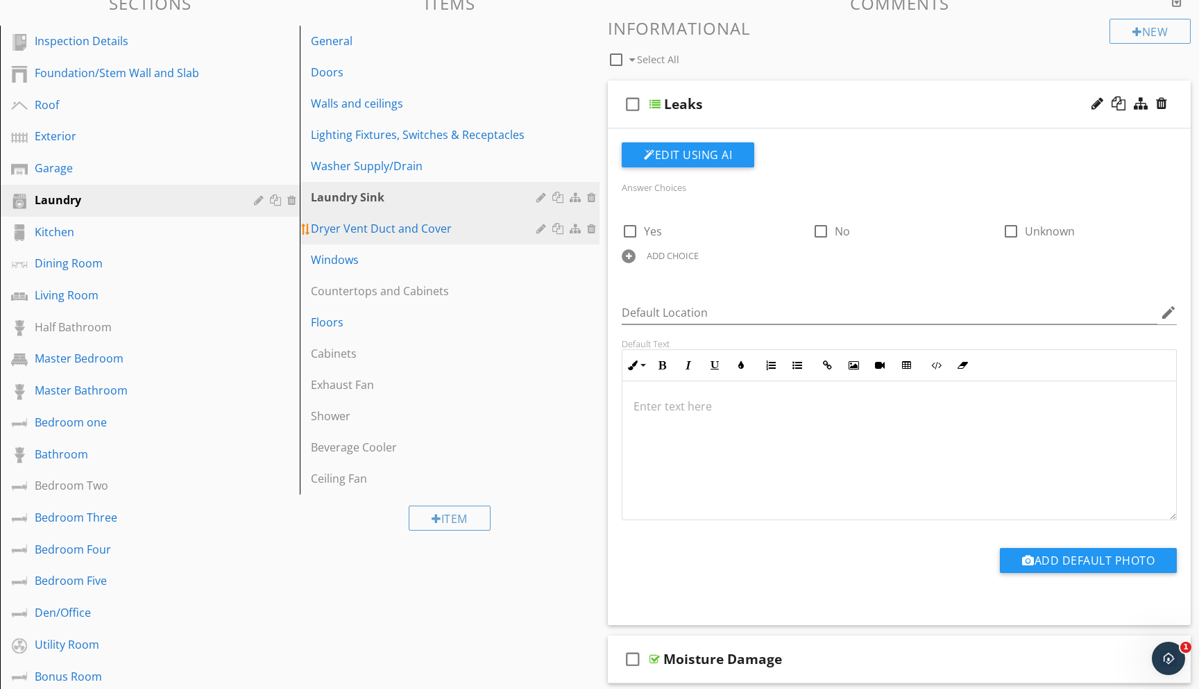
click at [364, 229] on div "Dryer Vent Duct and Cover" at bounding box center [426, 228] width 230 height 17
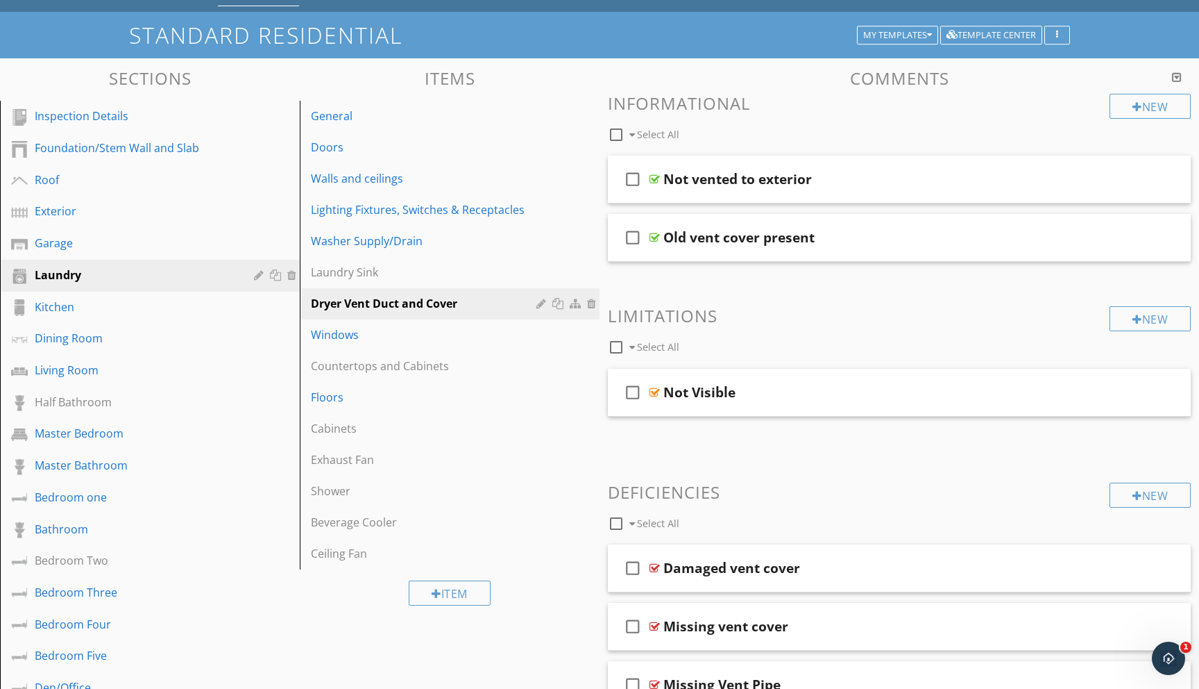
scroll to position [0, 0]
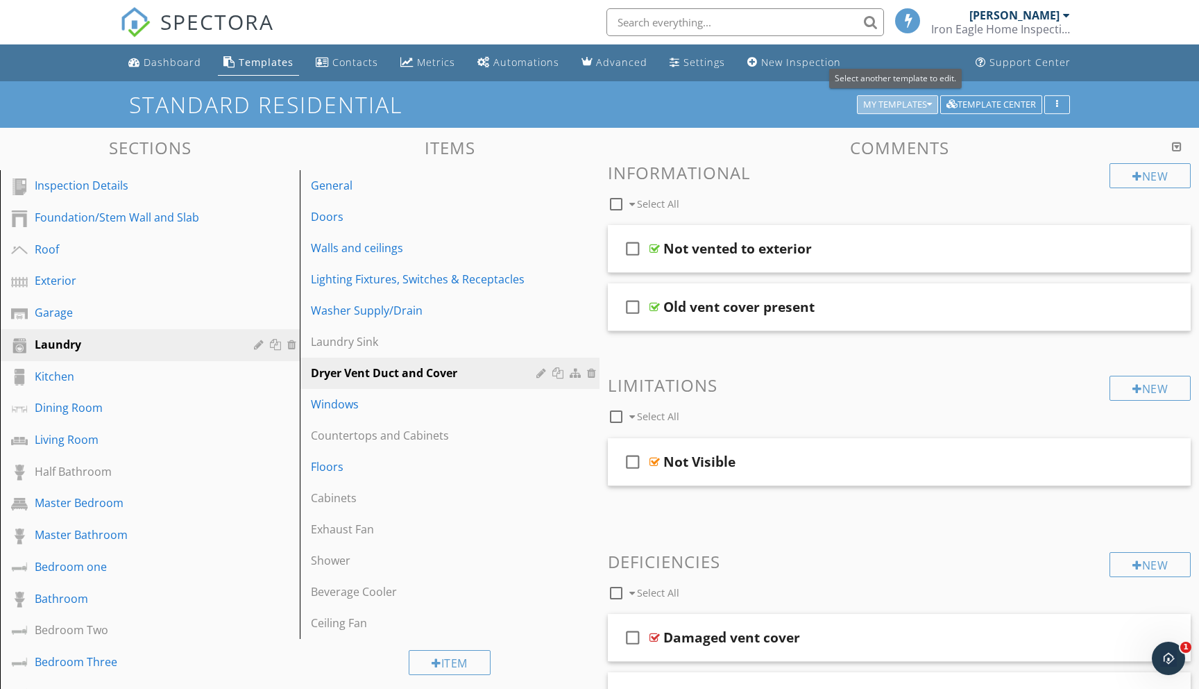
click at [924, 104] on div "My Templates" at bounding box center [897, 105] width 69 height 10
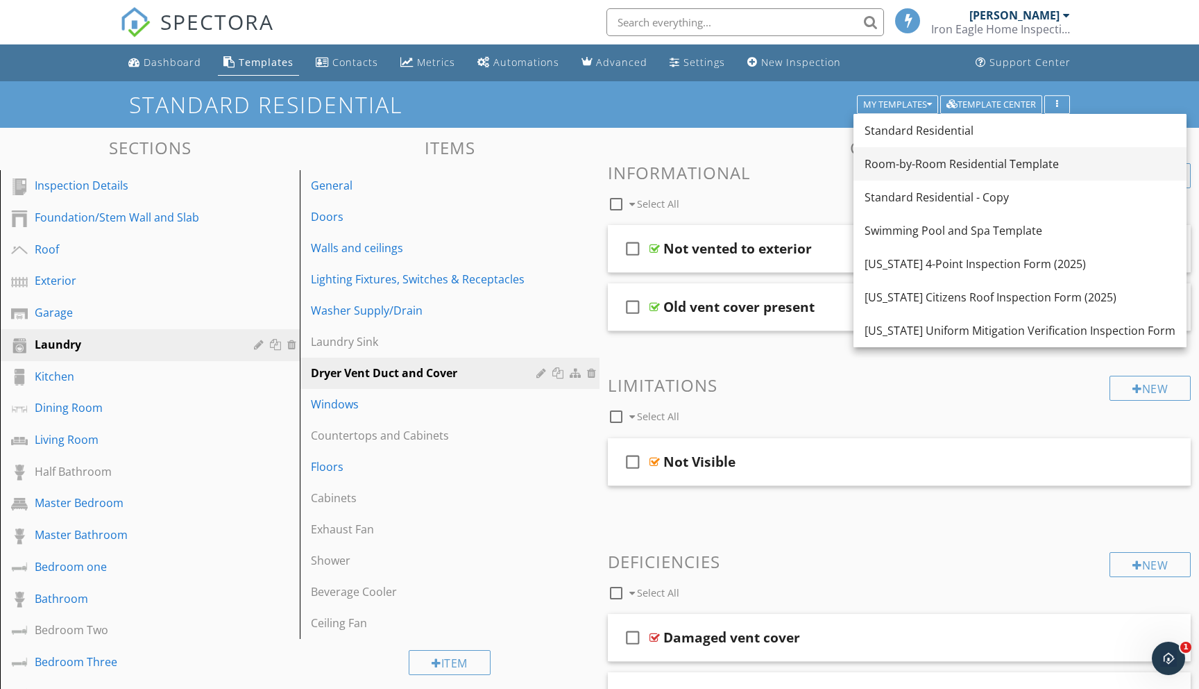
click at [914, 161] on div "Room-by-Room Residential Template" at bounding box center [1020, 163] width 311 height 17
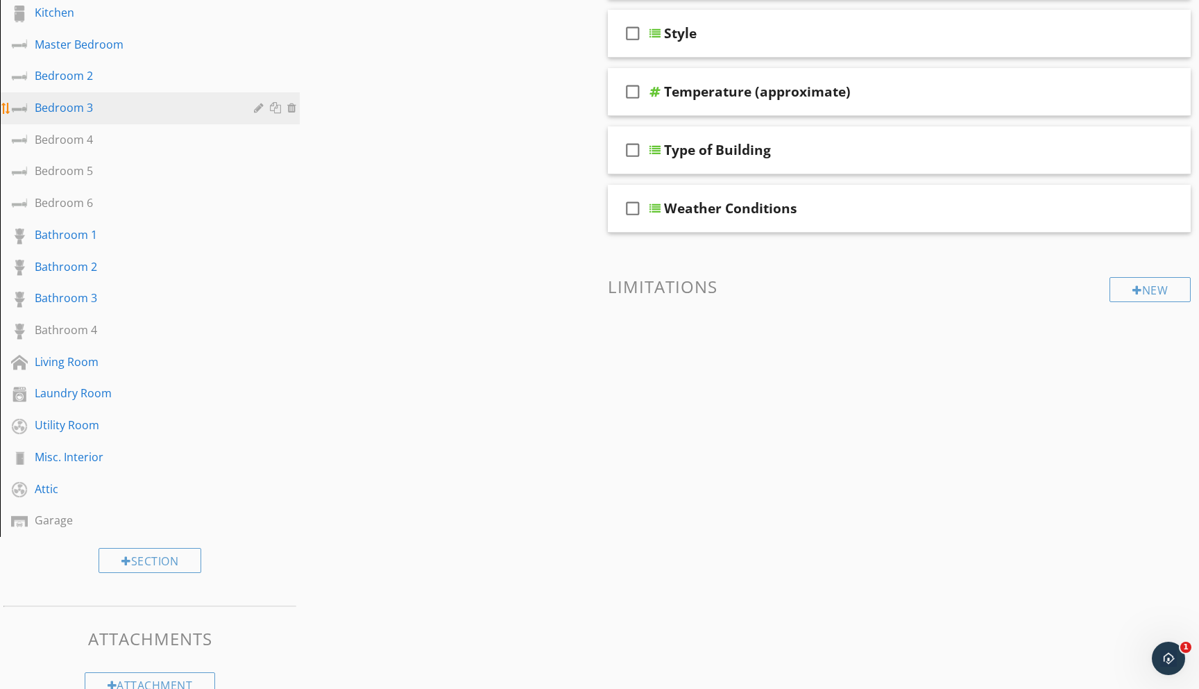
scroll to position [337, 0]
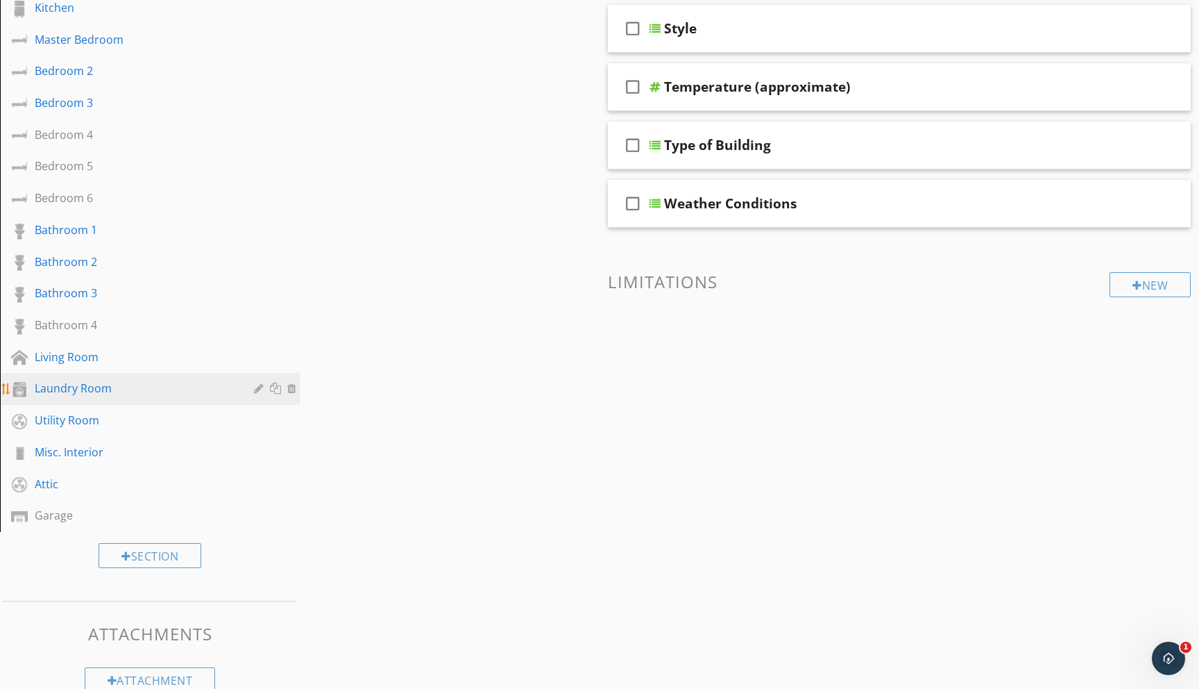
click at [67, 392] on div "Laundry Room" at bounding box center [134, 388] width 199 height 17
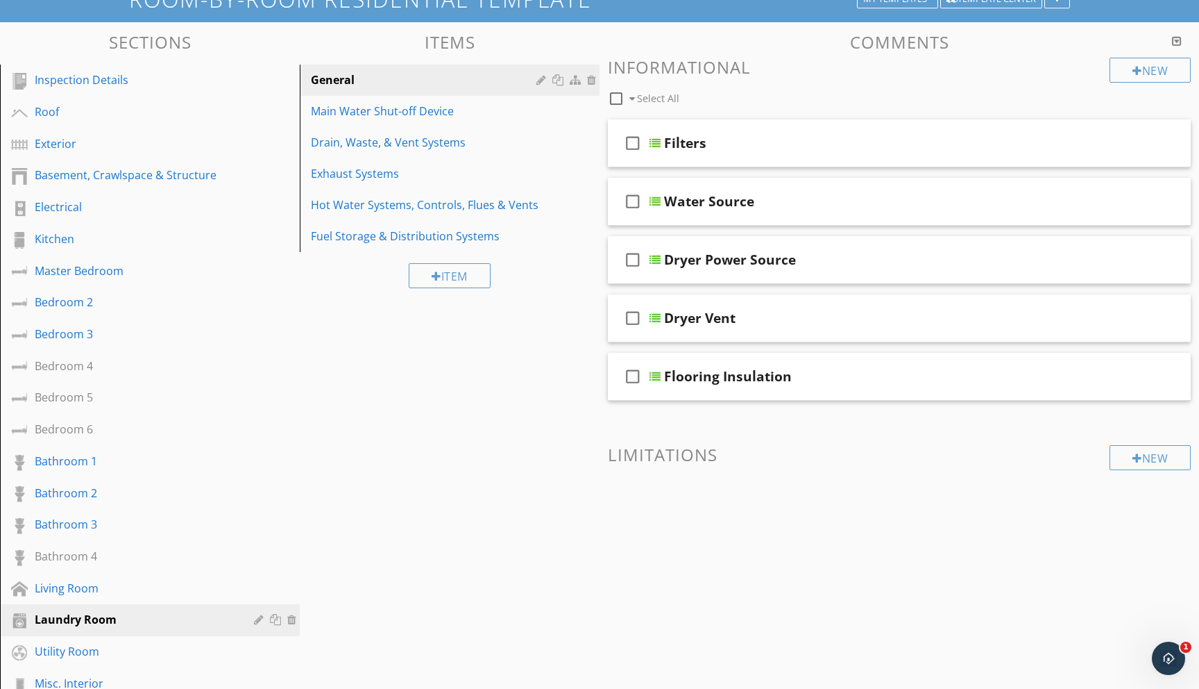
scroll to position [104, 0]
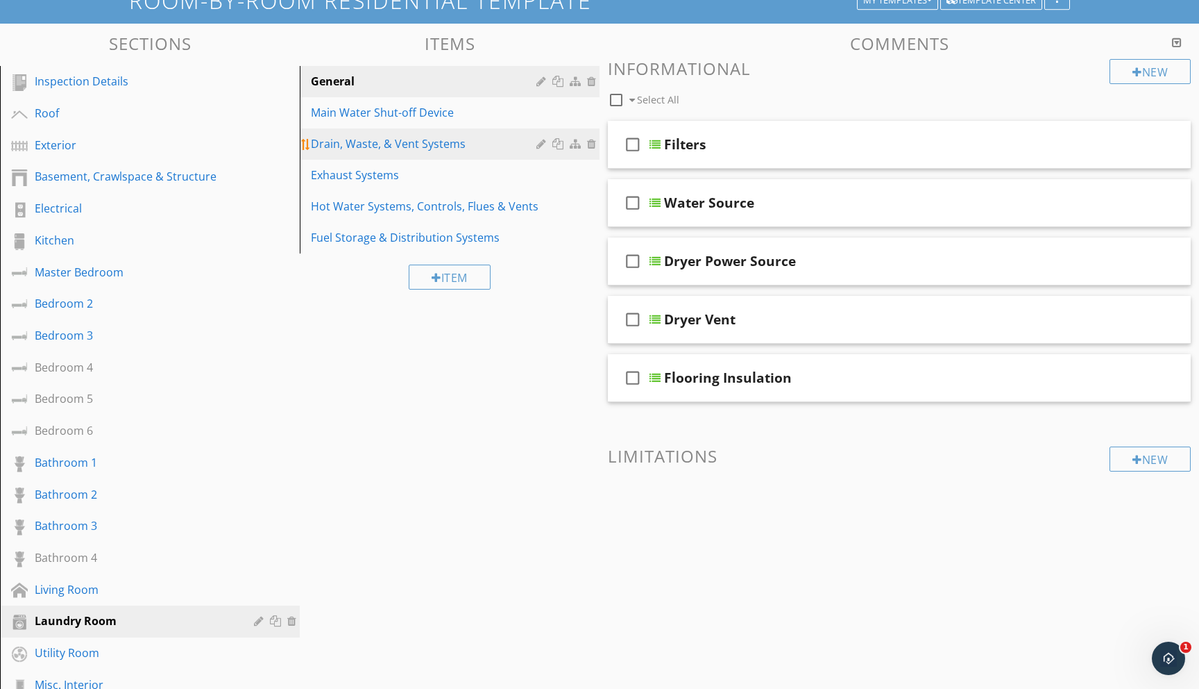
click at [335, 144] on div "Drain, Waste, & Vent Systems" at bounding box center [426, 143] width 230 height 17
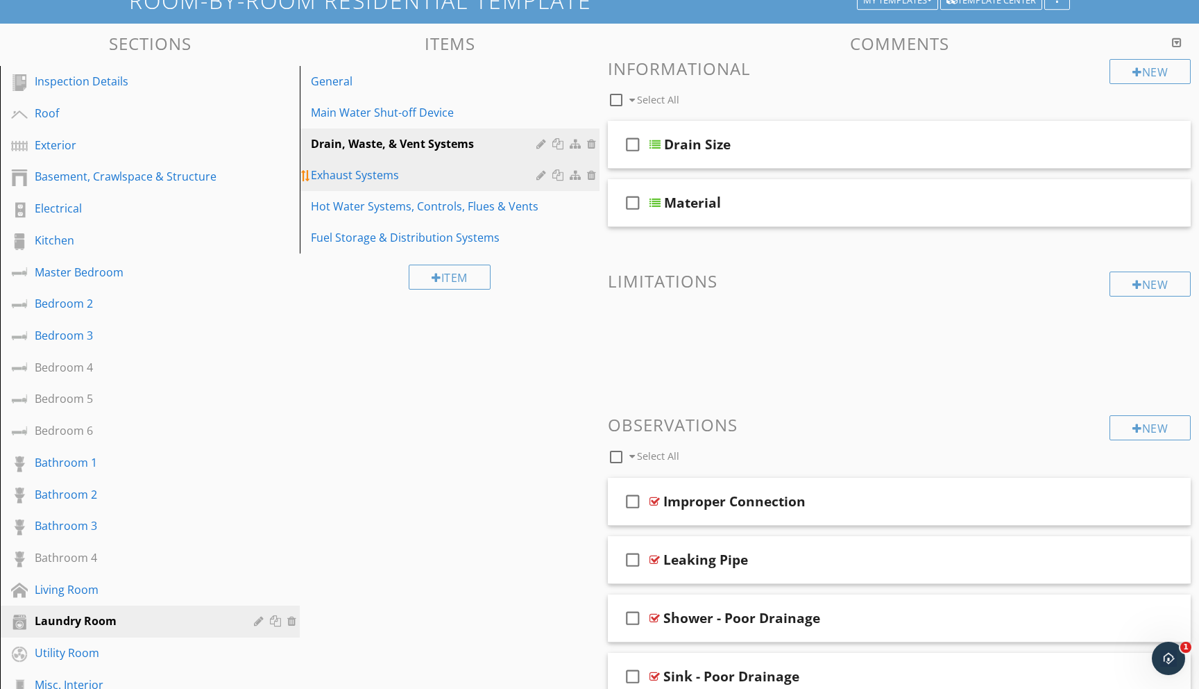
click at [338, 174] on div "Exhaust Systems" at bounding box center [426, 175] width 230 height 17
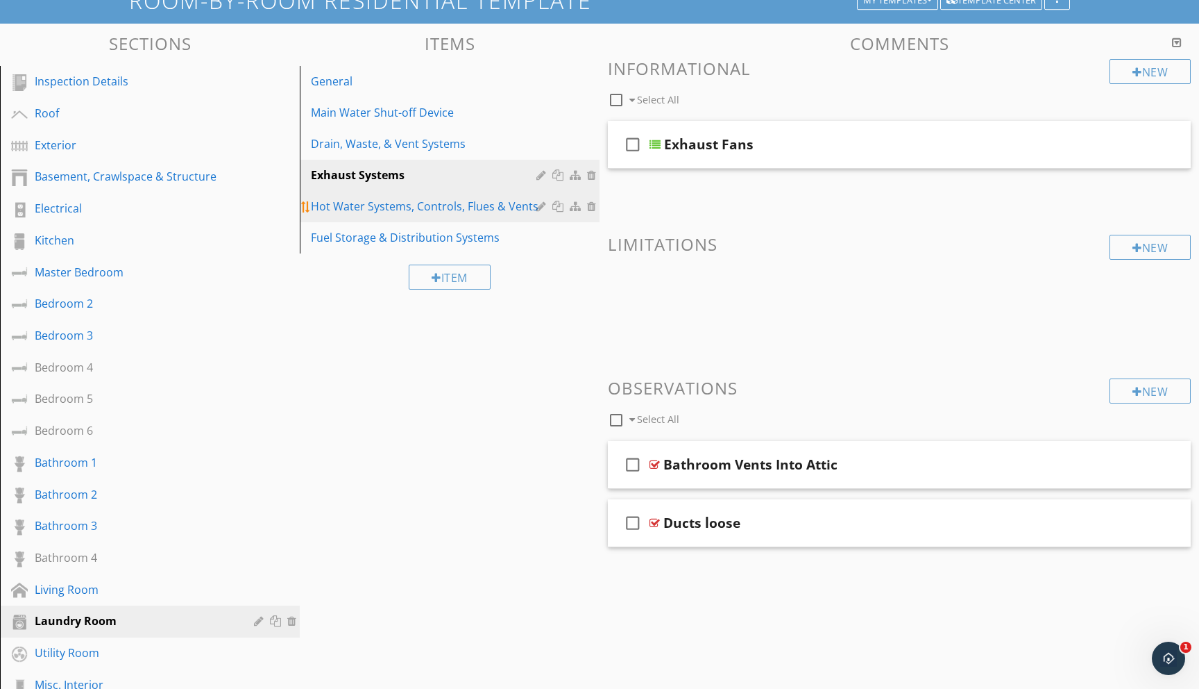
click at [344, 206] on div "Hot Water Systems, Controls, Flues & Vents" at bounding box center [426, 206] width 230 height 17
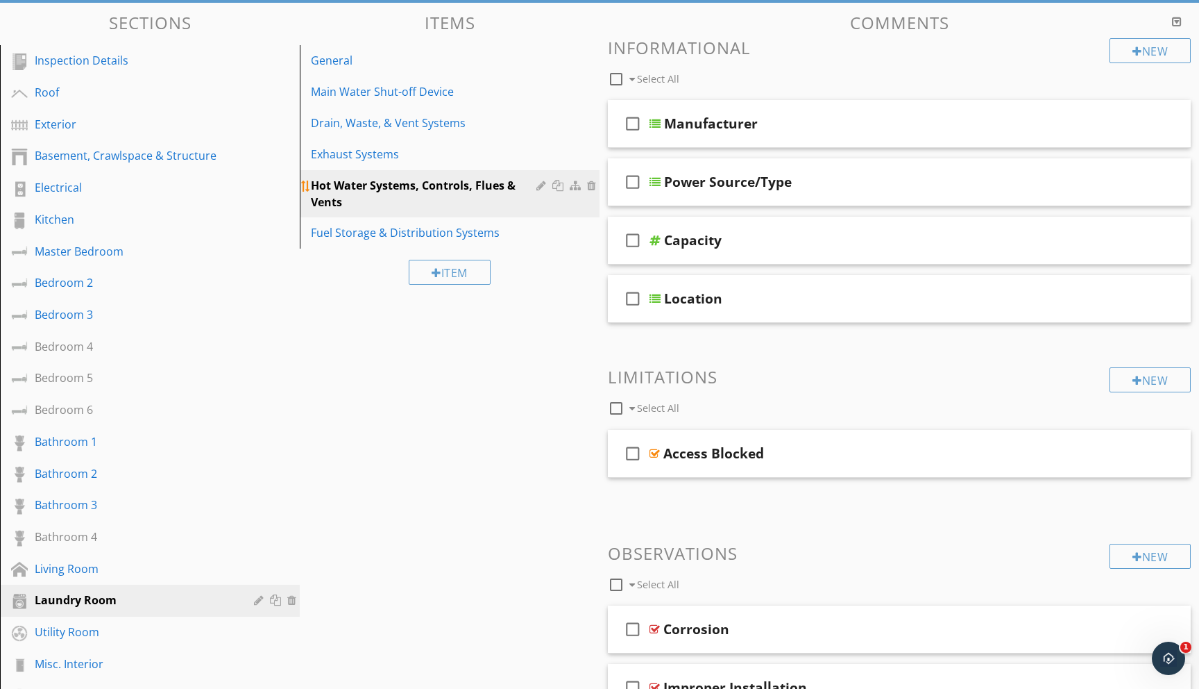
scroll to position [114, 0]
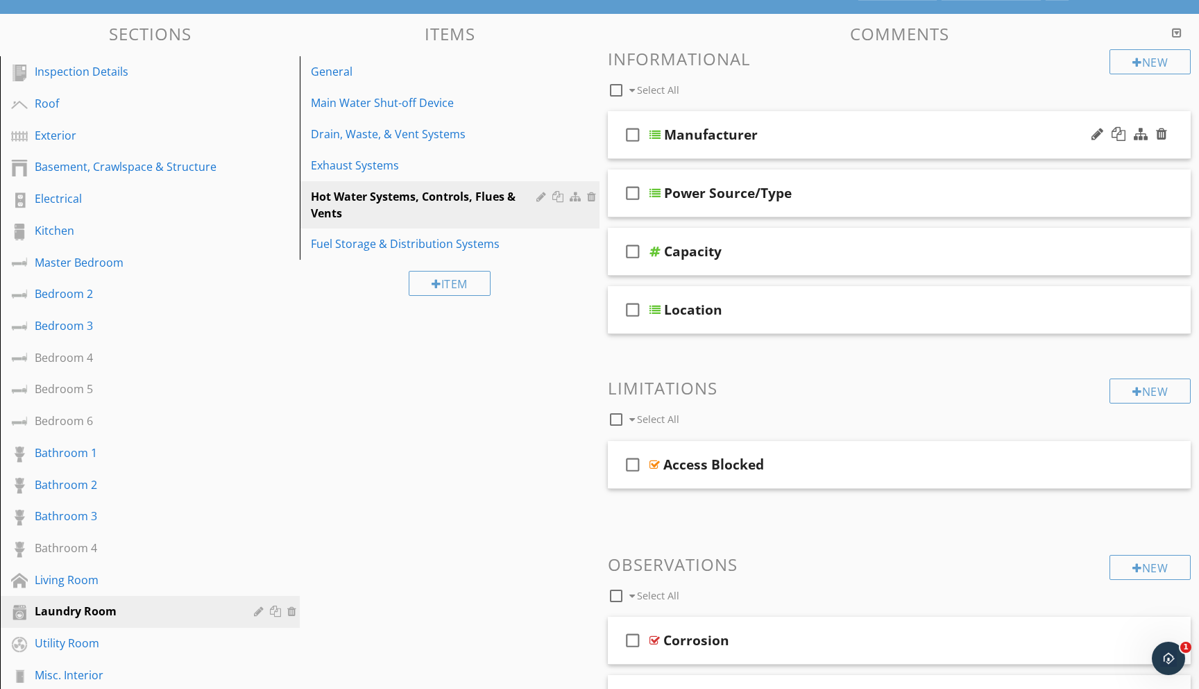
click at [655, 135] on div at bounding box center [655, 134] width 11 height 11
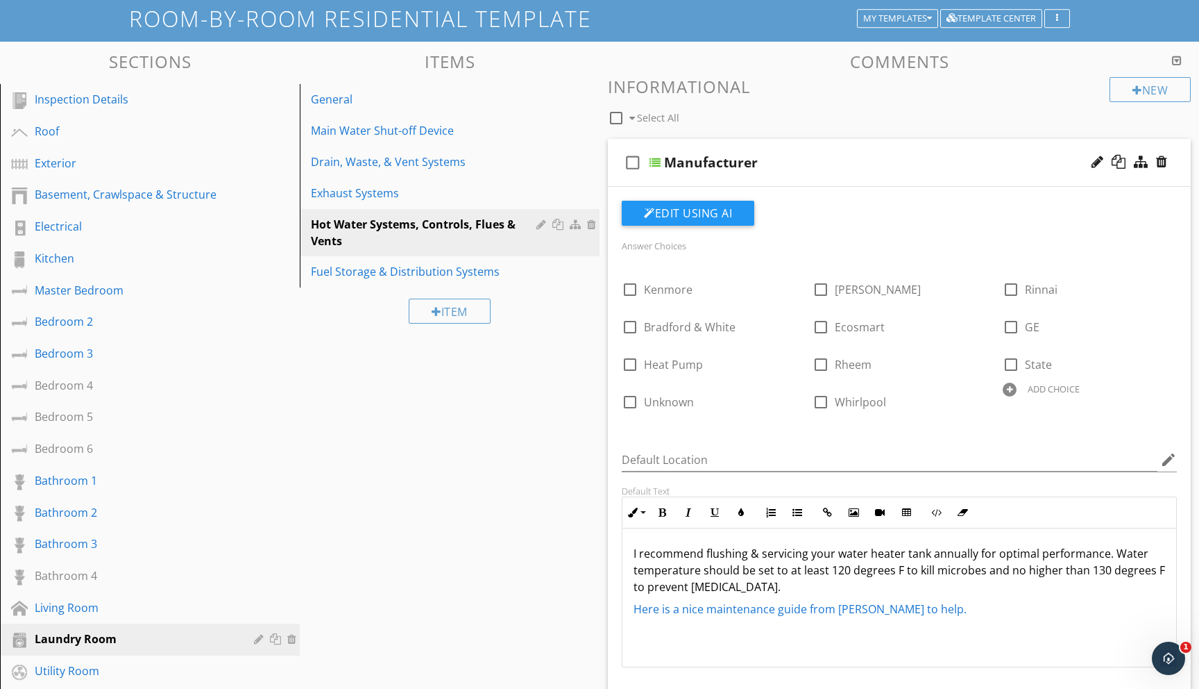
scroll to position [66, 0]
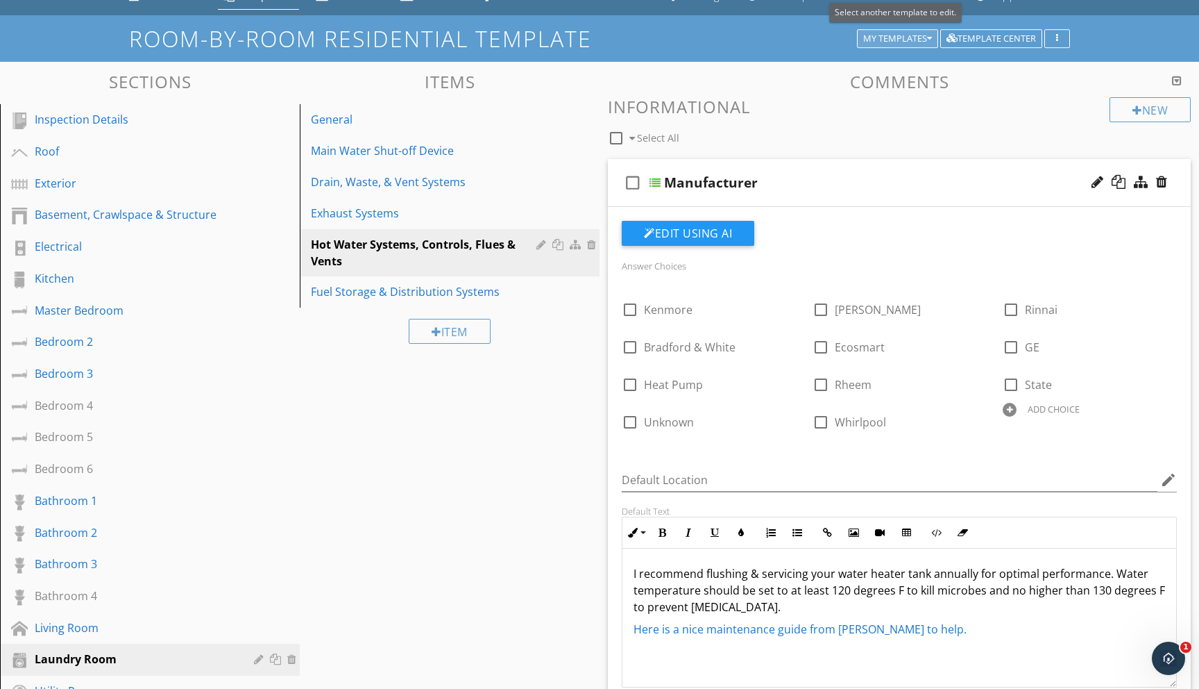
click at [930, 34] on icon "button" at bounding box center [929, 39] width 5 height 10
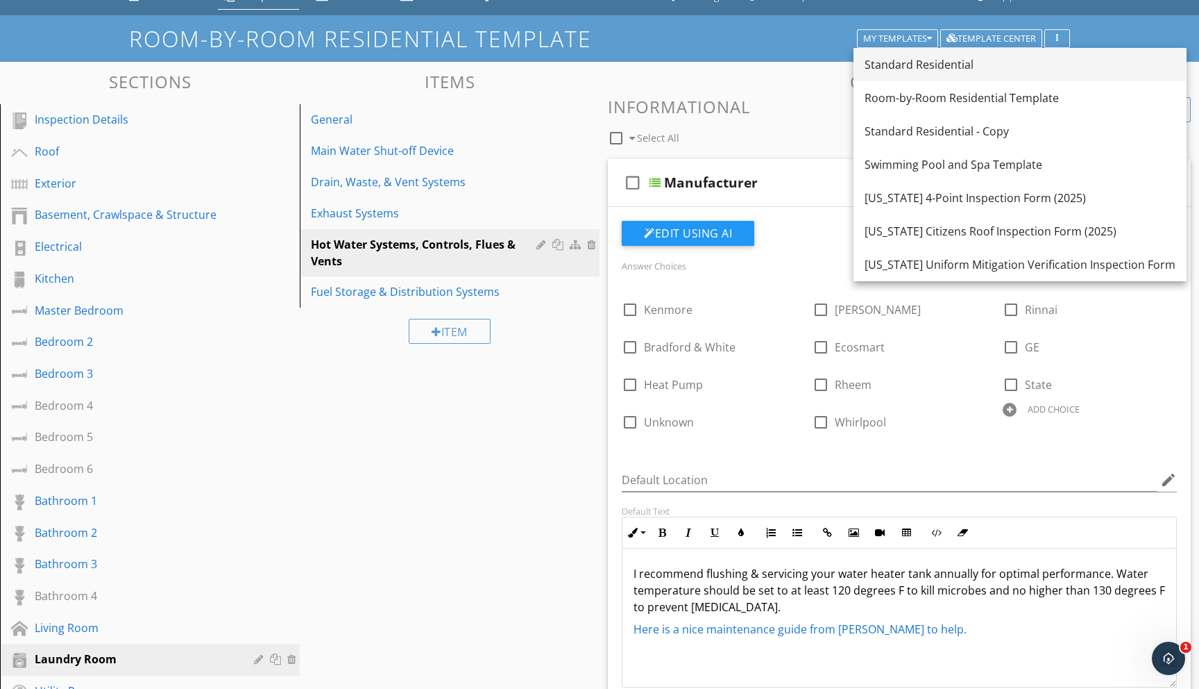
click at [913, 66] on div "Standard Residential" at bounding box center [1020, 64] width 311 height 17
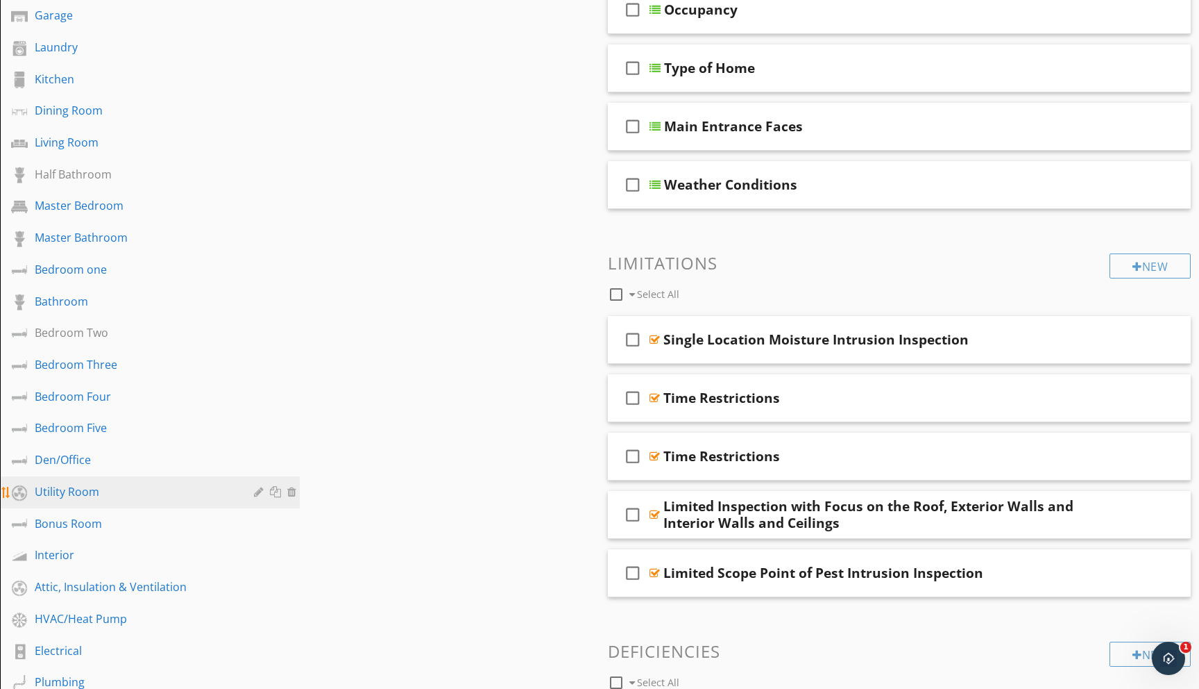
scroll to position [260, 0]
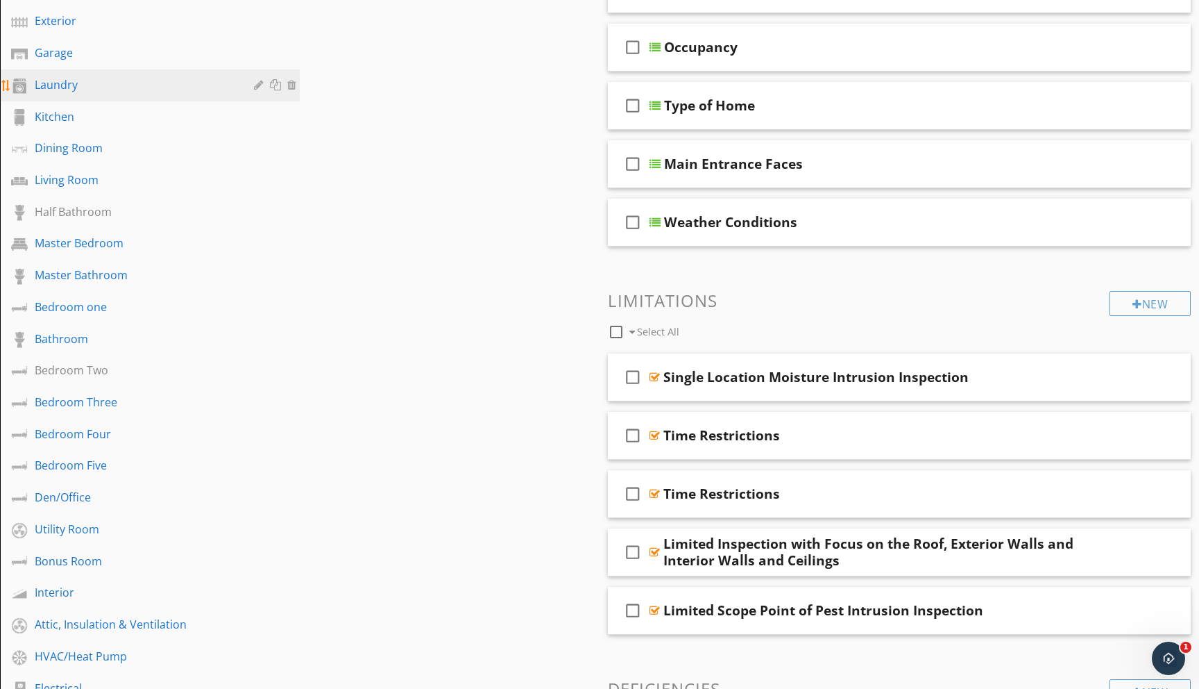
click at [62, 83] on div "Laundry" at bounding box center [134, 84] width 199 height 17
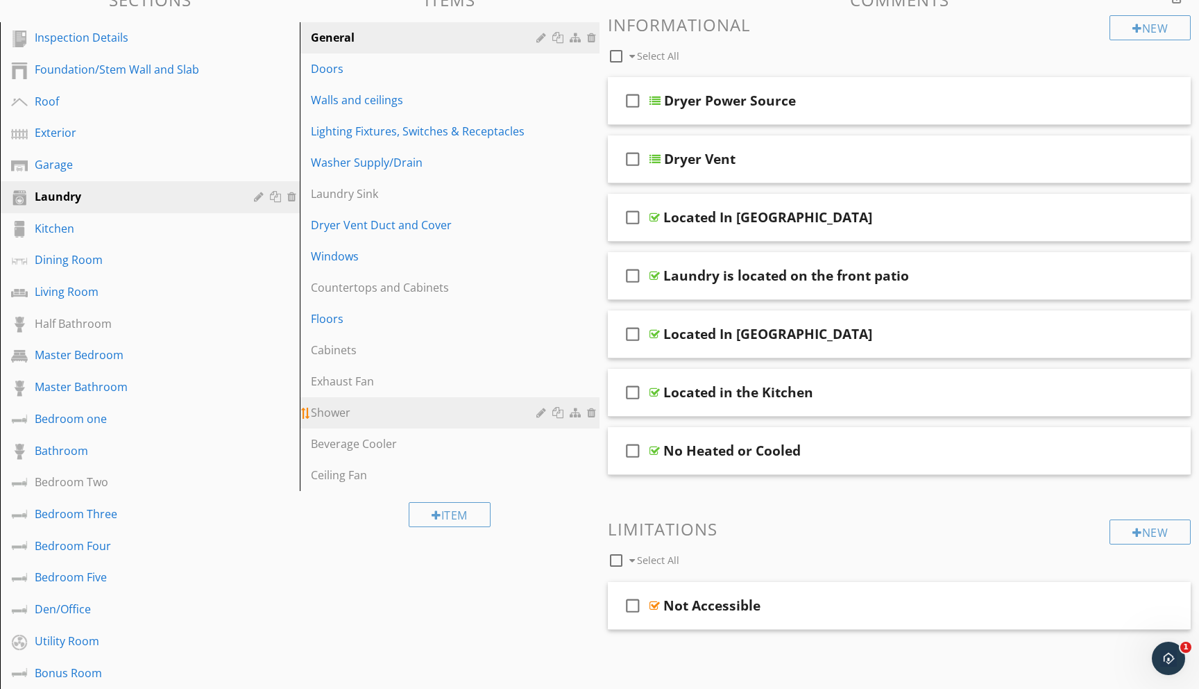
scroll to position [143, 0]
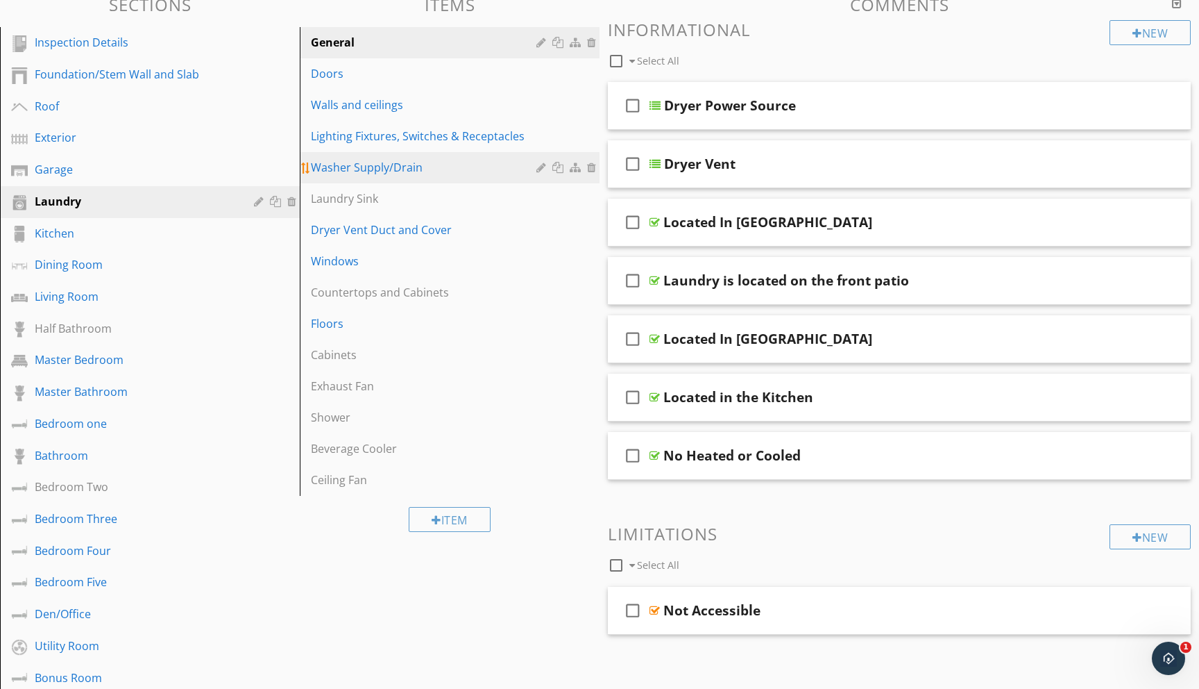
click at [358, 167] on div "Washer Supply/Drain" at bounding box center [426, 167] width 230 height 17
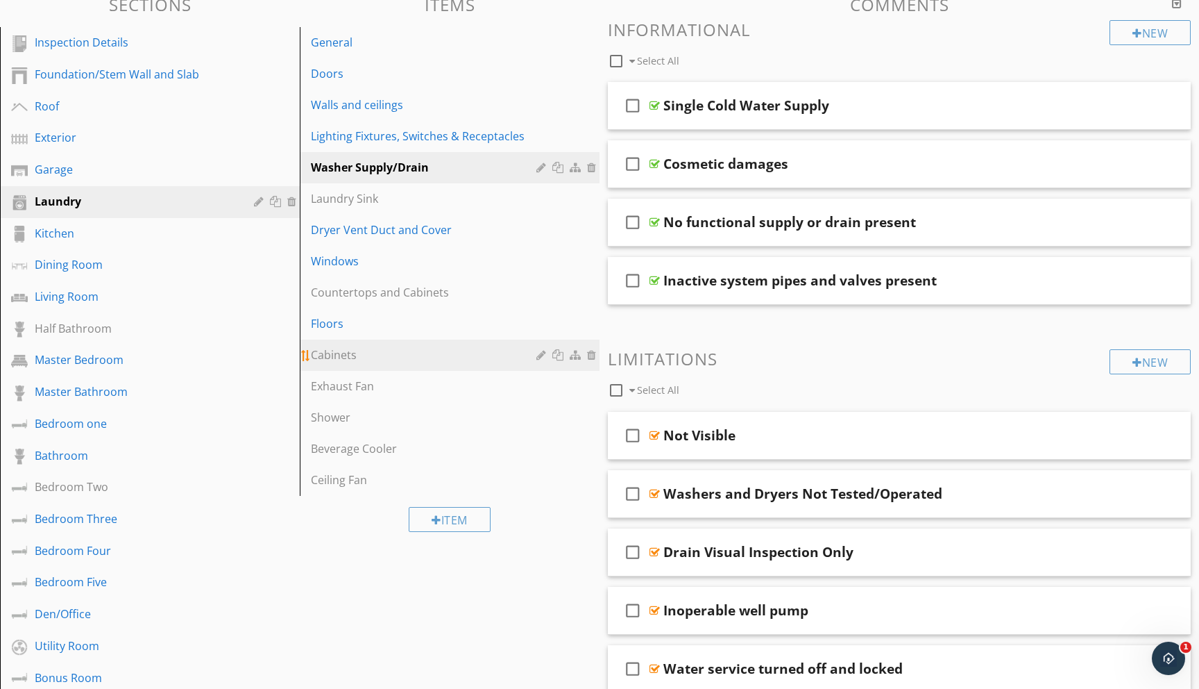
click at [324, 350] on div "Cabinets" at bounding box center [426, 354] width 230 height 17
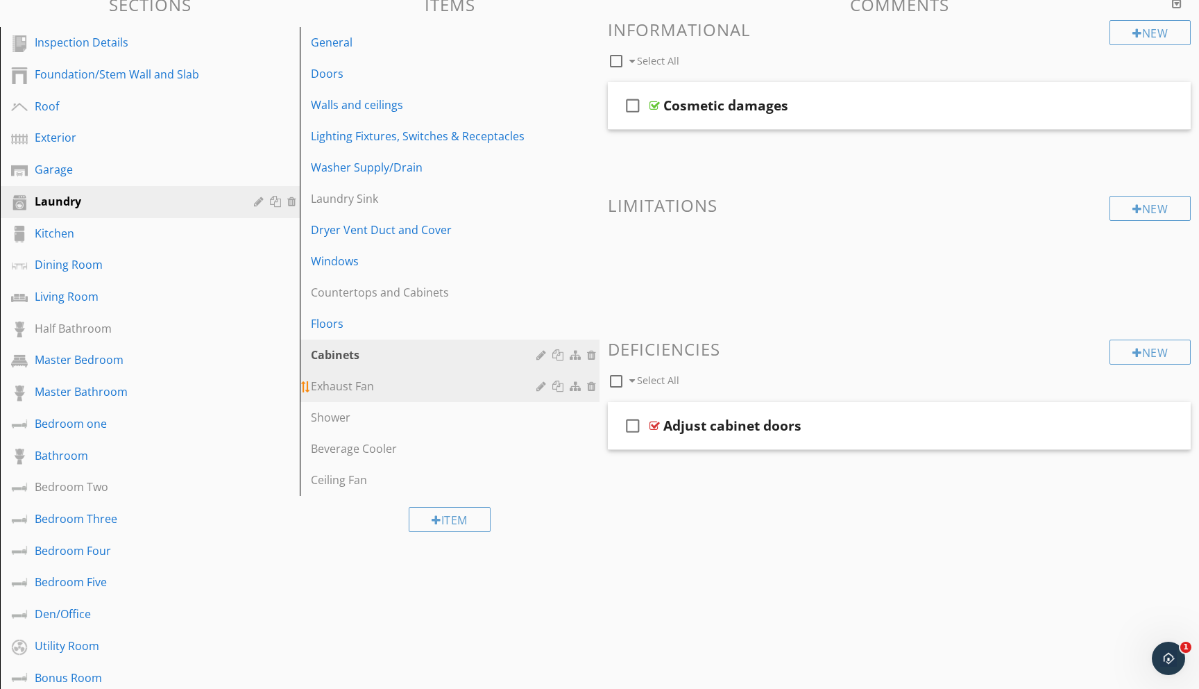
click at [330, 385] on div "Exhaust Fan" at bounding box center [426, 386] width 230 height 17
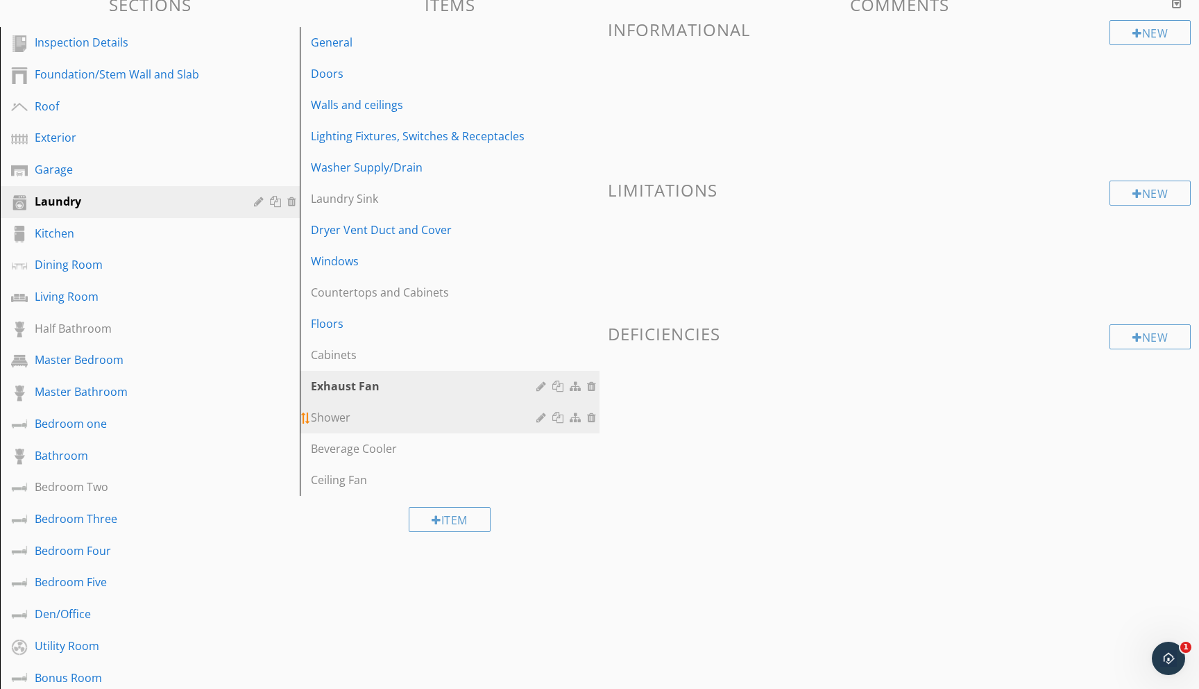
click at [326, 415] on div "Shower" at bounding box center [426, 417] width 230 height 17
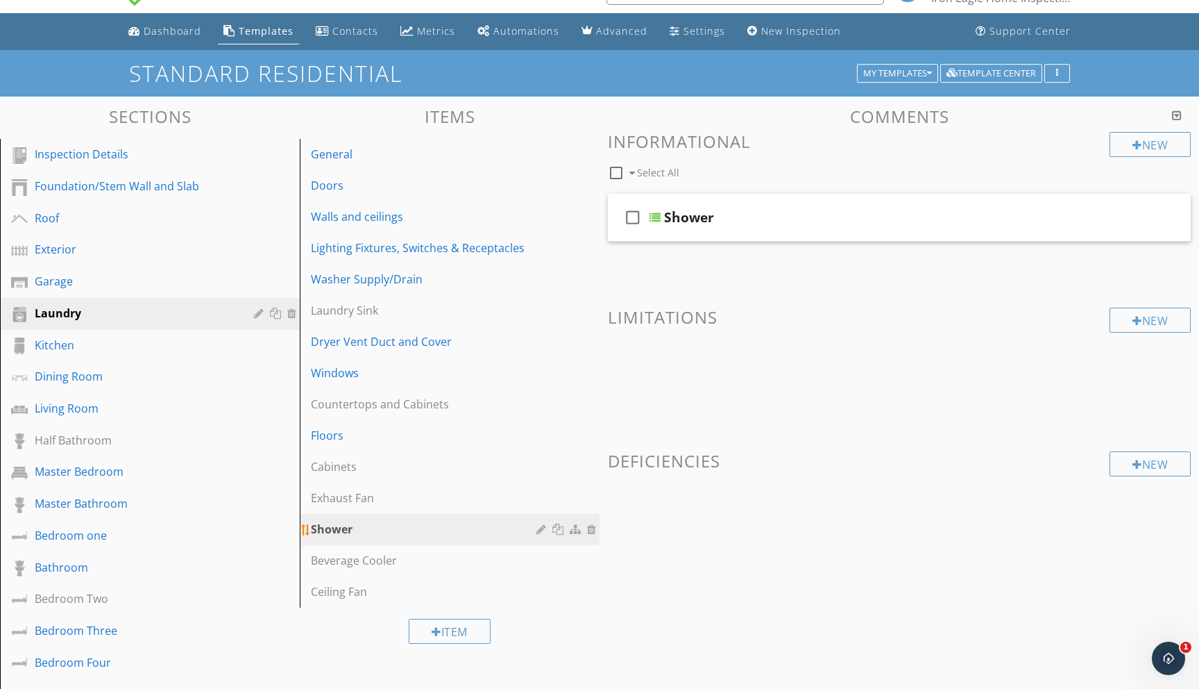
scroll to position [35, 0]
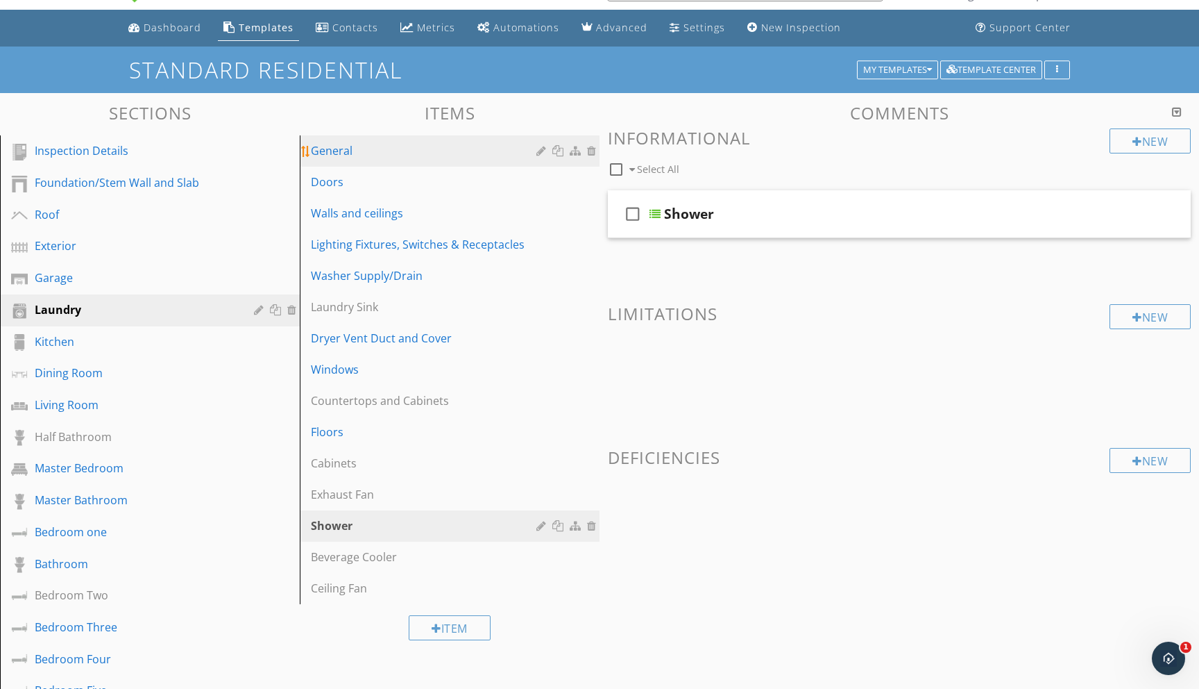
click at [370, 147] on div "General" at bounding box center [426, 150] width 230 height 17
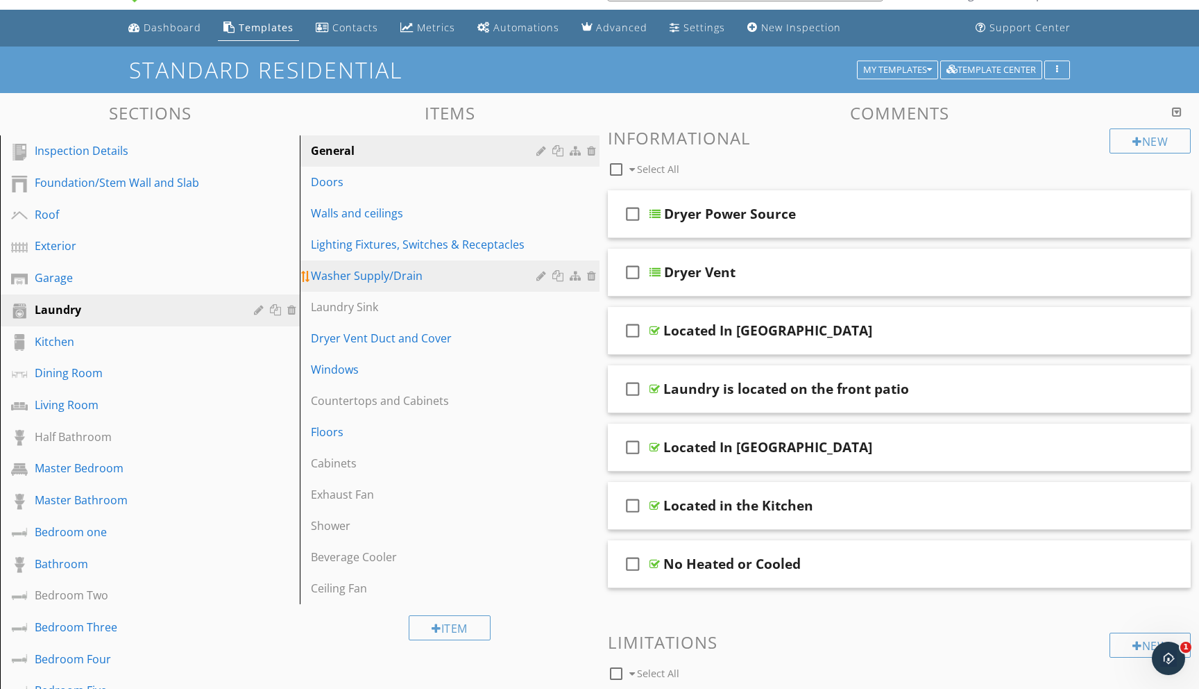
click at [391, 267] on link "Washer Supply/Drain" at bounding box center [452, 275] width 296 height 31
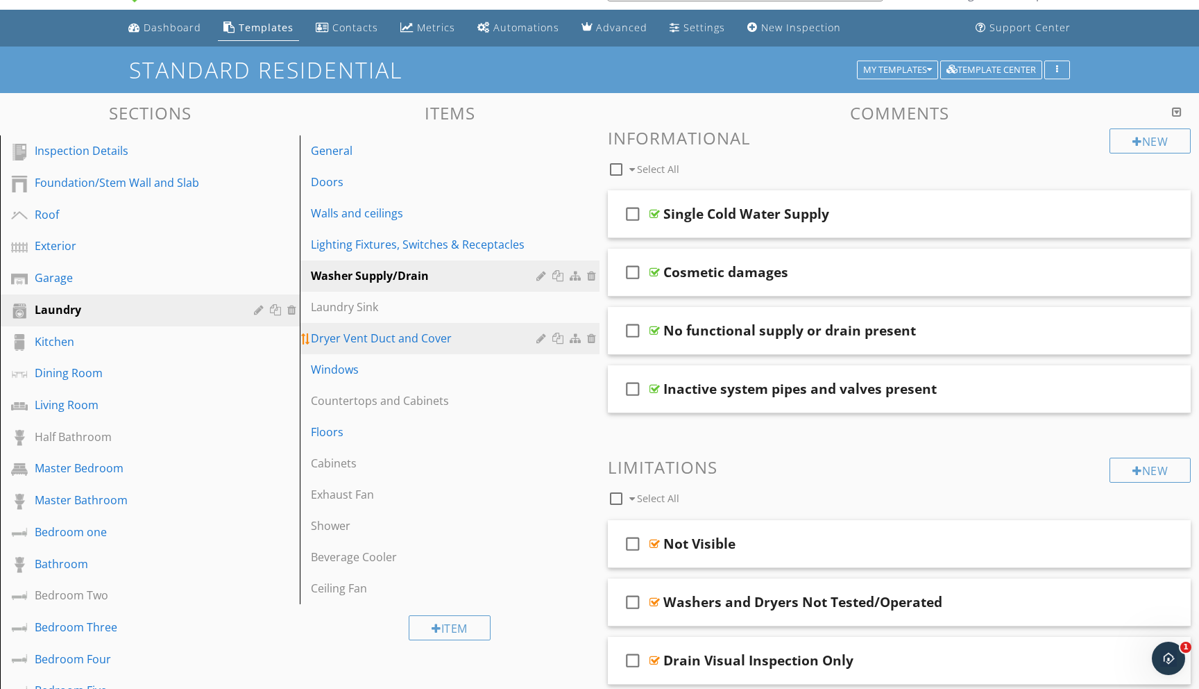
click at [396, 338] on div "Dryer Vent Duct and Cover" at bounding box center [426, 338] width 230 height 17
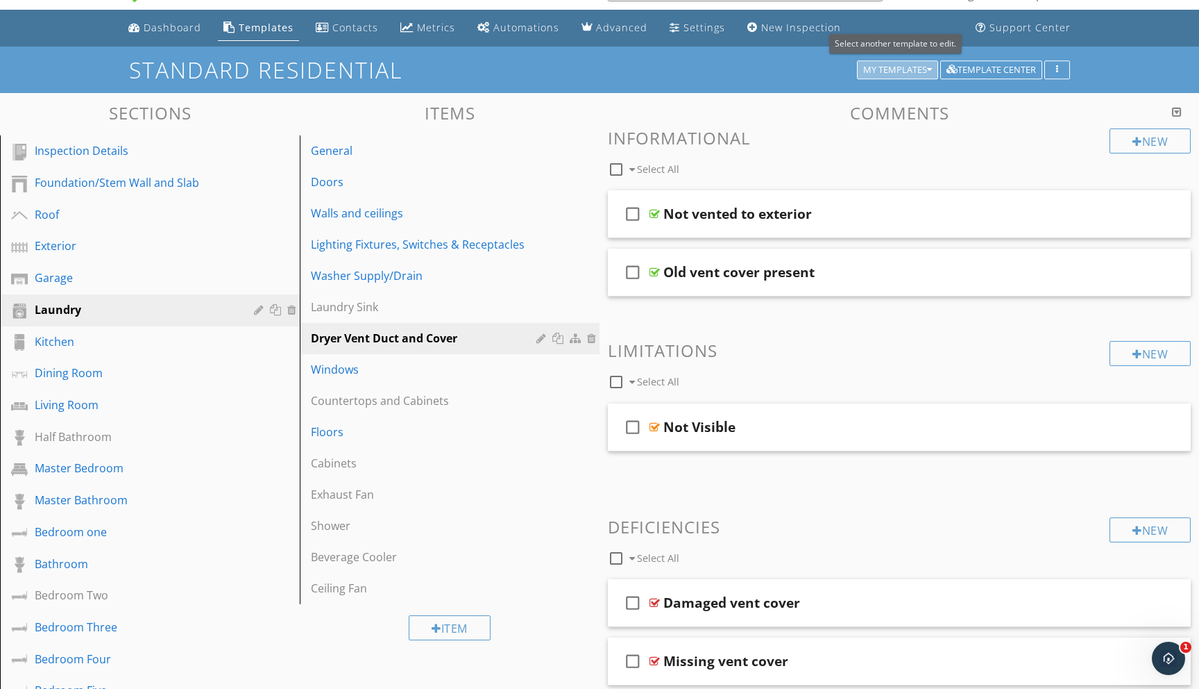
click at [887, 66] on div "My Templates" at bounding box center [897, 70] width 69 height 10
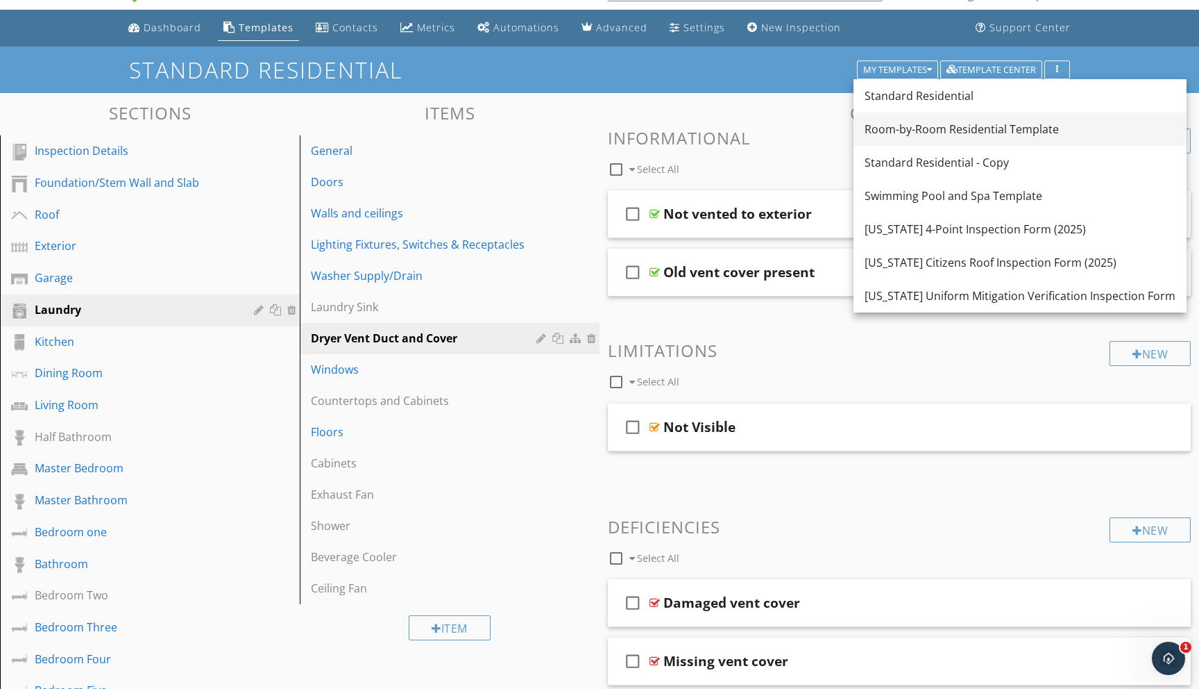
click at [886, 123] on div "Room-by-Room Residential Template" at bounding box center [1020, 129] width 311 height 17
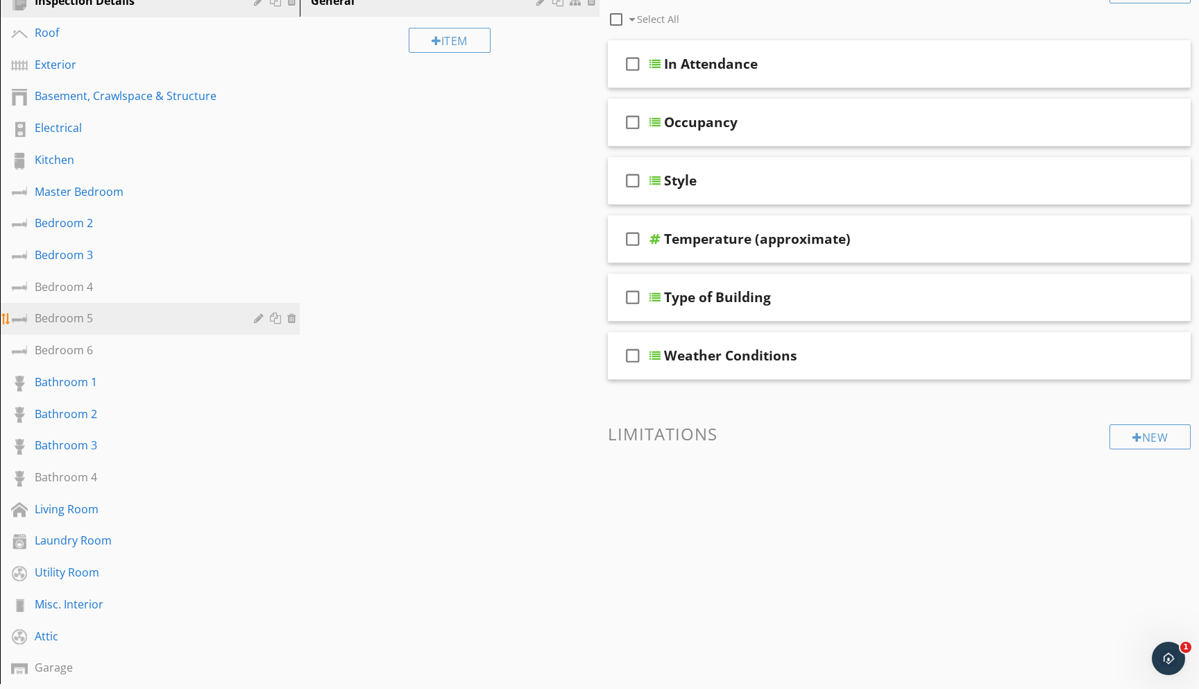
scroll to position [190, 0]
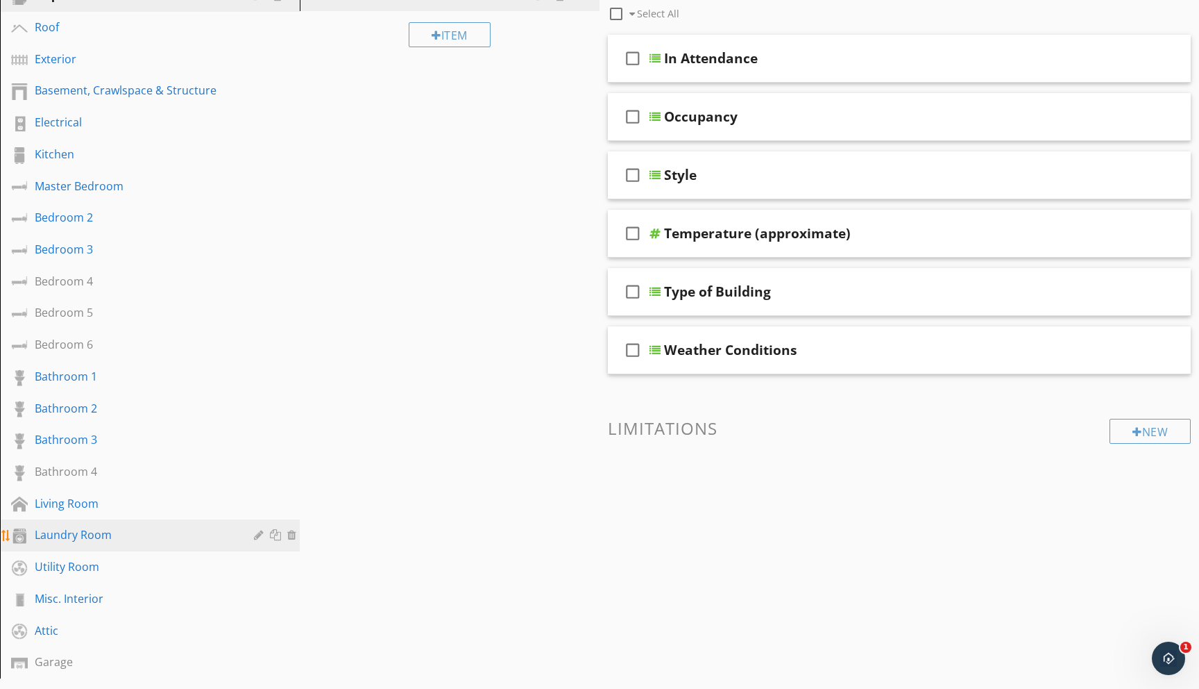
click at [62, 540] on div "Laundry Room" at bounding box center [134, 534] width 199 height 17
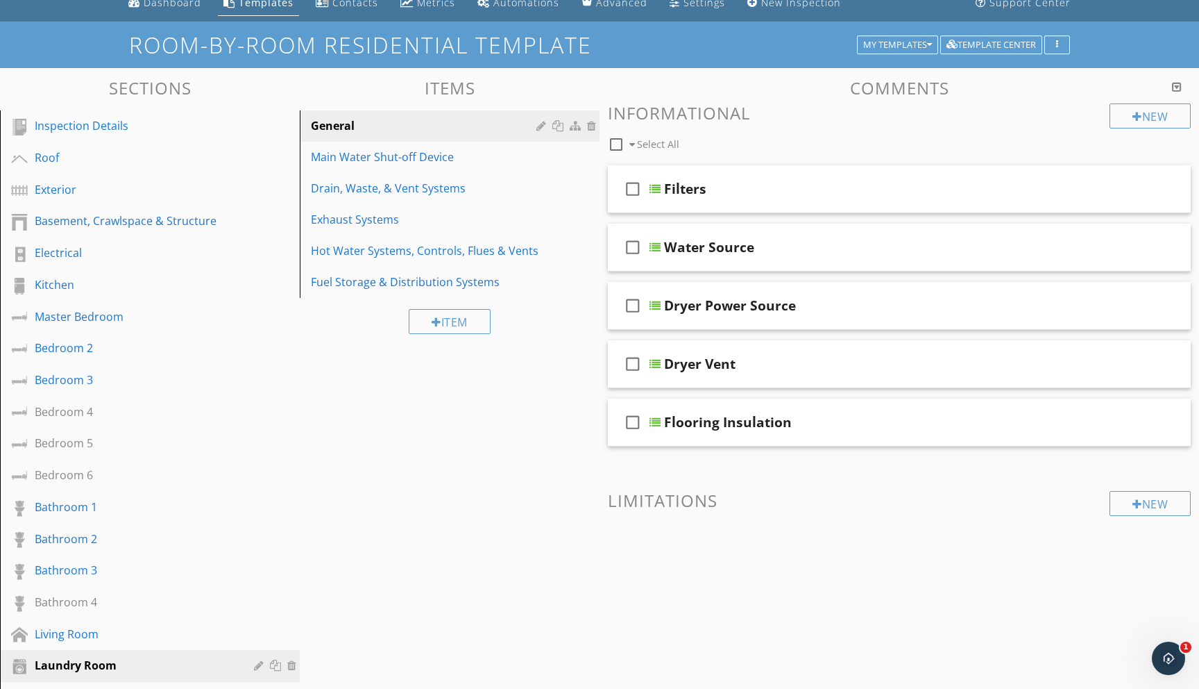
scroll to position [54, 0]
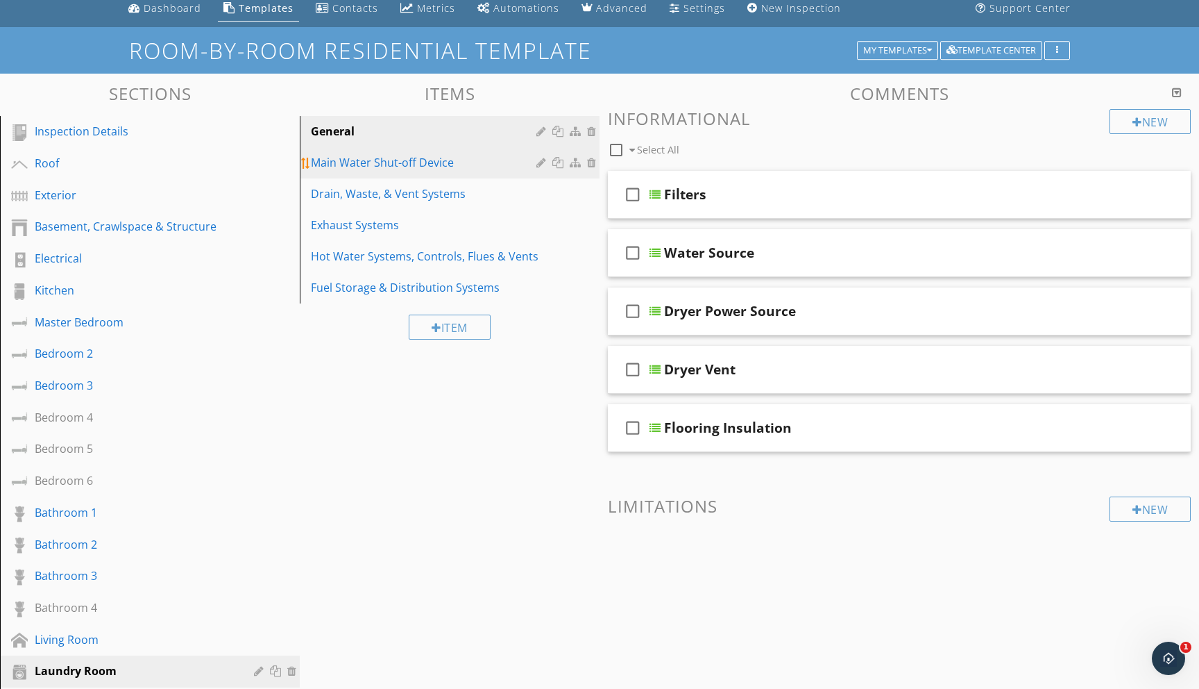
click at [416, 158] on div "Main Water Shut-off Device" at bounding box center [426, 162] width 230 height 17
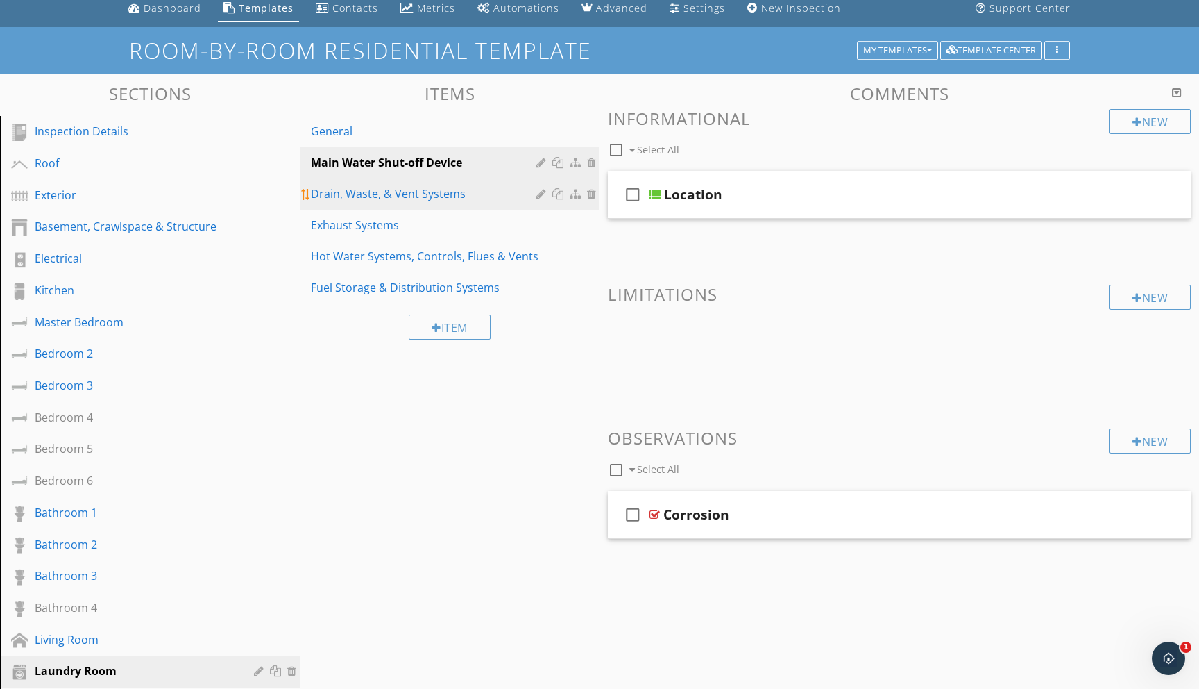
click at [394, 193] on div "Drain, Waste, & Vent Systems" at bounding box center [426, 193] width 230 height 17
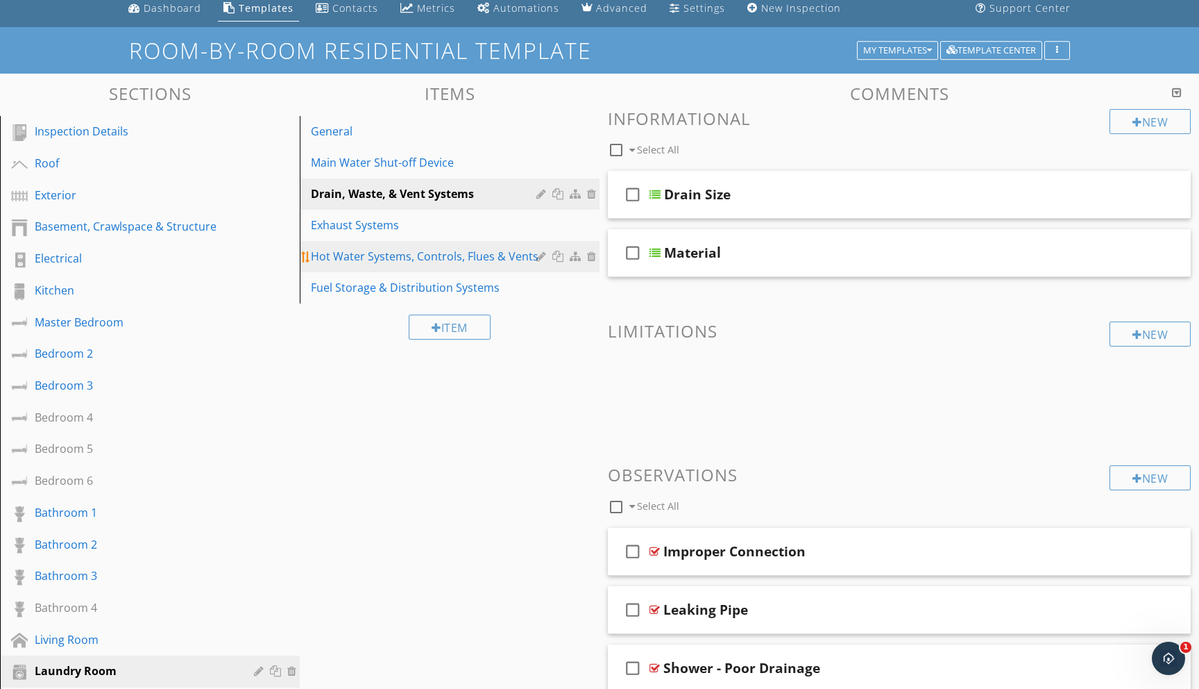
click at [370, 257] on div "Hot Water Systems, Controls, Flues & Vents" at bounding box center [426, 256] width 230 height 17
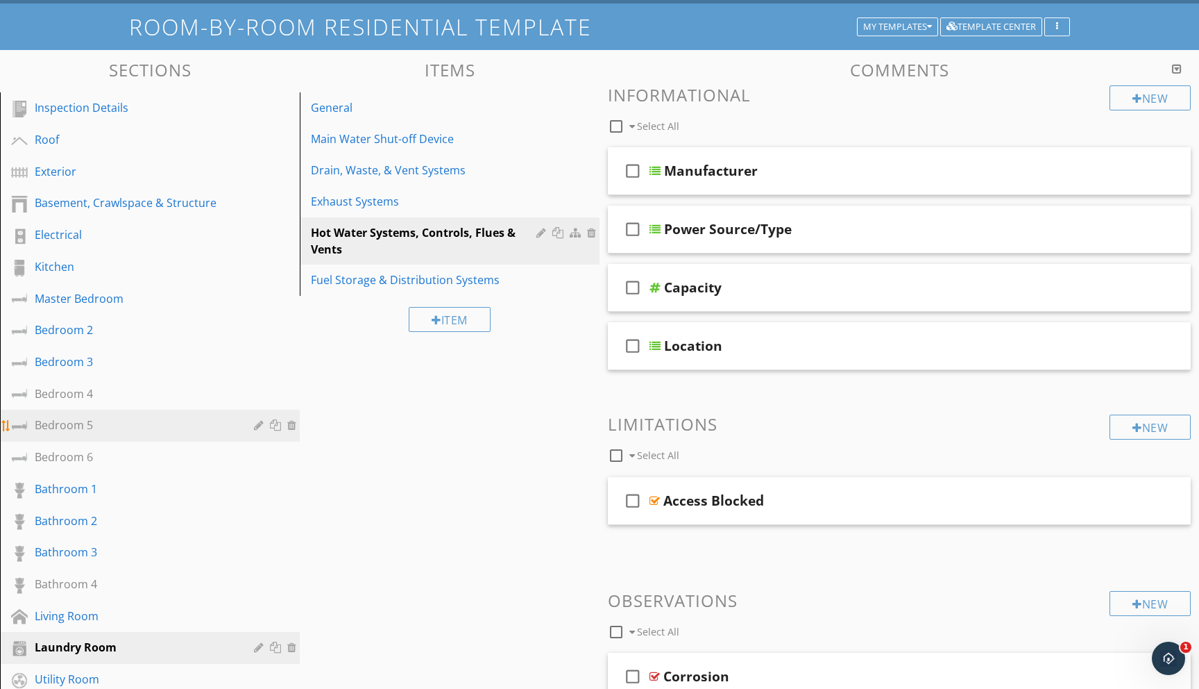
scroll to position [68, 0]
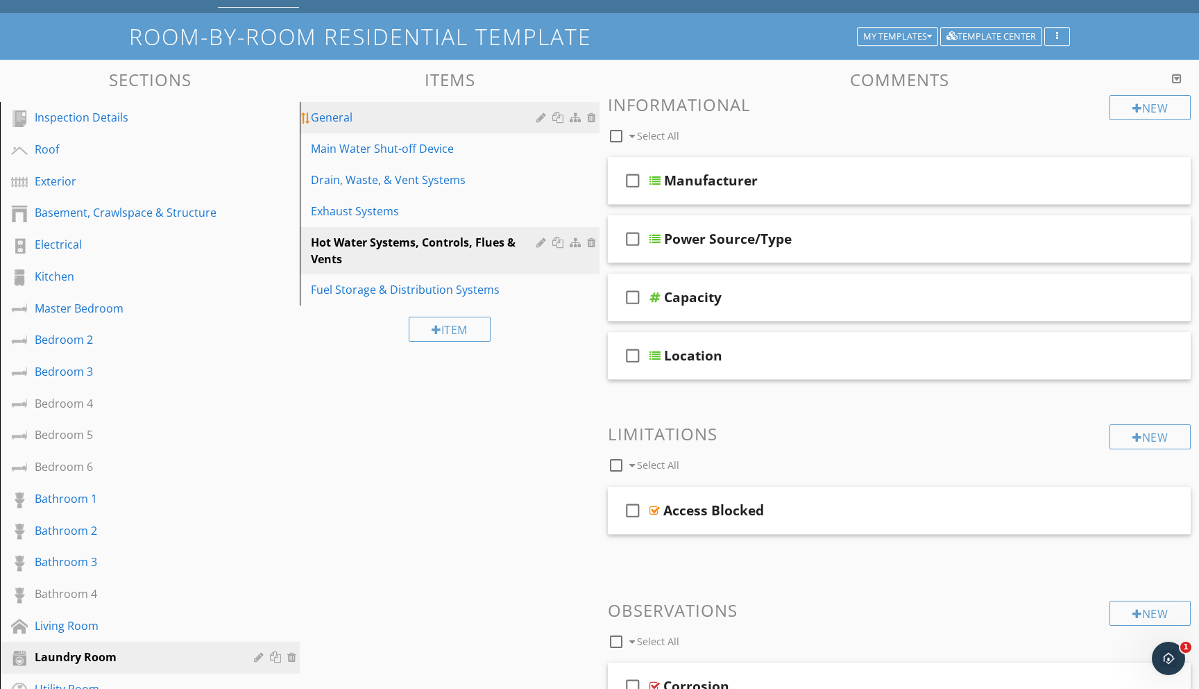
click at [351, 116] on div "General" at bounding box center [426, 117] width 230 height 17
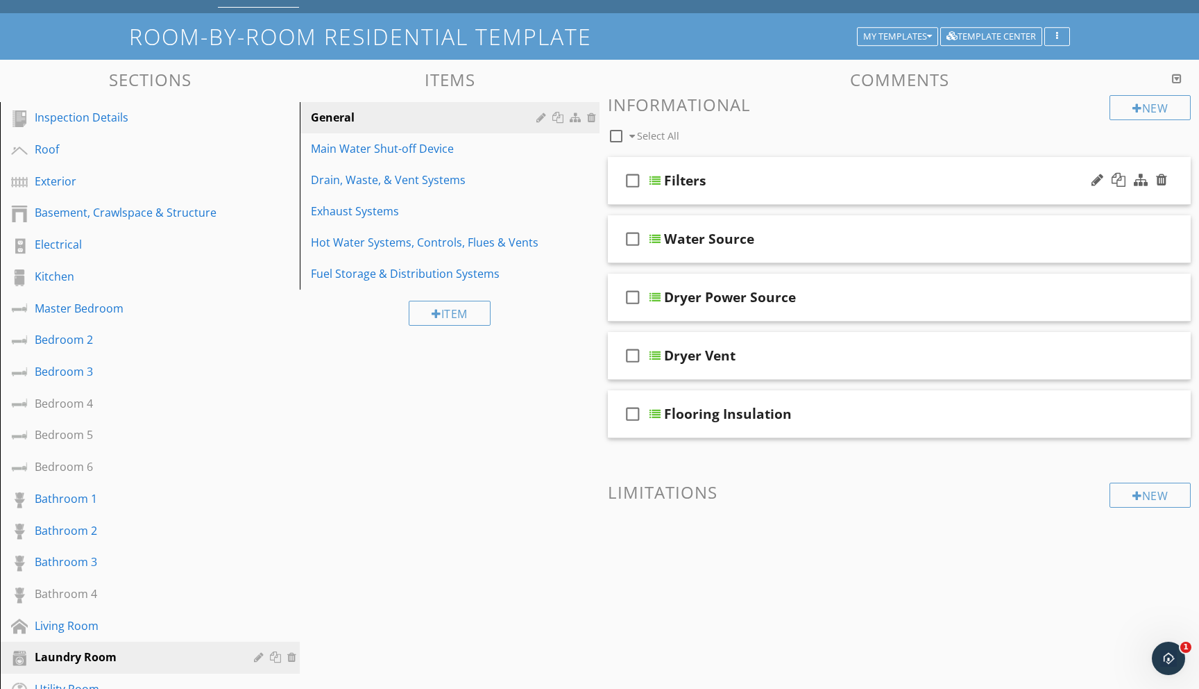
click at [660, 180] on div at bounding box center [655, 180] width 11 height 11
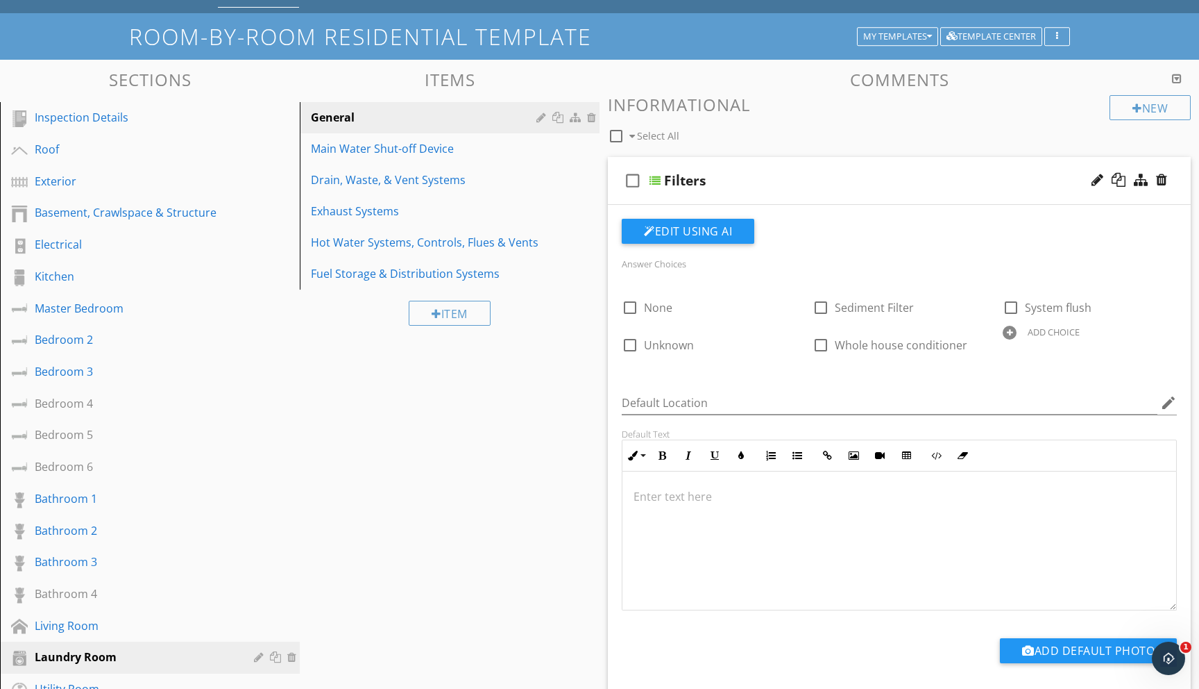
click at [562, 375] on div "Sections Inspection Details Roof Exterior Basement, Crawlspace & Structure Elec…" at bounding box center [599, 598] width 1199 height 1077
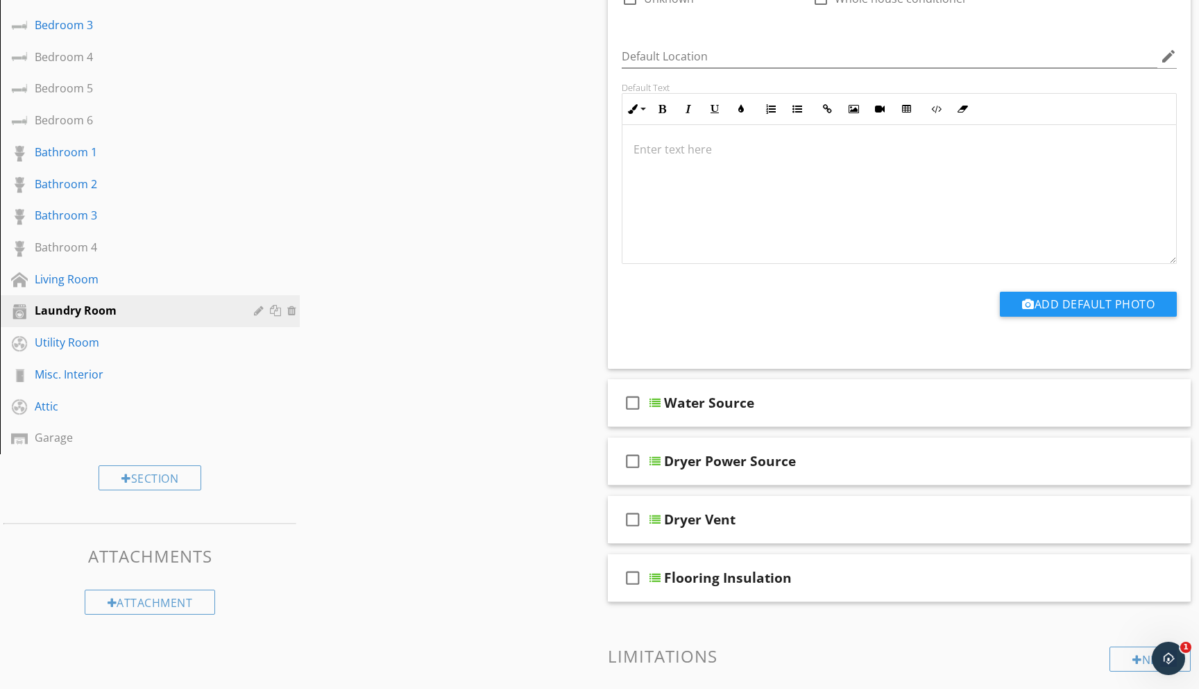
scroll to position [530, 0]
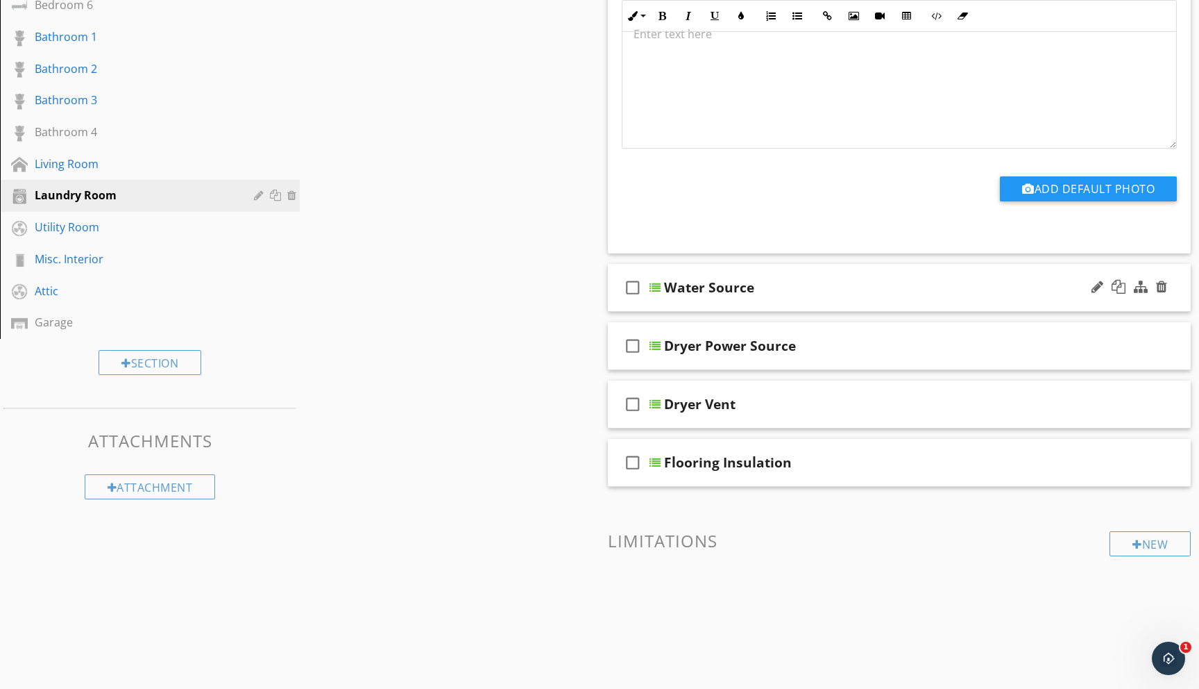
click at [656, 288] on div at bounding box center [655, 287] width 11 height 11
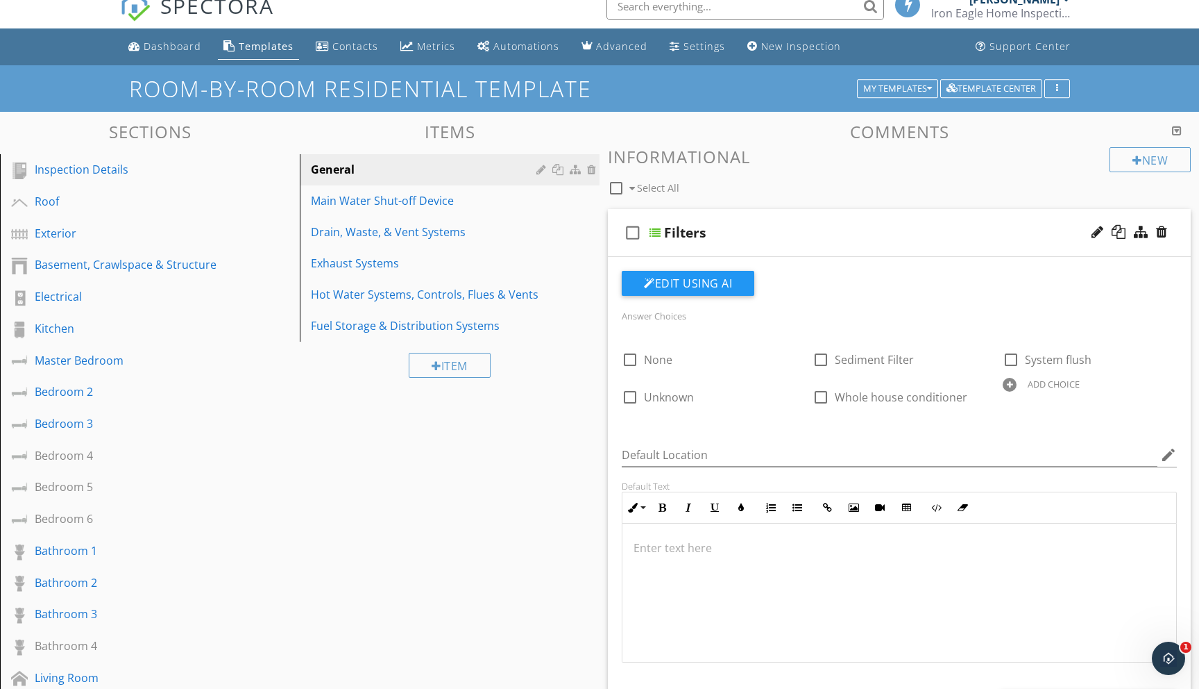
scroll to position [0, 0]
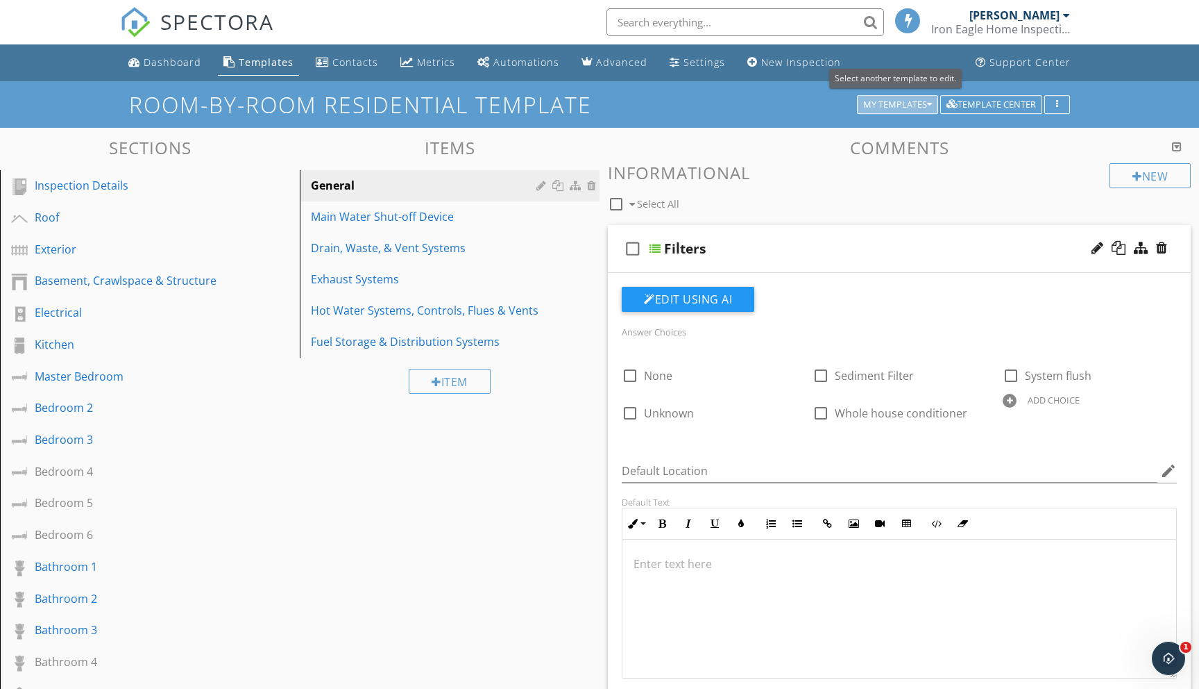
click at [881, 102] on div "My Templates" at bounding box center [897, 105] width 69 height 10
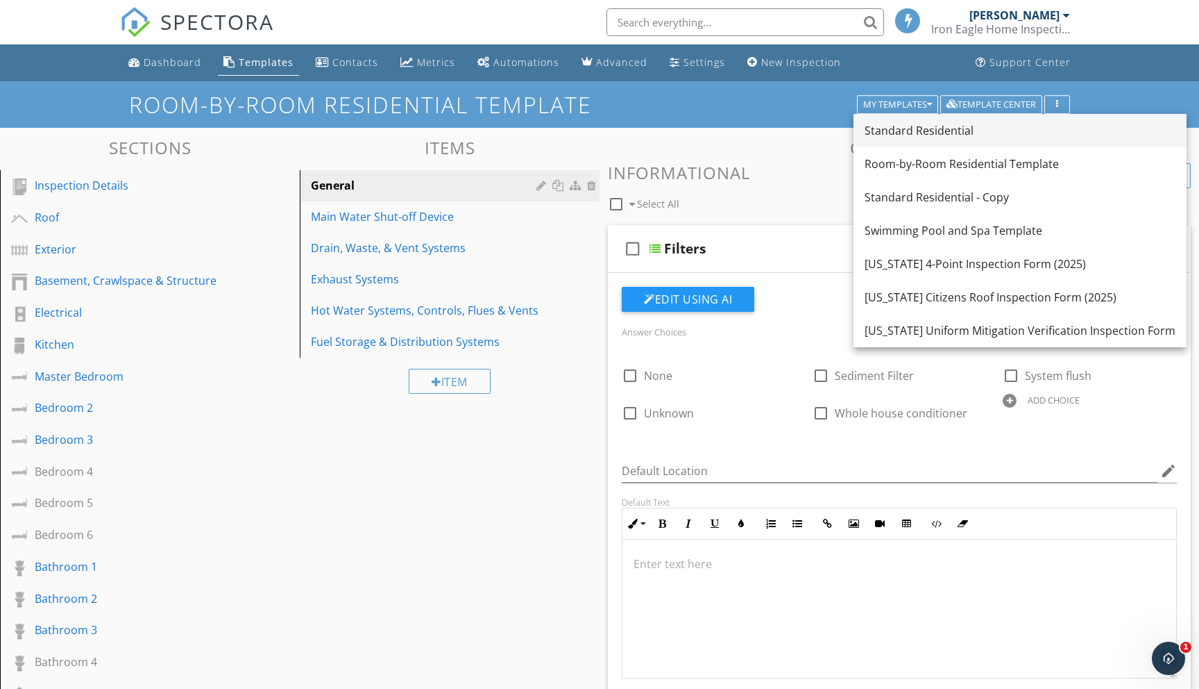
click at [892, 135] on div "Standard Residential" at bounding box center [1020, 130] width 311 height 17
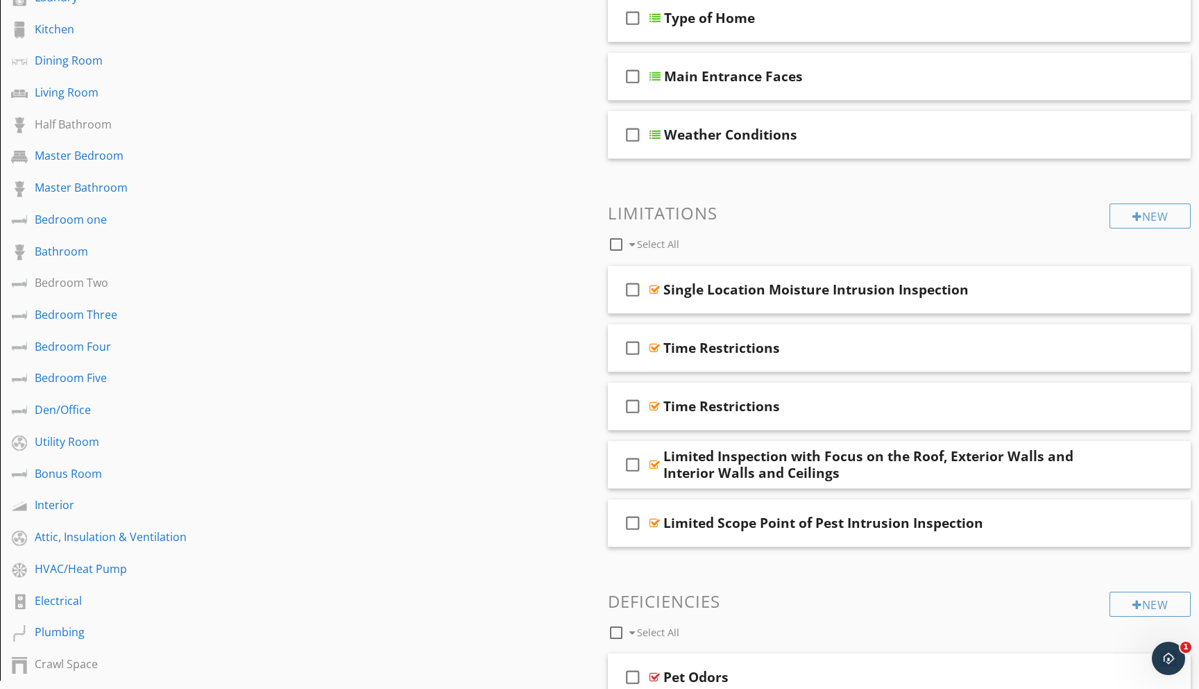
scroll to position [364, 0]
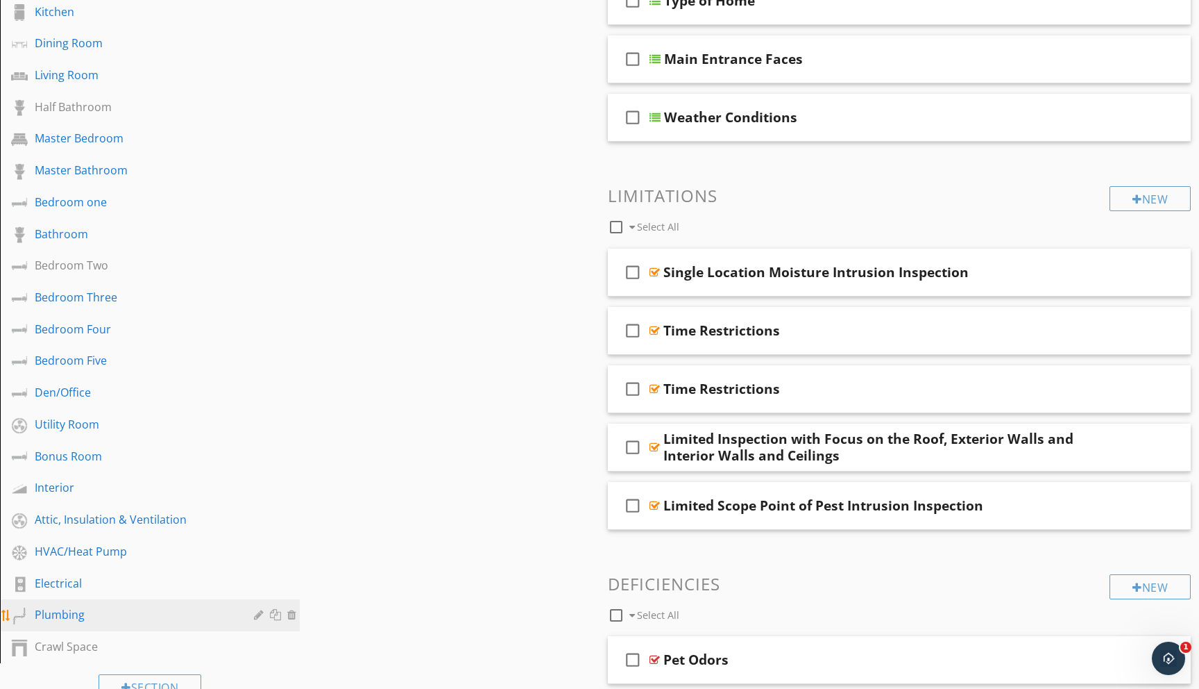
click at [53, 618] on div "Plumbing" at bounding box center [134, 614] width 199 height 17
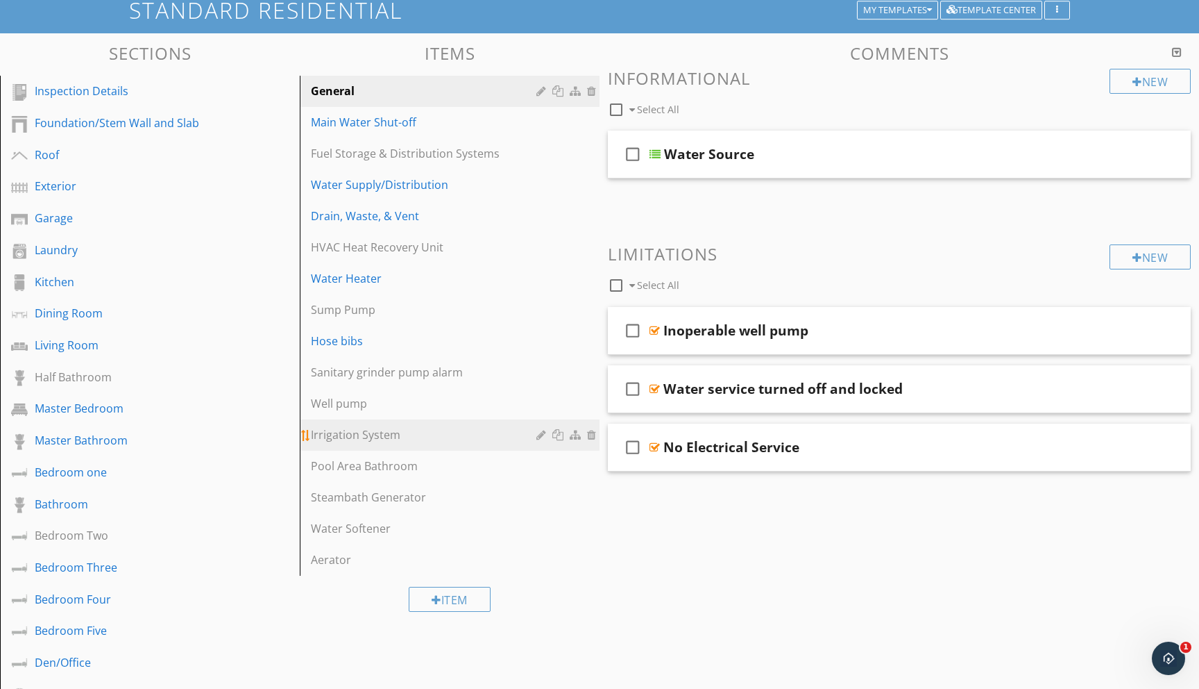
scroll to position [94, 0]
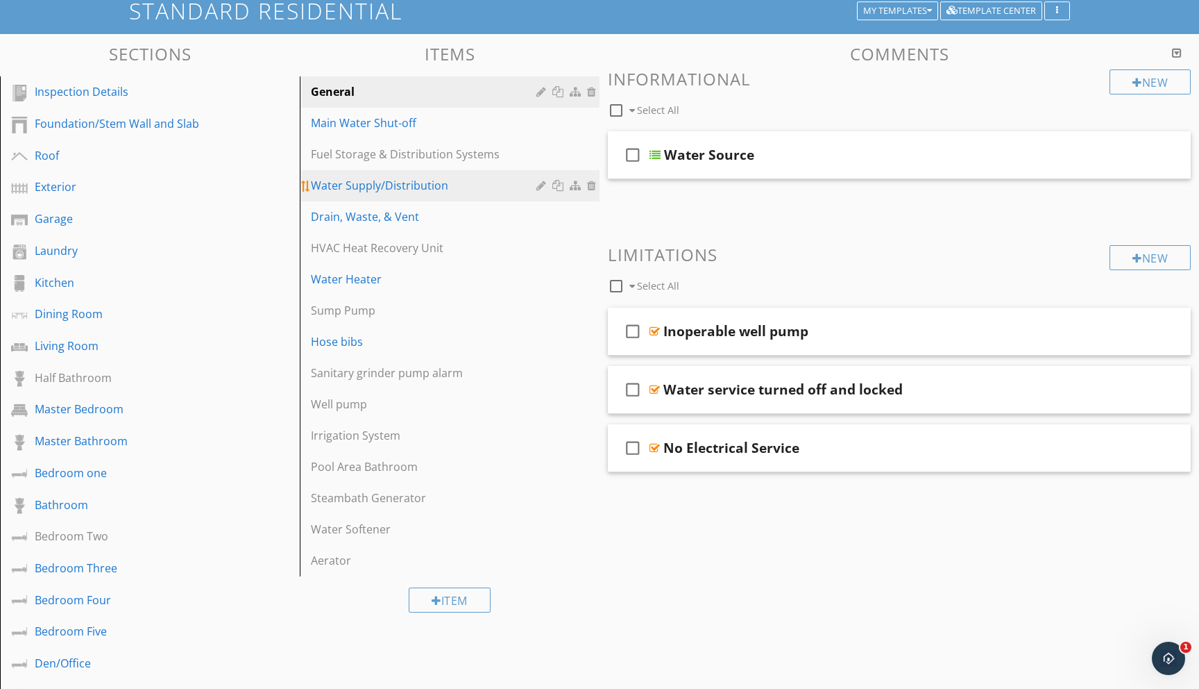
click at [373, 188] on div "Water Supply/Distribution" at bounding box center [426, 185] width 230 height 17
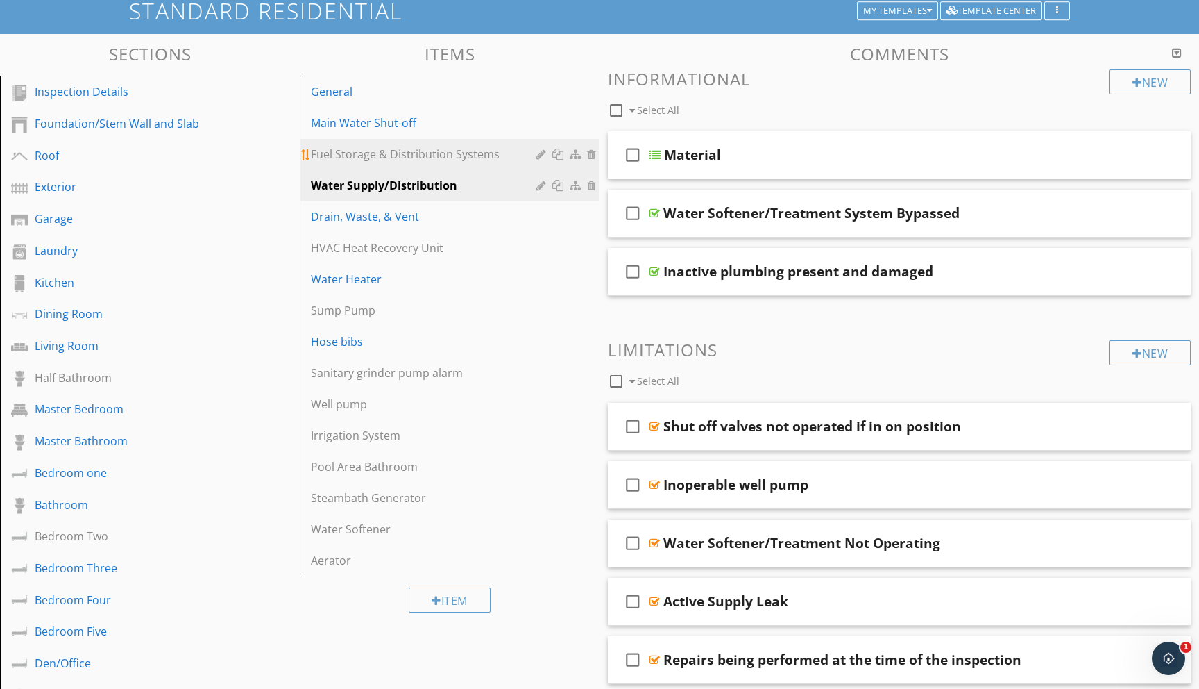
click at [360, 158] on div "Fuel Storage & Distribution Systems" at bounding box center [426, 154] width 230 height 17
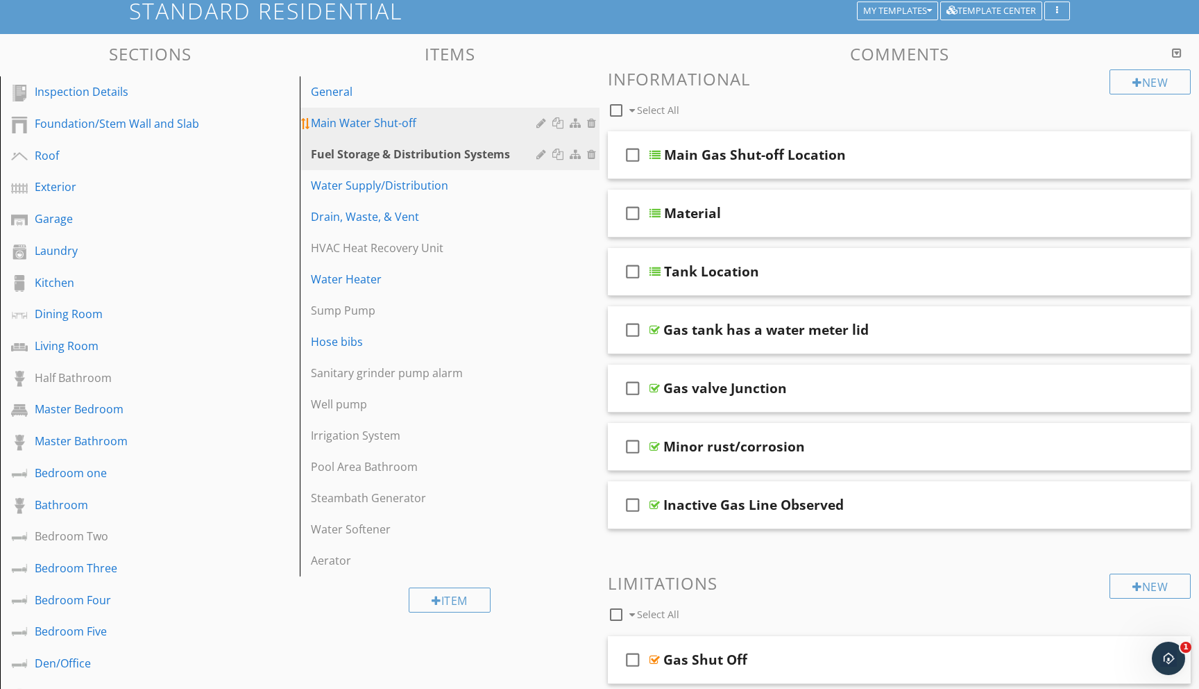
click at [376, 119] on div "Main Water Shut-off" at bounding box center [426, 123] width 230 height 17
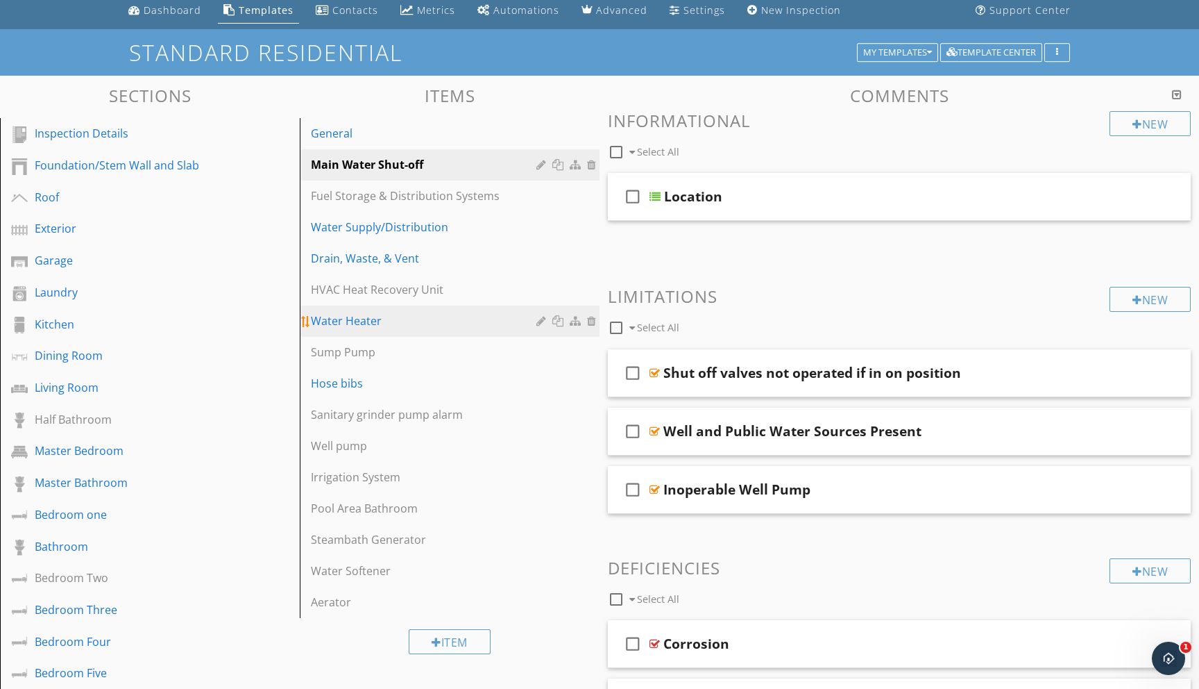
scroll to position [51, 0]
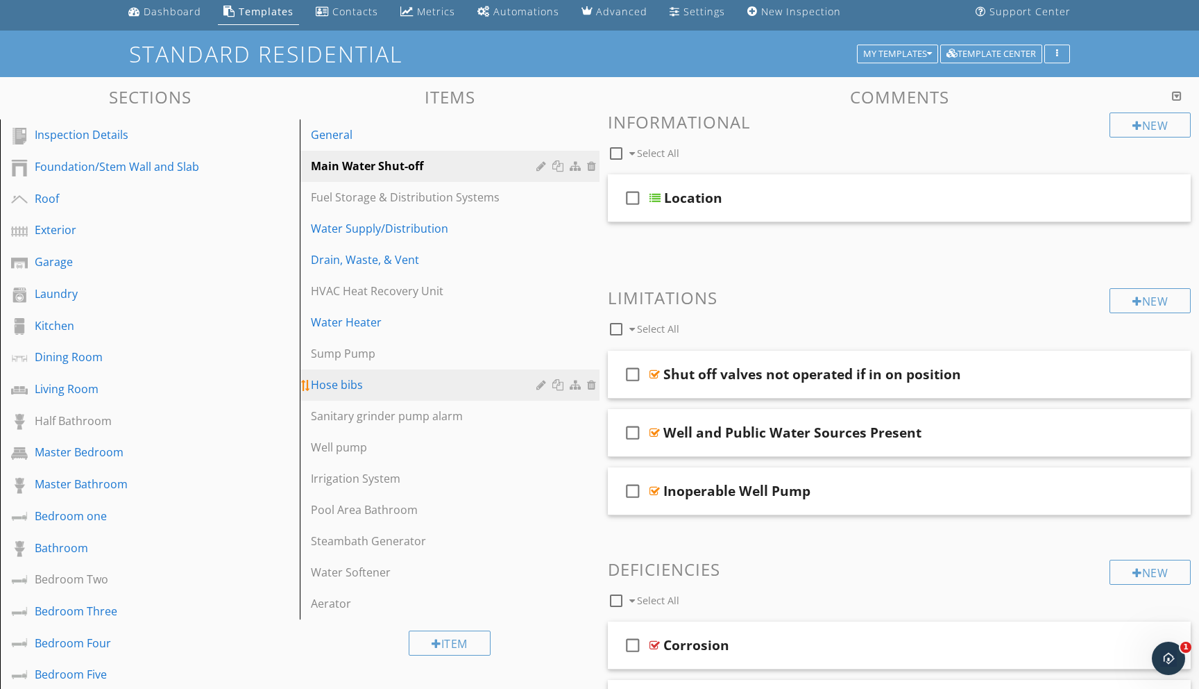
click at [367, 382] on div "Hose bibs" at bounding box center [426, 384] width 230 height 17
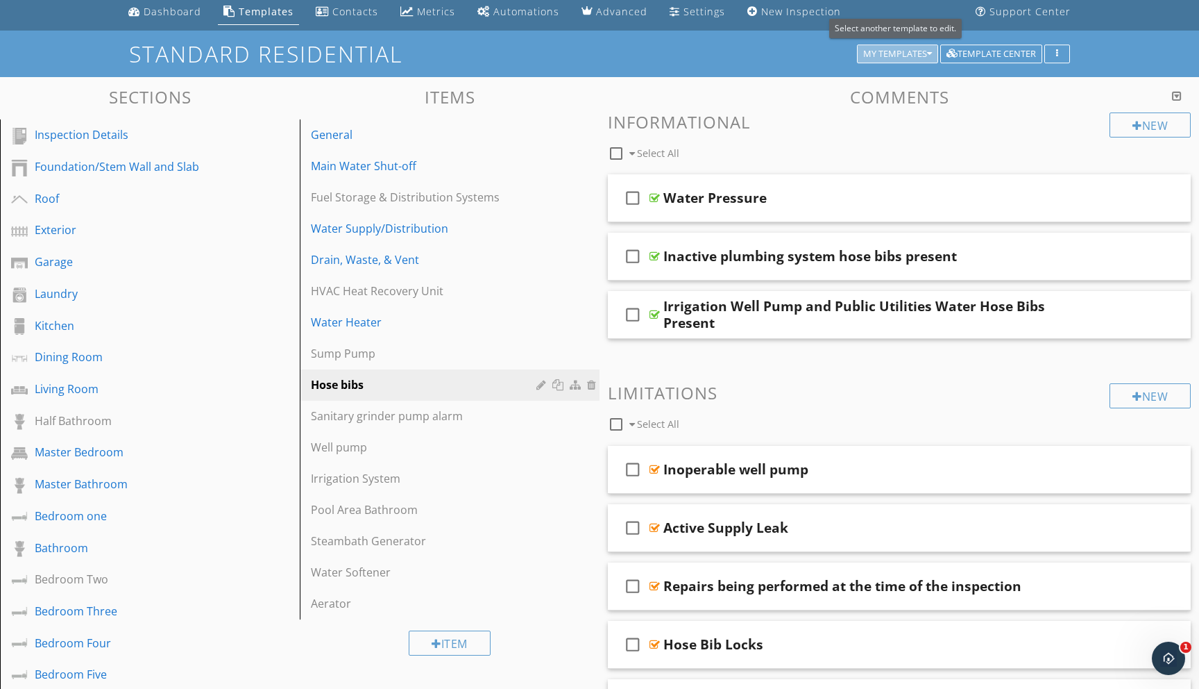
click at [900, 57] on div "My Templates" at bounding box center [897, 54] width 69 height 10
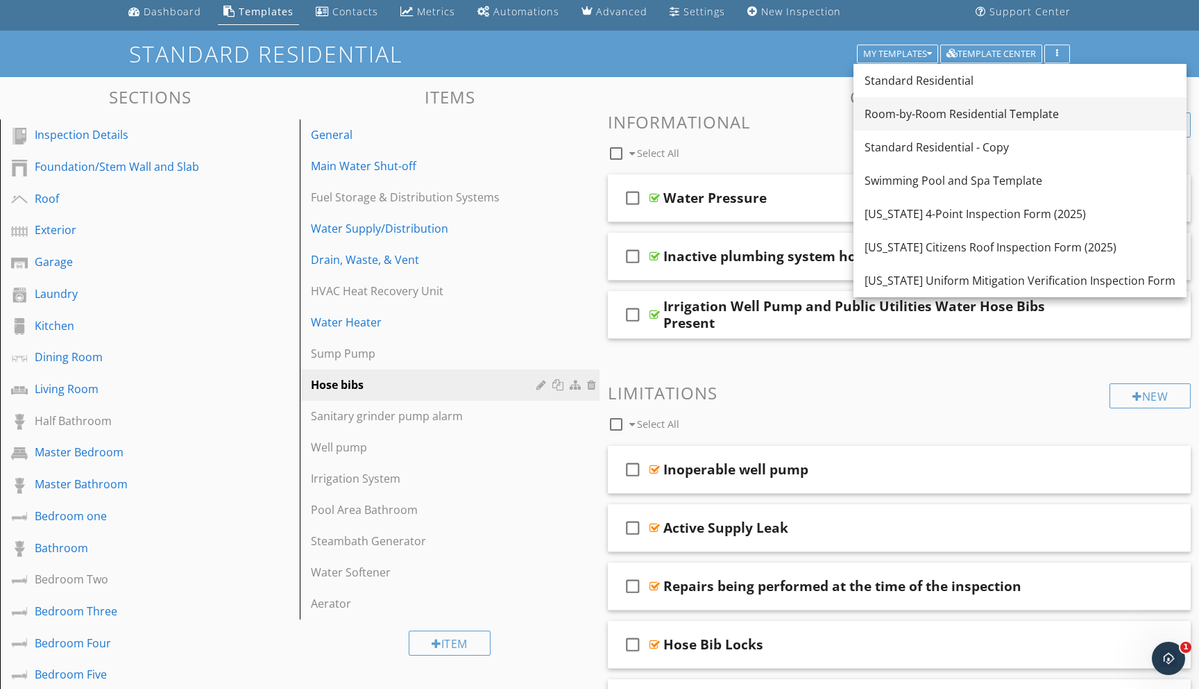
click at [900, 113] on div "Room-by-Room Residential Template" at bounding box center [1020, 114] width 311 height 17
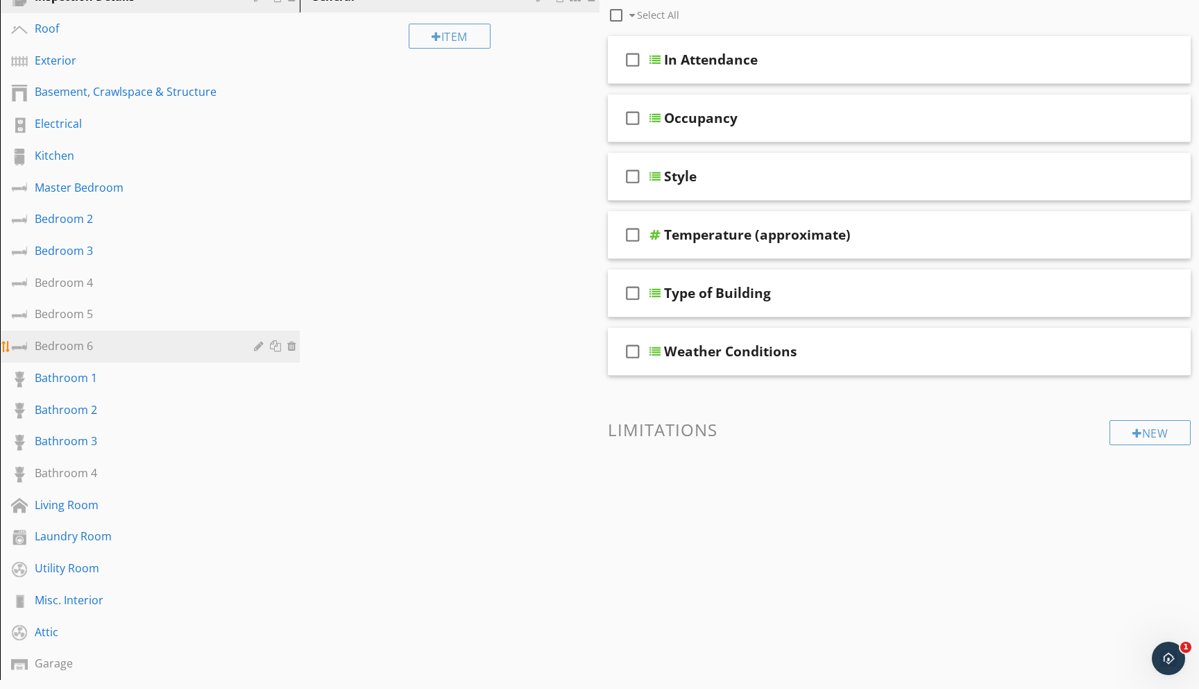
scroll to position [188, 0]
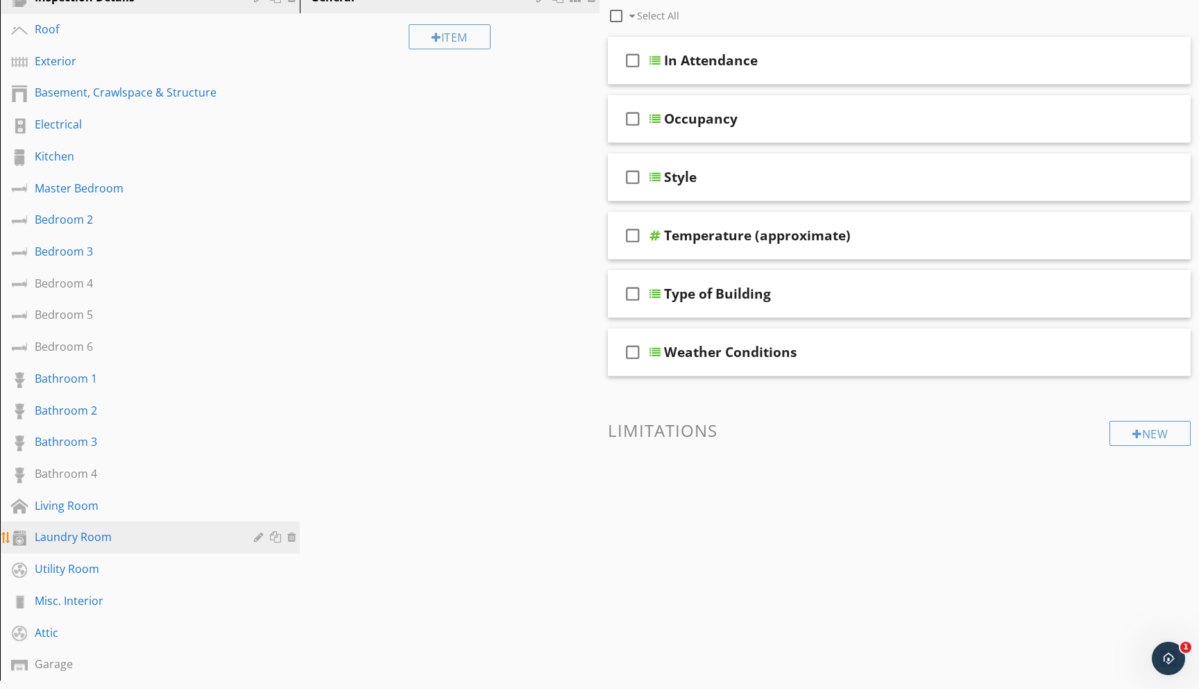
click at [61, 537] on div "Laundry Room" at bounding box center [134, 536] width 199 height 17
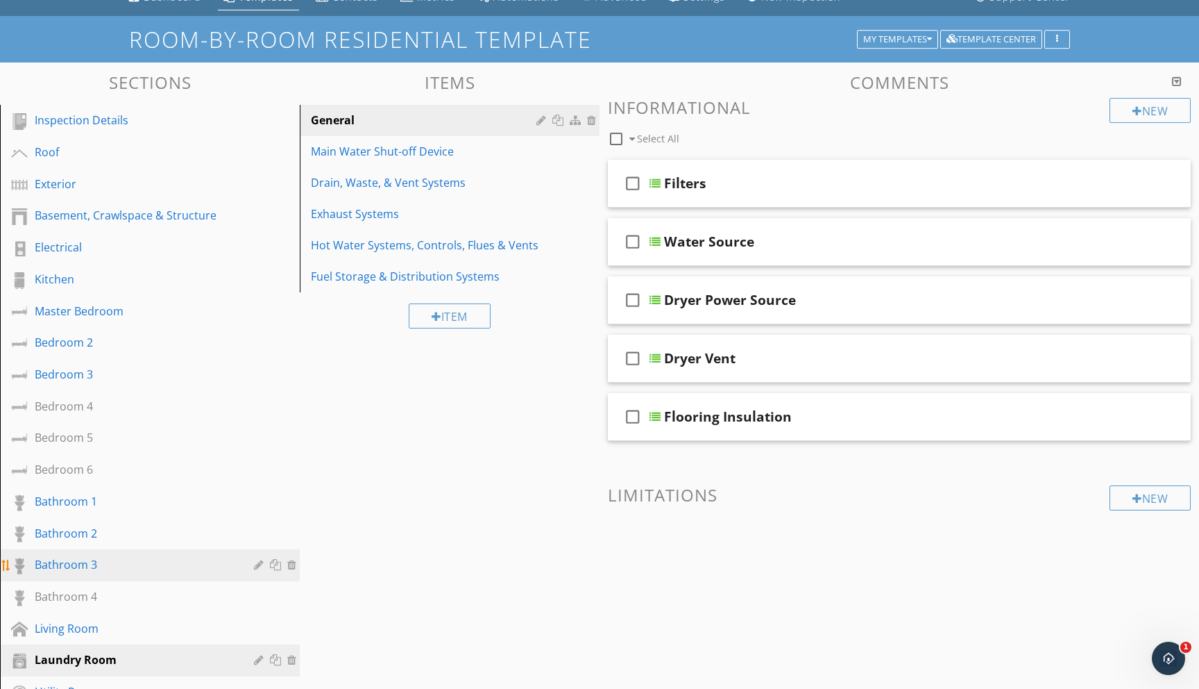
scroll to position [62, 0]
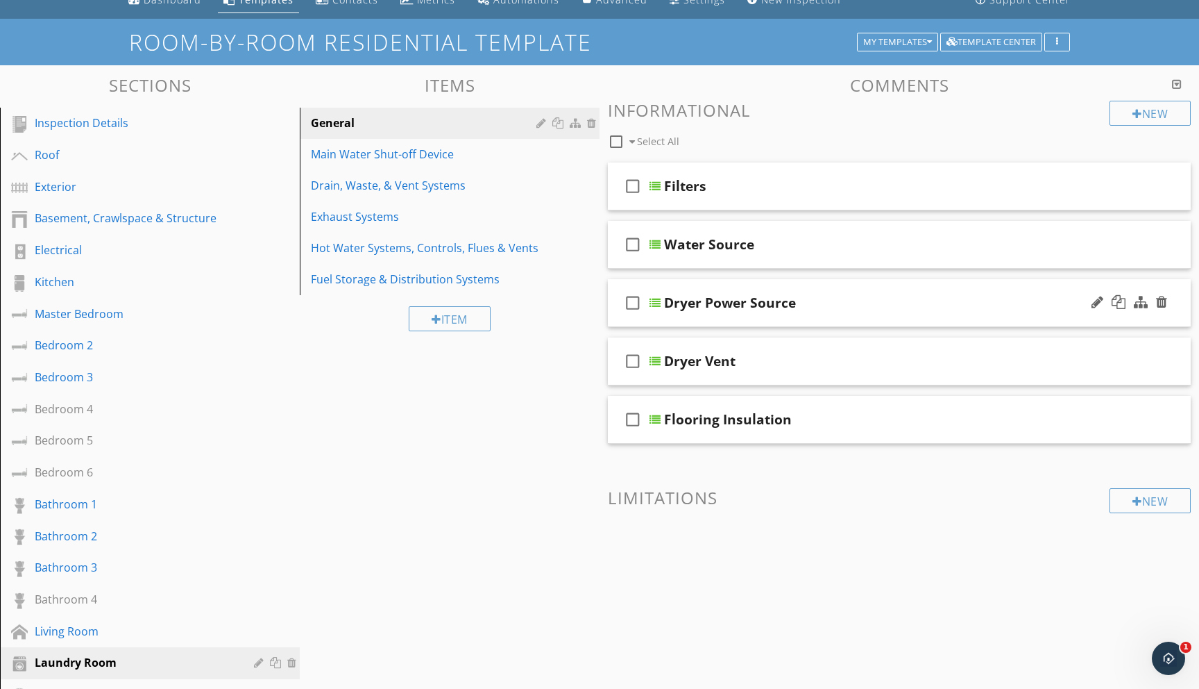
click at [662, 302] on div "check_box_outline_blank Dryer Power Source" at bounding box center [899, 303] width 583 height 48
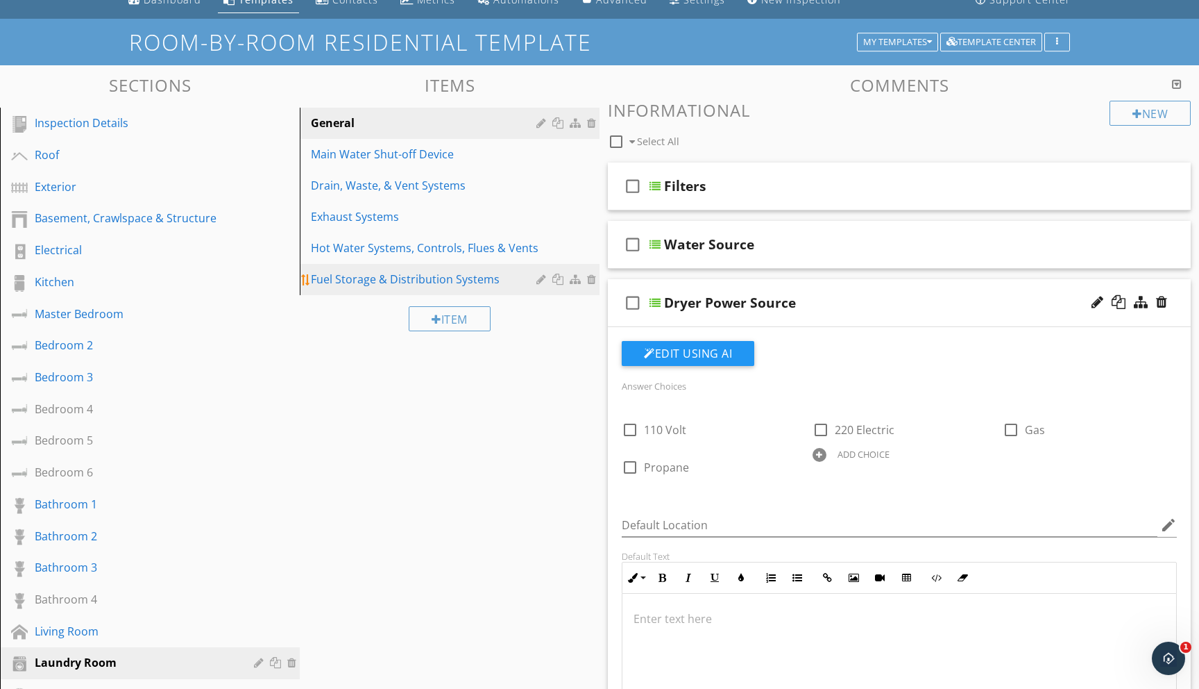
click at [335, 281] on div "Fuel Storage & Distribution Systems" at bounding box center [426, 279] width 230 height 17
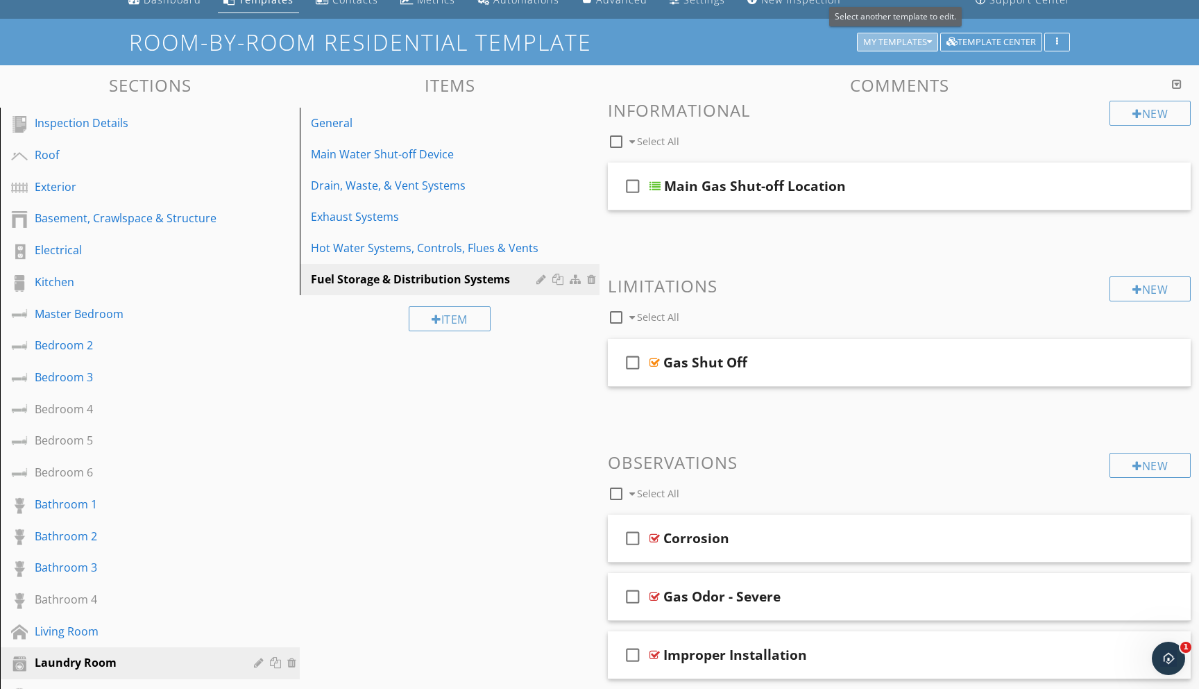
click at [928, 41] on icon "button" at bounding box center [929, 42] width 5 height 10
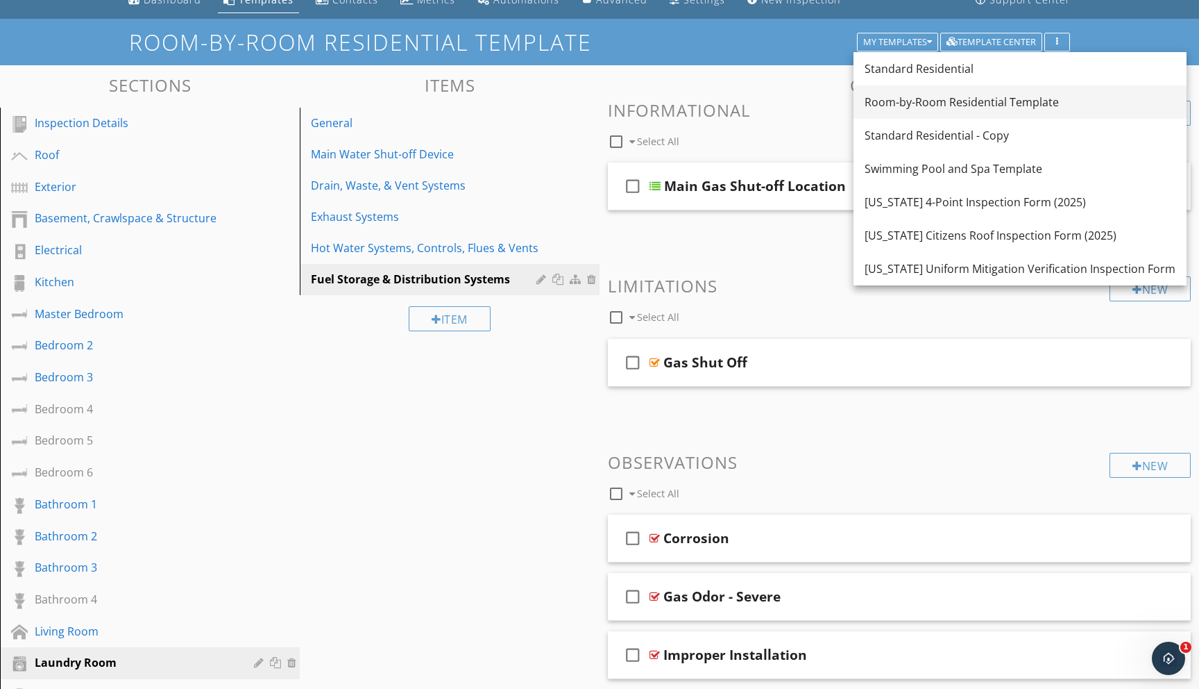
click at [934, 96] on div "Room-by-Room Residential Template" at bounding box center [1020, 102] width 311 height 17
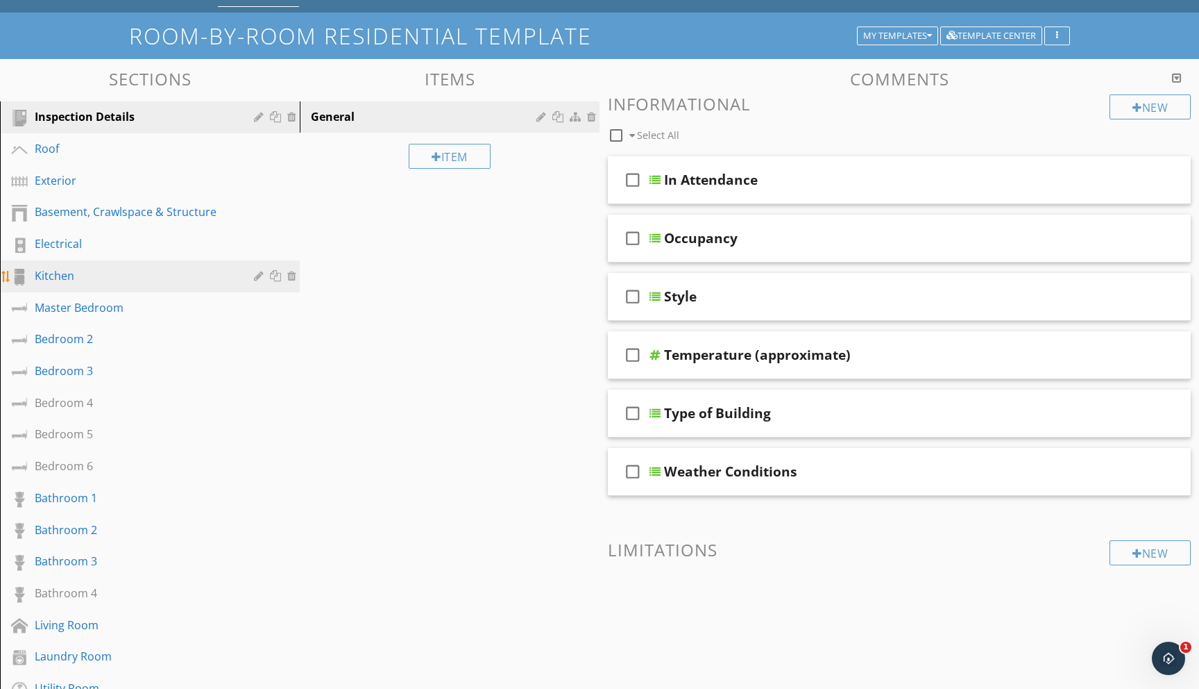
scroll to position [87, 0]
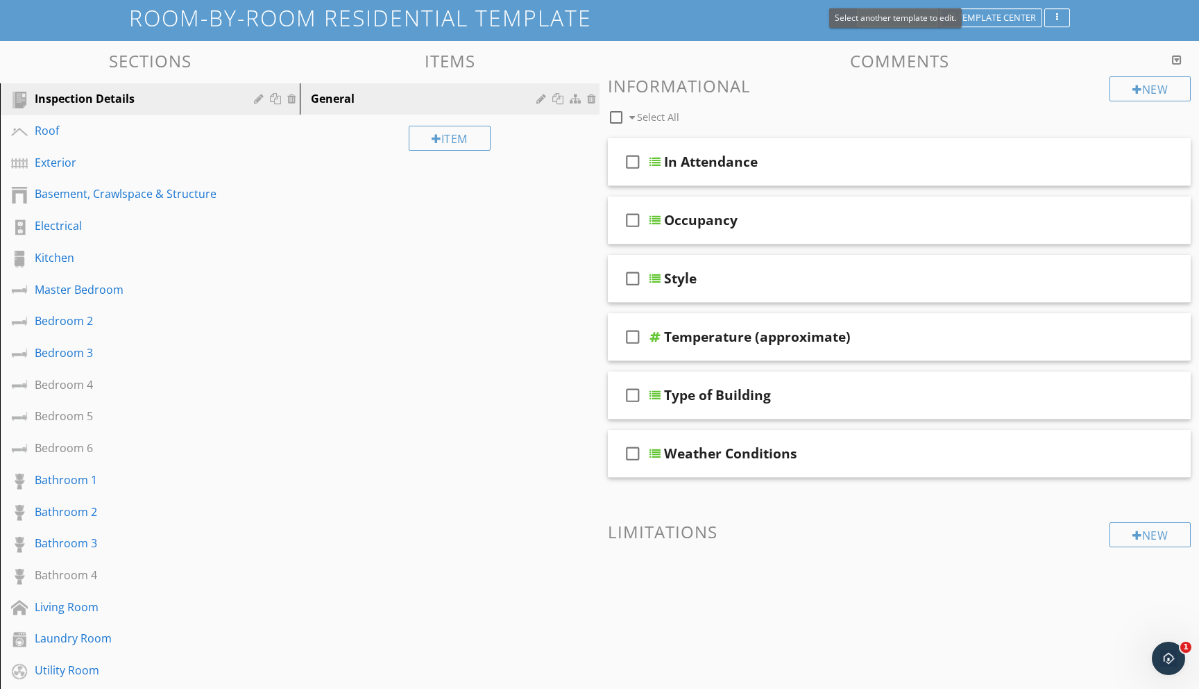
click at [928, 12] on button "My Templates" at bounding box center [897, 17] width 81 height 19
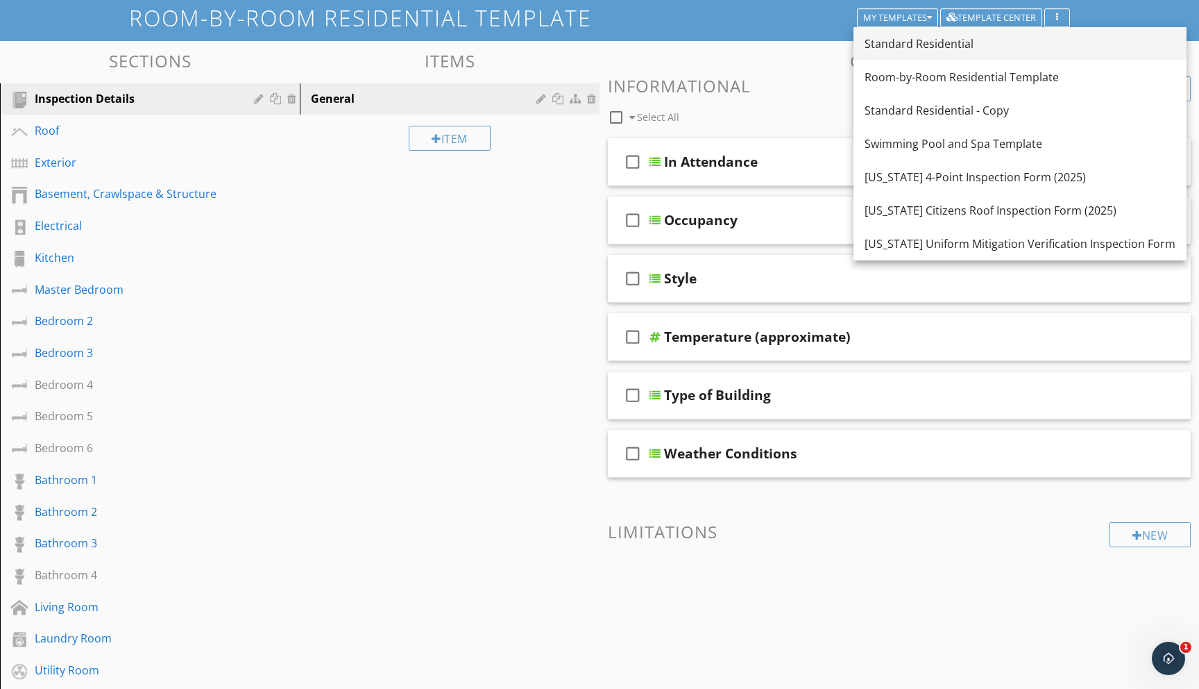
click at [915, 46] on div "Standard Residential" at bounding box center [1020, 43] width 311 height 17
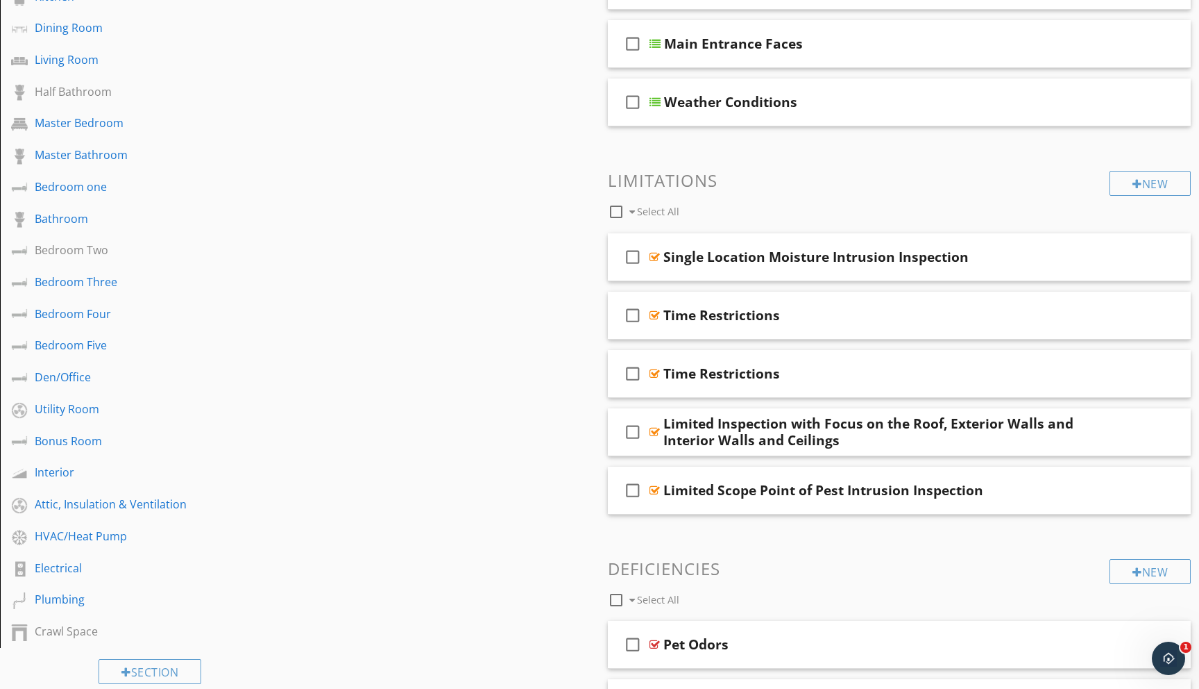
scroll to position [383, 0]
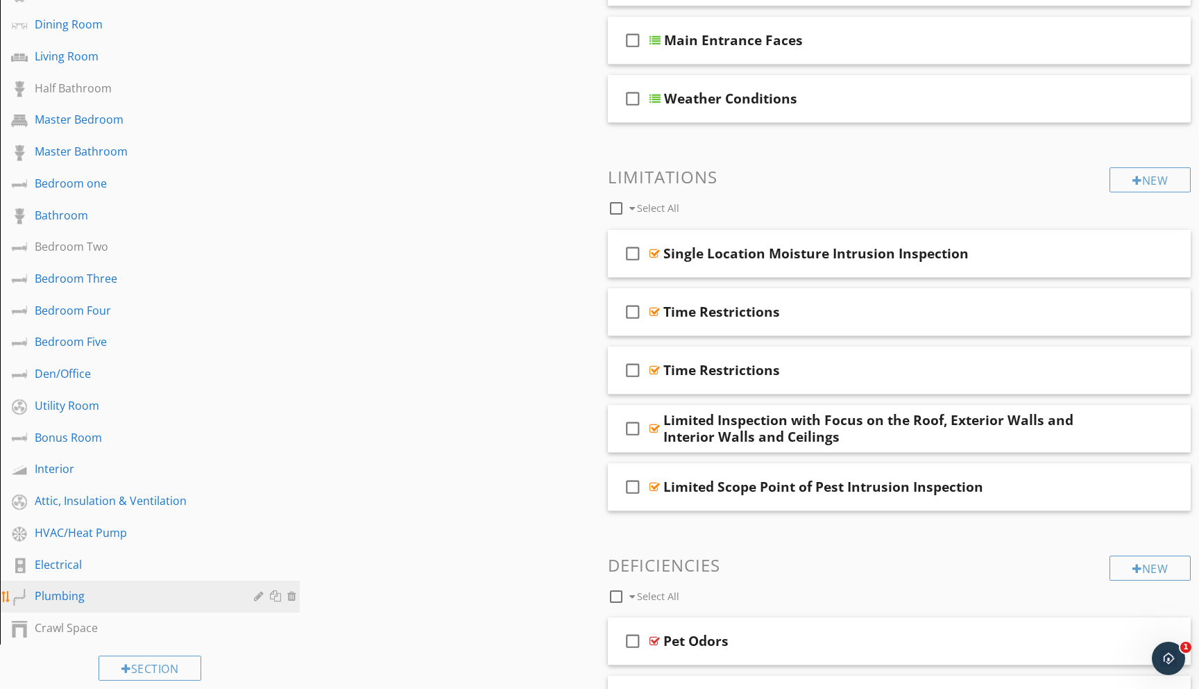
click at [53, 592] on div "Plumbing" at bounding box center [134, 595] width 199 height 17
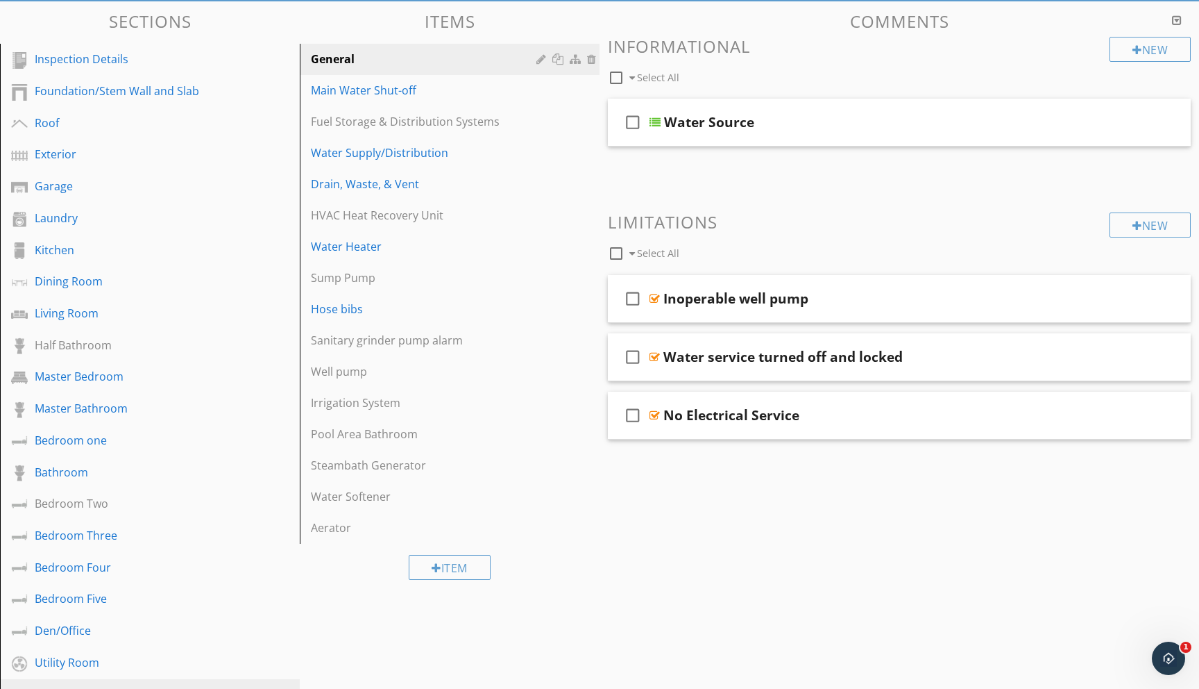
scroll to position [101, 0]
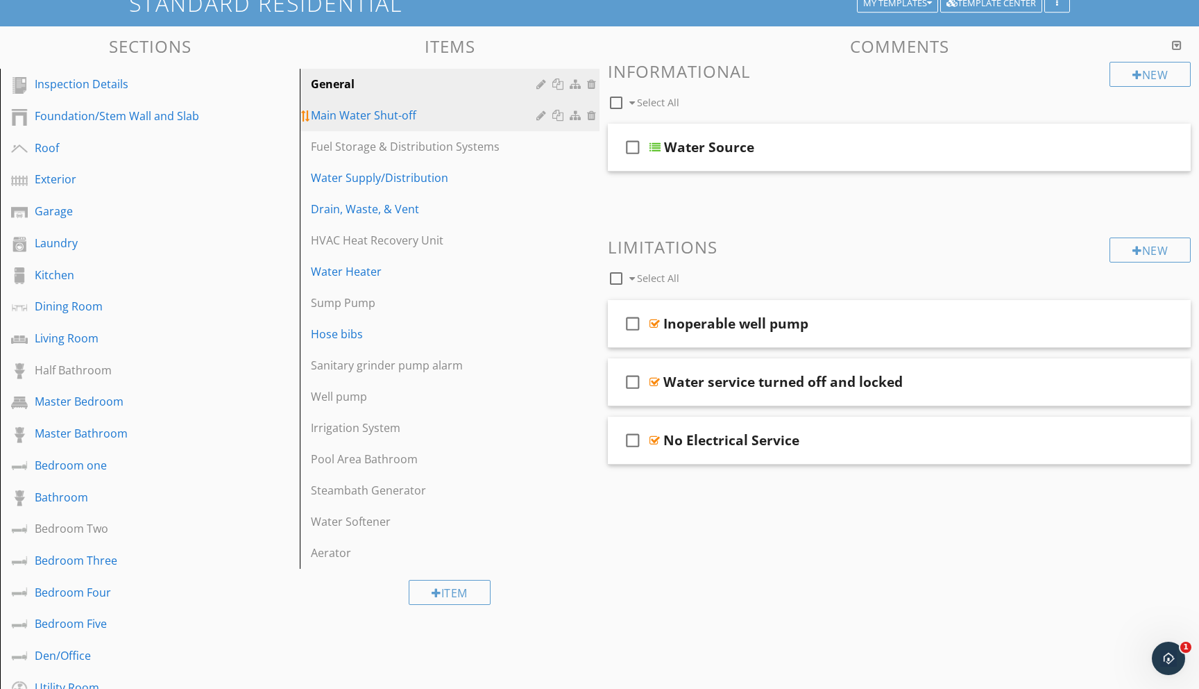
click at [373, 117] on div "Main Water Shut-off" at bounding box center [426, 115] width 230 height 17
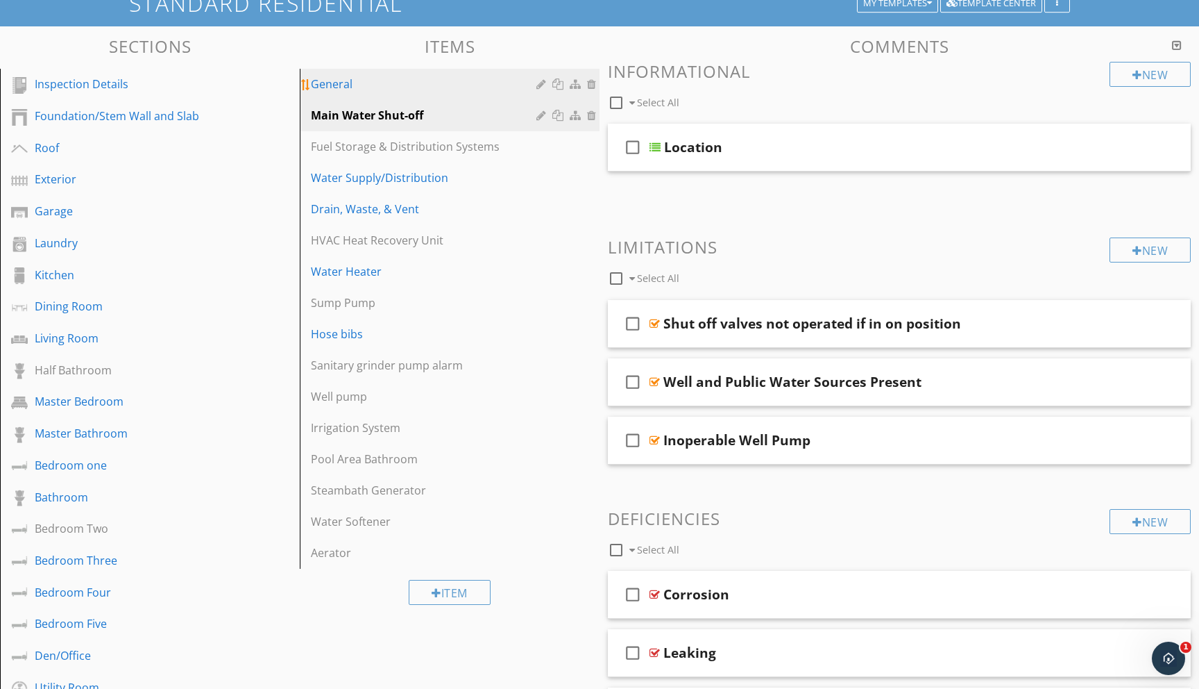
click at [357, 87] on div "General" at bounding box center [426, 84] width 230 height 17
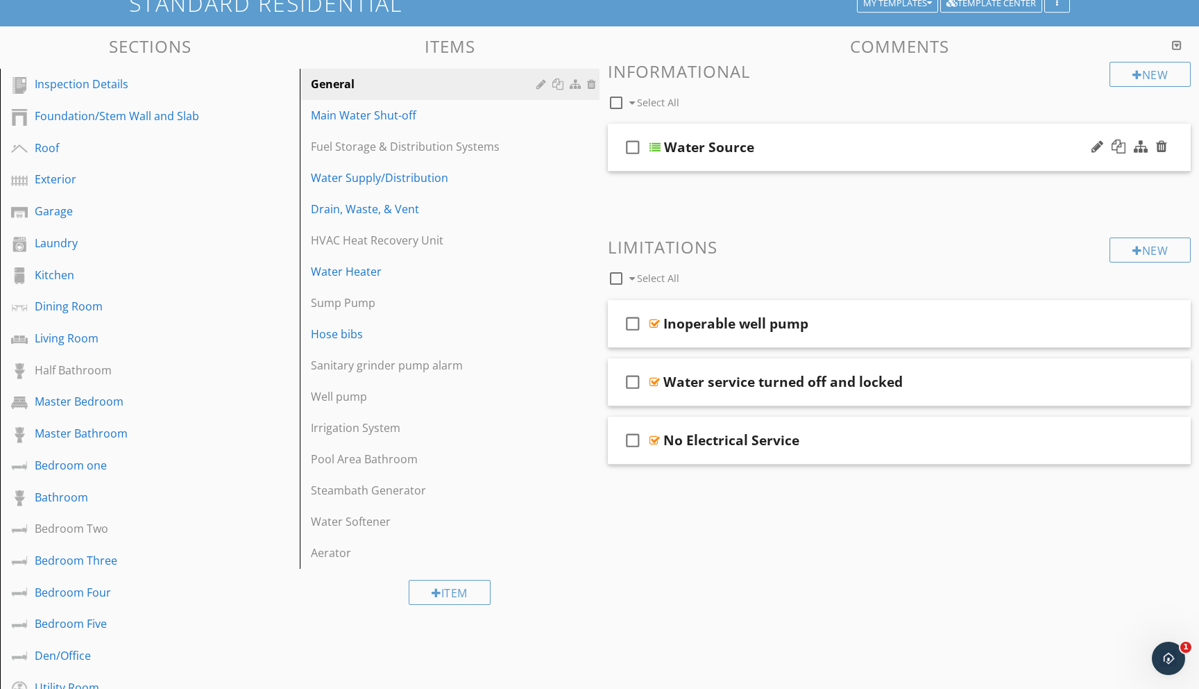
click at [655, 146] on div at bounding box center [655, 147] width 11 height 11
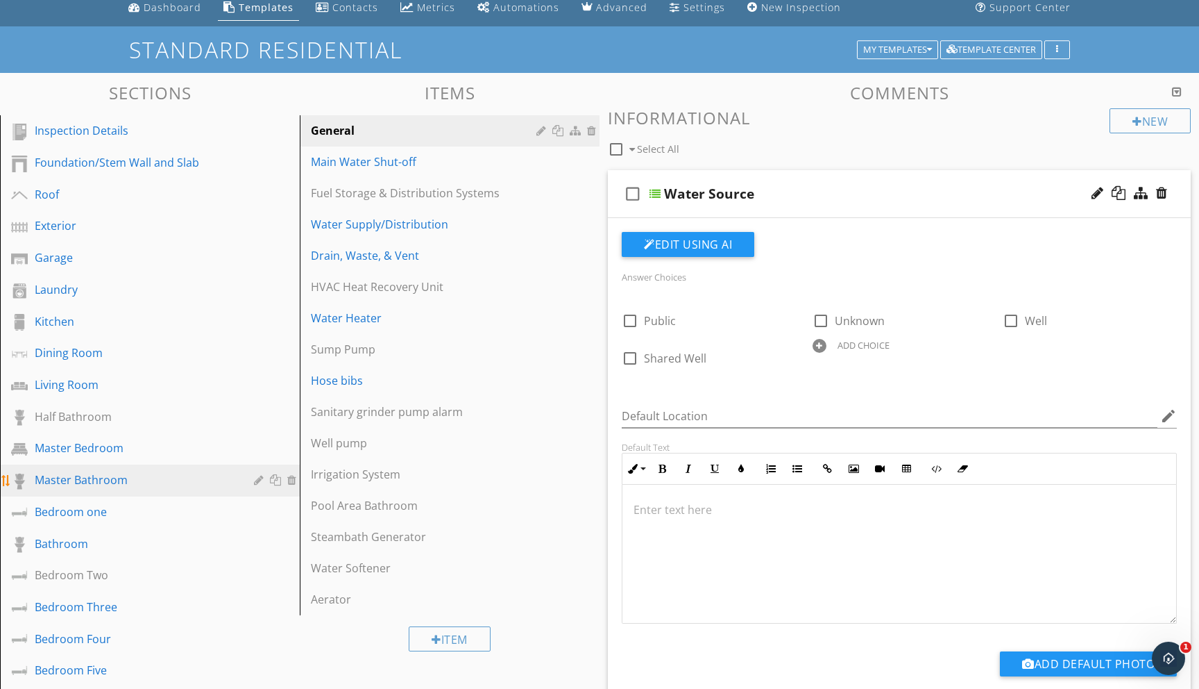
scroll to position [0, 0]
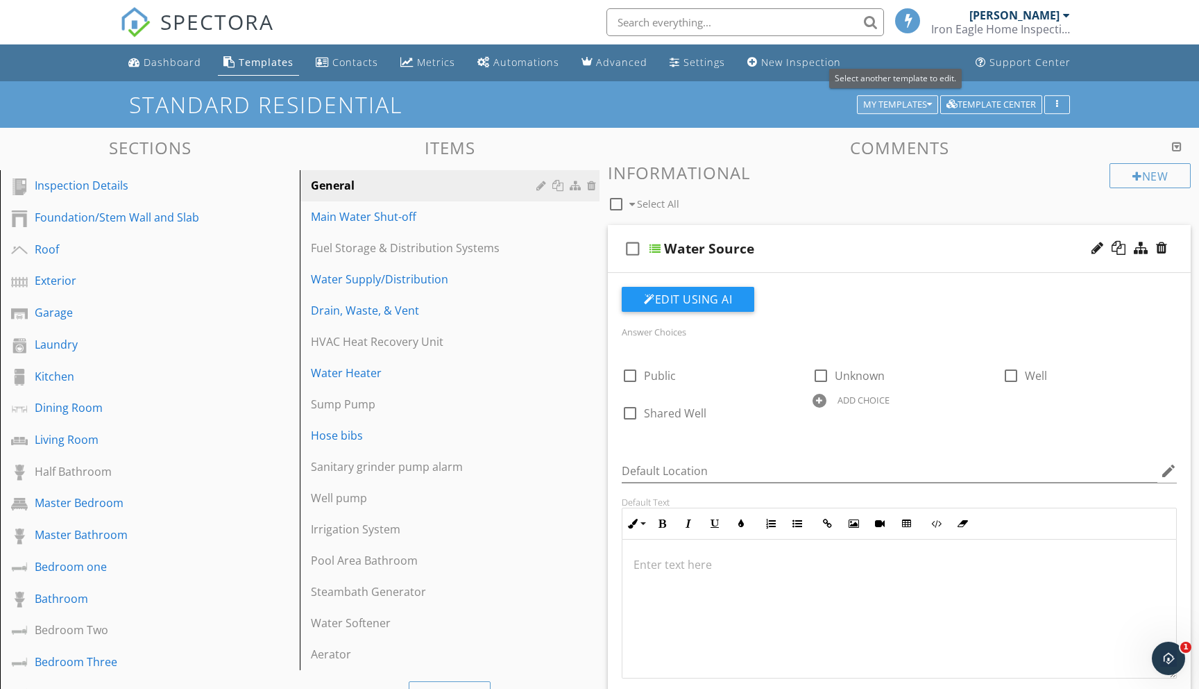
click at [913, 110] on div "My Templates" at bounding box center [897, 105] width 69 height 10
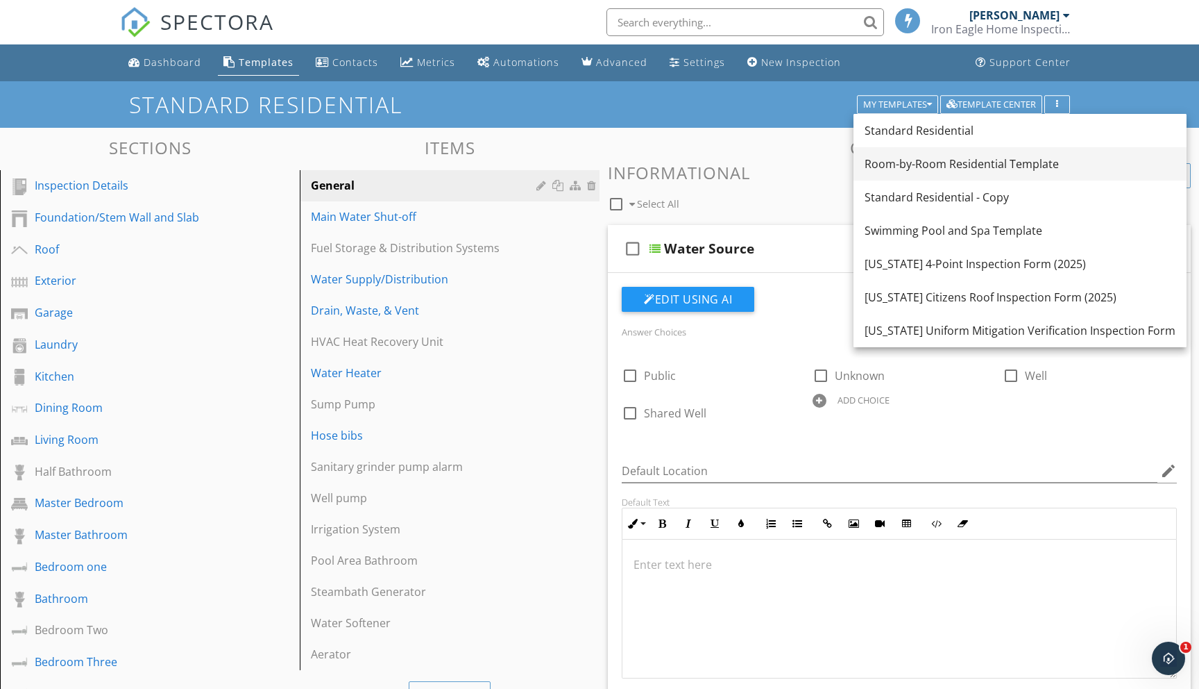
click at [897, 160] on div "Room-by-Room Residential Template" at bounding box center [1020, 163] width 311 height 17
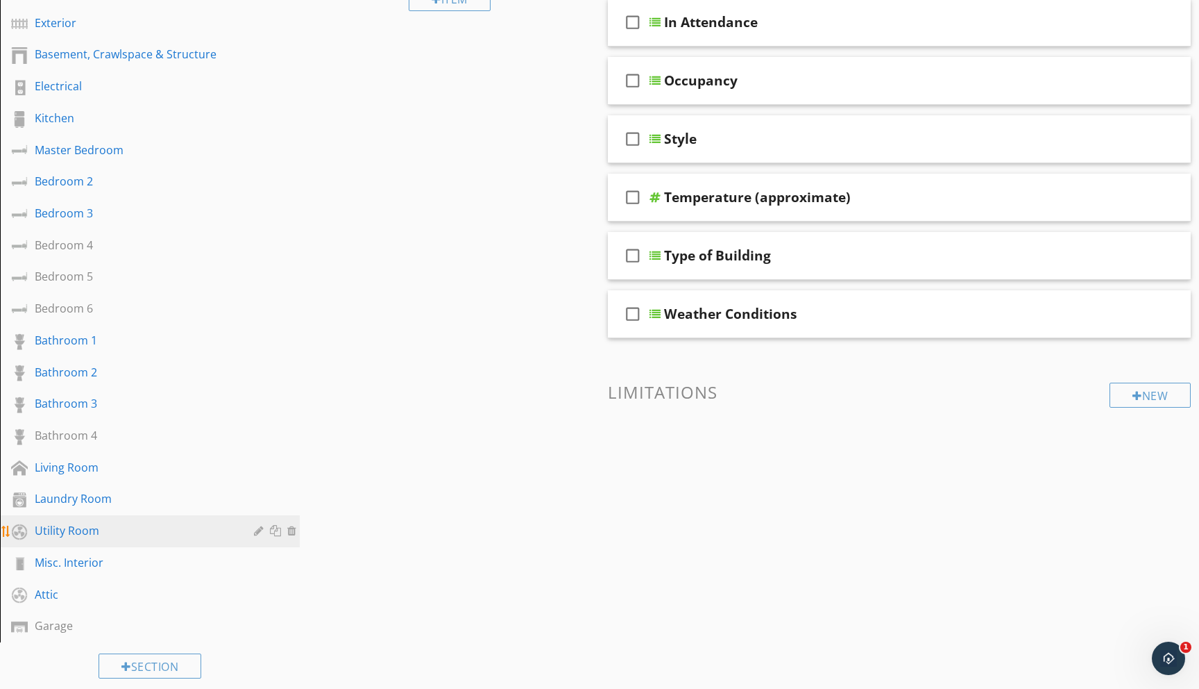
scroll to position [234, 0]
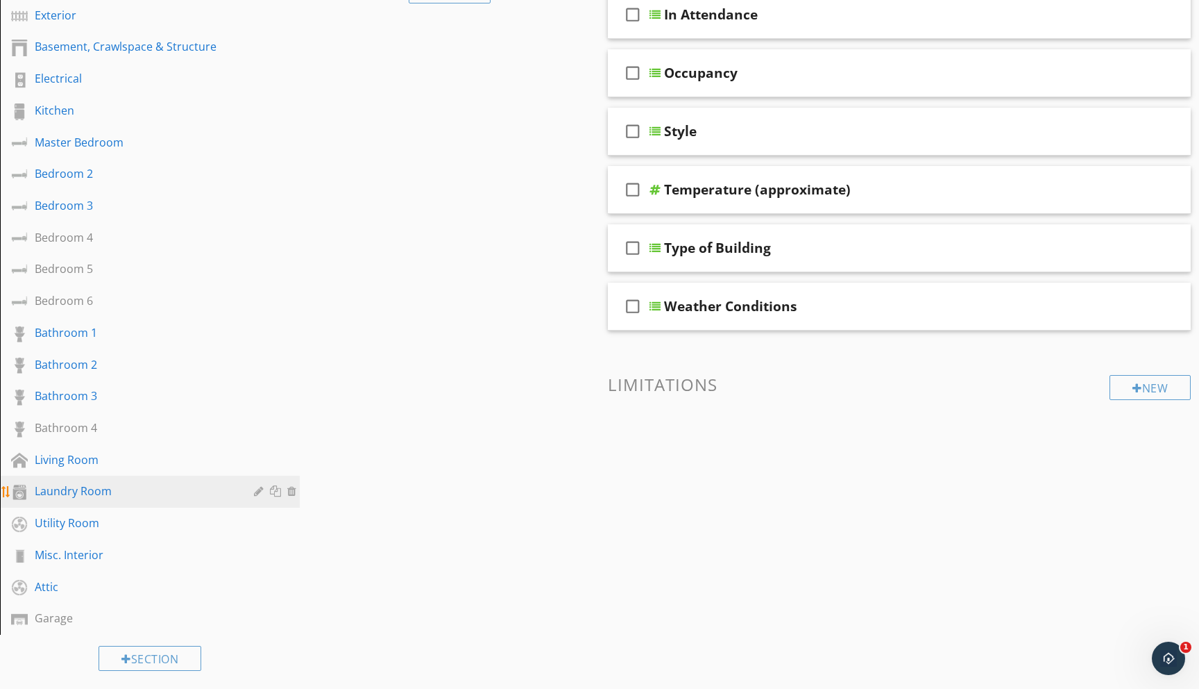
click at [37, 493] on div "Laundry Room" at bounding box center [134, 490] width 199 height 17
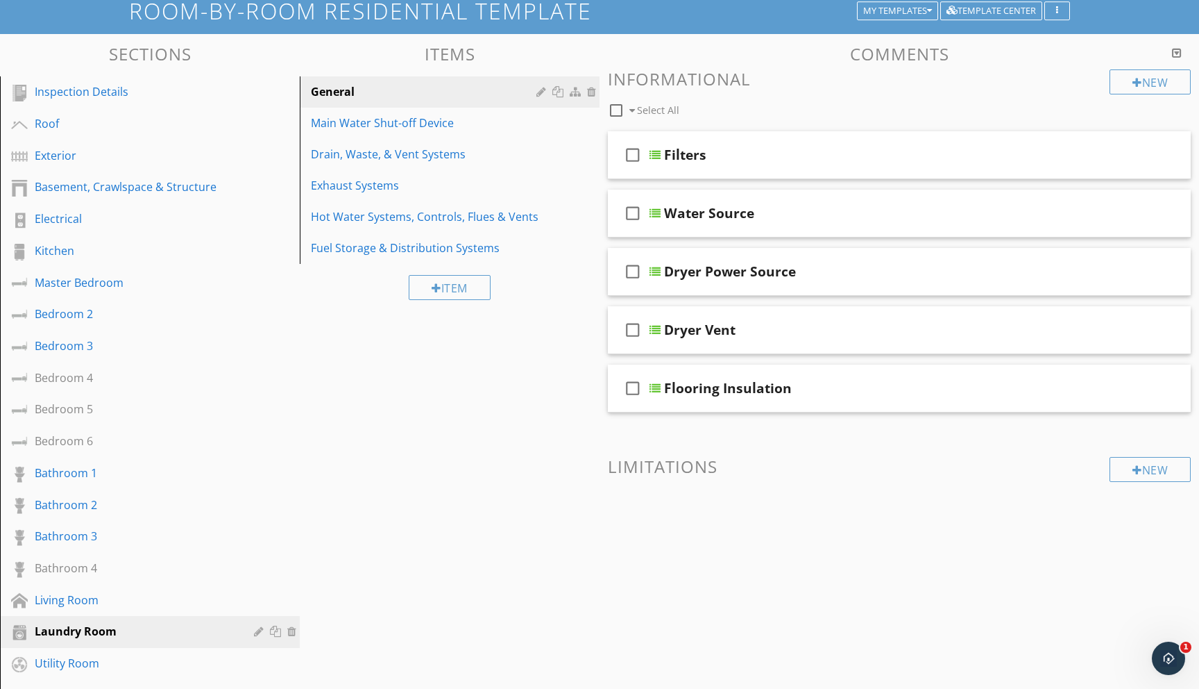
scroll to position [77, 0]
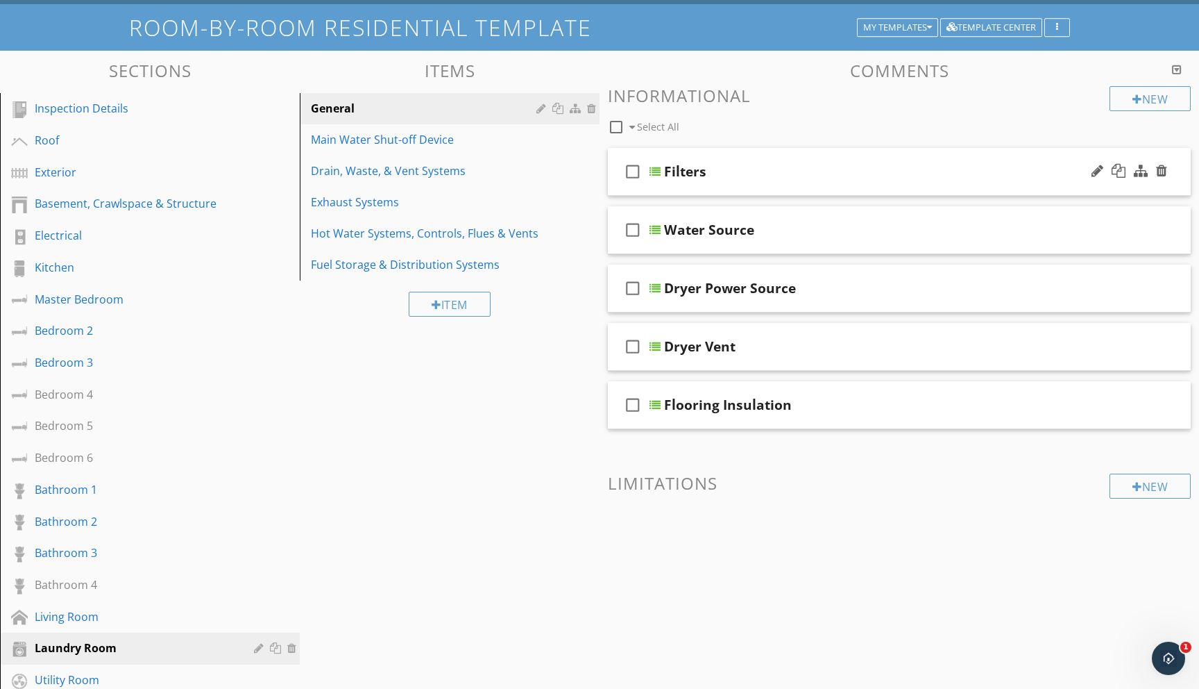
click at [659, 169] on div at bounding box center [655, 171] width 11 height 11
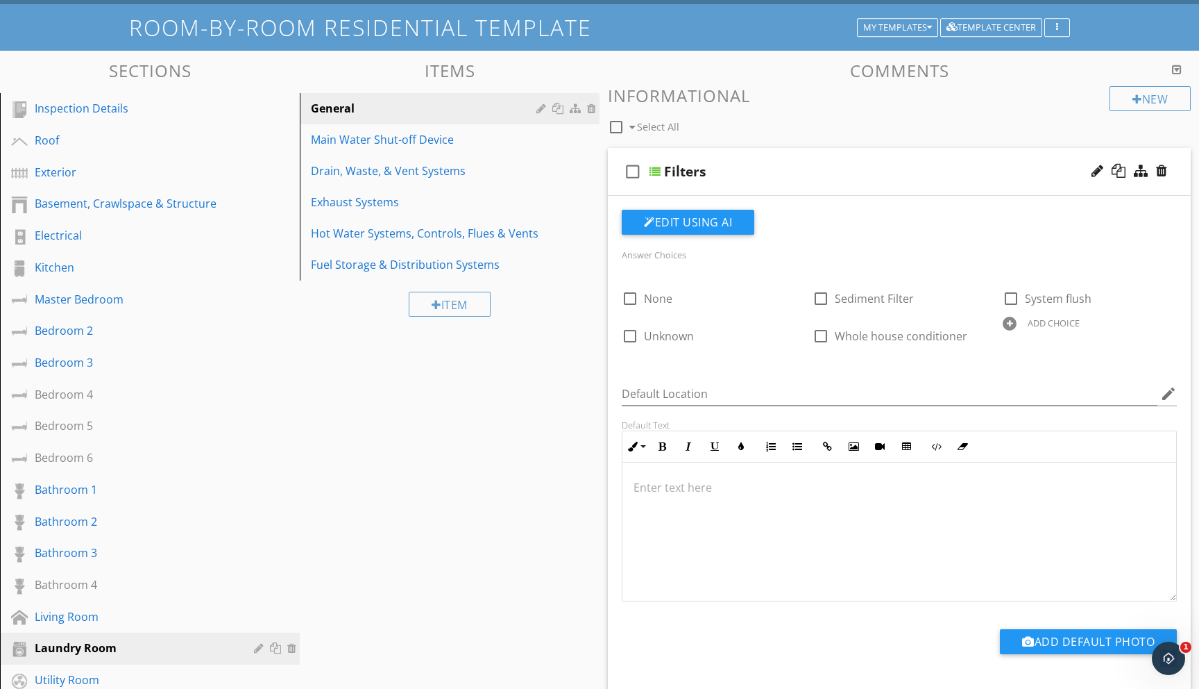
click at [490, 453] on div "Sections Inspection Details Roof Exterior Basement, Crawlspace & Structure Elec…" at bounding box center [599, 589] width 1199 height 1077
click at [389, 169] on div "Drain, Waste, & Vent Systems" at bounding box center [426, 170] width 230 height 17
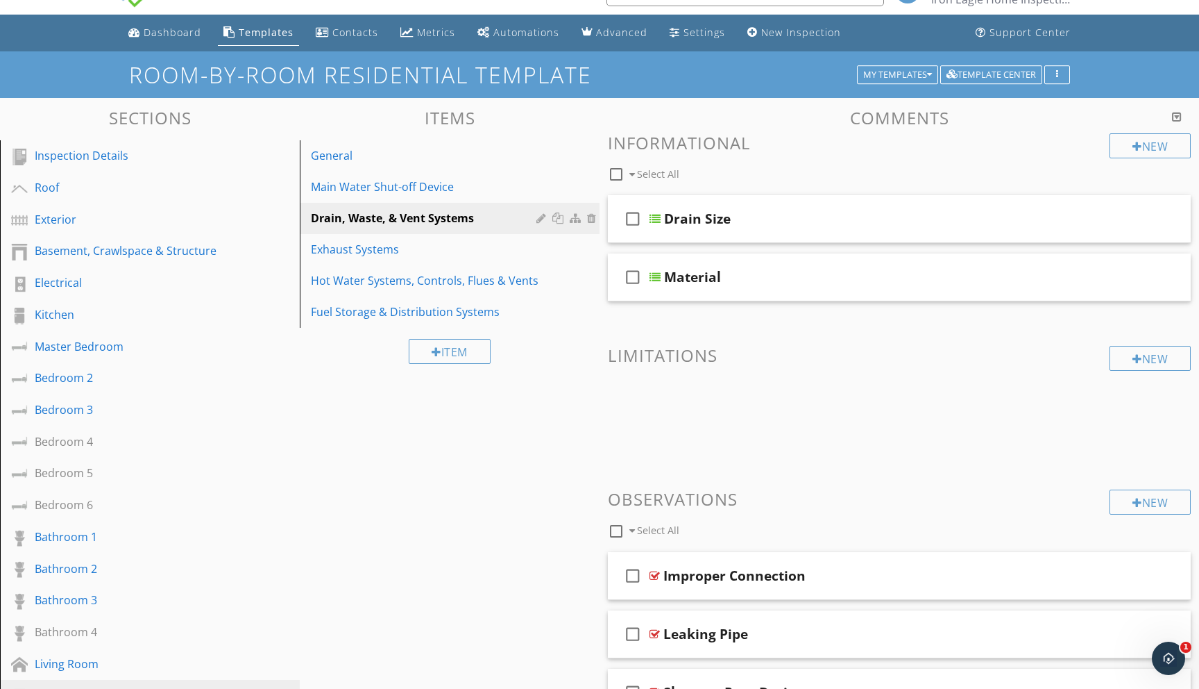
scroll to position [27, 0]
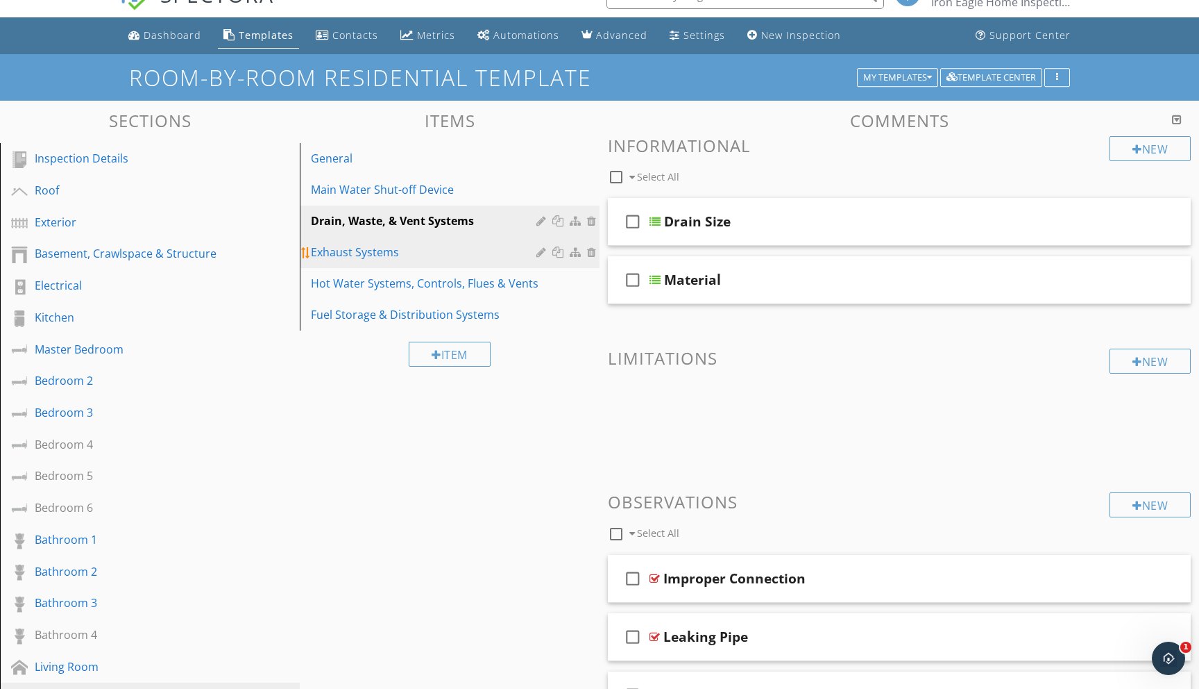
click at [361, 258] on div "Exhaust Systems" at bounding box center [426, 252] width 230 height 17
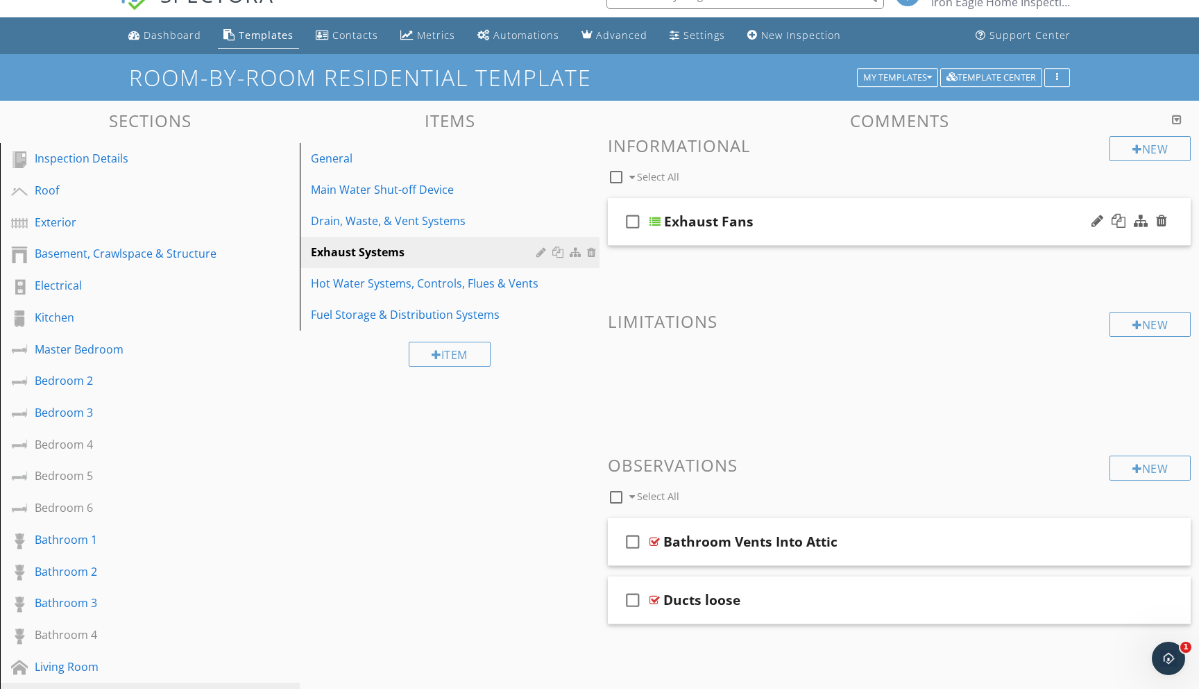
click at [657, 222] on div at bounding box center [655, 221] width 11 height 11
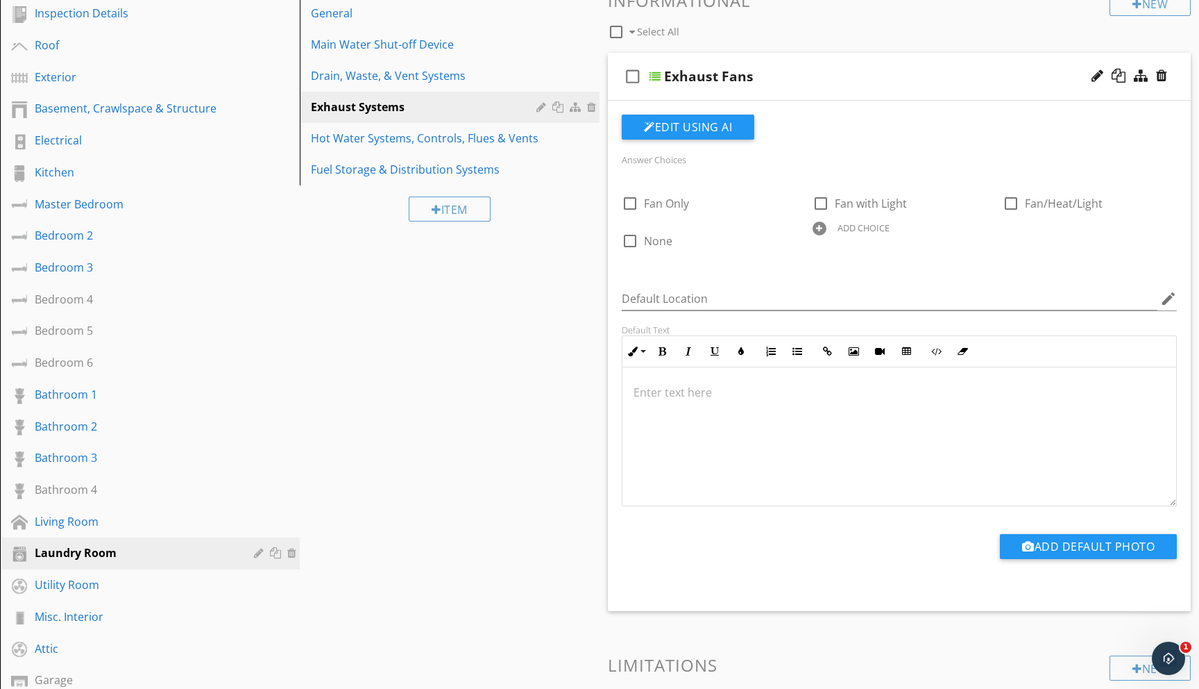
scroll to position [0, 0]
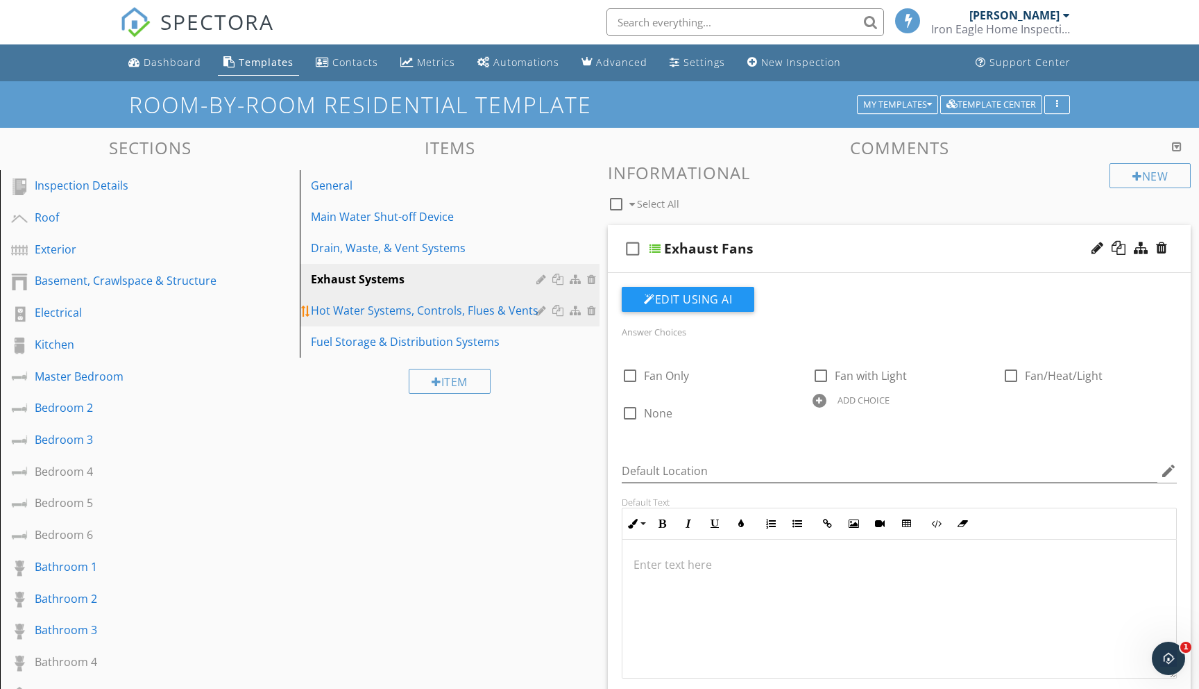
click at [415, 314] on div "Hot Water Systems, Controls, Flues & Vents" at bounding box center [426, 310] width 230 height 17
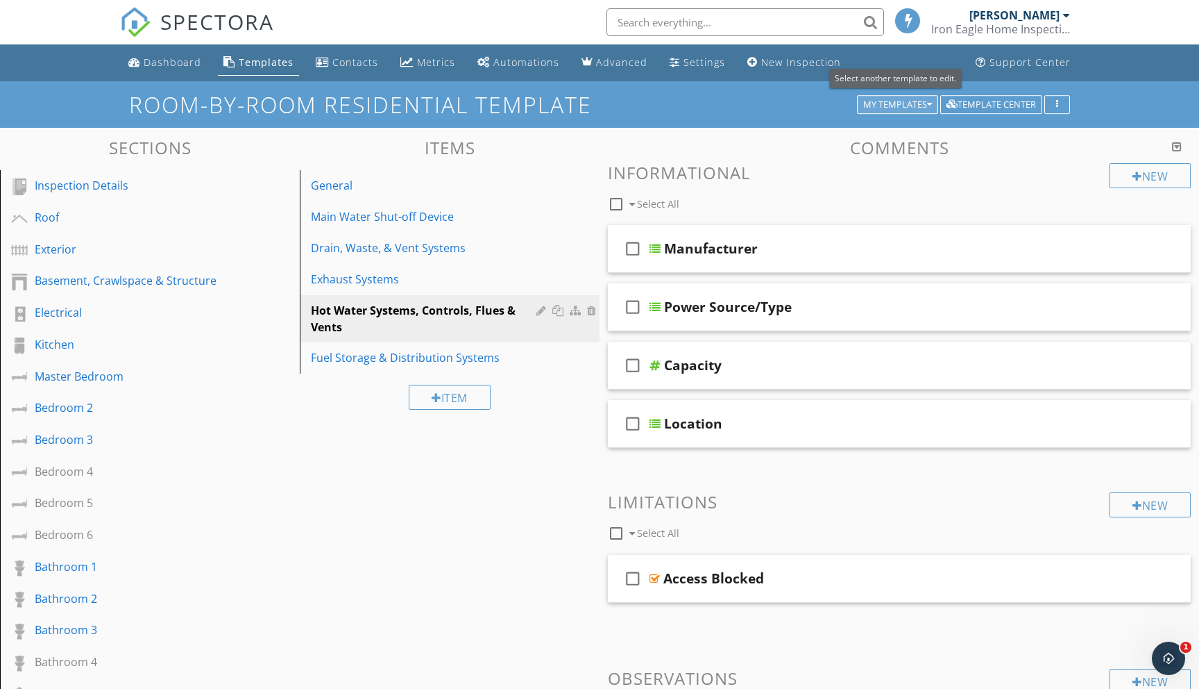
click at [932, 106] on button "My Templates" at bounding box center [897, 104] width 81 height 19
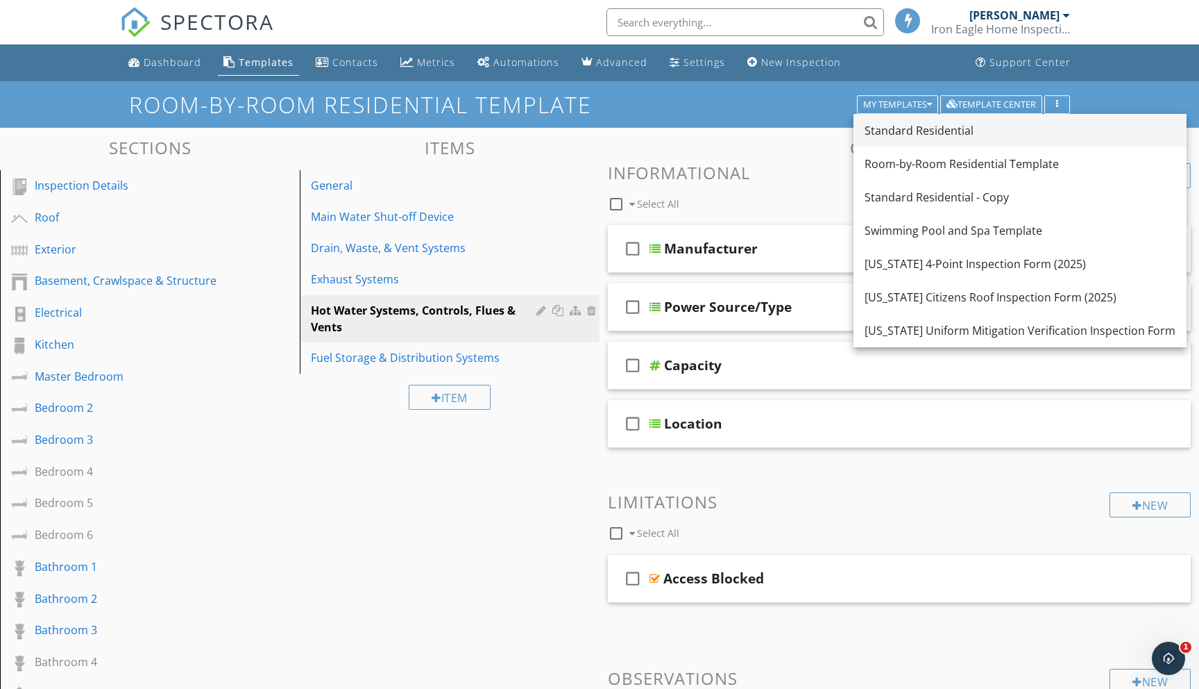
click at [908, 128] on div "Standard Residential" at bounding box center [1020, 130] width 311 height 17
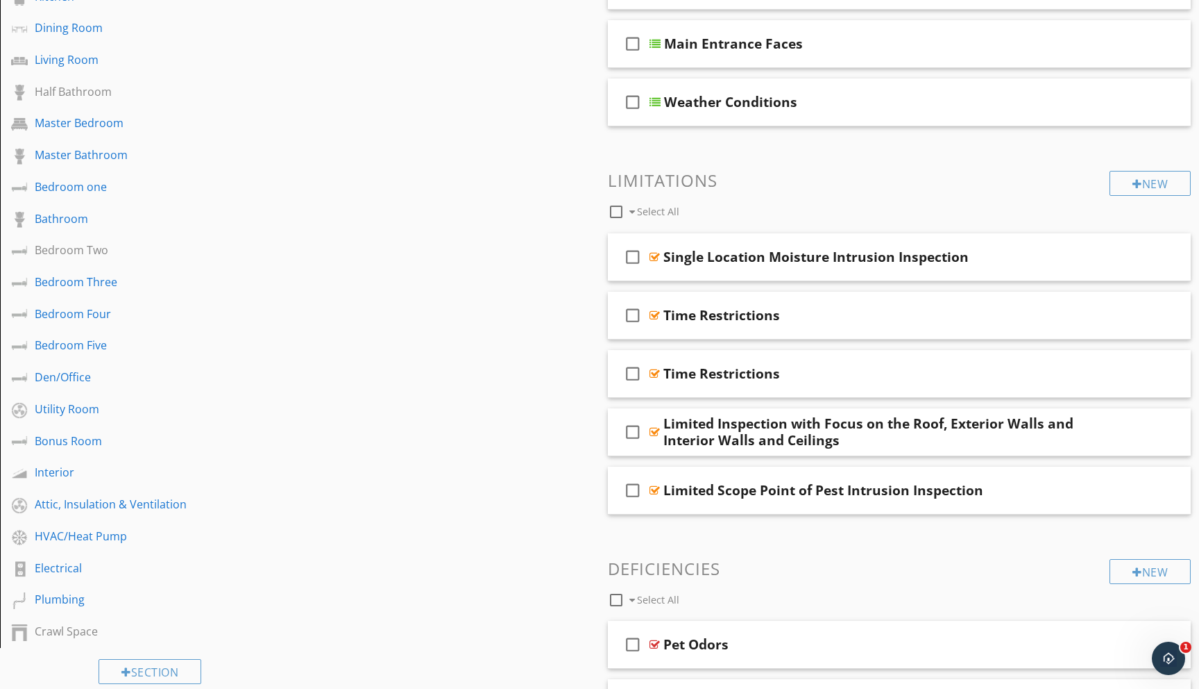
scroll to position [385, 0]
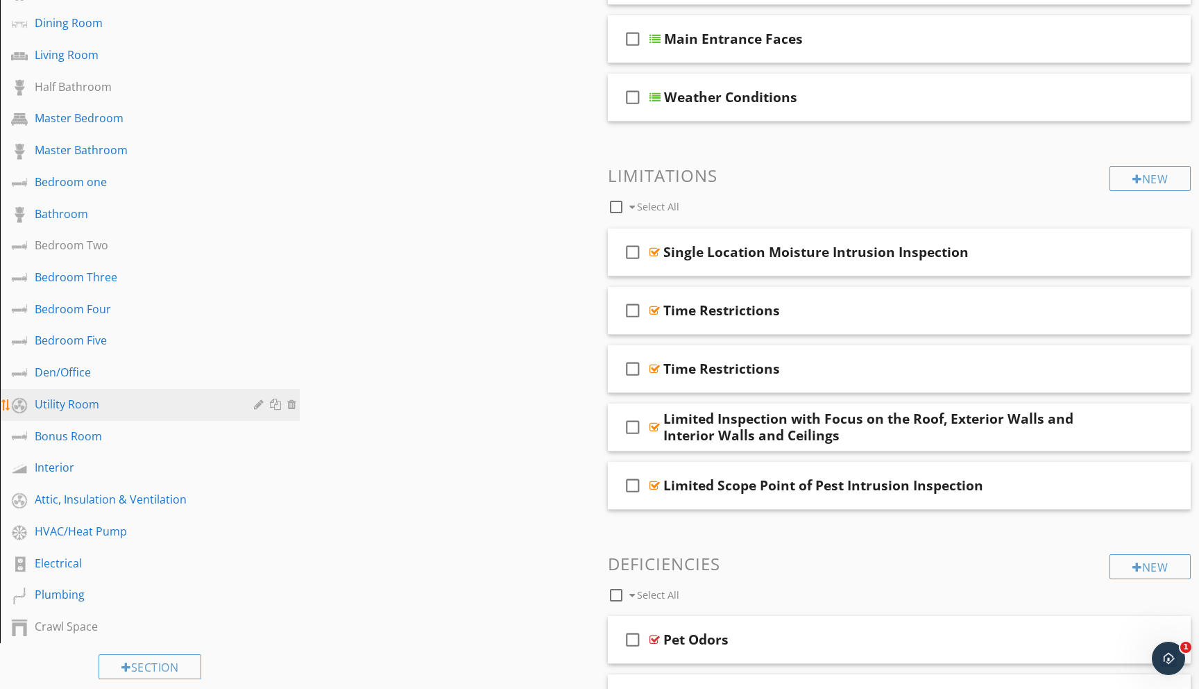
click at [60, 399] on div "Utility Room" at bounding box center [134, 404] width 199 height 17
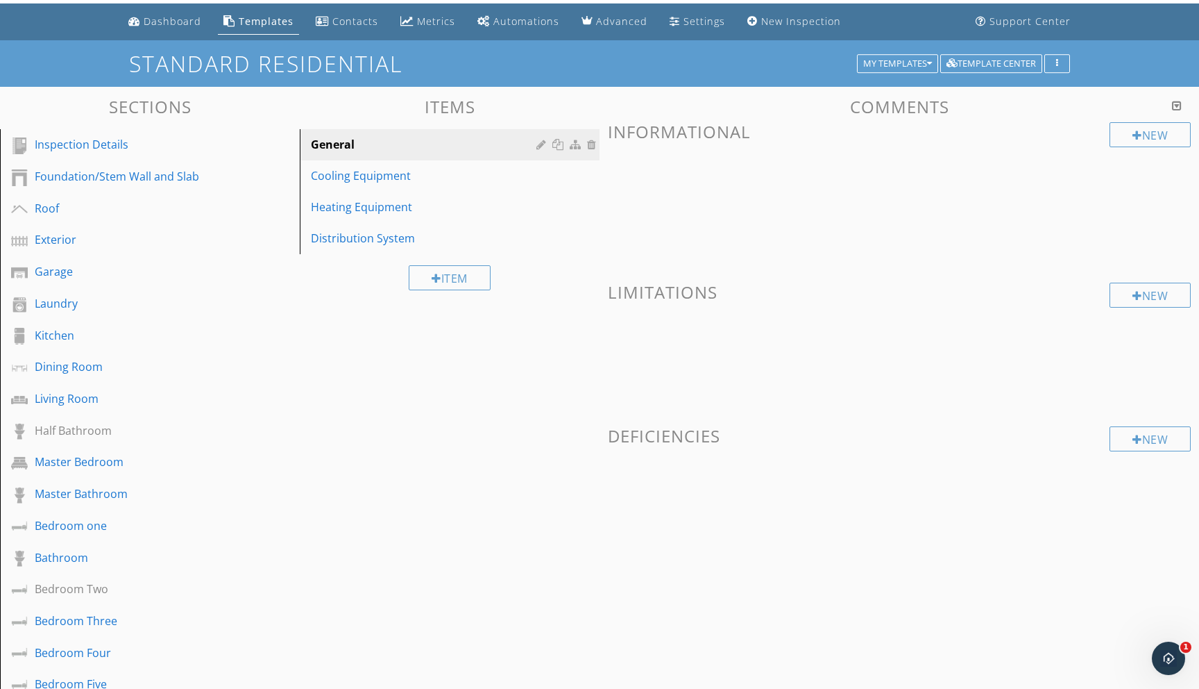
scroll to position [0, 0]
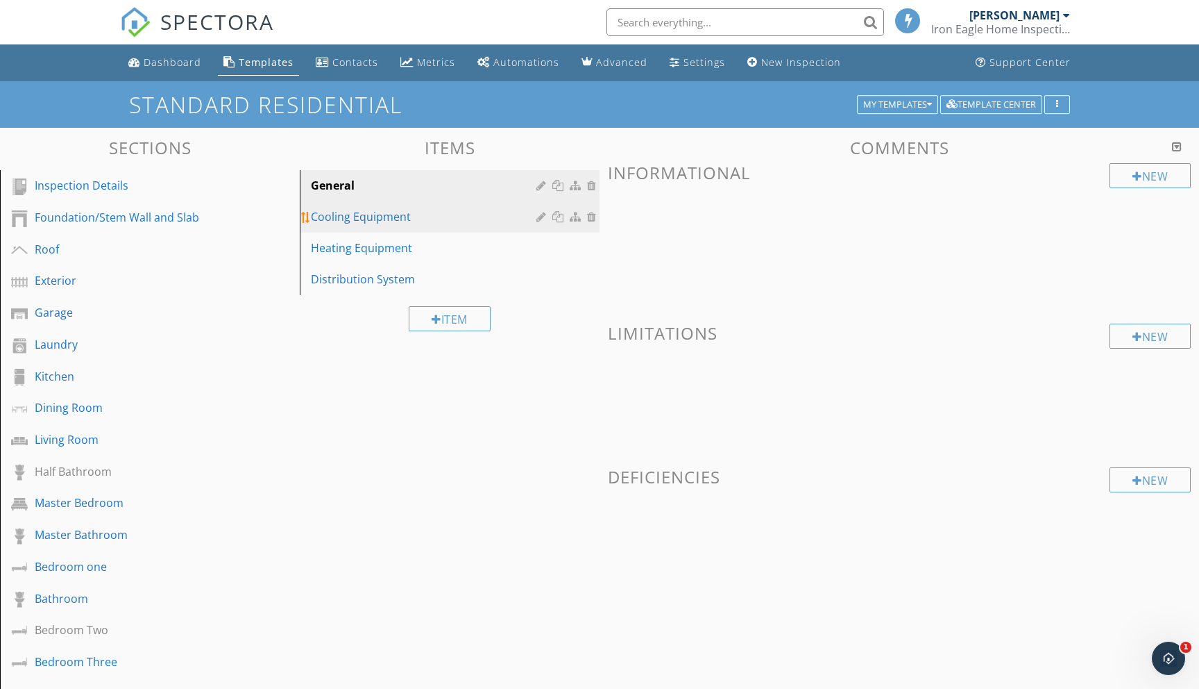
click at [355, 216] on div "Cooling Equipment" at bounding box center [426, 216] width 230 height 17
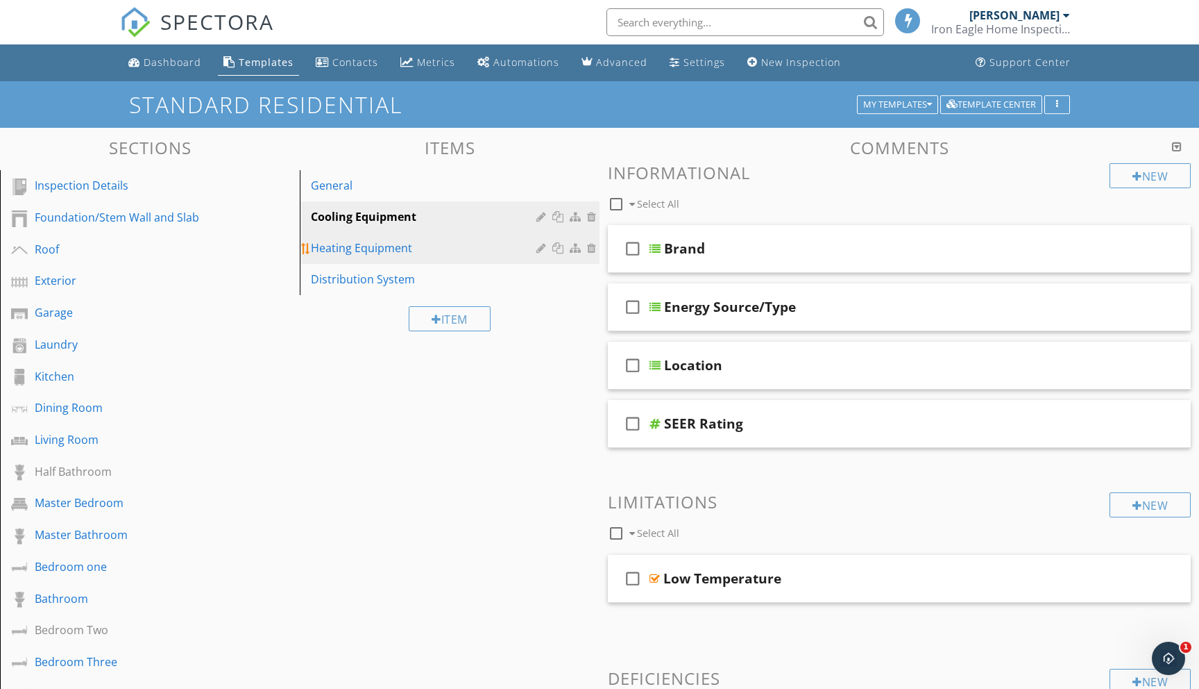
click at [338, 242] on div "Heating Equipment" at bounding box center [426, 247] width 230 height 17
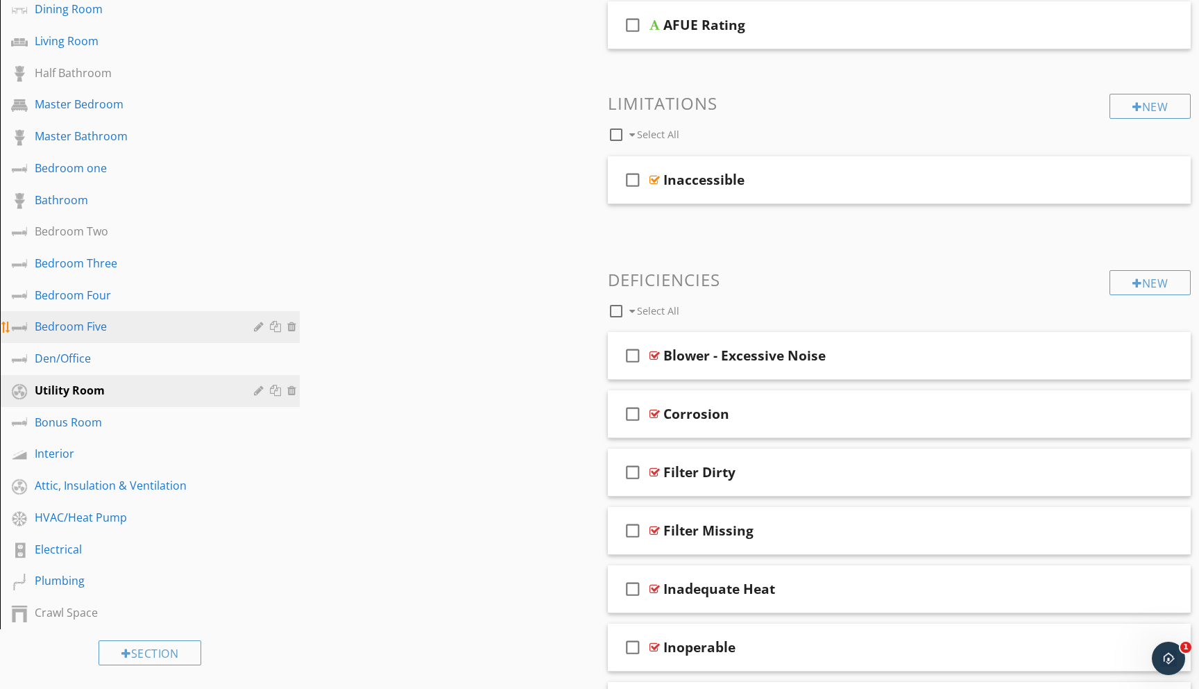
scroll to position [408, 0]
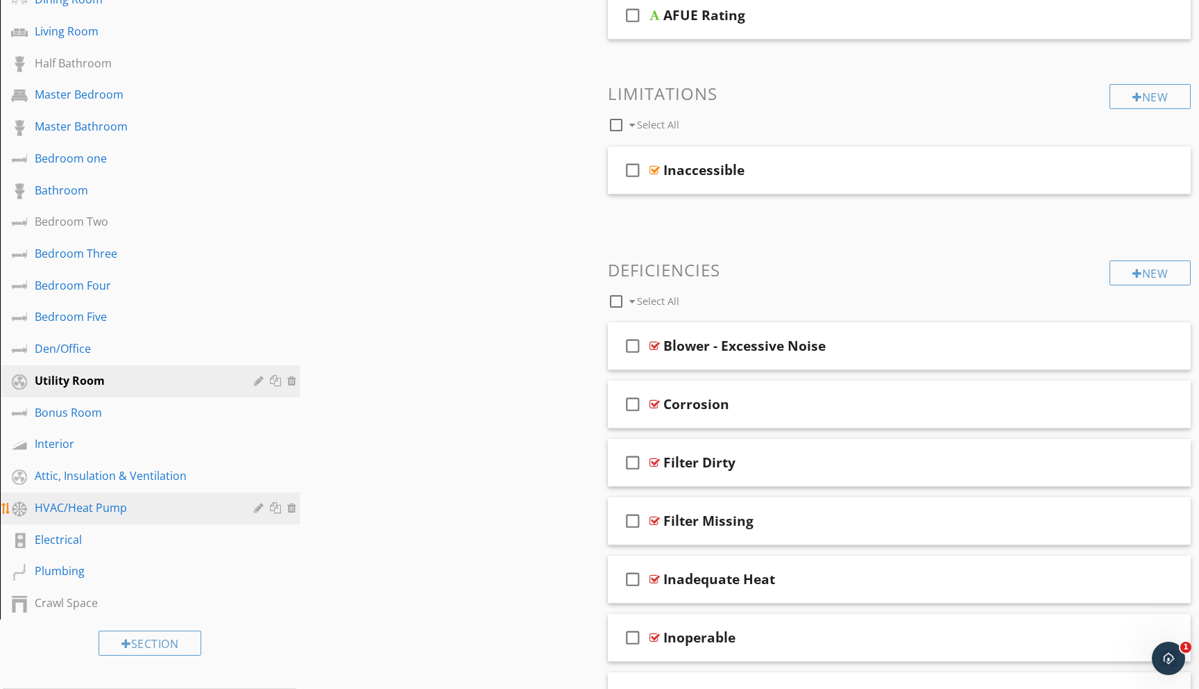
click at [72, 508] on div "HVAC/Heat Pump" at bounding box center [134, 507] width 199 height 17
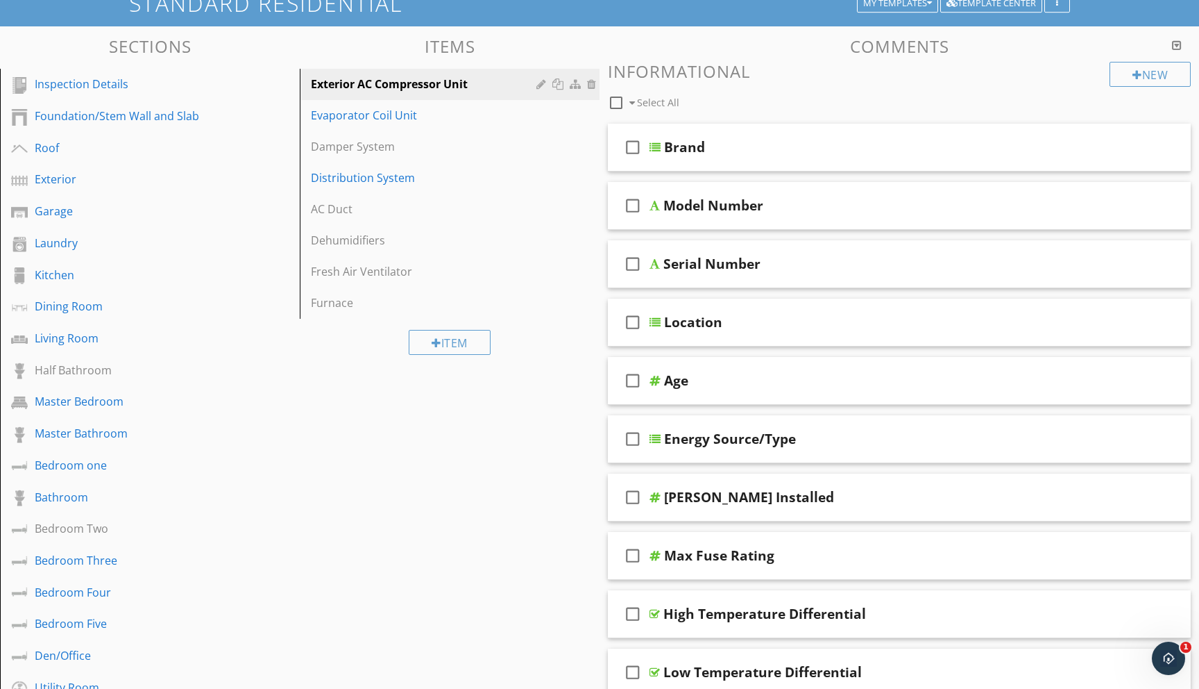
scroll to position [90, 0]
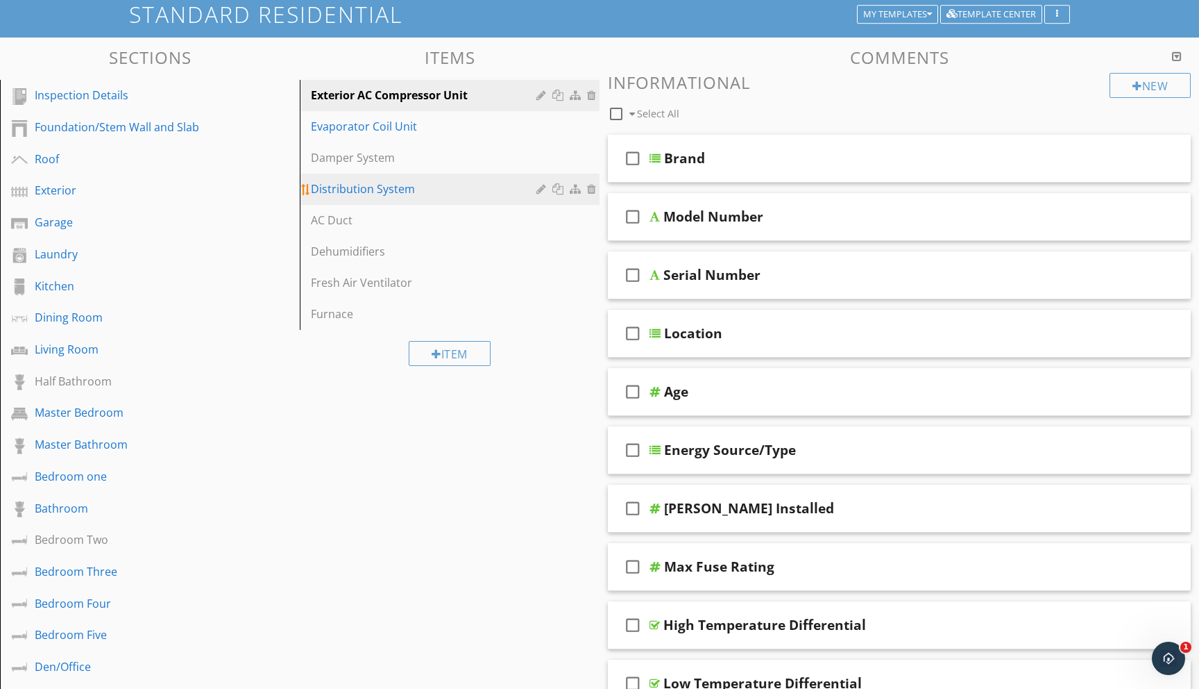
click at [343, 189] on div "Distribution System" at bounding box center [426, 188] width 230 height 17
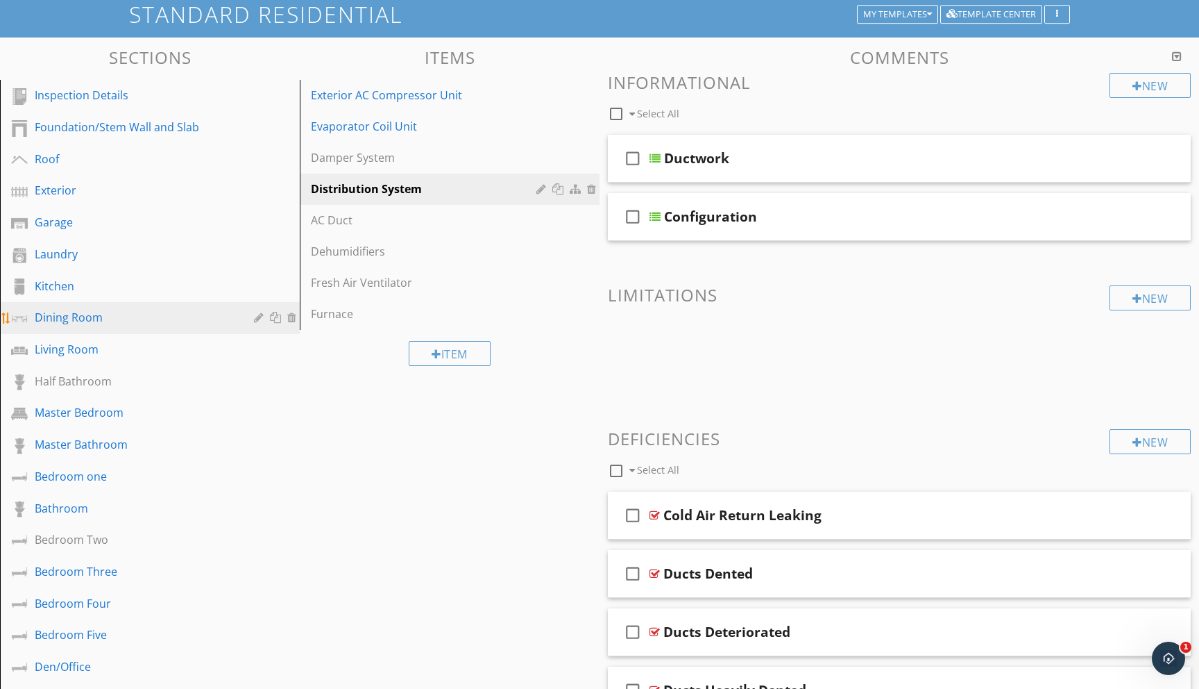
click at [197, 318] on div "Dining Room" at bounding box center [134, 317] width 199 height 17
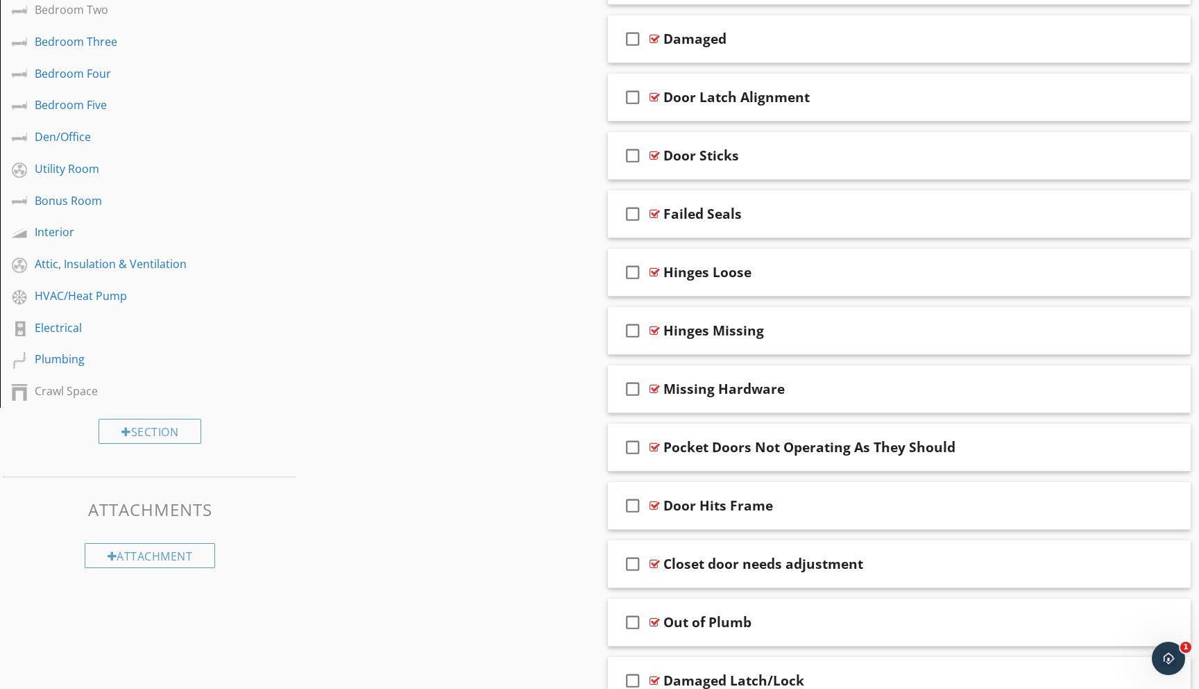
scroll to position [626, 0]
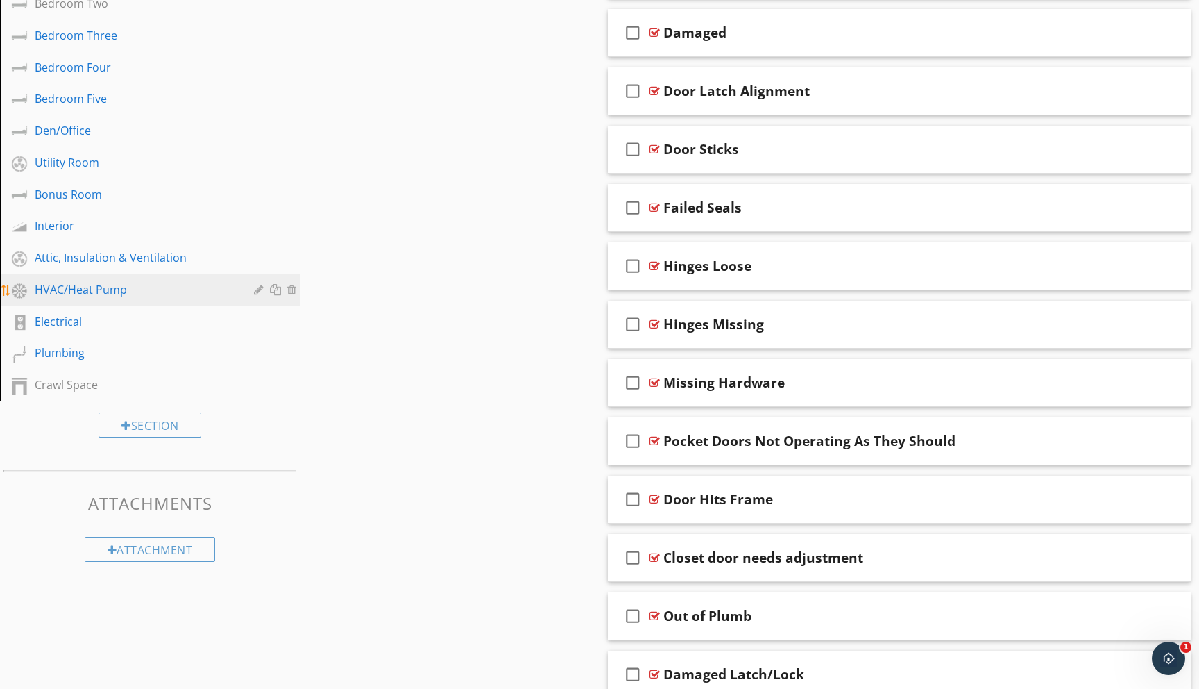
click at [87, 292] on div "HVAC/Heat Pump" at bounding box center [134, 289] width 199 height 17
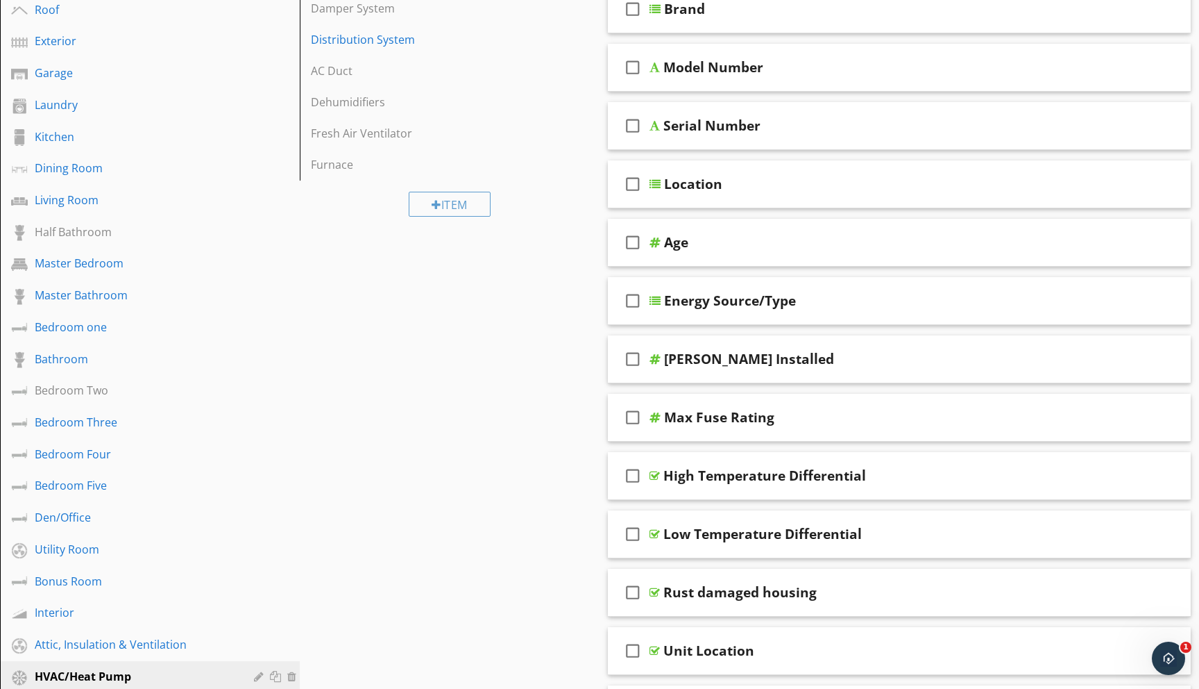
scroll to position [0, 0]
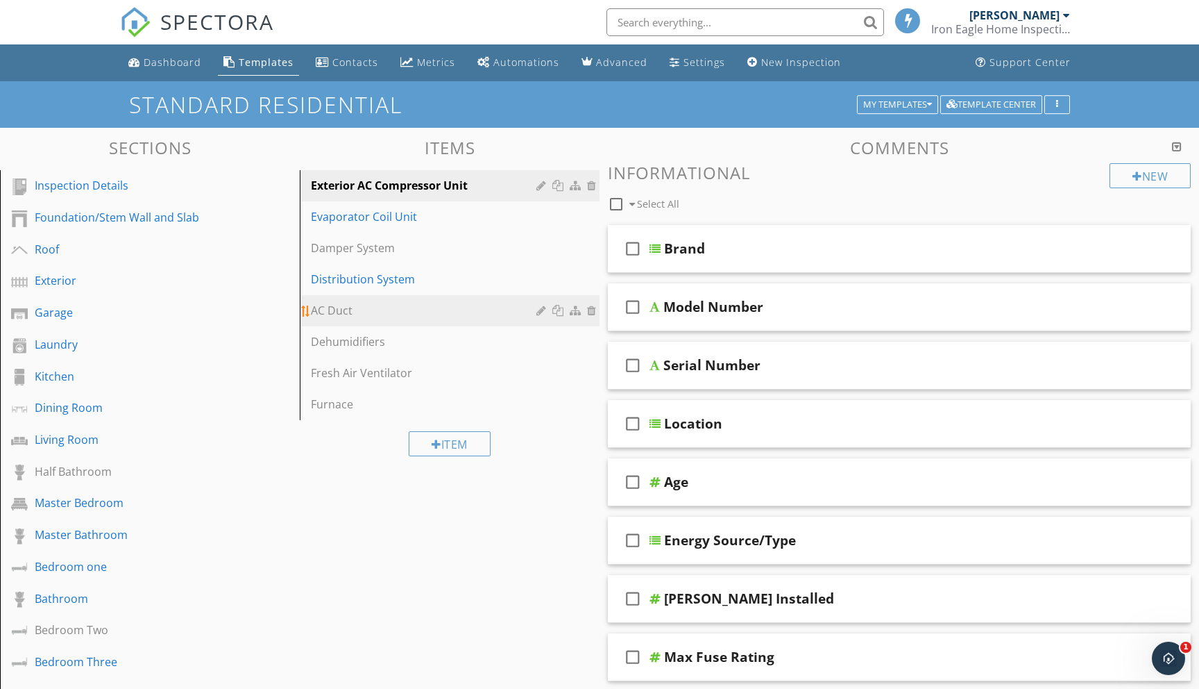
click at [379, 315] on div "AC Duct" at bounding box center [426, 310] width 230 height 17
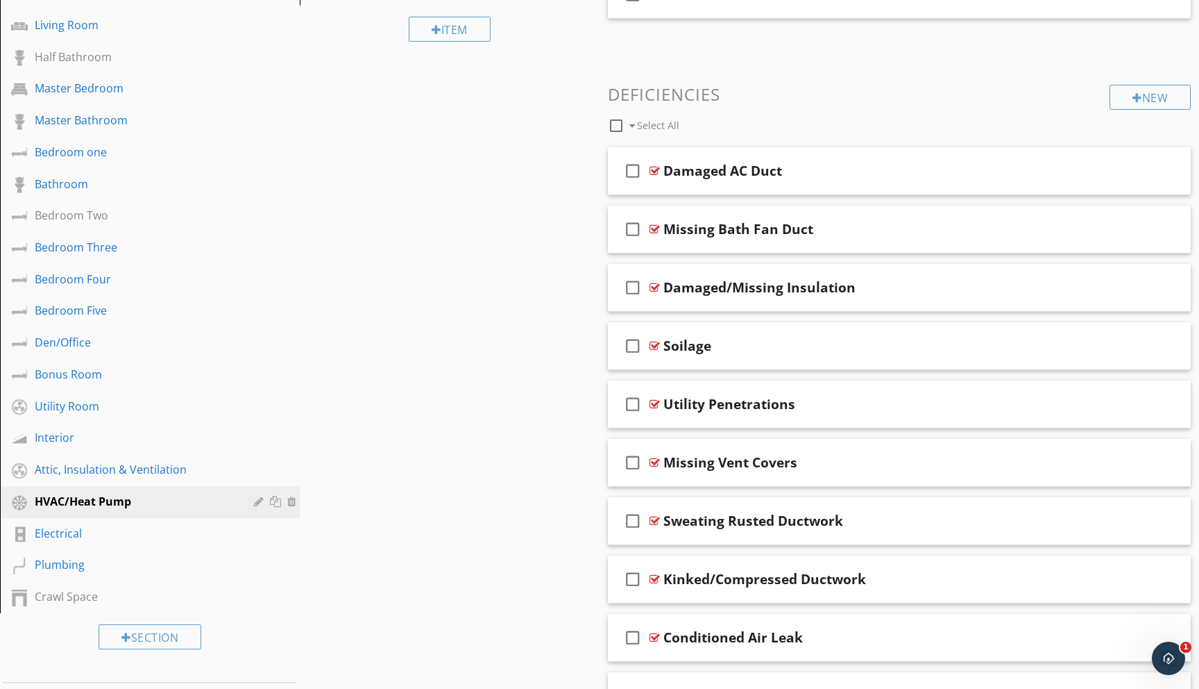
scroll to position [419, 0]
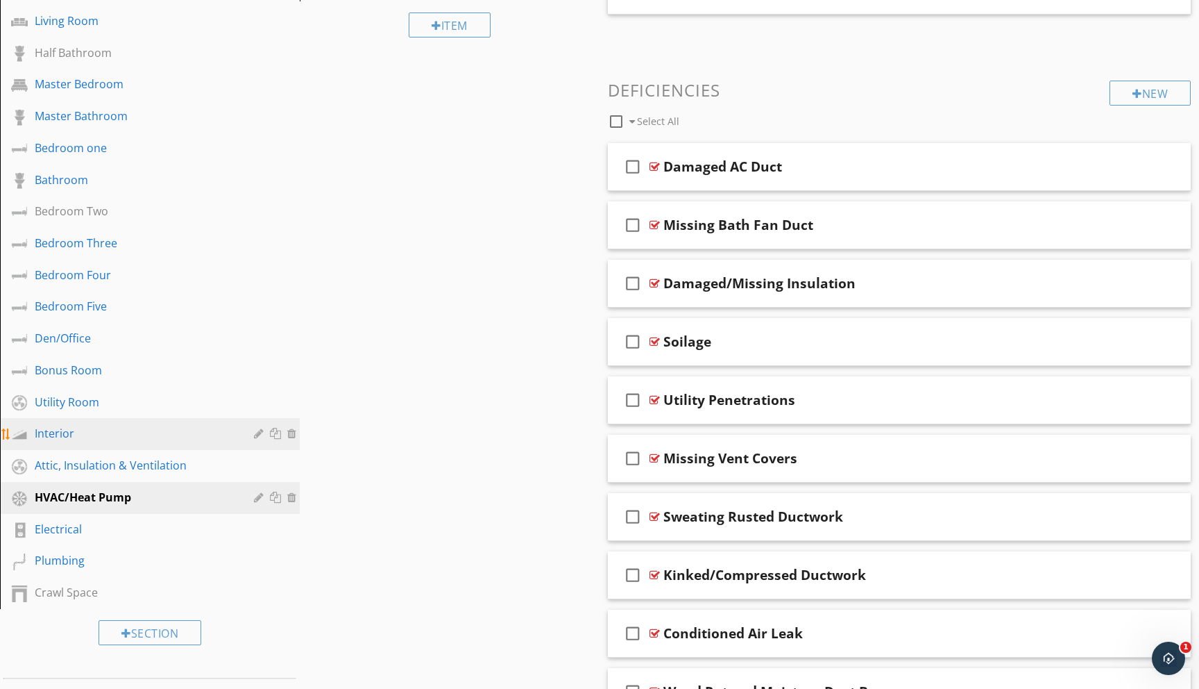
click at [117, 429] on div "Interior" at bounding box center [134, 433] width 199 height 17
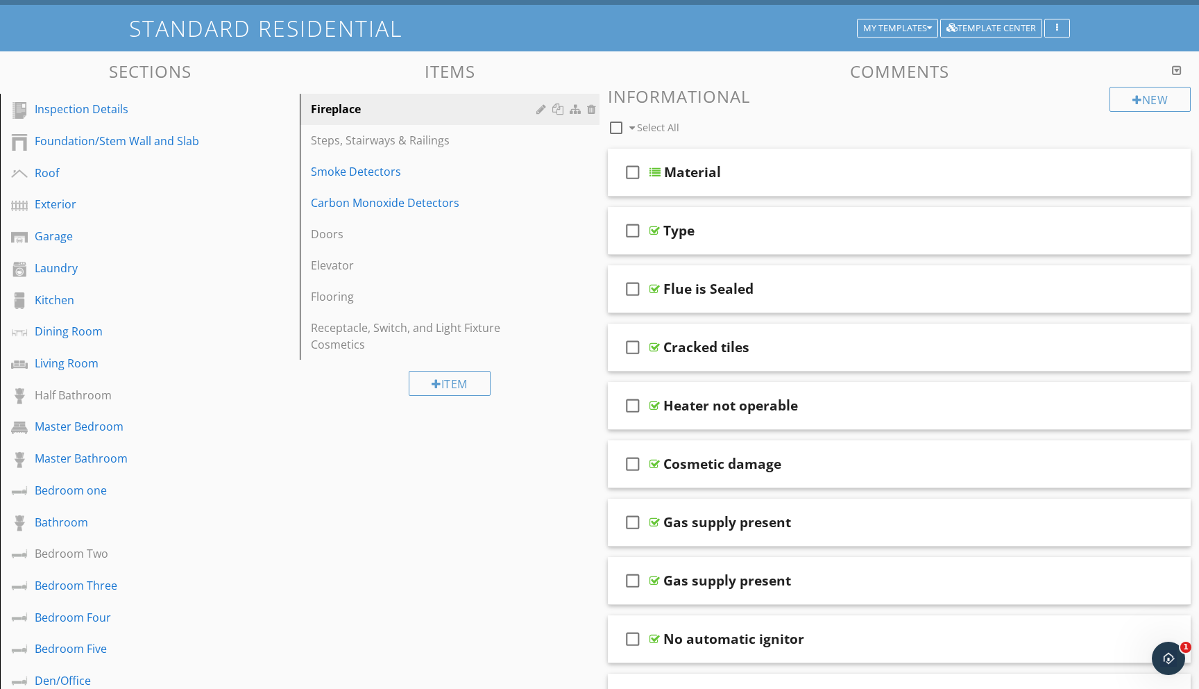
scroll to position [0, 0]
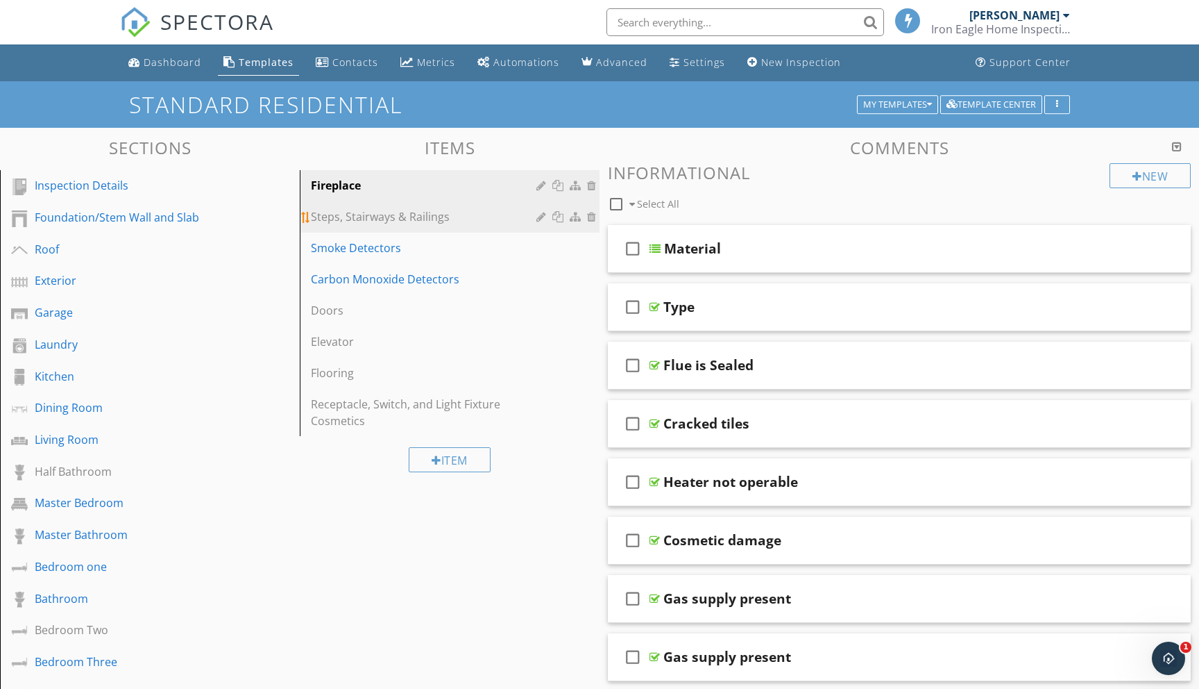
click at [393, 217] on div "Steps, Stairways & Railings" at bounding box center [426, 216] width 230 height 17
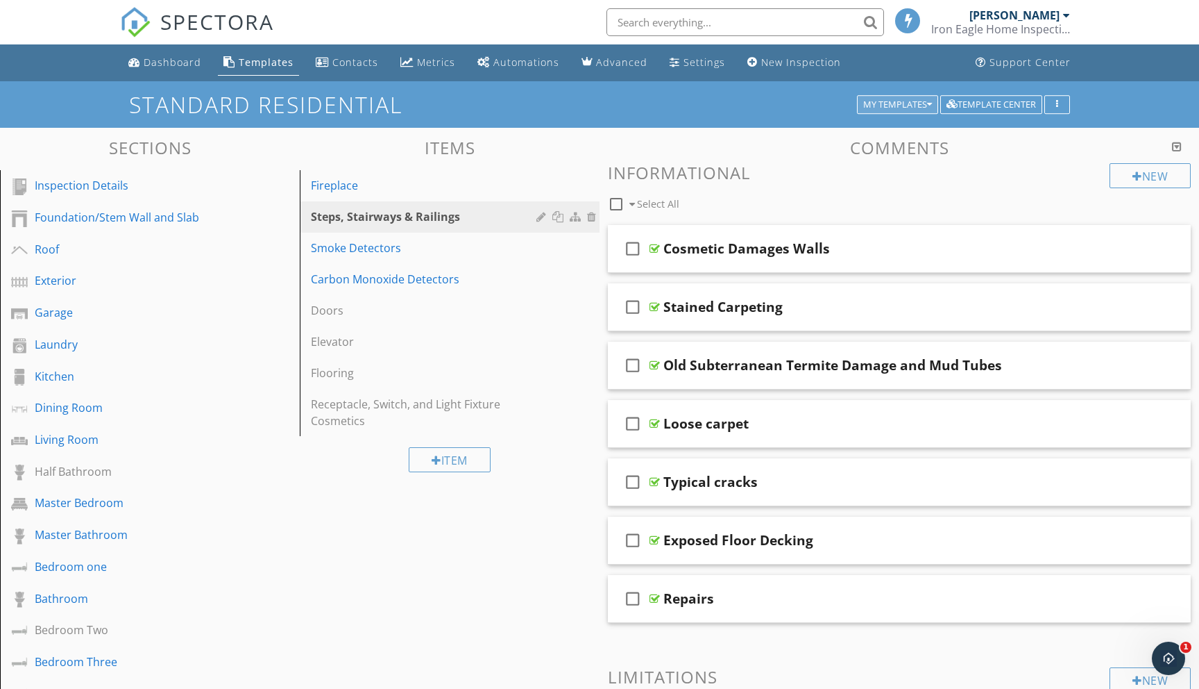
click at [909, 106] on div "My Templates" at bounding box center [897, 105] width 69 height 10
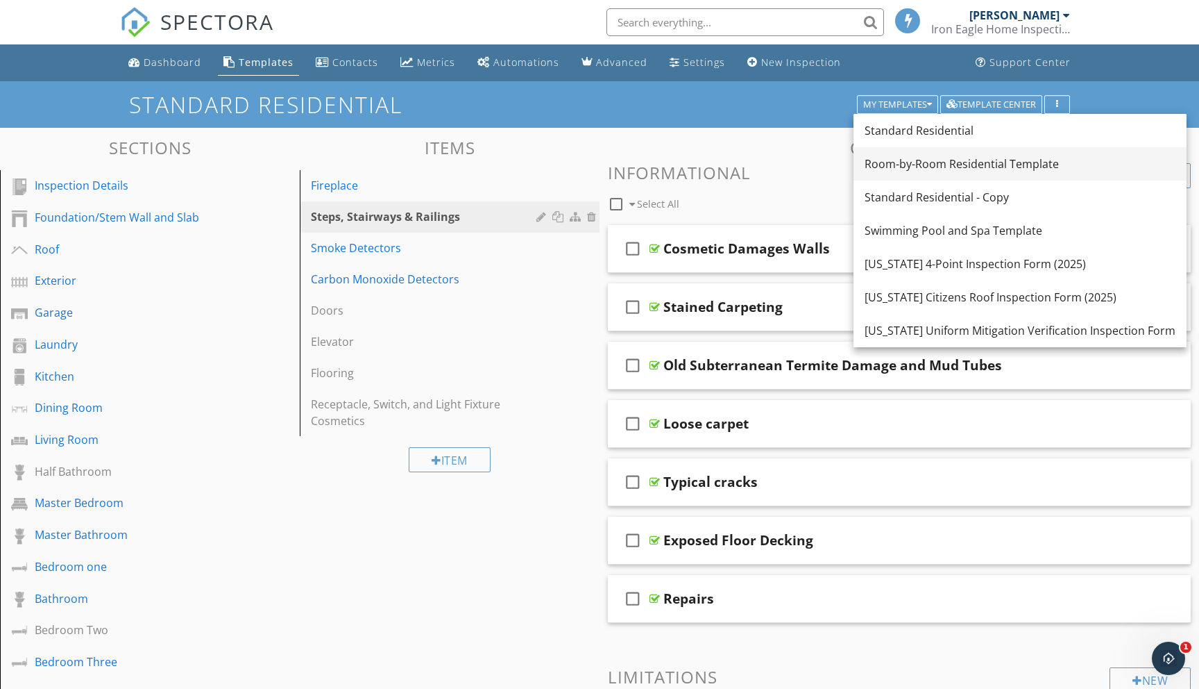
click at [903, 160] on div "Room-by-Room Residential Template" at bounding box center [1020, 163] width 311 height 17
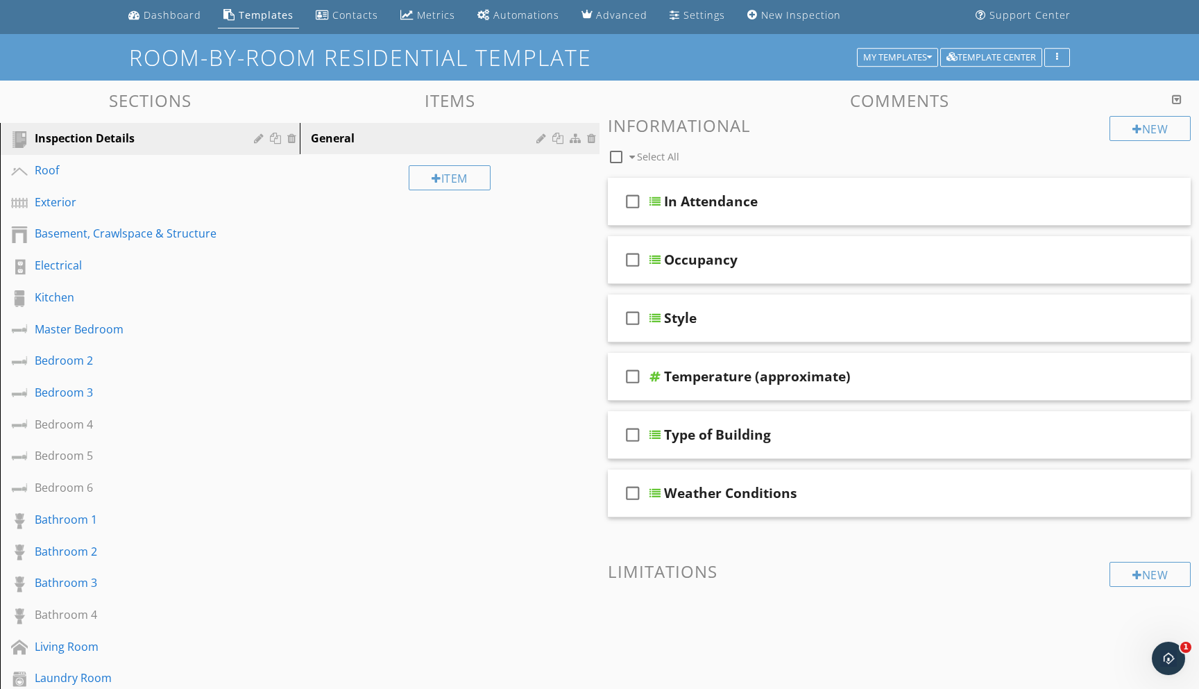
scroll to position [46, 0]
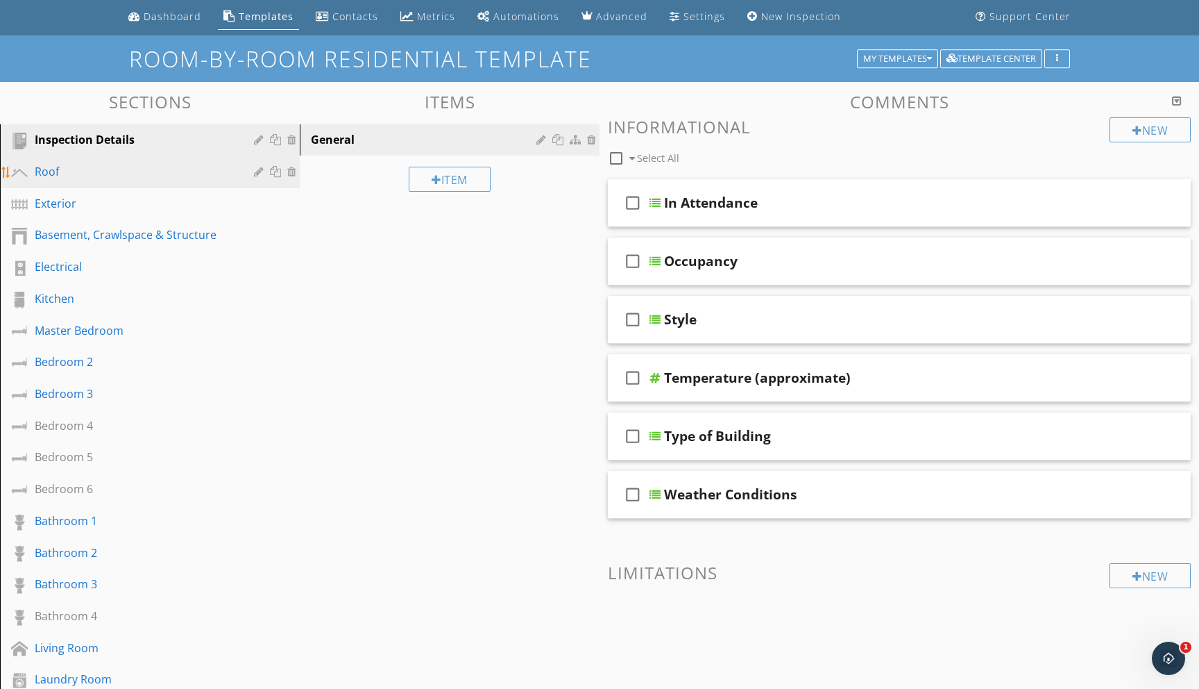
click at [44, 170] on div "Roof" at bounding box center [134, 171] width 199 height 17
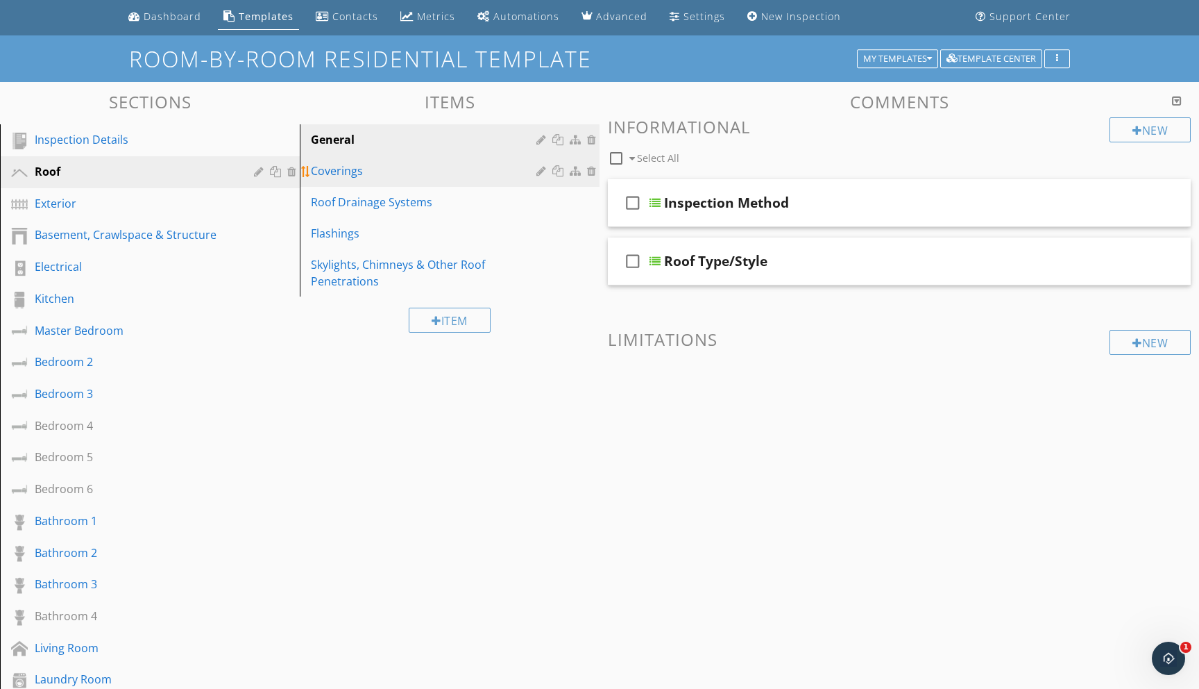
click at [339, 174] on div "Coverings" at bounding box center [426, 170] width 230 height 17
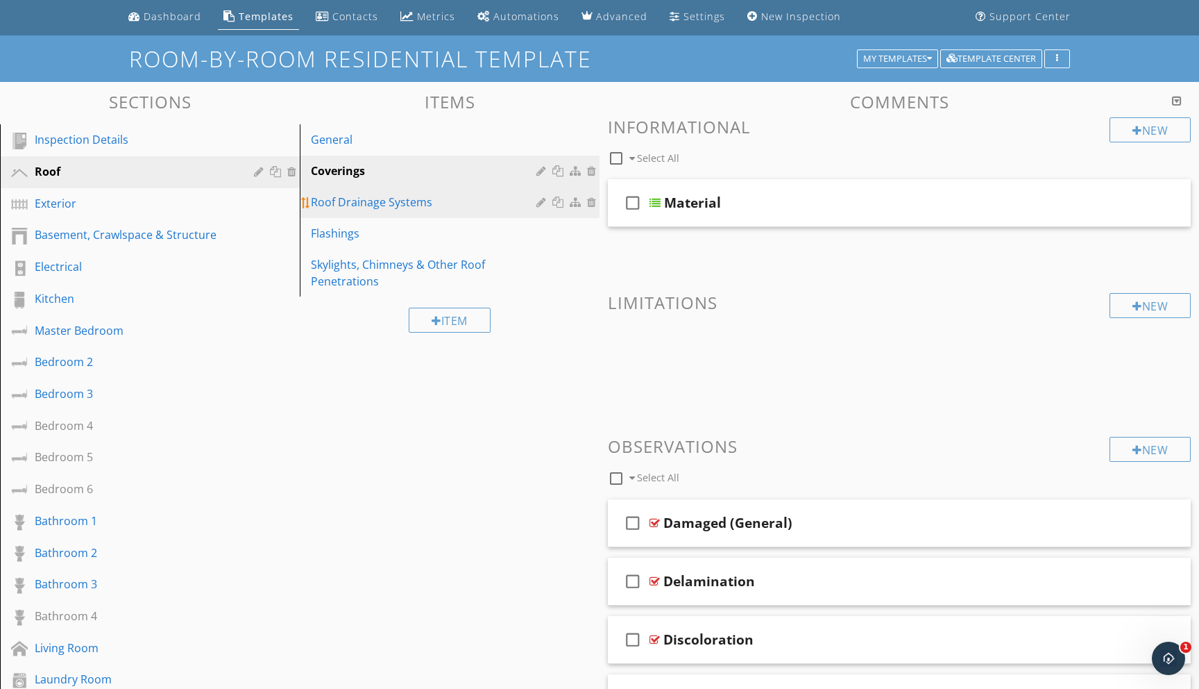
click at [333, 199] on div "Roof Drainage Systems" at bounding box center [426, 202] width 230 height 17
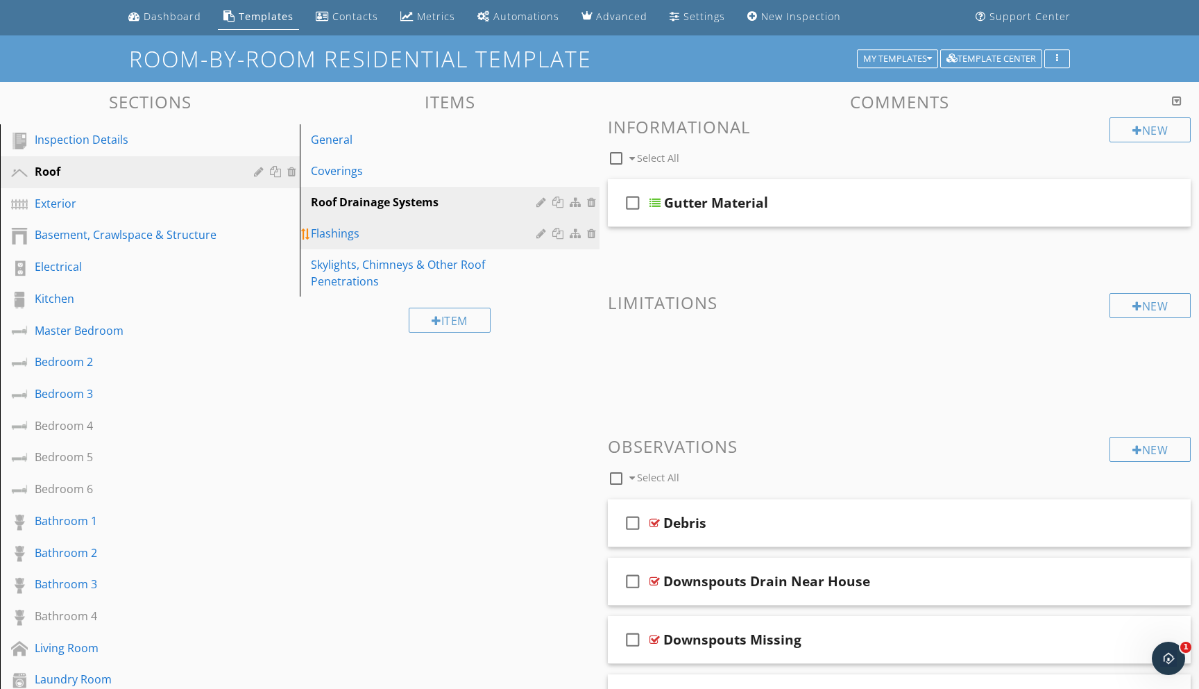
click at [323, 230] on div "Flashings" at bounding box center [426, 233] width 230 height 17
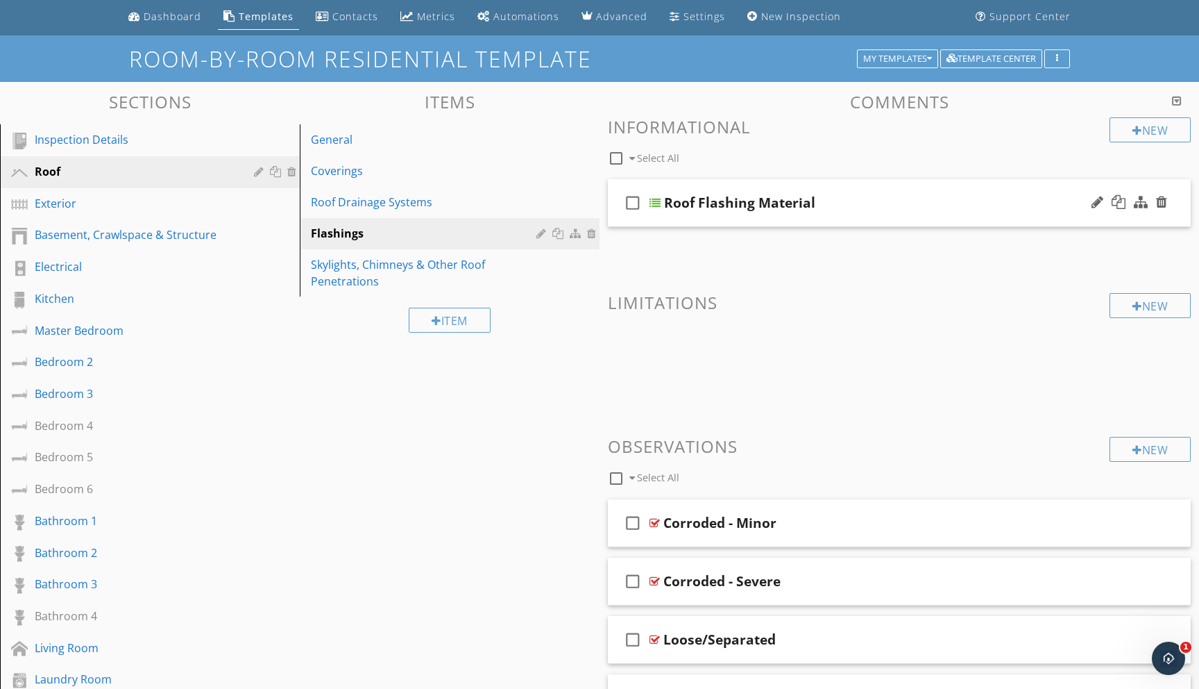
click at [660, 202] on div at bounding box center [655, 202] width 11 height 11
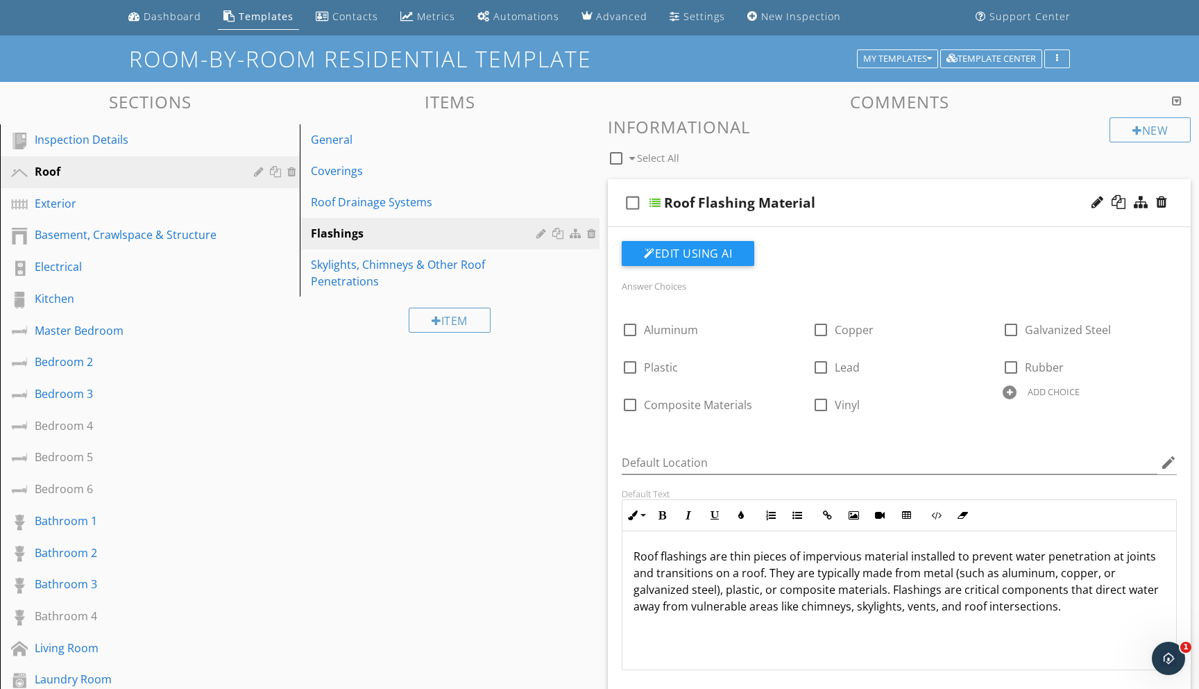
click at [378, 532] on div "Sections Inspection Details Roof Exterior Basement, Crawlspace & Structure Elec…" at bounding box center [599, 687] width 1199 height 1211
click at [911, 58] on div "My Templates" at bounding box center [897, 59] width 69 height 10
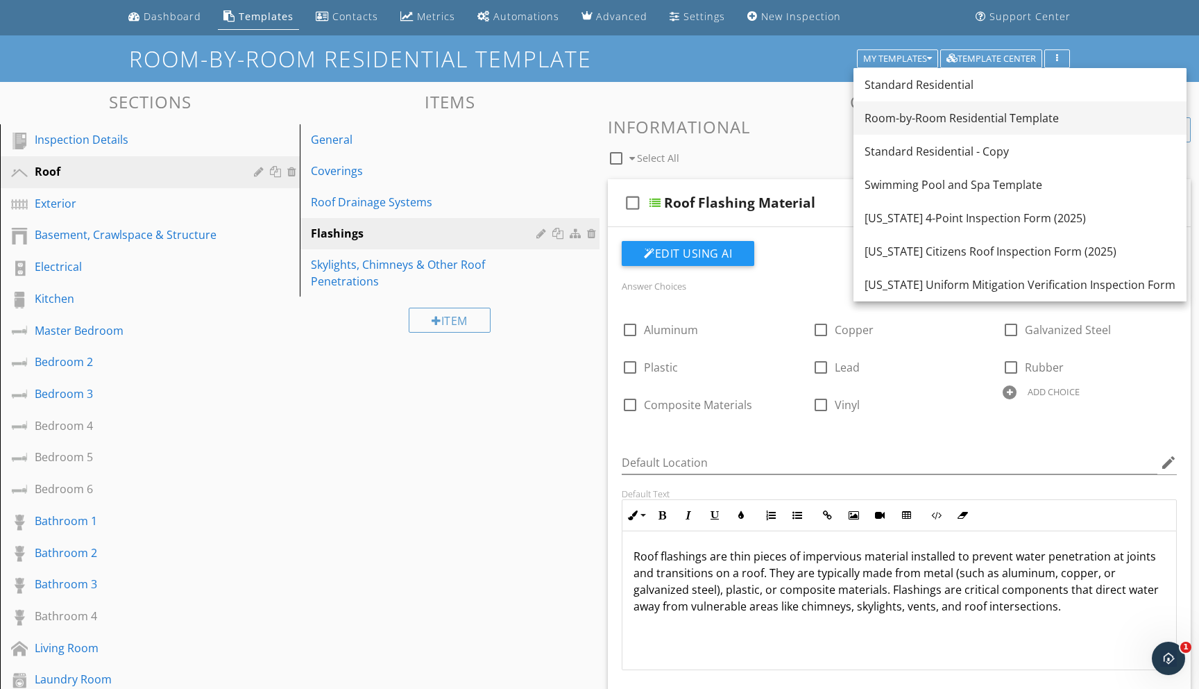
click at [904, 117] on div "Room-by-Room Residential Template" at bounding box center [1020, 118] width 311 height 17
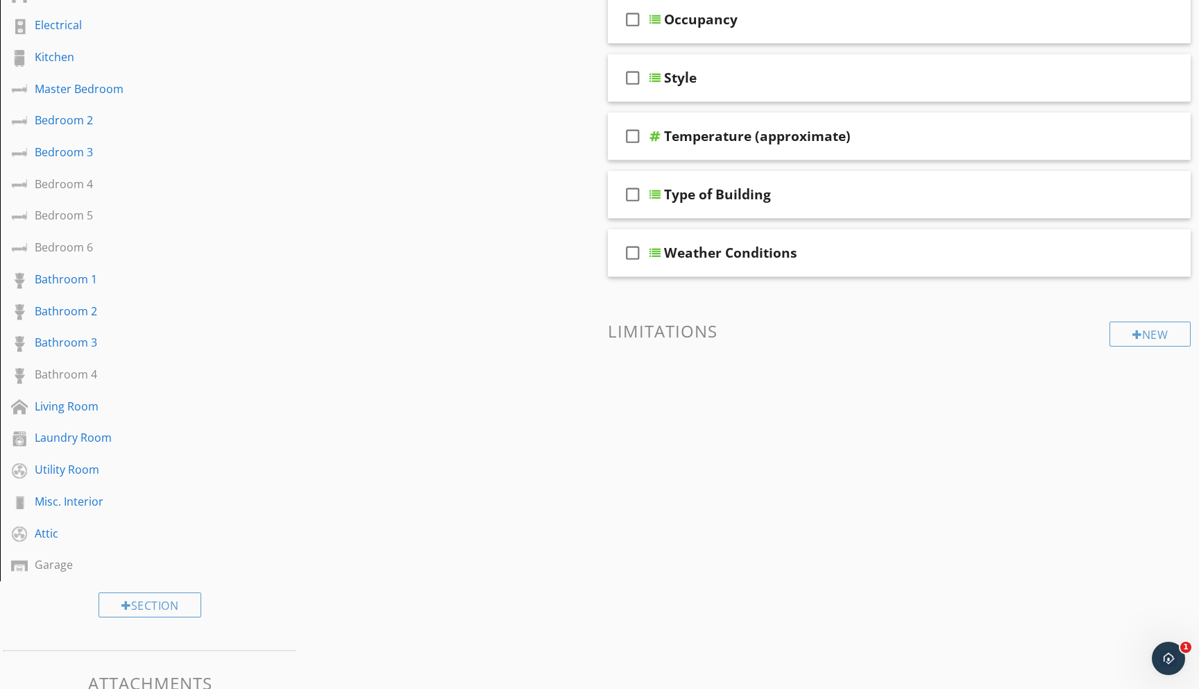
scroll to position [331, 0]
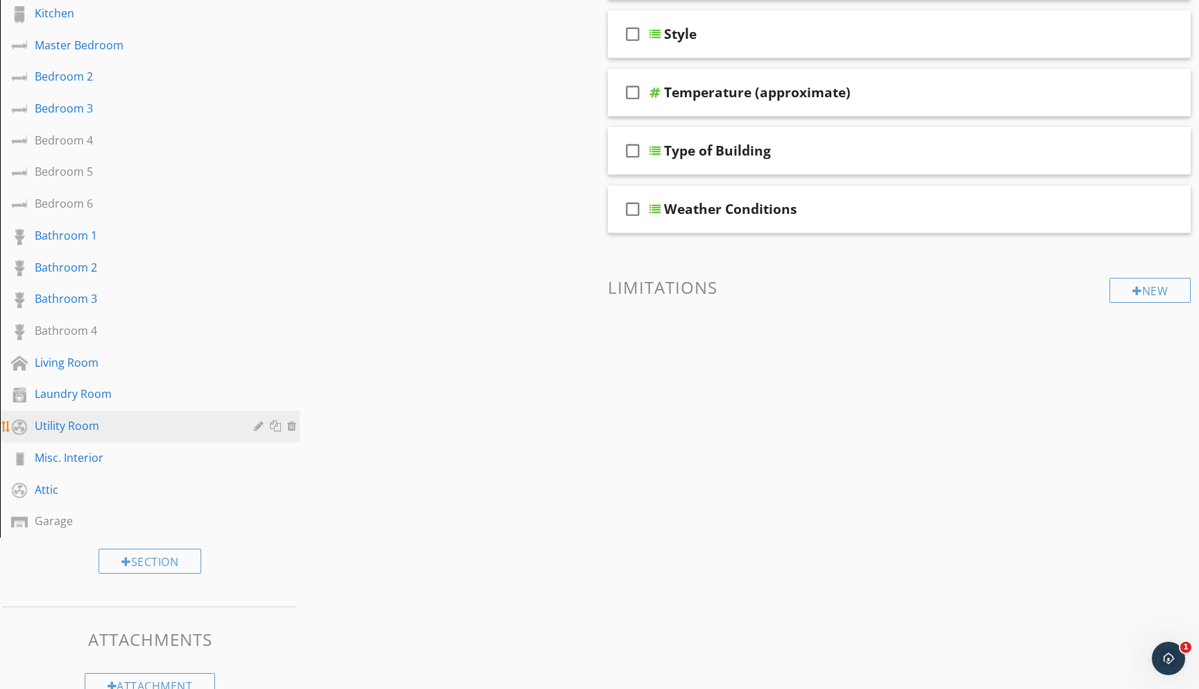
click at [51, 427] on div "Utility Room" at bounding box center [134, 425] width 199 height 17
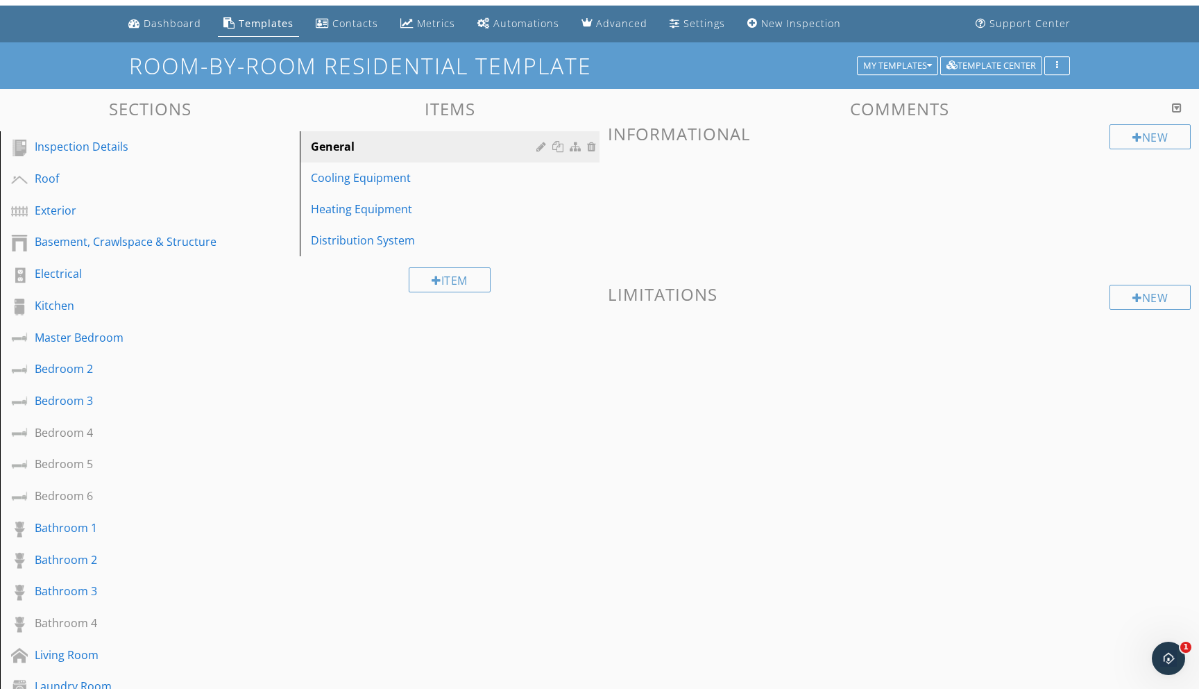
scroll to position [0, 0]
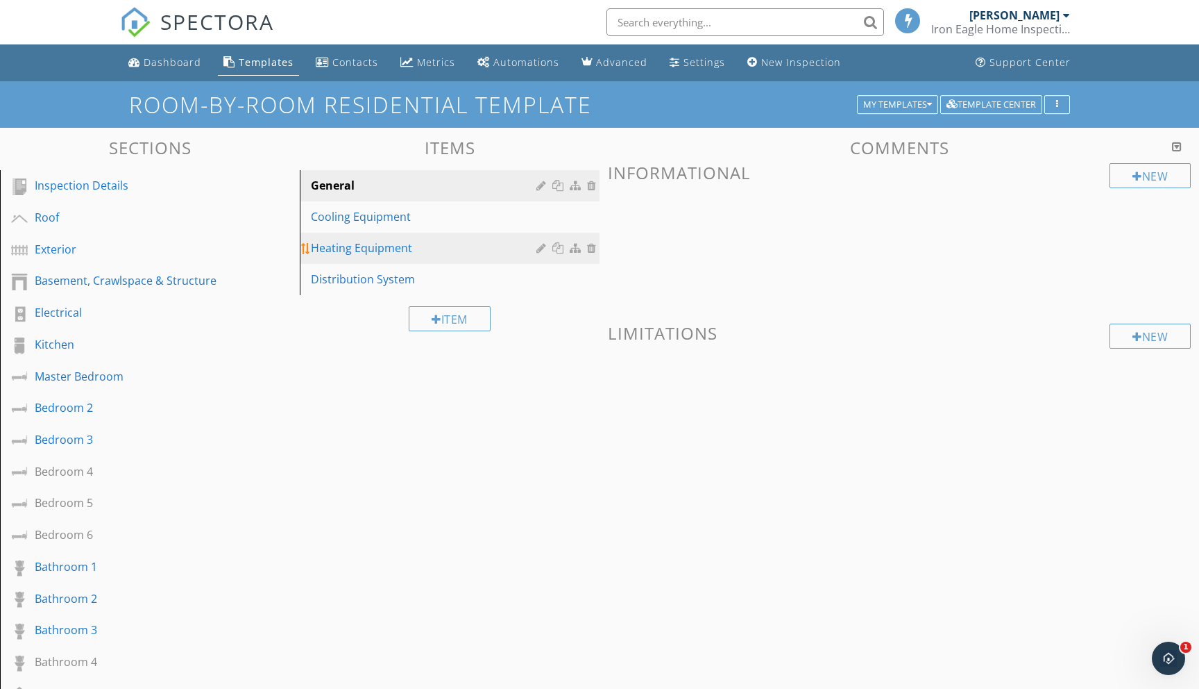
click at [374, 247] on div "Heating Equipment" at bounding box center [426, 247] width 230 height 17
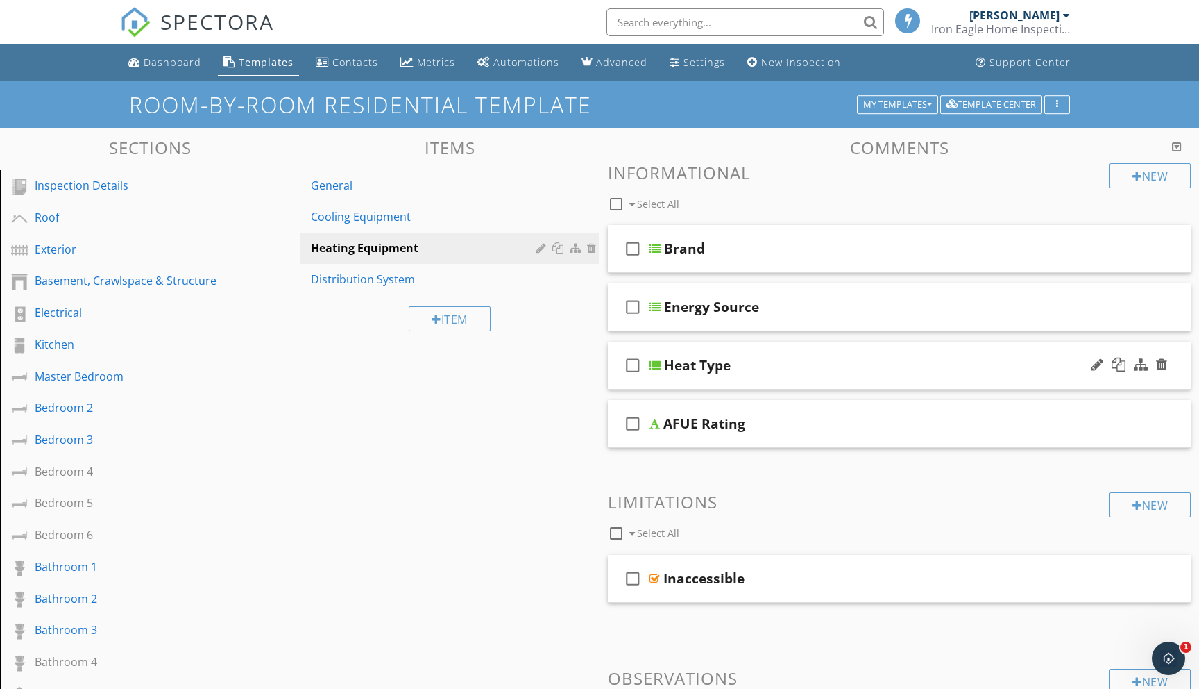
click at [656, 364] on div at bounding box center [655, 365] width 11 height 11
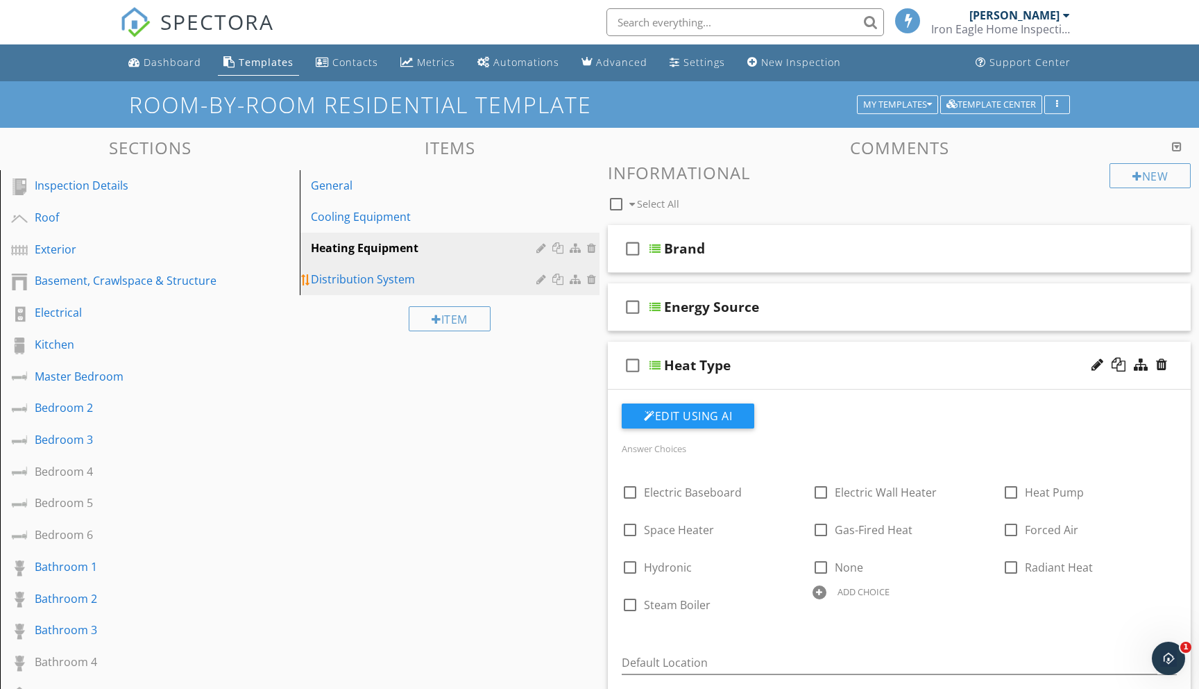
click at [356, 286] on div "Distribution System" at bounding box center [426, 279] width 230 height 17
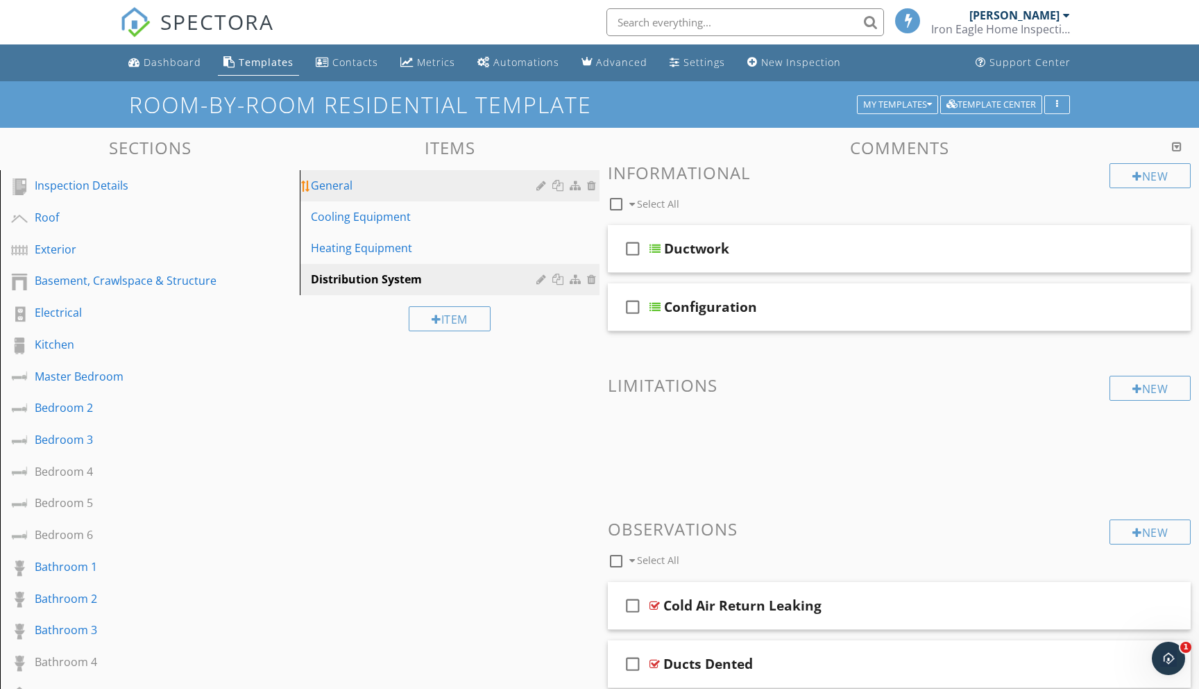
click at [341, 191] on div "General" at bounding box center [426, 185] width 230 height 17
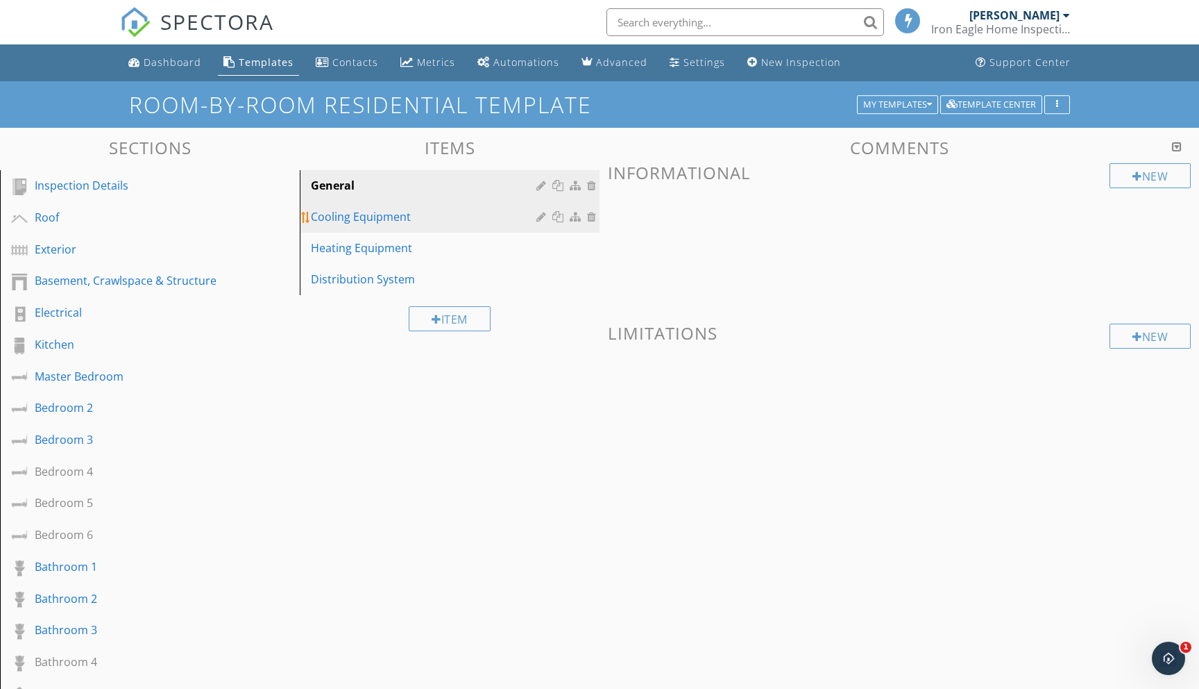
click at [332, 215] on div "Cooling Equipment" at bounding box center [426, 216] width 230 height 17
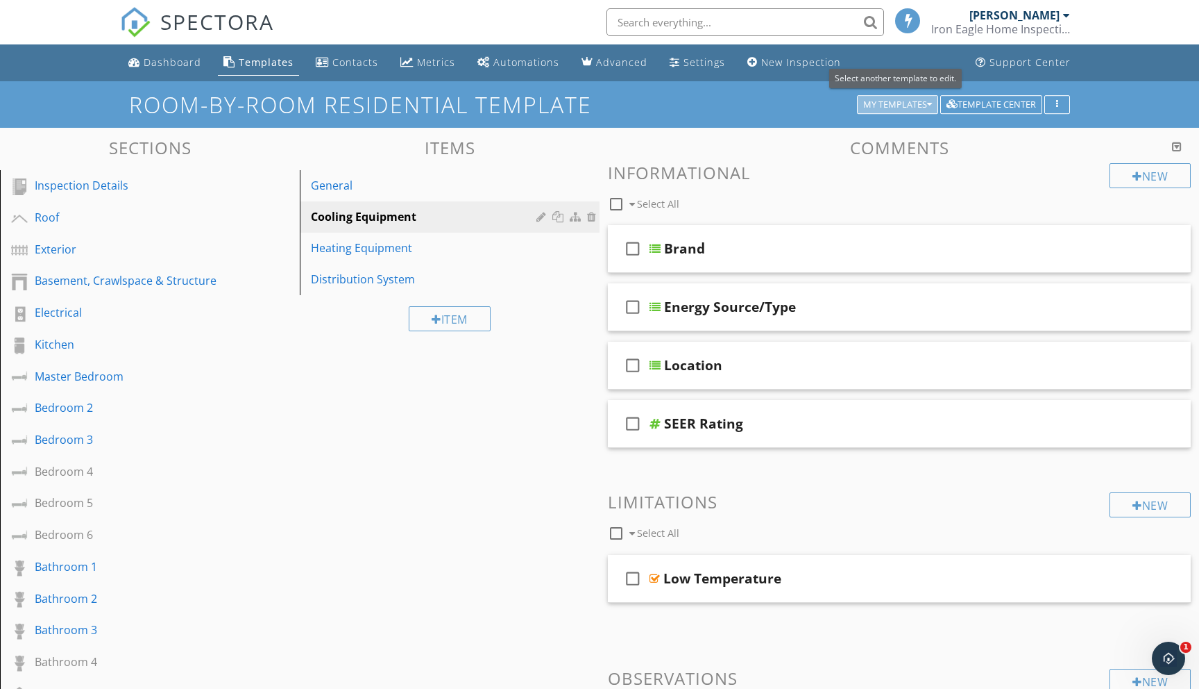
click at [930, 108] on icon "button" at bounding box center [929, 105] width 5 height 10
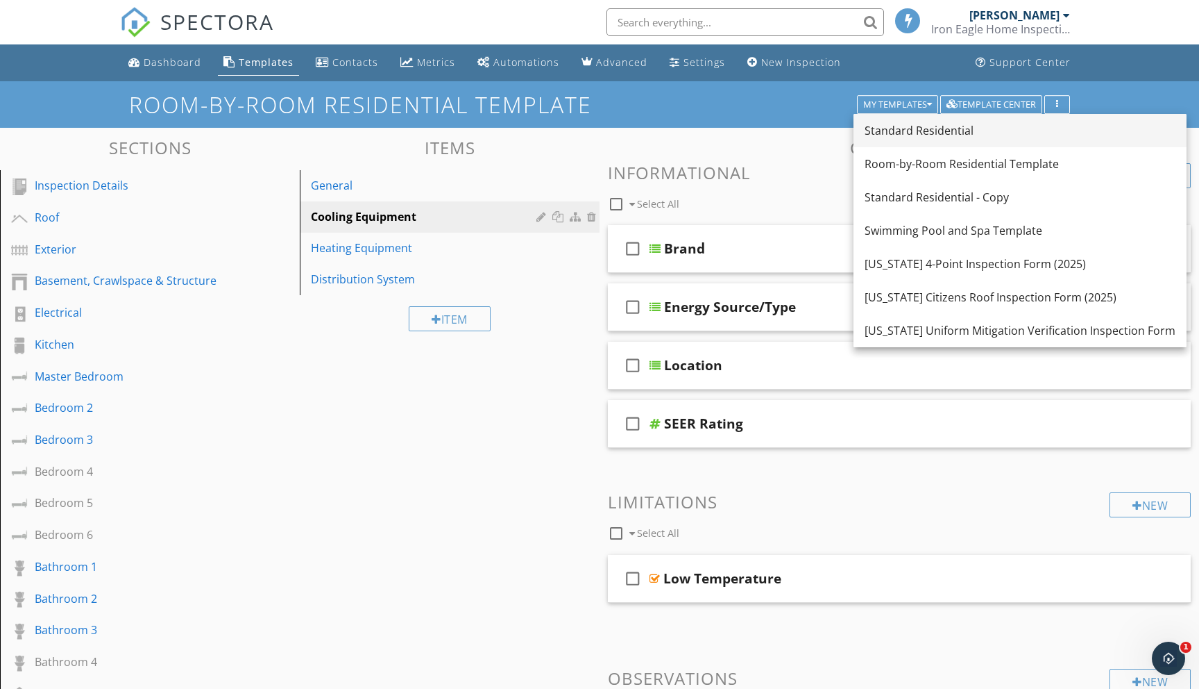
click at [930, 130] on div "Standard Residential" at bounding box center [1020, 130] width 311 height 17
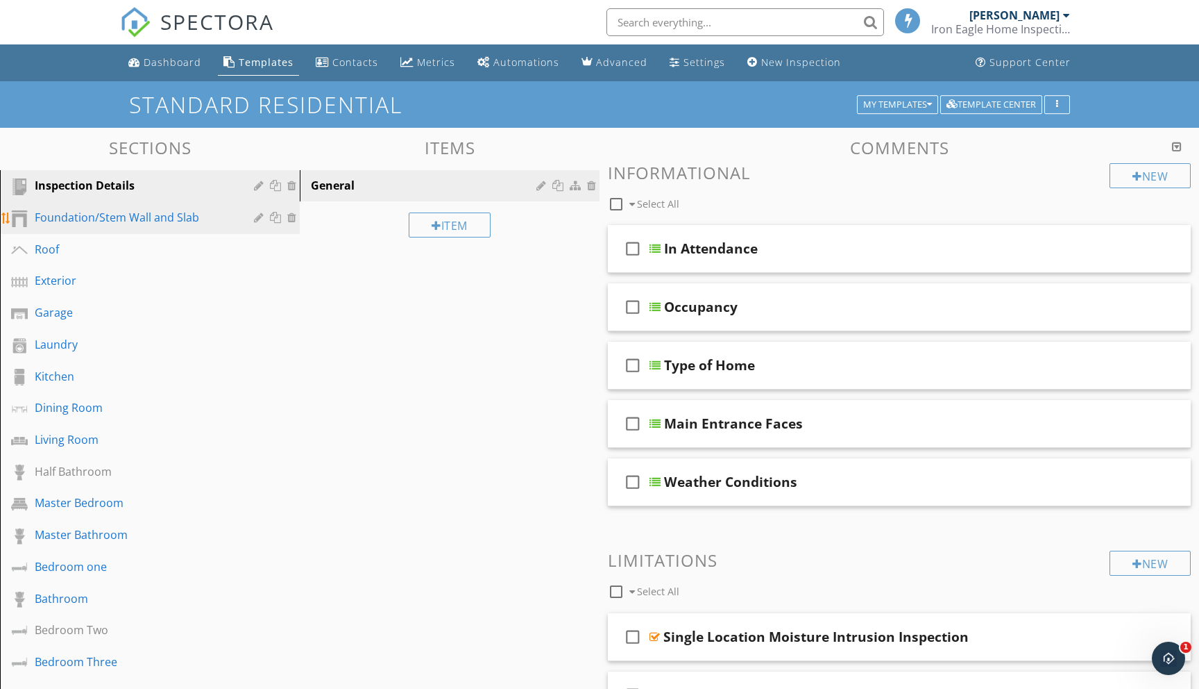
click at [102, 221] on div "Foundation/Stem Wall and Slab" at bounding box center [134, 217] width 199 height 17
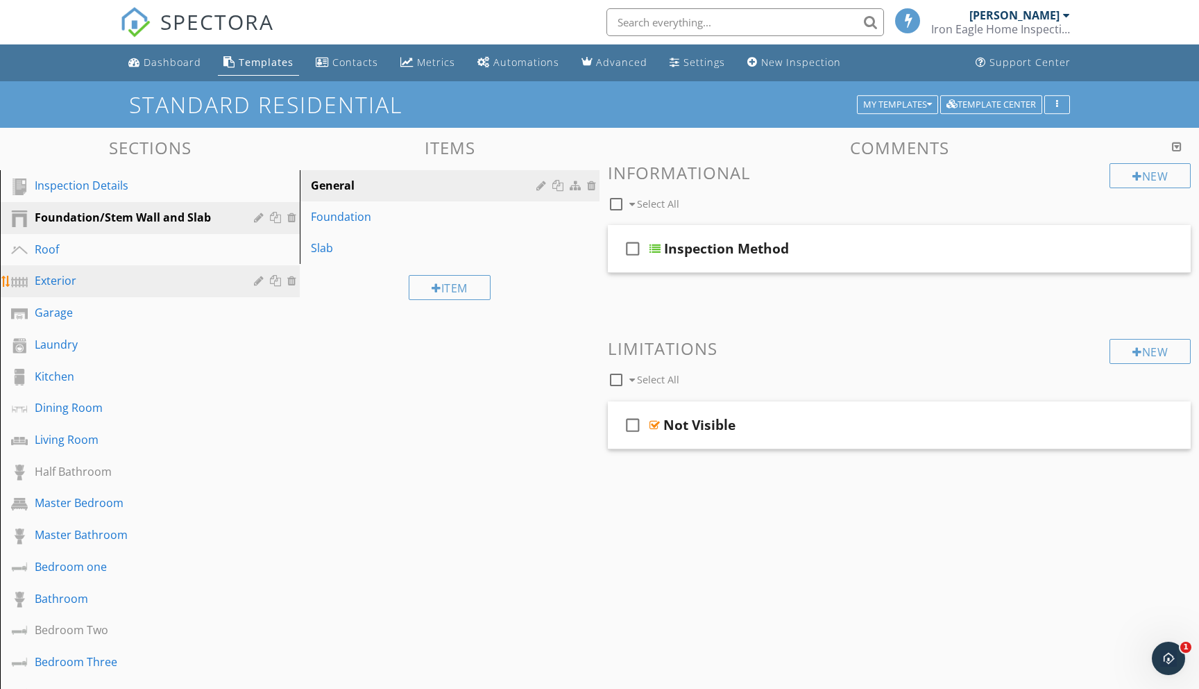
click at [58, 284] on div "Exterior" at bounding box center [134, 280] width 199 height 17
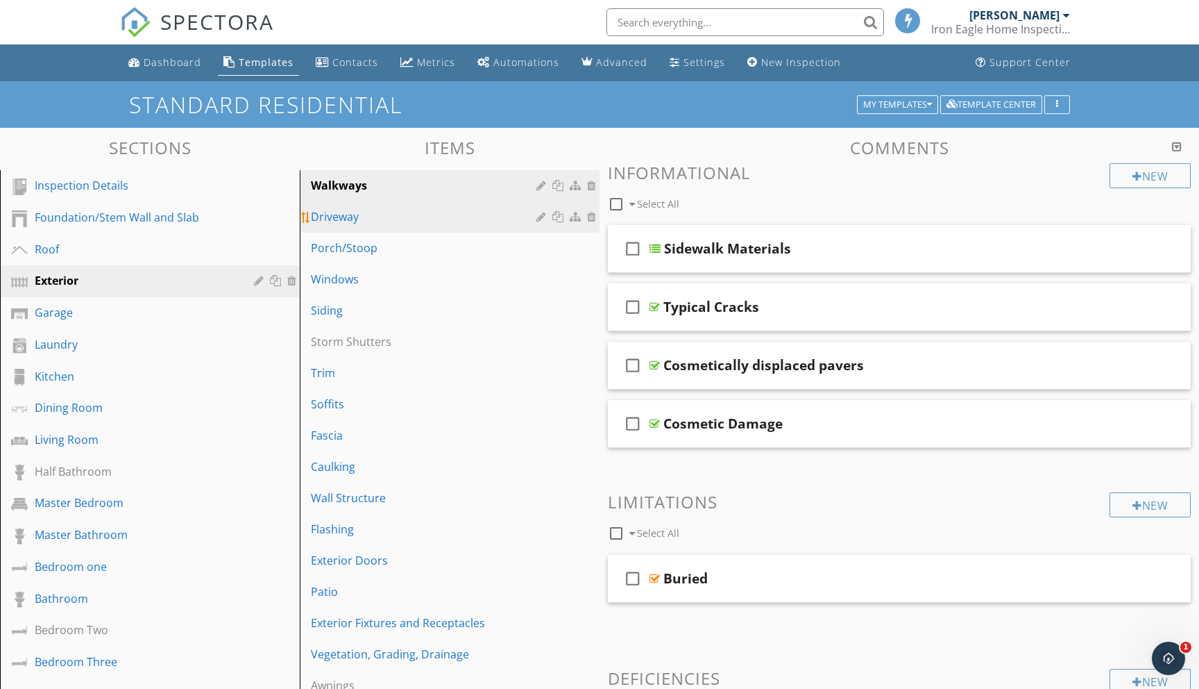
click at [369, 221] on div "Driveway" at bounding box center [426, 216] width 230 height 17
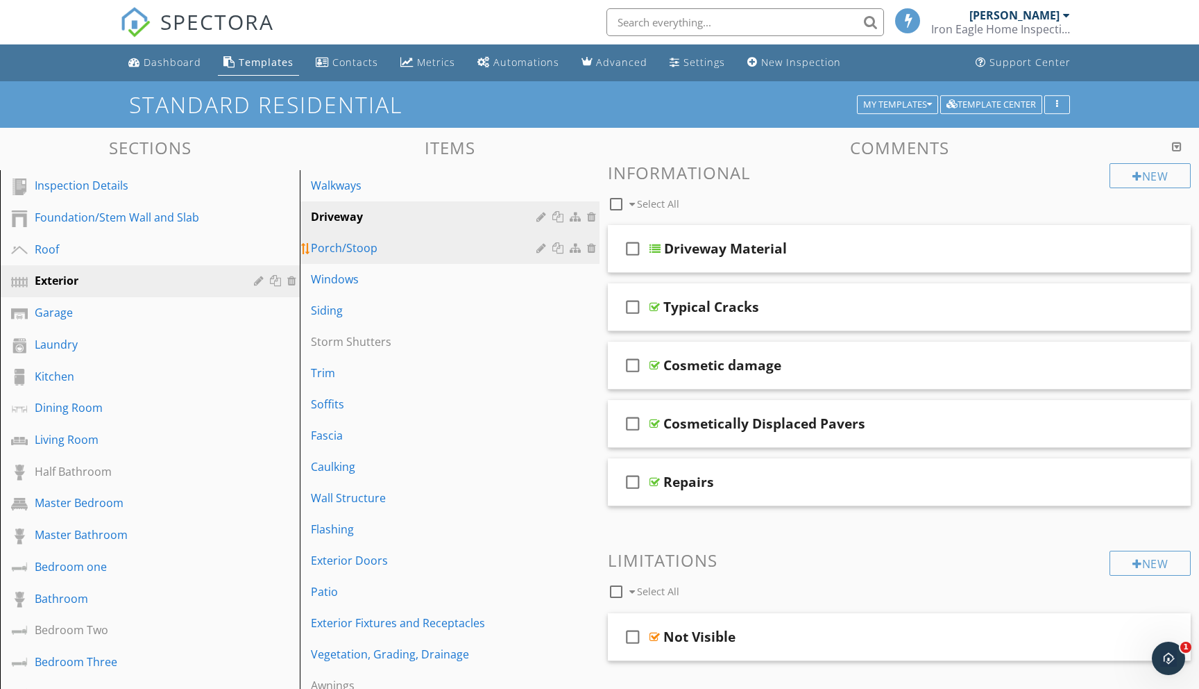
click at [342, 251] on div "Porch/Stoop" at bounding box center [426, 247] width 230 height 17
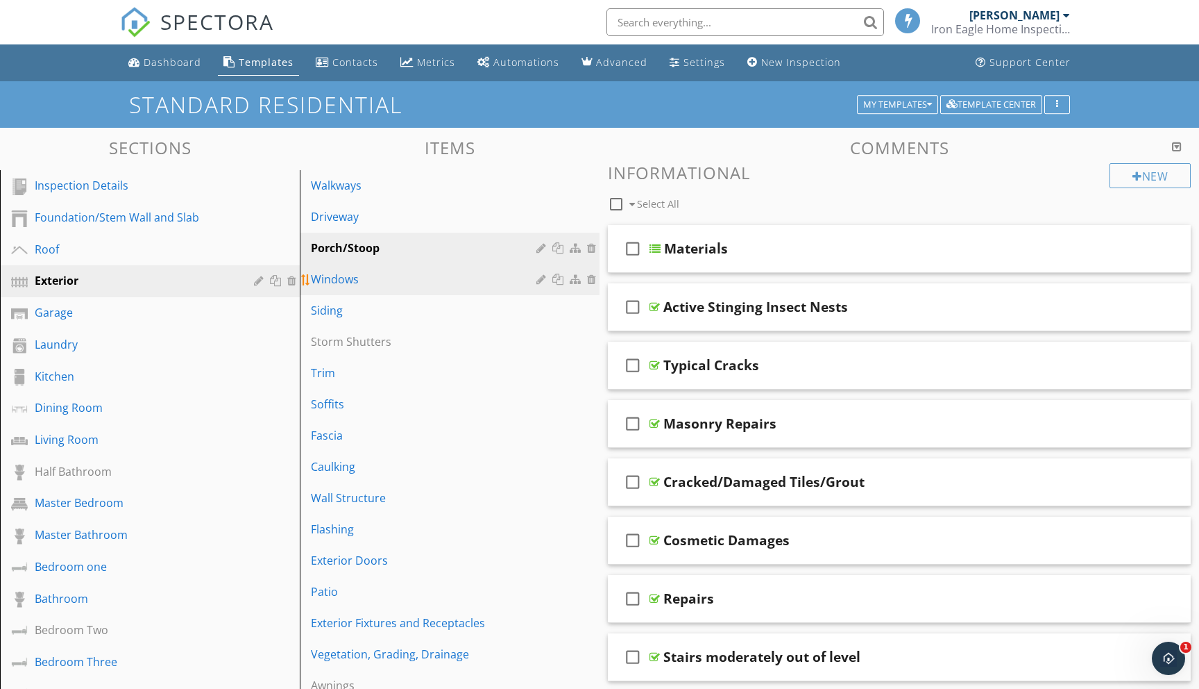
click at [329, 280] on div "Windows" at bounding box center [426, 279] width 230 height 17
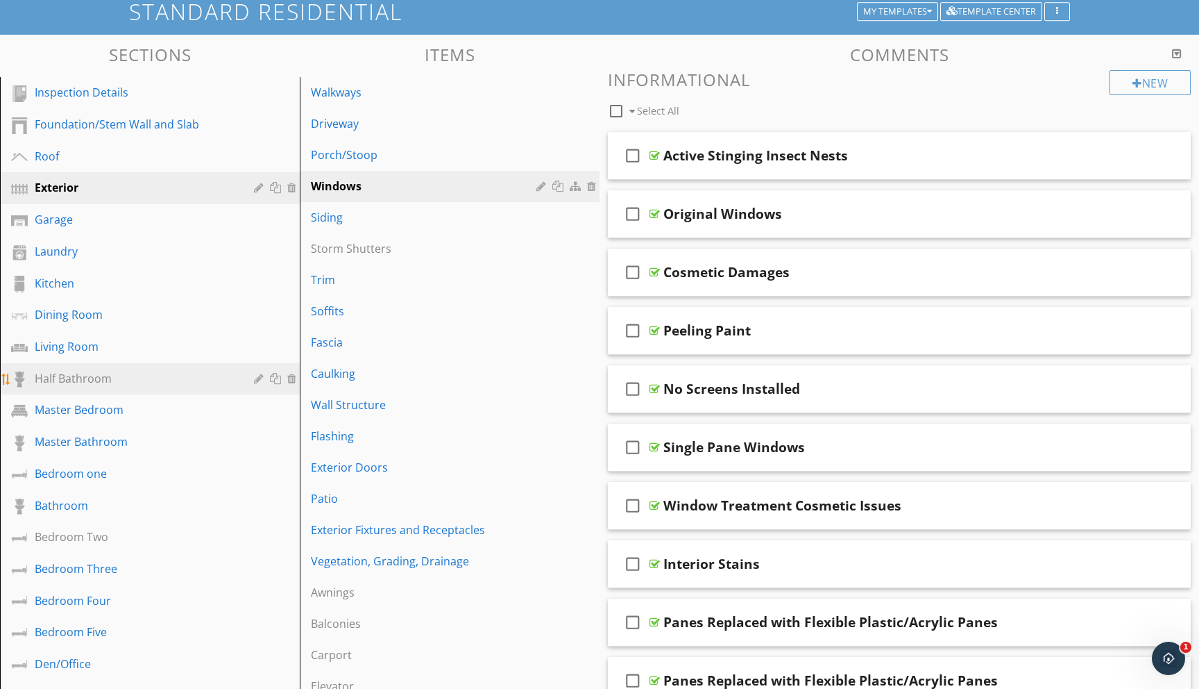
scroll to position [91, 0]
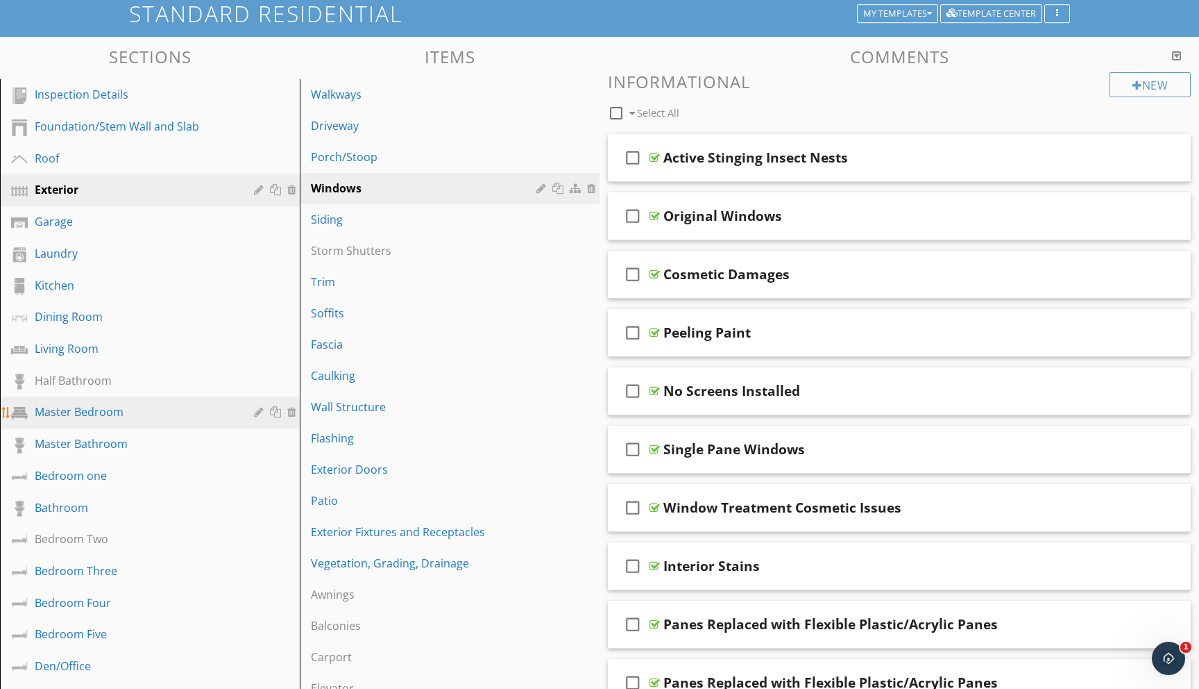
click at [102, 407] on div "Master Bedroom" at bounding box center [134, 411] width 199 height 17
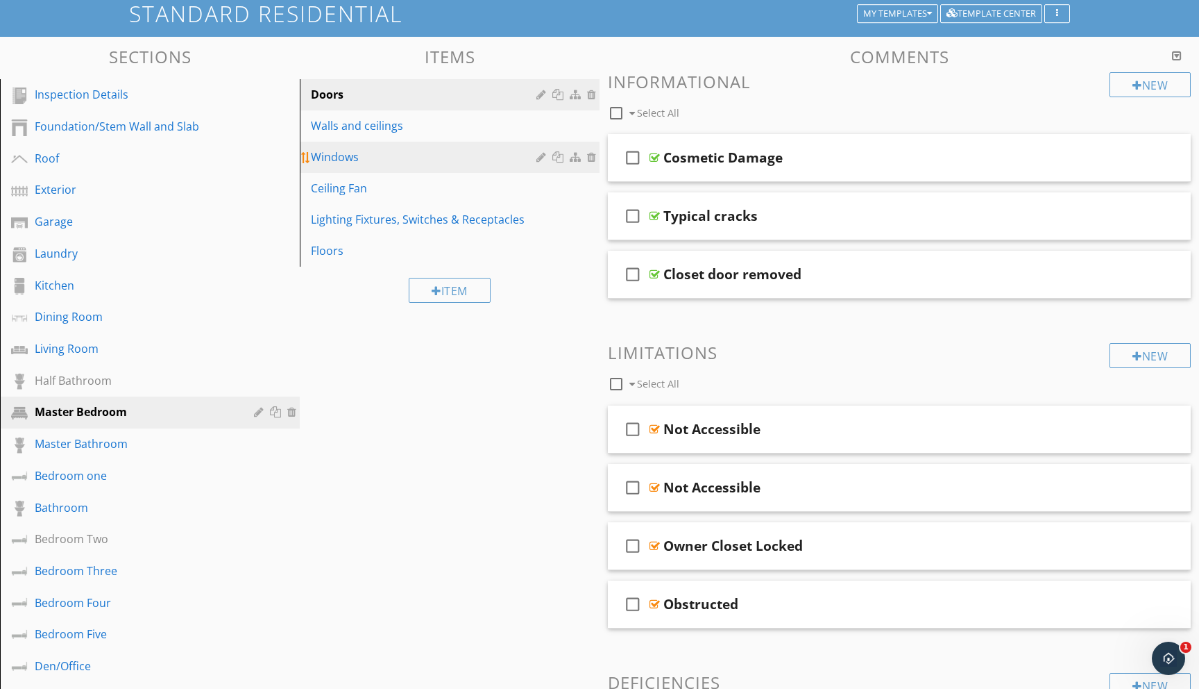
click at [351, 153] on div "Windows" at bounding box center [426, 157] width 230 height 17
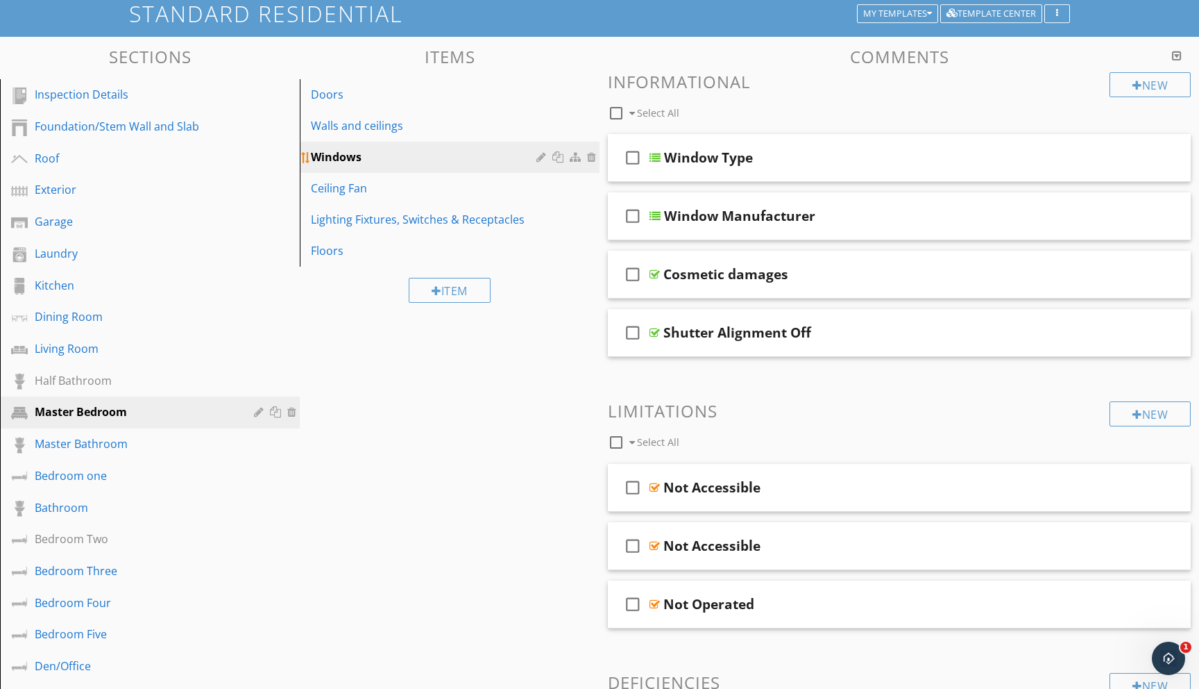
click at [559, 160] on div at bounding box center [560, 156] width 15 height 11
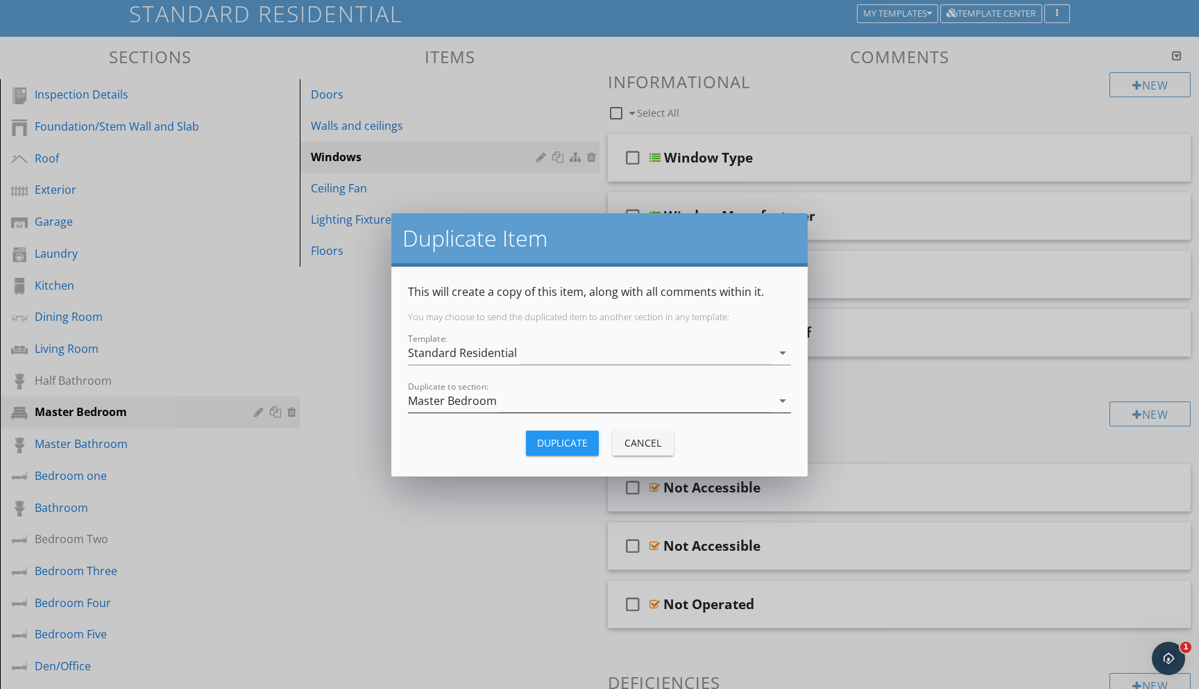
click at [782, 396] on icon "arrow_drop_down" at bounding box center [783, 400] width 17 height 17
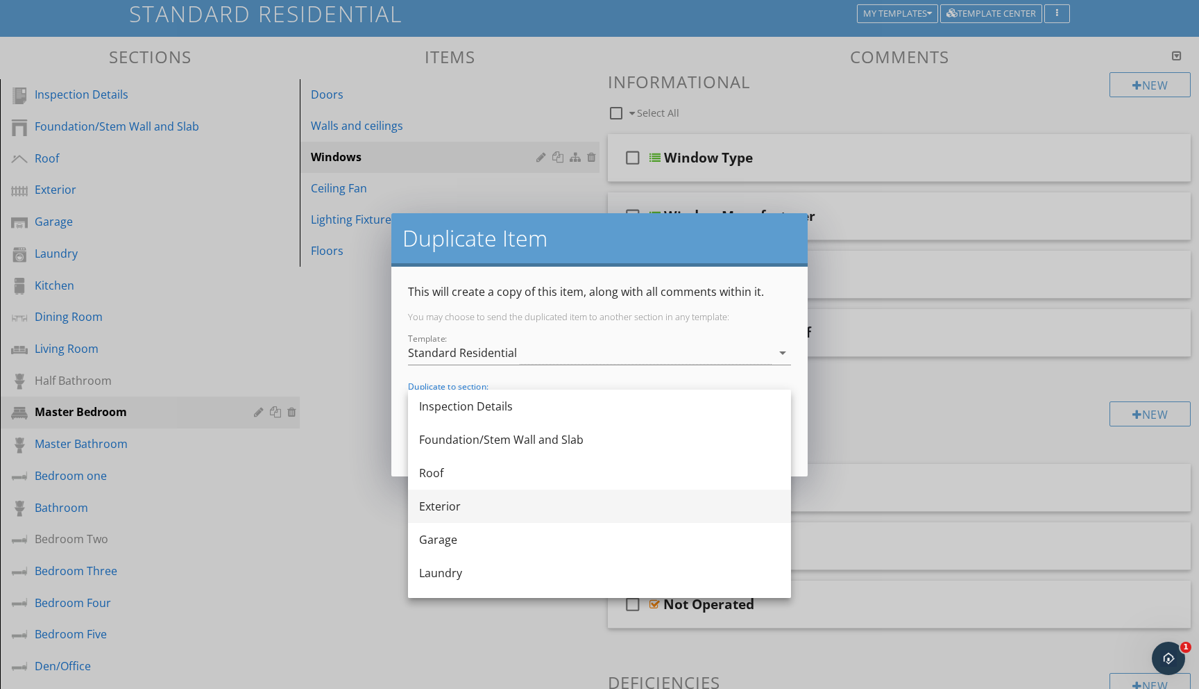
click at [496, 509] on div "Exterior" at bounding box center [599, 506] width 361 height 17
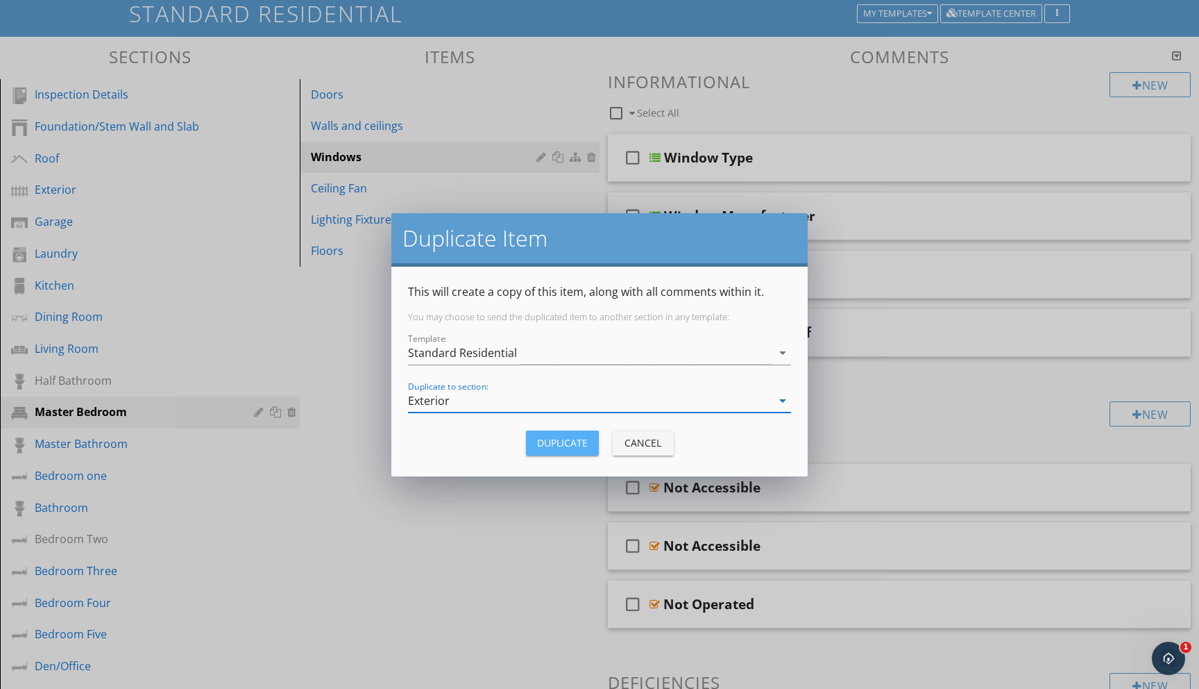
click at [561, 438] on div "Duplicate" at bounding box center [562, 442] width 51 height 15
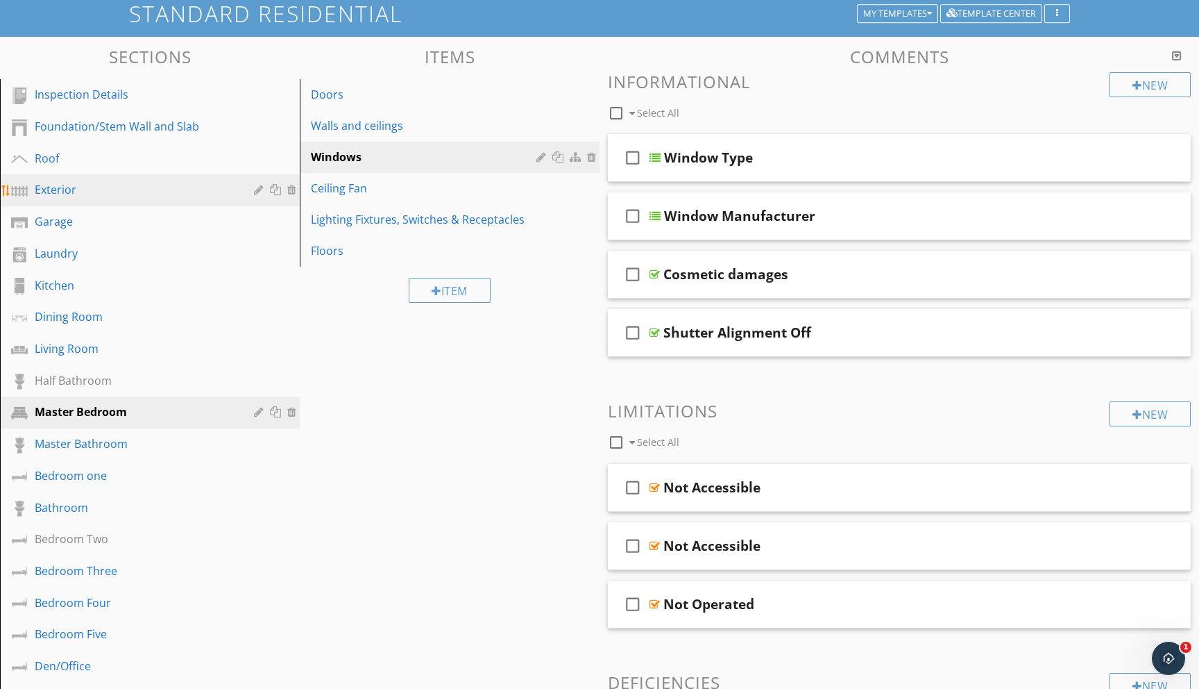
click at [54, 194] on div "Exterior" at bounding box center [134, 189] width 199 height 17
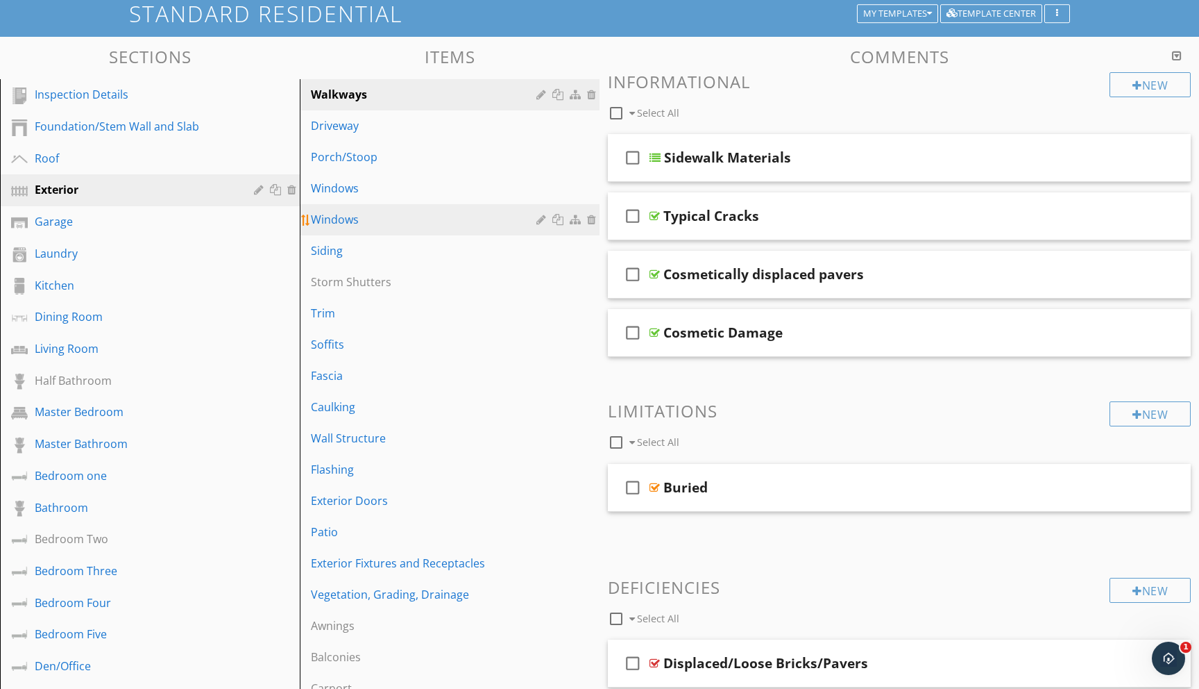
click at [353, 217] on div "Windows" at bounding box center [426, 219] width 230 height 17
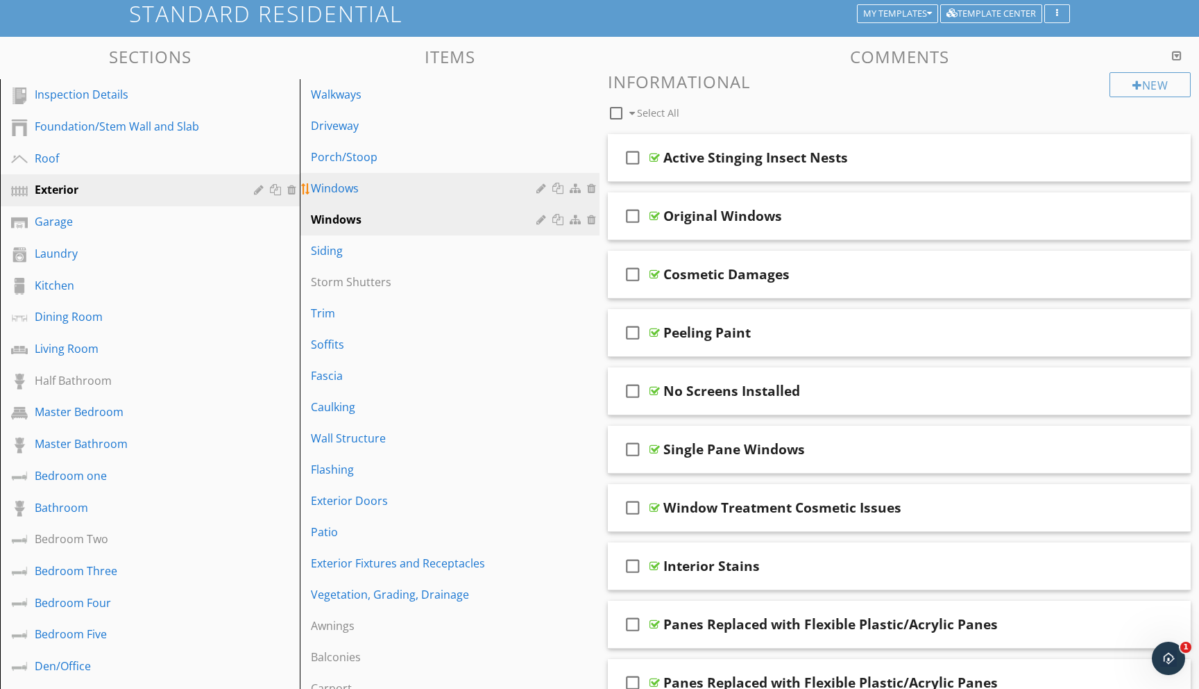
click at [351, 192] on div "Windows" at bounding box center [426, 188] width 230 height 17
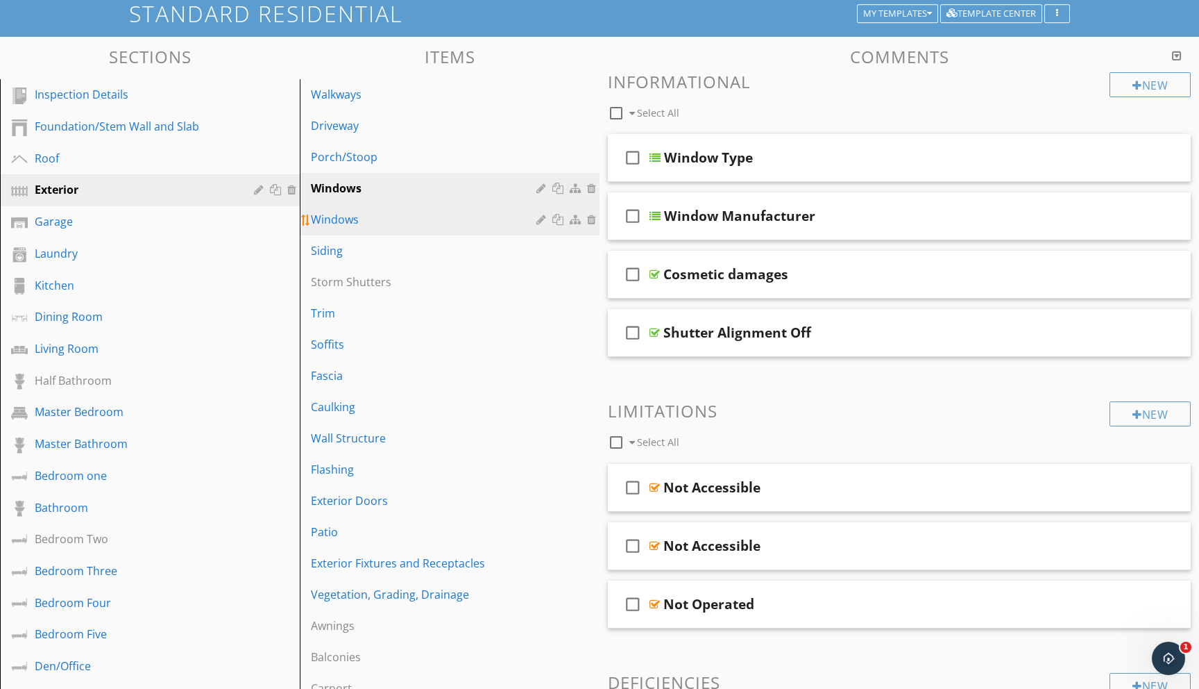
click at [347, 214] on div "Windows" at bounding box center [426, 219] width 230 height 17
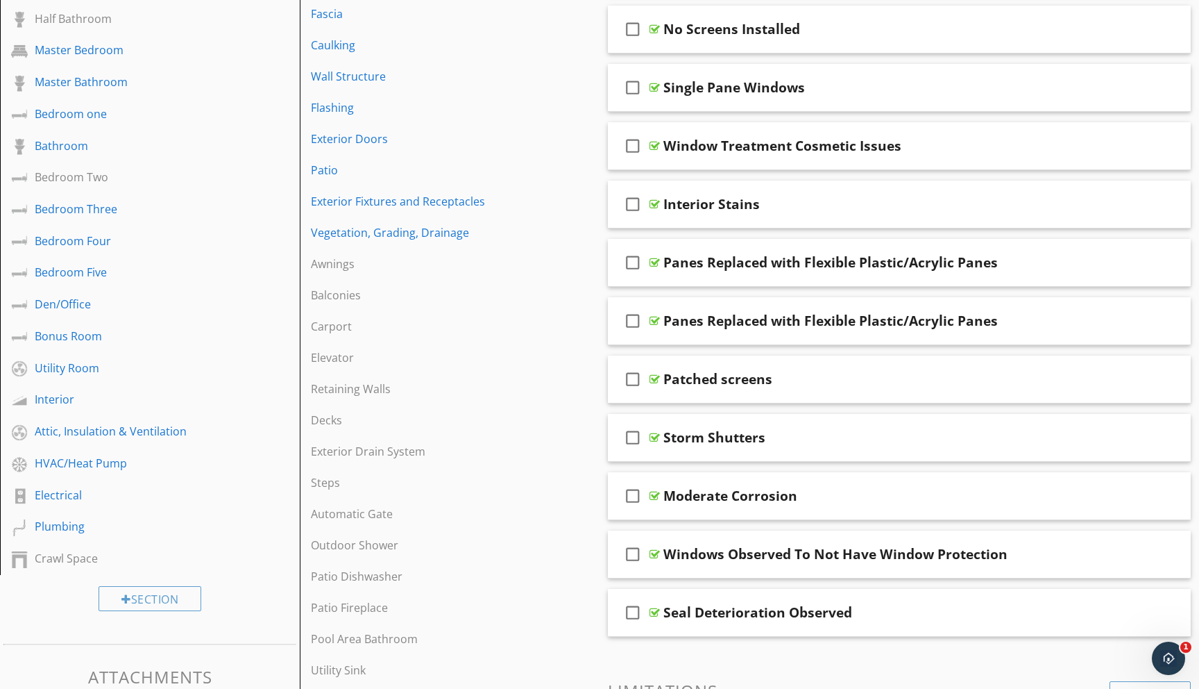
scroll to position [0, 0]
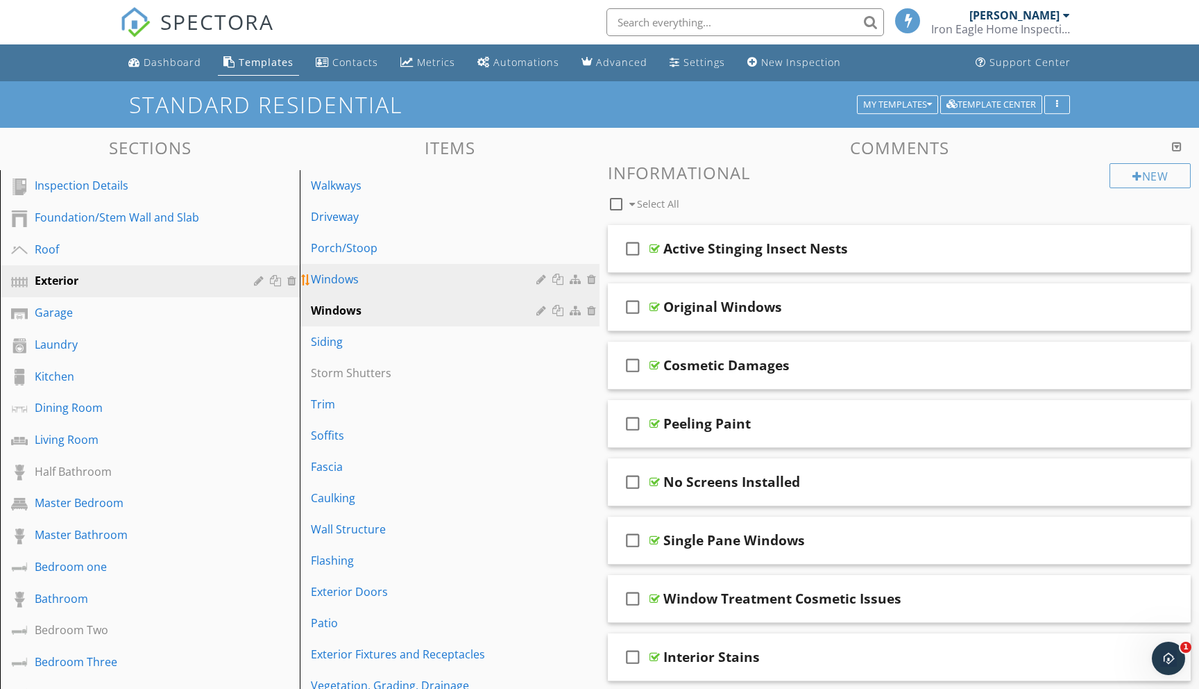
click at [348, 281] on div "Windows" at bounding box center [426, 279] width 230 height 17
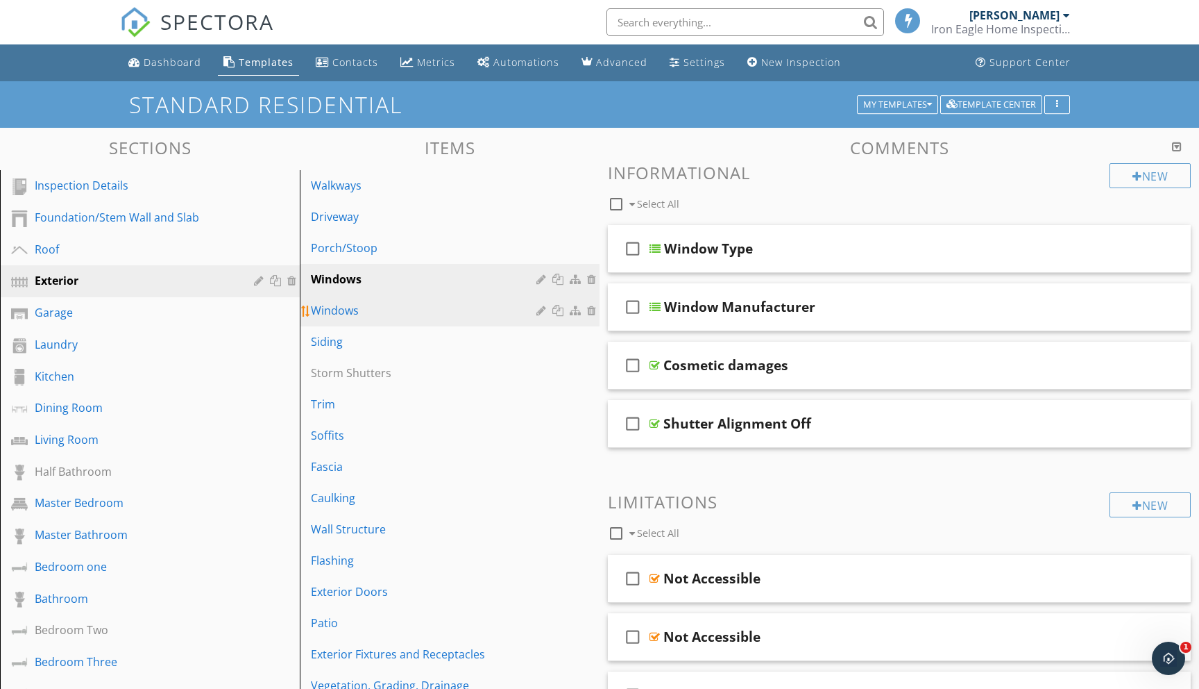
click at [407, 320] on link "Windows" at bounding box center [452, 310] width 296 height 31
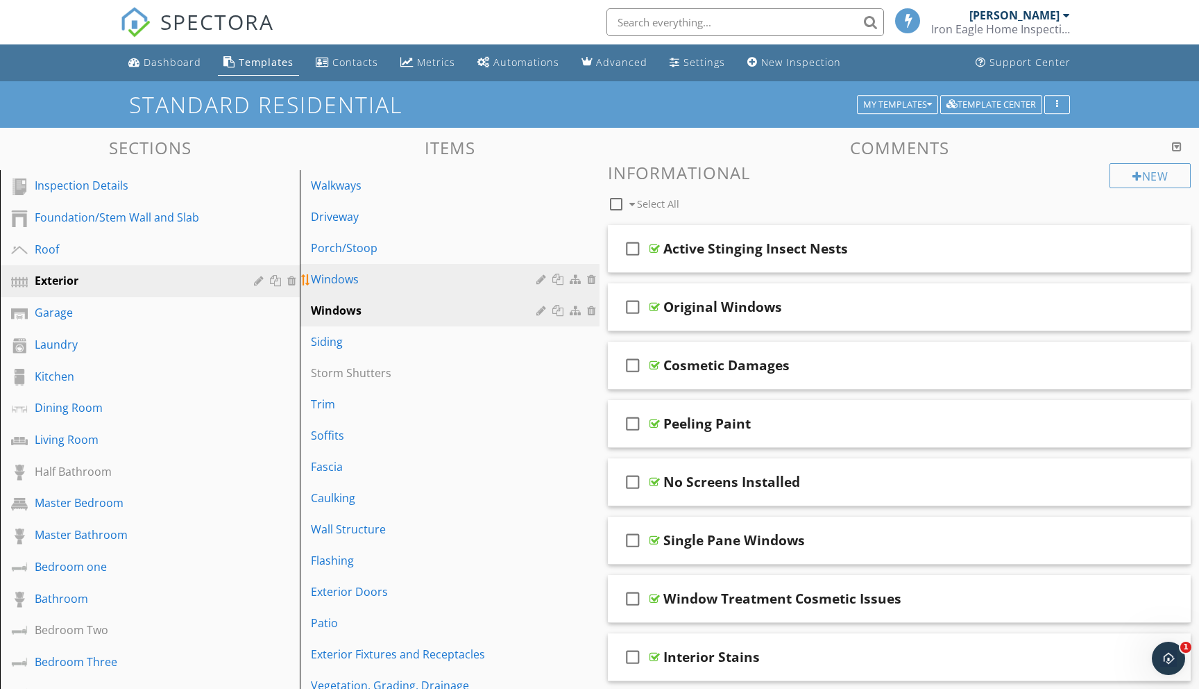
click at [387, 275] on div "Windows" at bounding box center [426, 279] width 230 height 17
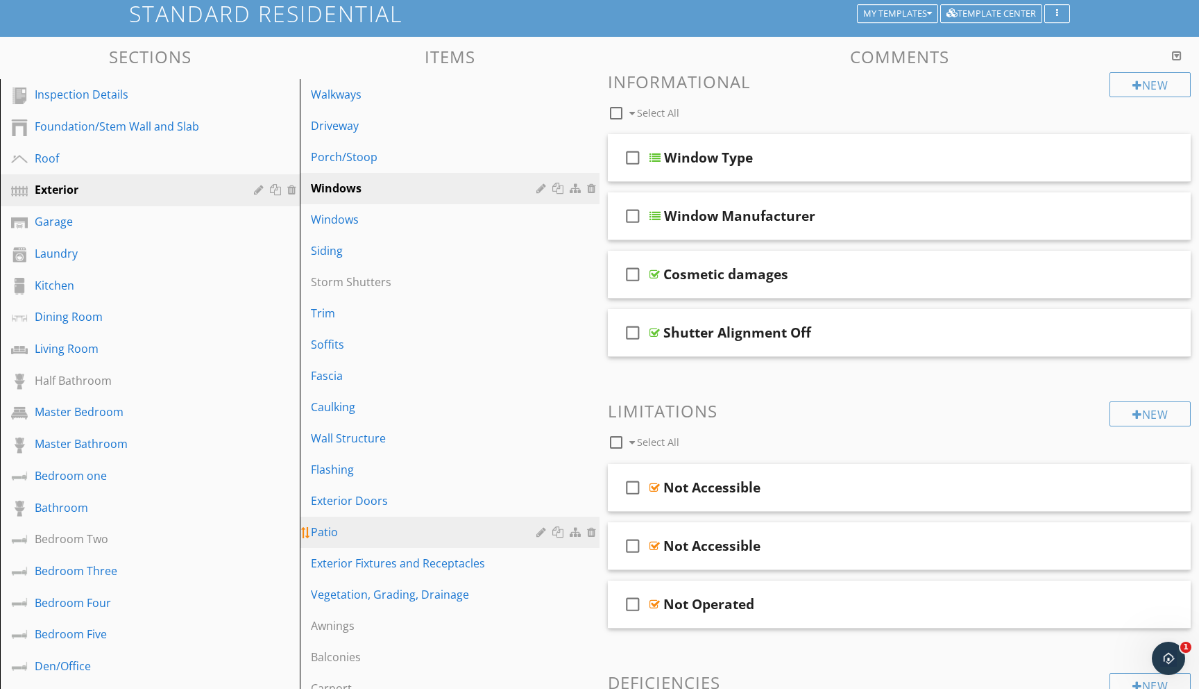
scroll to position [87, 0]
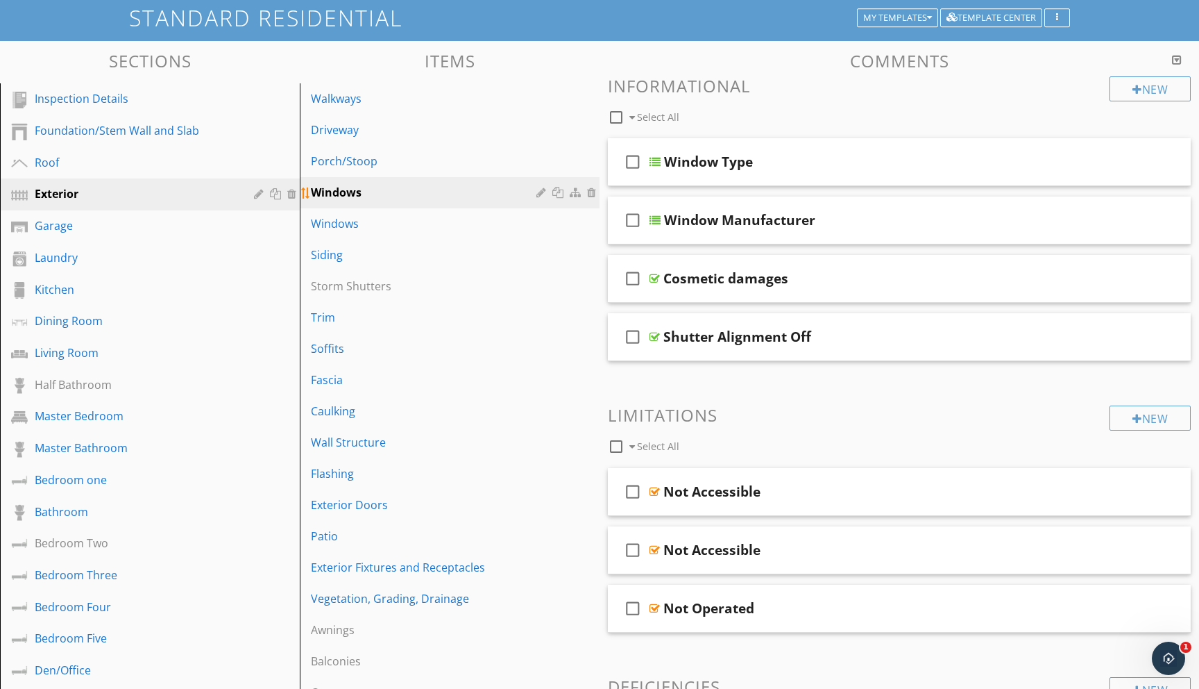
click at [541, 192] on div at bounding box center [543, 192] width 13 height 11
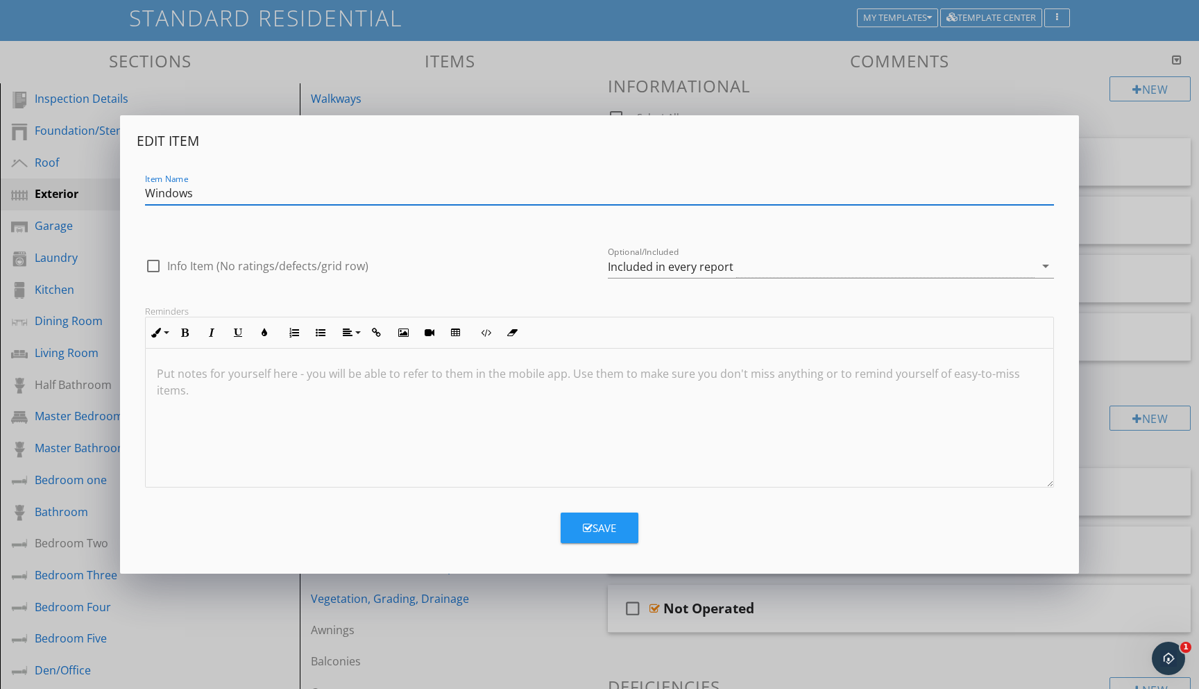
click at [1084, 93] on div "Edit Item Item Name Windows check_box_outline_blank Info Item (No ratings/defec…" at bounding box center [599, 344] width 1199 height 689
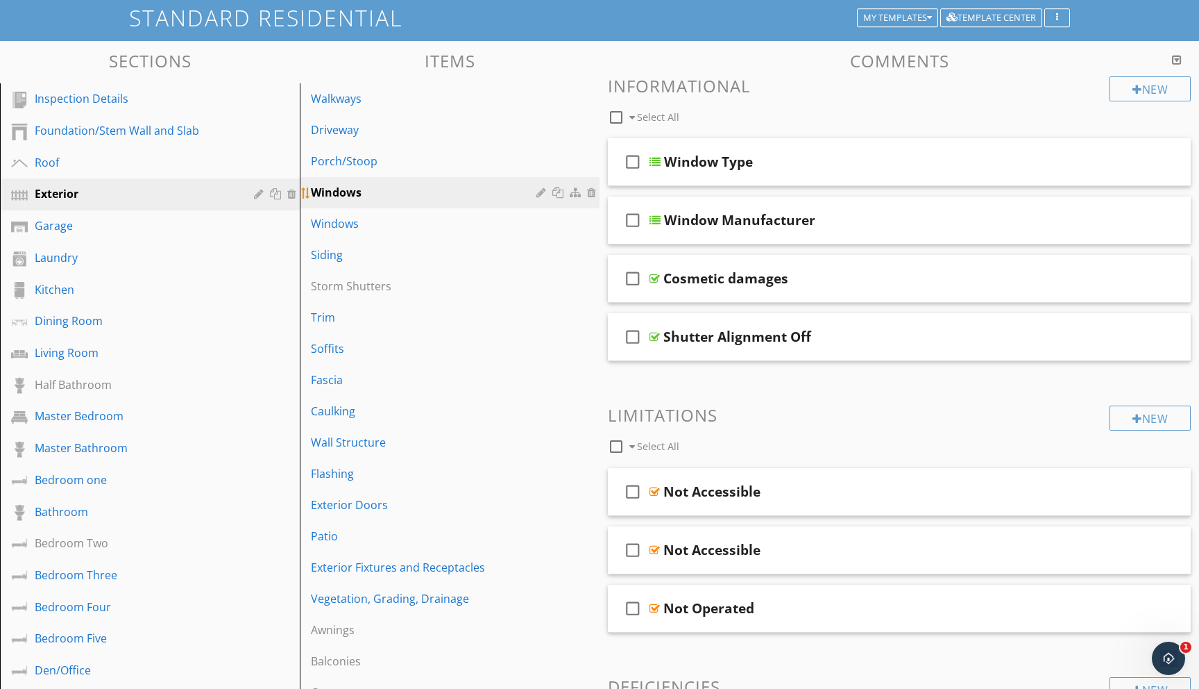
click at [559, 192] on div at bounding box center [560, 192] width 15 height 11
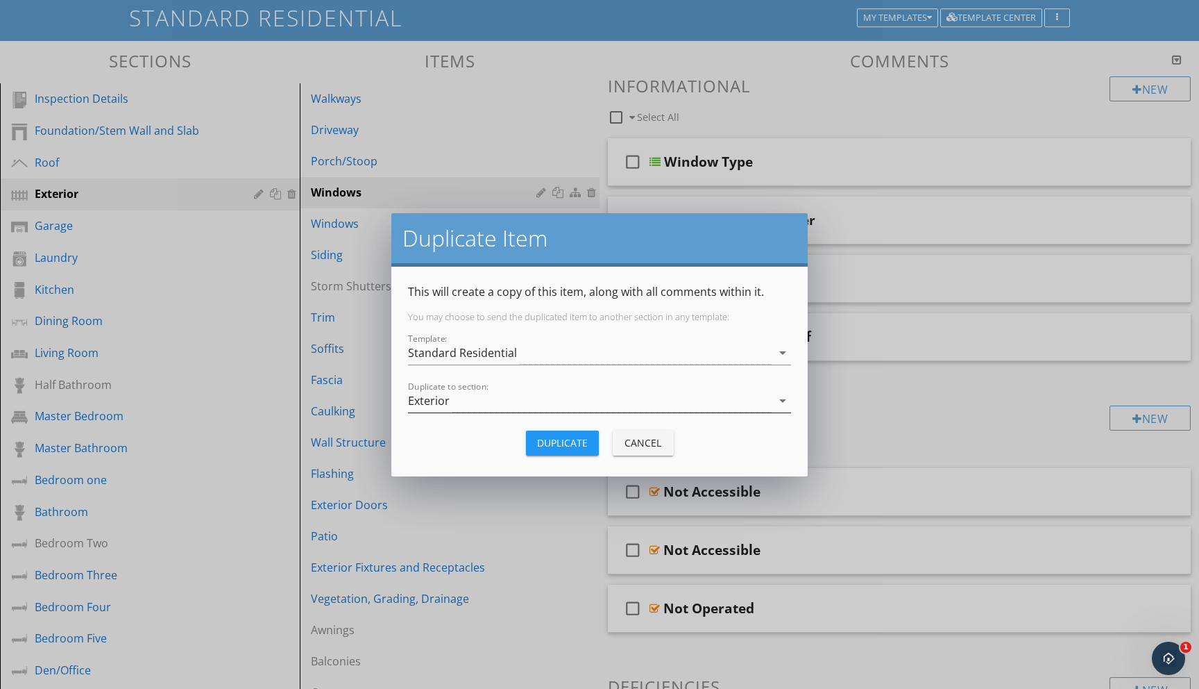
click at [783, 403] on icon "arrow_drop_down" at bounding box center [783, 400] width 17 height 17
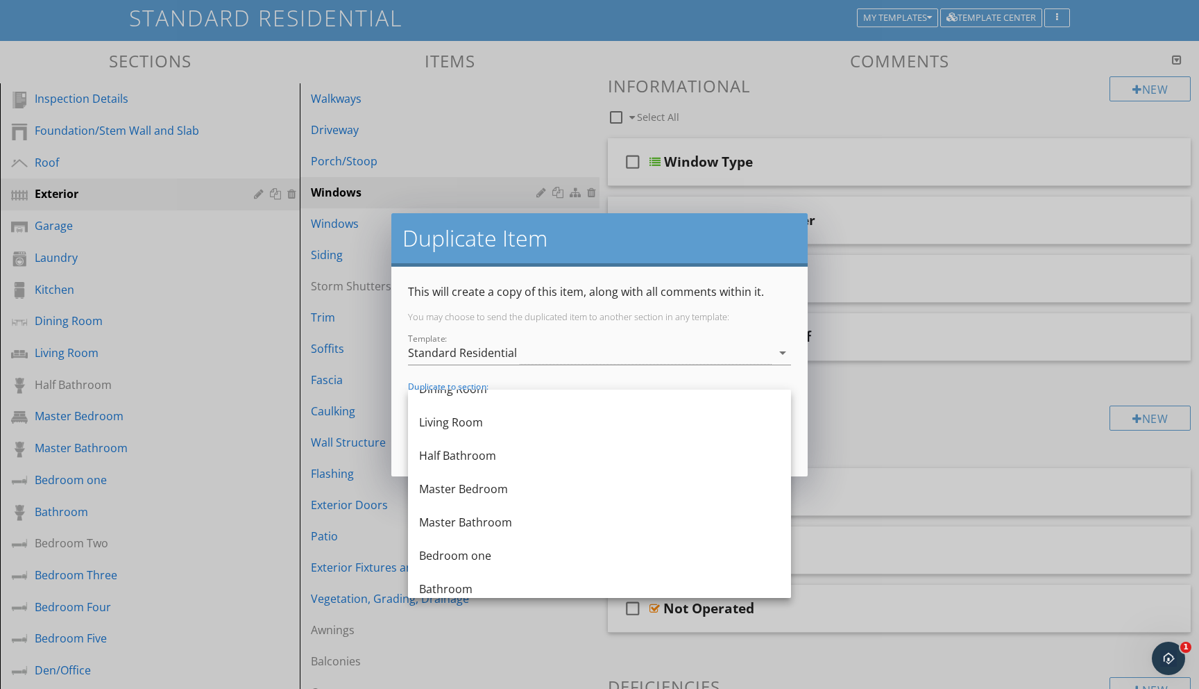
scroll to position [0, 0]
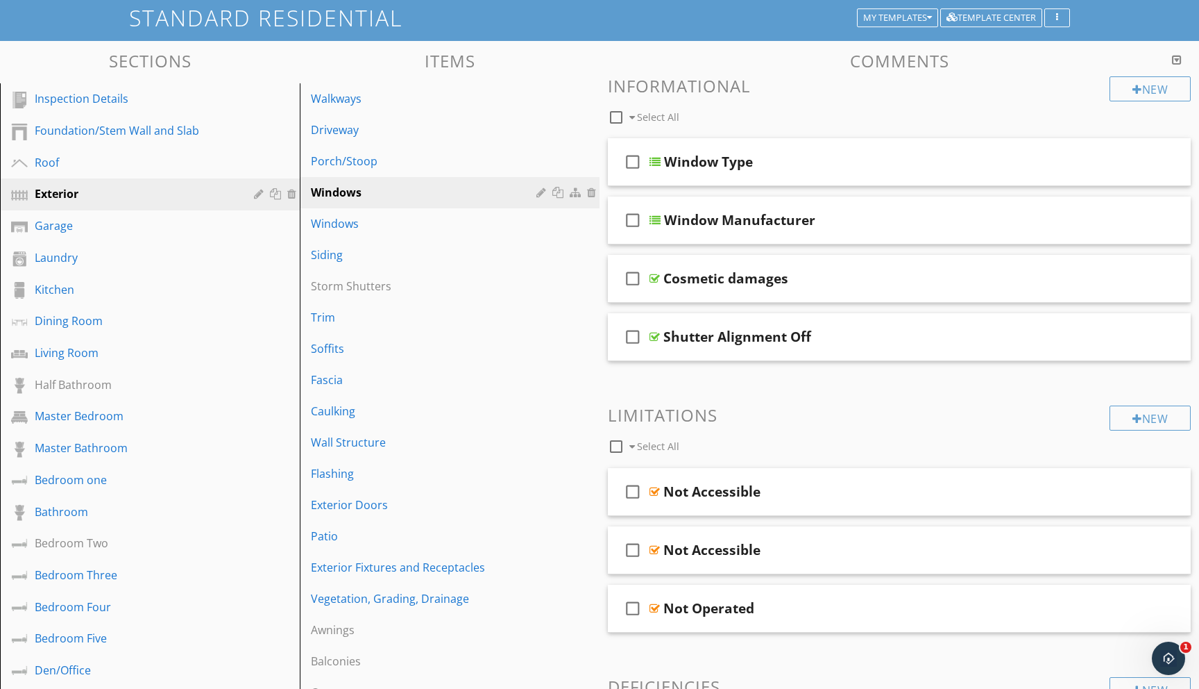
click at [500, 638] on div at bounding box center [599, 344] width 1199 height 689
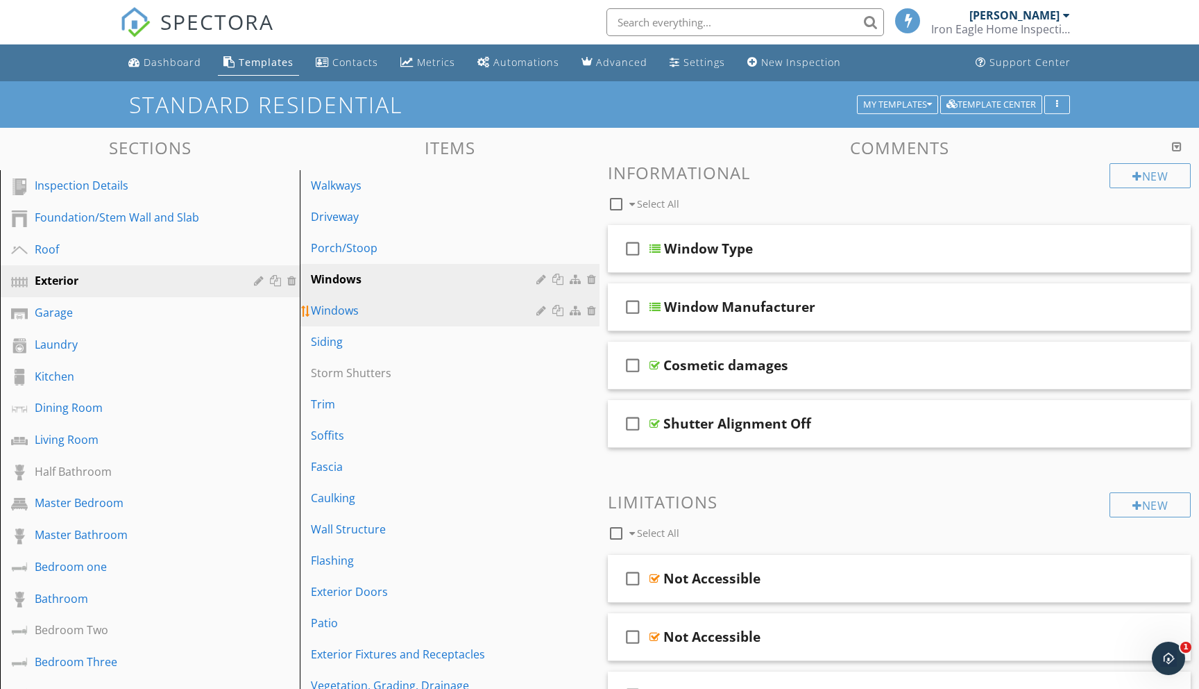
click at [370, 306] on div "Windows" at bounding box center [426, 310] width 230 height 17
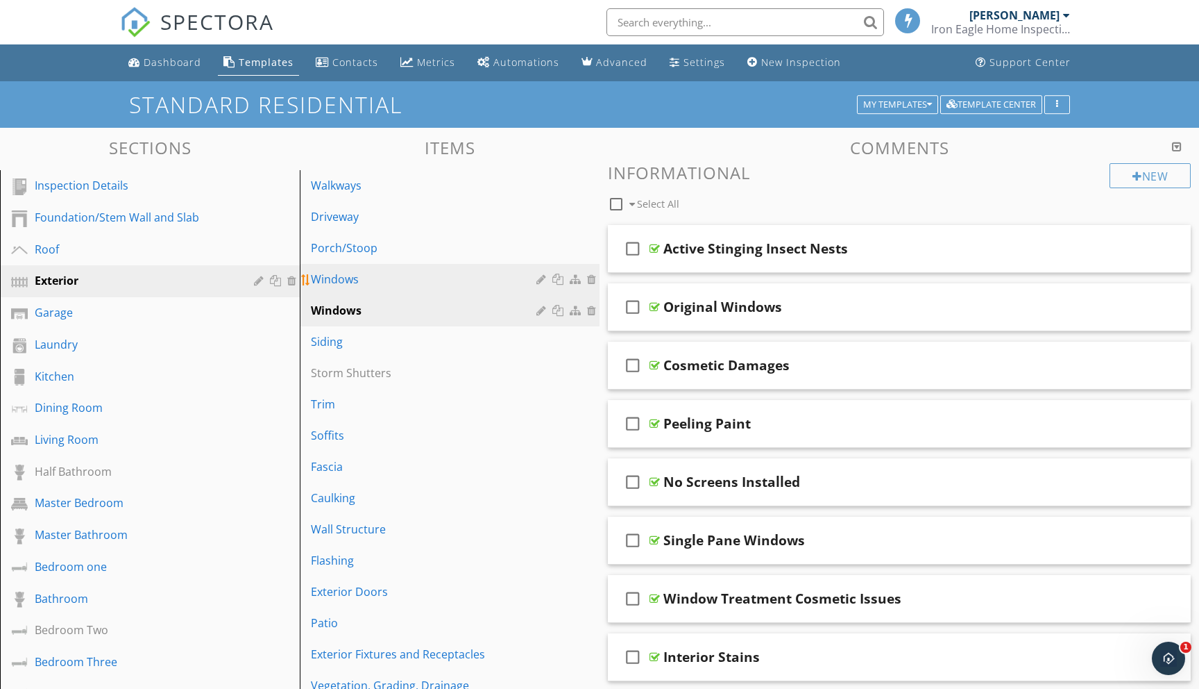
click at [478, 273] on div "Windows" at bounding box center [426, 279] width 230 height 17
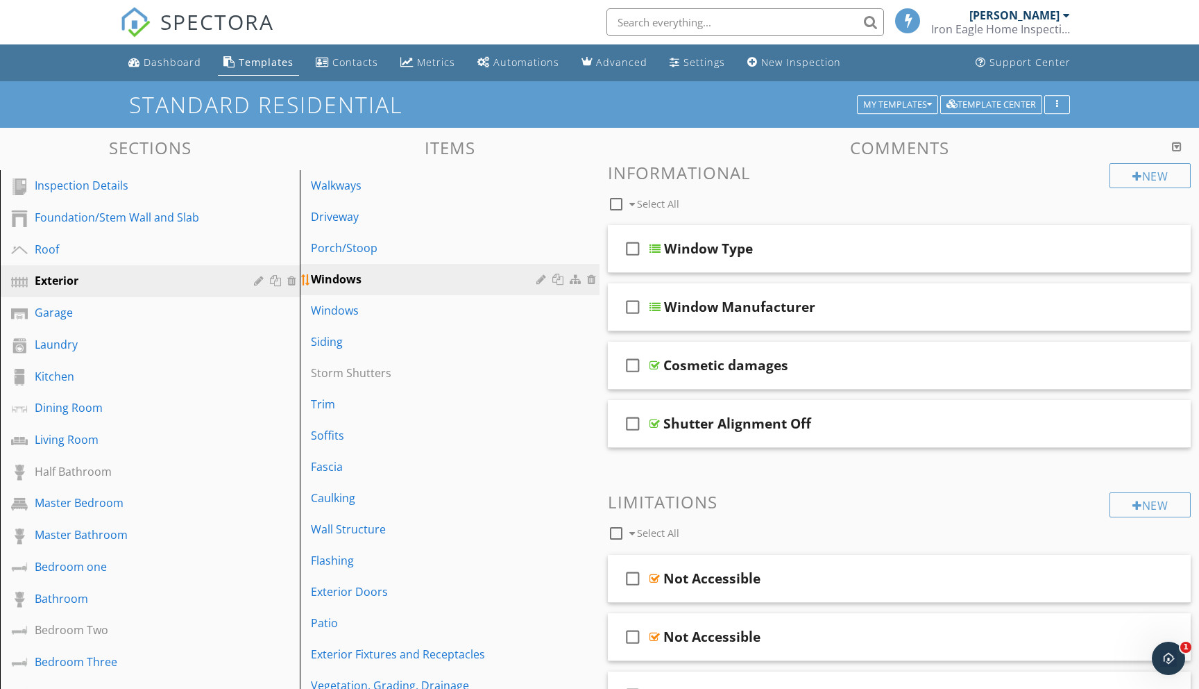
click at [558, 281] on div at bounding box center [560, 278] width 15 height 11
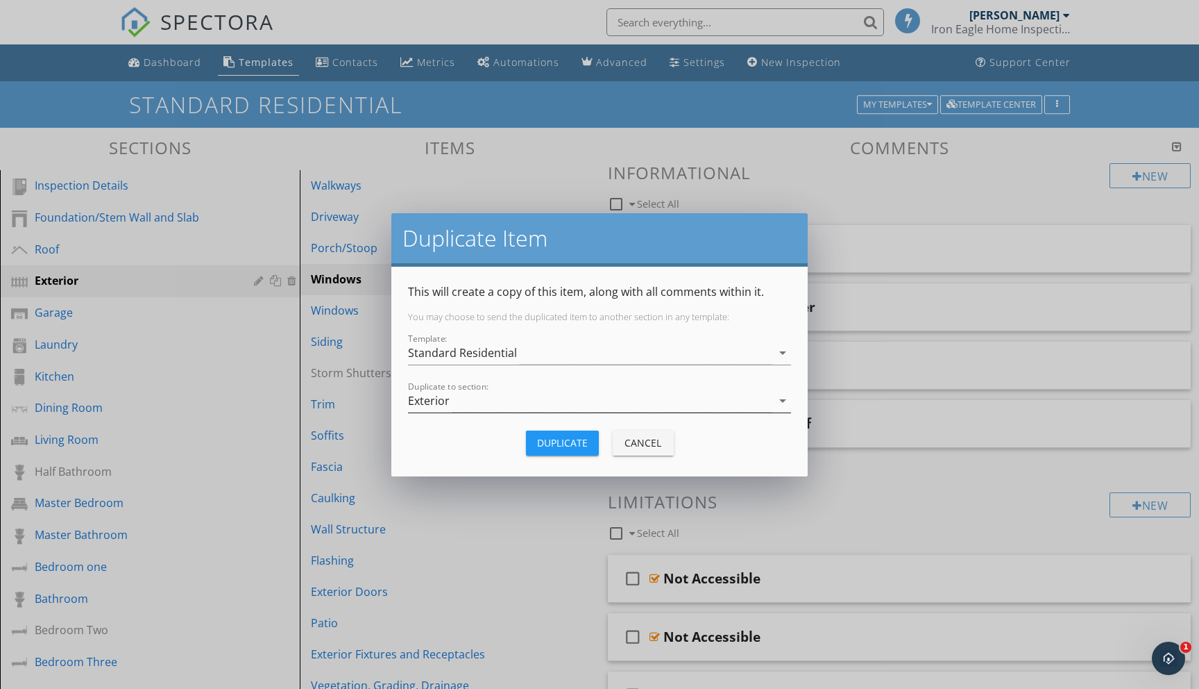
click at [783, 399] on icon "arrow_drop_down" at bounding box center [783, 400] width 17 height 17
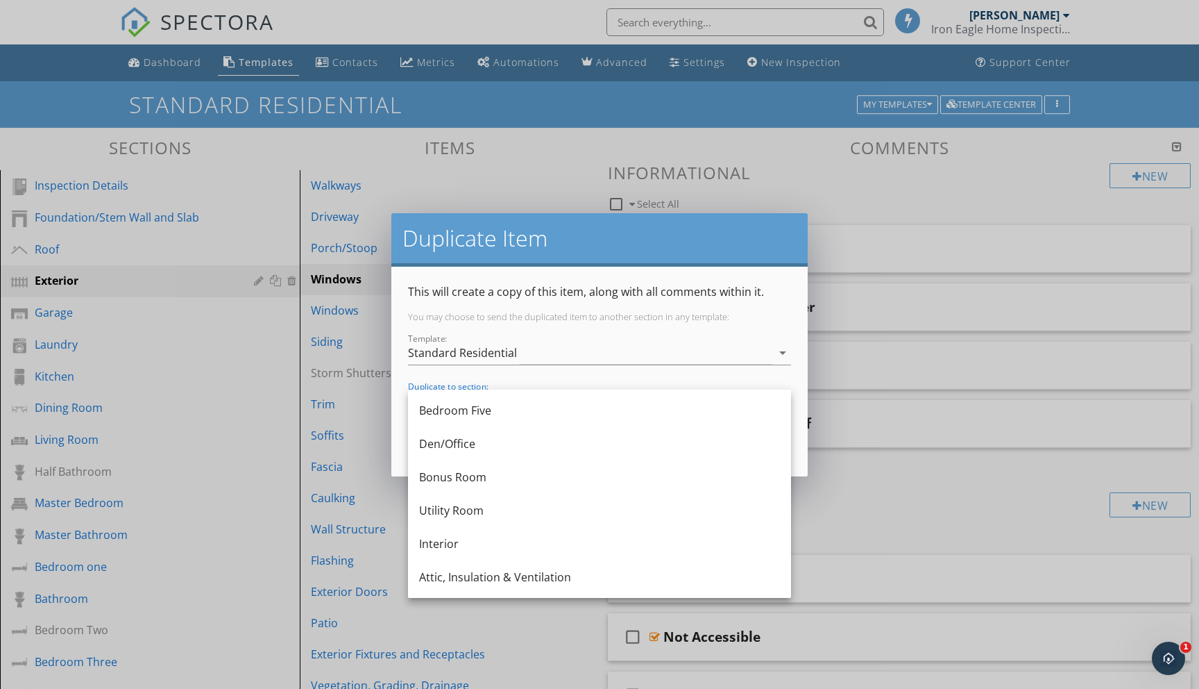
scroll to position [691, 0]
click at [542, 640] on div "Duplicate Item This will create a copy of this item, along with all comments wi…" at bounding box center [599, 344] width 1199 height 689
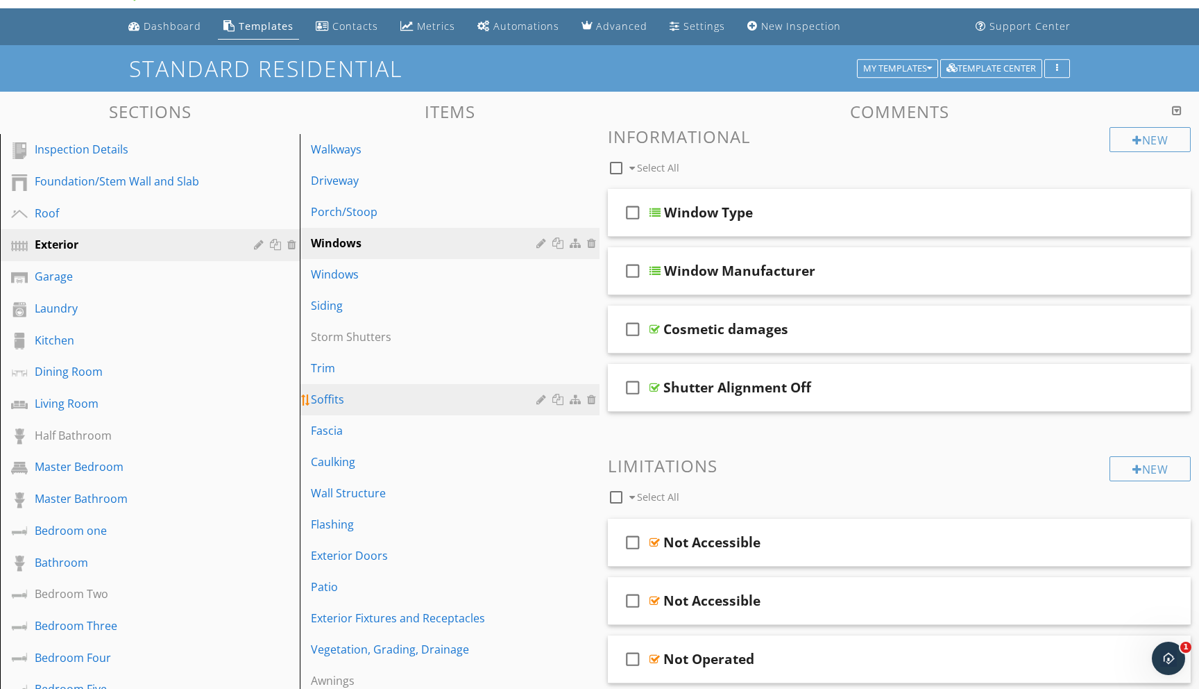
scroll to position [37, 0]
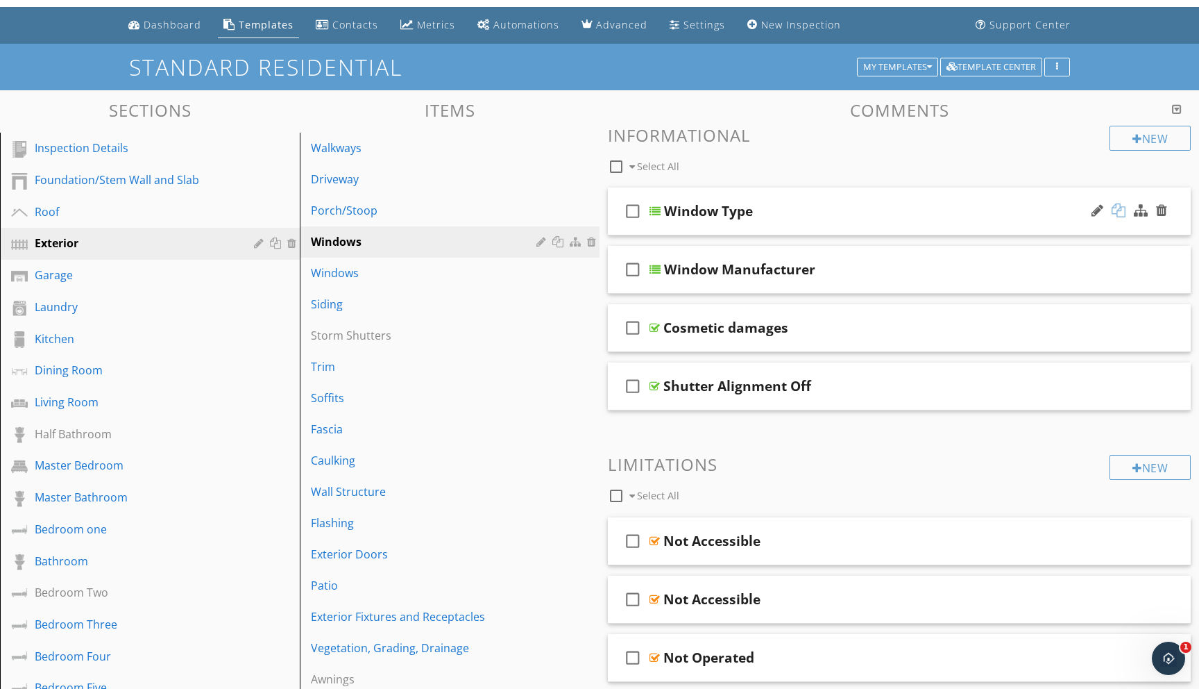
click at [1117, 210] on div at bounding box center [1119, 210] width 14 height 14
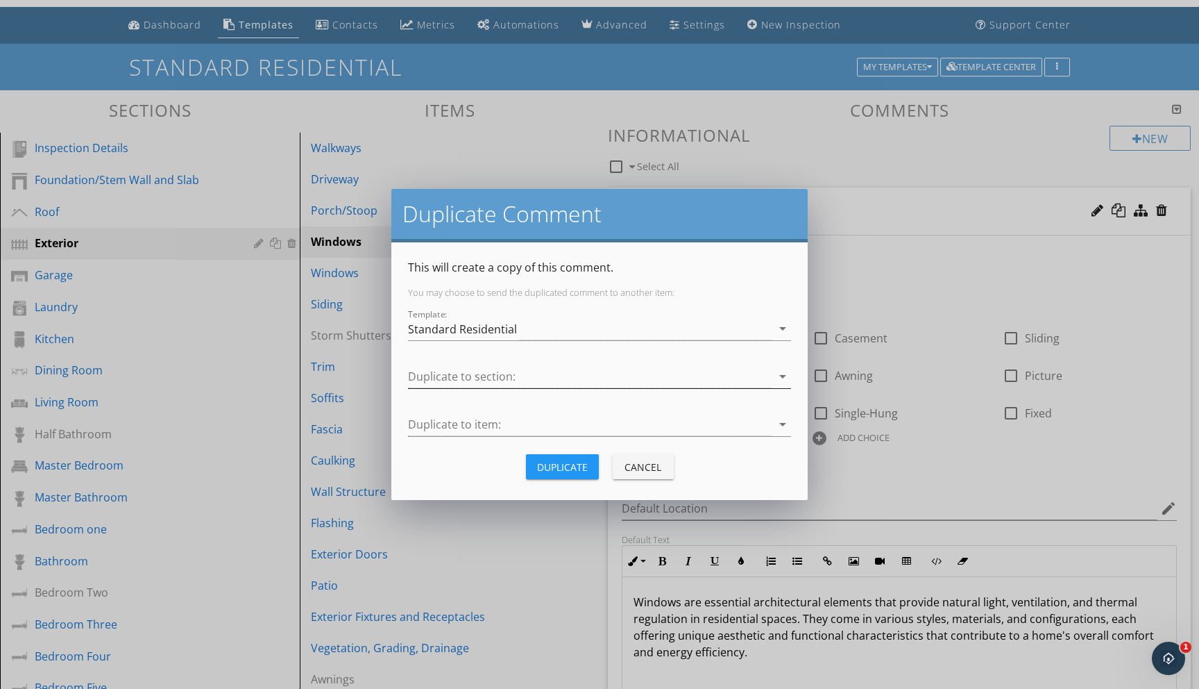
click at [783, 376] on icon "arrow_drop_down" at bounding box center [783, 376] width 17 height 17
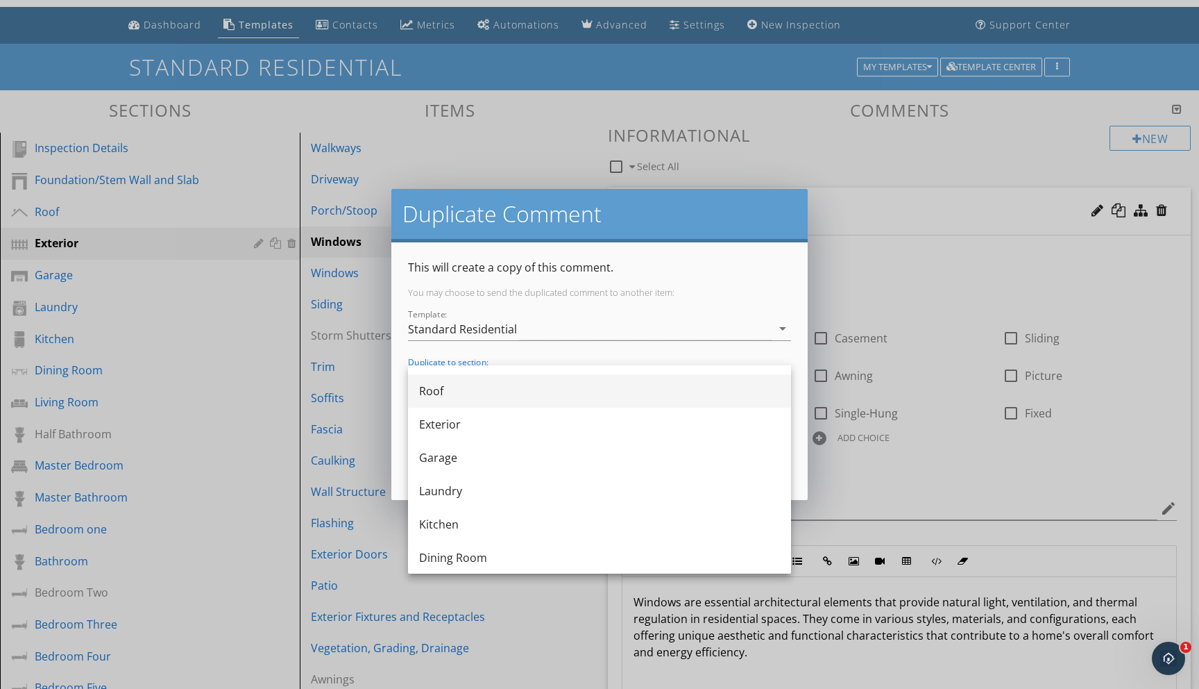
scroll to position [0, 0]
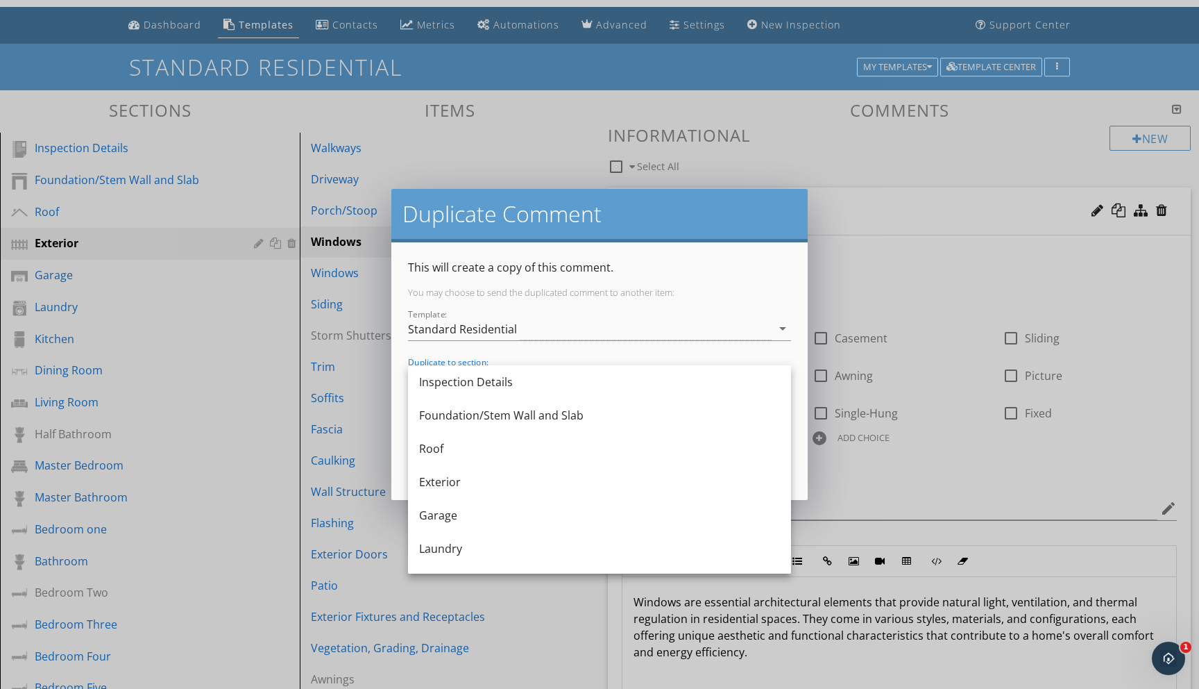
click at [550, 622] on div "Duplicate Comment This will create a copy of this comment. You may choose to se…" at bounding box center [599, 344] width 1199 height 689
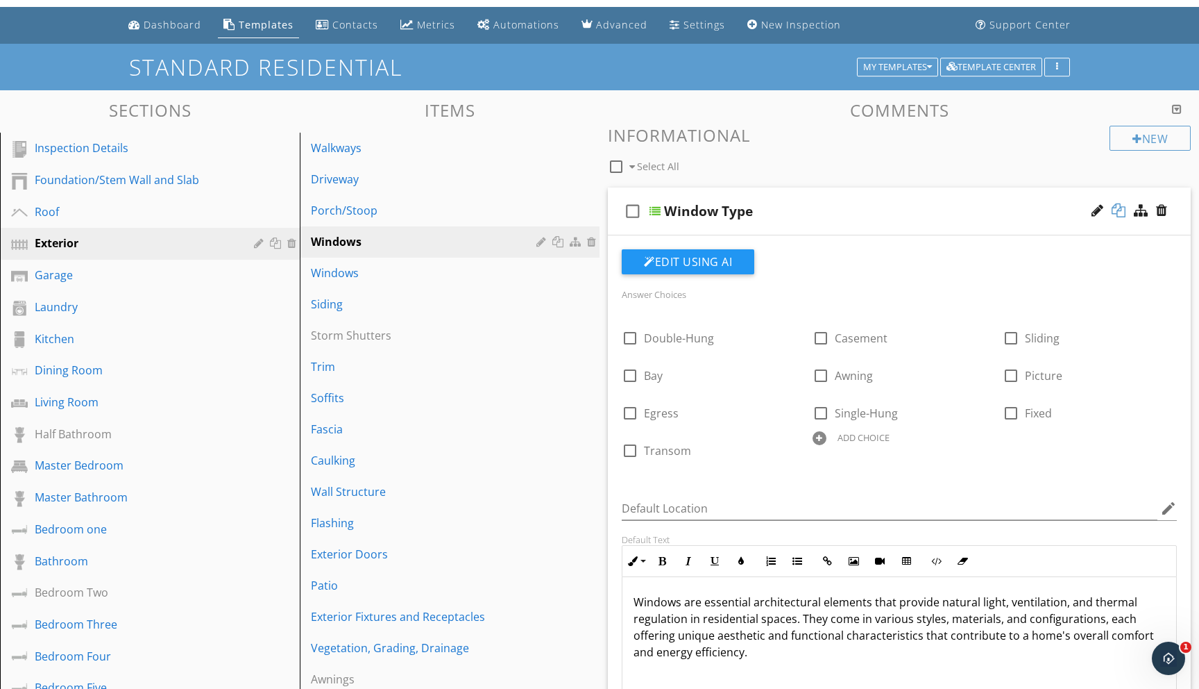
click at [1114, 207] on div at bounding box center [1119, 210] width 14 height 14
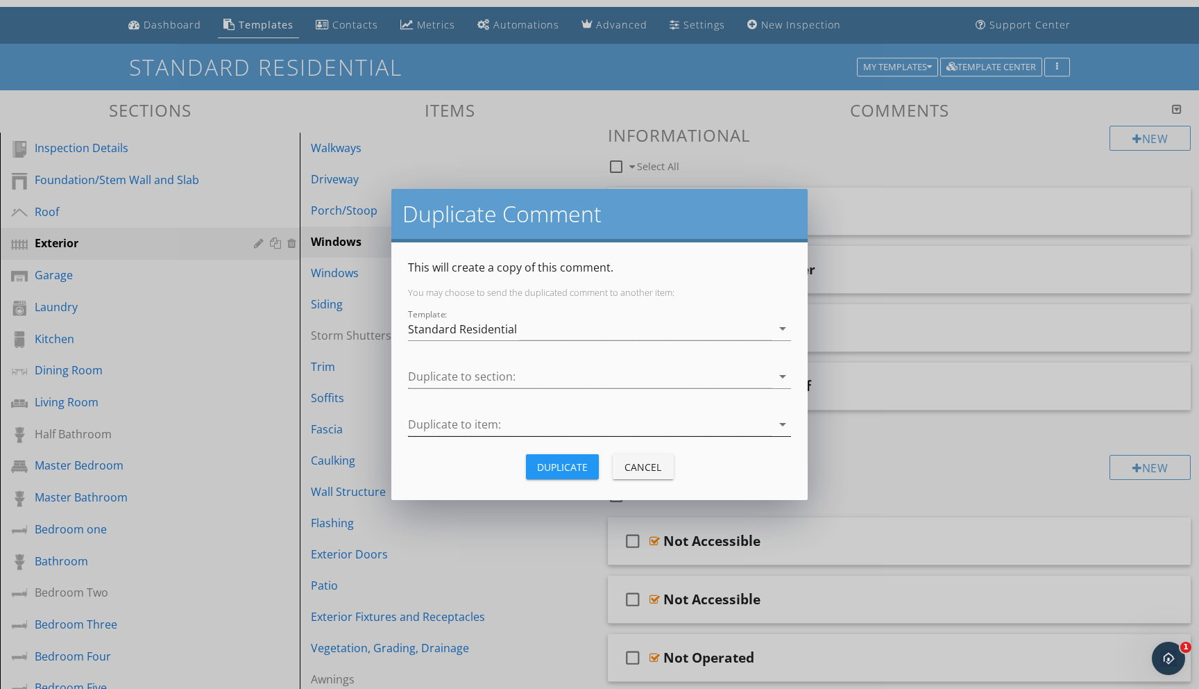
click at [783, 421] on icon "arrow_drop_down" at bounding box center [783, 424] width 17 height 17
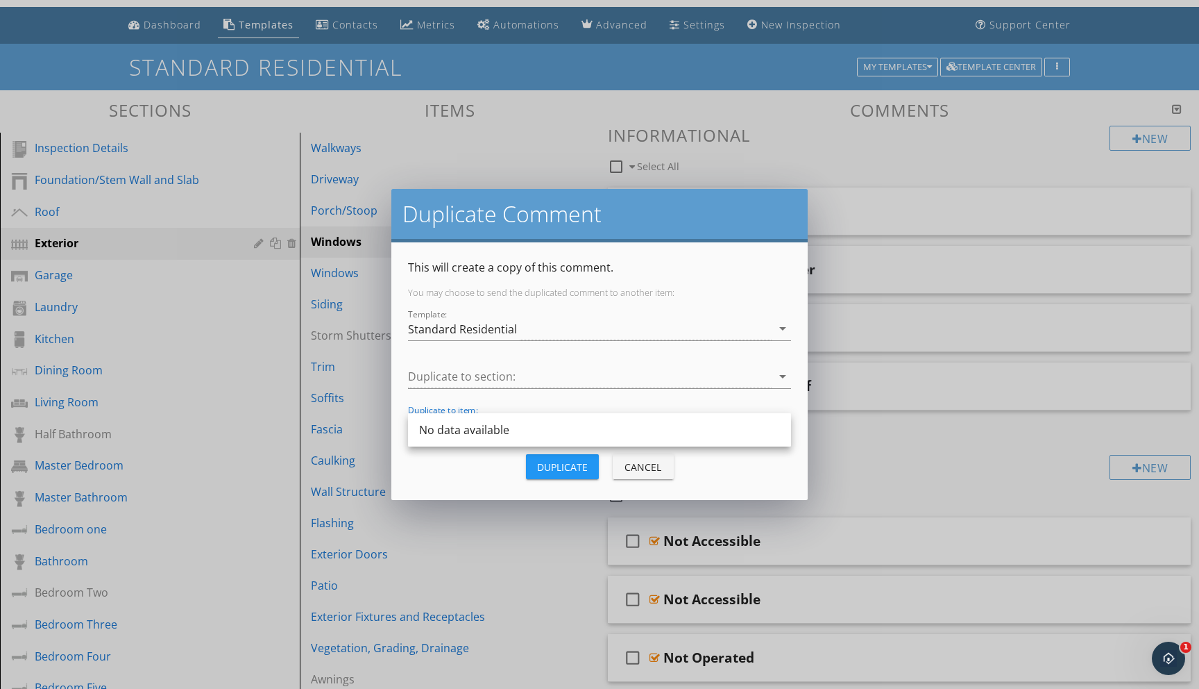
click at [600, 577] on div "Duplicate Comment This will create a copy of this comment. You may choose to se…" at bounding box center [599, 344] width 1199 height 689
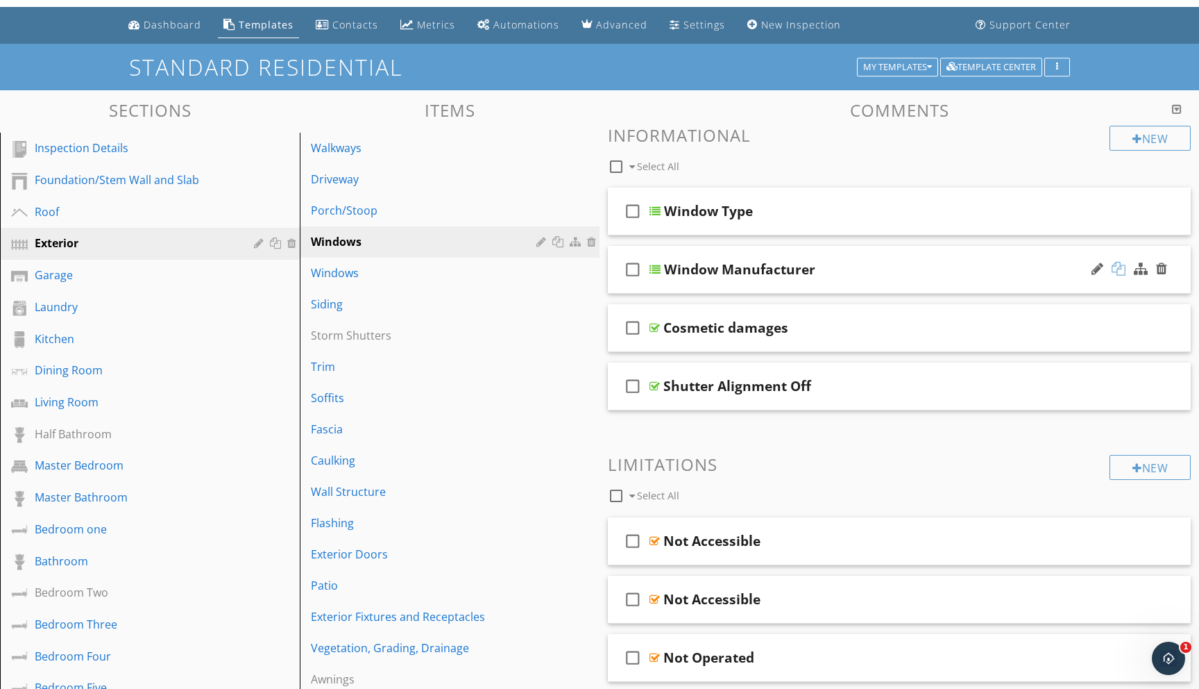
click at [1122, 264] on div at bounding box center [1119, 269] width 14 height 14
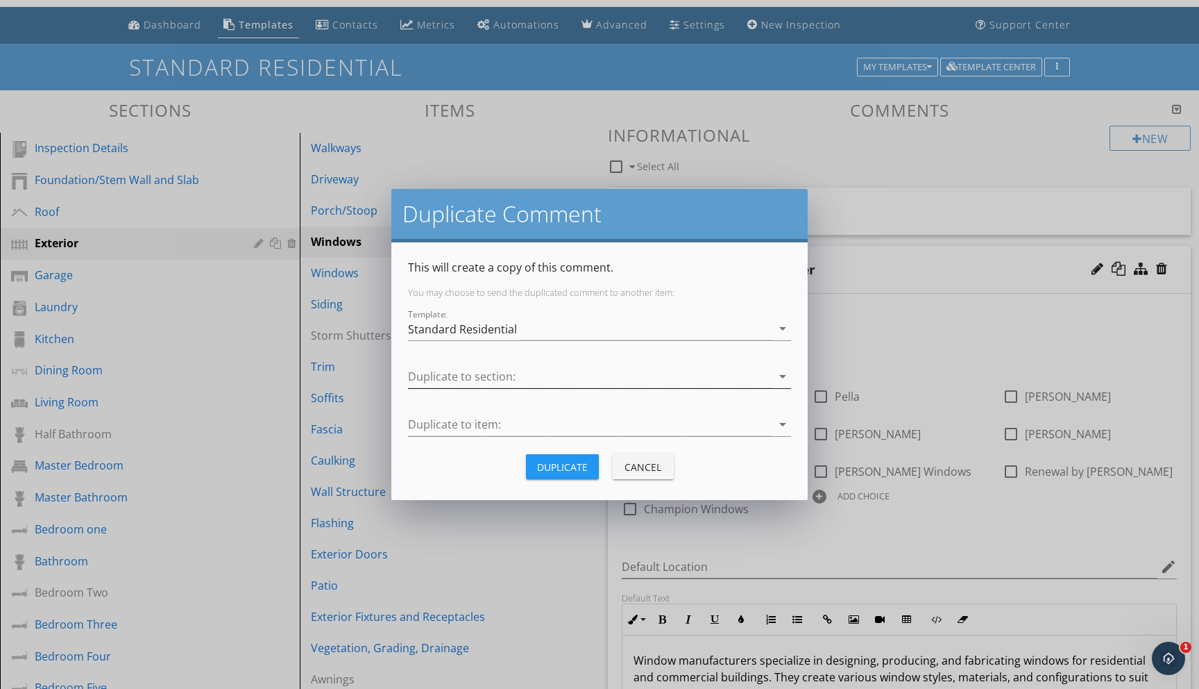
click at [786, 375] on icon "arrow_drop_down" at bounding box center [783, 376] width 17 height 17
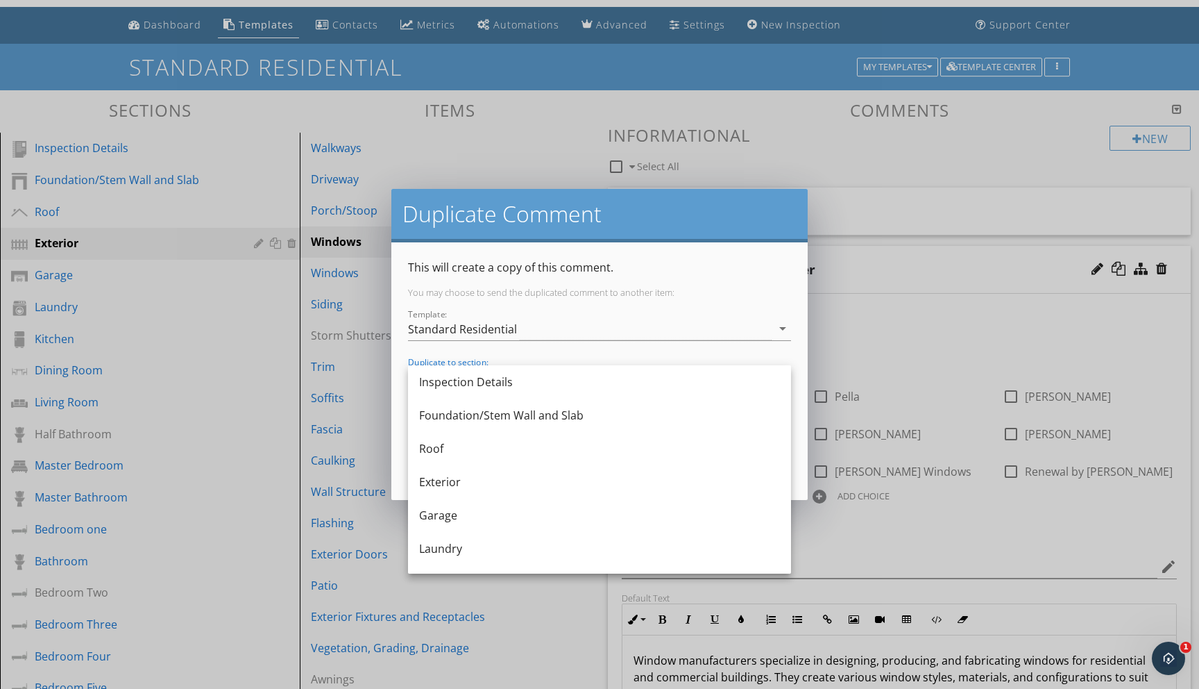
click at [508, 641] on div "Duplicate Comment This will create a copy of this comment. You may choose to se…" at bounding box center [599, 344] width 1199 height 689
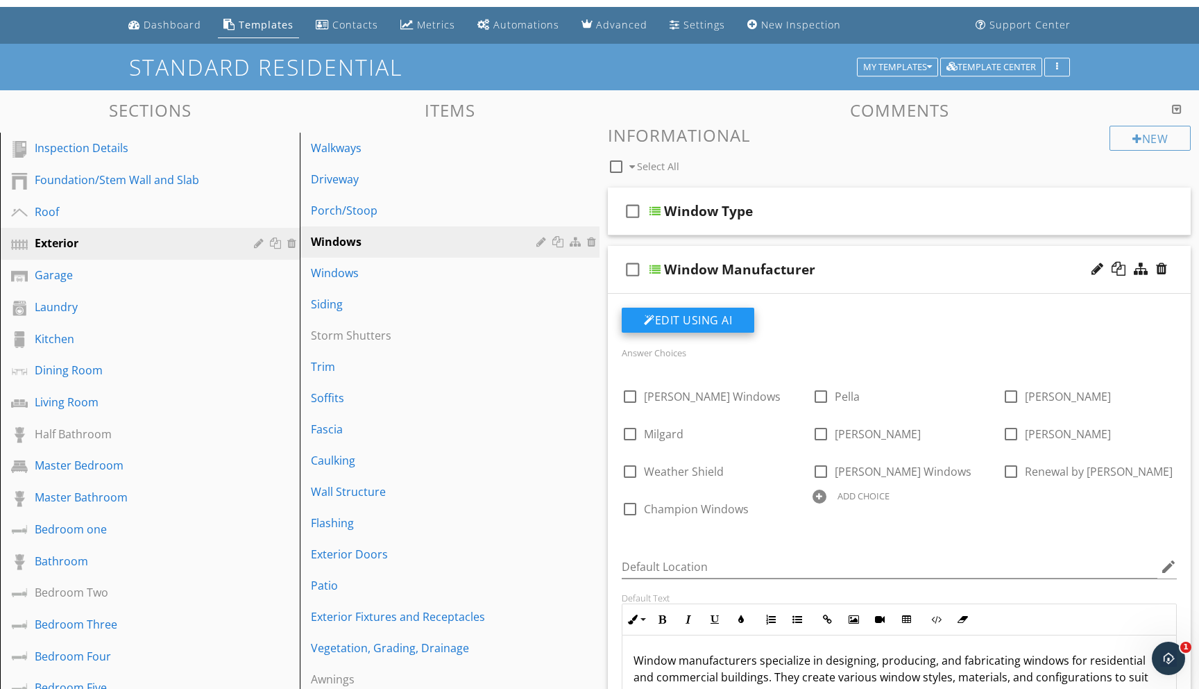
click at [714, 321] on button "Edit Using AI" at bounding box center [688, 319] width 133 height 25
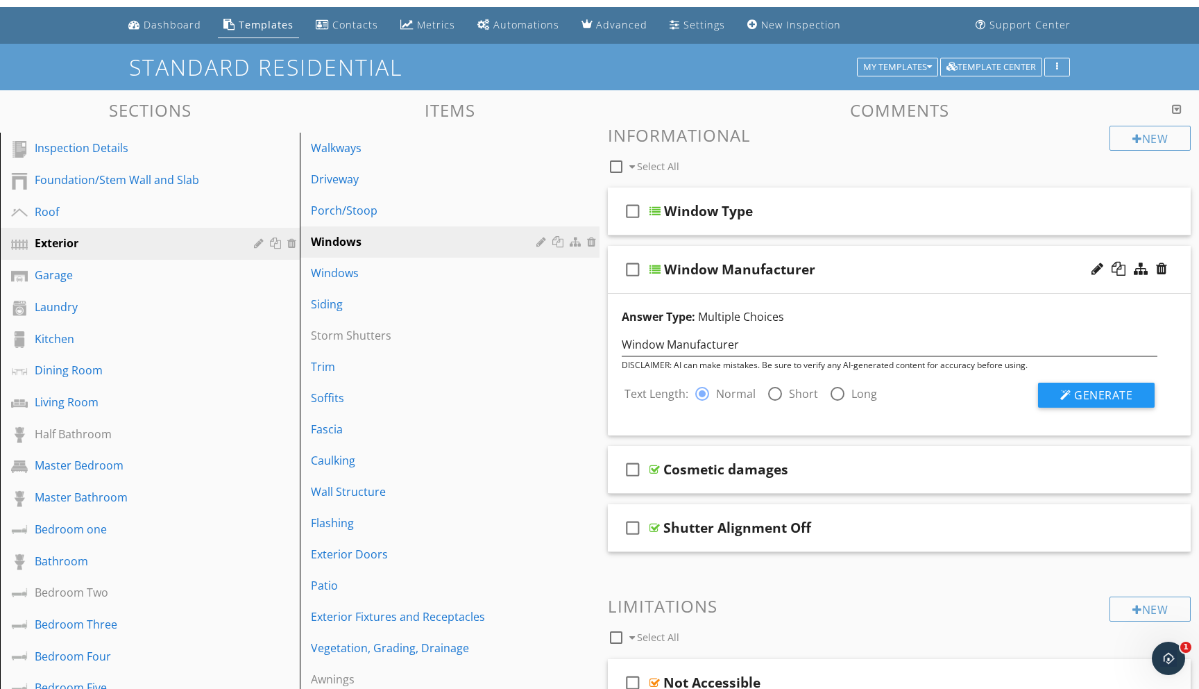
click at [931, 146] on div "New Informational check_box_outline_blank Select All" at bounding box center [899, 151] width 583 height 51
click at [356, 277] on div "Windows" at bounding box center [426, 272] width 230 height 17
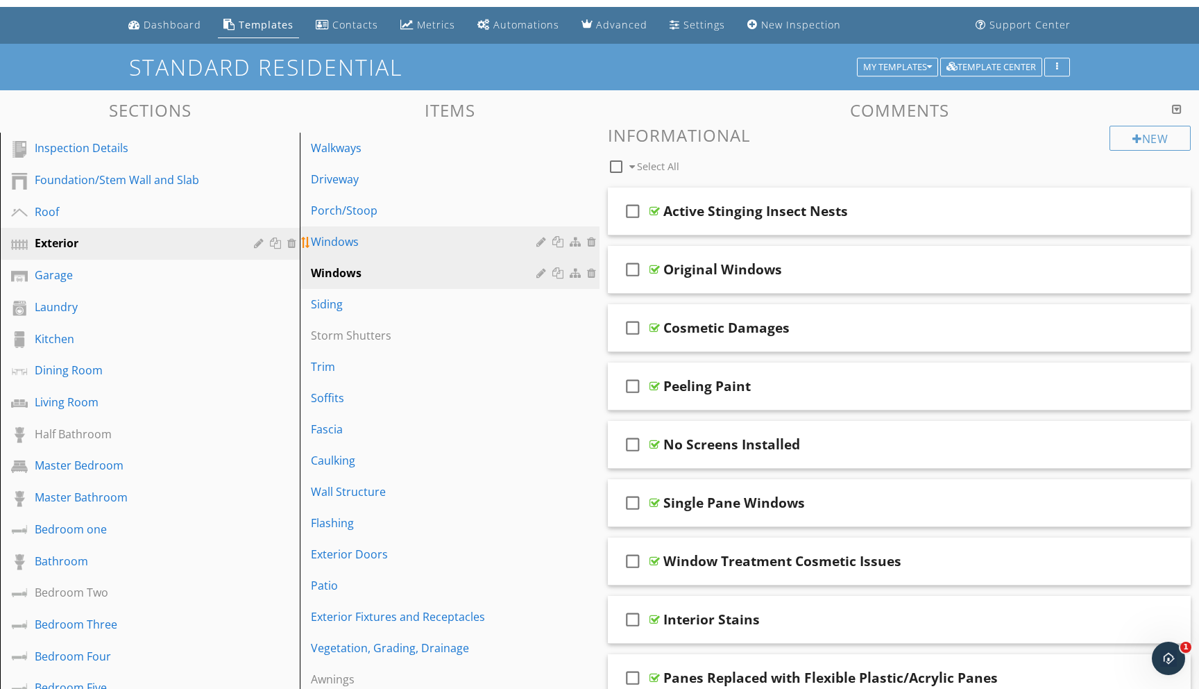
click at [372, 233] on link "Windows" at bounding box center [452, 241] width 296 height 31
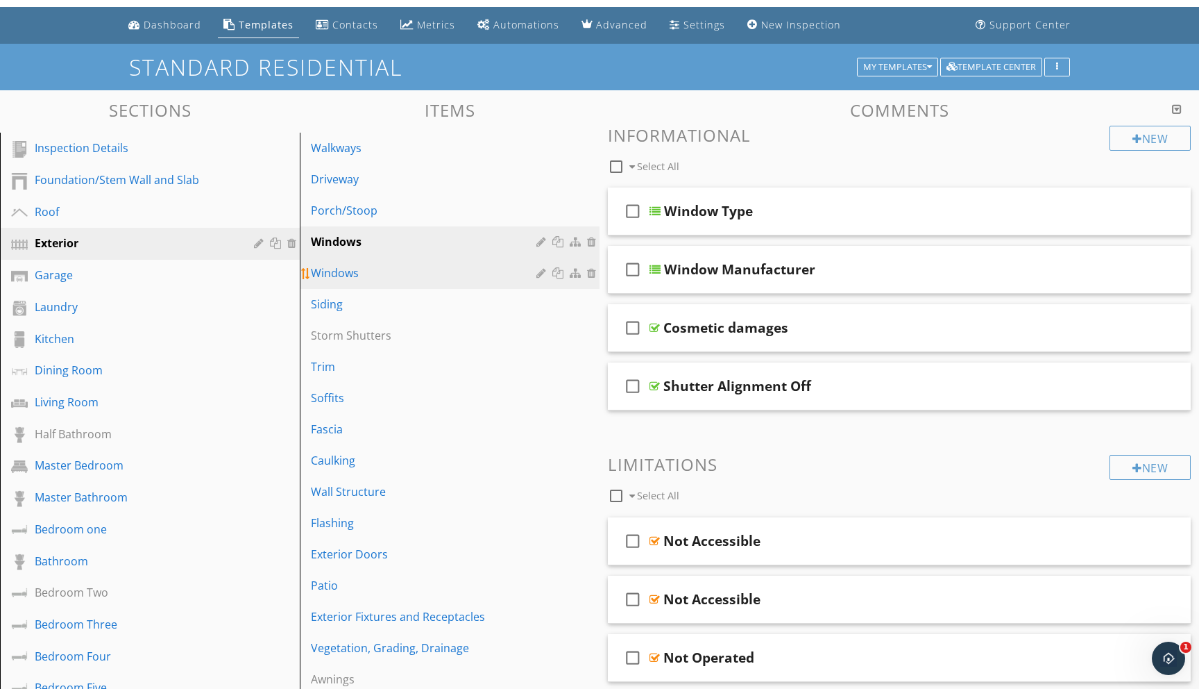
click at [348, 271] on div "Windows" at bounding box center [426, 272] width 230 height 17
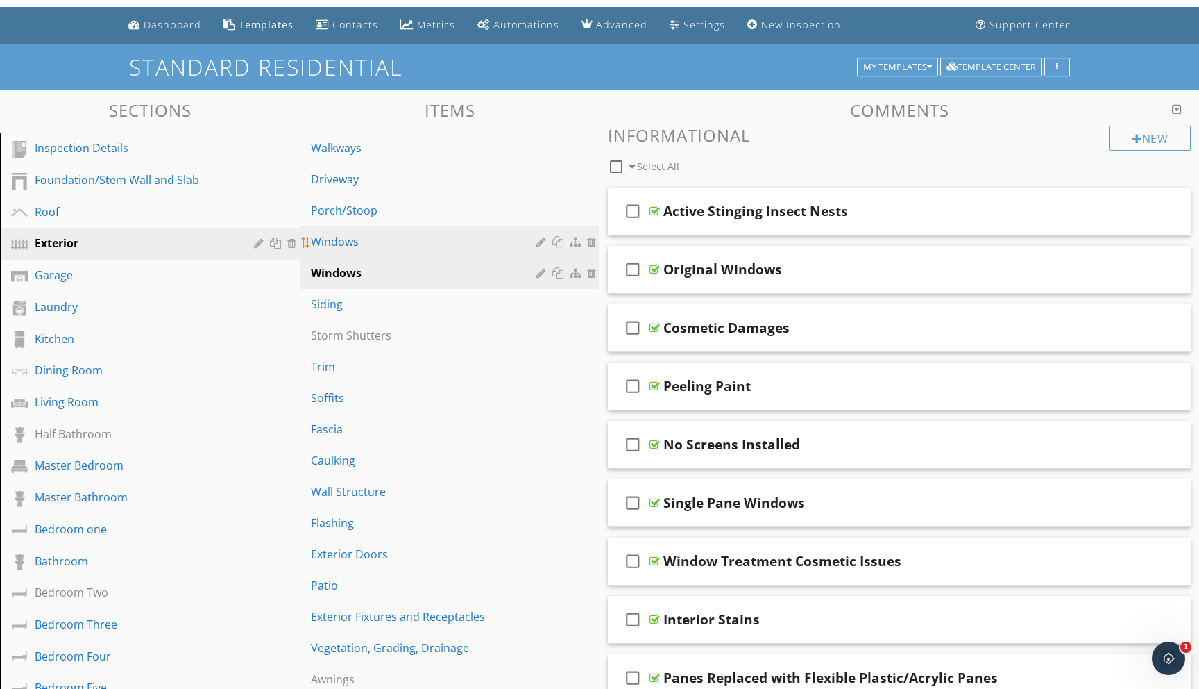
click at [363, 245] on div "Windows" at bounding box center [426, 241] width 230 height 17
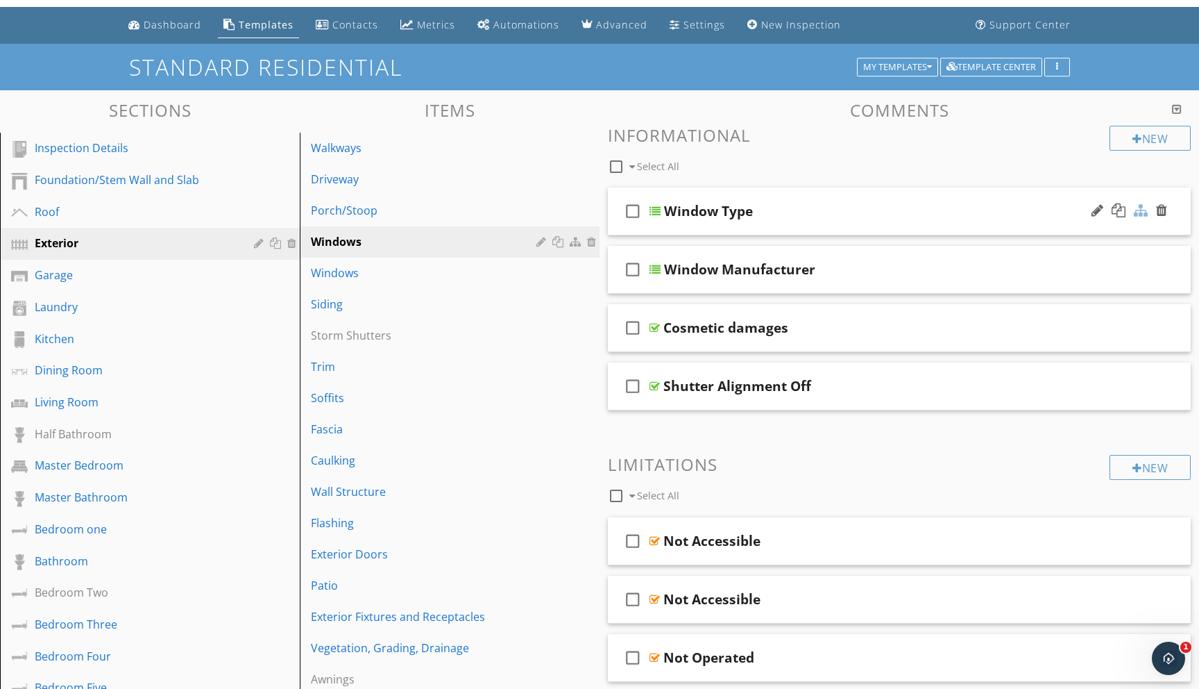
click at [1140, 213] on div at bounding box center [1141, 210] width 14 height 14
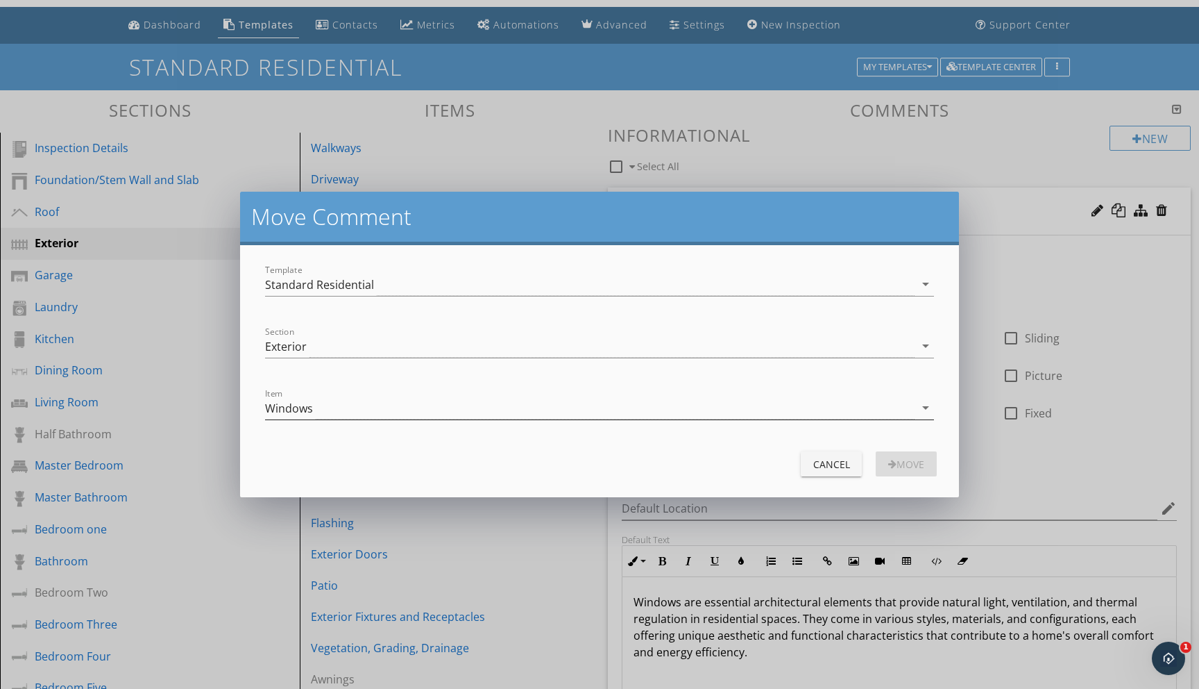
click at [927, 407] on icon "arrow_drop_down" at bounding box center [926, 407] width 17 height 17
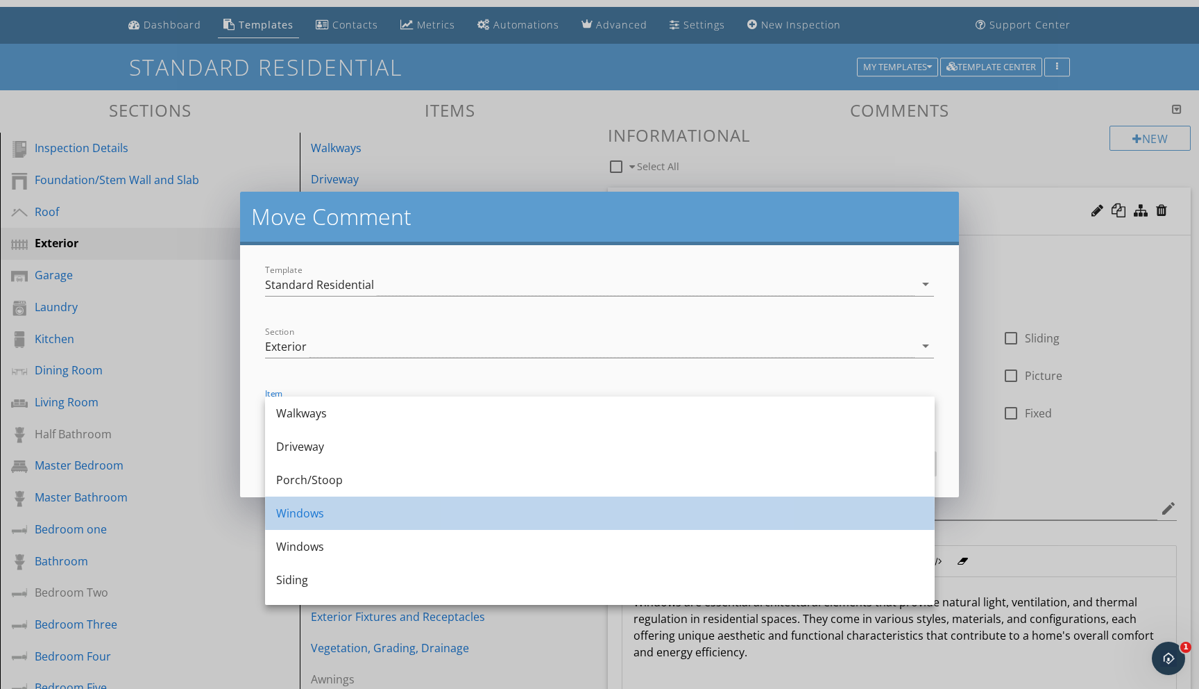
click at [321, 509] on div "Windows" at bounding box center [600, 513] width 648 height 17
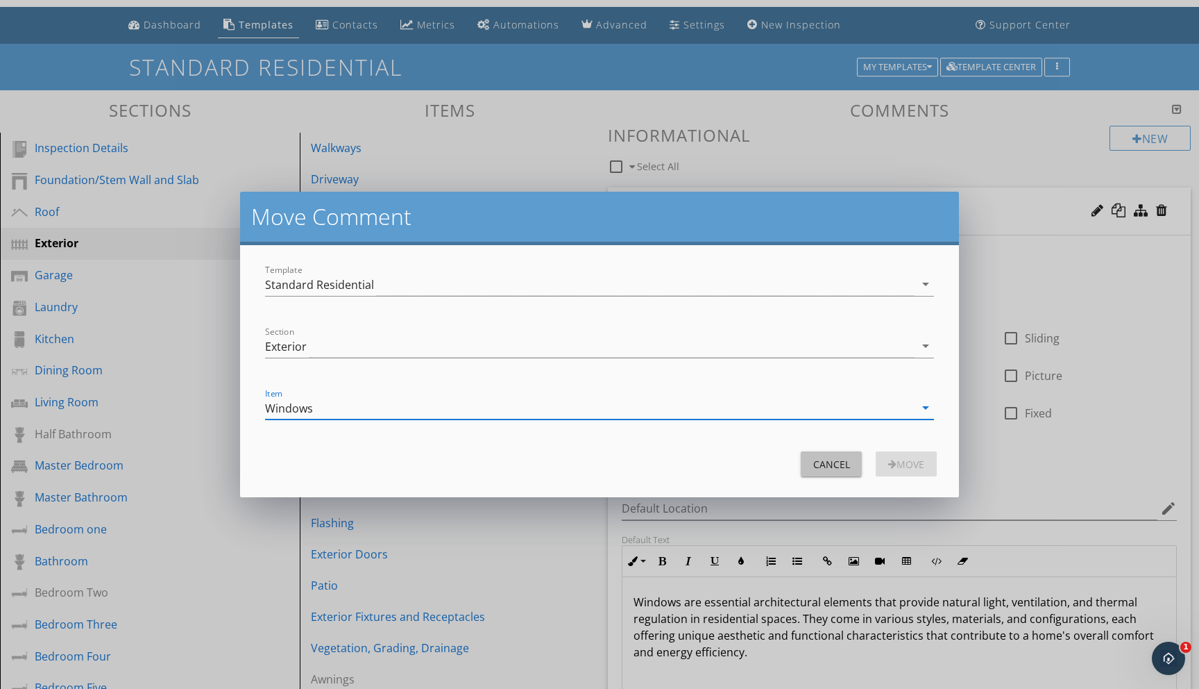
click at [827, 466] on div "Cancel" at bounding box center [831, 464] width 39 height 15
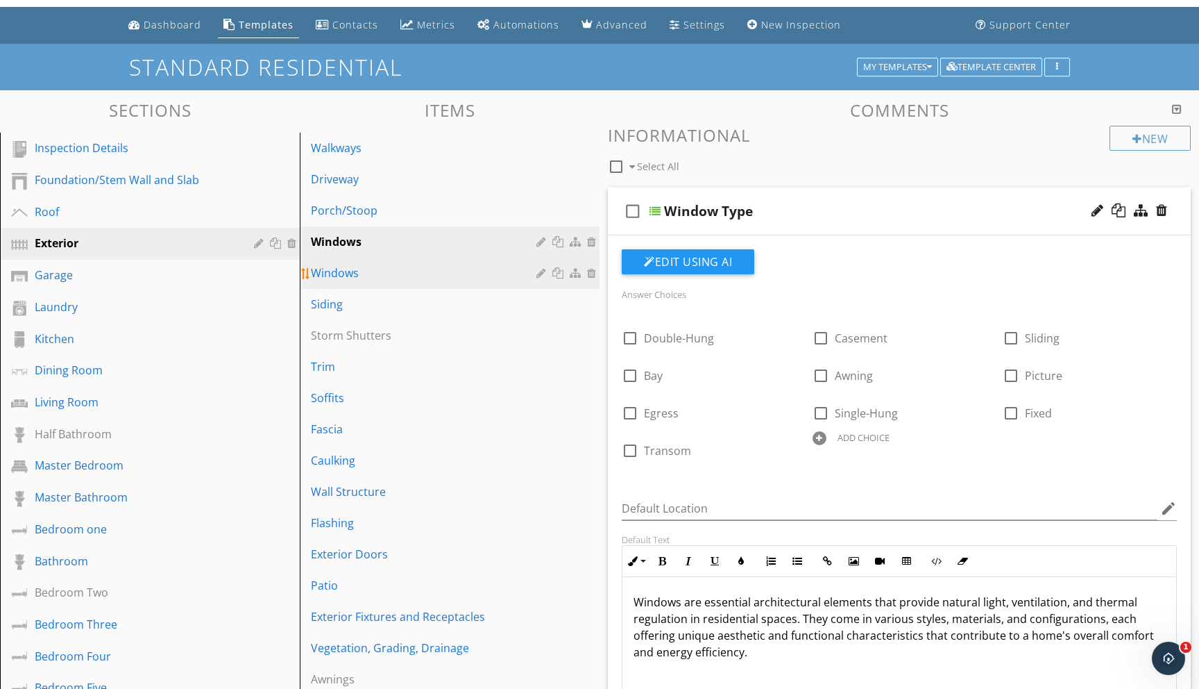
click at [357, 270] on div "Windows" at bounding box center [426, 272] width 230 height 17
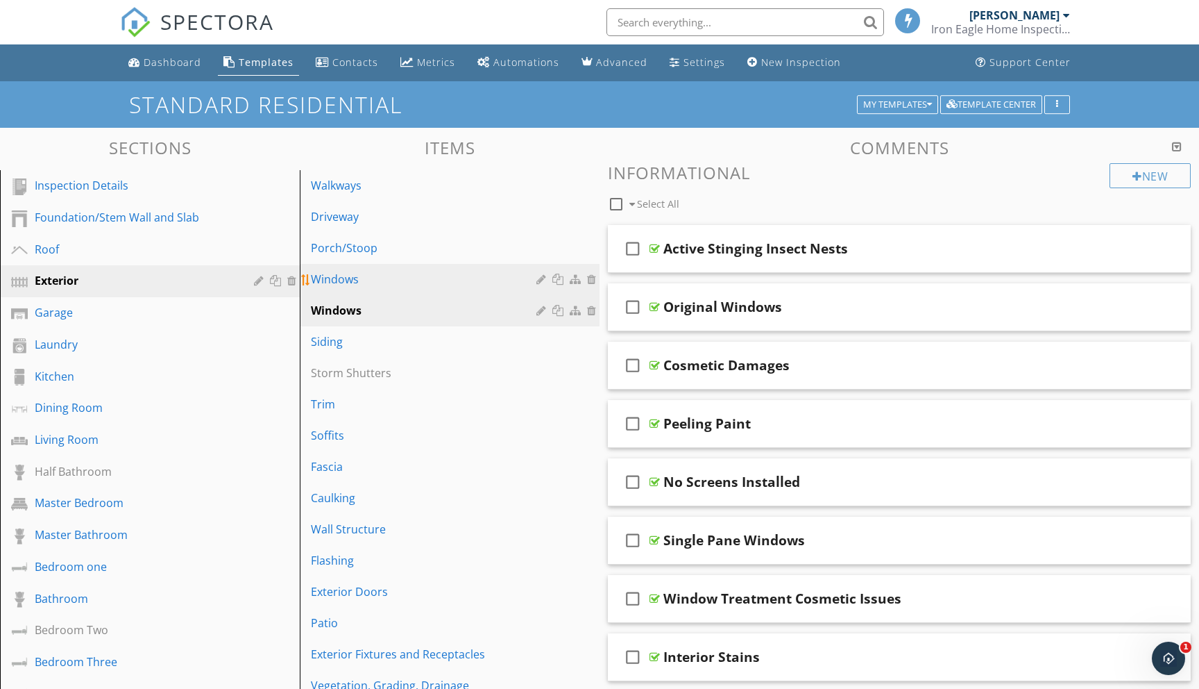
click at [415, 279] on div "Windows" at bounding box center [426, 279] width 230 height 17
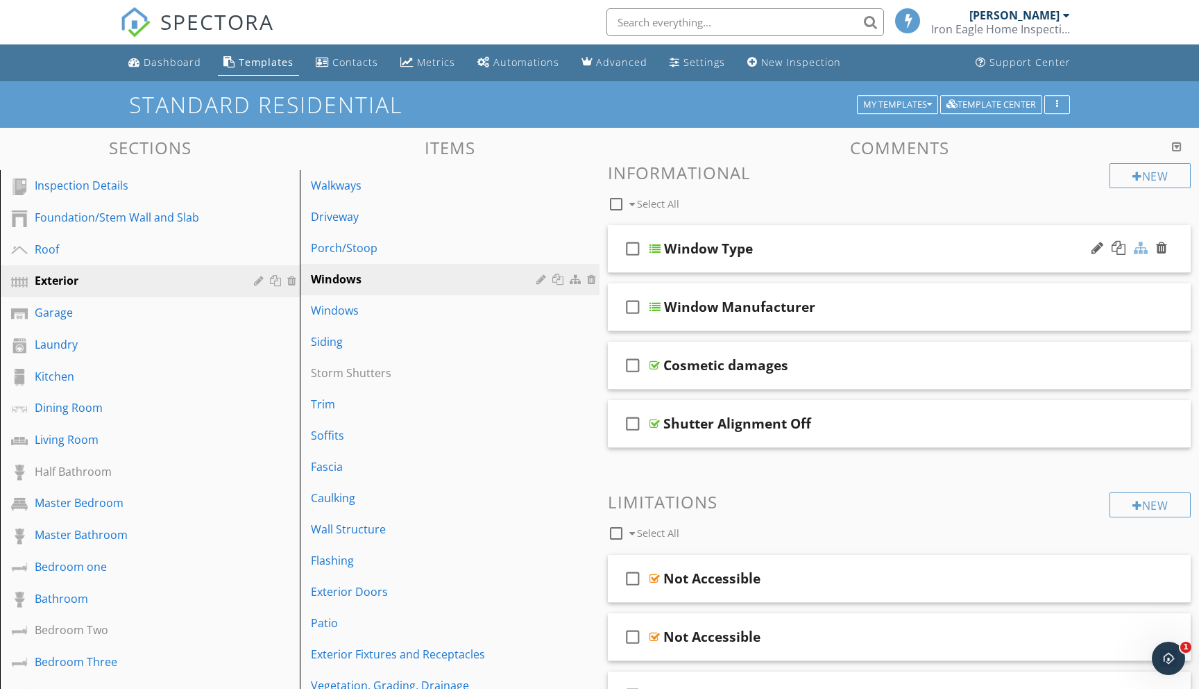
click at [1141, 248] on div at bounding box center [1141, 248] width 14 height 14
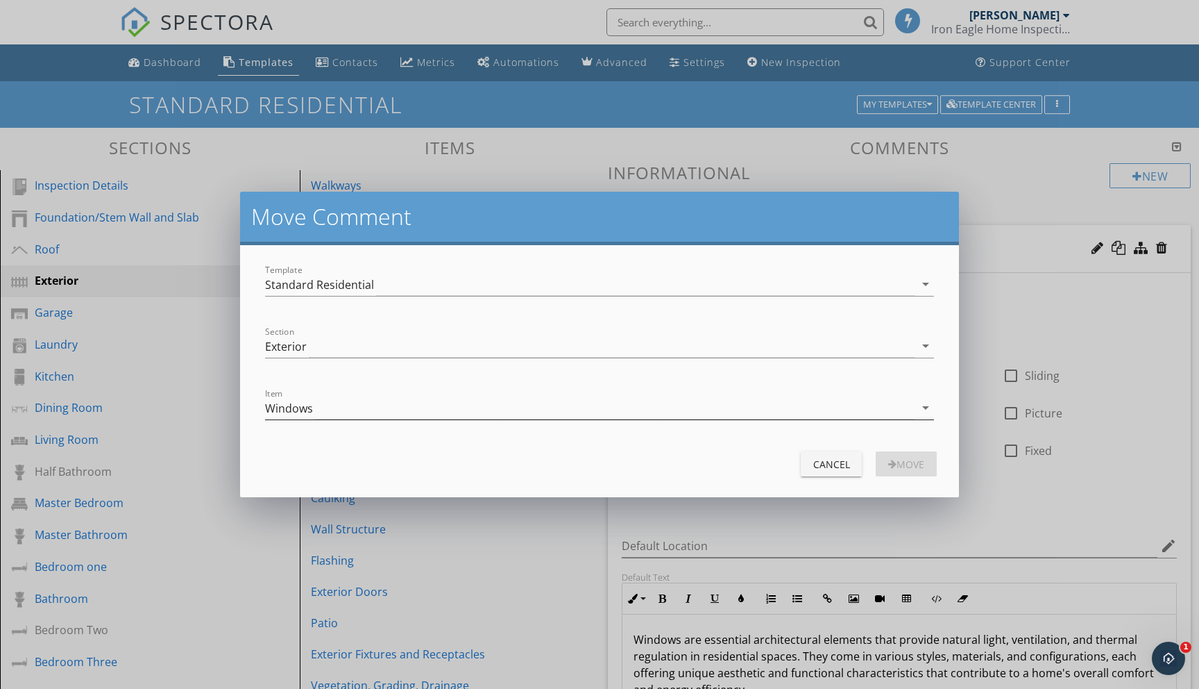
click at [925, 410] on icon "arrow_drop_down" at bounding box center [926, 407] width 17 height 17
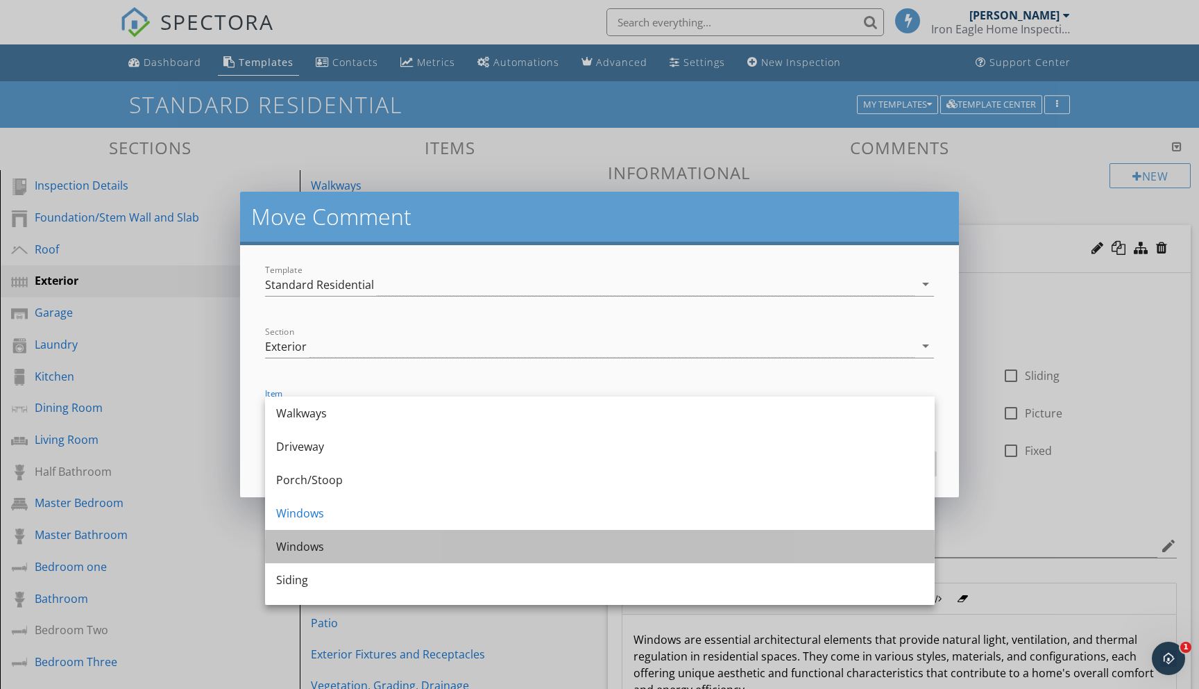
click at [317, 541] on div "Windows" at bounding box center [600, 546] width 648 height 17
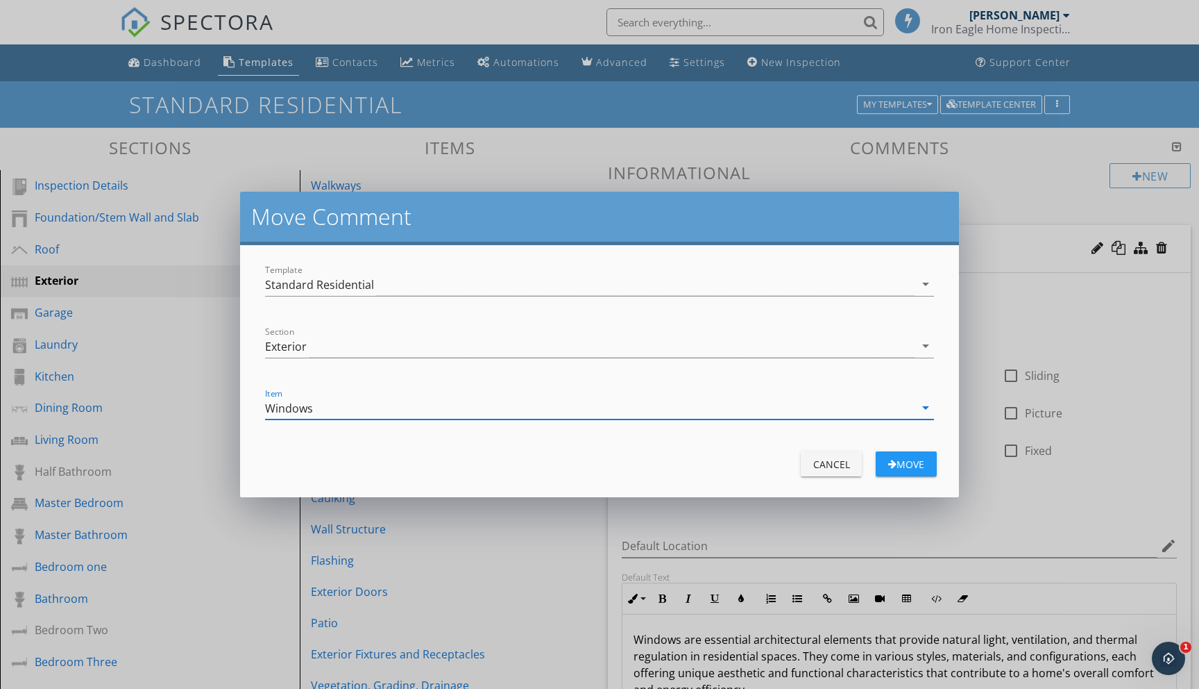
click at [911, 462] on div "Move" at bounding box center [906, 464] width 39 height 15
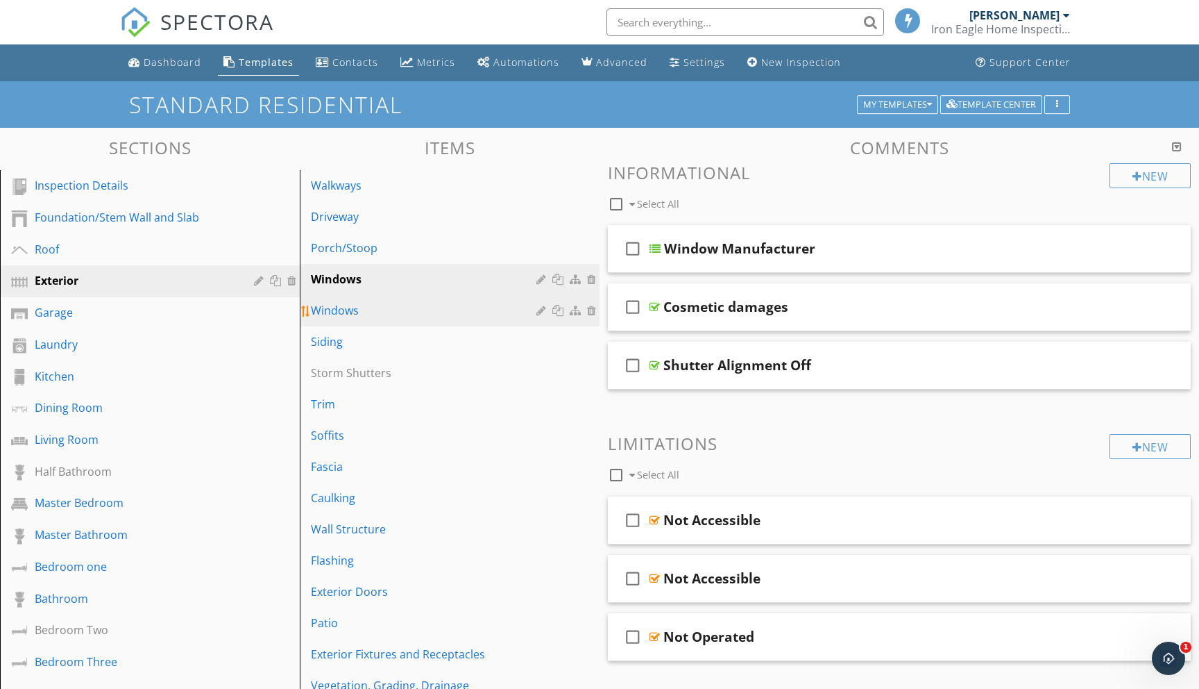
click at [412, 309] on div "Windows" at bounding box center [426, 310] width 230 height 17
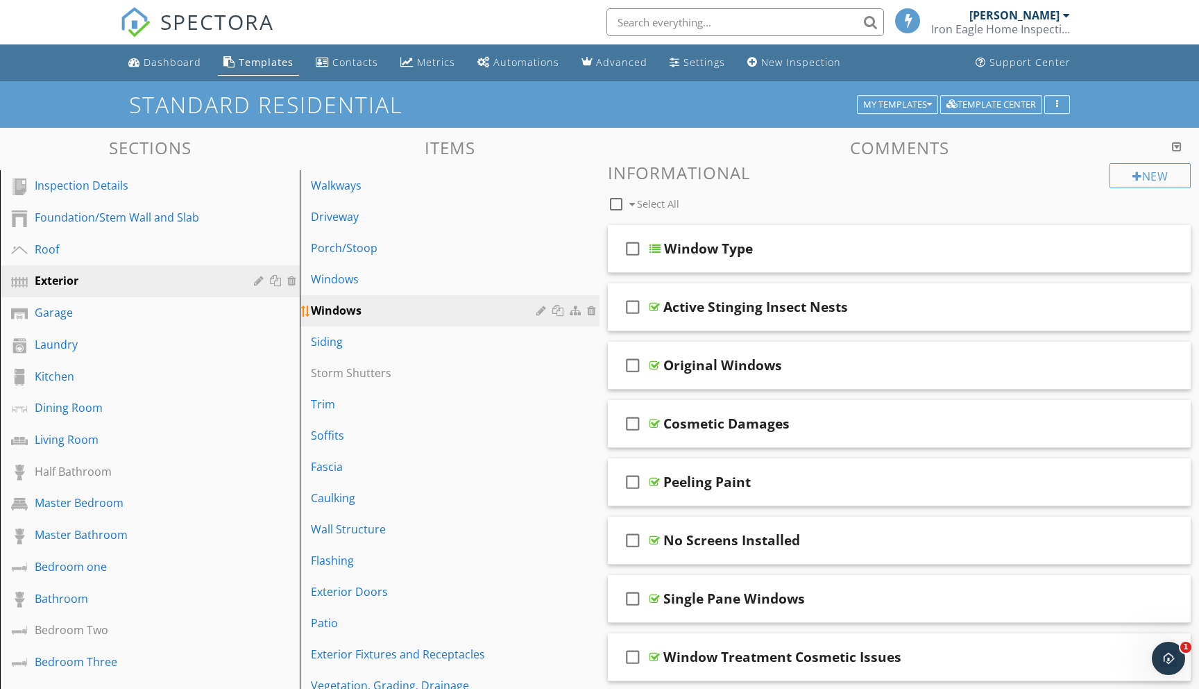
click at [412, 310] on div "Windows" at bounding box center [426, 310] width 230 height 17
click at [416, 280] on div "Windows" at bounding box center [426, 279] width 230 height 17
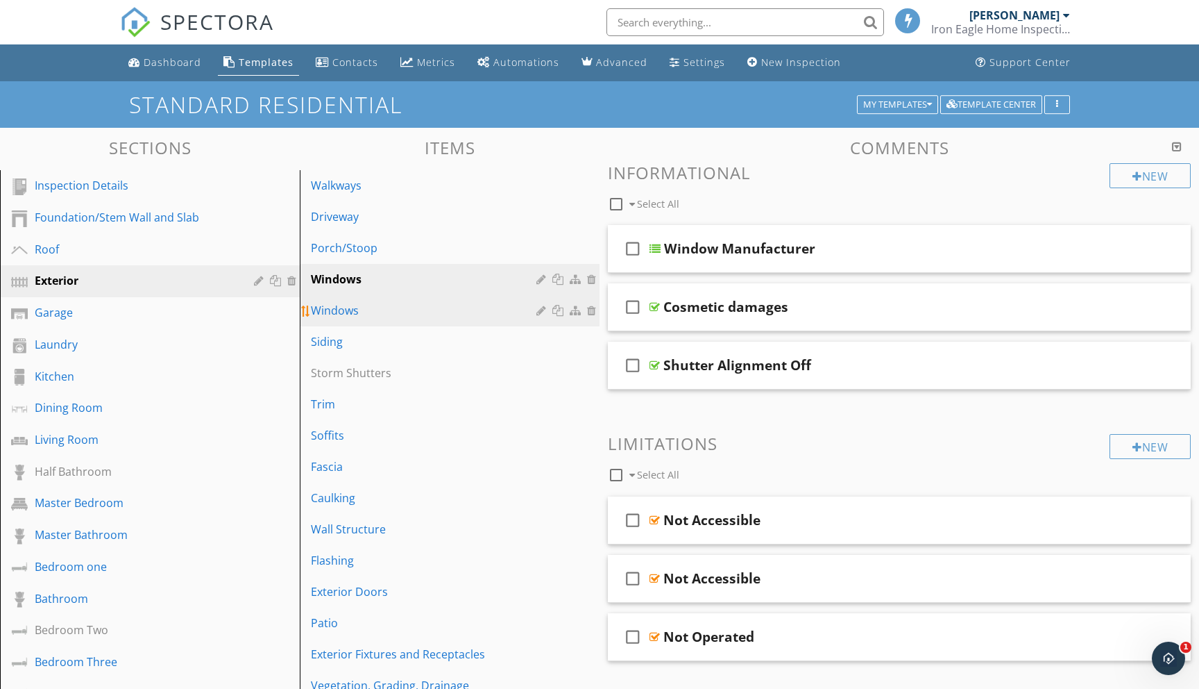
click at [521, 305] on div "Windows" at bounding box center [426, 310] width 230 height 17
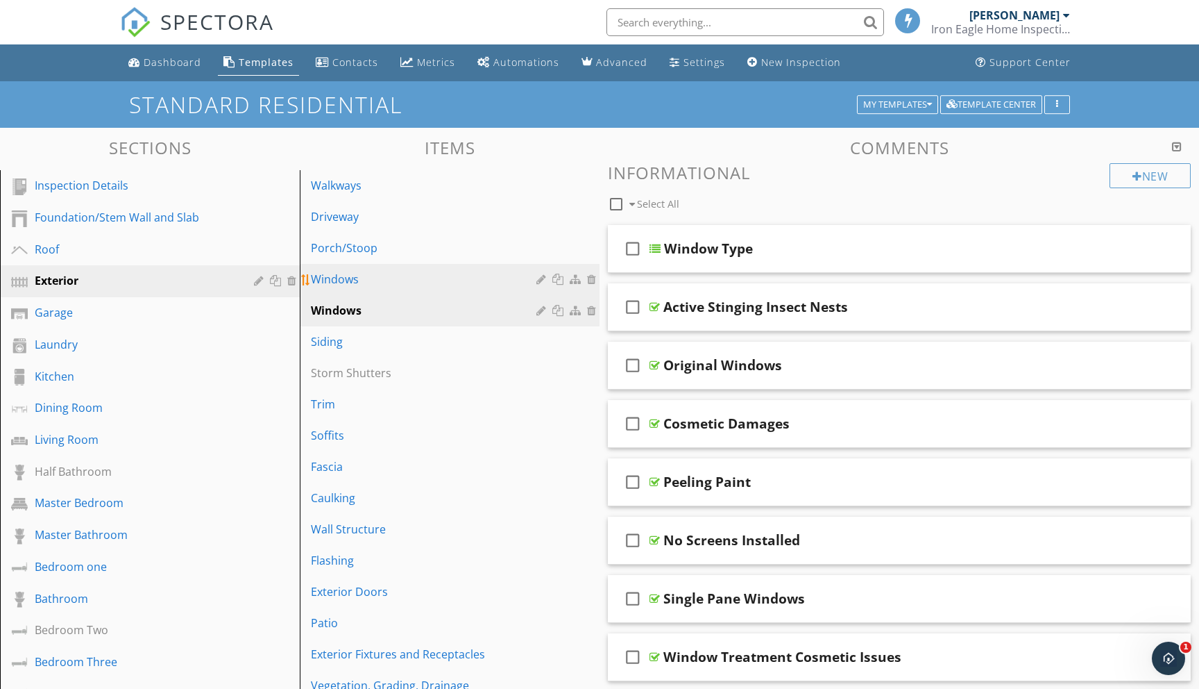
click at [518, 278] on div "Windows" at bounding box center [426, 279] width 230 height 17
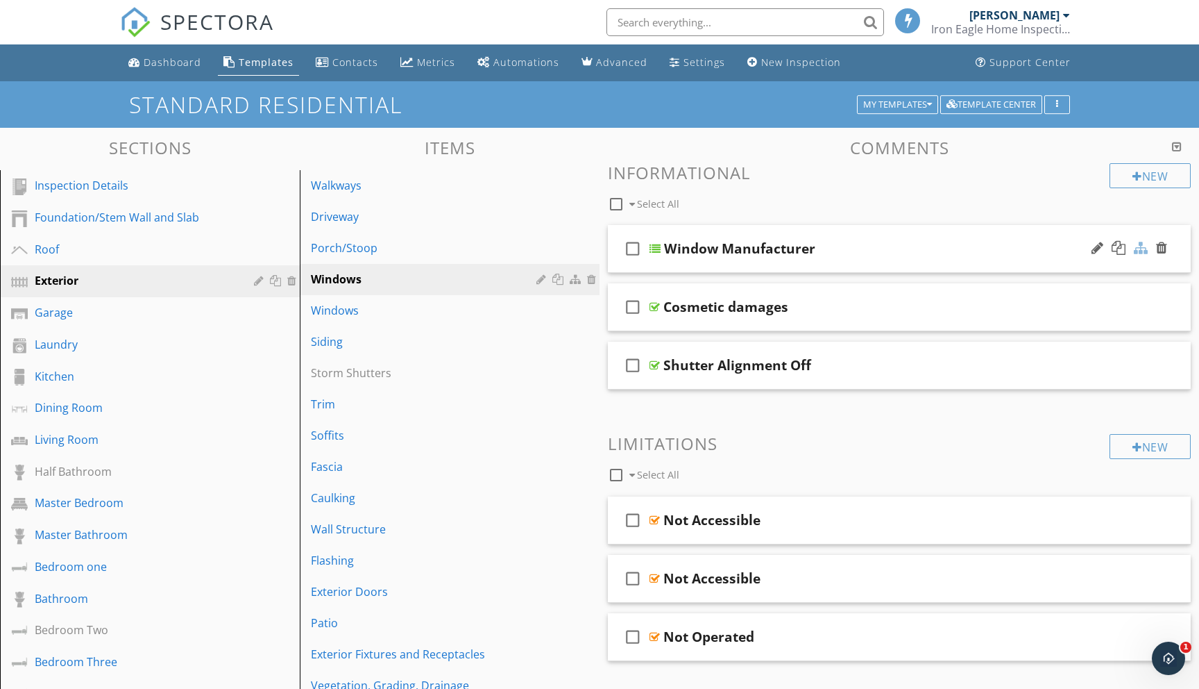
click at [1138, 246] on div at bounding box center [1141, 248] width 14 height 14
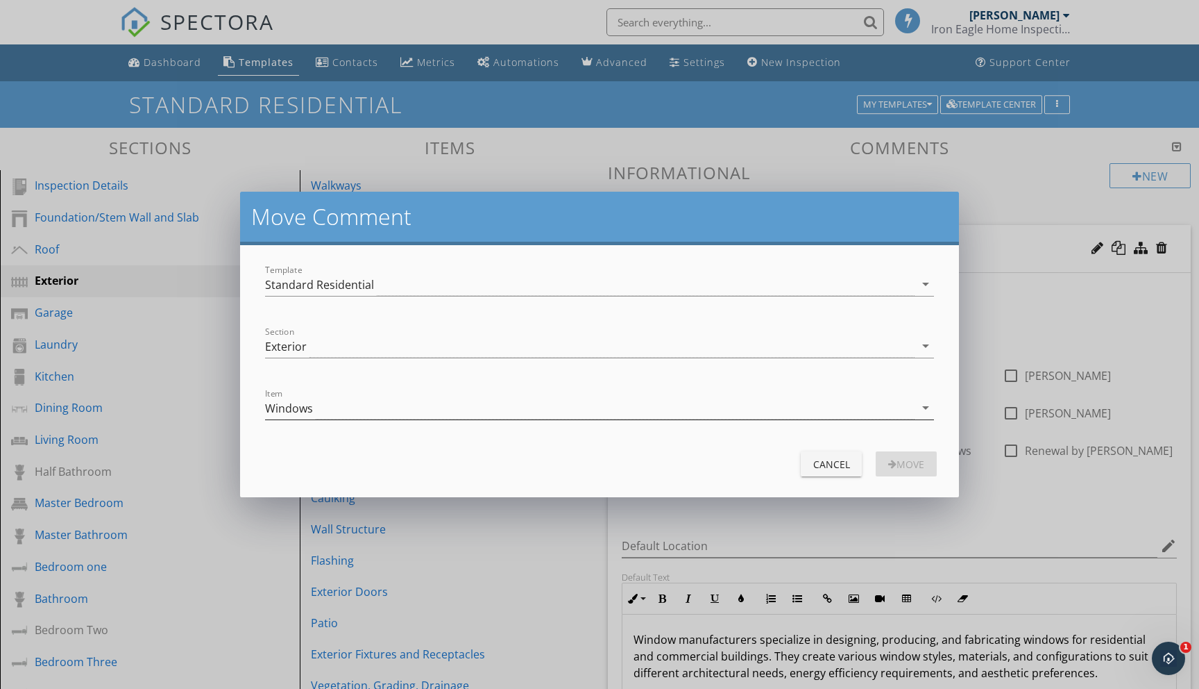
click at [927, 407] on icon "arrow_drop_down" at bounding box center [926, 407] width 17 height 17
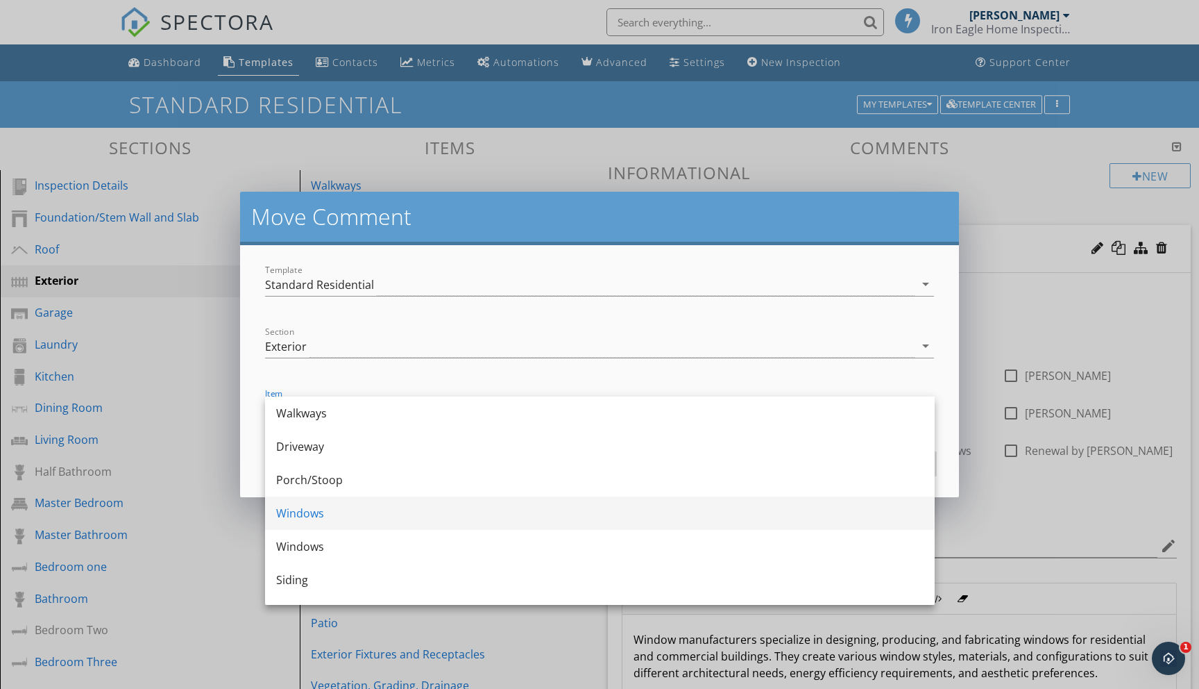
click at [446, 507] on div "Windows" at bounding box center [600, 513] width 648 height 17
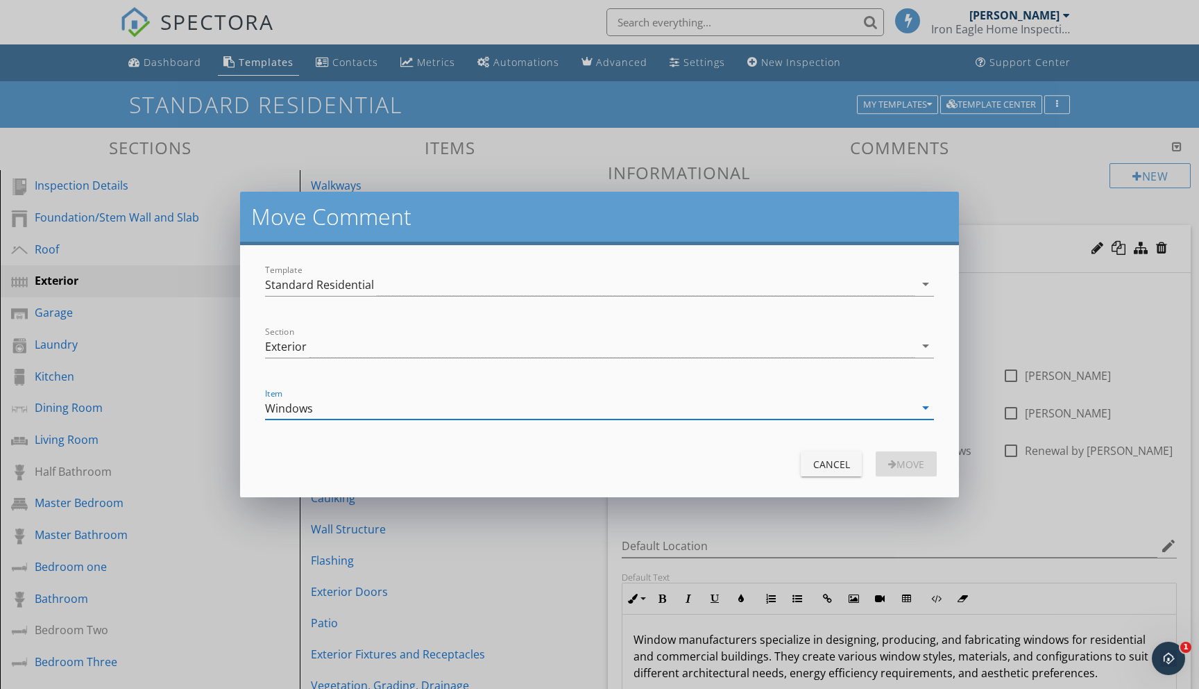
click at [928, 408] on icon "arrow_drop_down" at bounding box center [926, 407] width 17 height 17
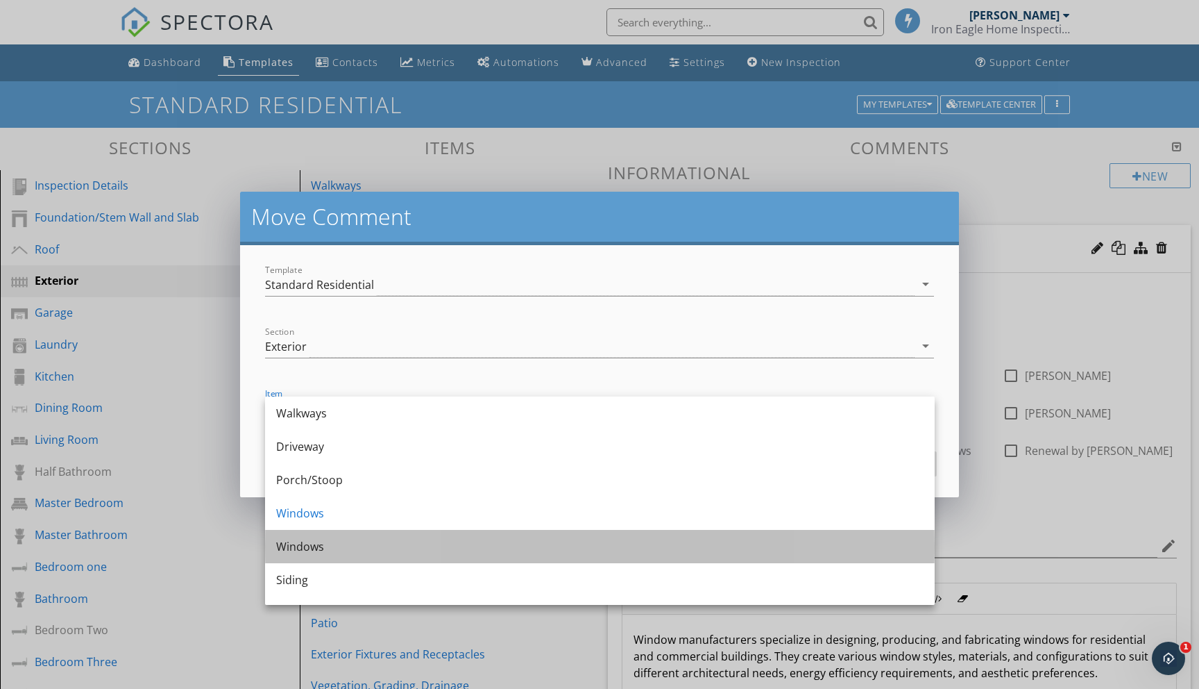
click at [323, 550] on div "Windows" at bounding box center [600, 546] width 648 height 17
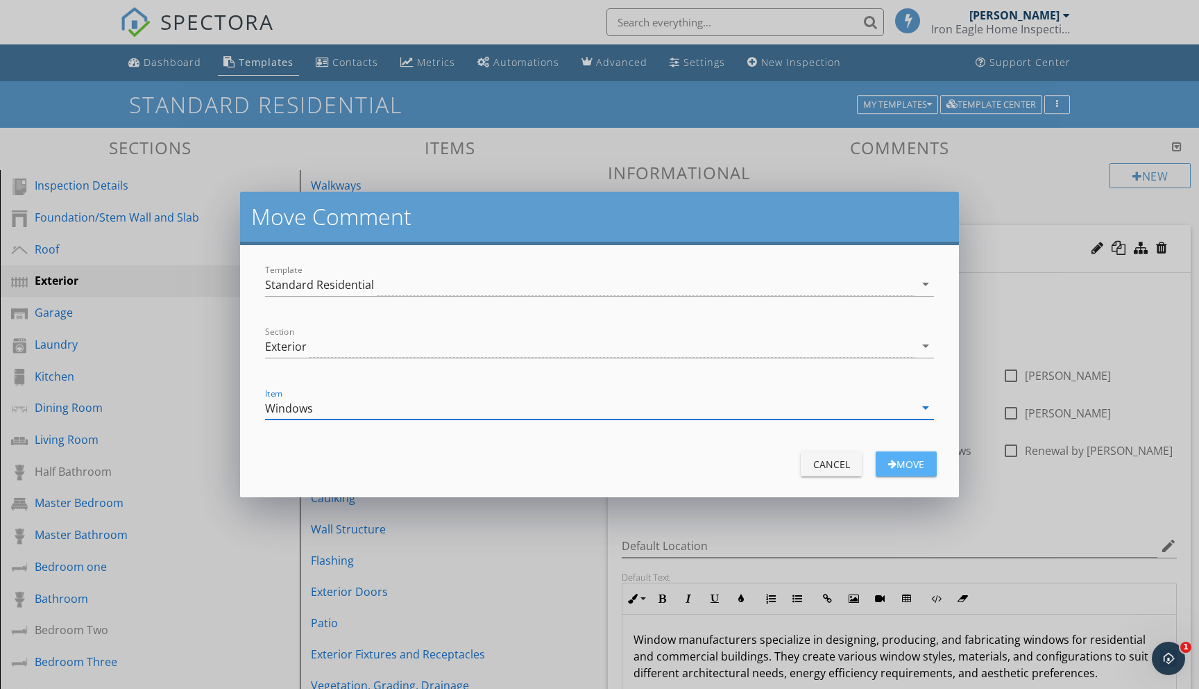
click at [902, 462] on div "Move" at bounding box center [906, 464] width 39 height 15
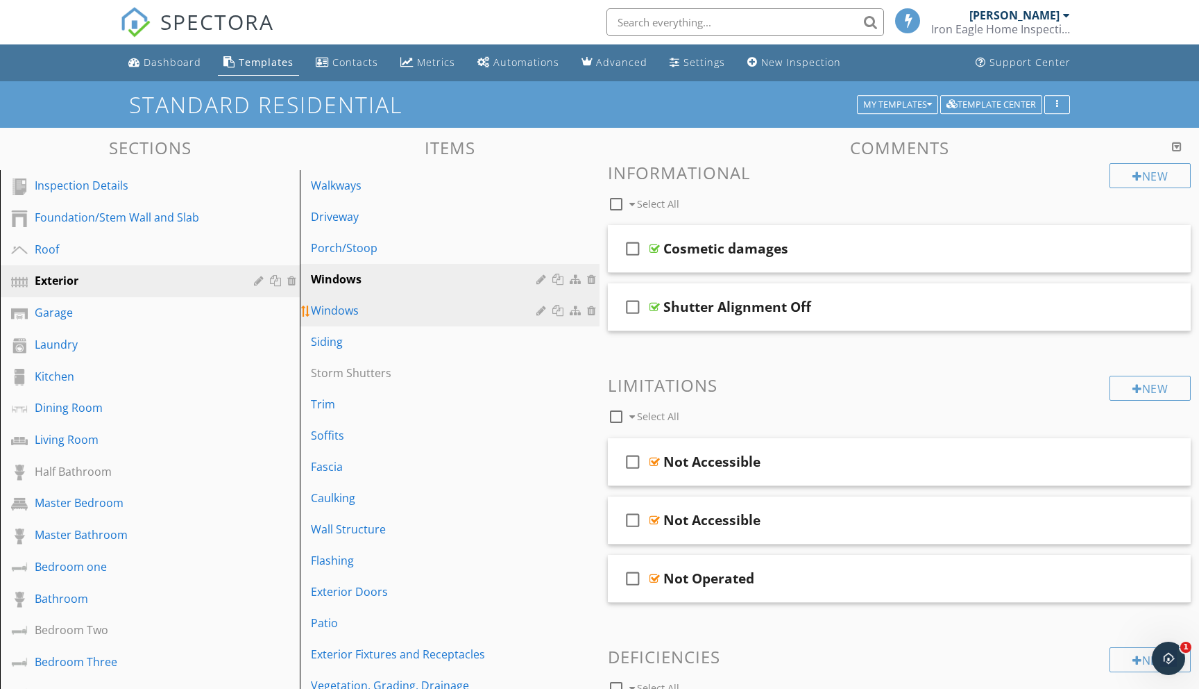
click at [419, 306] on div "Windows" at bounding box center [426, 310] width 230 height 17
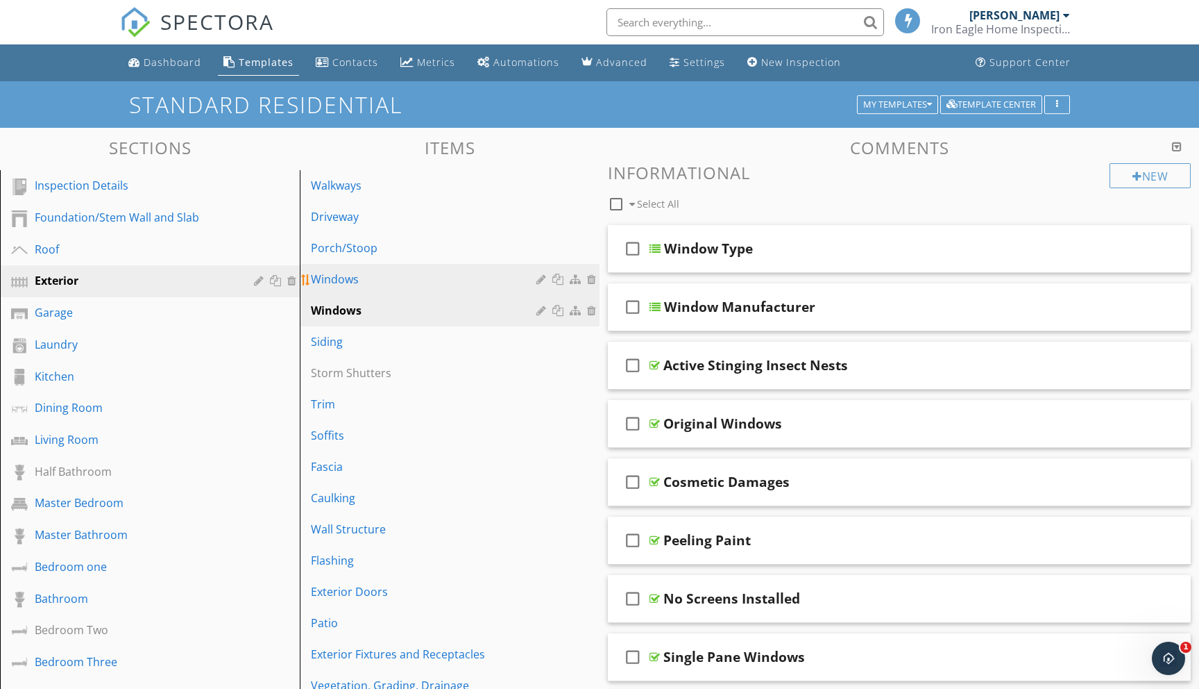
click at [459, 276] on div "Windows" at bounding box center [426, 279] width 230 height 17
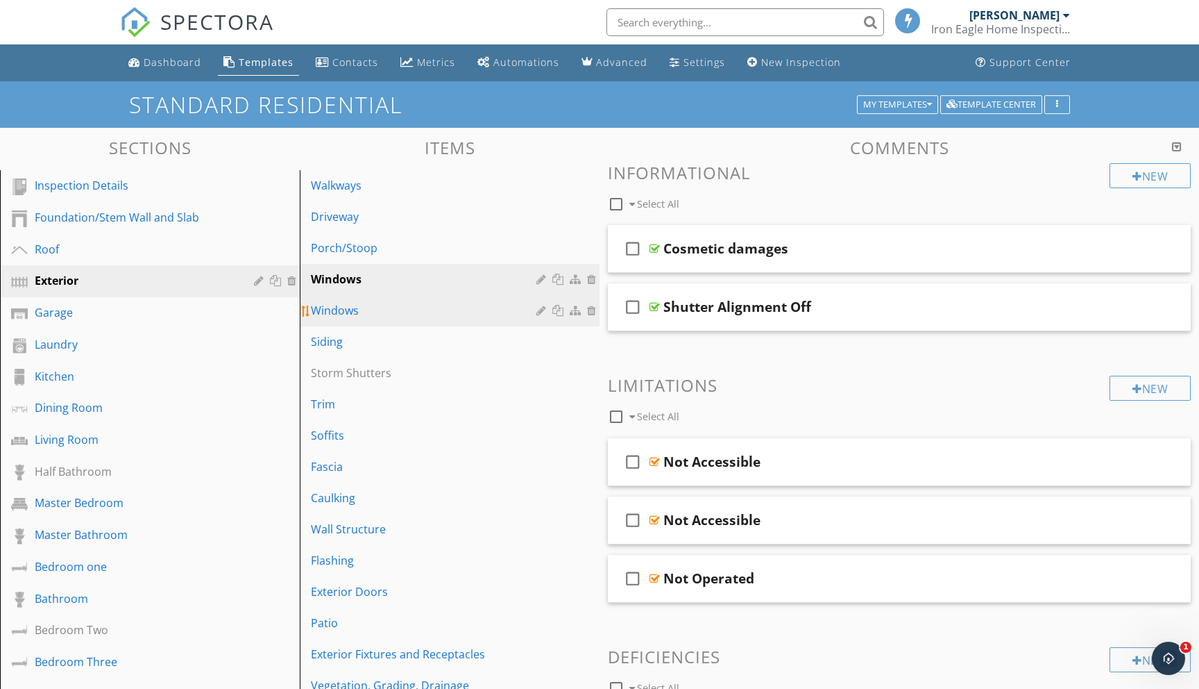
click at [423, 304] on div "Windows" at bounding box center [426, 310] width 230 height 17
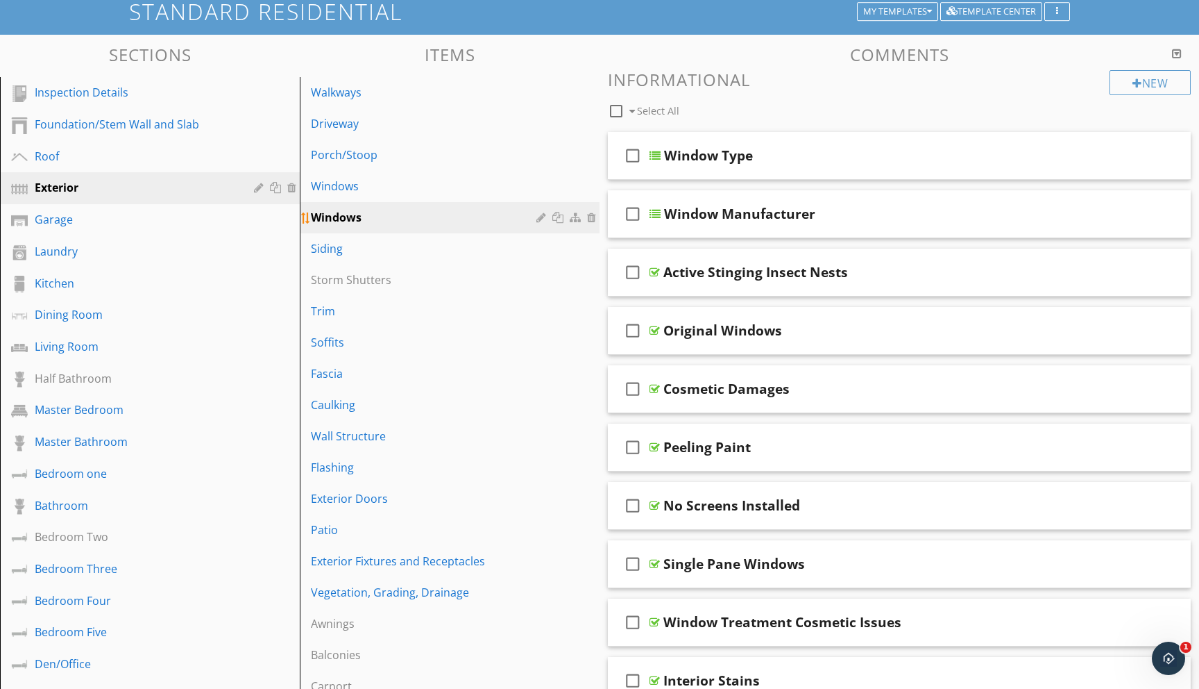
scroll to position [89, 0]
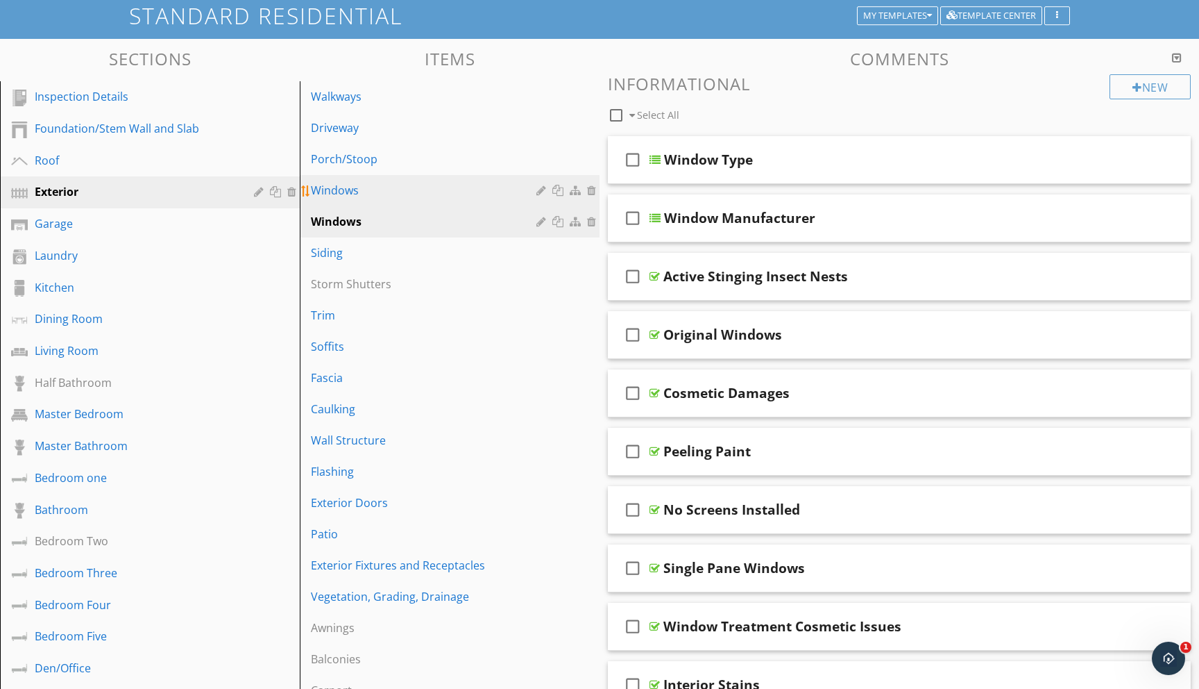
click at [435, 190] on div "Windows" at bounding box center [426, 190] width 230 height 17
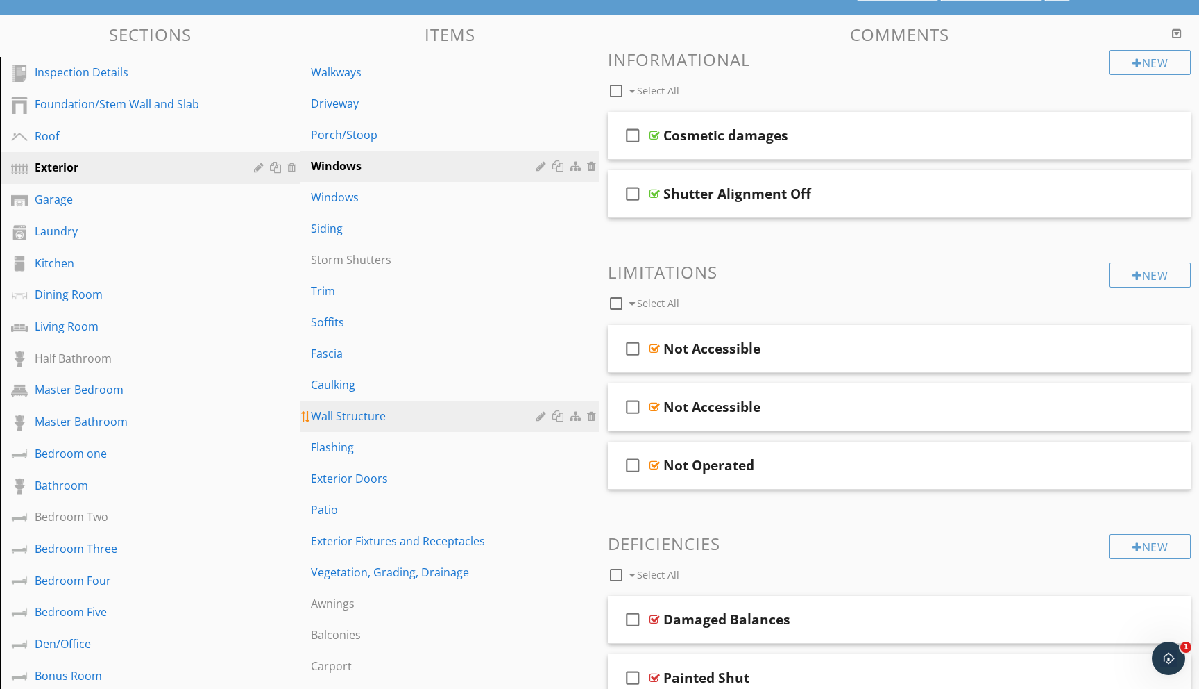
scroll to position [109, 0]
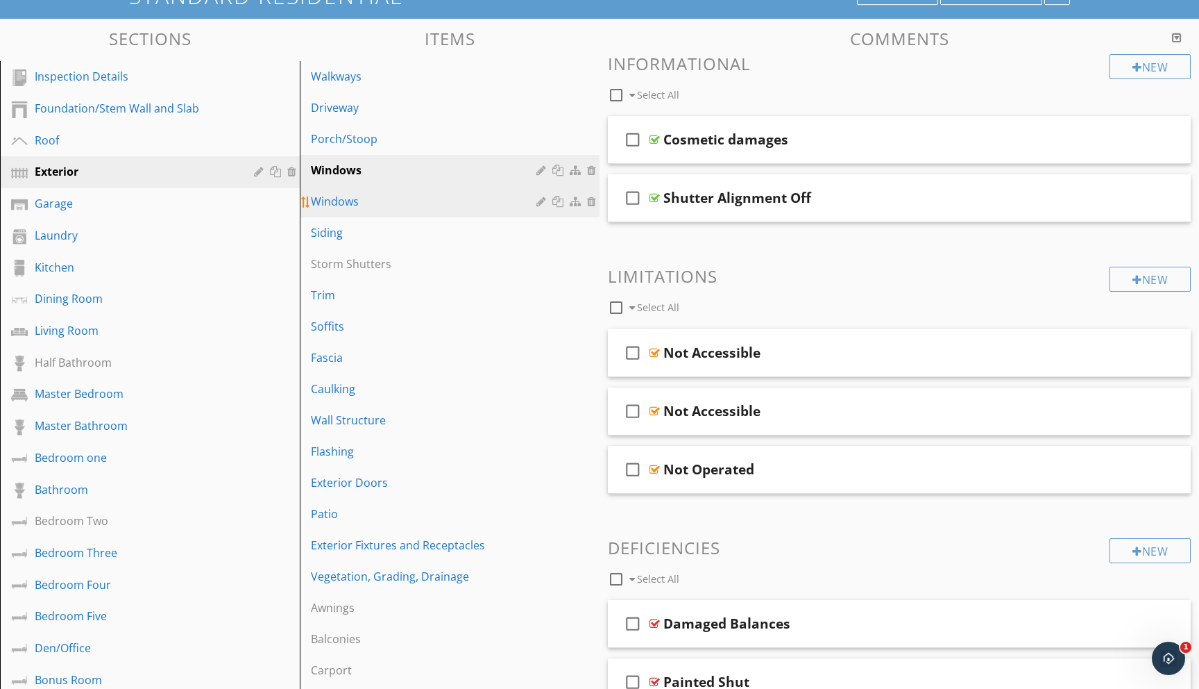
click at [380, 199] on div "Windows" at bounding box center [426, 201] width 230 height 17
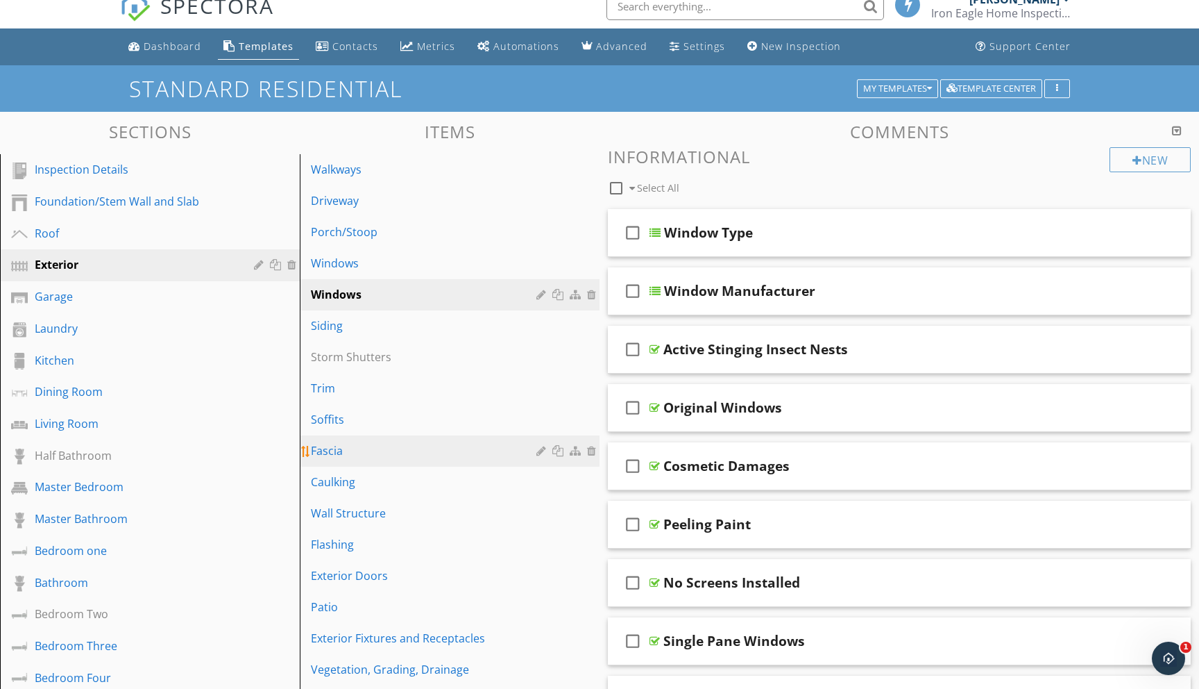
scroll to position [0, 0]
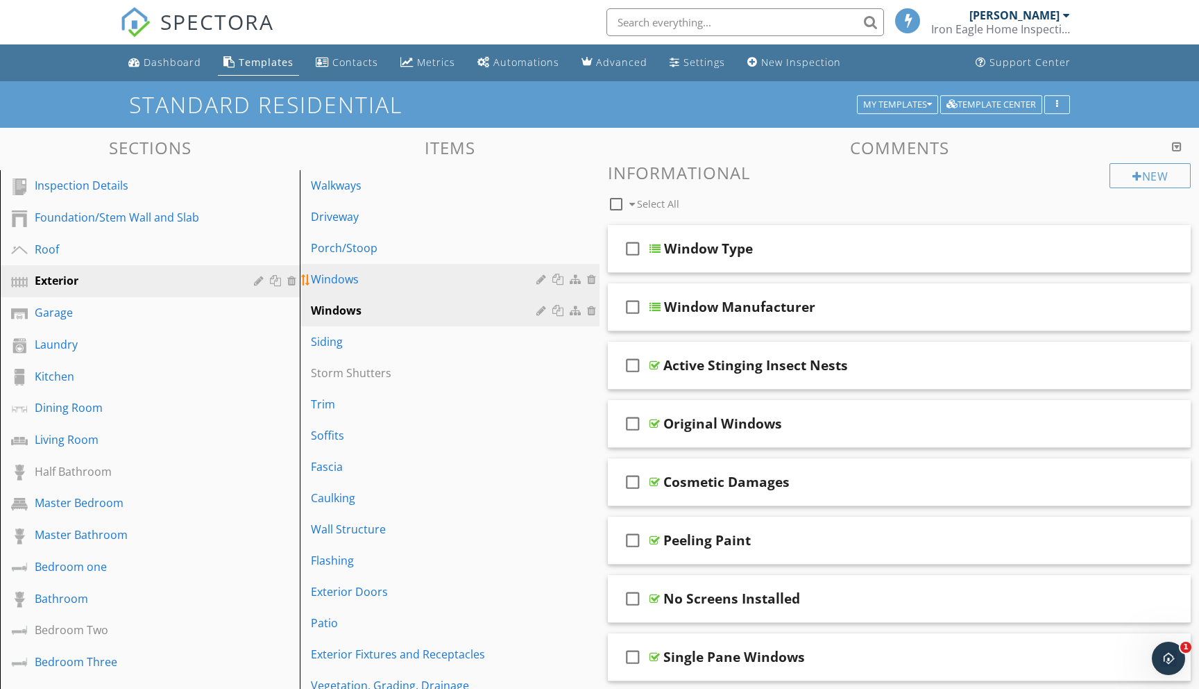
click at [444, 276] on div "Windows" at bounding box center [426, 279] width 230 height 17
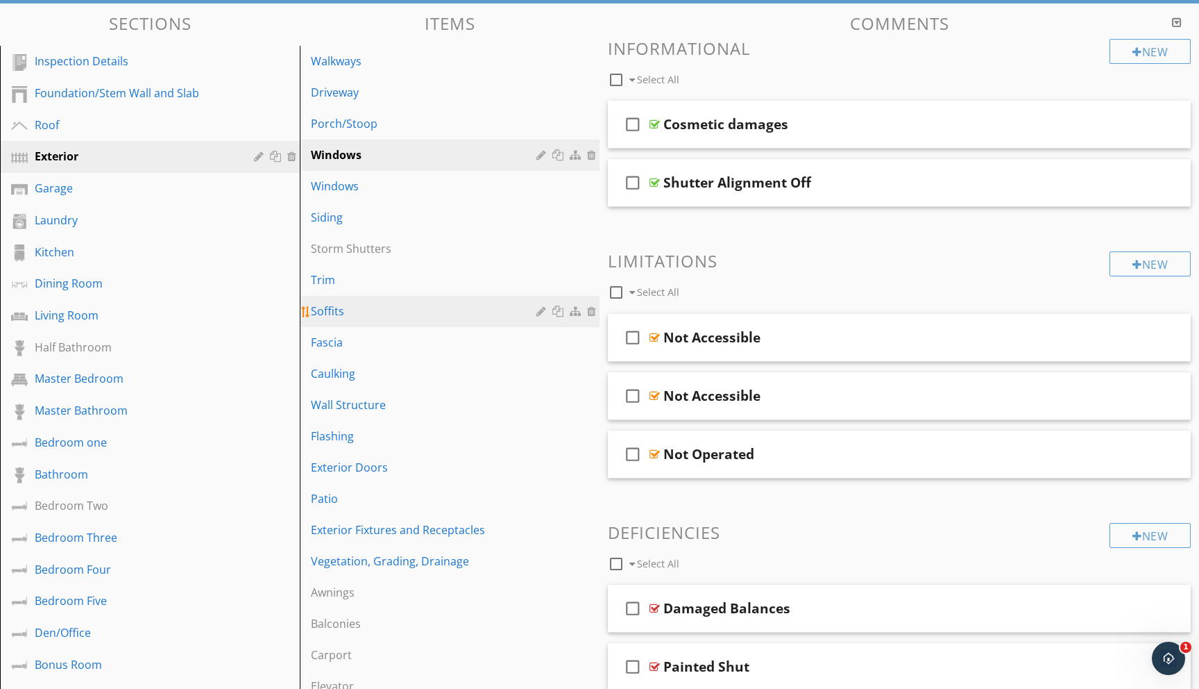
scroll to position [125, 0]
click at [1145, 337] on div at bounding box center [1141, 336] width 14 height 14
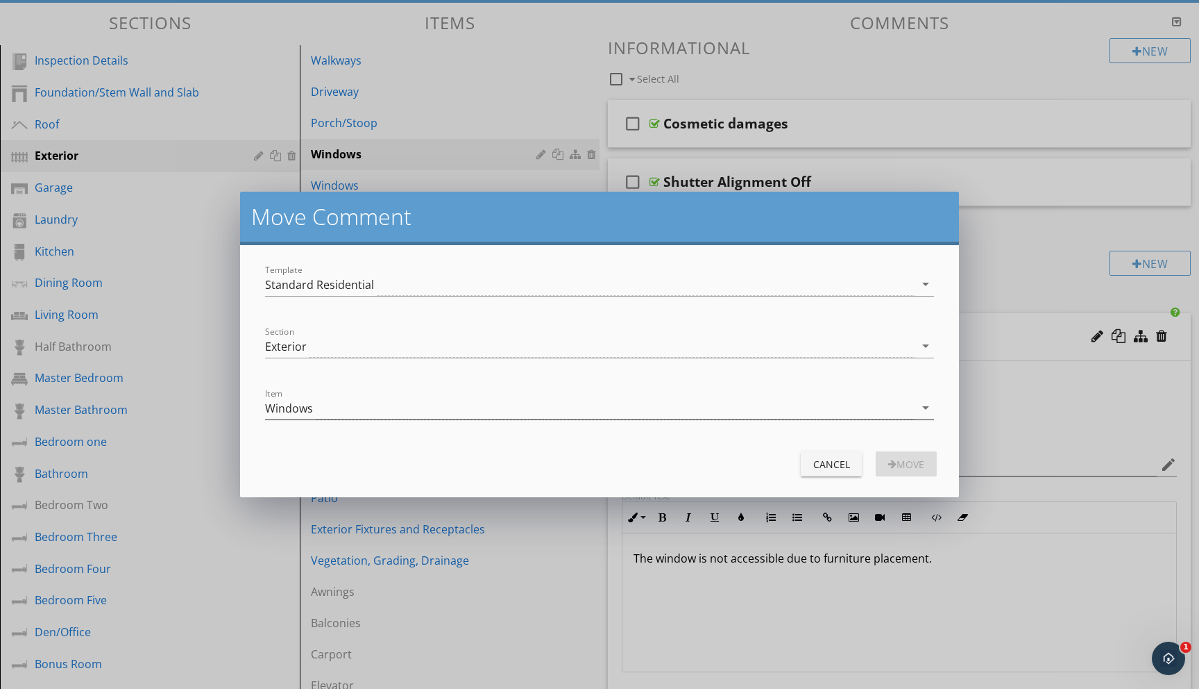
click at [925, 409] on icon "arrow_drop_down" at bounding box center [926, 407] width 17 height 17
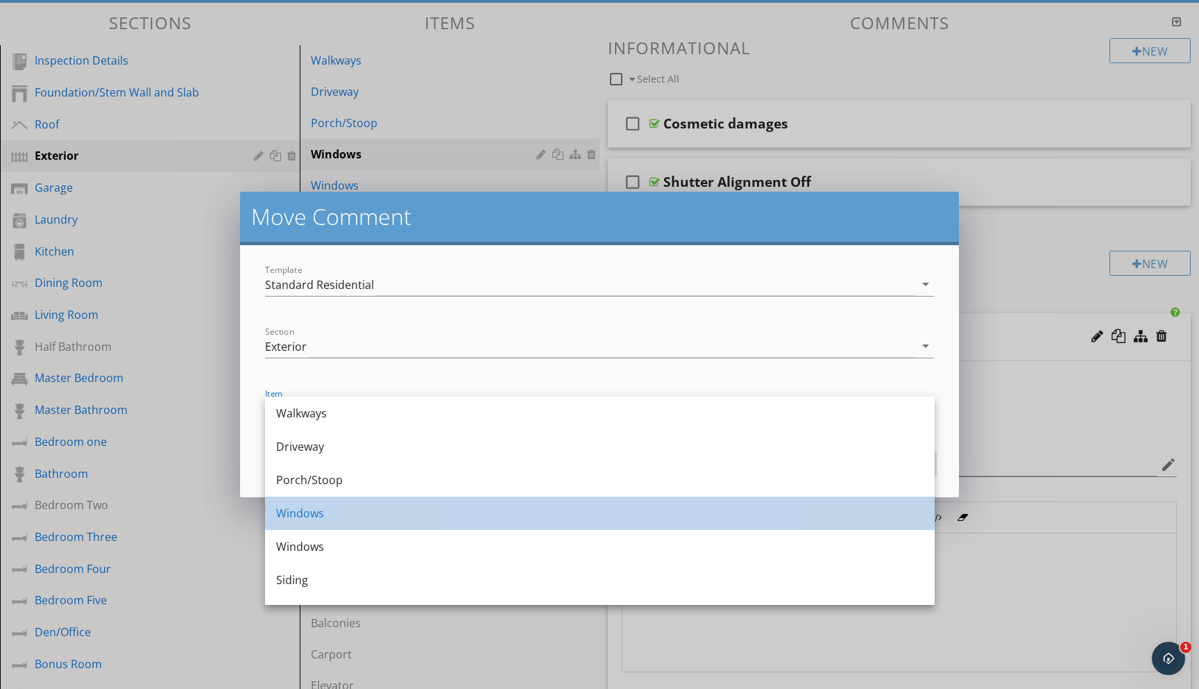
click at [346, 517] on div "Windows" at bounding box center [600, 513] width 648 height 17
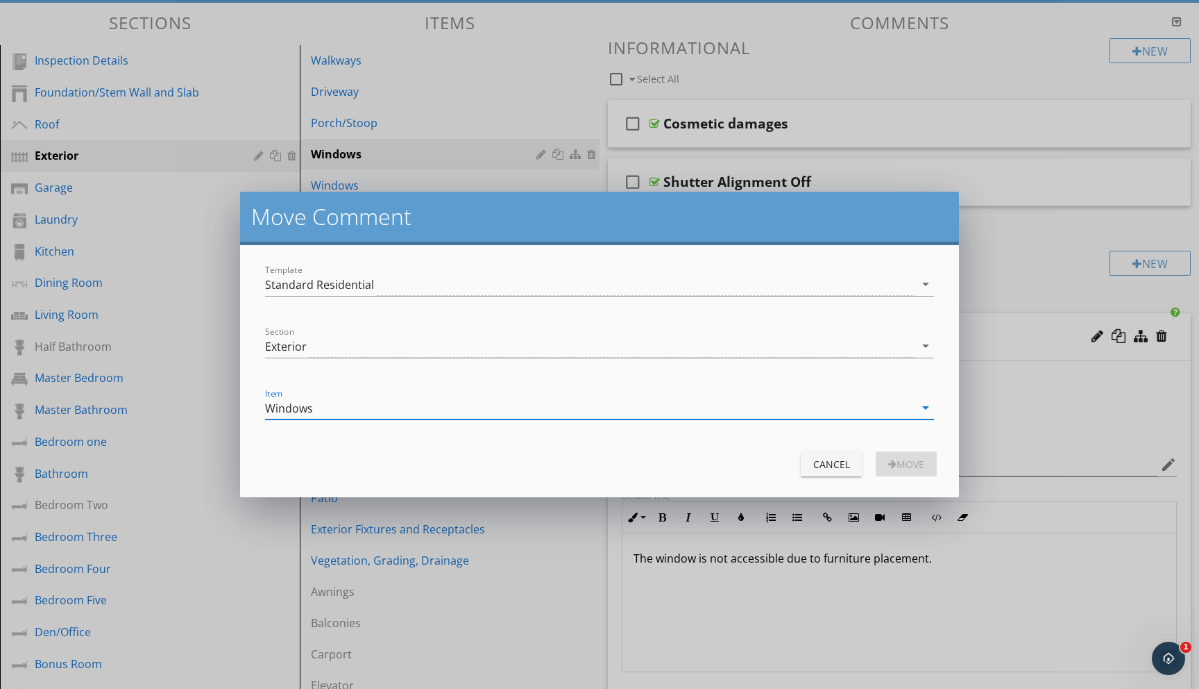
click at [928, 407] on icon "arrow_drop_down" at bounding box center [926, 407] width 17 height 17
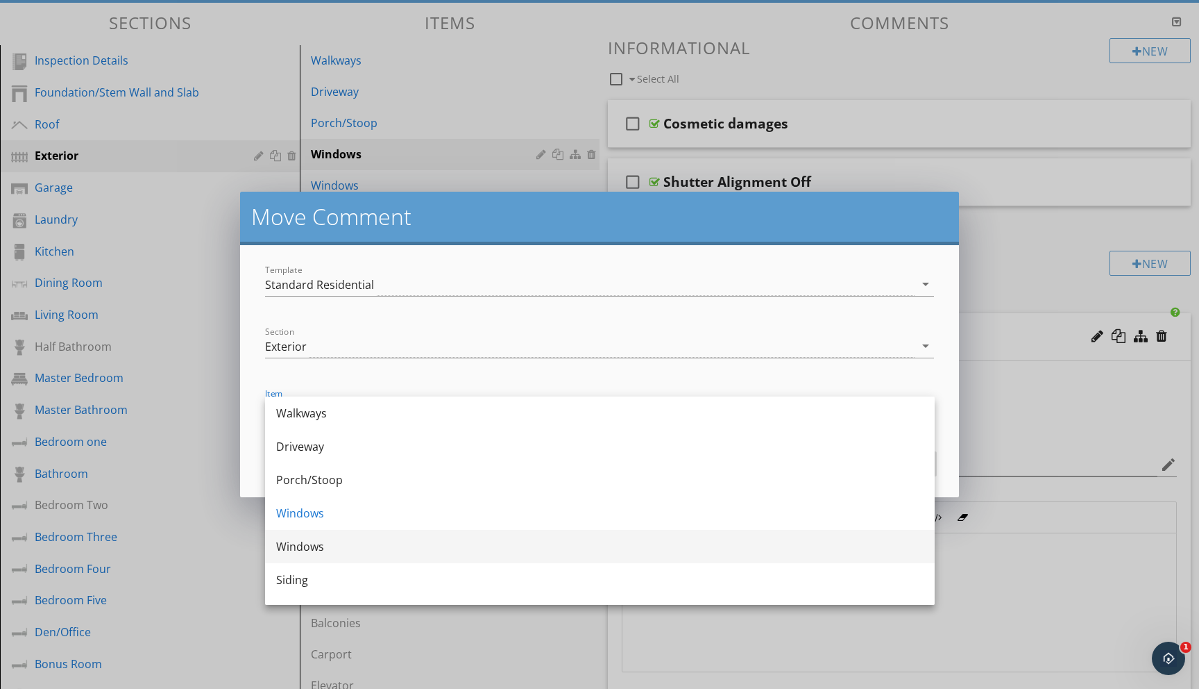
click at [325, 548] on div "Windows" at bounding box center [600, 546] width 648 height 17
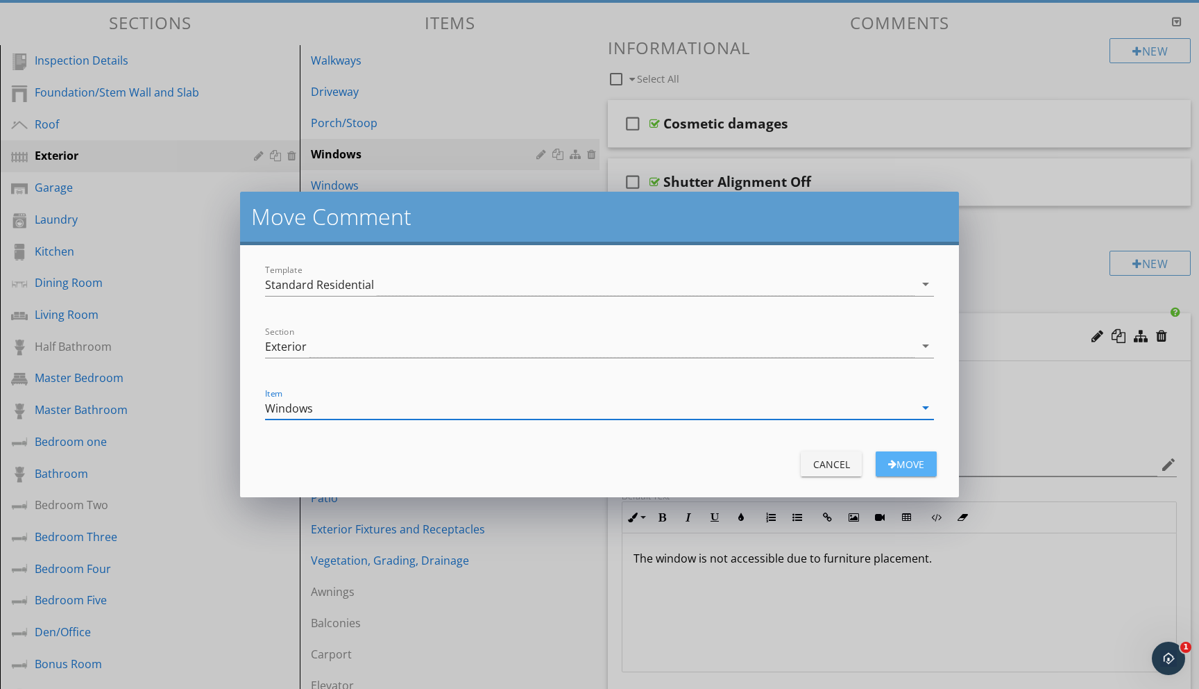
click at [906, 459] on div "Move" at bounding box center [906, 464] width 39 height 15
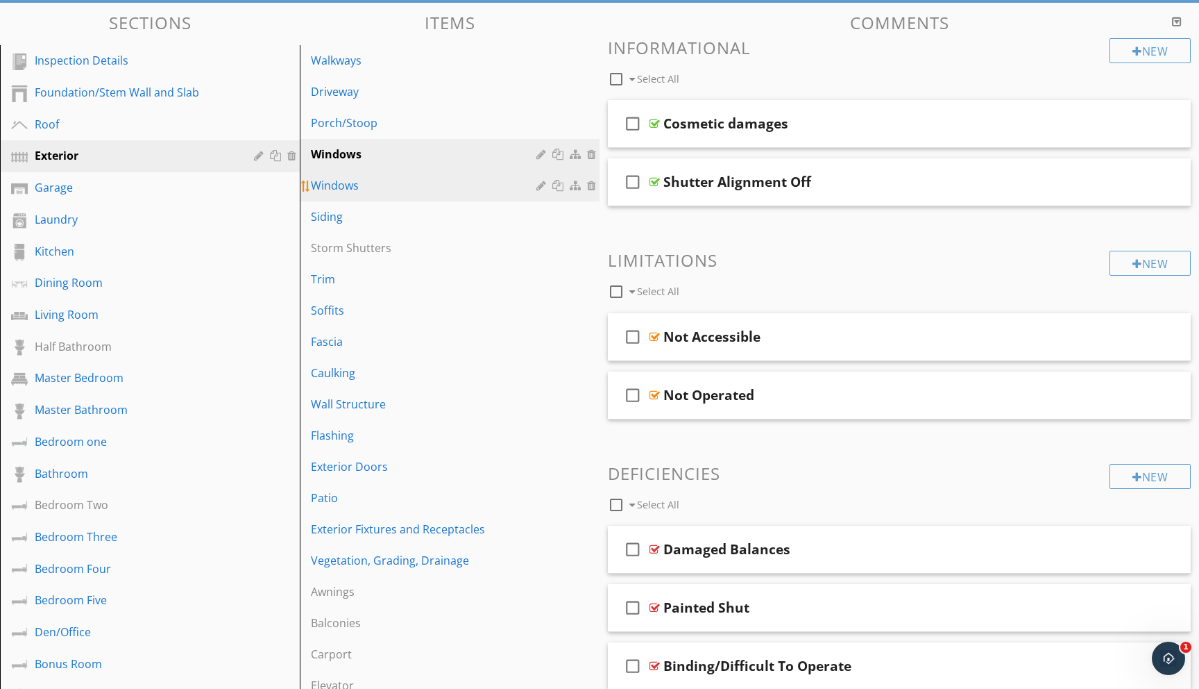
click at [434, 187] on div "Windows" at bounding box center [426, 185] width 230 height 17
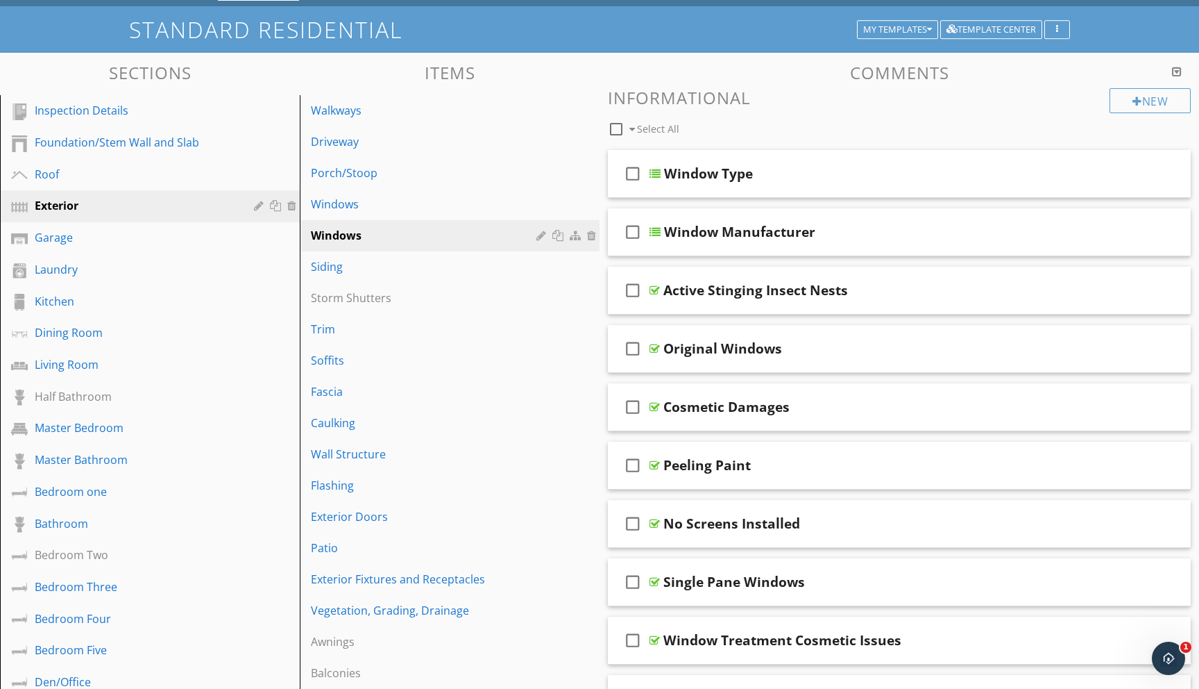
scroll to position [65, 0]
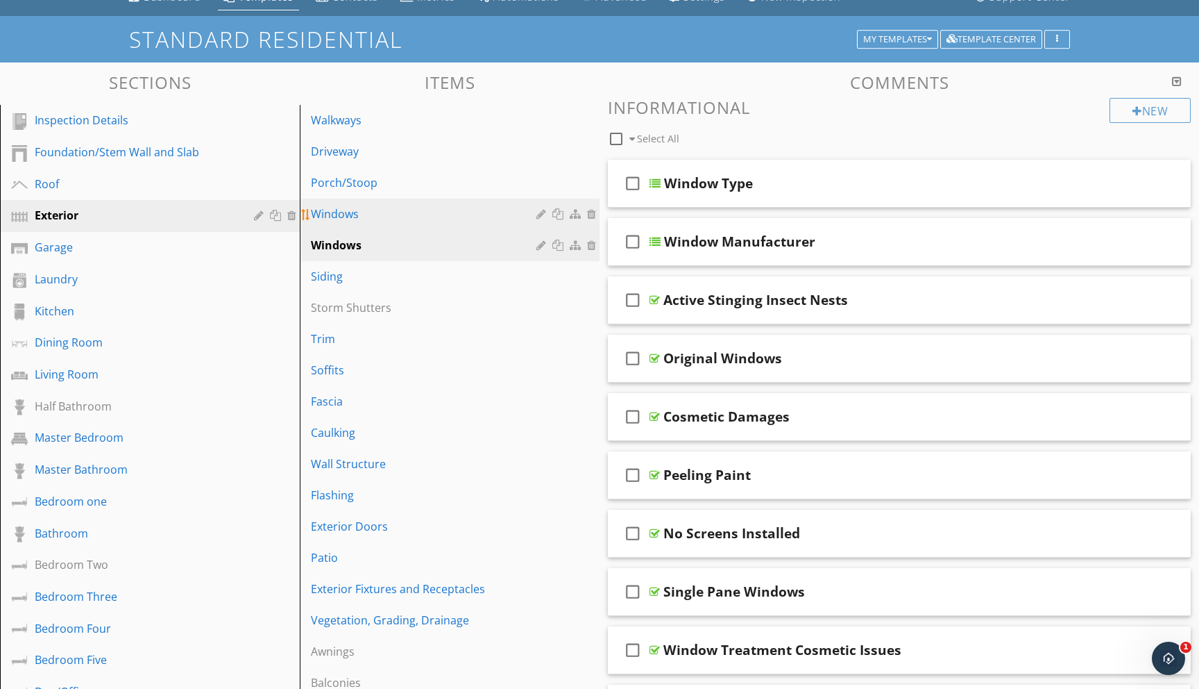
click at [410, 221] on div "Windows" at bounding box center [426, 213] width 230 height 17
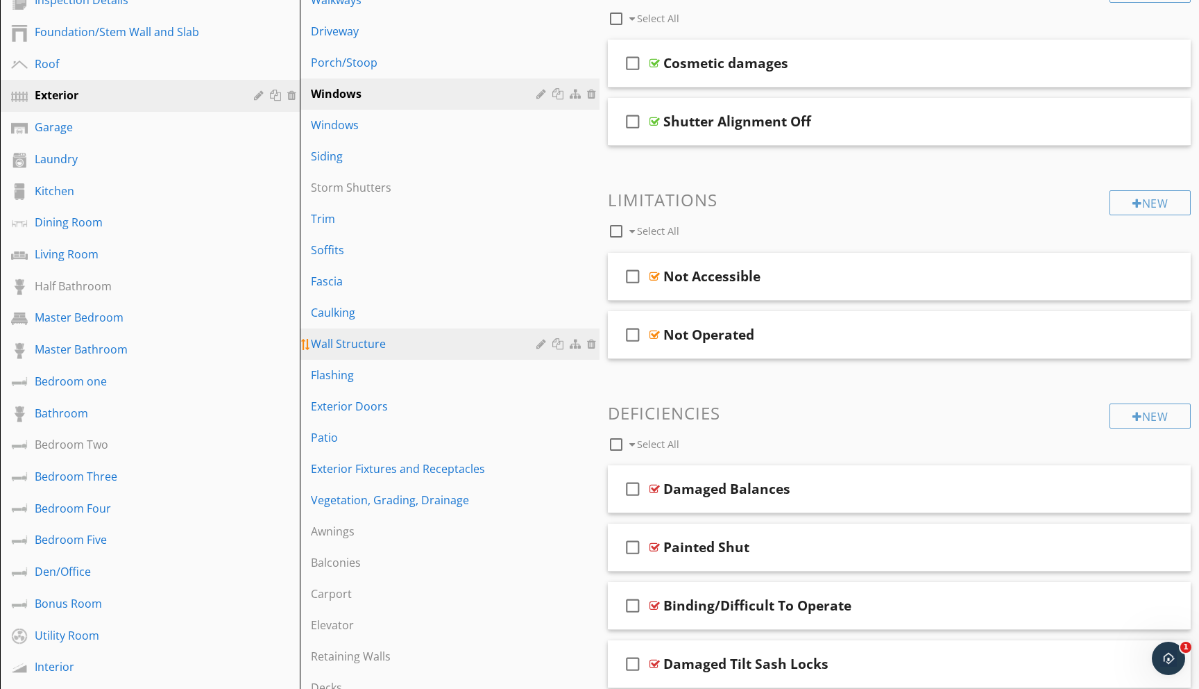
scroll to position [180, 0]
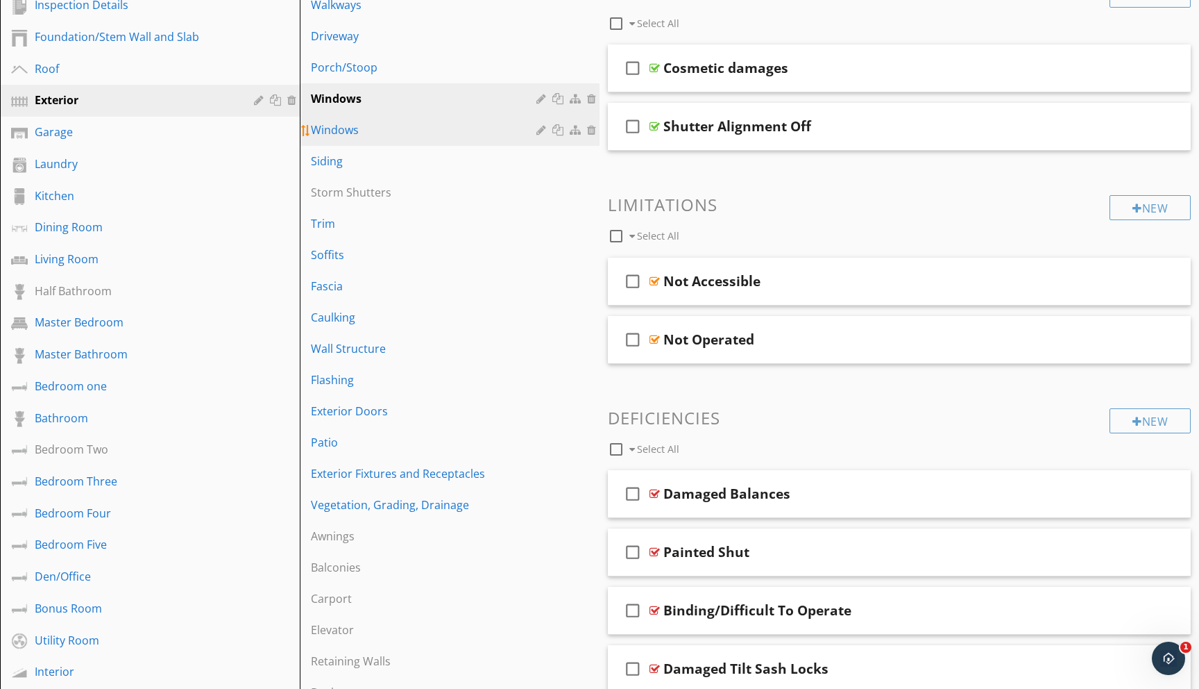
click at [397, 117] on link "Windows" at bounding box center [452, 130] width 296 height 31
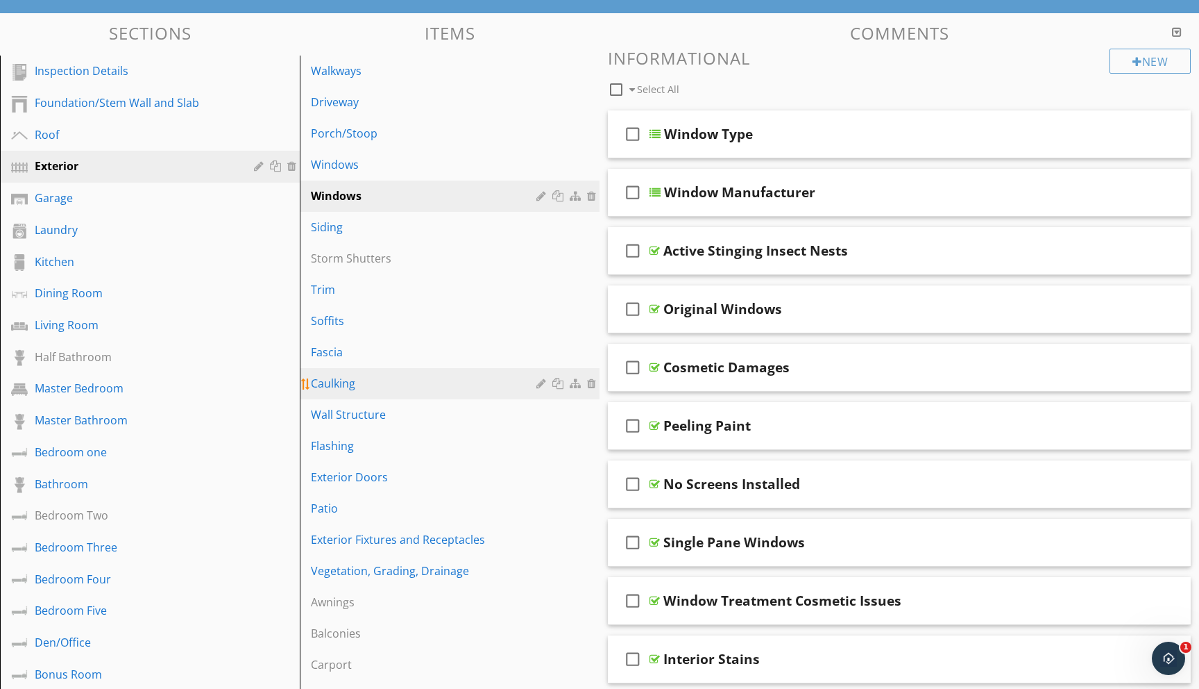
scroll to position [113, 0]
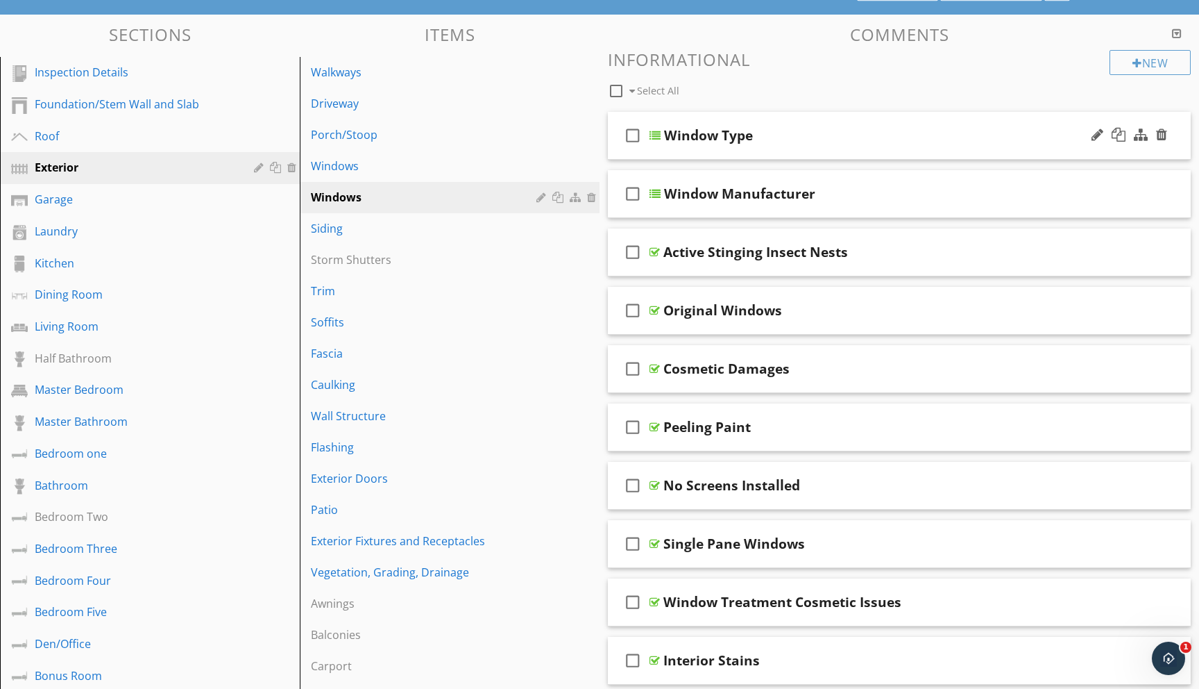
click at [657, 137] on div at bounding box center [655, 135] width 11 height 11
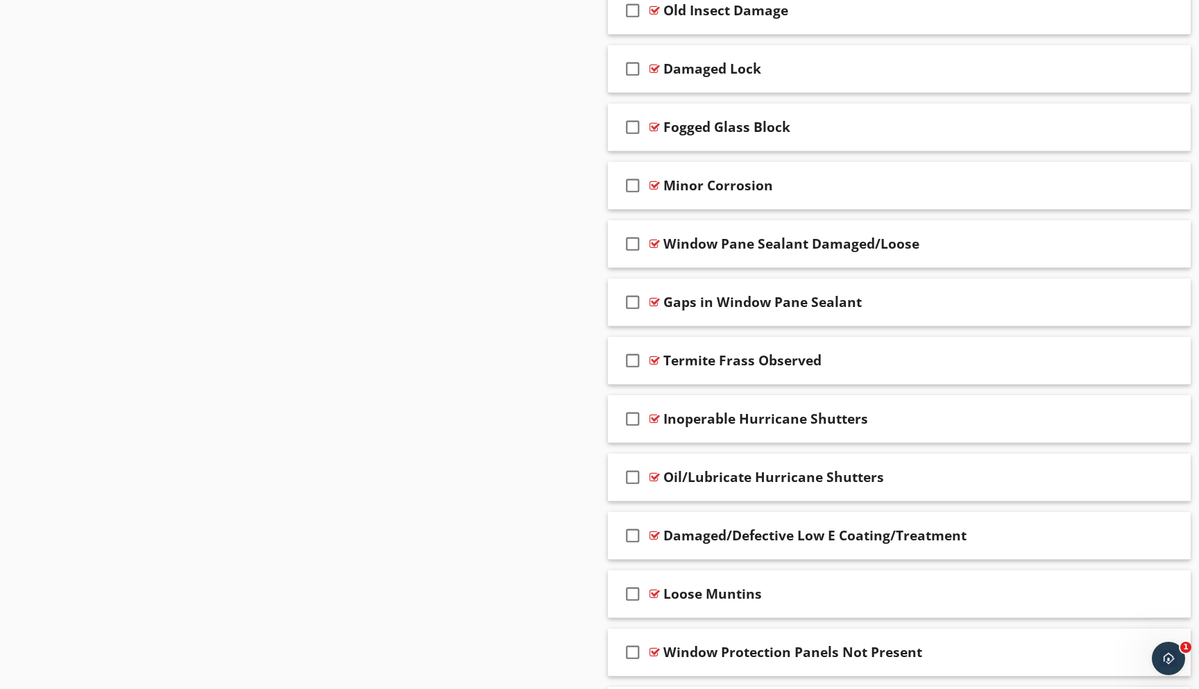
scroll to position [6250, 0]
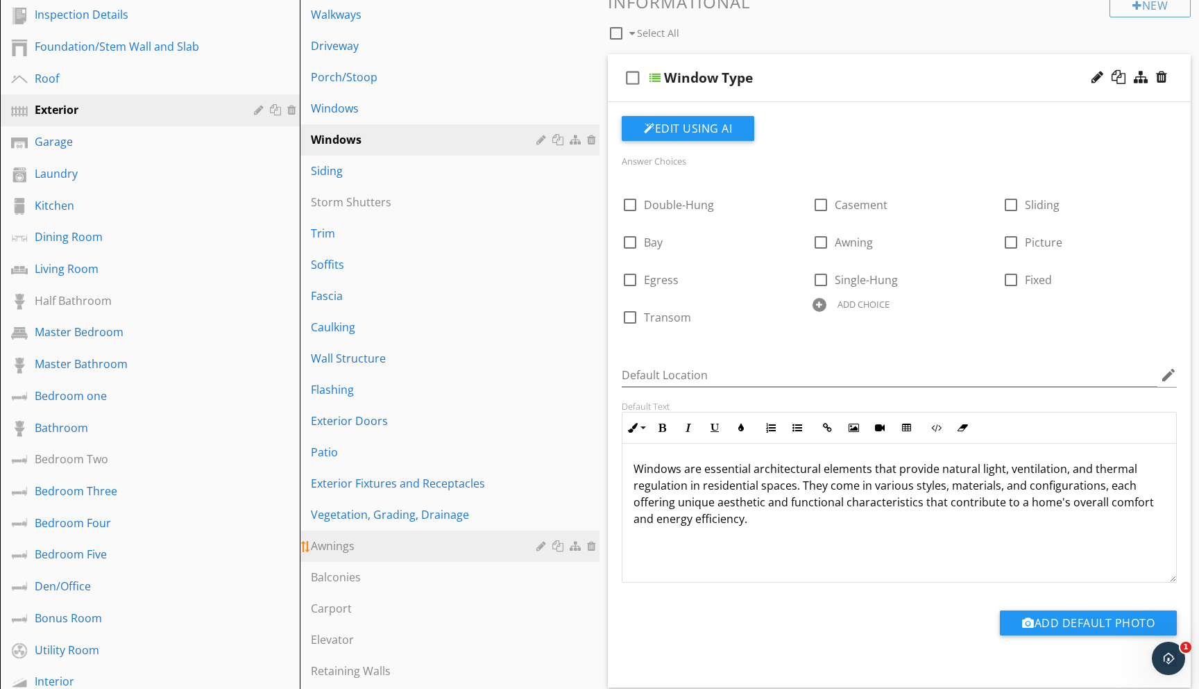
scroll to position [163, 0]
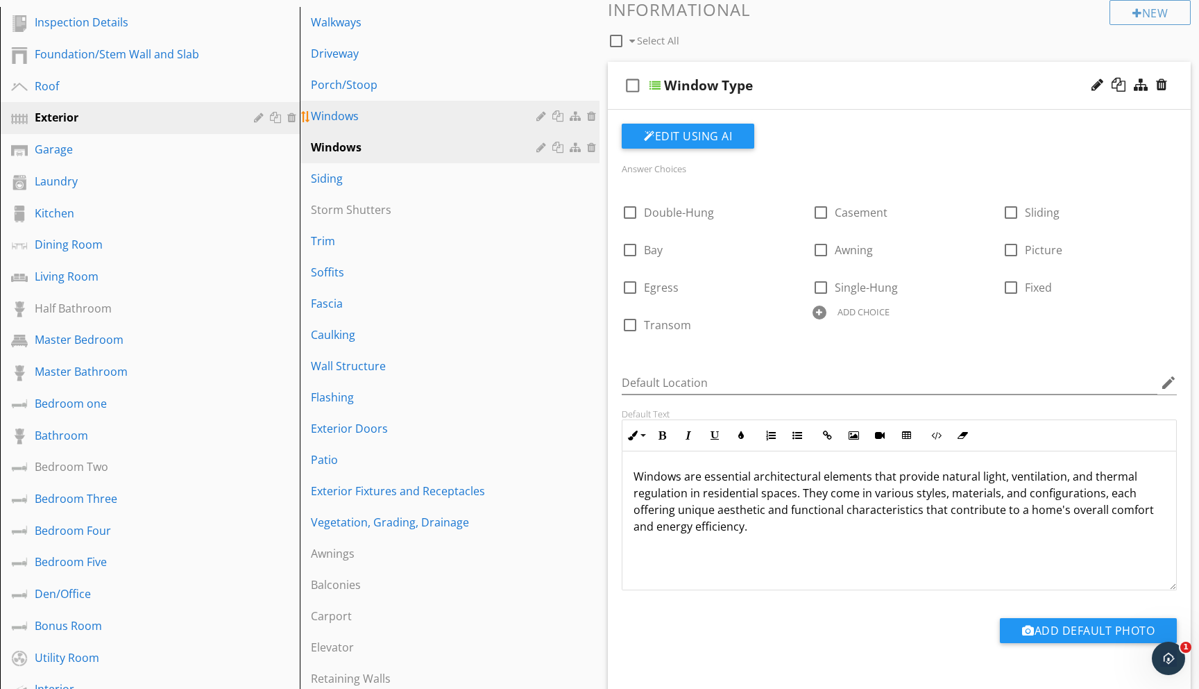
click at [351, 117] on div "Windows" at bounding box center [426, 116] width 230 height 17
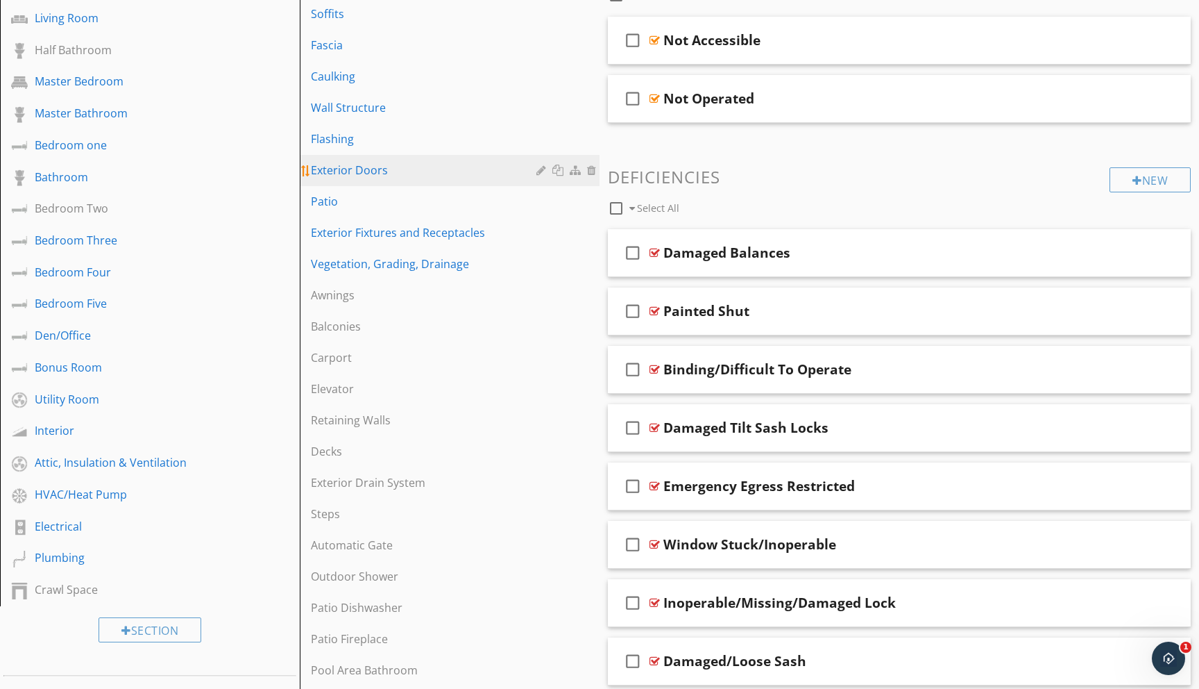
scroll to position [419, 0]
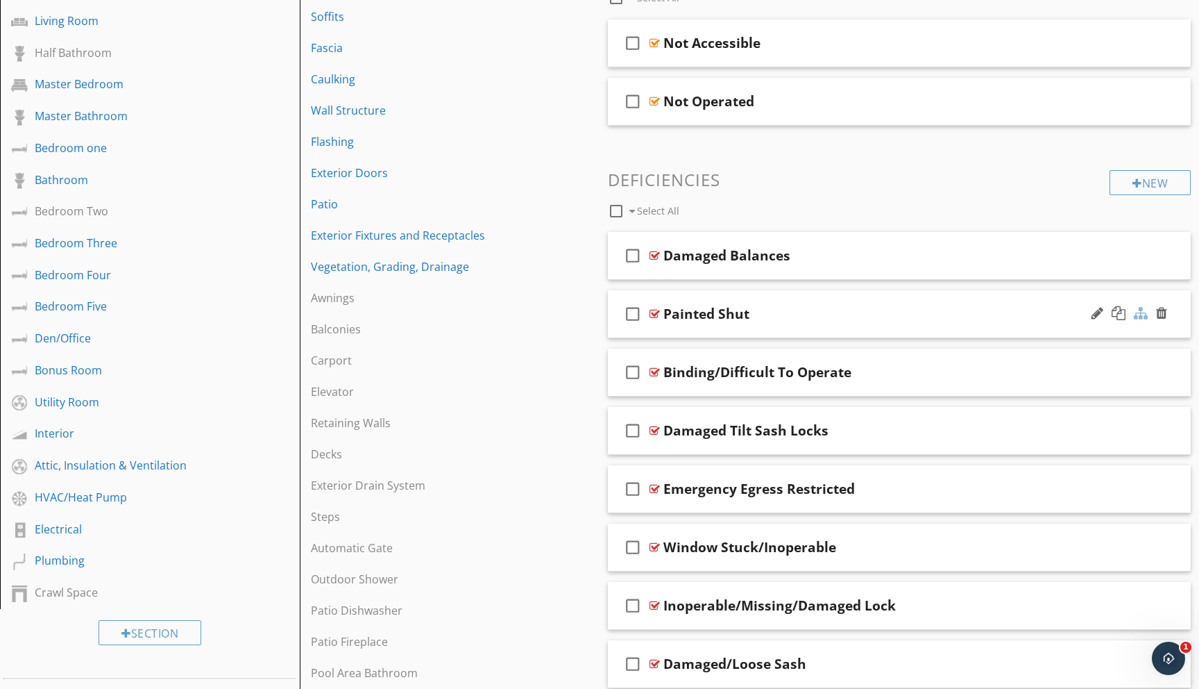
click at [1141, 317] on div at bounding box center [1141, 313] width 14 height 14
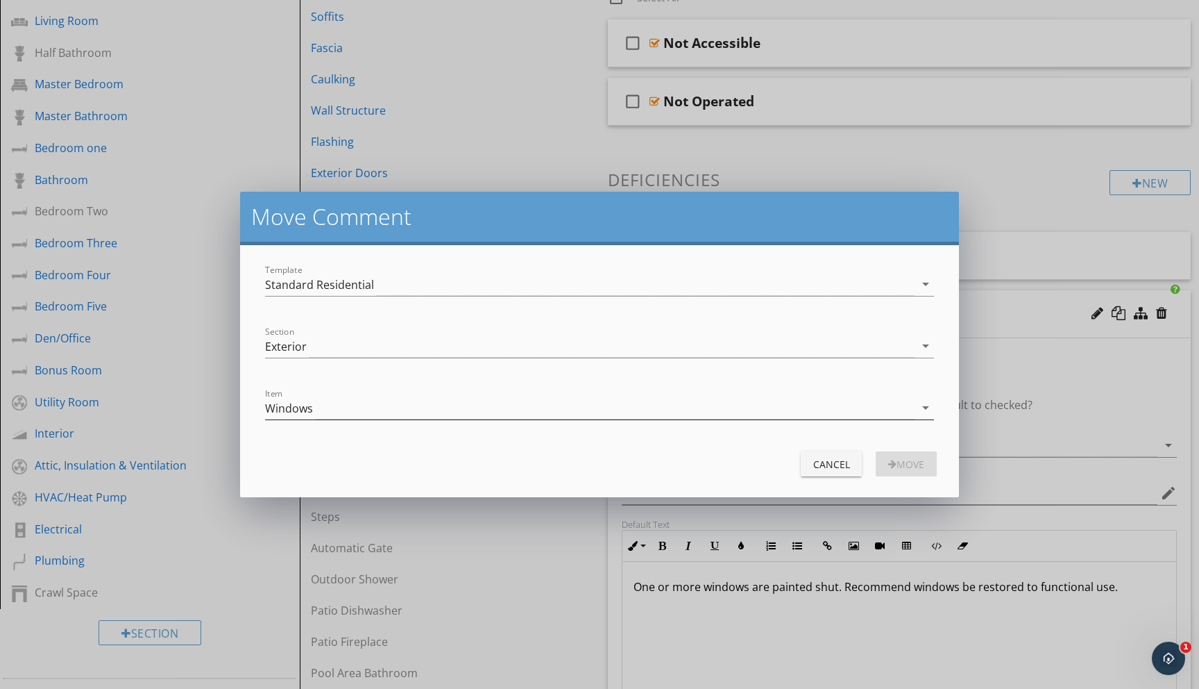
click at [929, 405] on icon "arrow_drop_down" at bounding box center [926, 407] width 17 height 17
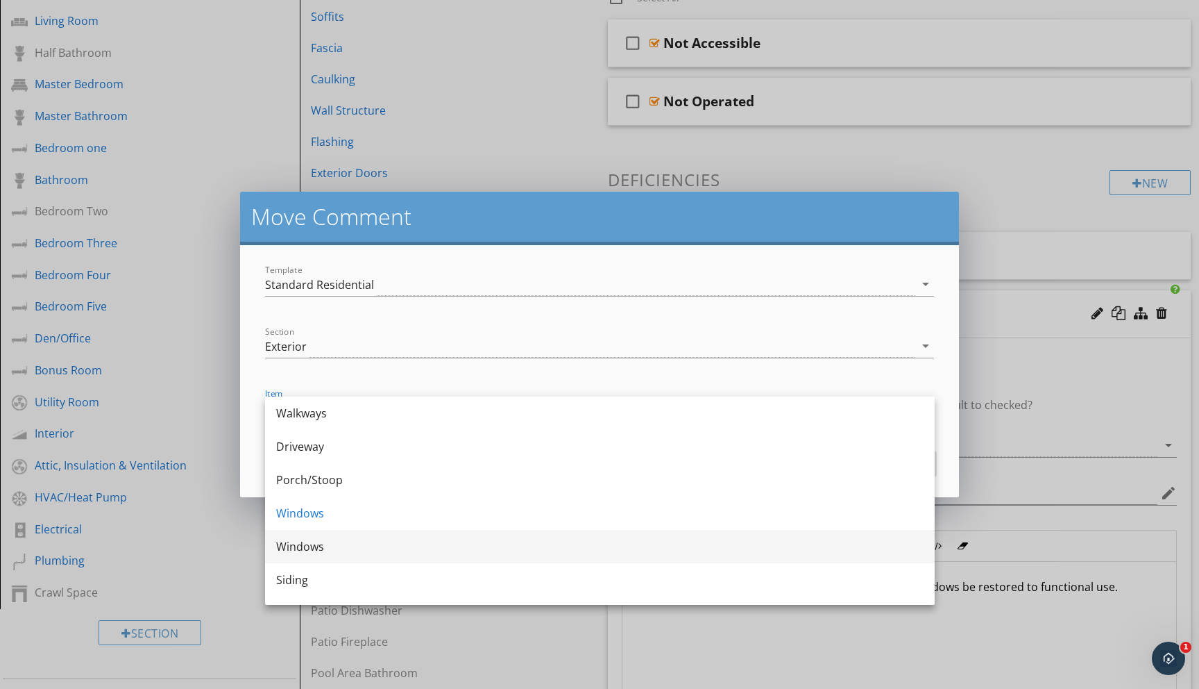
click at [377, 549] on div "Windows" at bounding box center [600, 546] width 648 height 17
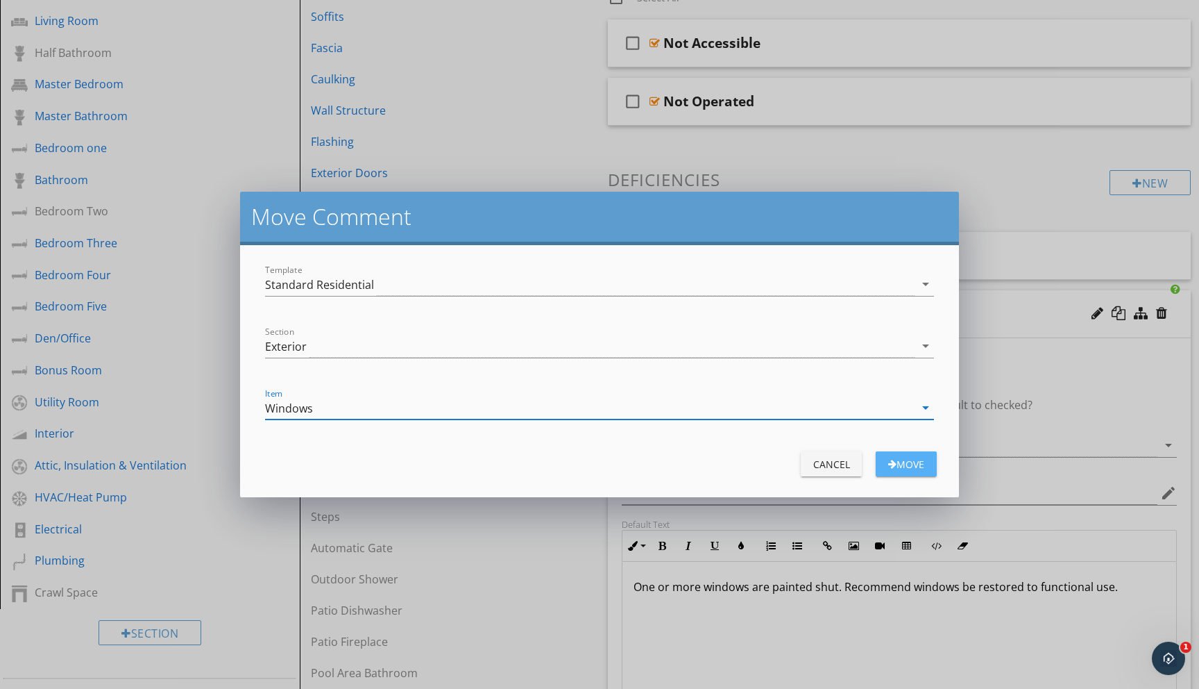
click at [913, 466] on div "Move" at bounding box center [906, 464] width 39 height 15
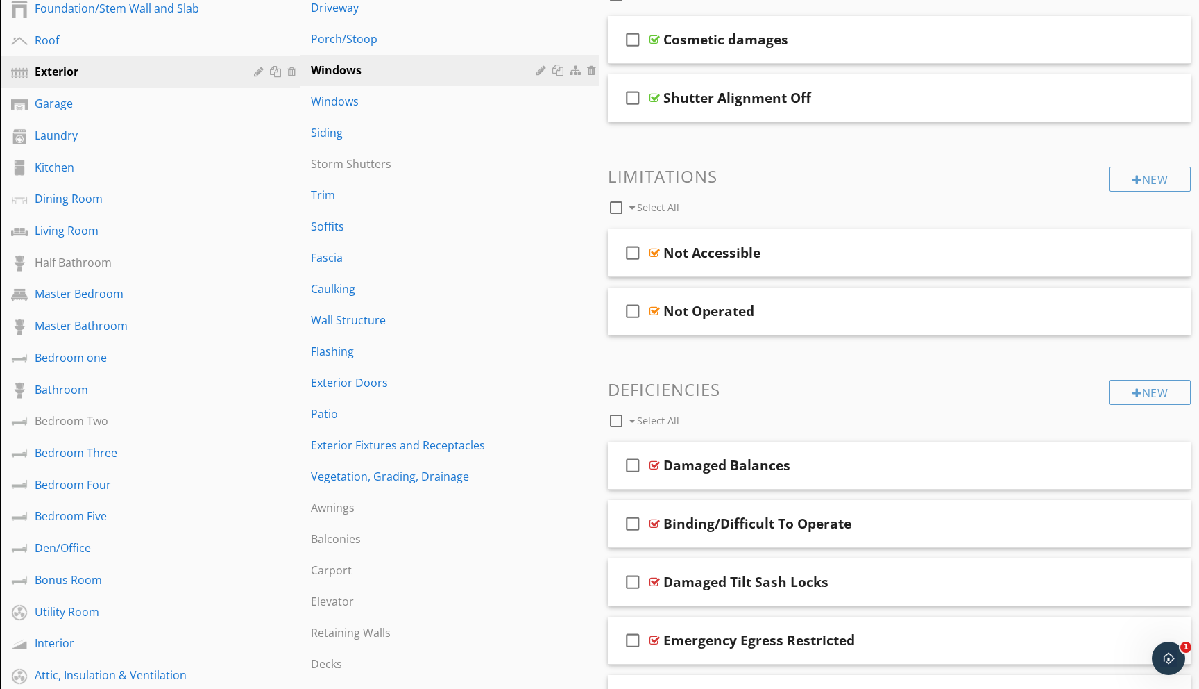
scroll to position [0, 0]
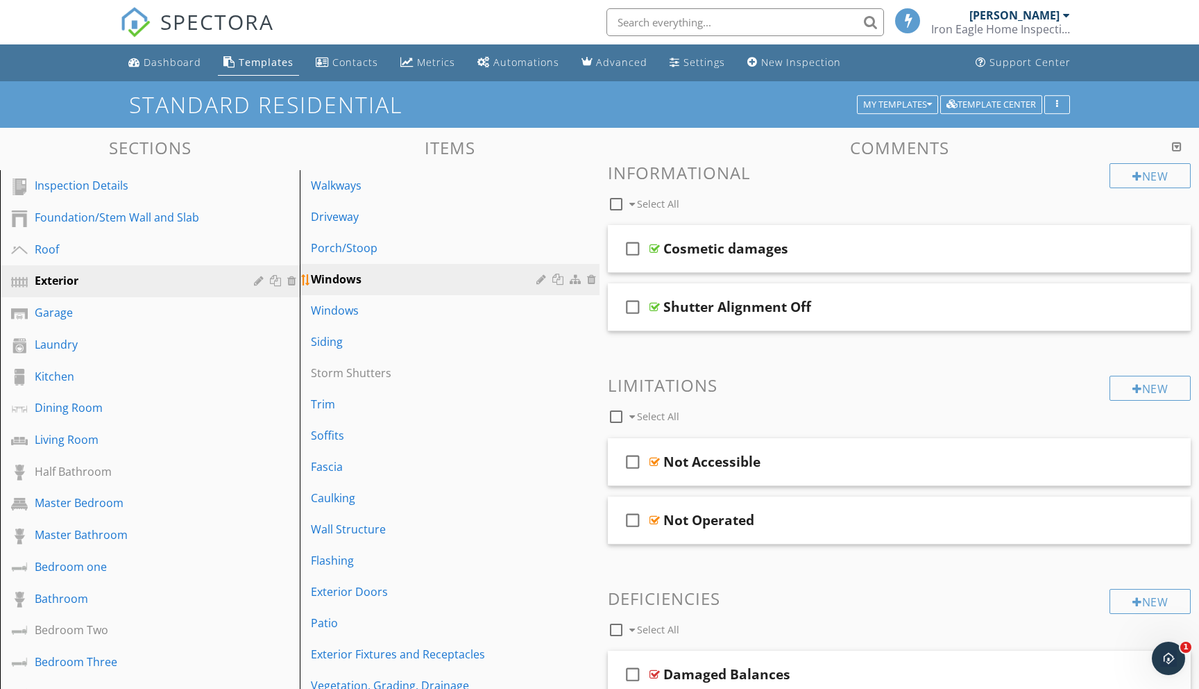
click at [403, 287] on link "Windows" at bounding box center [452, 279] width 296 height 31
click at [356, 306] on div "Windows" at bounding box center [426, 310] width 230 height 17
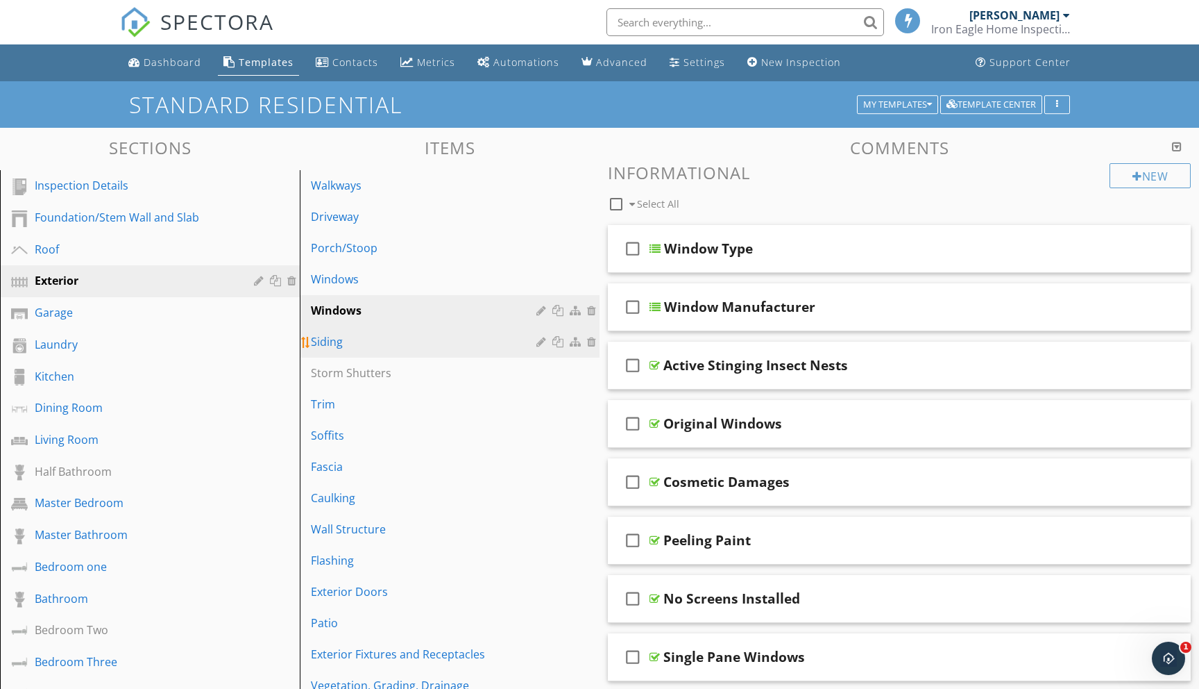
click at [355, 340] on div "Siding" at bounding box center [426, 341] width 230 height 17
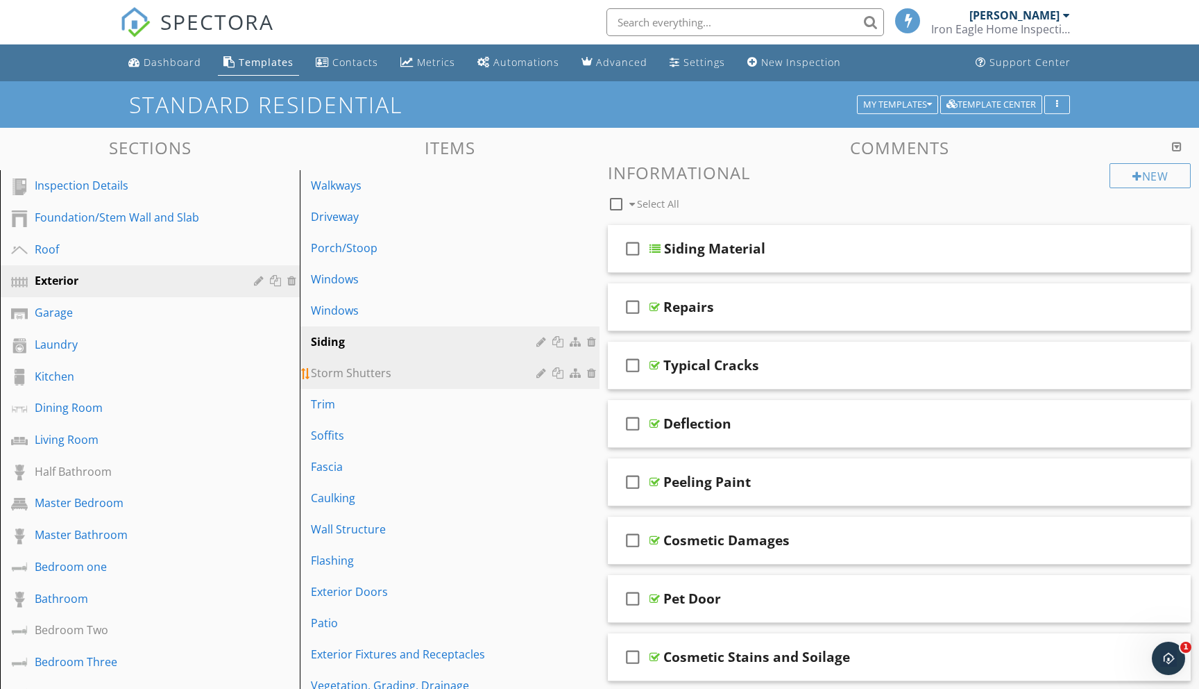
click at [354, 369] on div "Storm Shutters" at bounding box center [426, 372] width 230 height 17
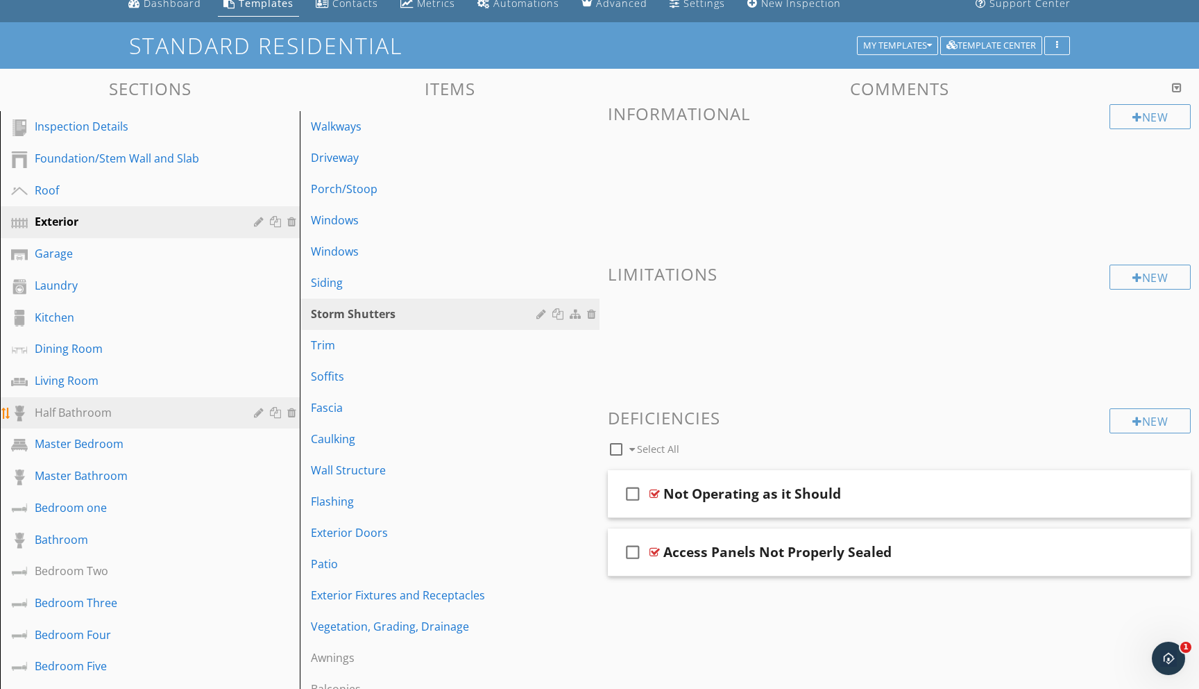
scroll to position [60, 0]
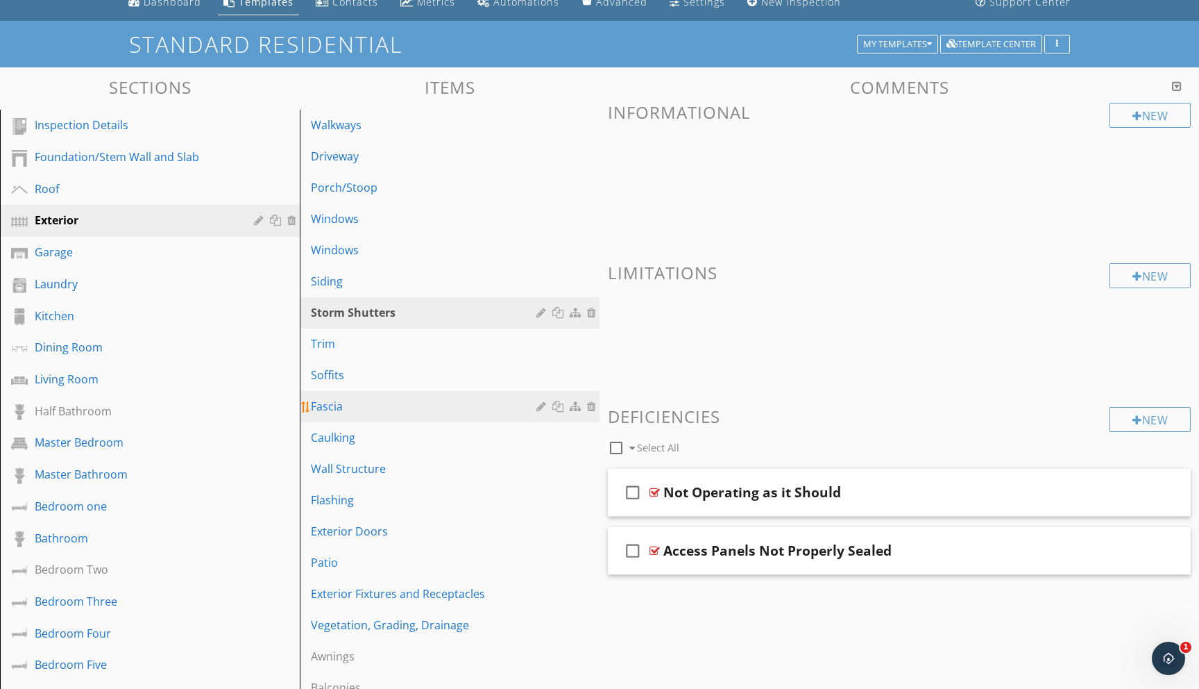
click at [321, 403] on div "Fascia" at bounding box center [426, 406] width 230 height 17
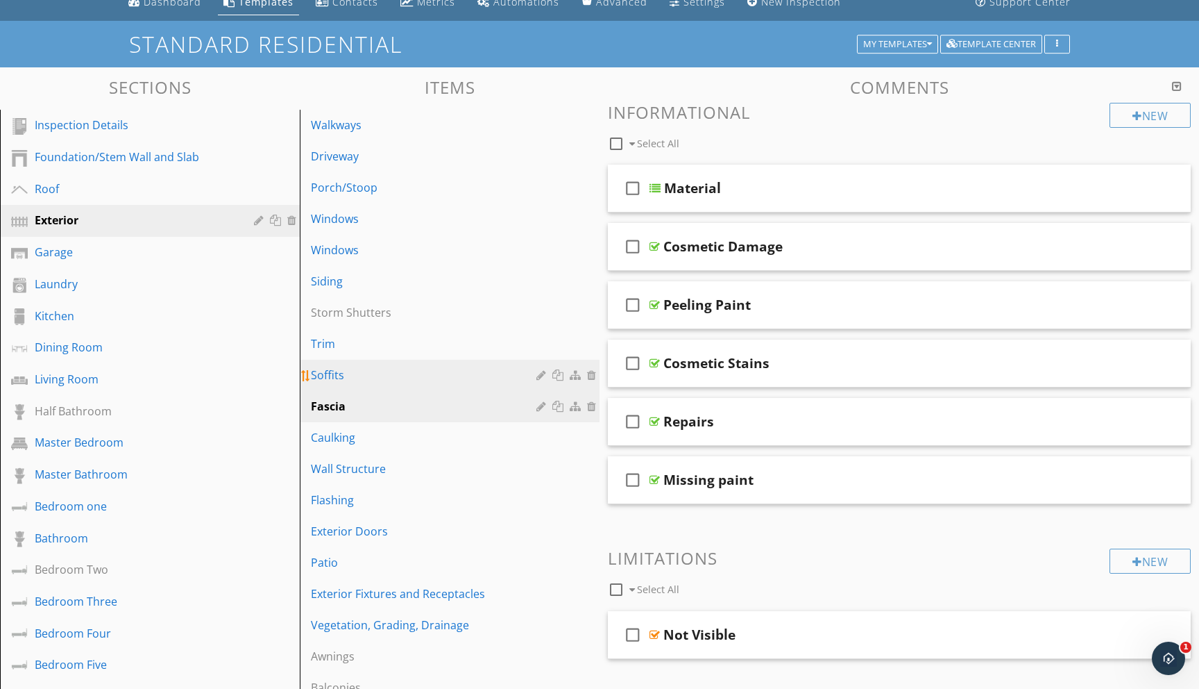
click at [337, 376] on div "Soffits" at bounding box center [426, 374] width 230 height 17
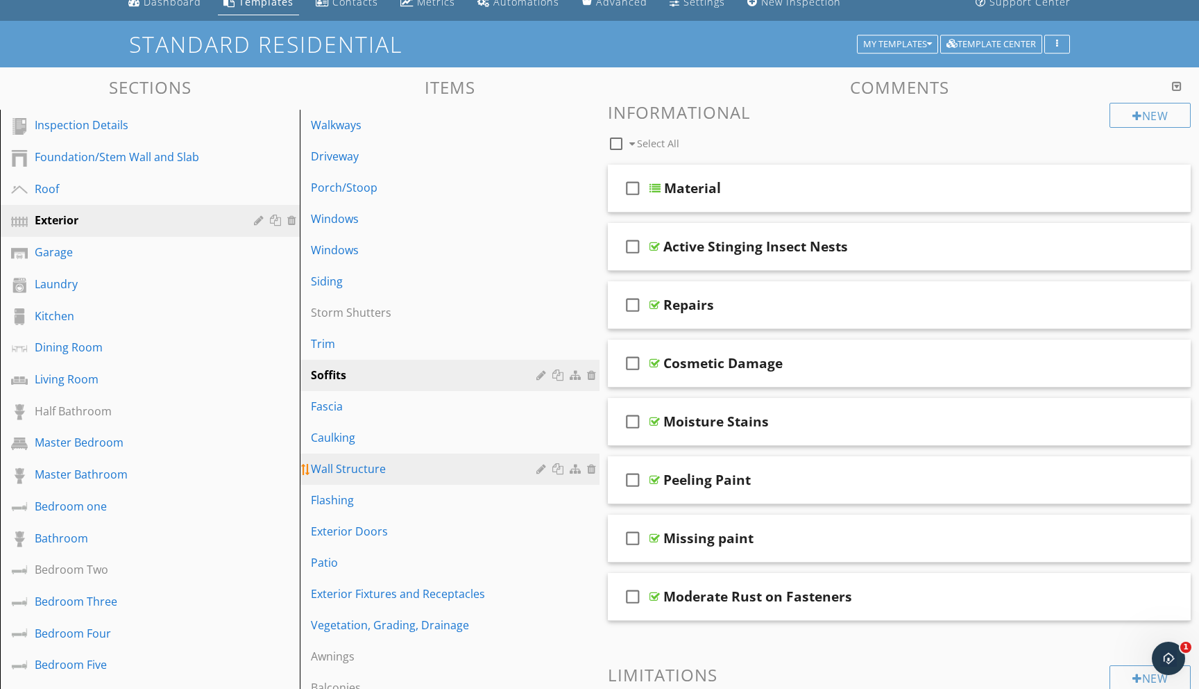
click at [369, 466] on div "Wall Structure" at bounding box center [426, 468] width 230 height 17
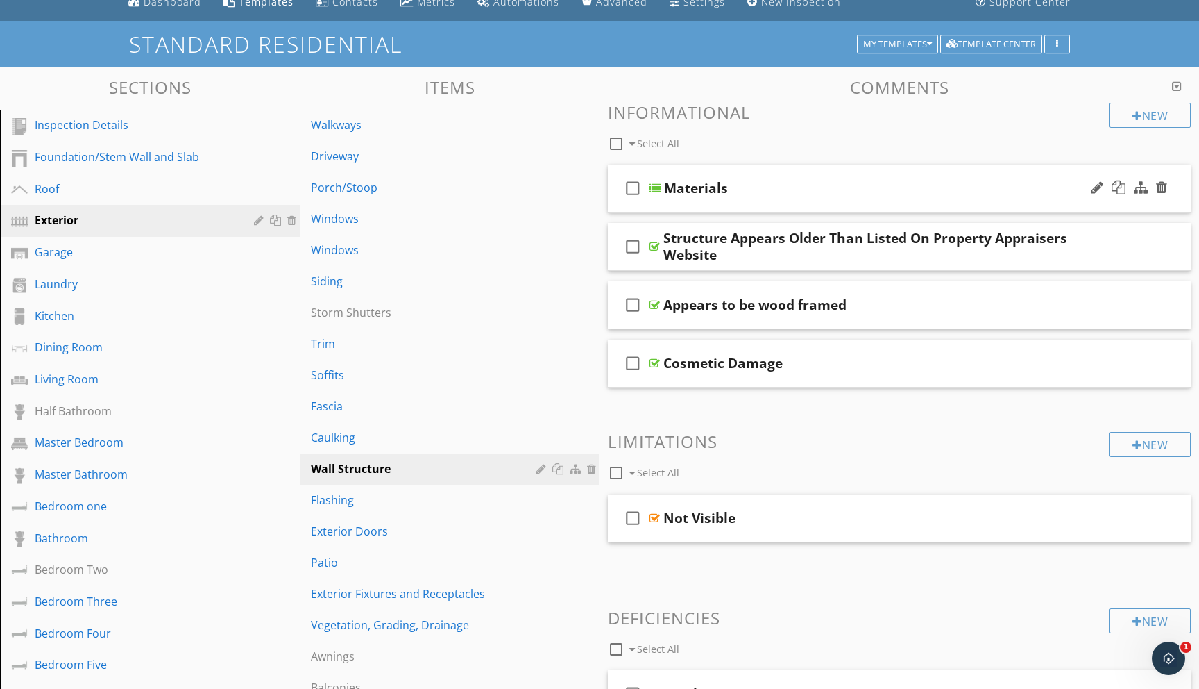
click at [653, 189] on div at bounding box center [655, 188] width 11 height 11
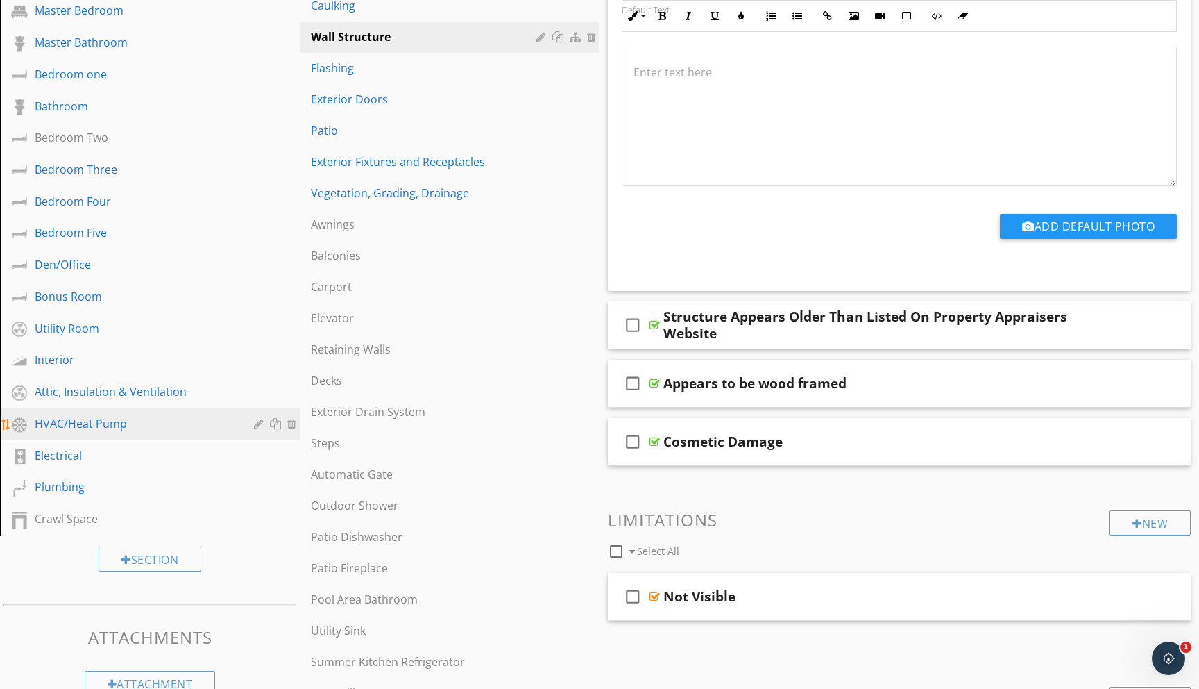
scroll to position [480, 0]
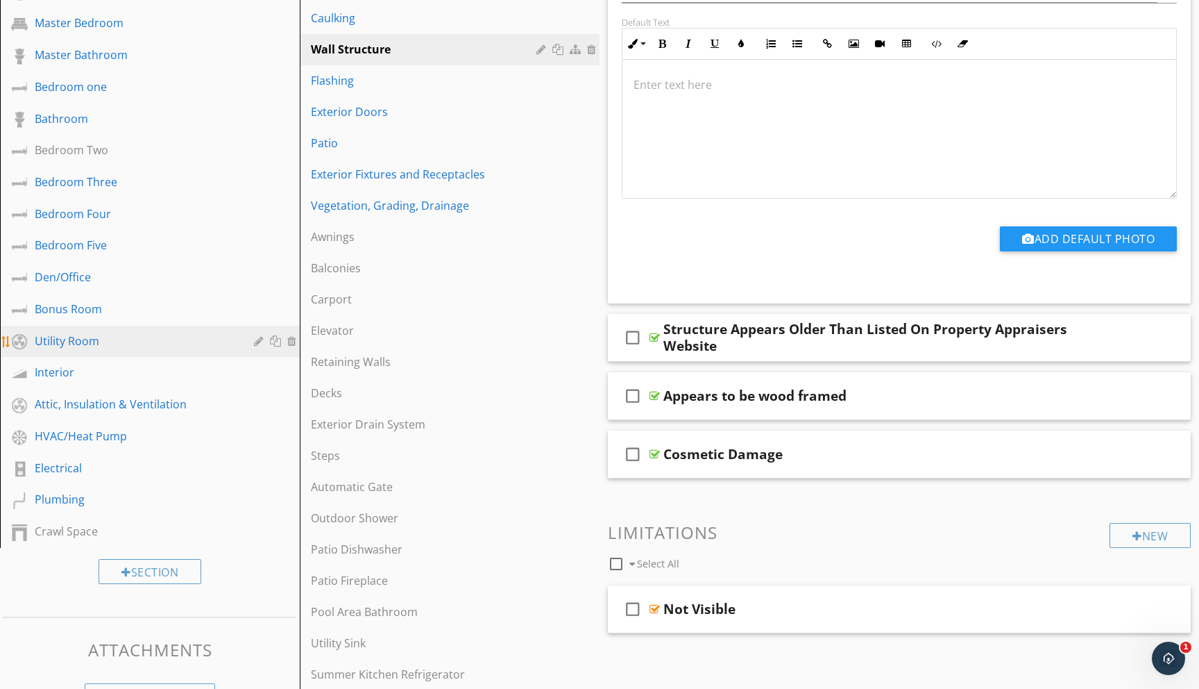
click at [110, 339] on div "Utility Room" at bounding box center [134, 340] width 199 height 17
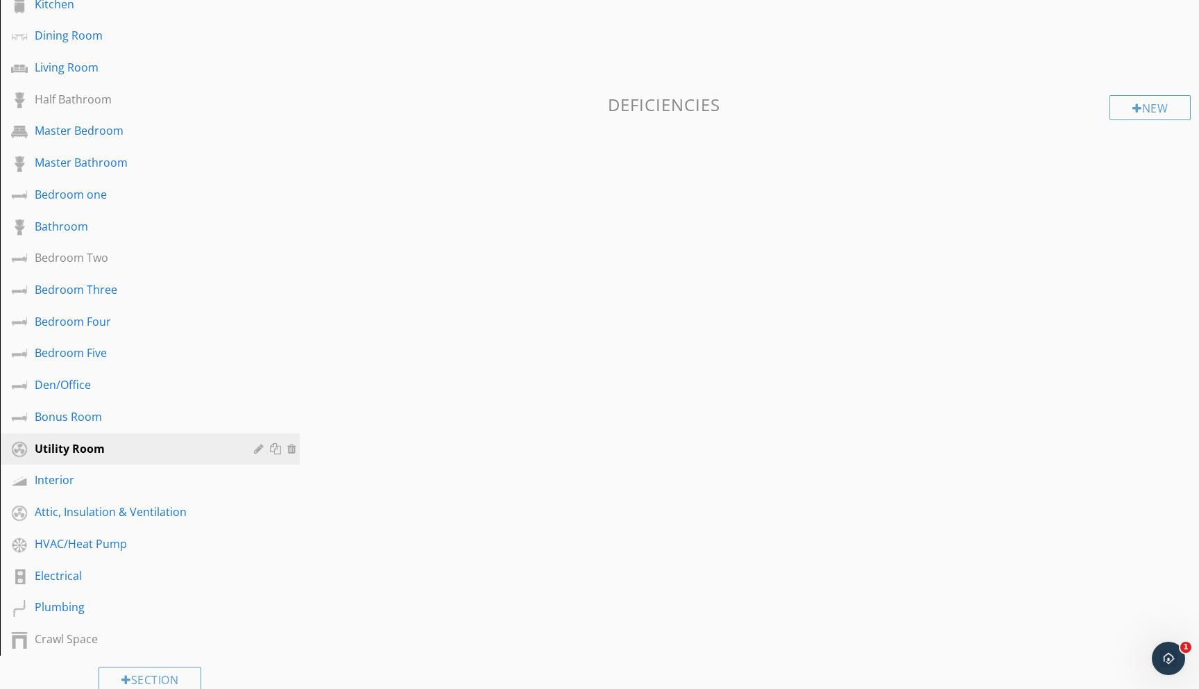
scroll to position [371, 0]
click at [56, 546] on div "HVAC/Heat Pump" at bounding box center [134, 545] width 199 height 17
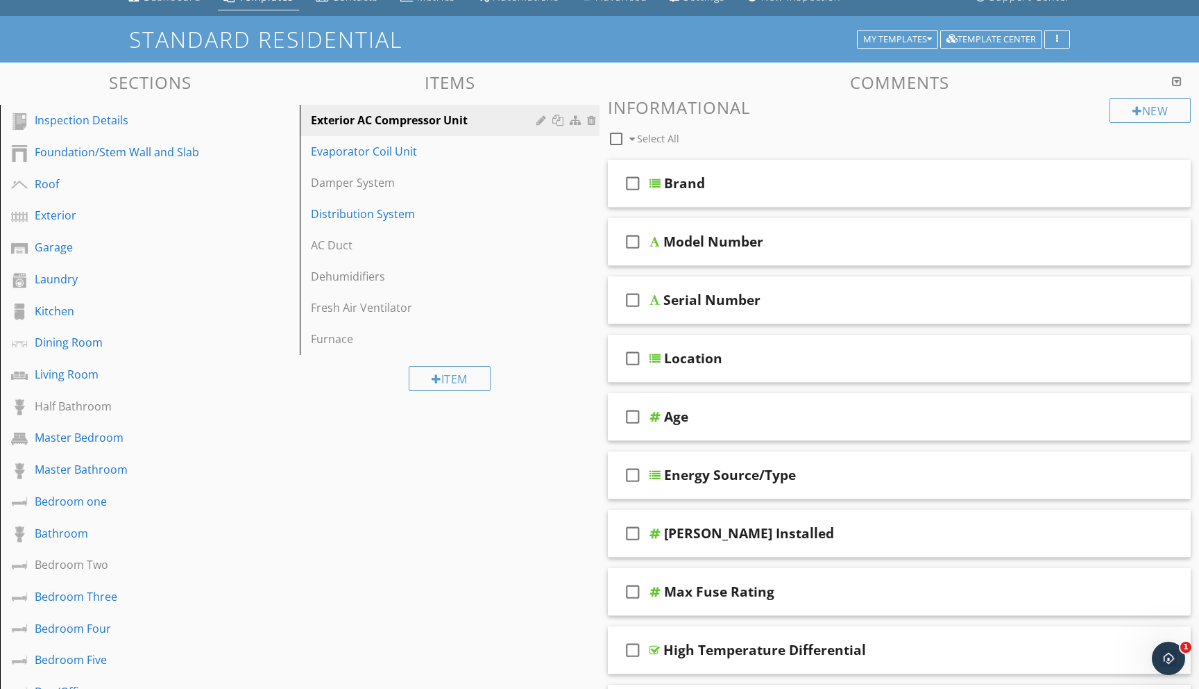
scroll to position [67, 0]
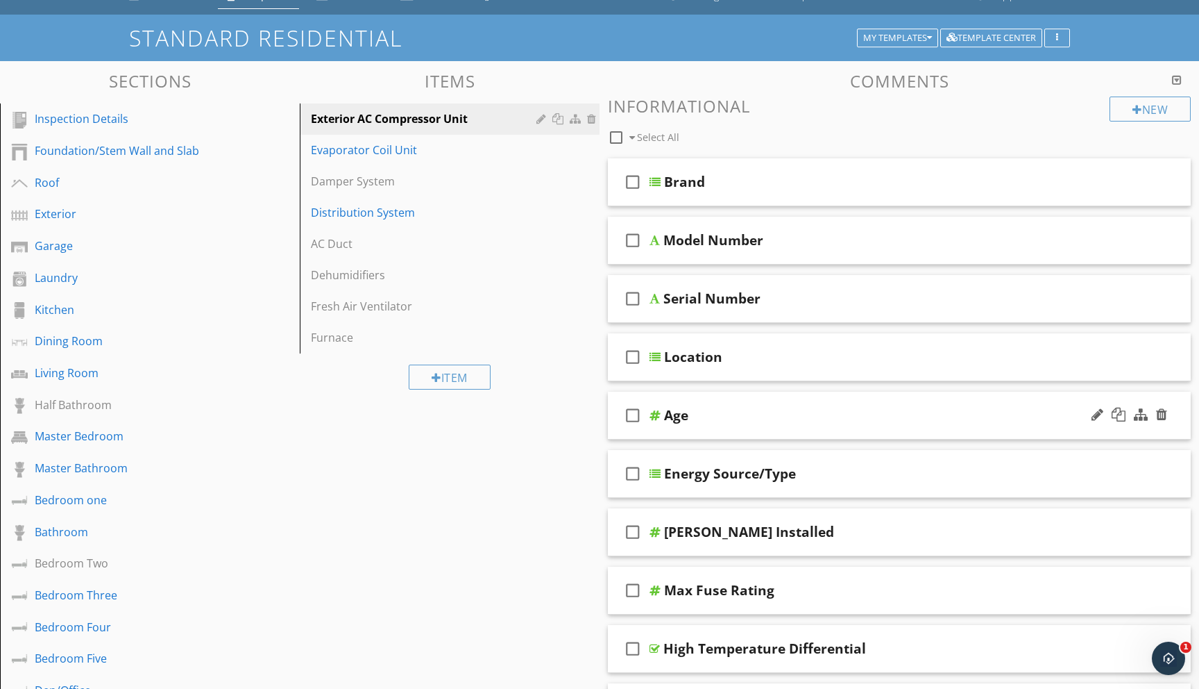
click at [668, 416] on div "Age" at bounding box center [676, 415] width 24 height 17
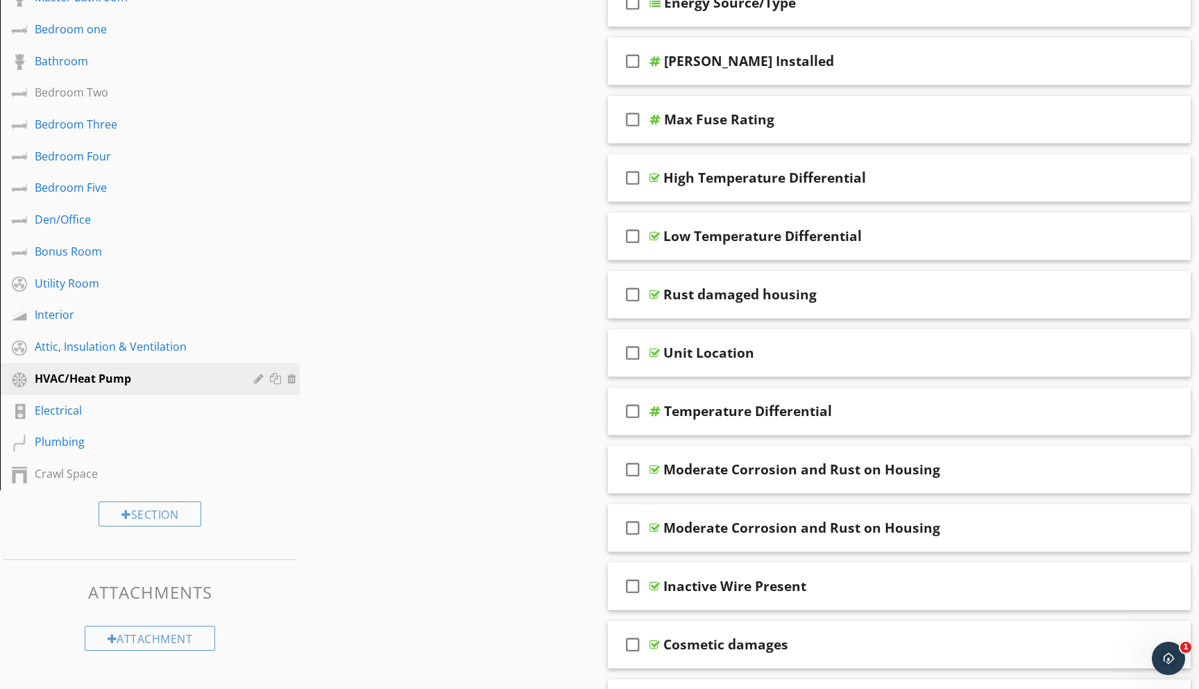
scroll to position [539, 0]
